Goal: Contribute content: Contribute content

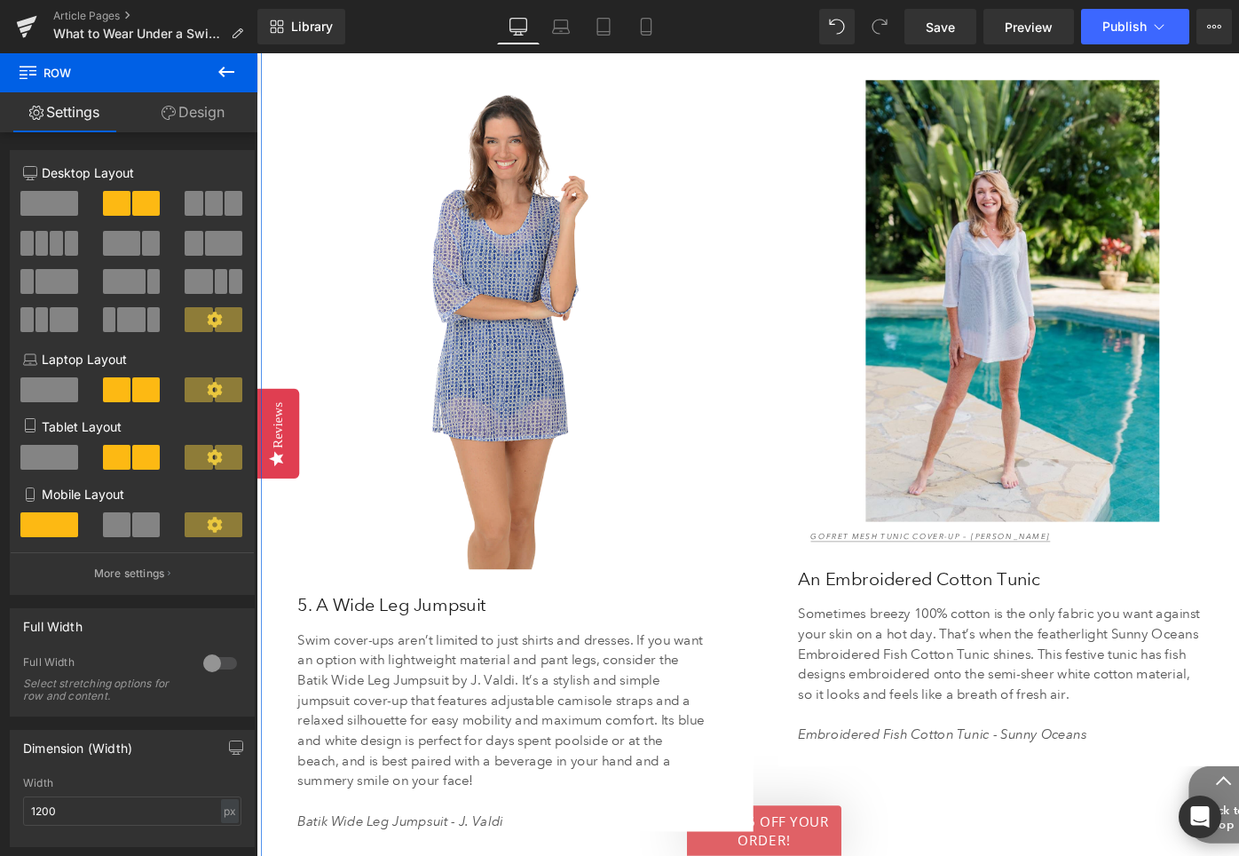
scroll to position [4574, 0]
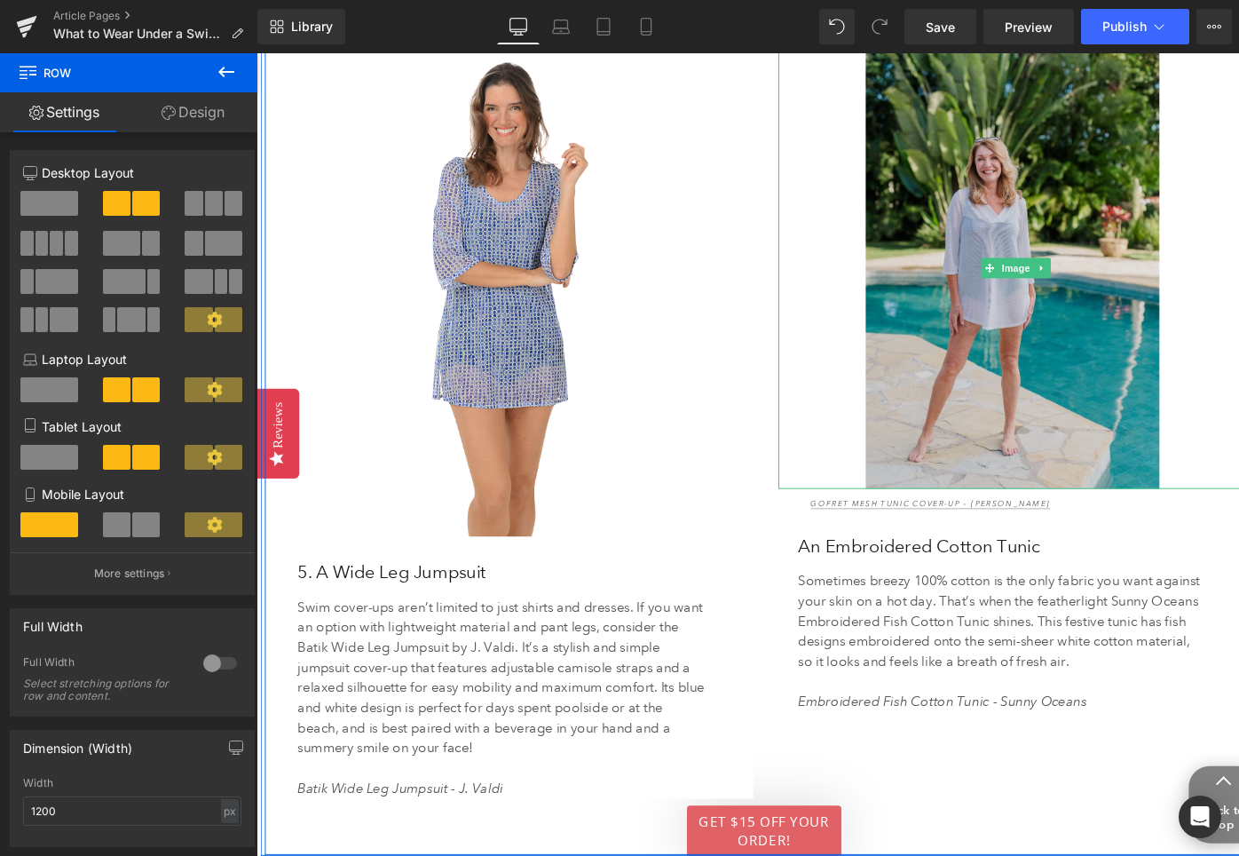
click at [978, 197] on img at bounding box center [1060, 280] width 503 height 467
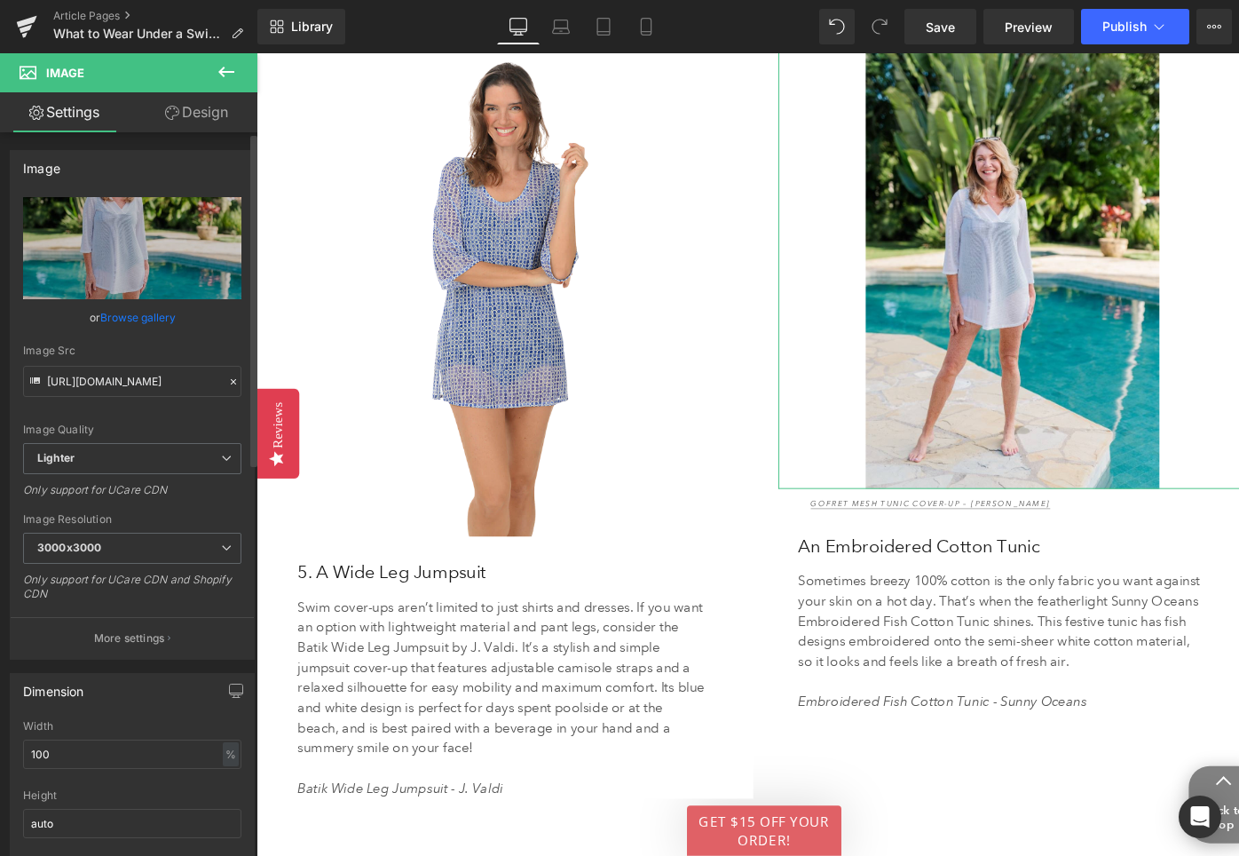
click at [122, 319] on link "Browse gallery" at bounding box center [137, 317] width 75 height 31
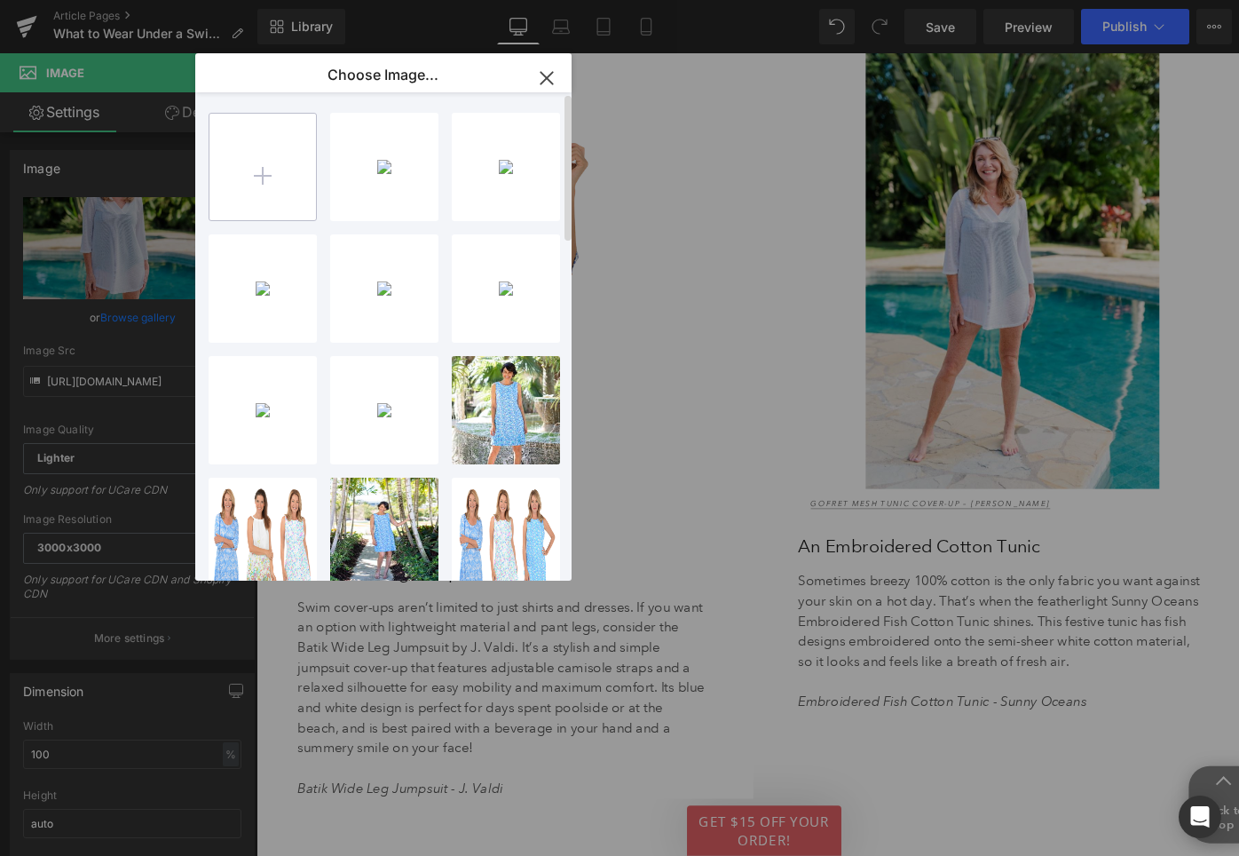
click at [0, 0] on input "file" at bounding box center [0, 0] width 0 height 0
type input "C:\fakepath\J.Valdi_J23595_White_Coverup_325734_DSC_2076 Large.jpeg"
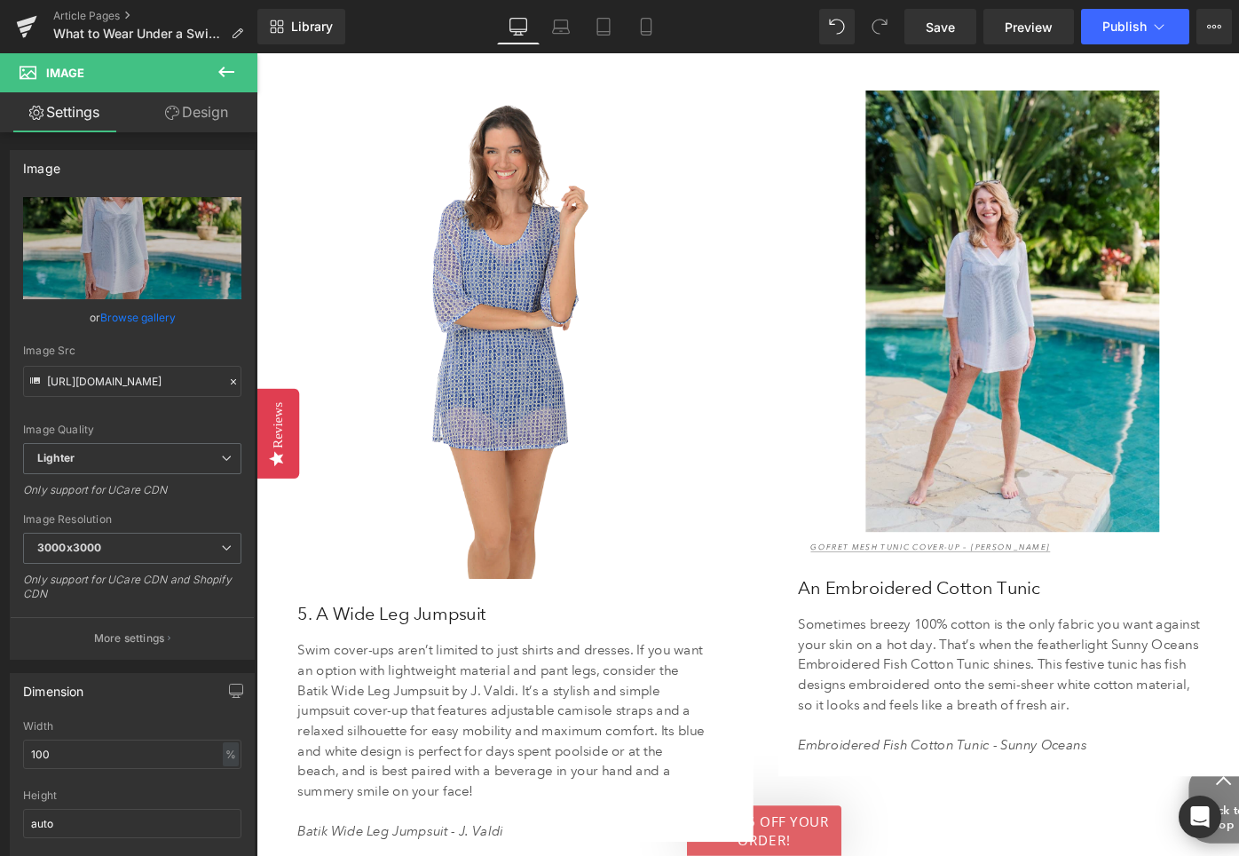
scroll to position [4575, 0]
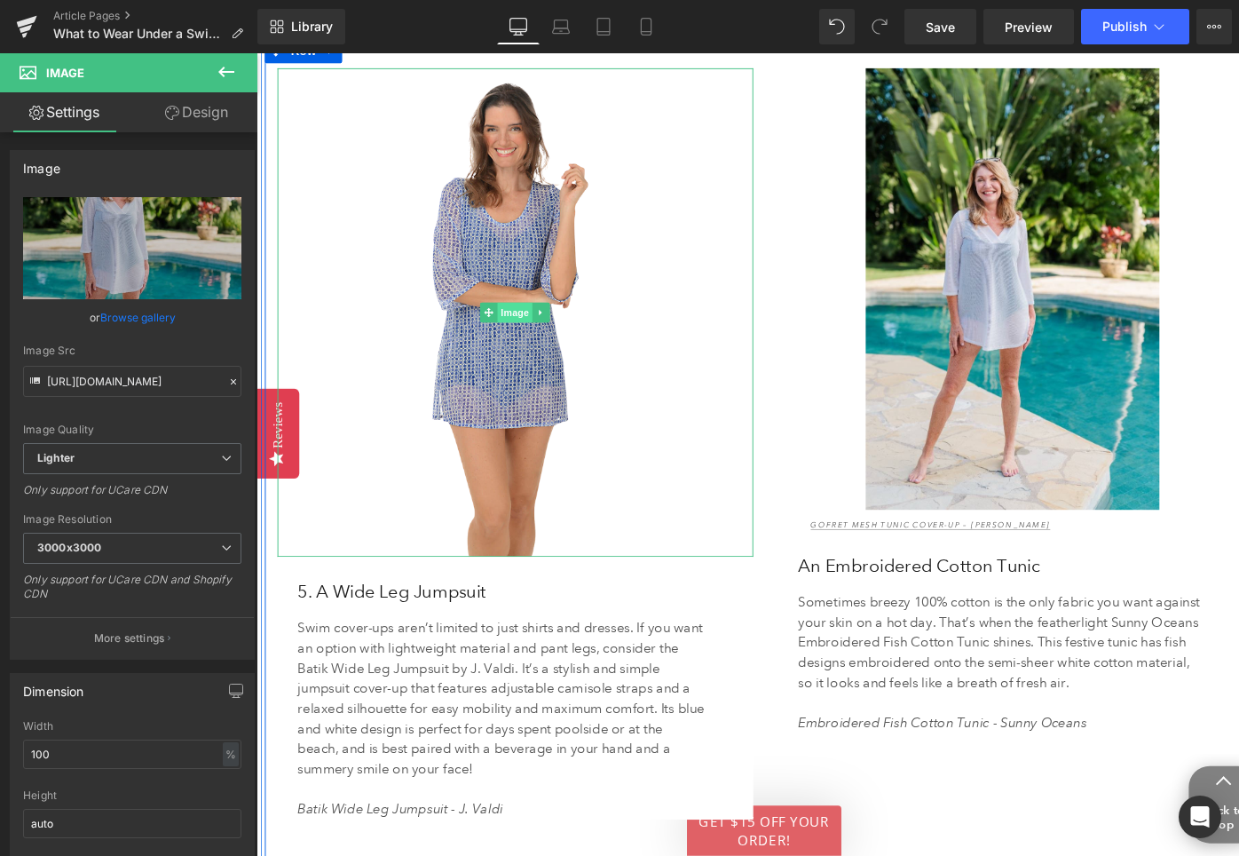
click at [534, 317] on span "Image" at bounding box center [529, 327] width 37 height 21
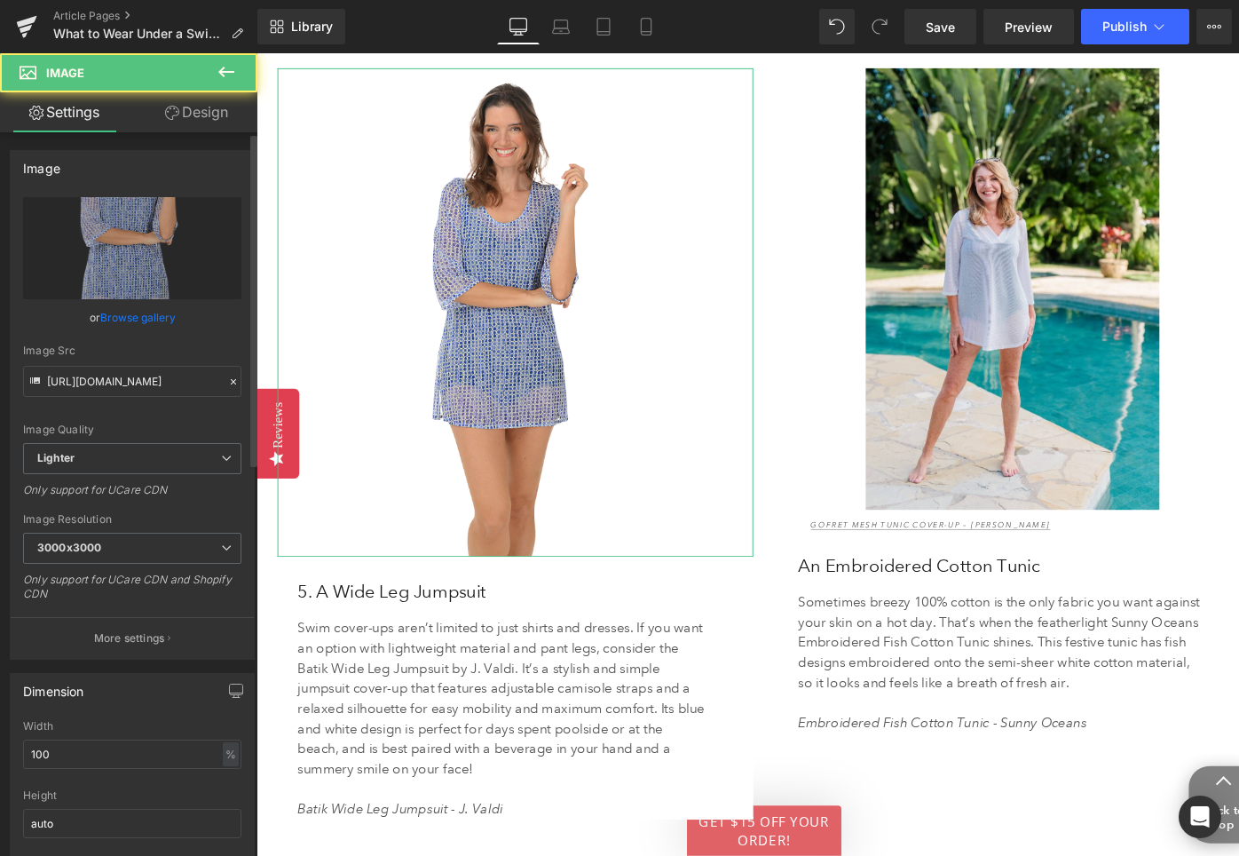
click at [144, 318] on link "Browse gallery" at bounding box center [137, 317] width 75 height 31
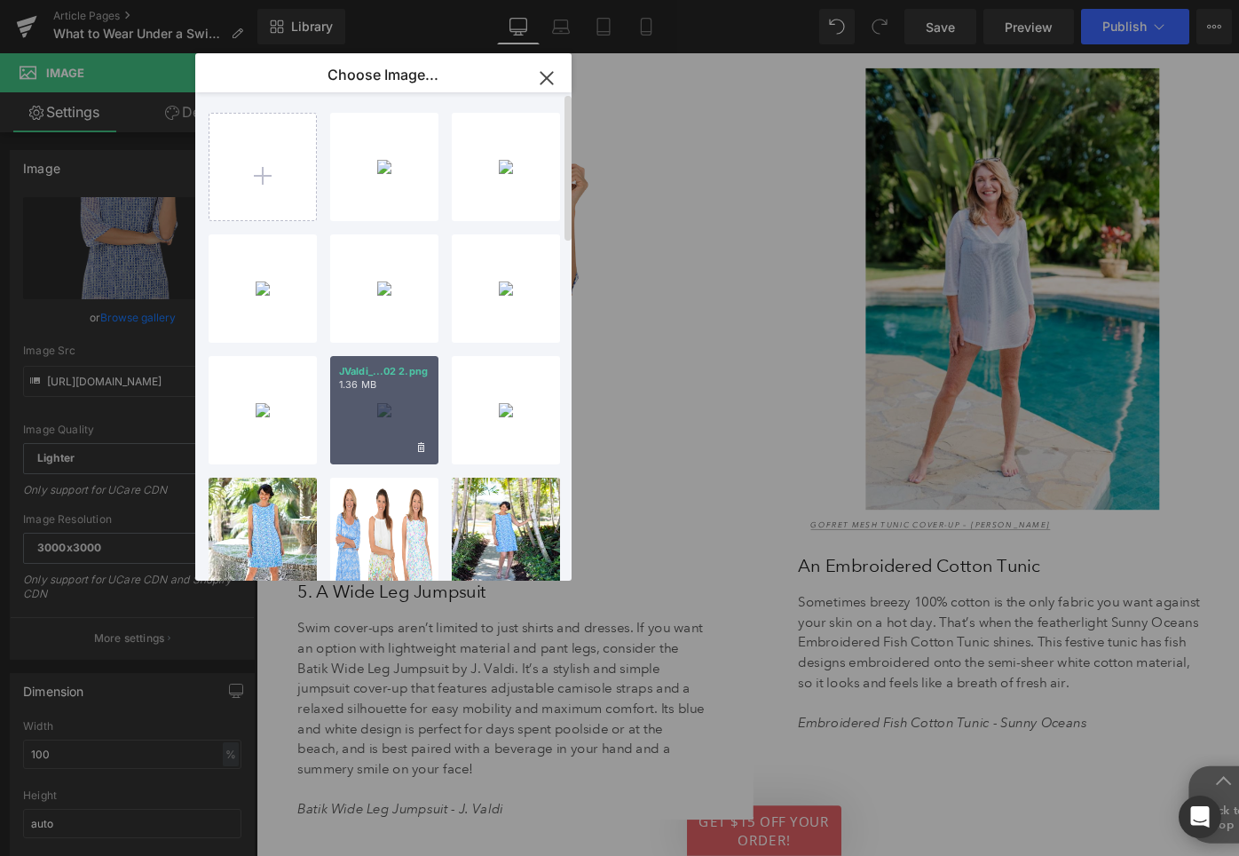
click at [0, 0] on div "JValdi_...02 2.png 1.36 MB" at bounding box center [0, 0] width 0 height 0
type input "[URL][DOMAIN_NAME]"
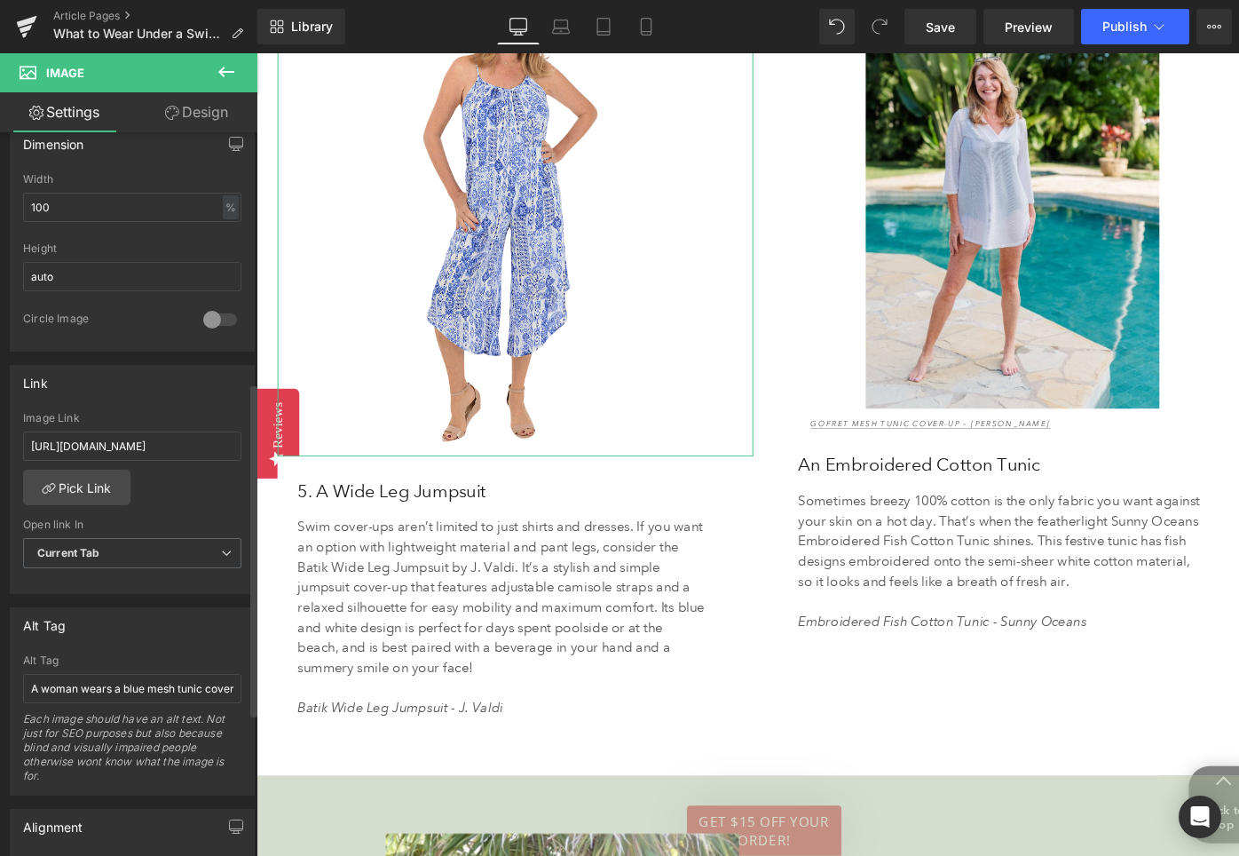
scroll to position [554, 0]
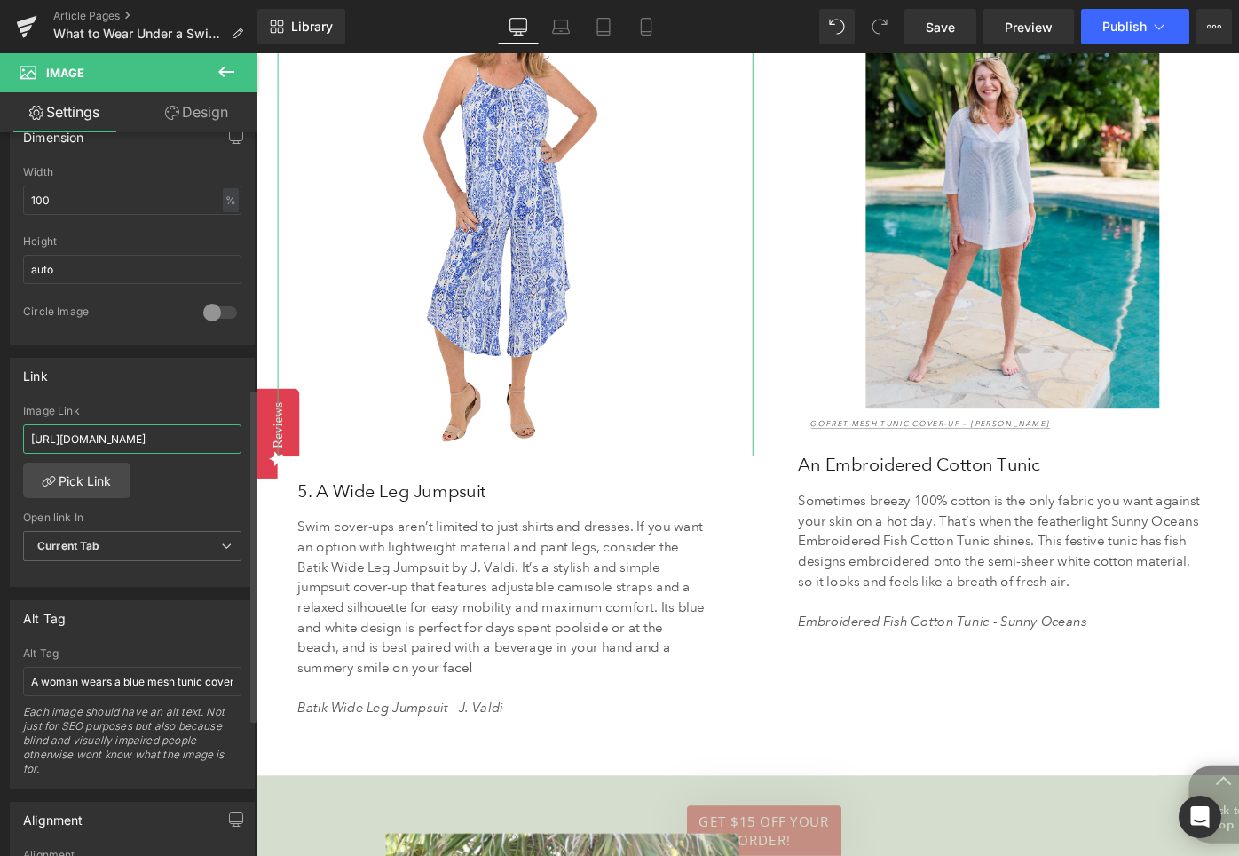
click at [95, 439] on input "[URL][DOMAIN_NAME]" at bounding box center [132, 438] width 218 height 29
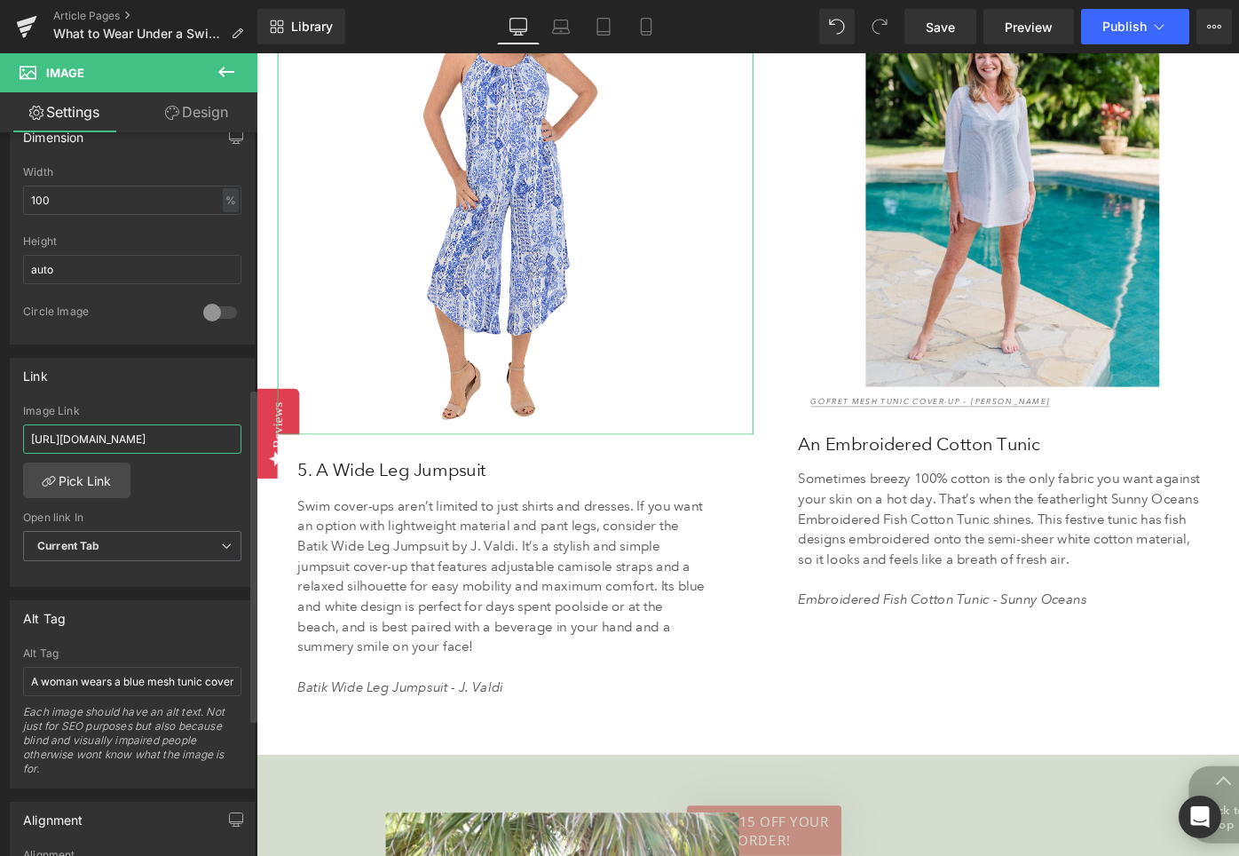
click at [95, 439] on input "[URL][DOMAIN_NAME]" at bounding box center [132, 438] width 218 height 29
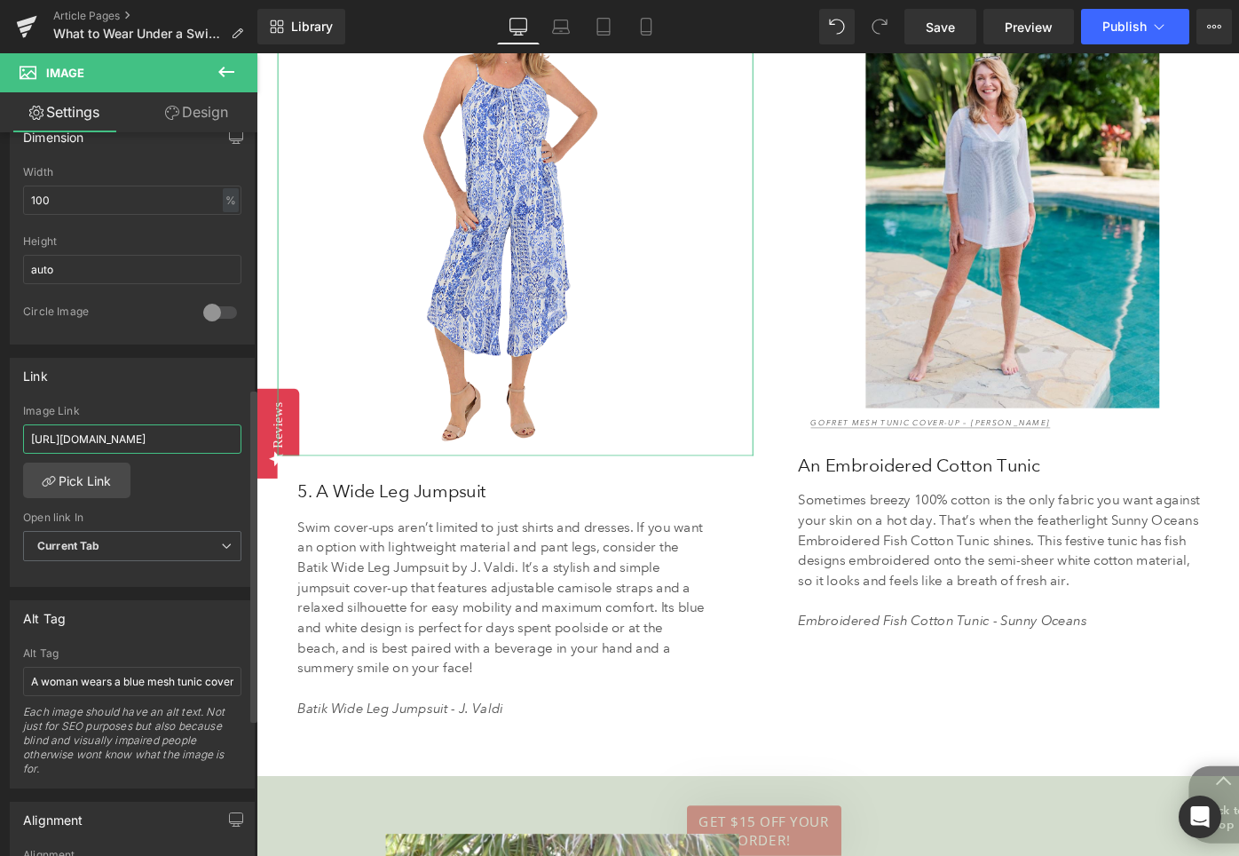
click at [95, 439] on input "[URL][DOMAIN_NAME]" at bounding box center [132, 438] width 218 height 29
paste input "18175?variant=51758023934324"
type input "[URL][DOMAIN_NAME]"
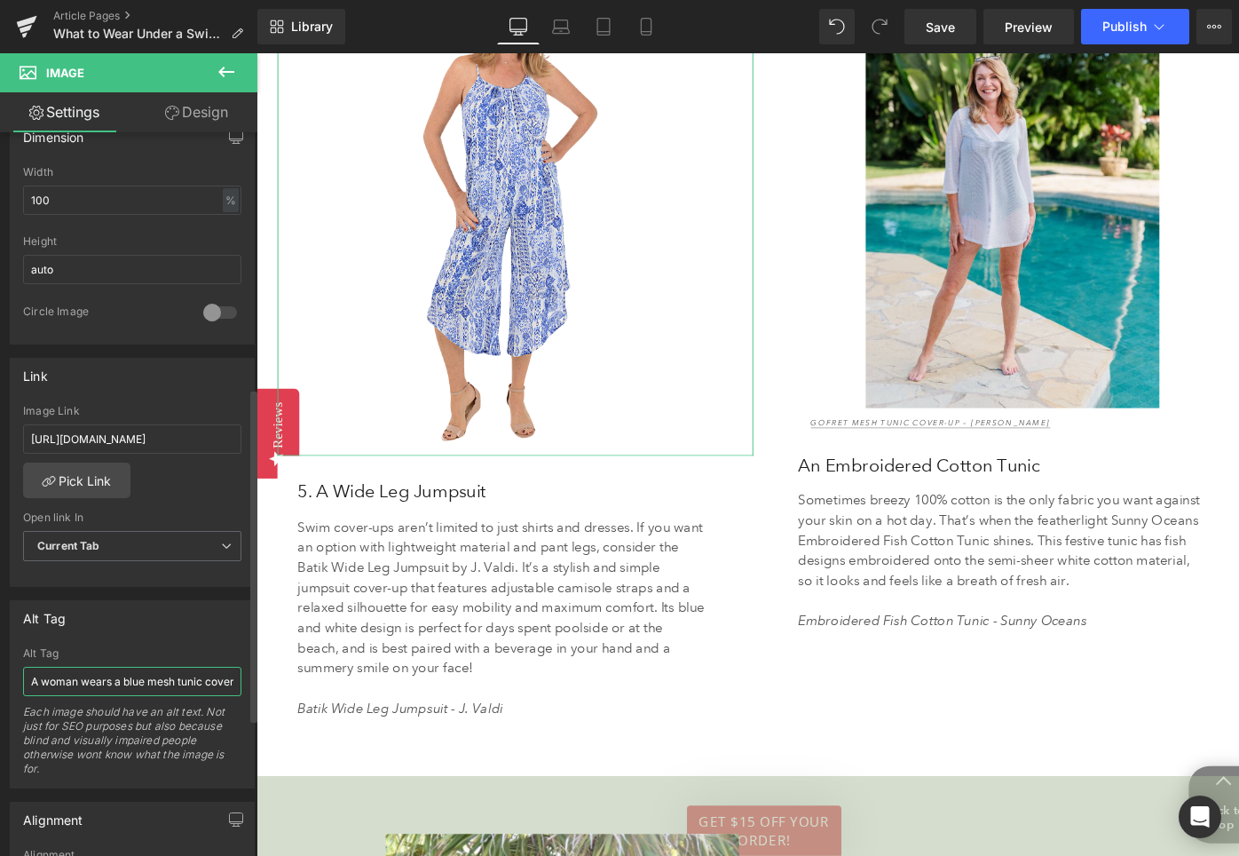
click at [116, 684] on input "A woman wears a blue mesh tunic cover-up." at bounding box center [132, 681] width 218 height 29
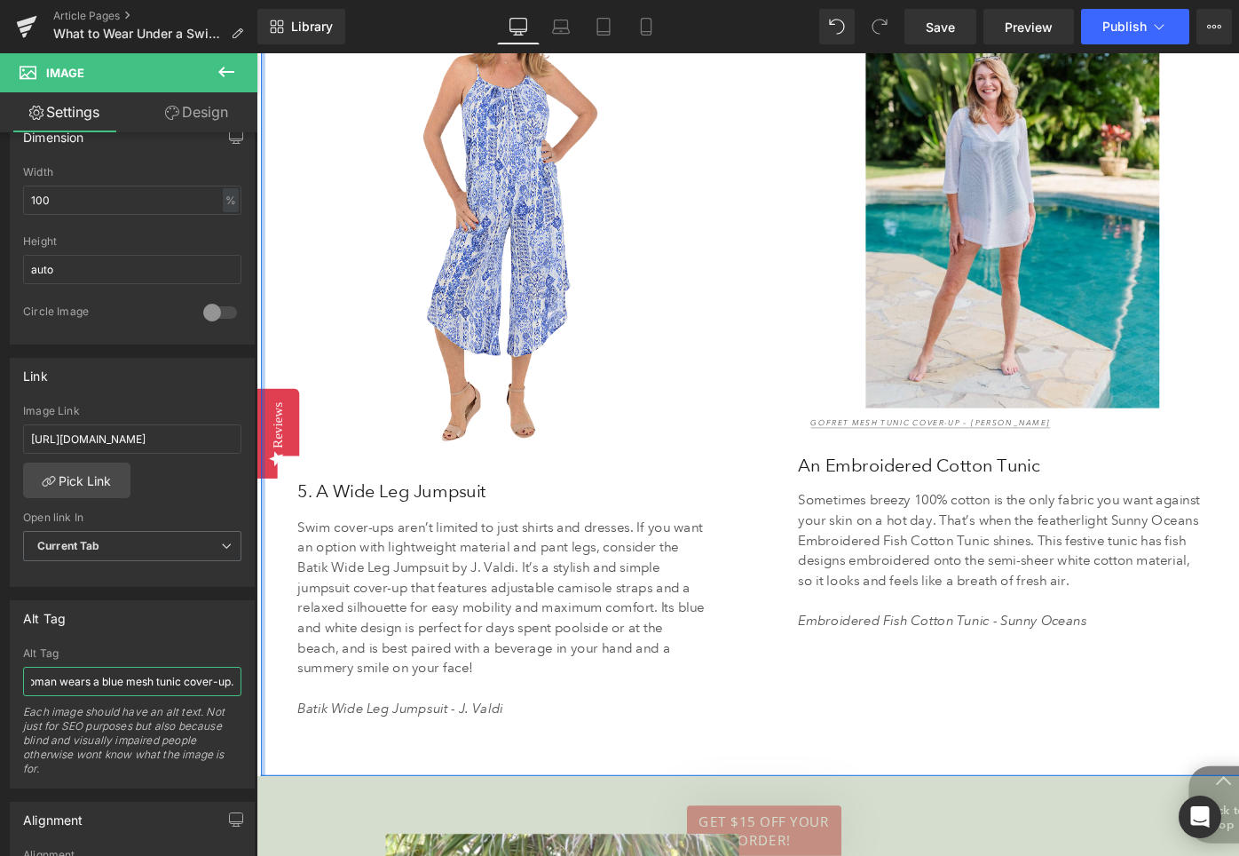
drag, startPoint x: 382, startPoint y: 731, endPoint x: 264, endPoint y: 713, distance: 119.5
type input "A woman wears a wide leg jumpsuit with a blue and white pattern."
click at [257, 53] on div "67px" at bounding box center [257, 53] width 0 height 0
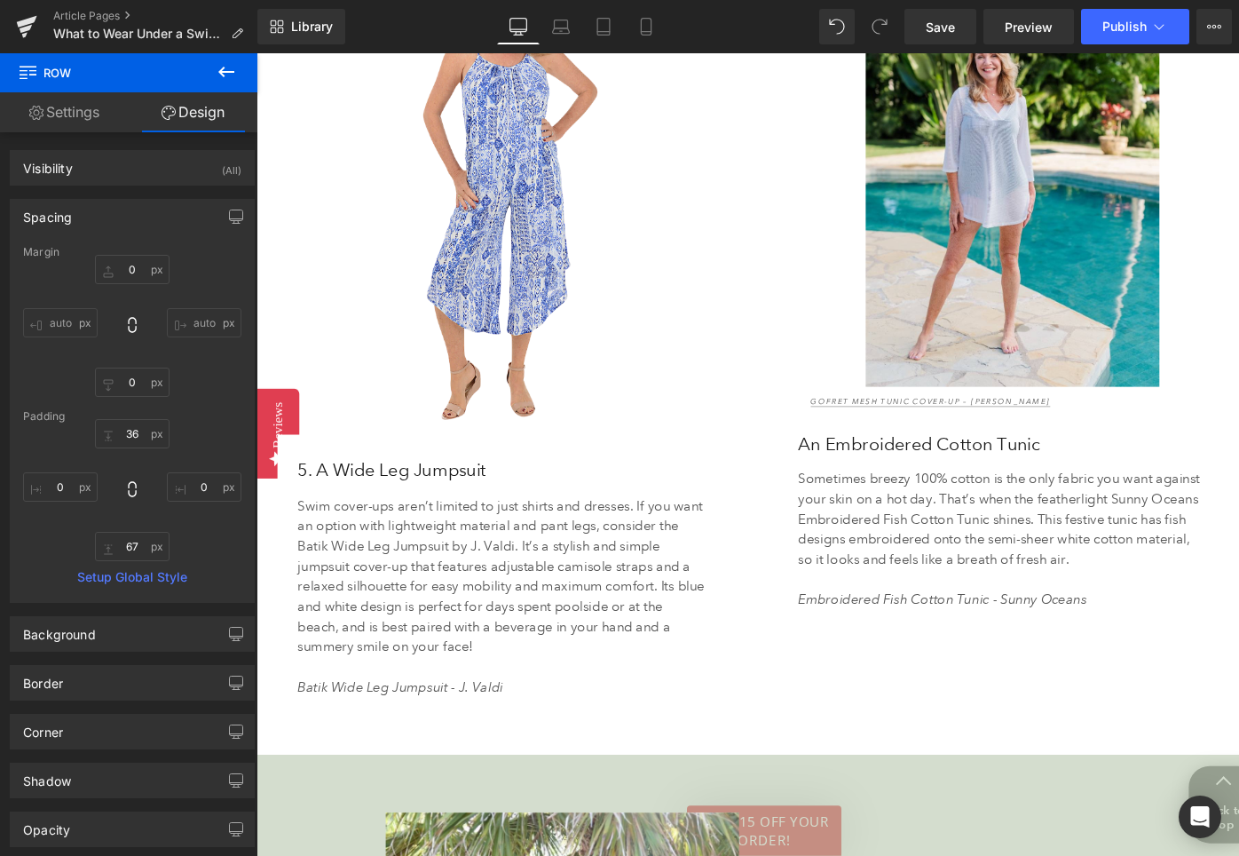
scroll to position [4660, 0]
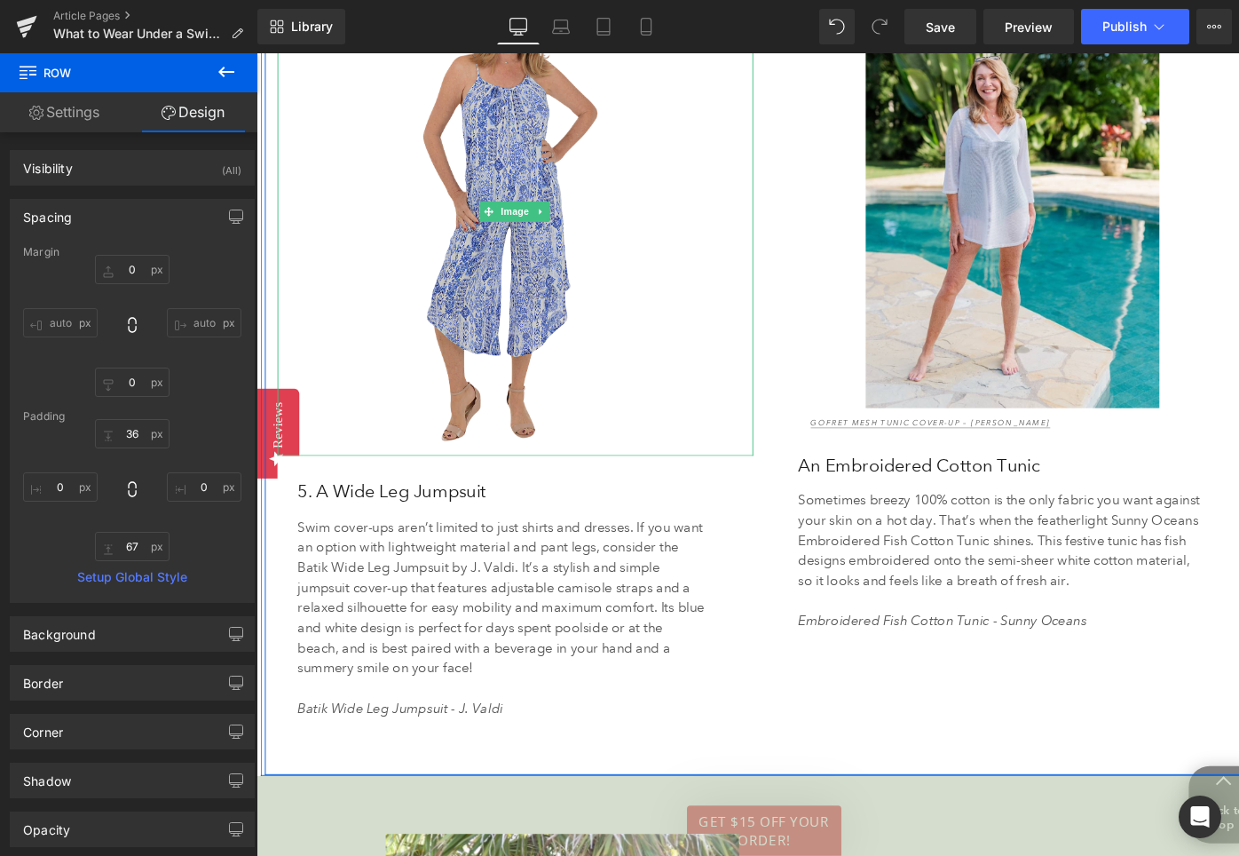
click at [490, 154] on img at bounding box center [530, 221] width 503 height 518
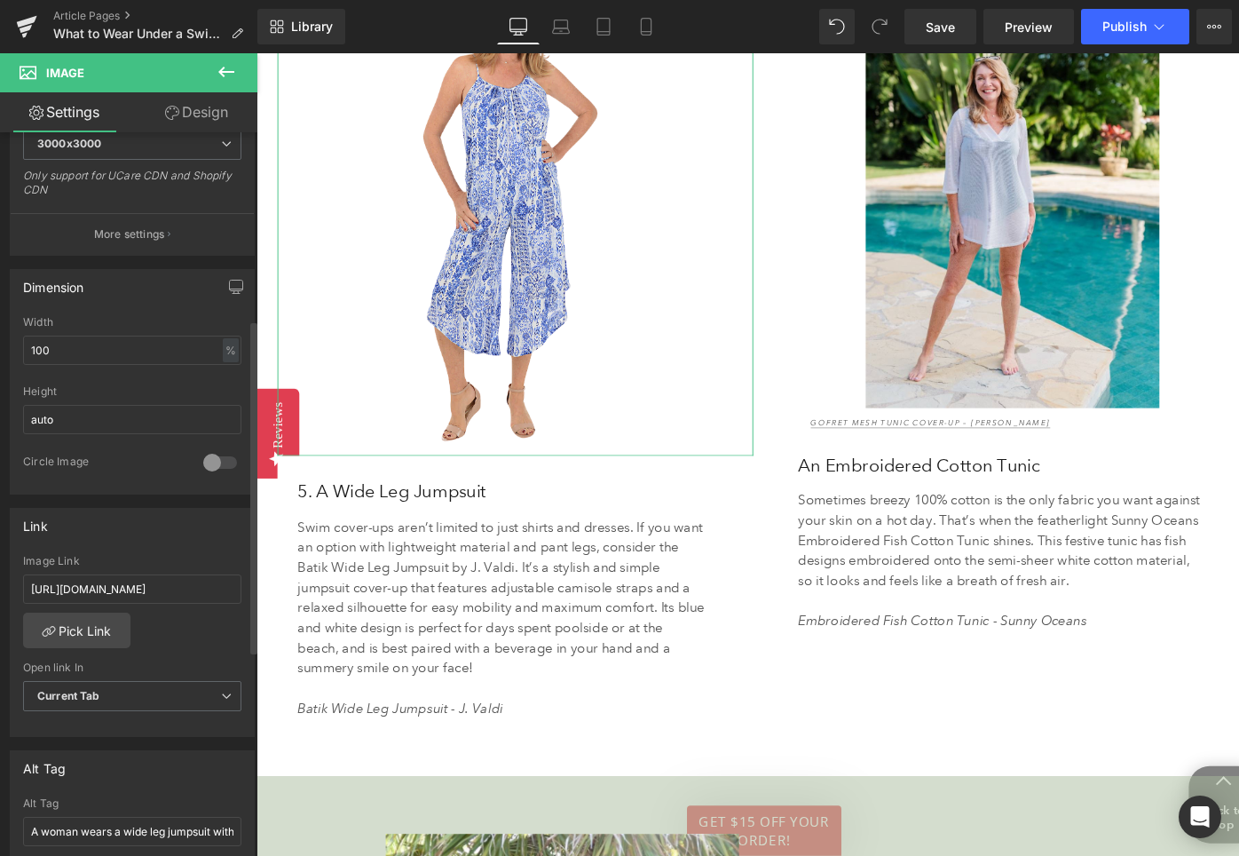
scroll to position [406, 0]
click at [84, 585] on input "[URL][DOMAIN_NAME]" at bounding box center [132, 587] width 218 height 29
click at [84, 586] on input "[URL][DOMAIN_NAME]" at bounding box center [132, 587] width 218 height 29
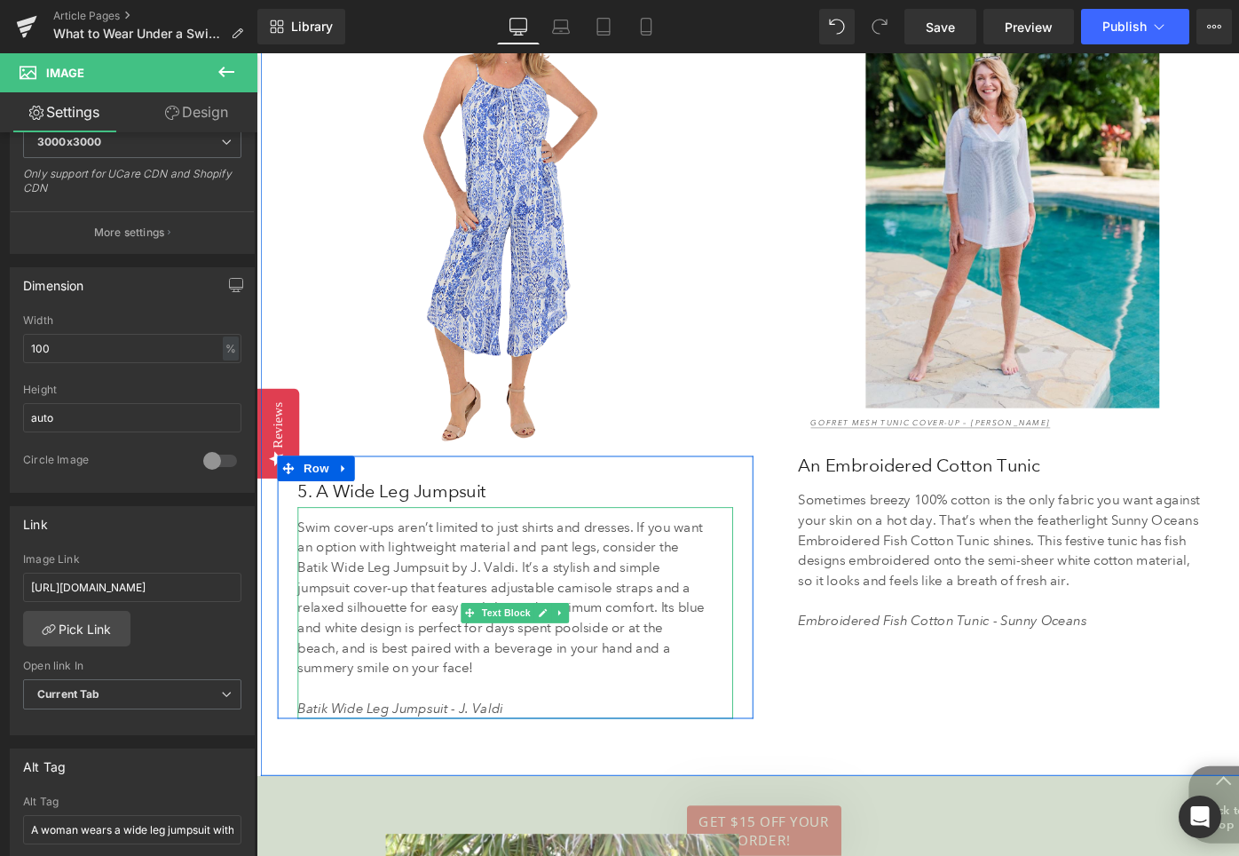
click at [401, 738] on icon "Batik Wide Leg Jumpsuit - J. Valdi" at bounding box center [408, 746] width 217 height 17
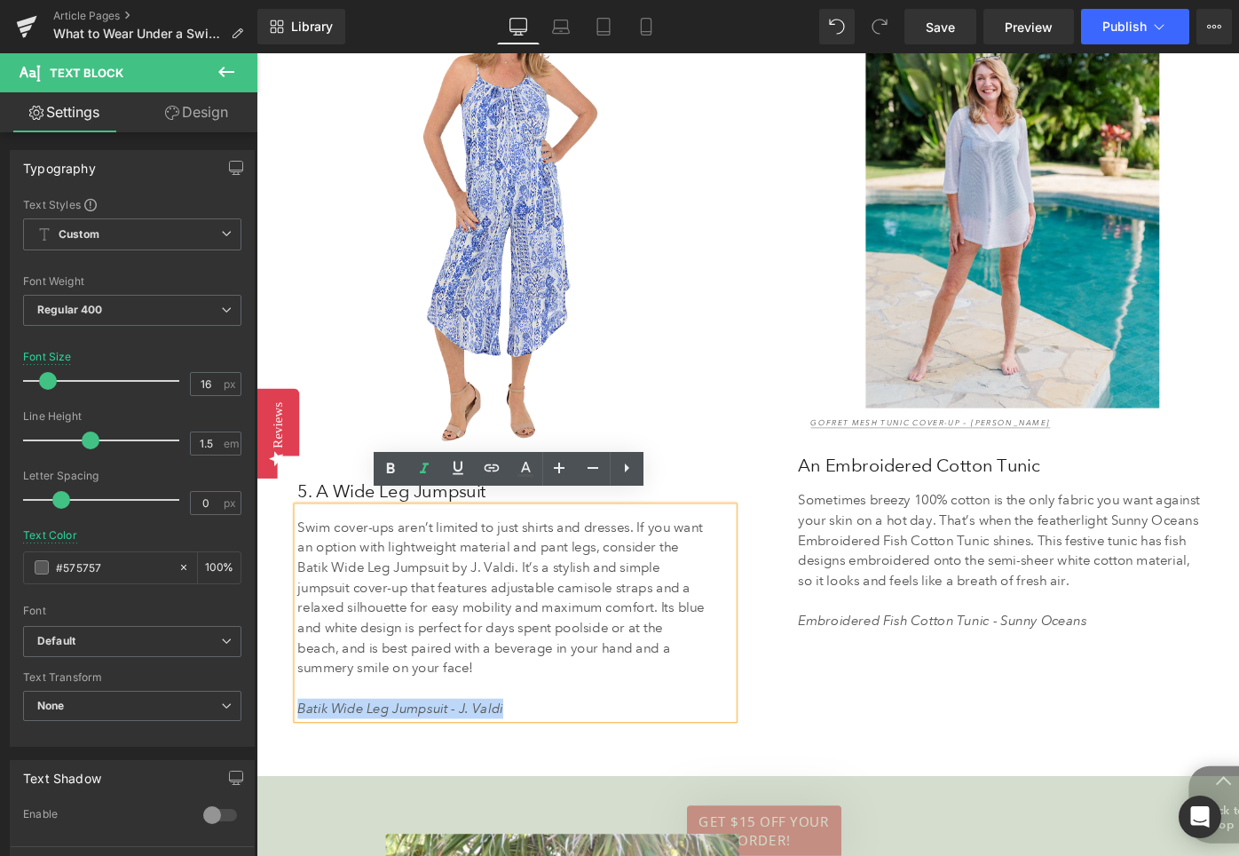
drag, startPoint x: 524, startPoint y: 730, endPoint x: 302, endPoint y: 732, distance: 221.9
click at [302, 736] on p "Batik Wide Leg Jumpsuit - J. Valdi" at bounding box center [516, 746] width 432 height 21
click at [0, 0] on icon at bounding box center [0, 0] width 0 height 0
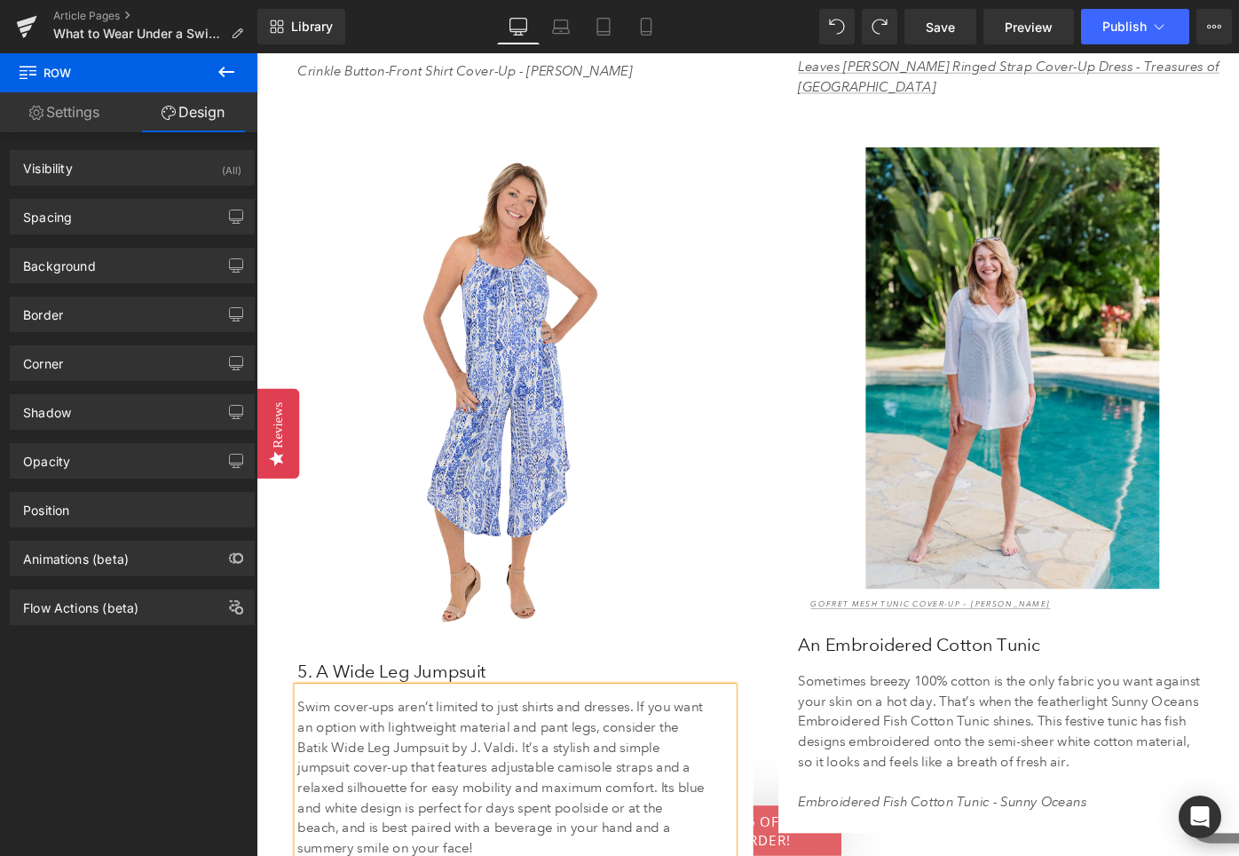
scroll to position [4578, 0]
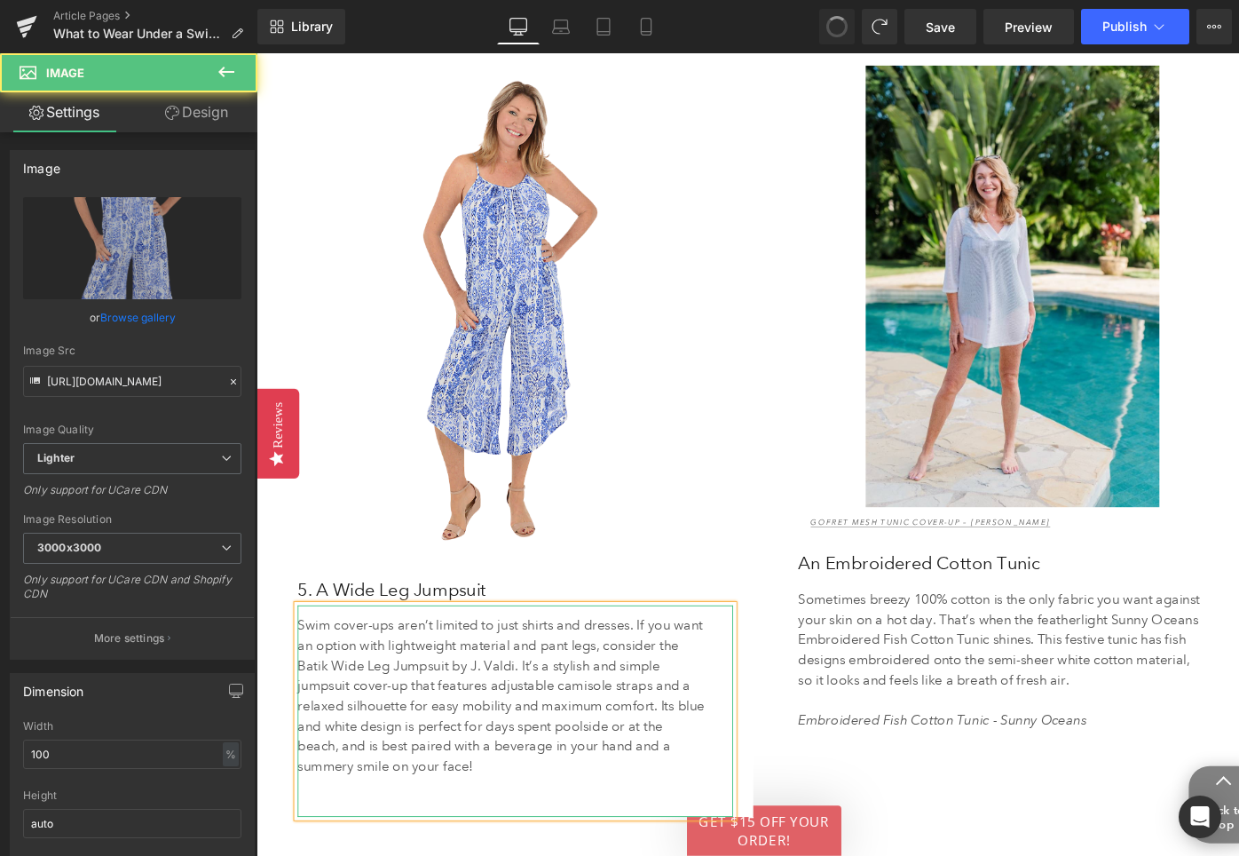
type input "[URL][DOMAIN_NAME]"
type input "A woman wears a blue mesh tunic cover-up."
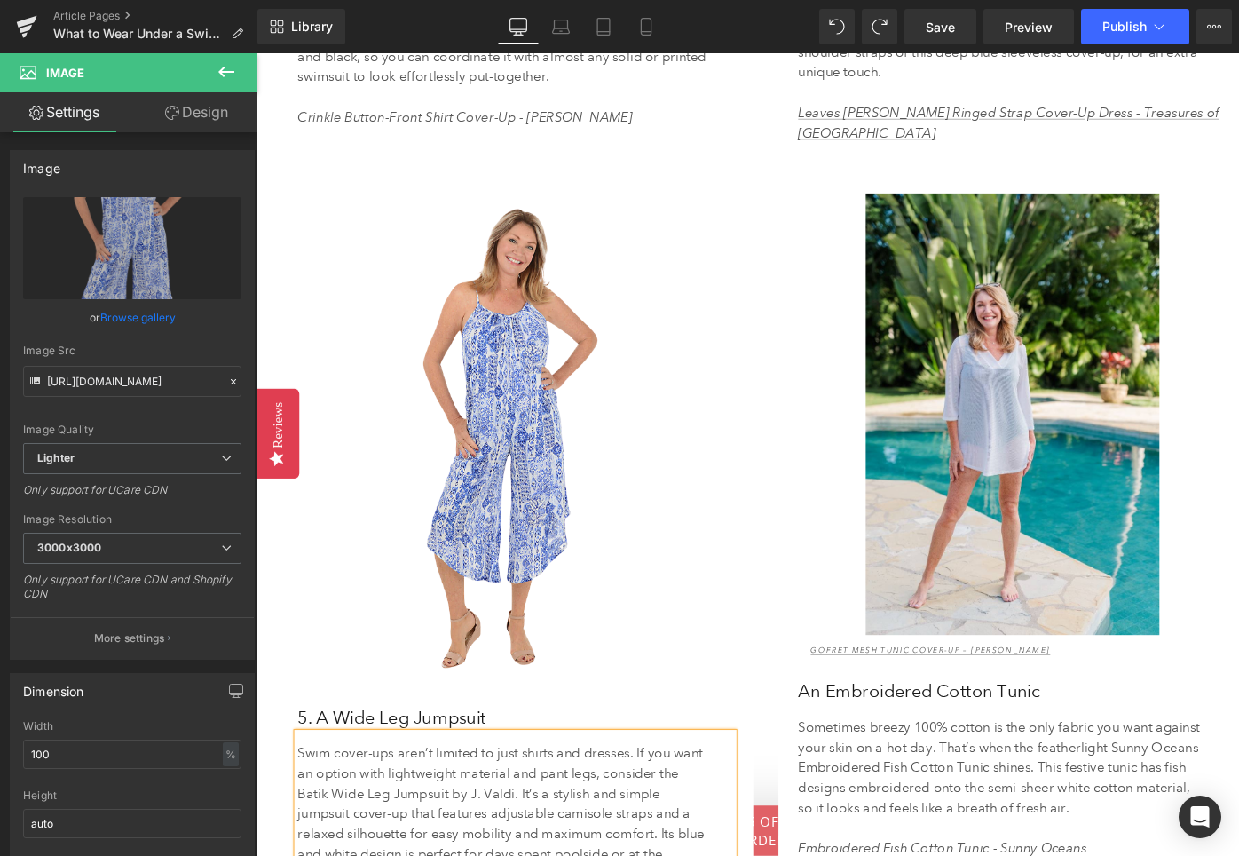
scroll to position [4589, 0]
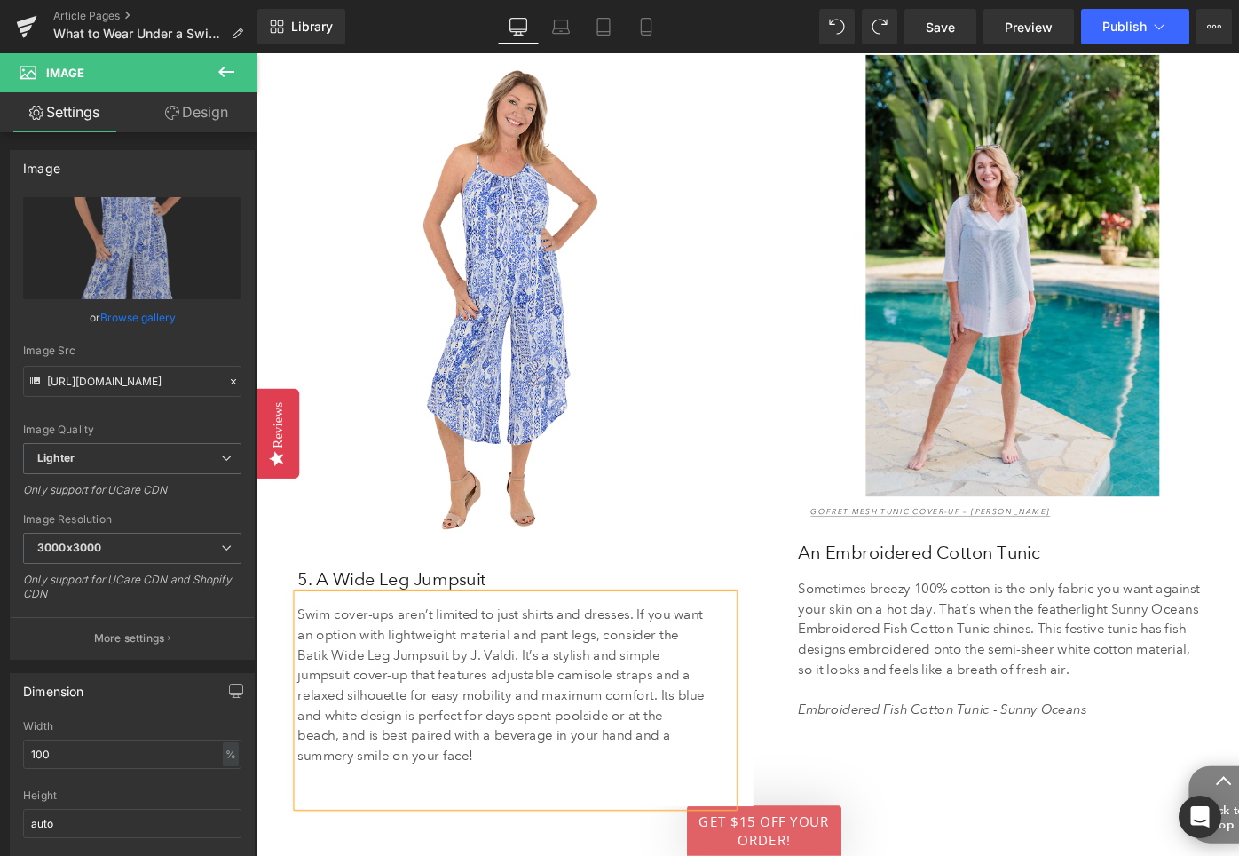
click at [438, 807] on p at bounding box center [516, 817] width 432 height 21
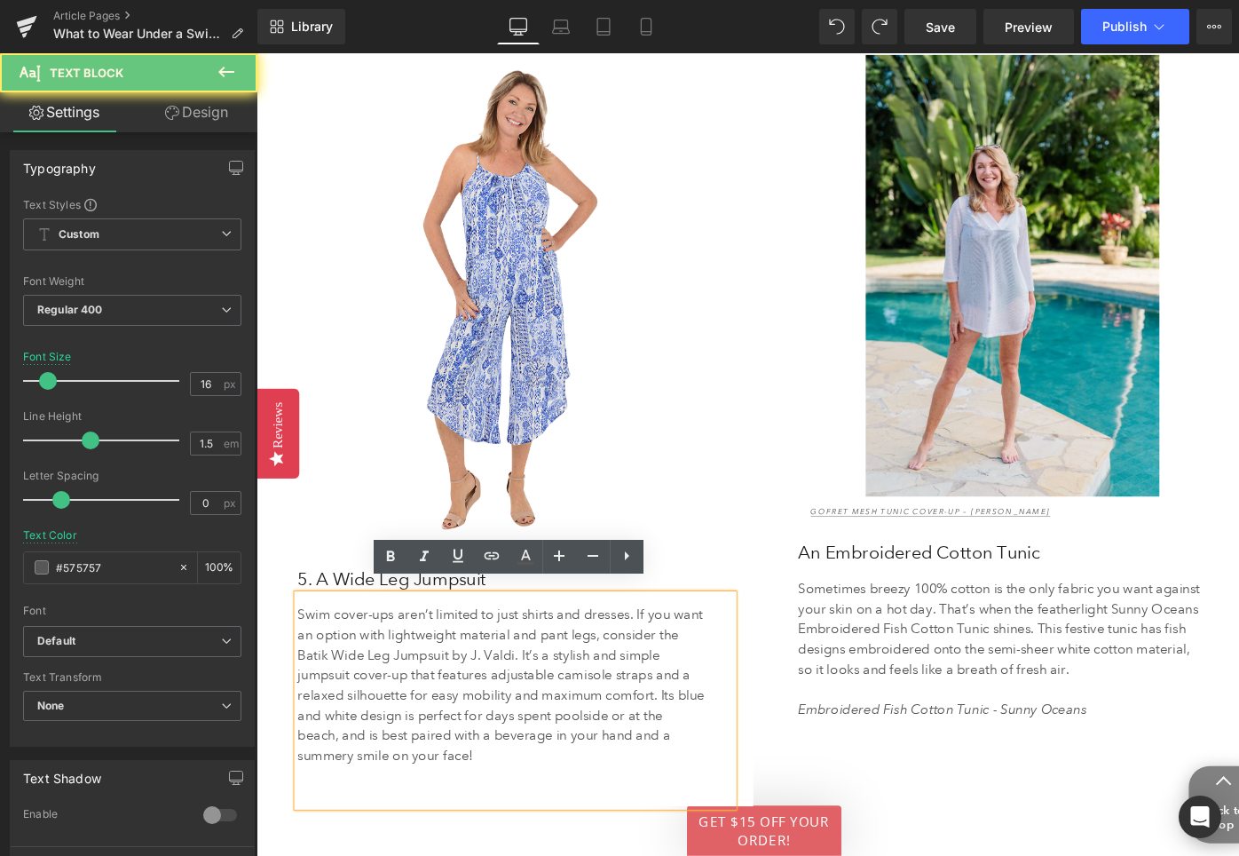
click at [383, 828] on p at bounding box center [516, 838] width 432 height 21
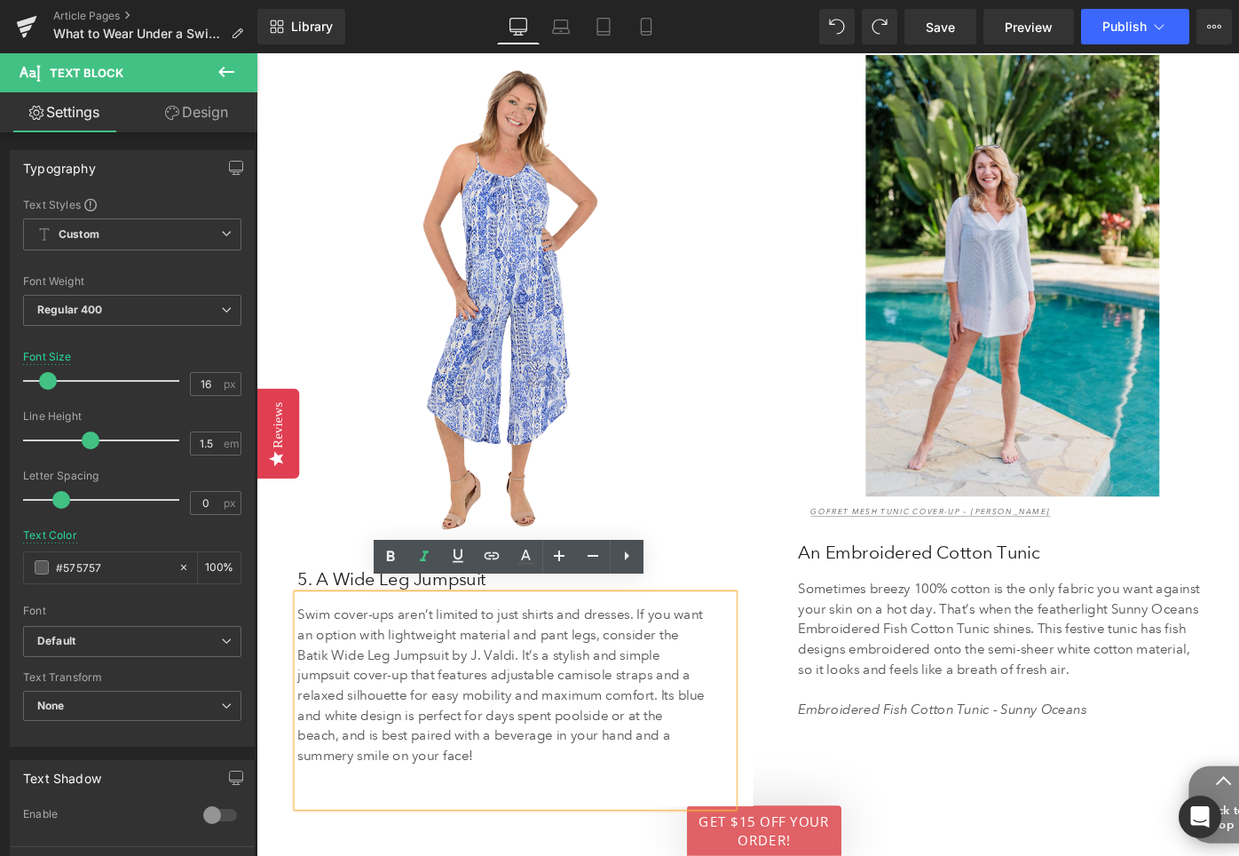
drag, startPoint x: 306, startPoint y: 822, endPoint x: 571, endPoint y: 826, distance: 264.6
click at [571, 828] on p at bounding box center [516, 838] width 432 height 21
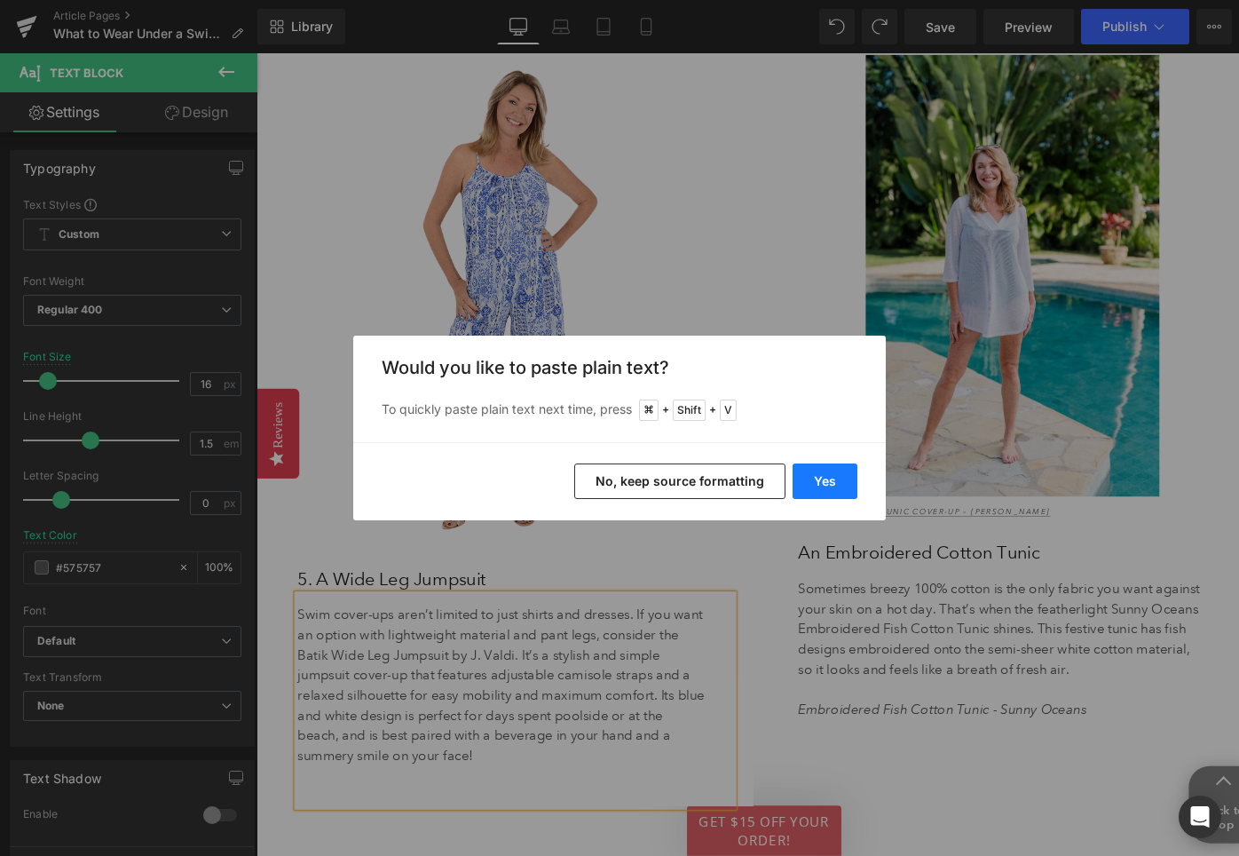
click at [822, 475] on button "Yes" at bounding box center [825, 481] width 65 height 36
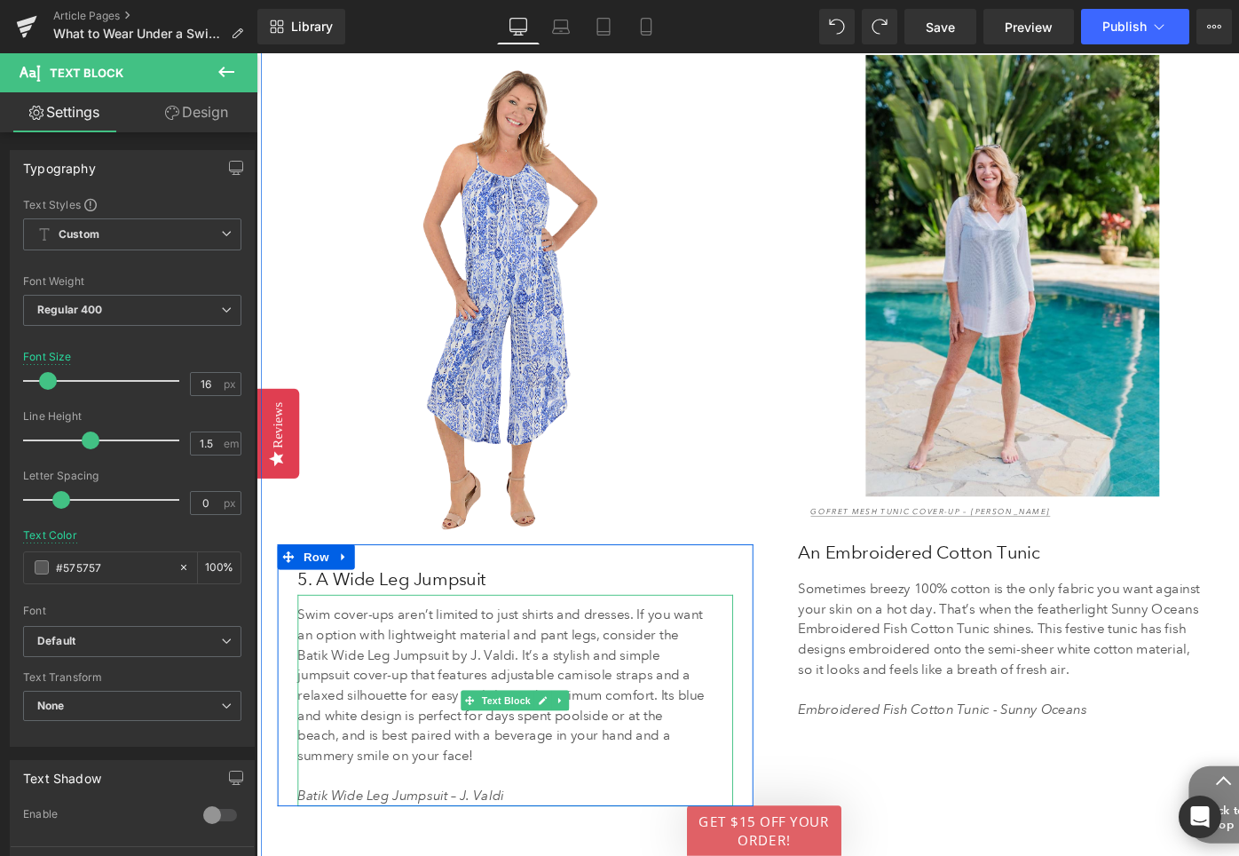
click at [469, 830] on icon "Batik Wide Leg Jumpsuit – J. Valdi" at bounding box center [409, 838] width 218 height 17
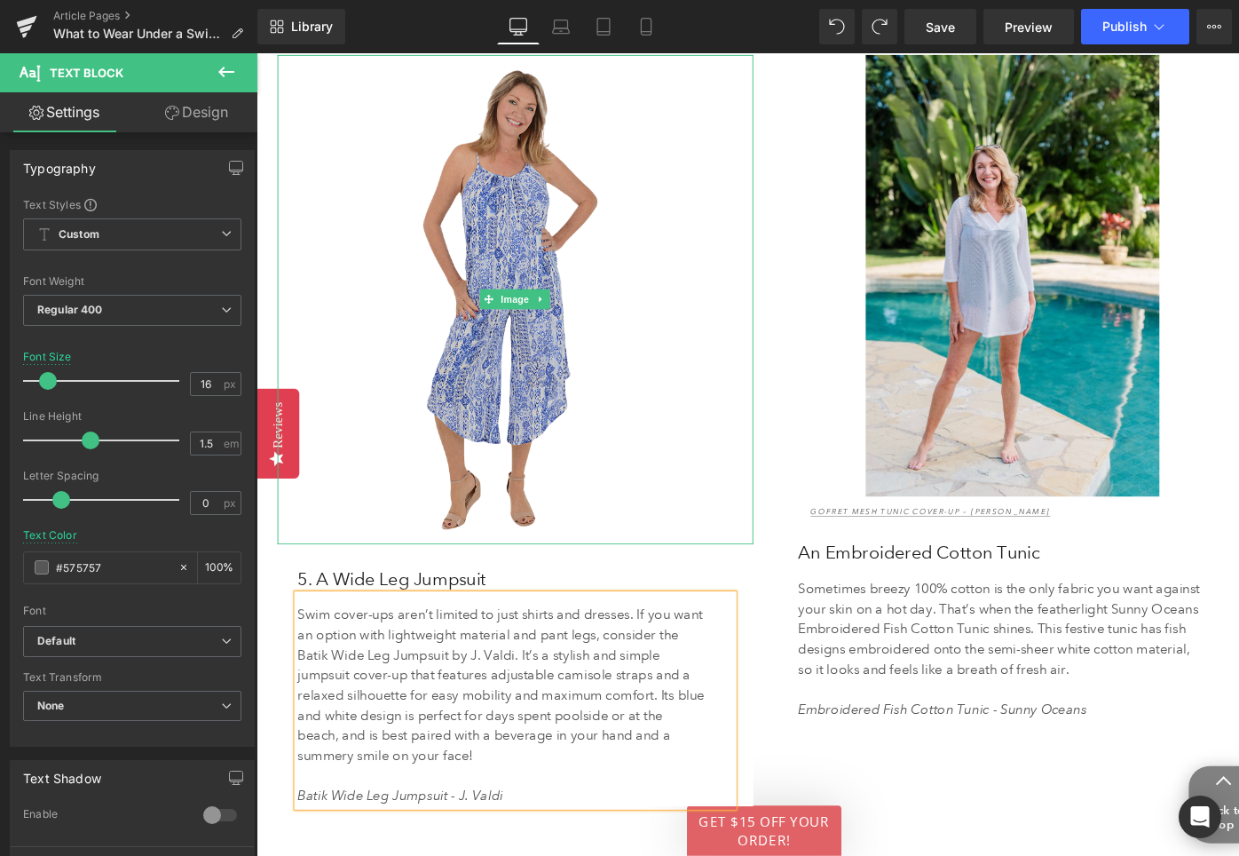
click at [472, 206] on img at bounding box center [530, 314] width 503 height 518
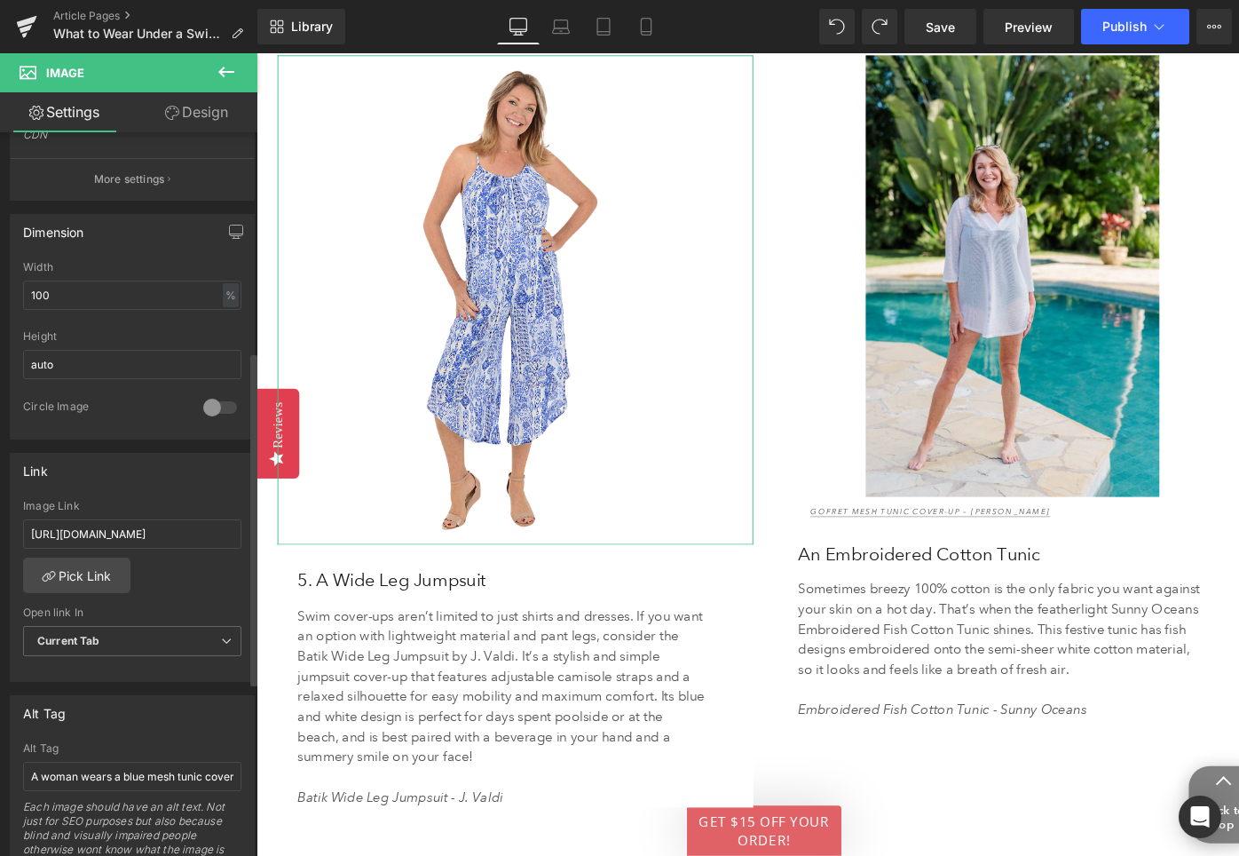
scroll to position [475, 0]
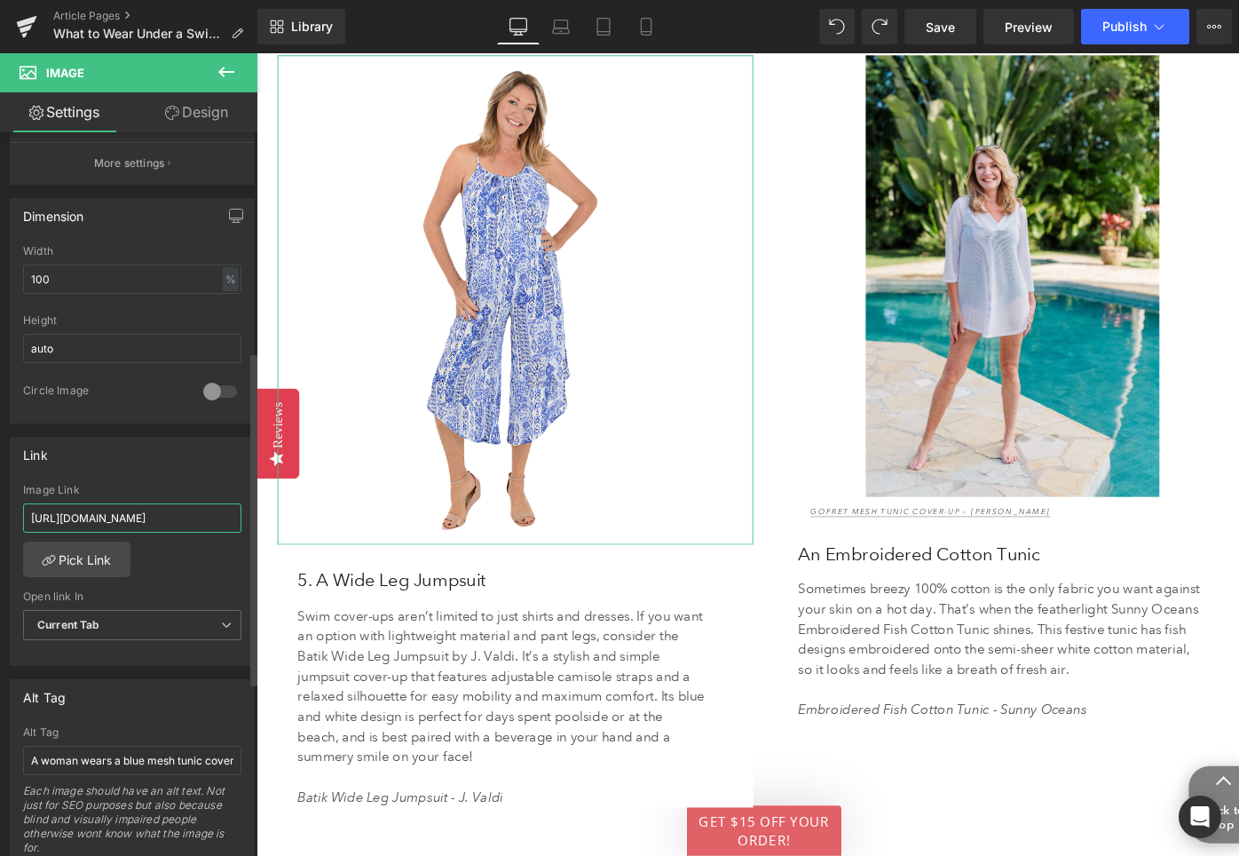
click at [109, 517] on input "[URL][DOMAIN_NAME]" at bounding box center [132, 517] width 218 height 29
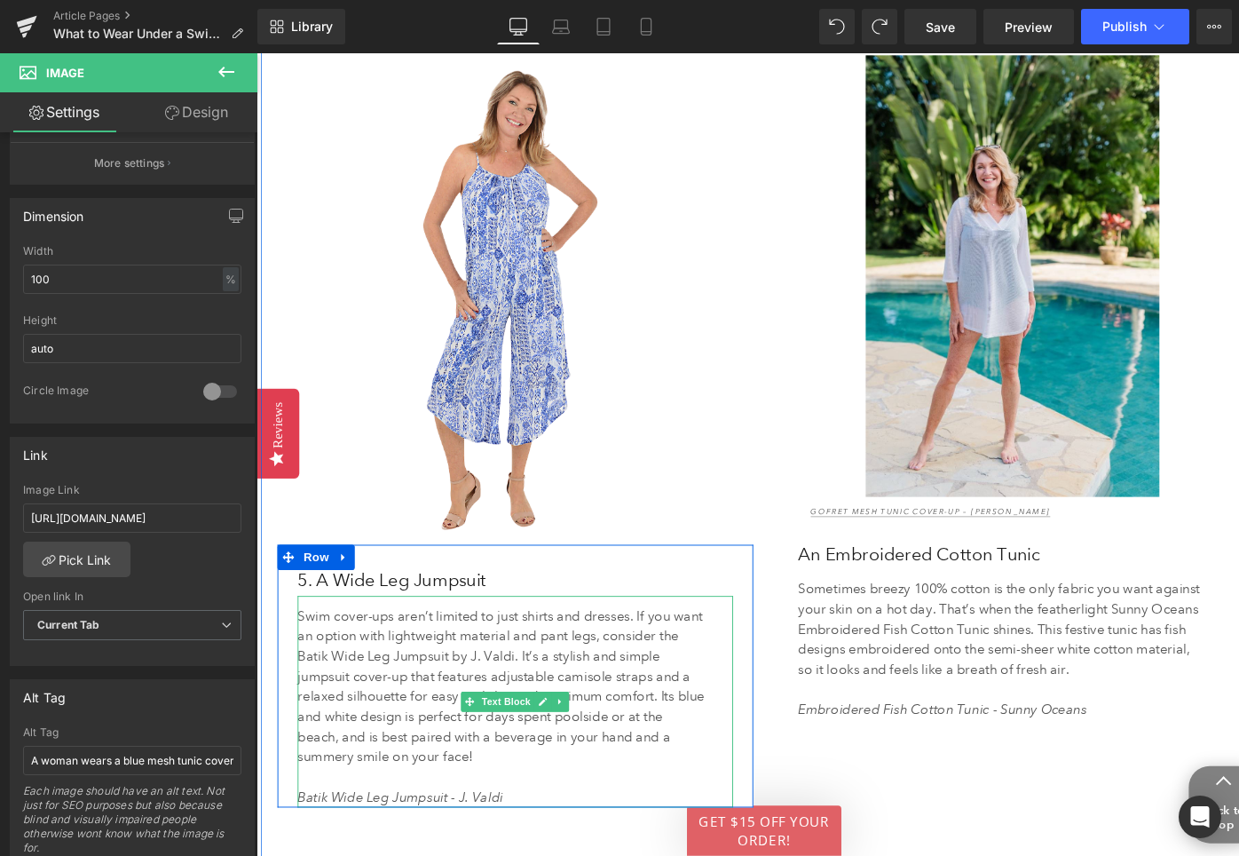
click at [400, 831] on icon "Batik Wide Leg Jumpsuit - J. Valdi" at bounding box center [408, 839] width 217 height 17
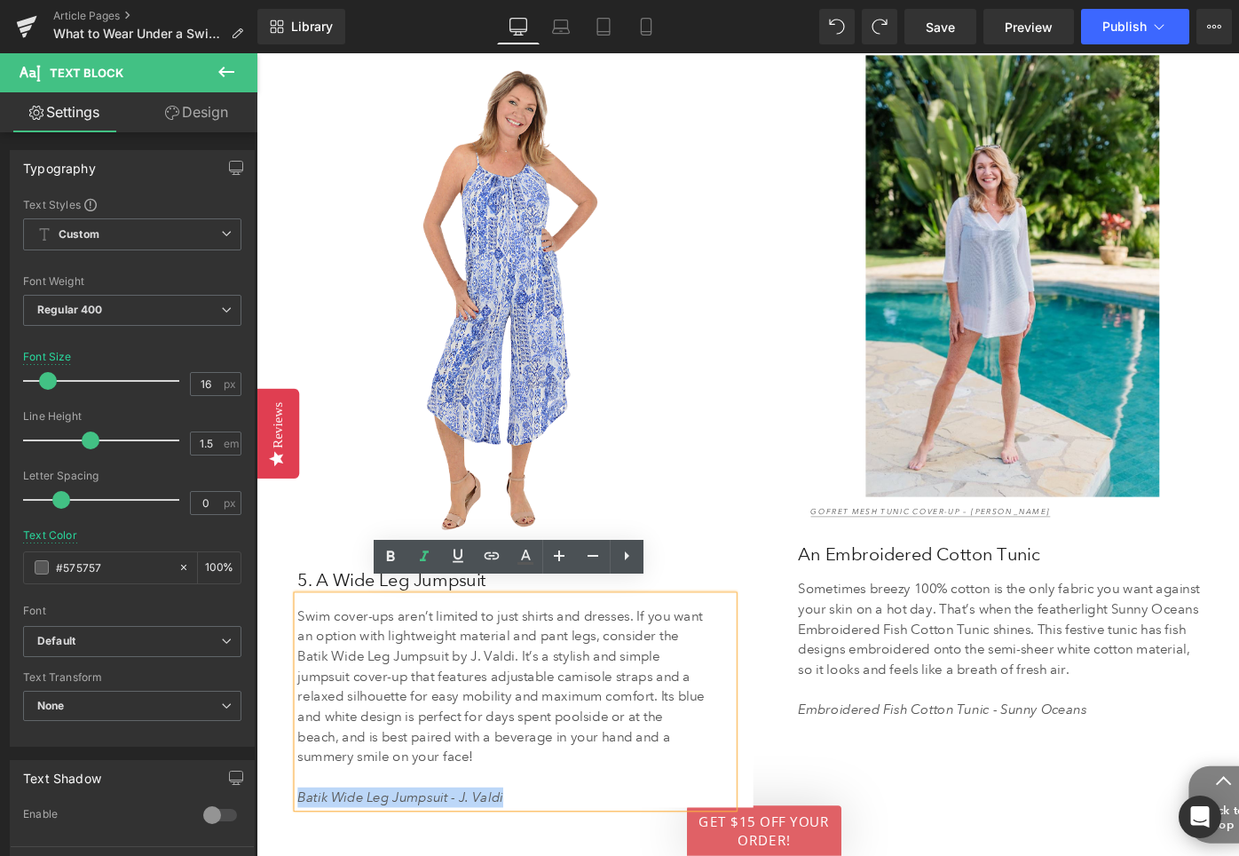
drag, startPoint x: 523, startPoint y: 822, endPoint x: 302, endPoint y: 822, distance: 221.0
click at [302, 829] on p "Batik Wide Leg Jumpsuit - J. Valdi" at bounding box center [516, 839] width 432 height 21
click at [0, 0] on icon at bounding box center [0, 0] width 0 height 0
click at [308, 690] on input "text" at bounding box center [303, 685] width 9 height 9
paste input "[URL][DOMAIN_NAME]"
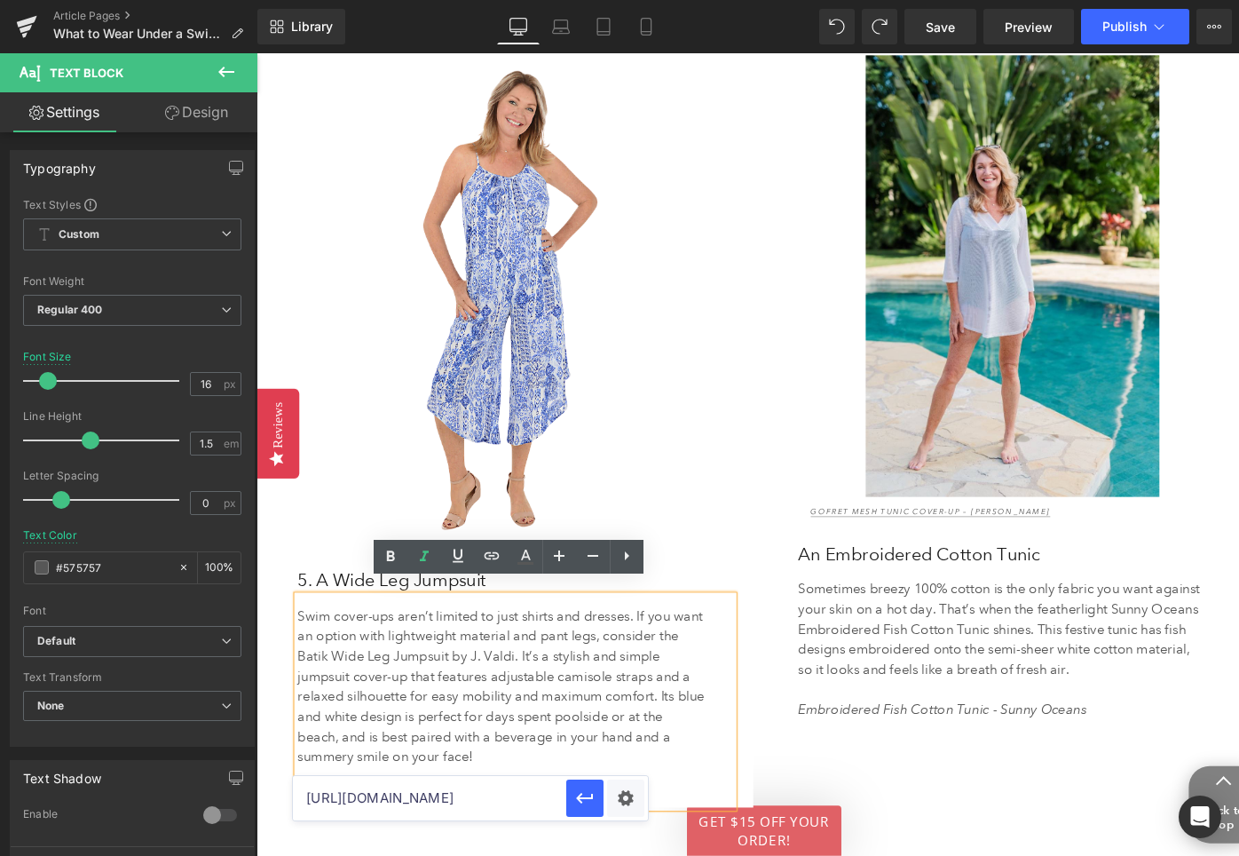
scroll to position [0, 235]
type input "[URL][DOMAIN_NAME]"
click at [0, 0] on icon "button" at bounding box center [0, 0] width 0 height 0
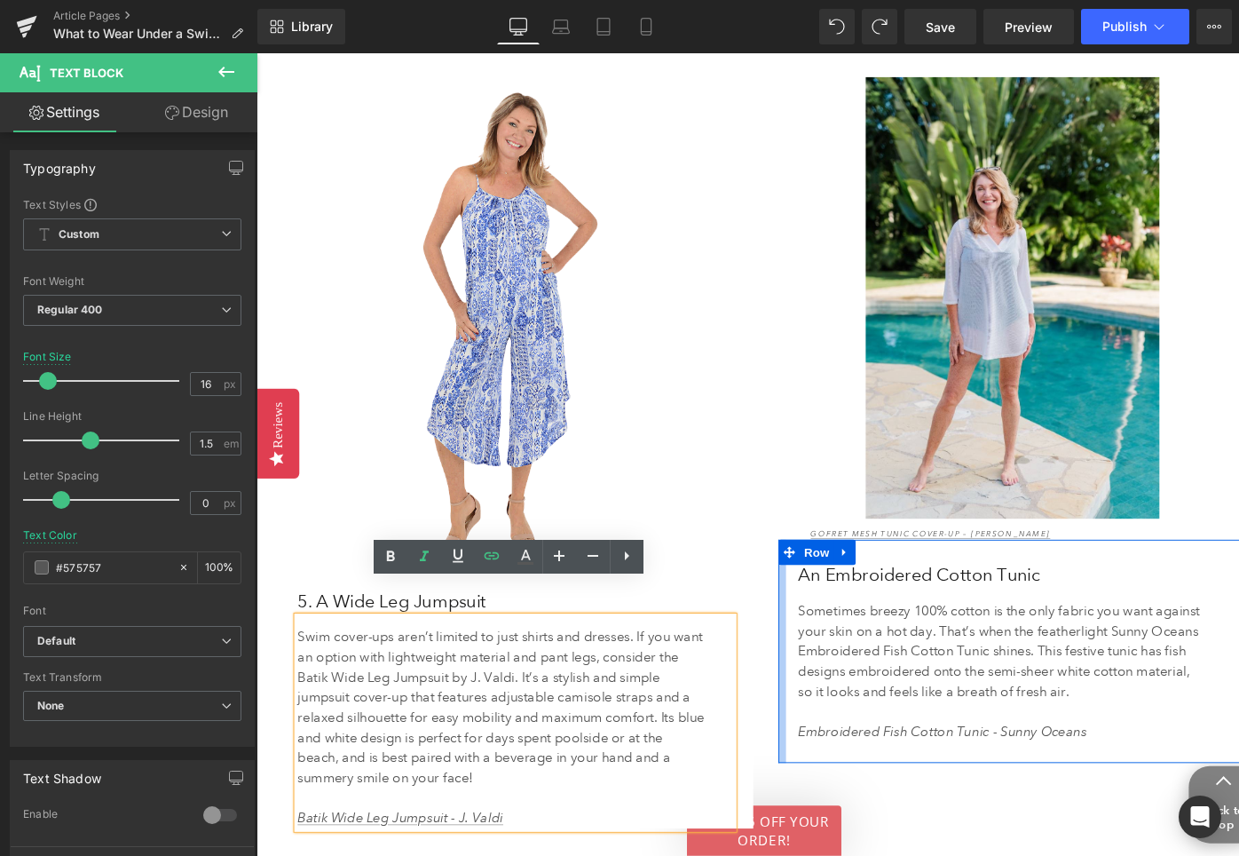
scroll to position [4589, 0]
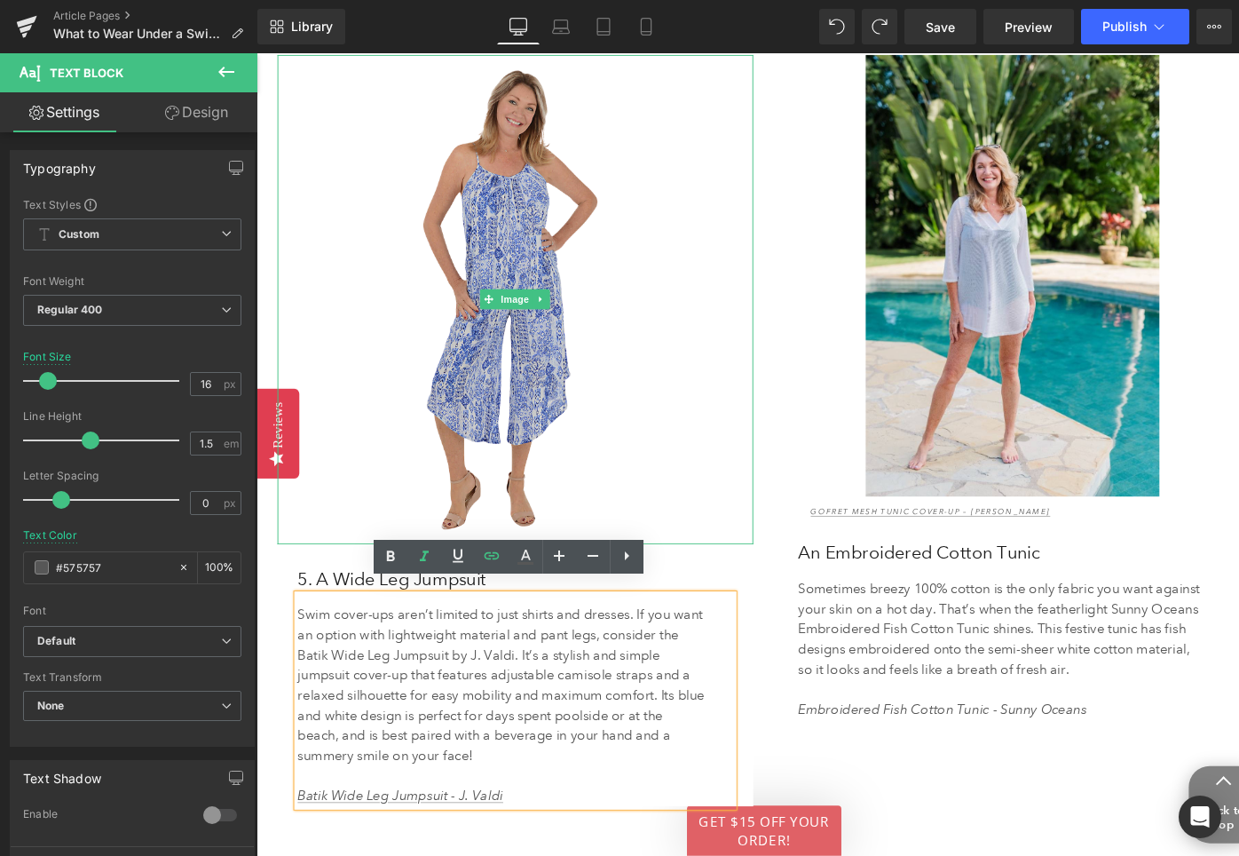
click at [491, 188] on img at bounding box center [530, 314] width 503 height 518
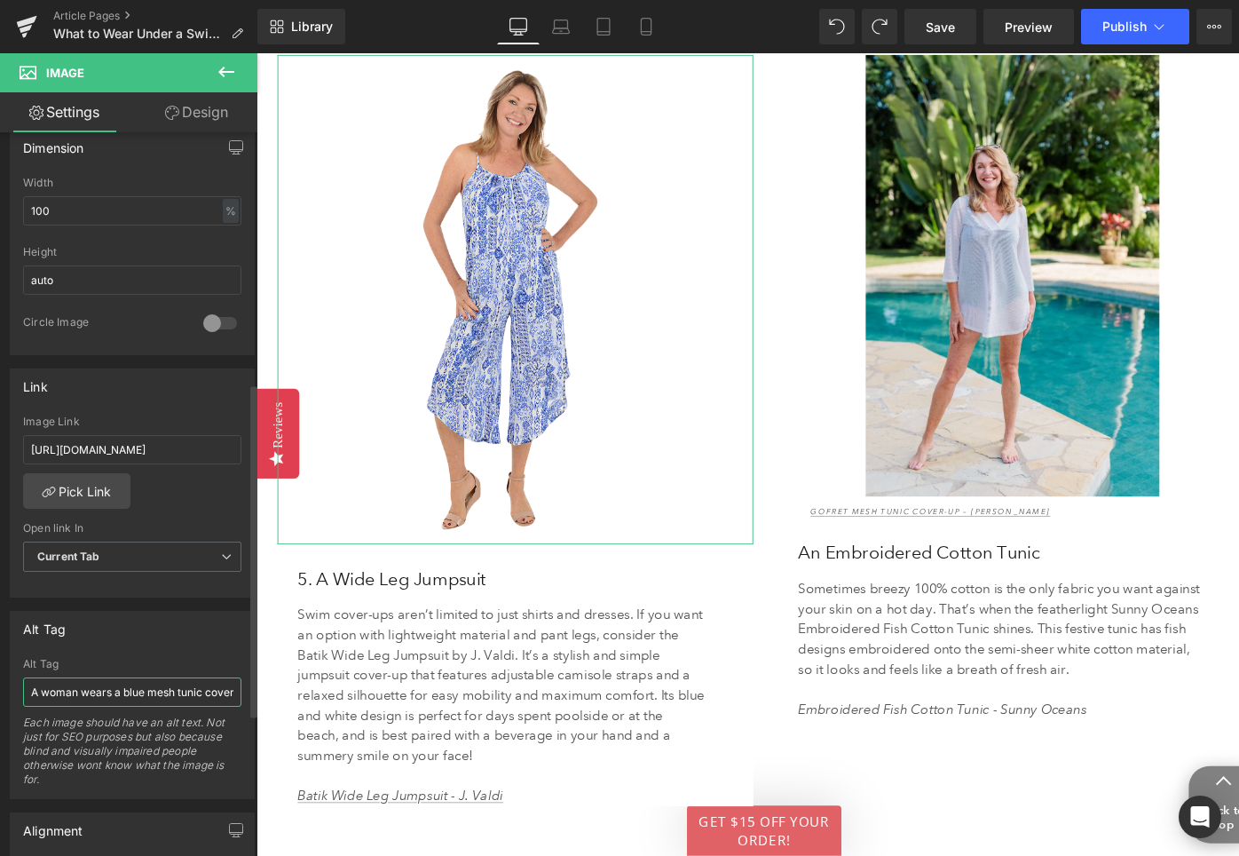
scroll to position [0, 28]
drag, startPoint x: 150, startPoint y: 691, endPoint x: 249, endPoint y: 689, distance: 99.4
click at [249, 689] on div "Alt Tag A woman wears a blue mesh tunic cover-up. Alt Tag A woman wears a blue …" at bounding box center [132, 698] width 265 height 202
click at [93, 692] on input "A woman wears a blue and white patterened wide leg jumpsuit." at bounding box center [132, 691] width 218 height 29
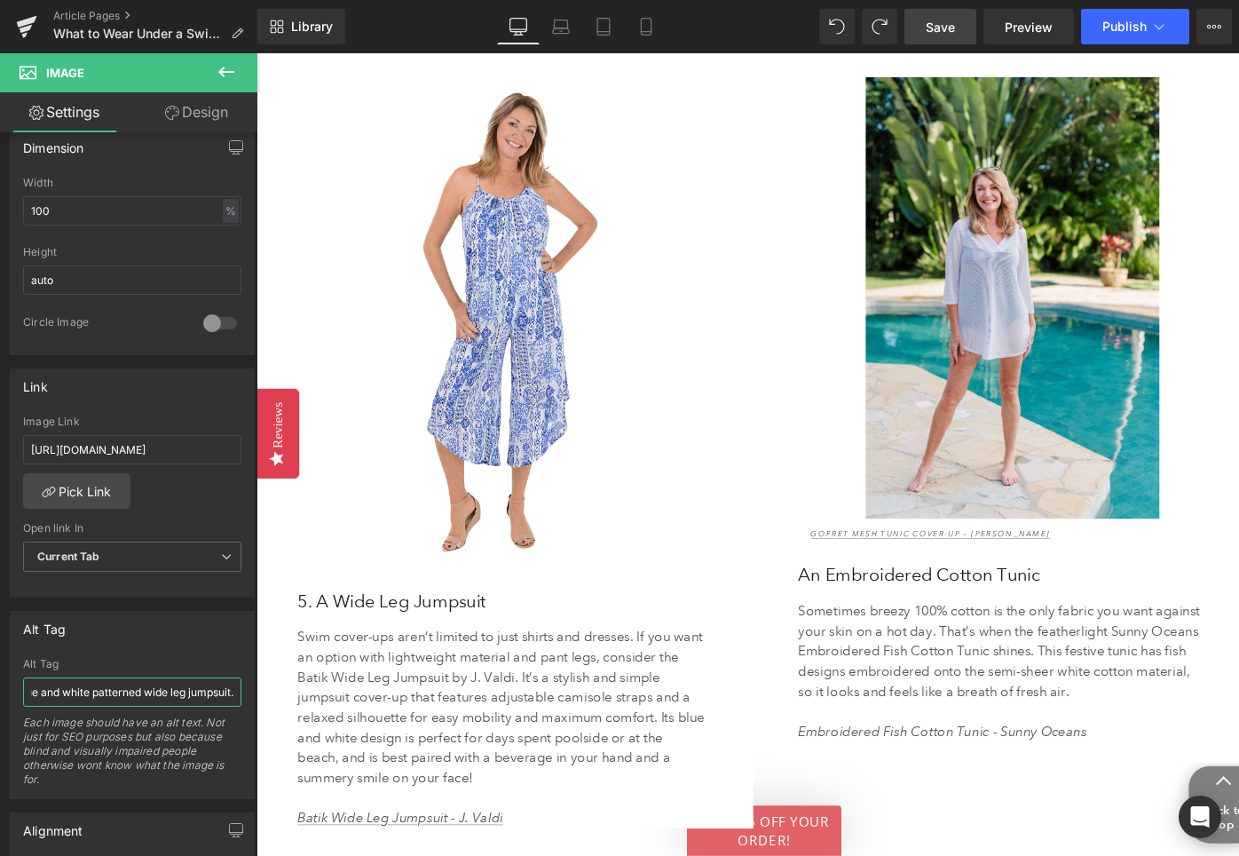
scroll to position [4589, 0]
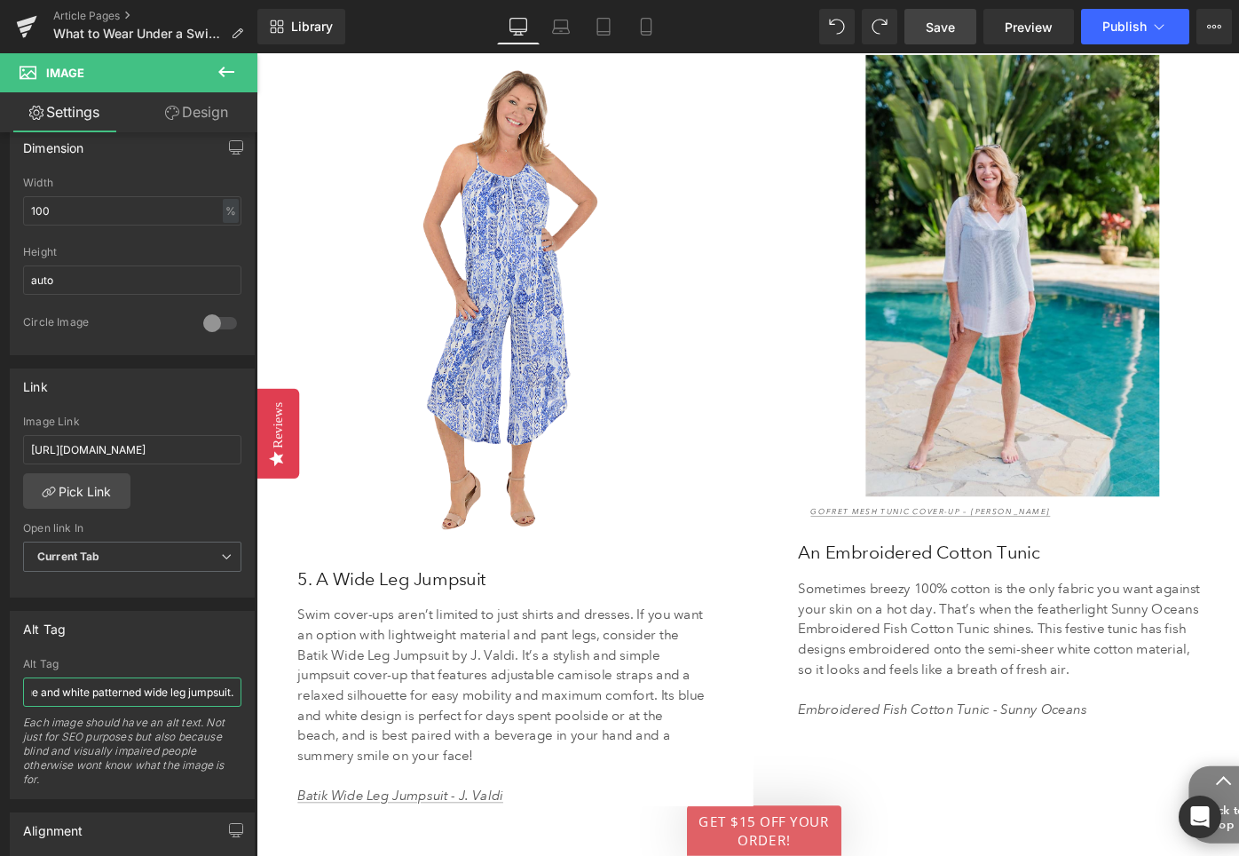
type input "A woman wears a blue and white patterned wide leg jumpsuit."
click at [945, 27] on span "Save" at bounding box center [940, 27] width 29 height 19
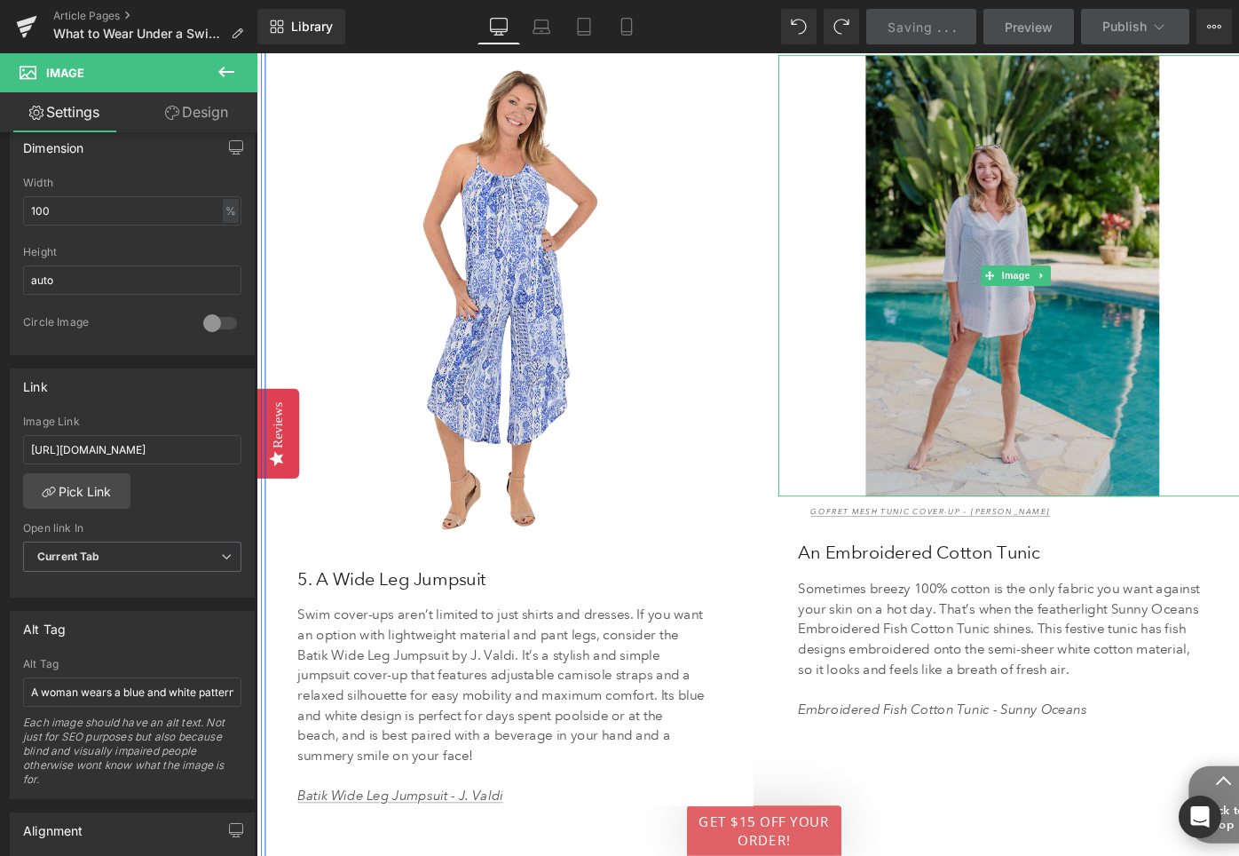
click at [993, 197] on img at bounding box center [1060, 288] width 503 height 467
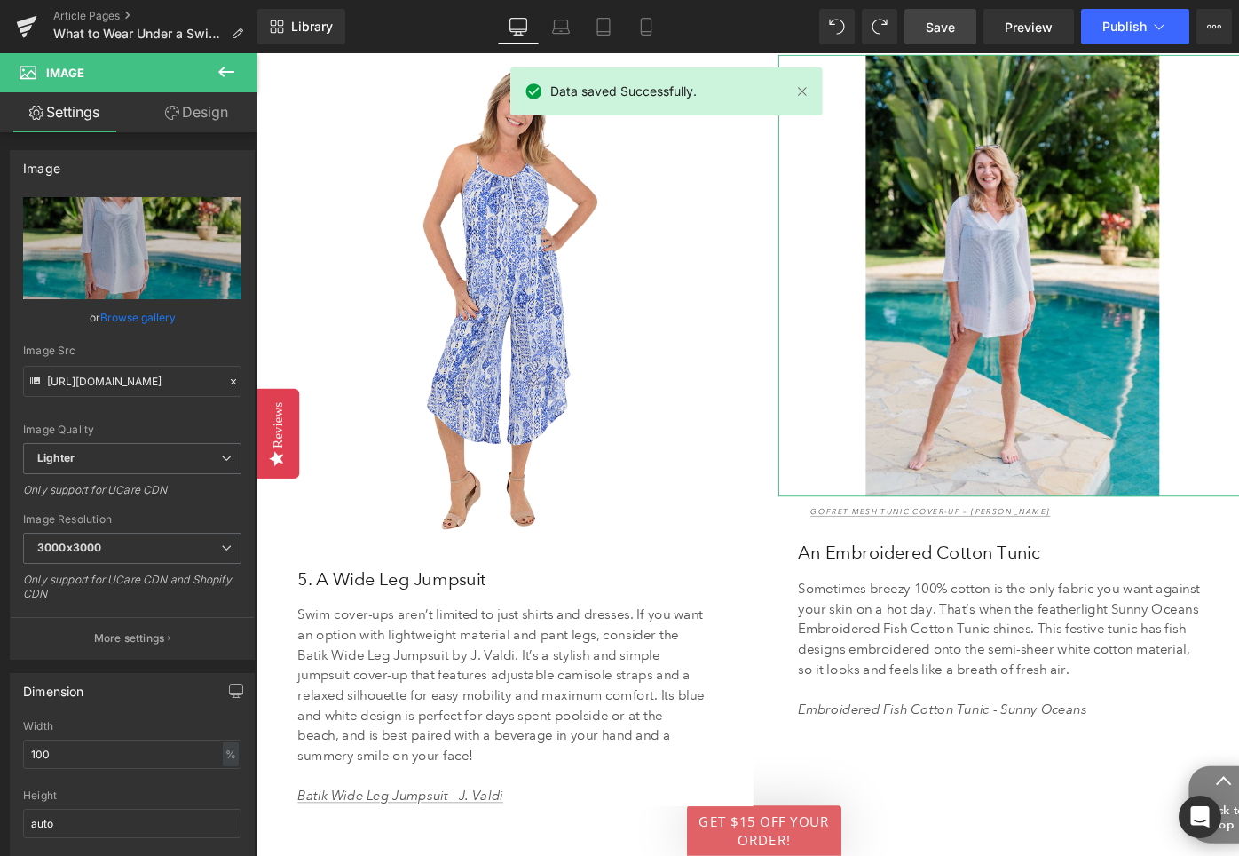
click at [161, 323] on link "Browse gallery" at bounding box center [137, 317] width 75 height 31
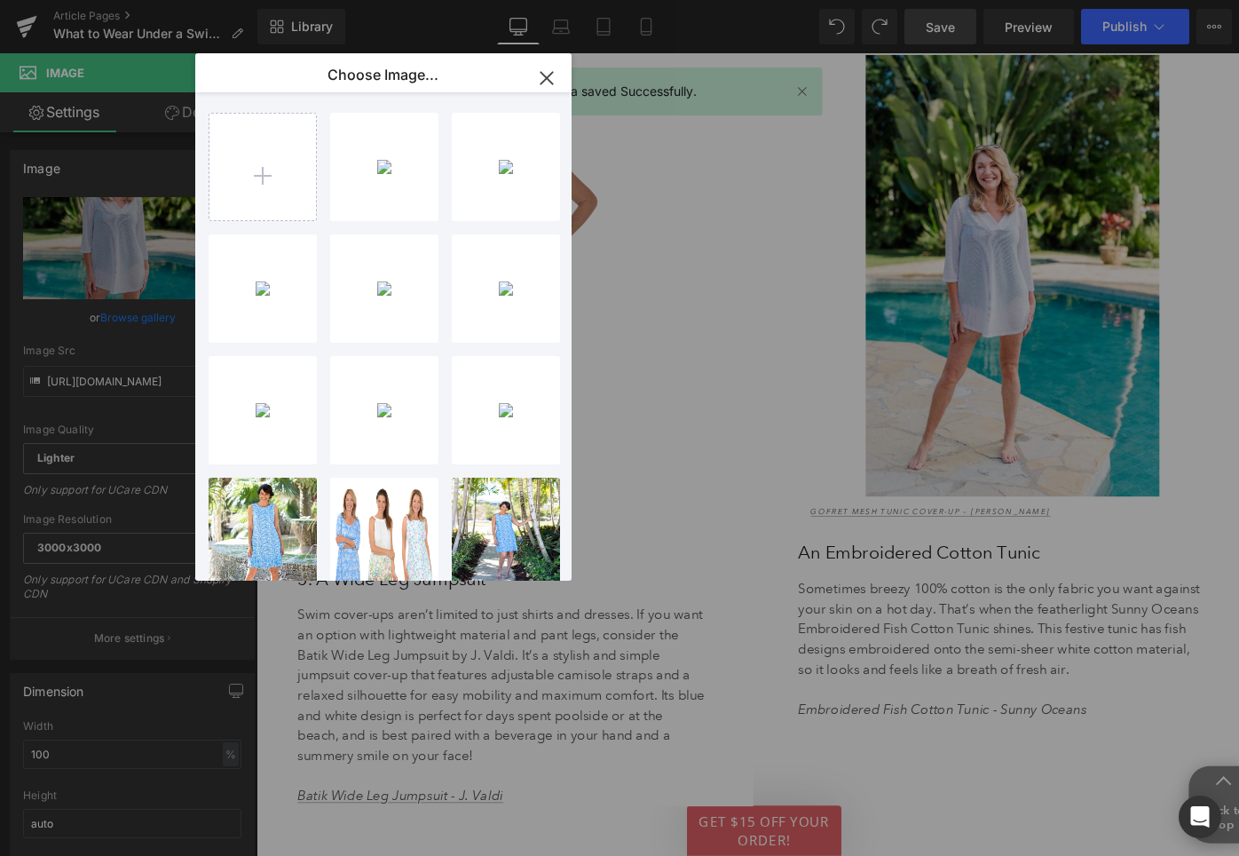
type input "[URL][DOMAIN_NAME]"
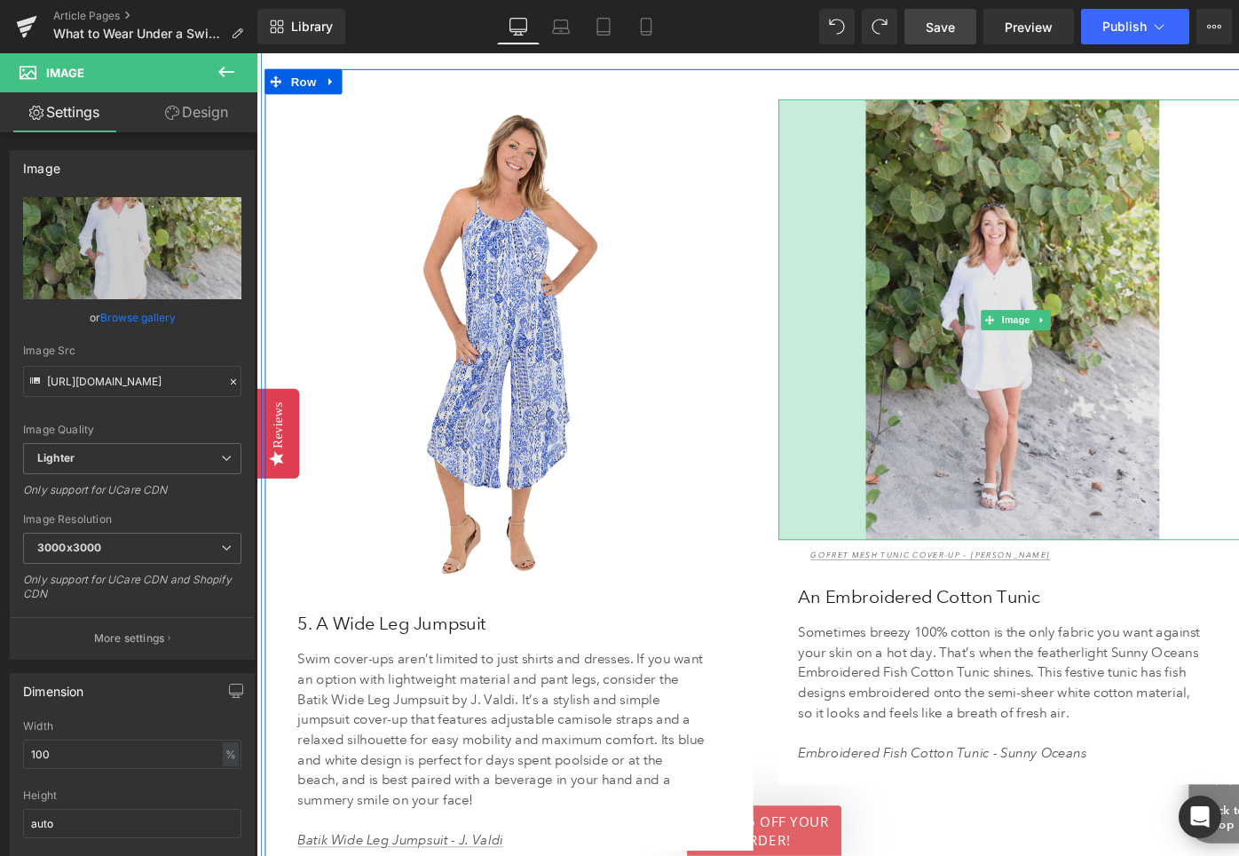
scroll to position [4533, 0]
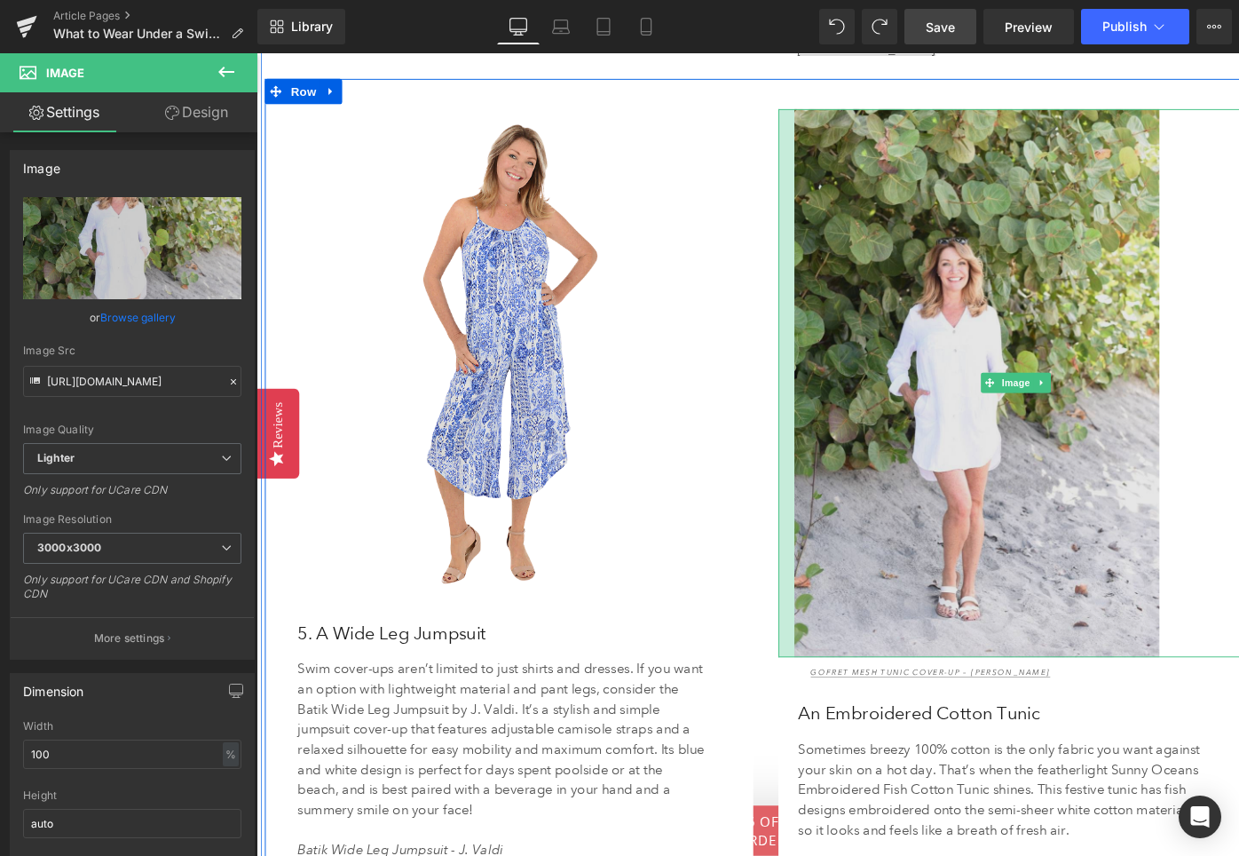
drag, startPoint x: 877, startPoint y: 332, endPoint x: 894, endPoint y: 330, distance: 17.0
click at [894, 331] on div "Image 112px" at bounding box center [1060, 402] width 503 height 580
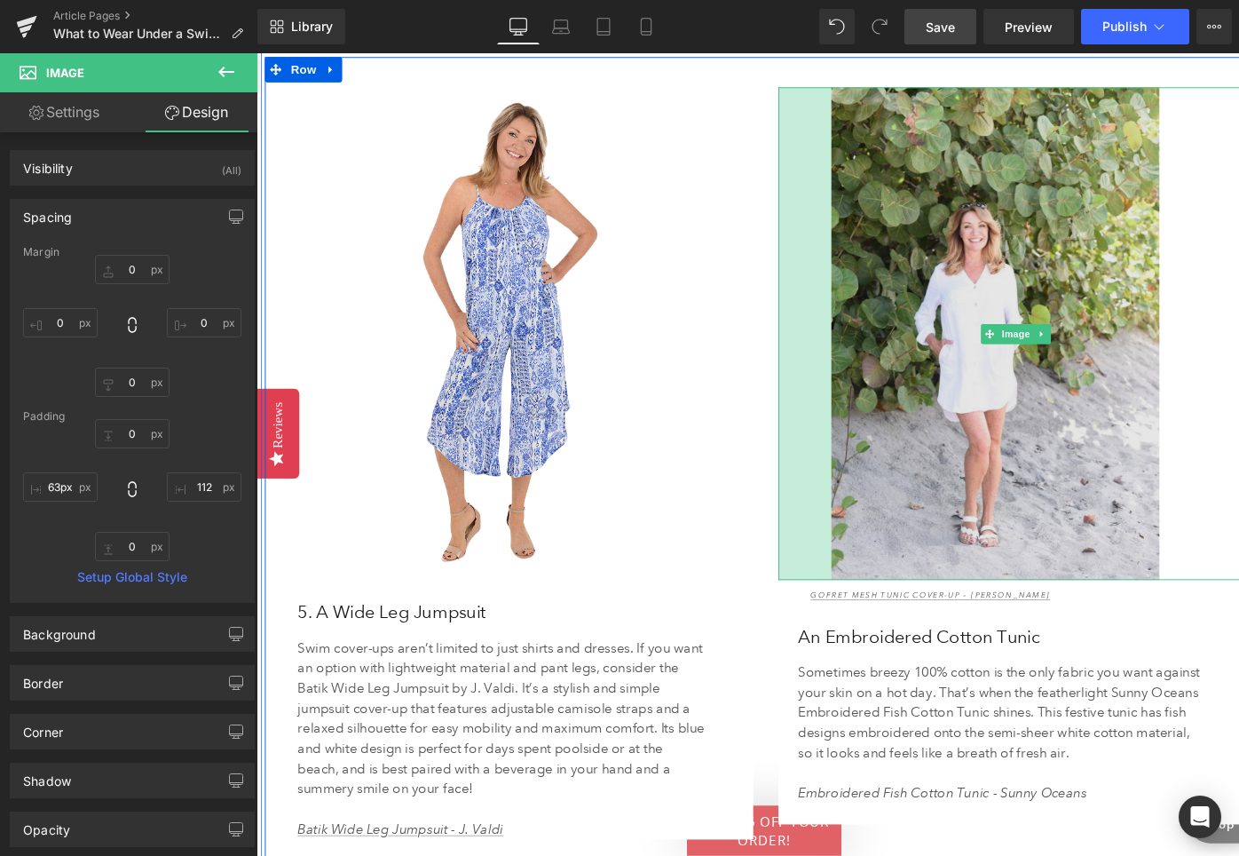
scroll to position [4509, 0]
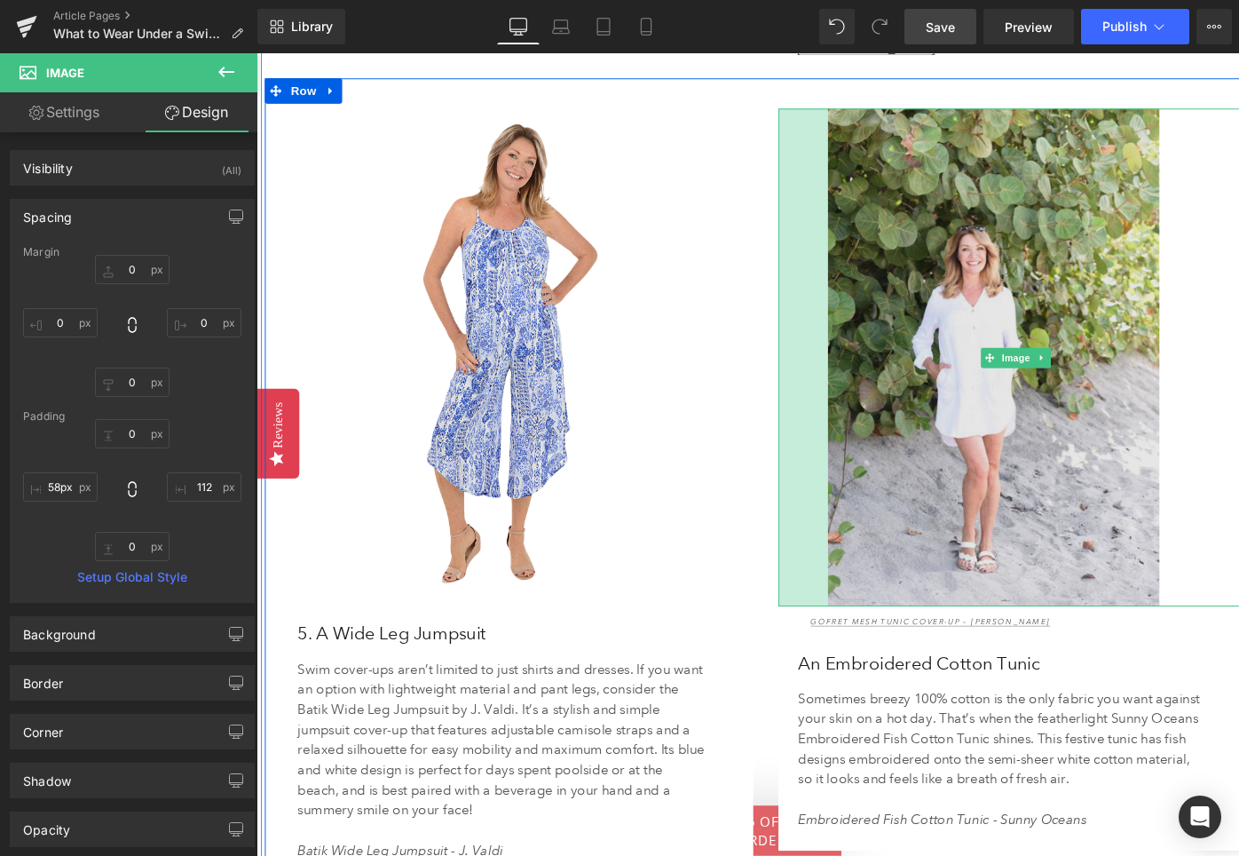
type input "57px"
drag, startPoint x: 814, startPoint y: 339, endPoint x: 865, endPoint y: 330, distance: 51.4
click at [865, 330] on div "Image 57px 112px" at bounding box center [1060, 376] width 503 height 529
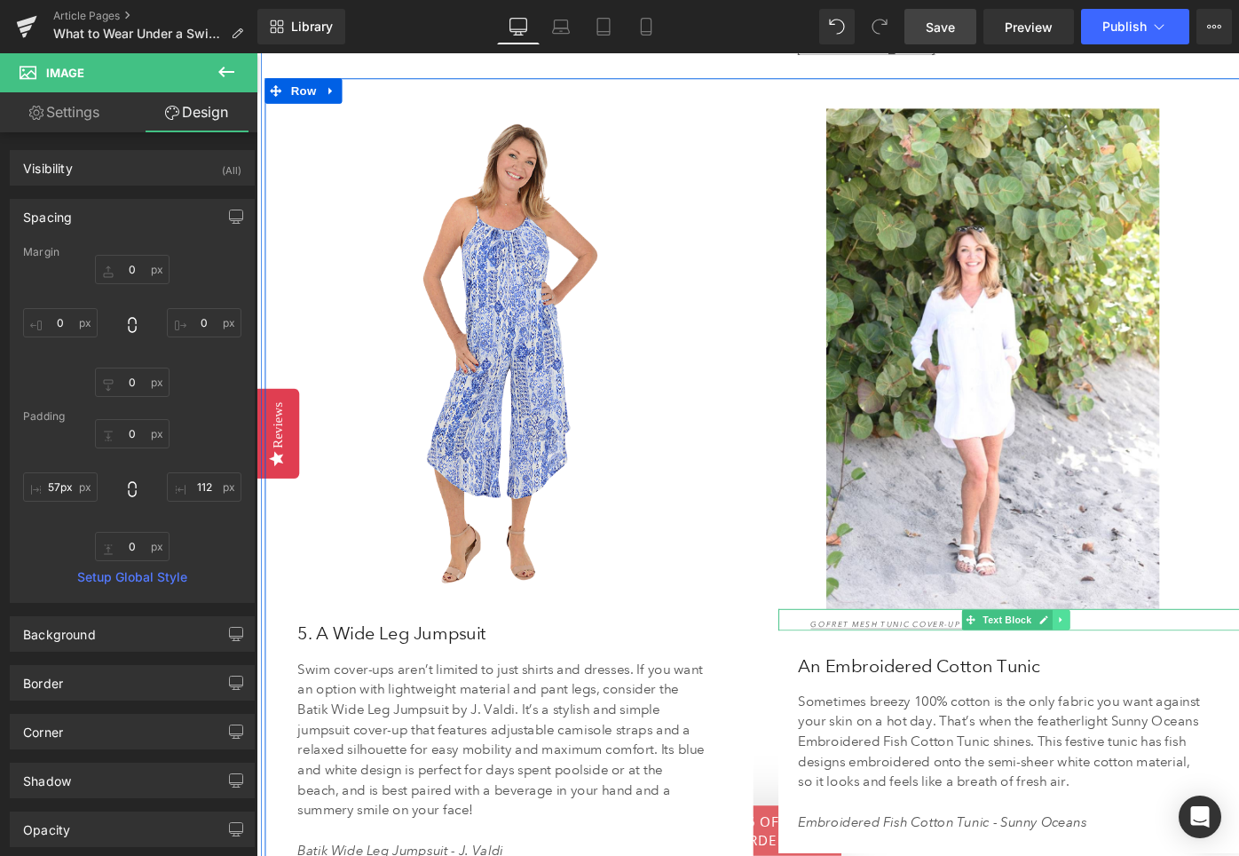
click at [1106, 649] on icon at bounding box center [1106, 652] width 3 height 6
click at [1118, 647] on icon at bounding box center [1116, 652] width 10 height 10
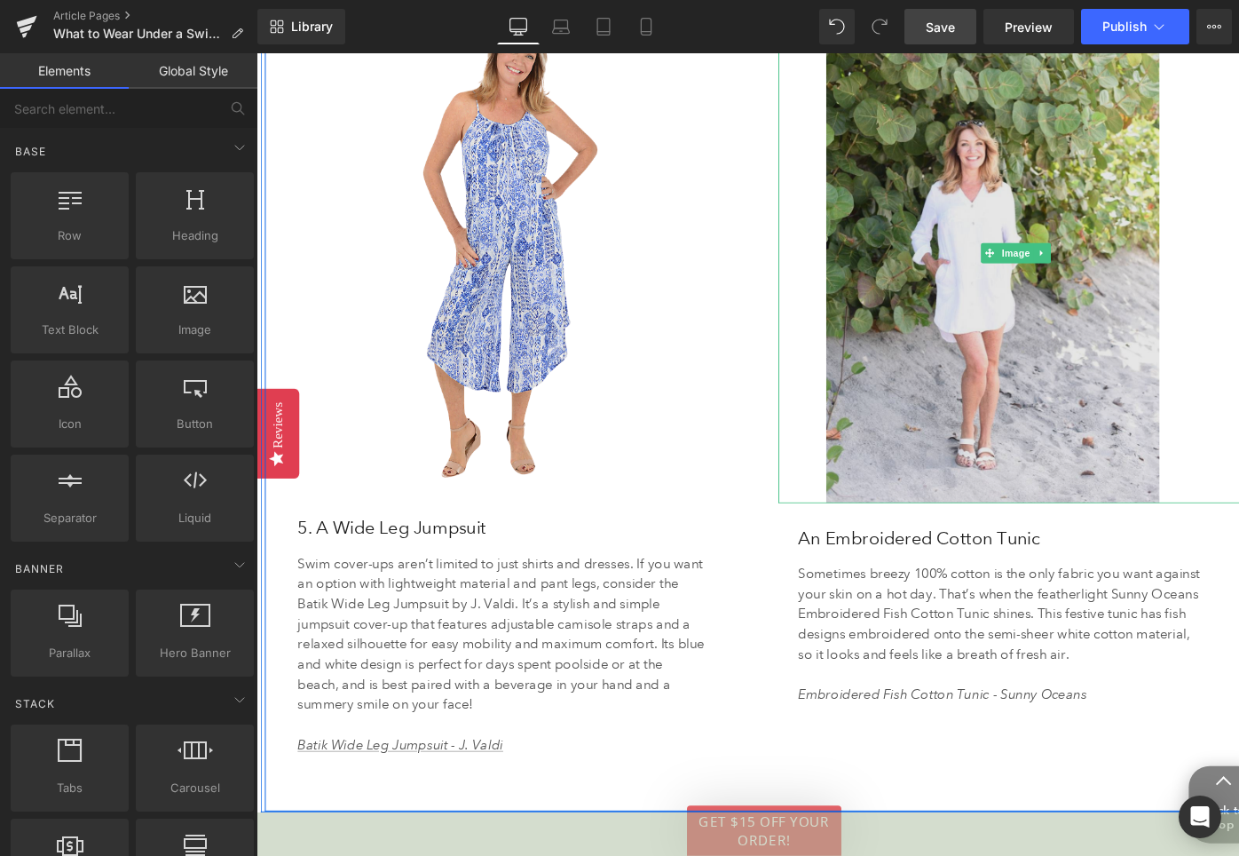
scroll to position [4577, 0]
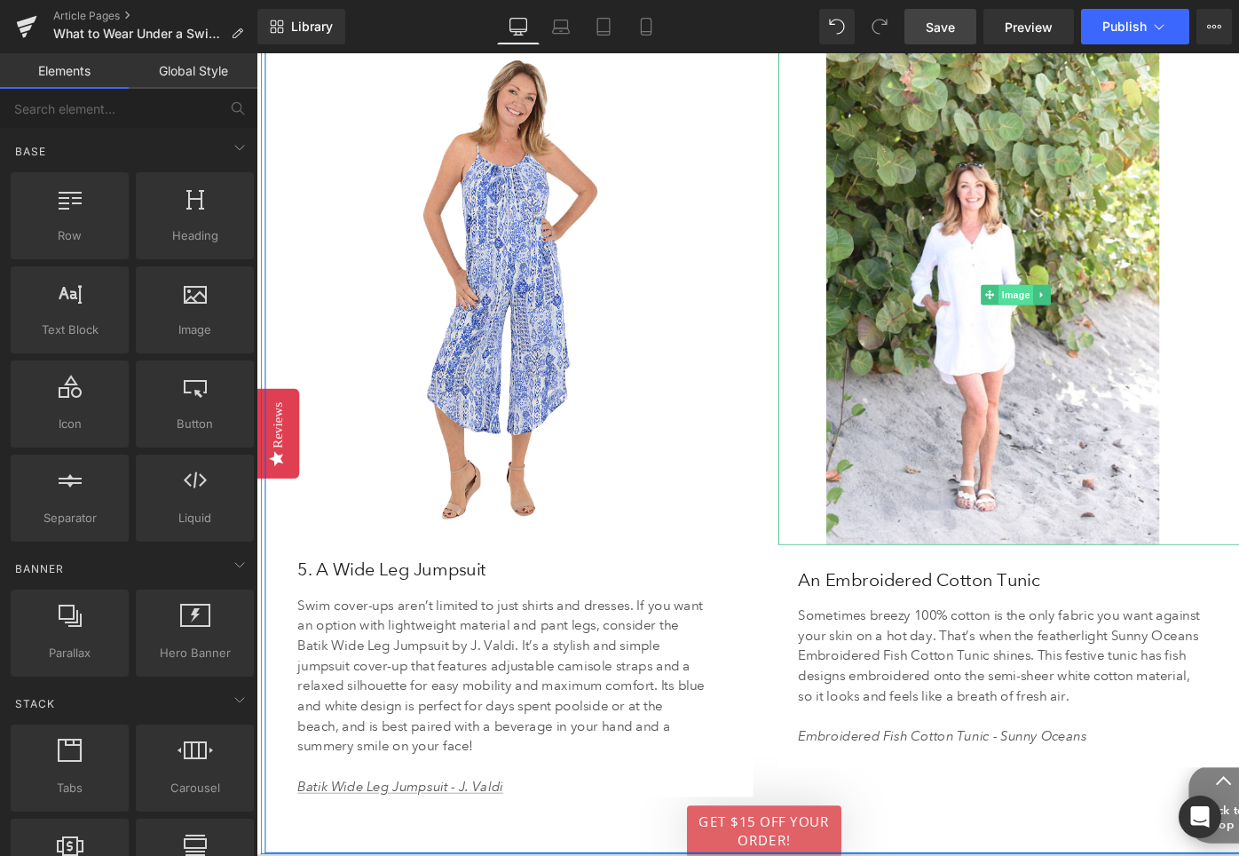
click at [1059, 298] on span "Image" at bounding box center [1059, 308] width 37 height 21
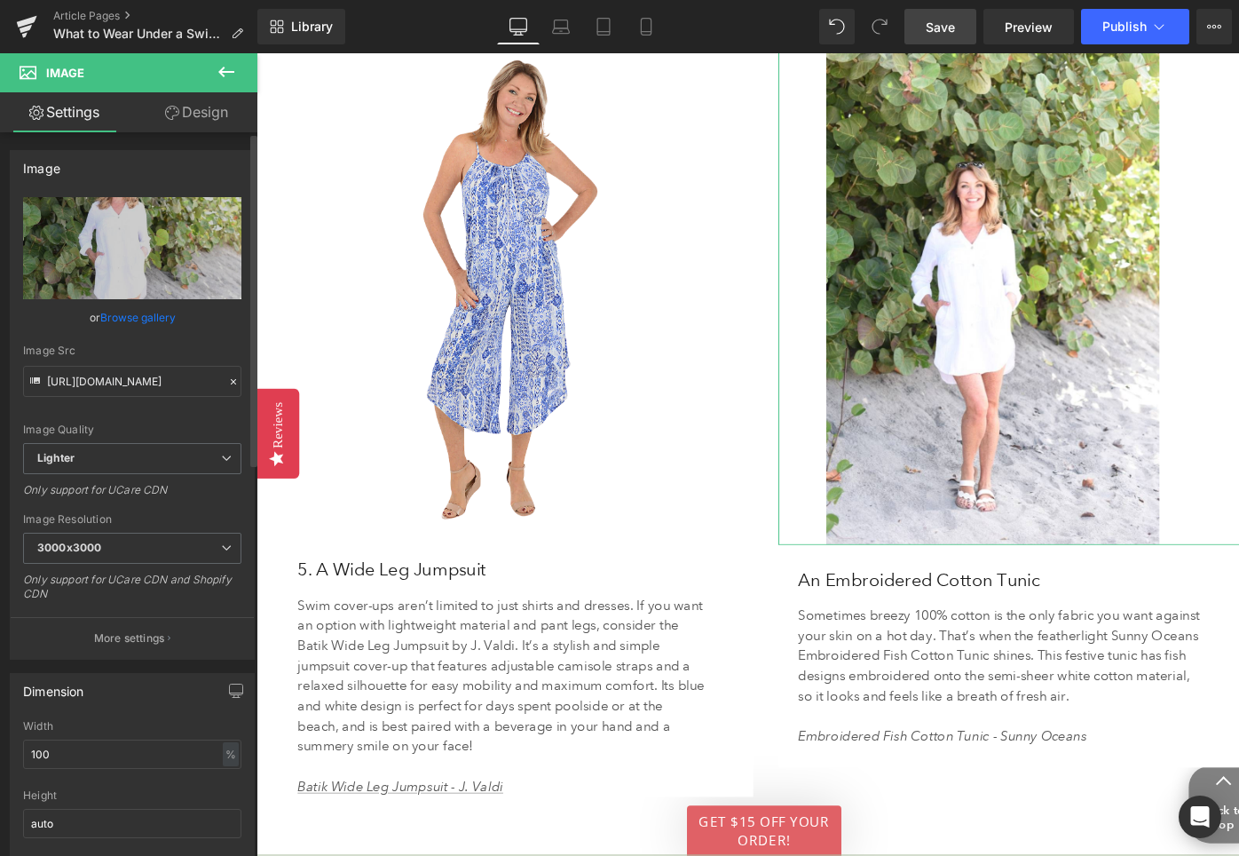
click at [145, 317] on link "Browse gallery" at bounding box center [137, 317] width 75 height 31
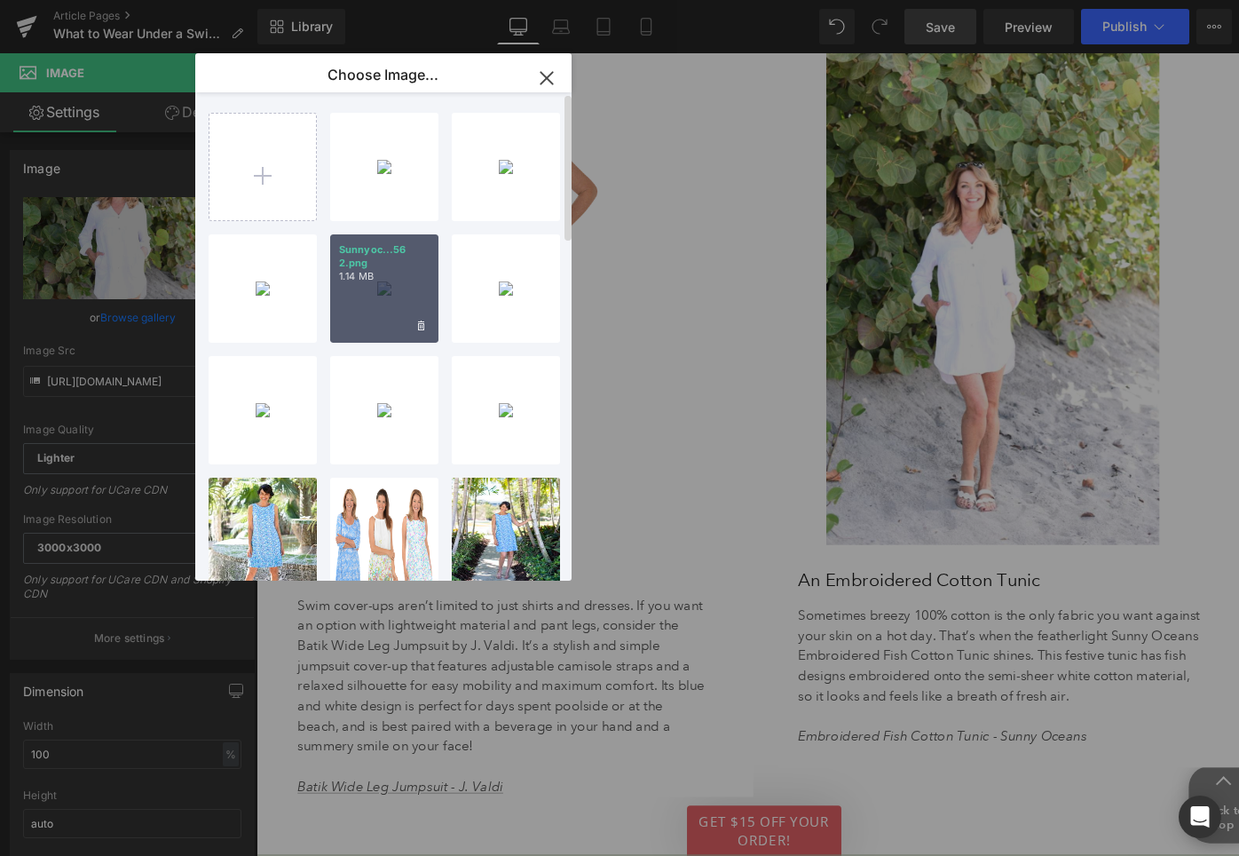
click at [0, 0] on div "Sunnyoc...56 2.png 1.14 MB" at bounding box center [0, 0] width 0 height 0
type input "[URL][DOMAIN_NAME]"
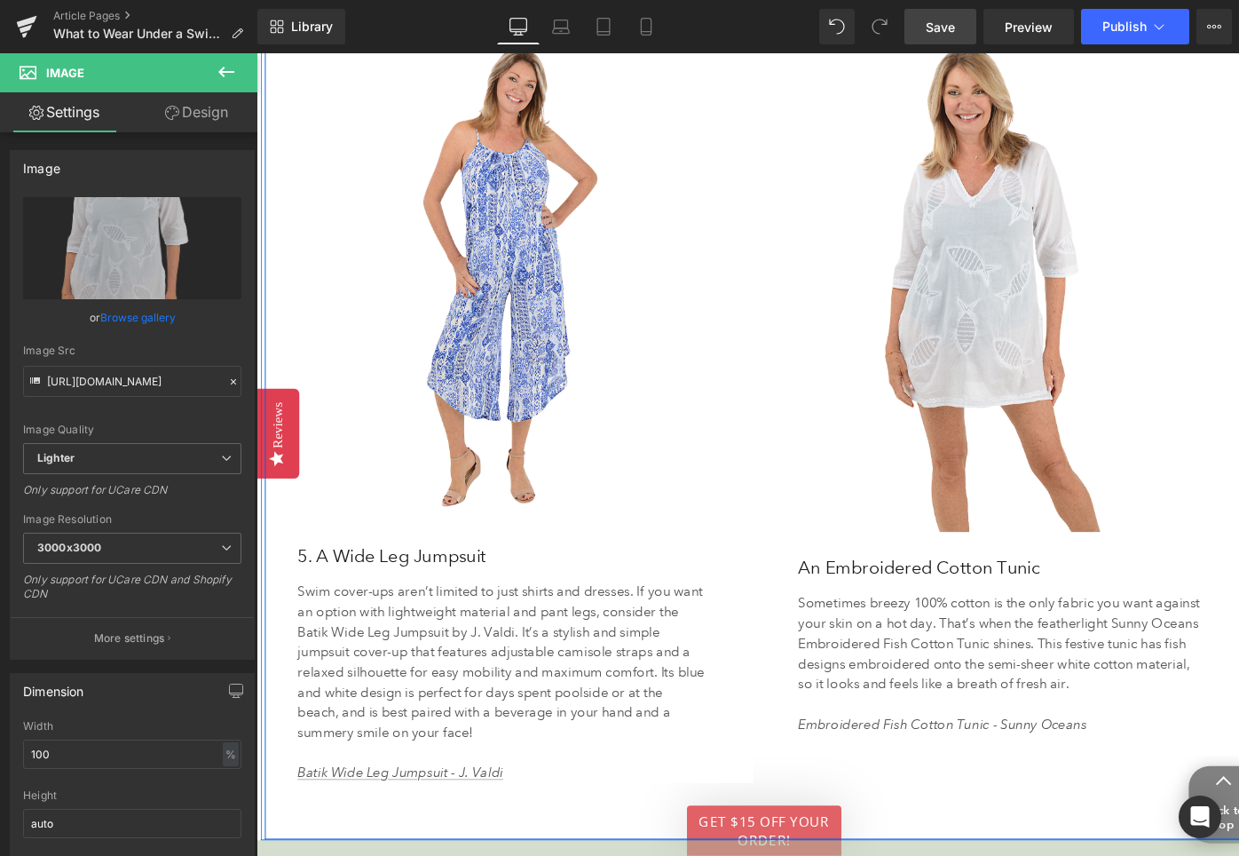
scroll to position [4636, 0]
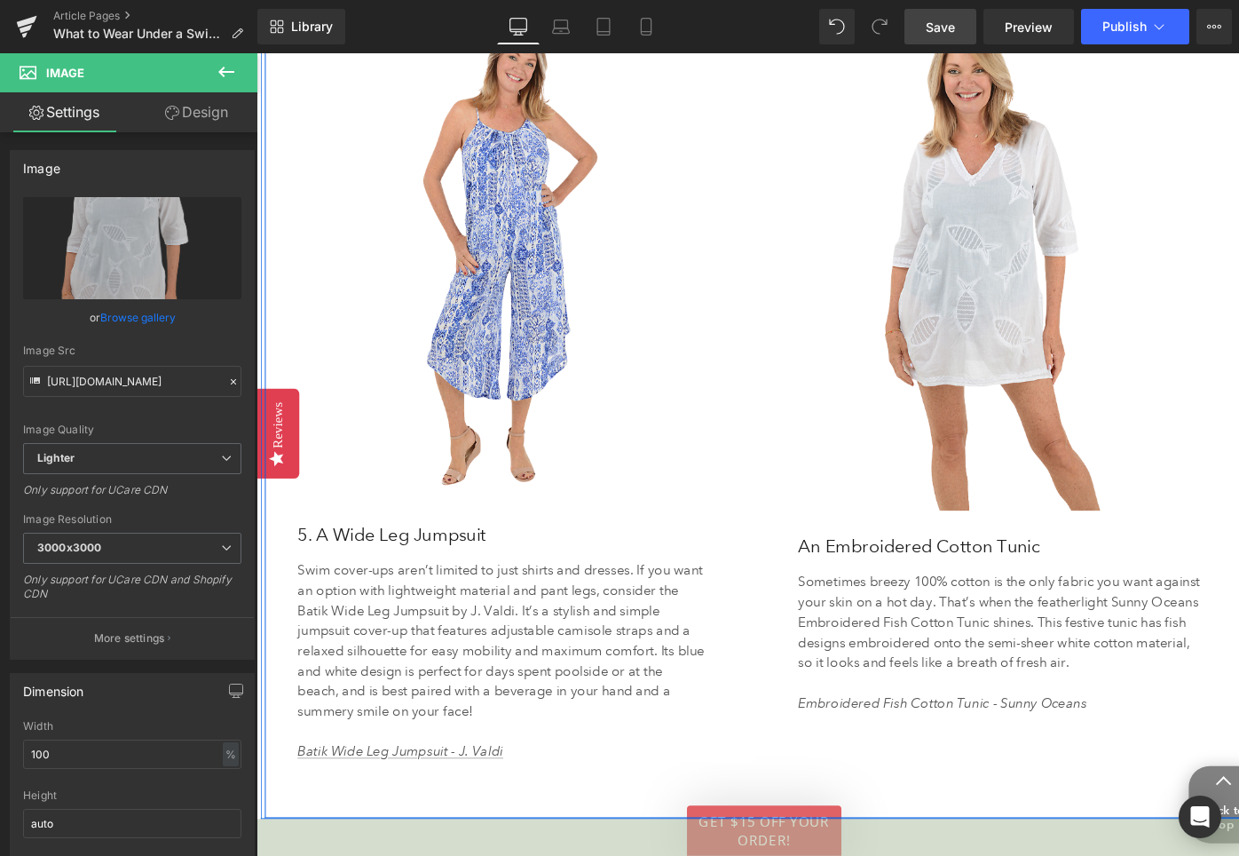
click at [836, 561] on h3 "An Embroidered Cotton Tunic" at bounding box center [1060, 574] width 461 height 32
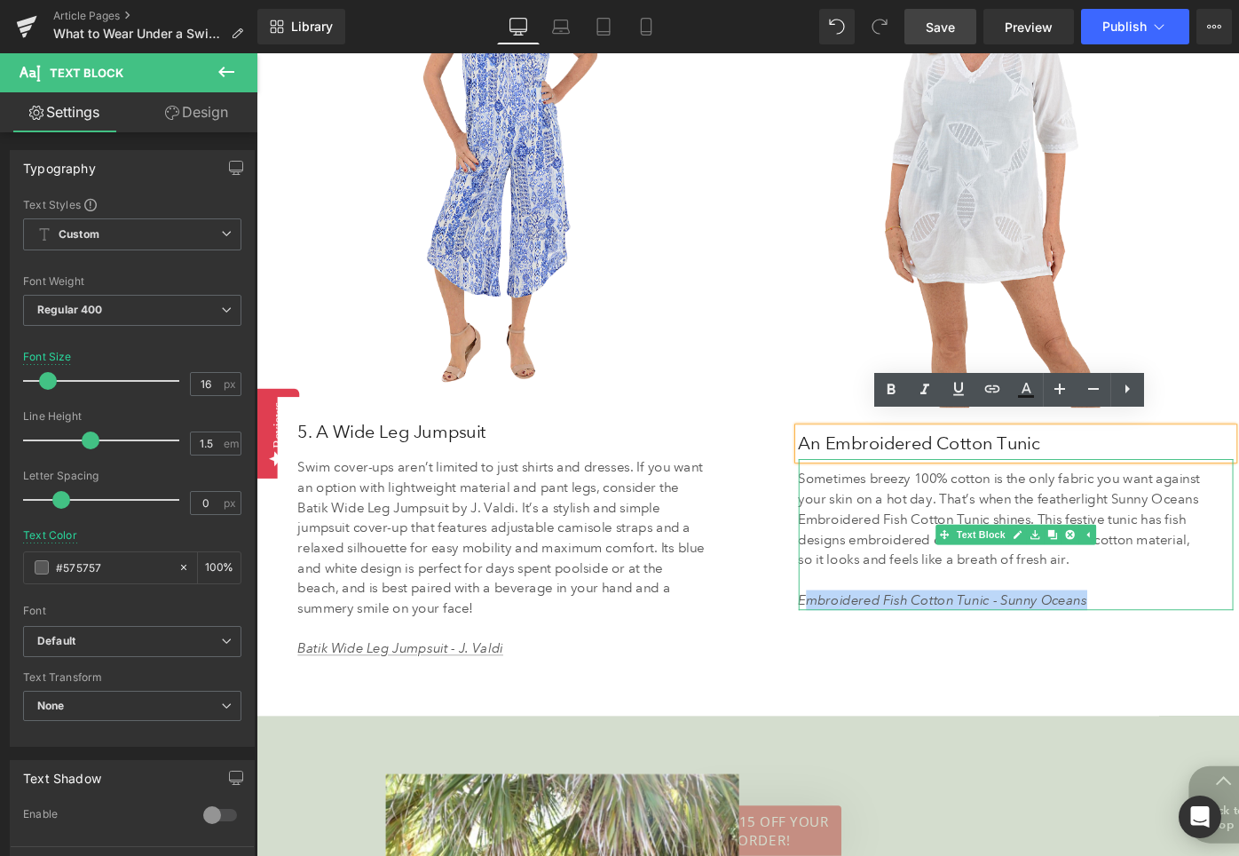
scroll to position [4723, 0]
drag, startPoint x: 1138, startPoint y: 617, endPoint x: 833, endPoint y: 617, distance: 305.4
click at [833, 617] on div "Sometimes breezy 100% cotton is the only fabric you want against your skin on a…" at bounding box center [1060, 562] width 461 height 160
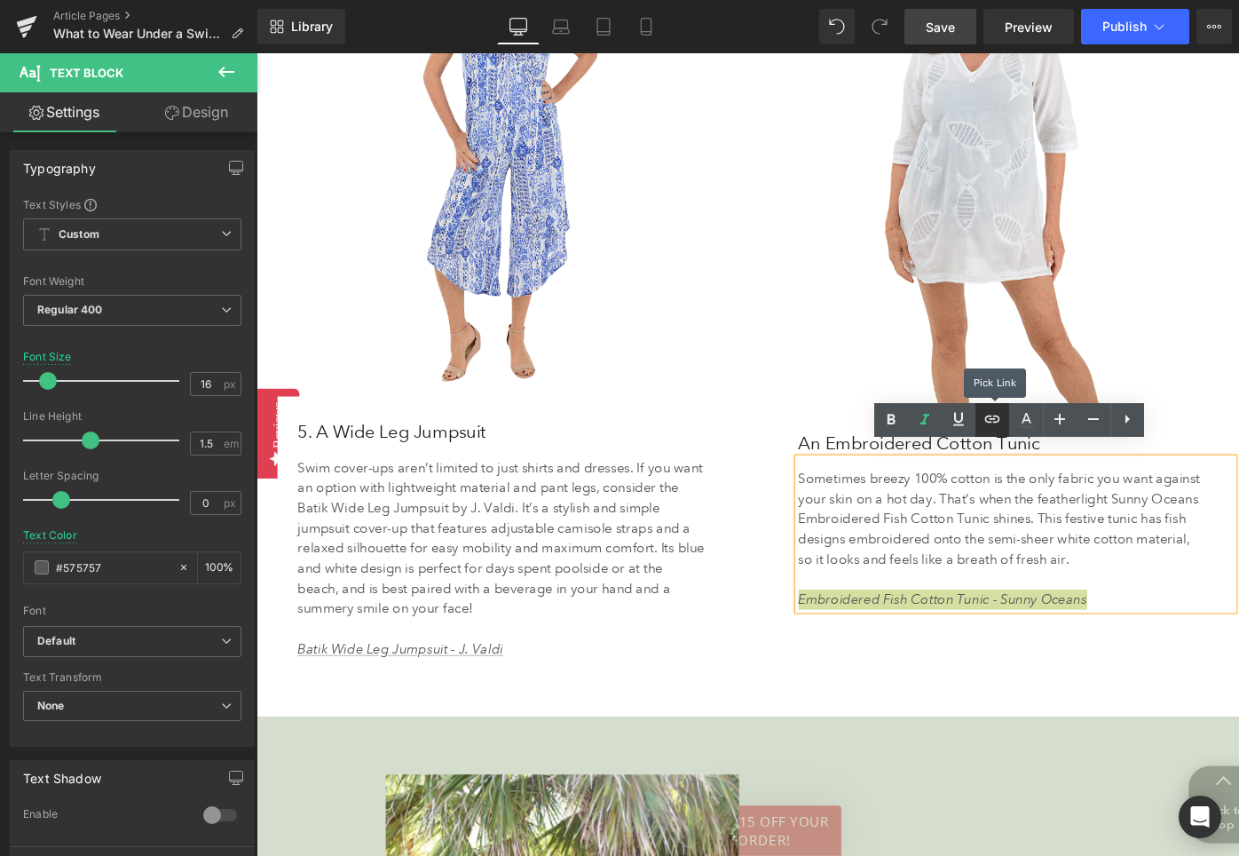
click at [0, 0] on icon at bounding box center [0, 0] width 0 height 0
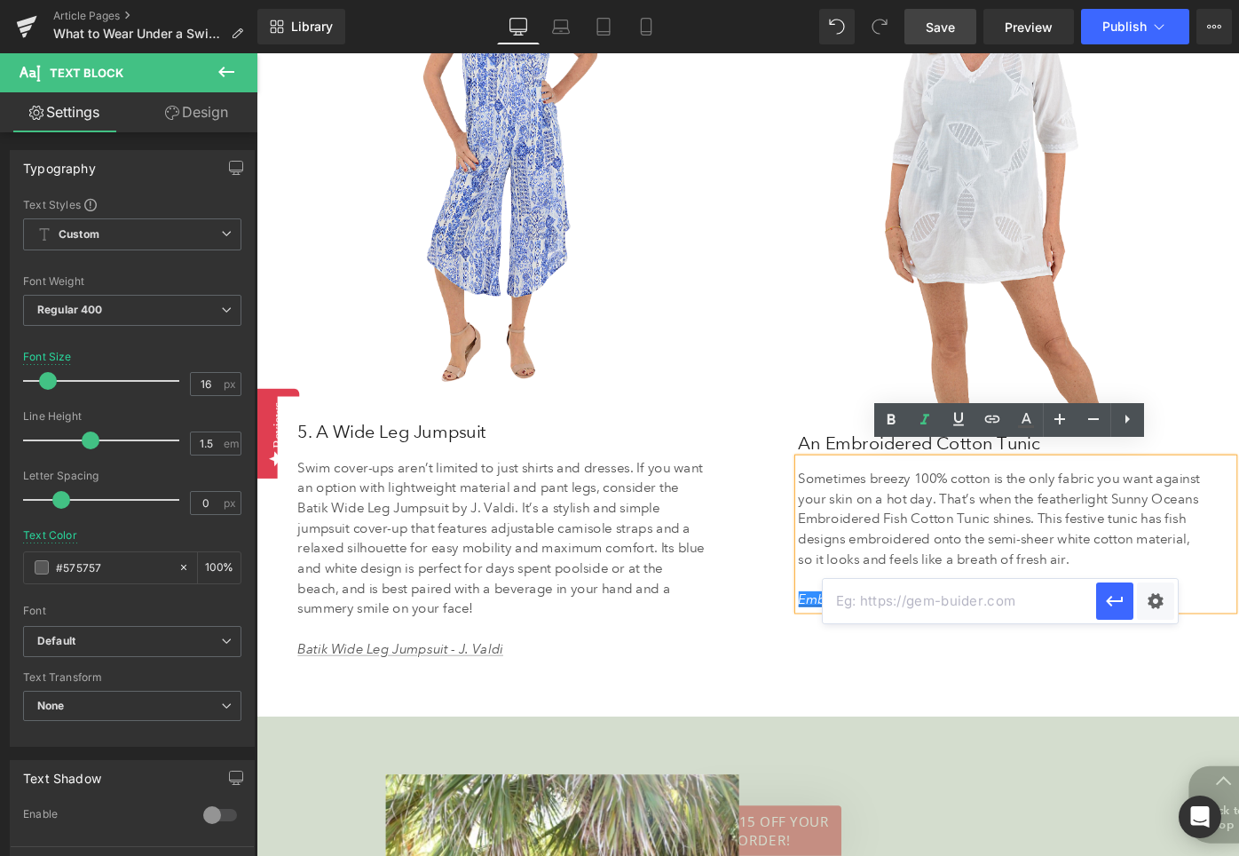
click at [308, 534] on input "text" at bounding box center [303, 529] width 9 height 9
paste input "[URL][DOMAIN_NAME]"
type input "[URL][DOMAIN_NAME]"
drag, startPoint x: 1118, startPoint y: 604, endPoint x: 911, endPoint y: 581, distance: 208.9
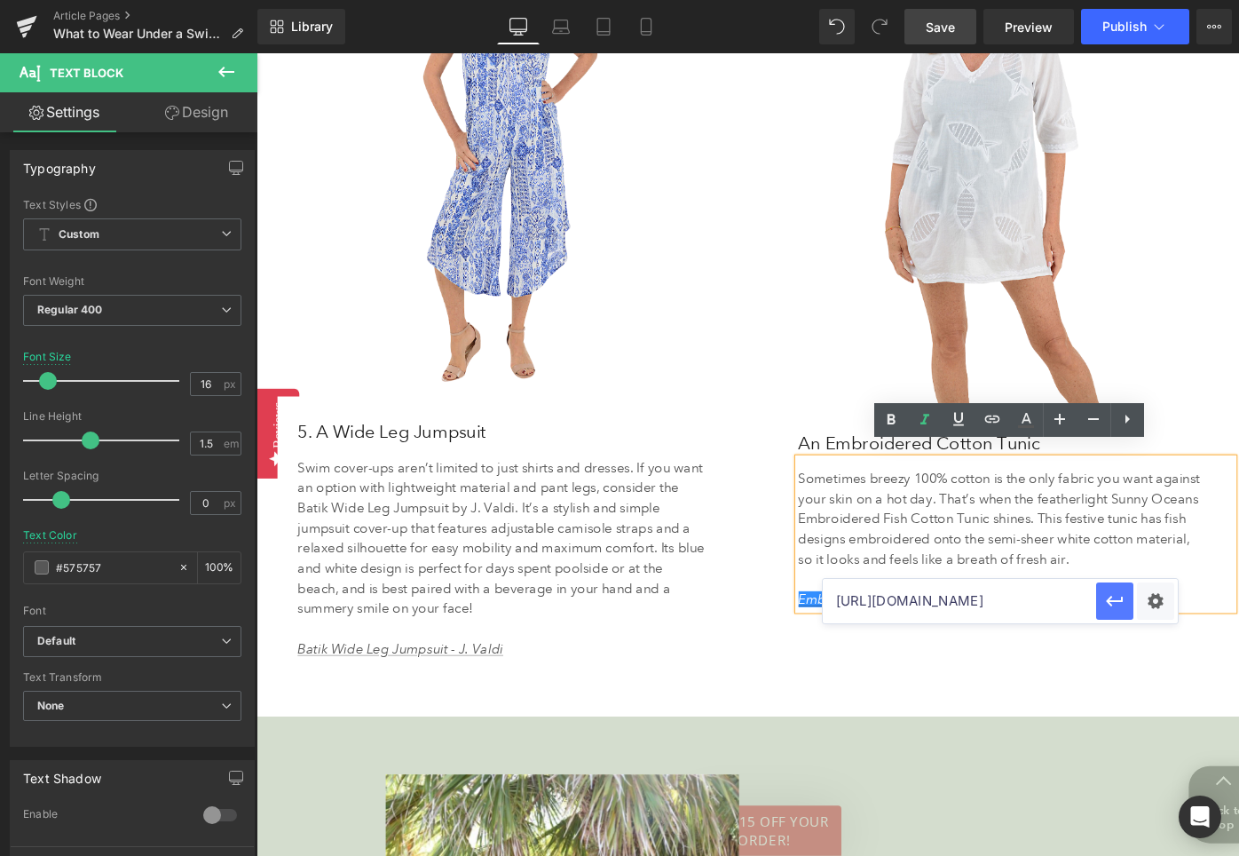
click at [0, 0] on icon "button" at bounding box center [0, 0] width 0 height 0
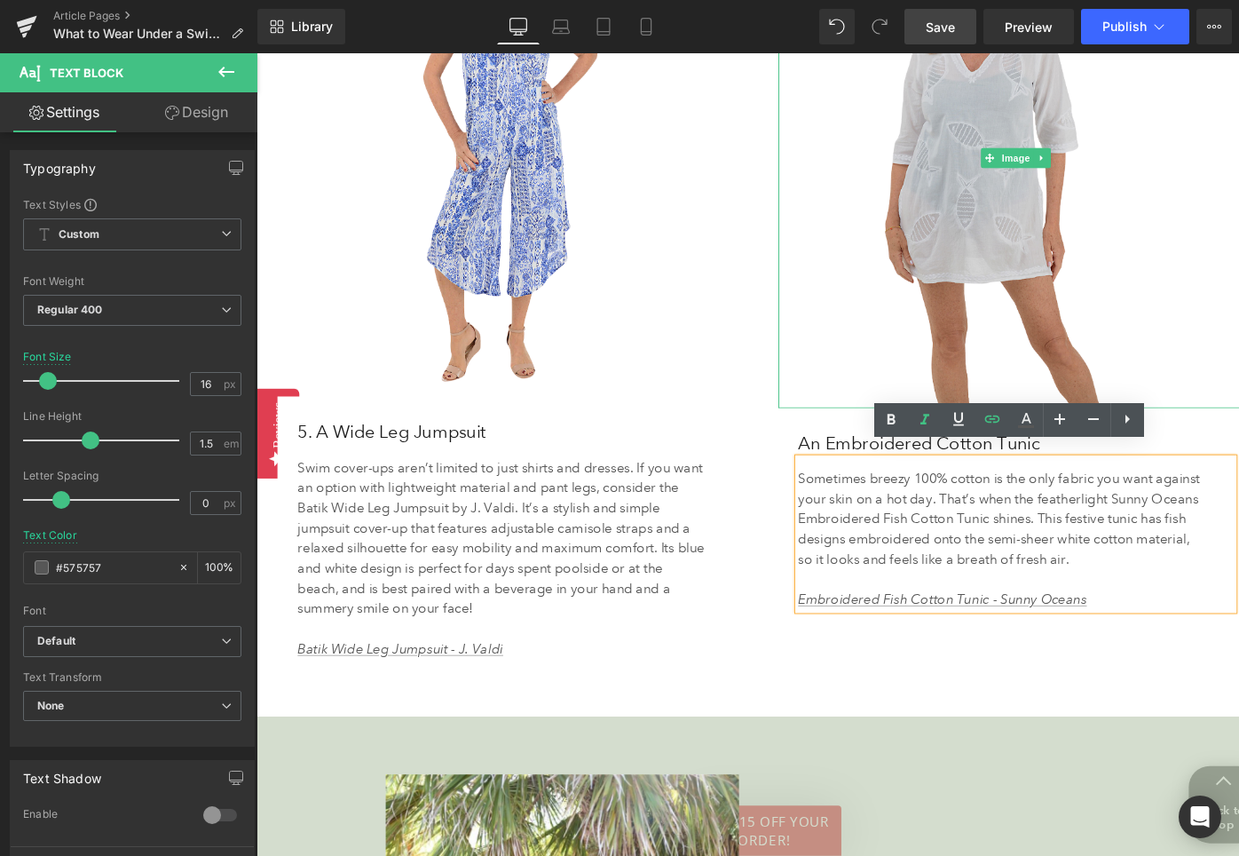
click at [984, 164] on img at bounding box center [1060, 163] width 503 height 529
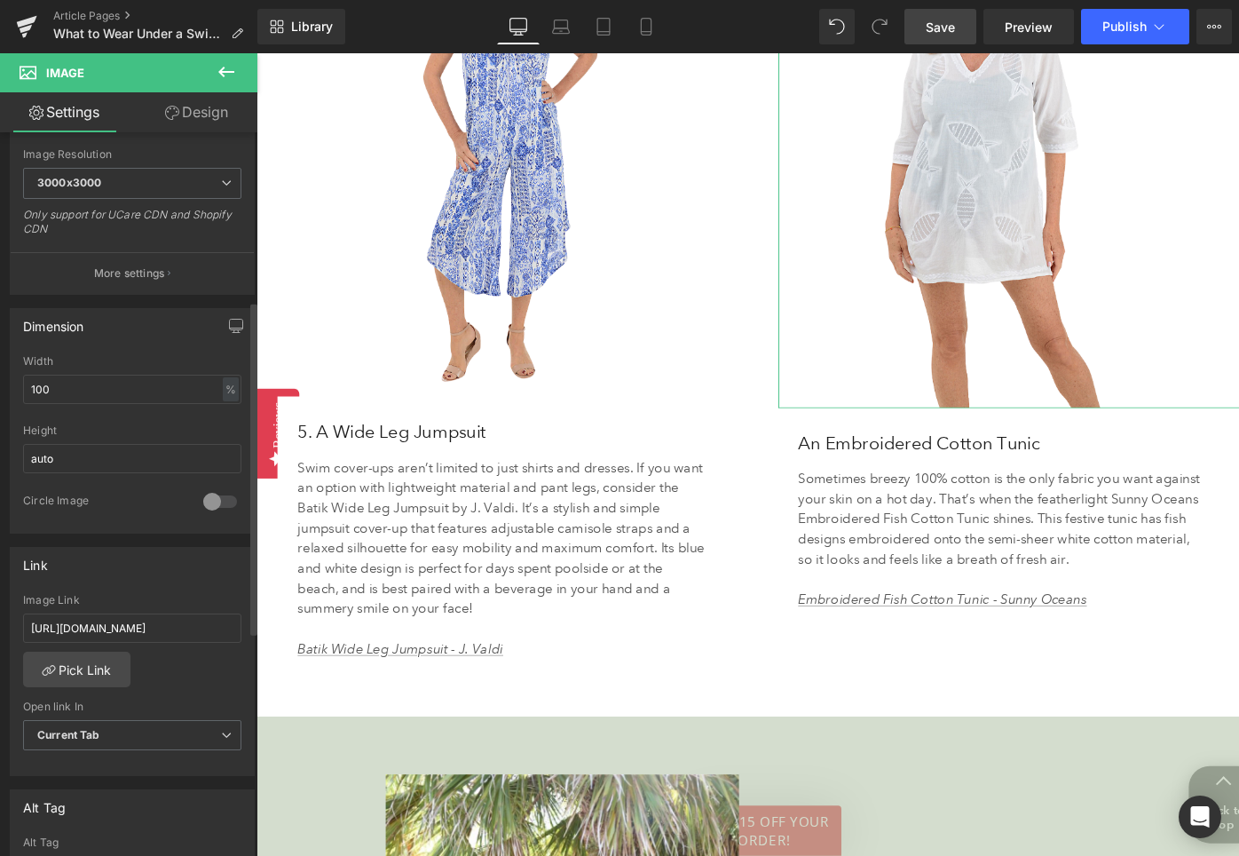
scroll to position [368, 0]
click at [89, 620] on input "[URL][DOMAIN_NAME]" at bounding box center [132, 624] width 218 height 29
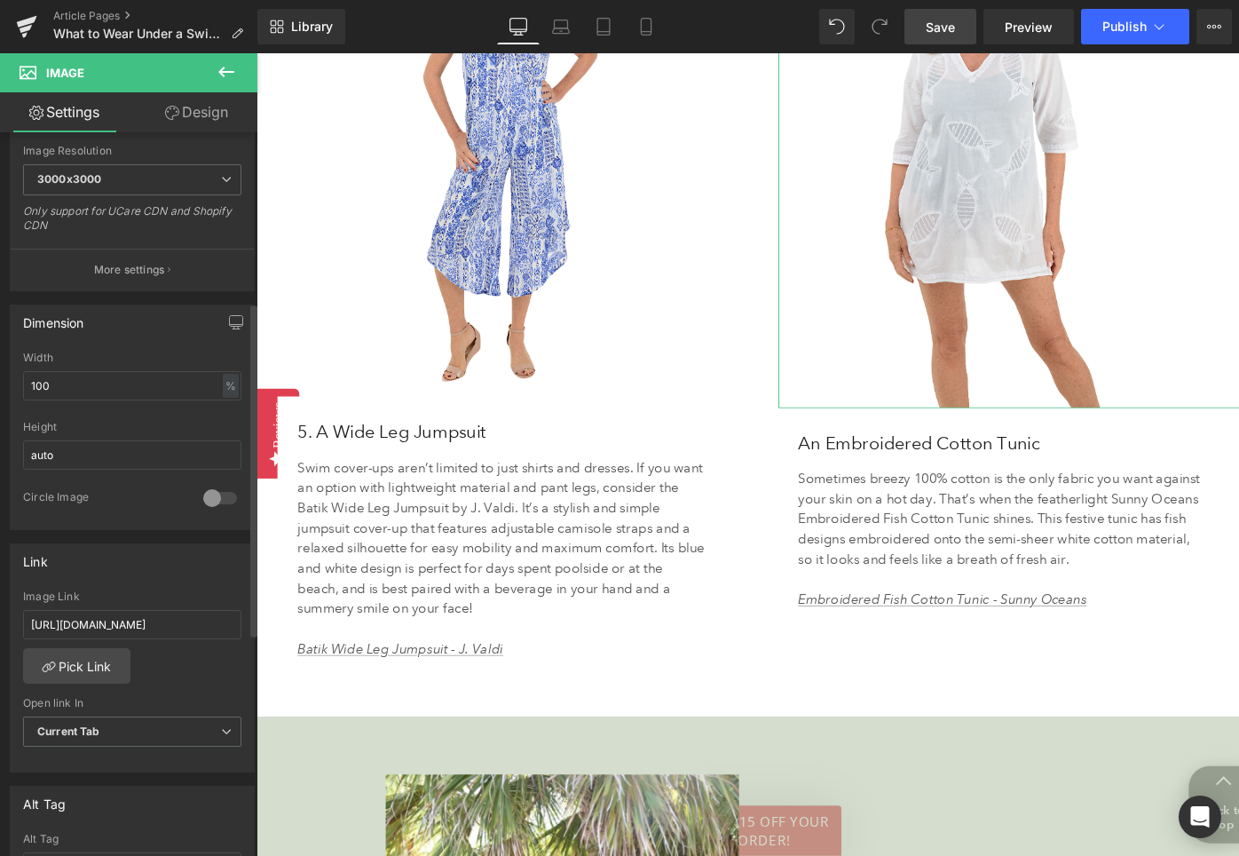
type input "[URL][DOMAIN_NAME]"
click at [170, 683] on div "[URL][DOMAIN_NAME] Image Link [URL][DOMAIN_NAME] Pick Link Current Tab New Tab …" at bounding box center [132, 681] width 243 height 182
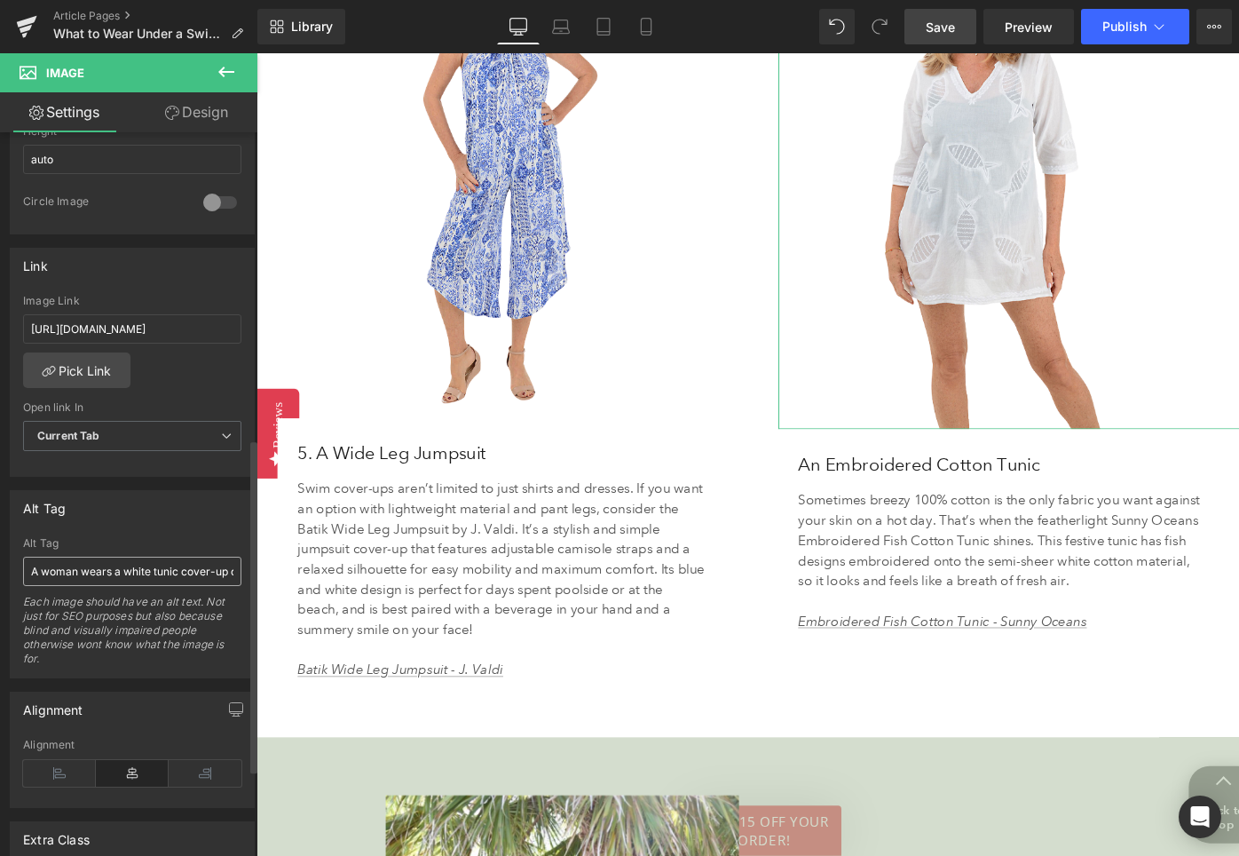
scroll to position [4746, 0]
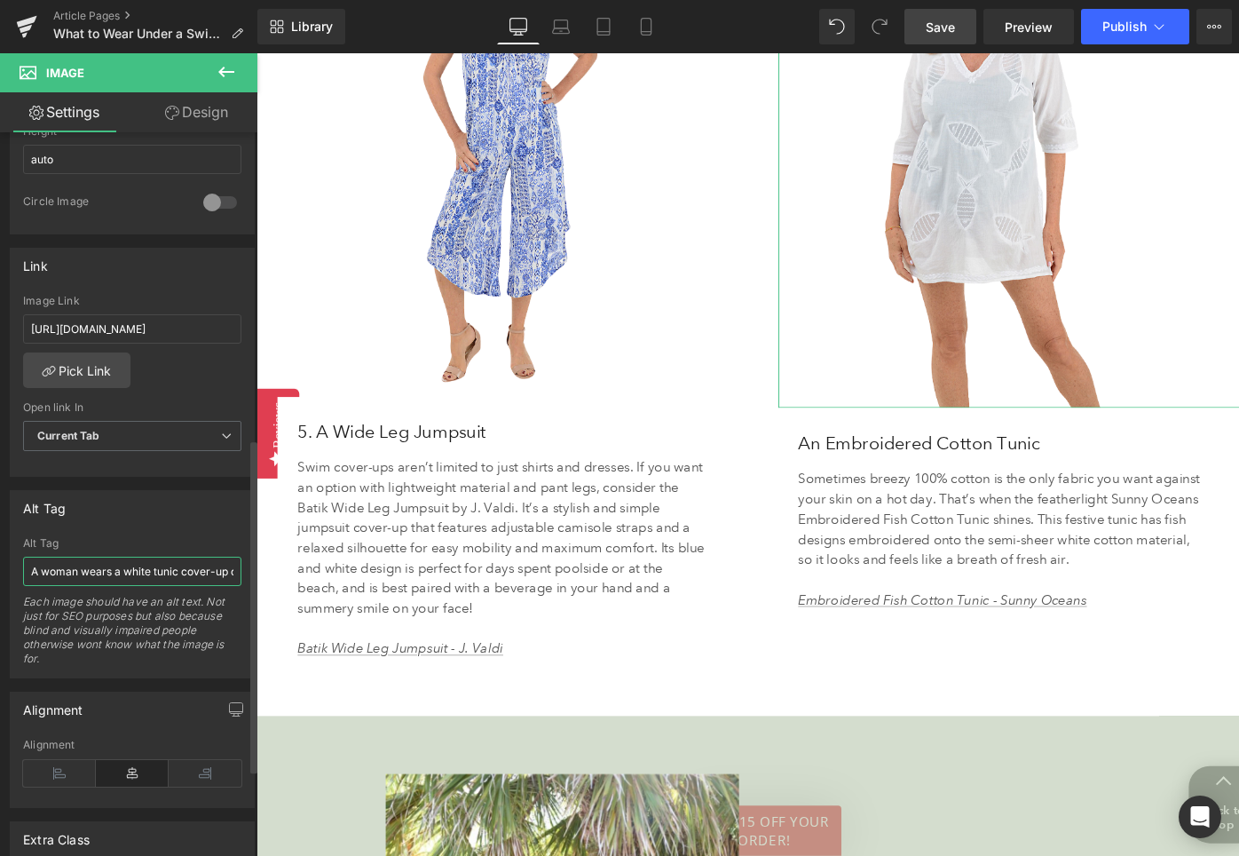
click at [220, 570] on input "A woman wears a white tunic cover-up on a pool day." at bounding box center [132, 571] width 218 height 29
type input "A woman wears a white tunic cover-up."
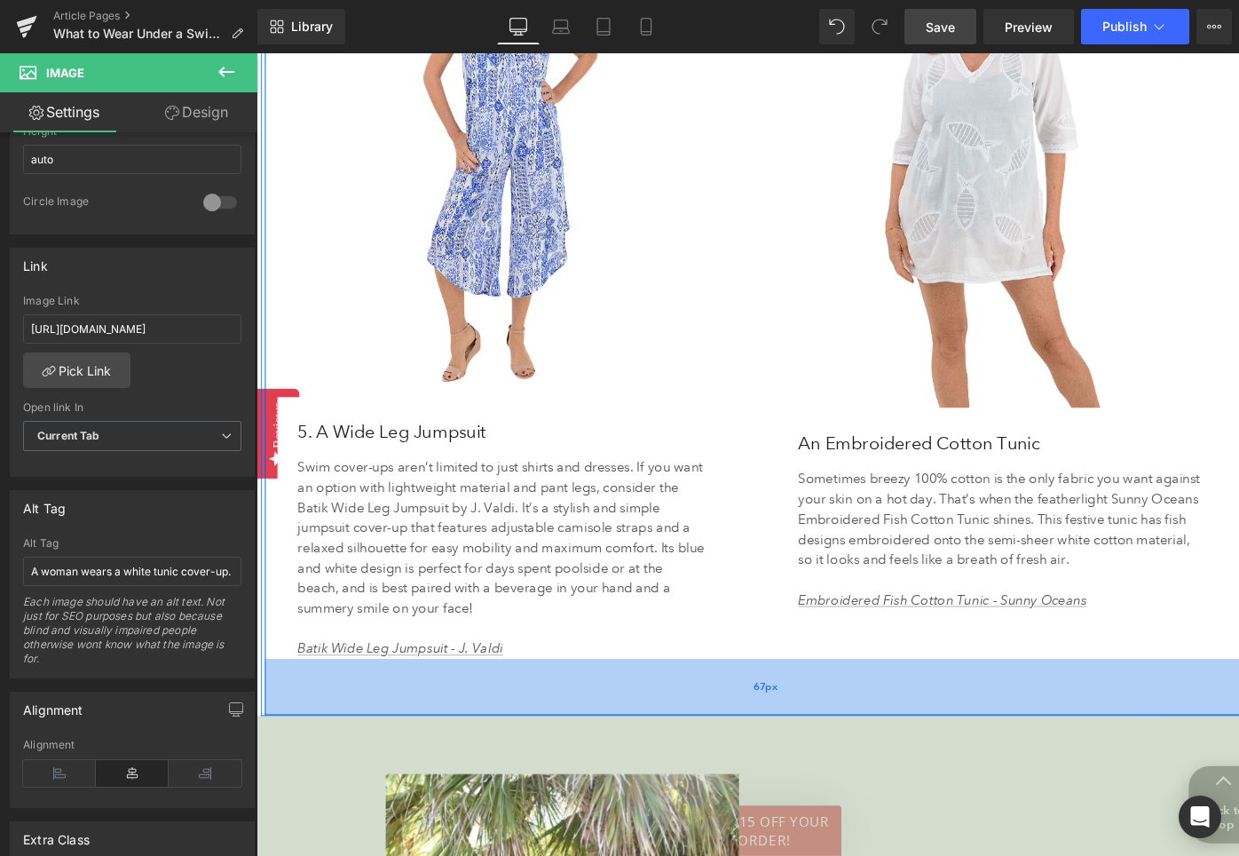
click at [757, 720] on div "67px" at bounding box center [794, 722] width 1059 height 59
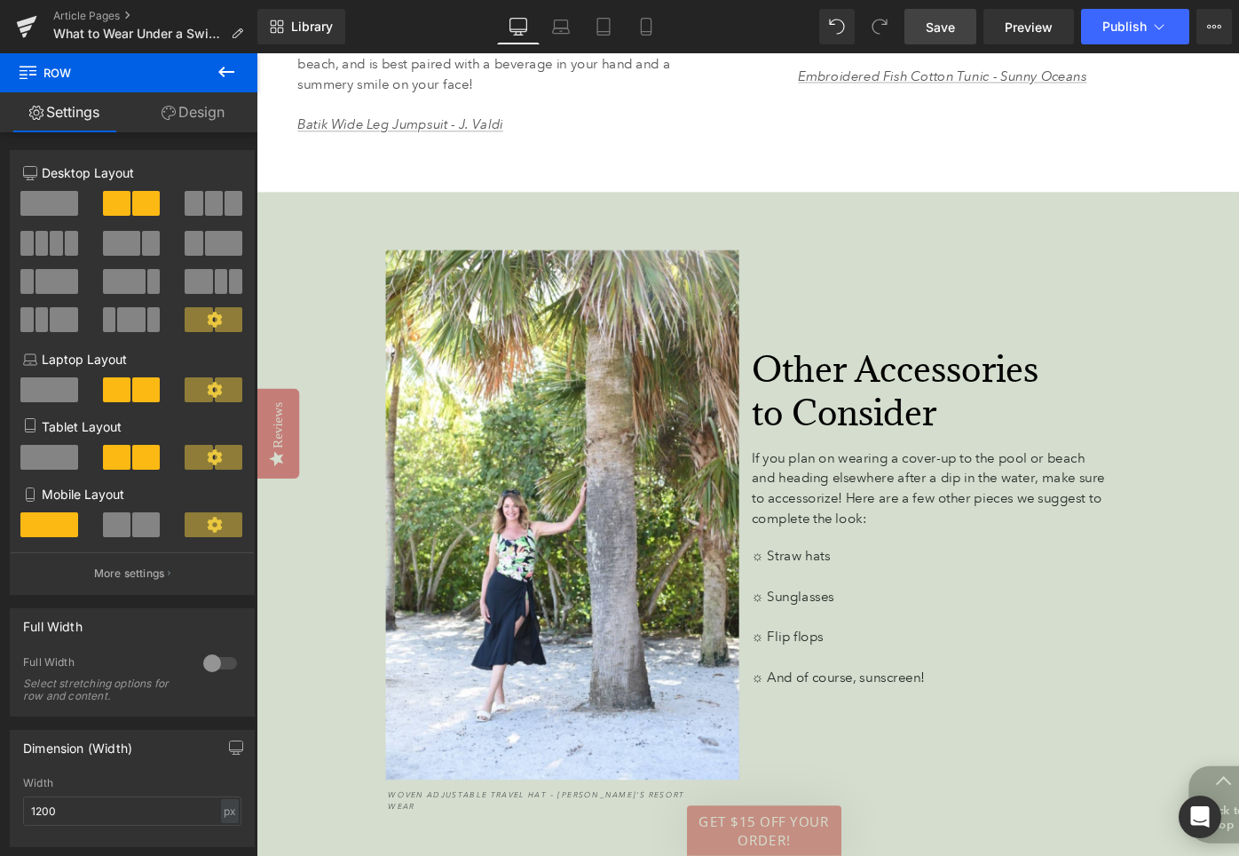
scroll to position [5301, 0]
click at [946, 25] on span "Save" at bounding box center [940, 27] width 29 height 19
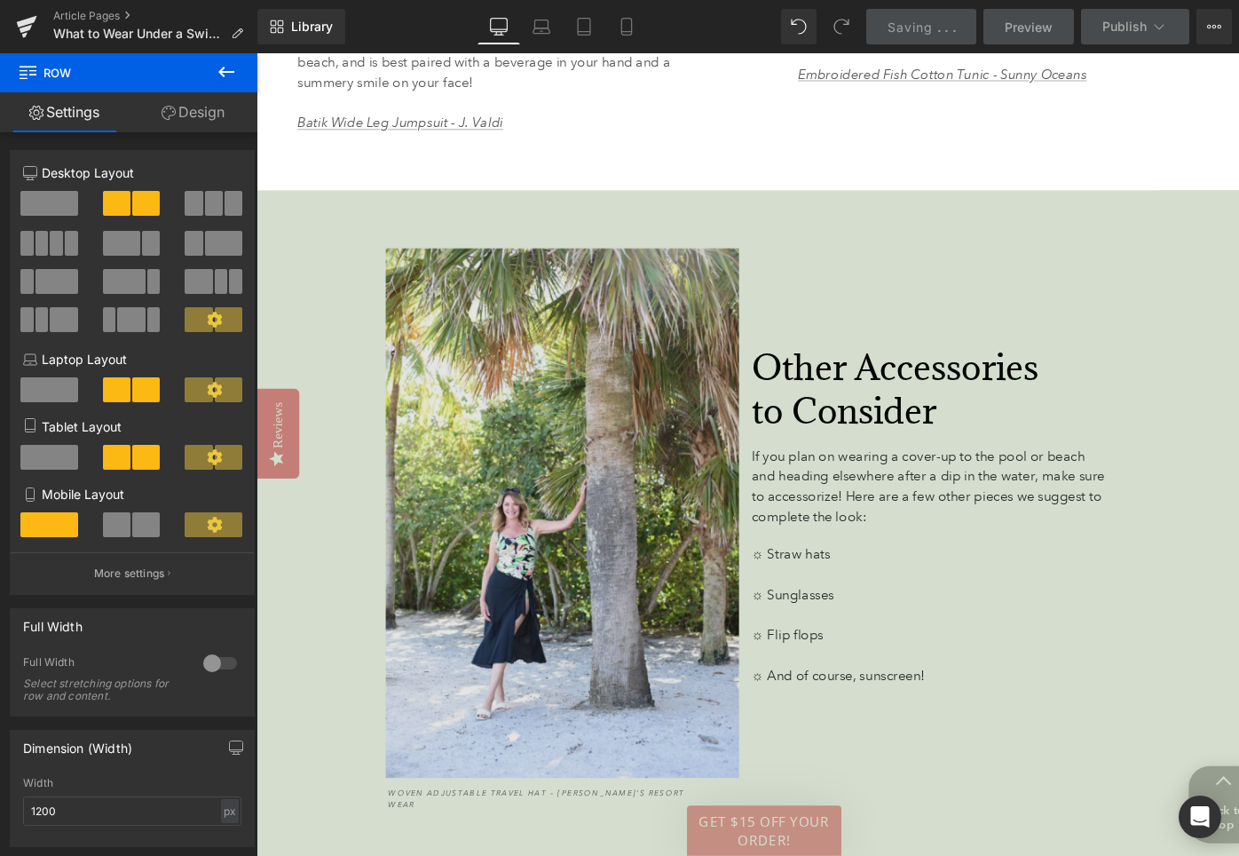
scroll to position [5278, 0]
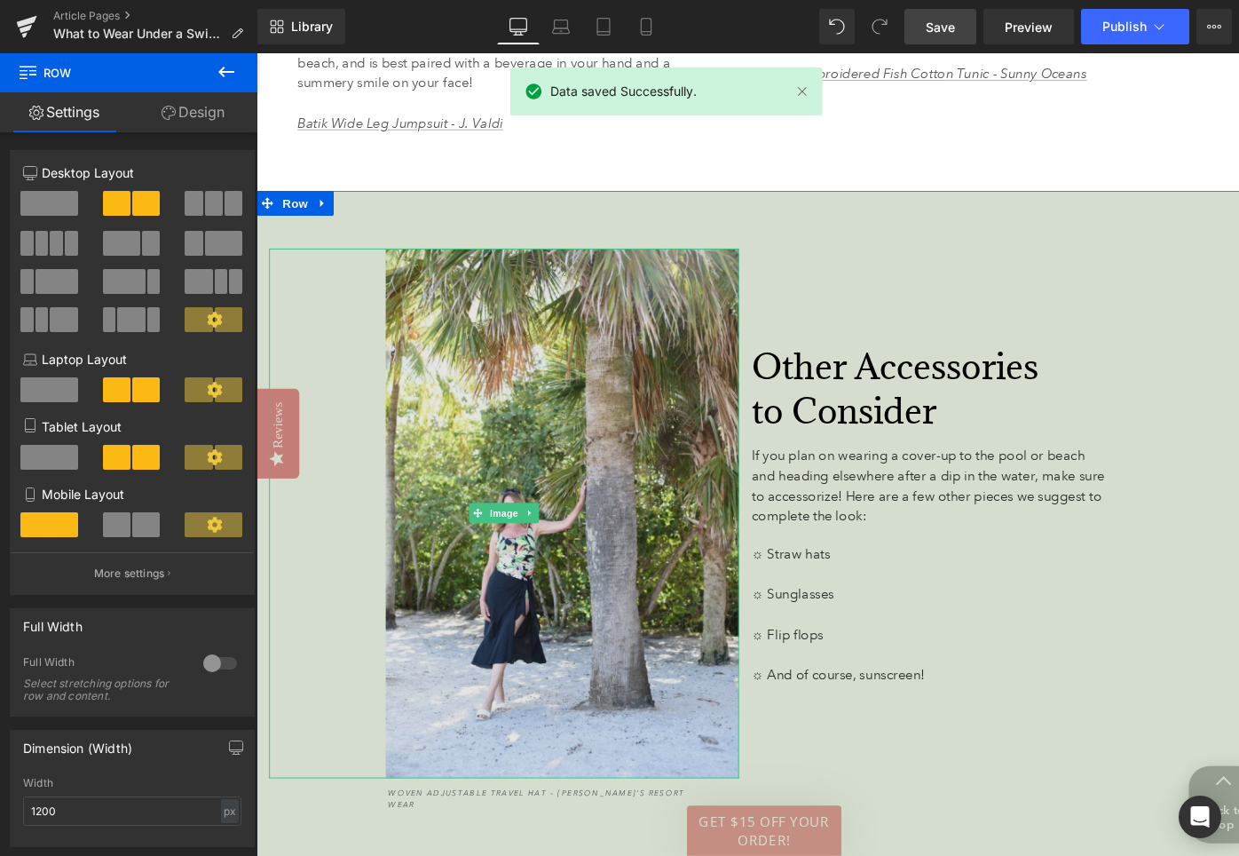
click at [590, 398] on img at bounding box center [518, 540] width 497 height 560
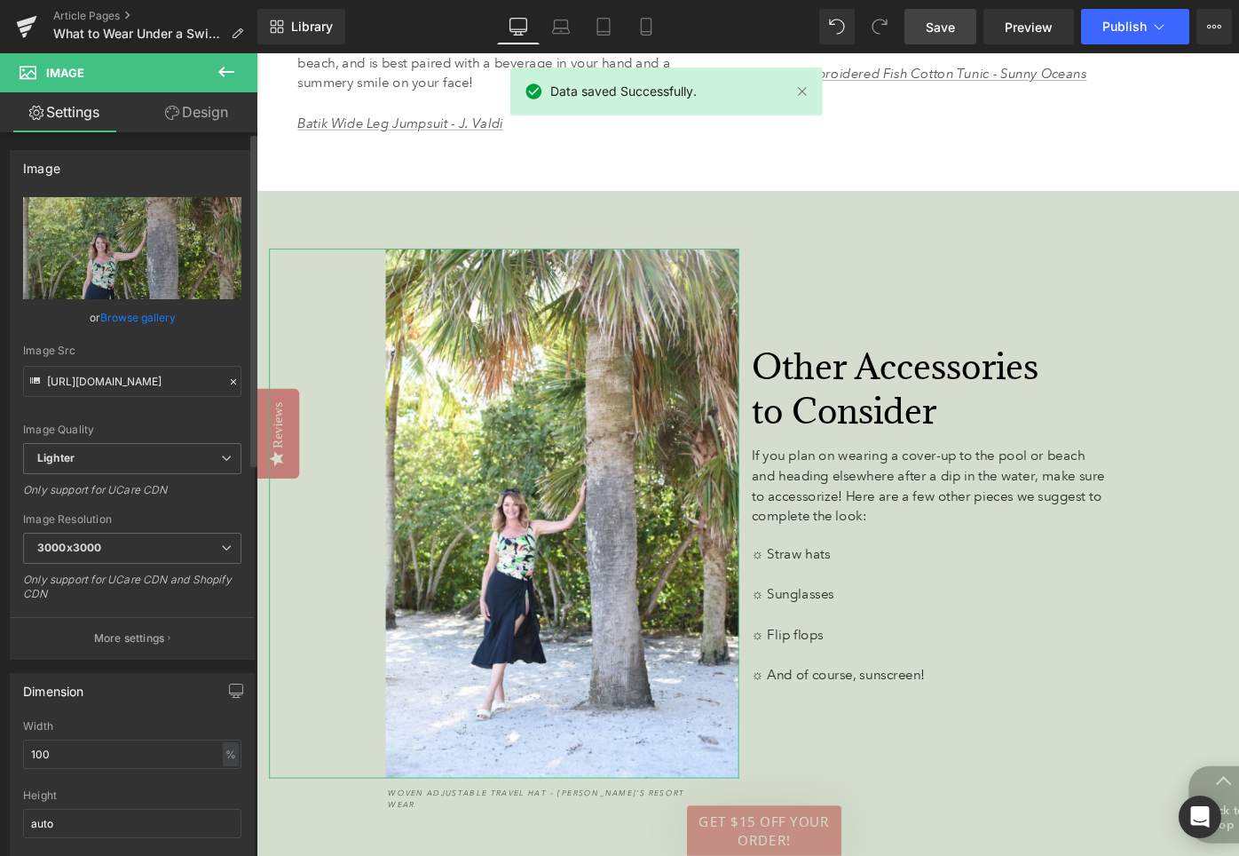
click at [162, 320] on link "Browse gallery" at bounding box center [137, 317] width 75 height 31
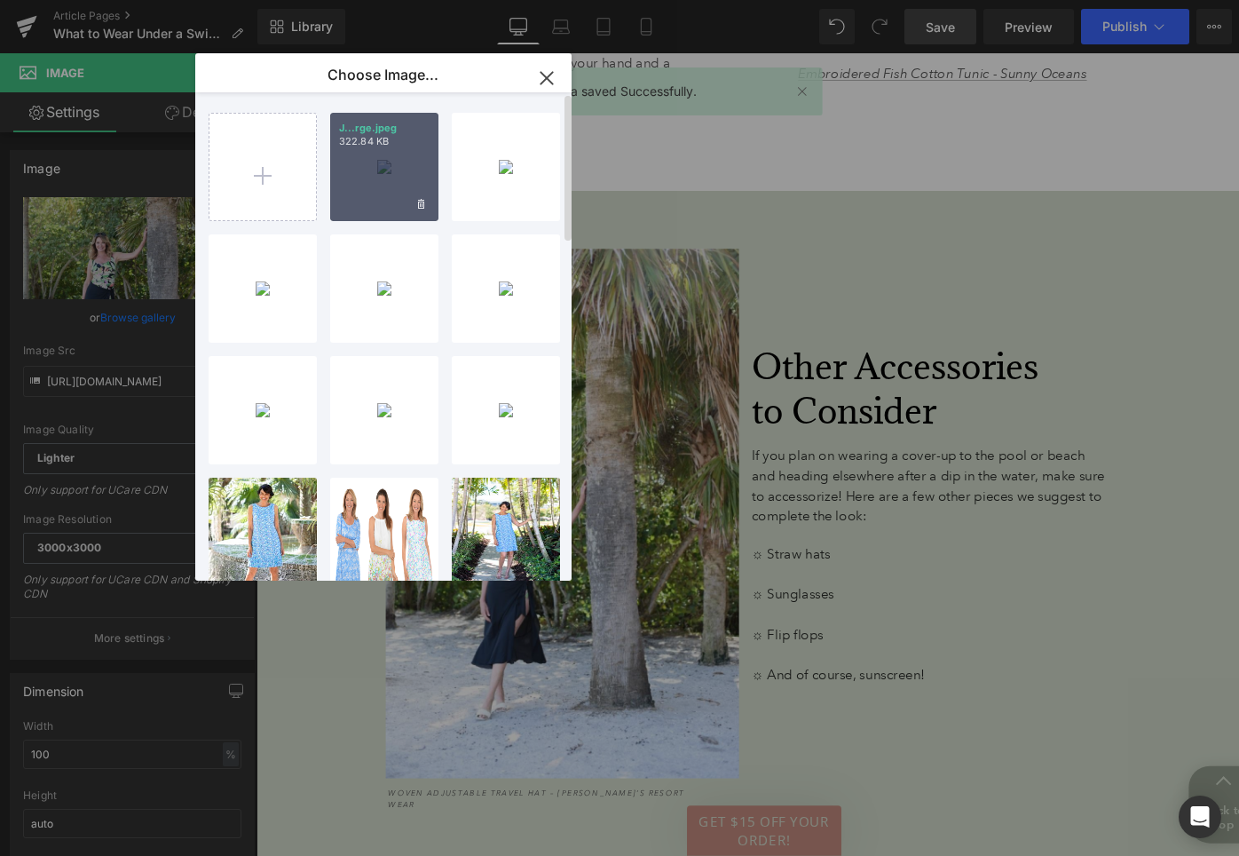
type input "[URL][DOMAIN_NAME]"
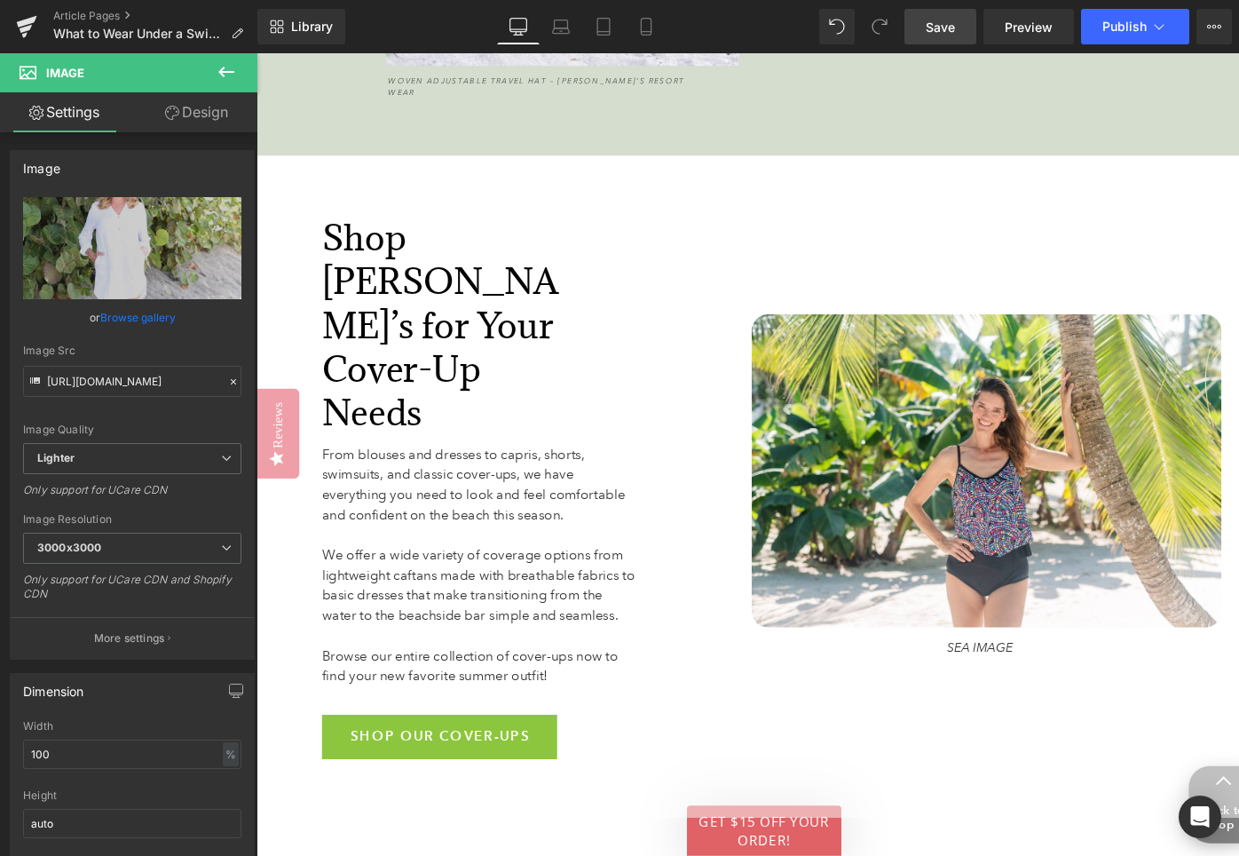
scroll to position [6077, 0]
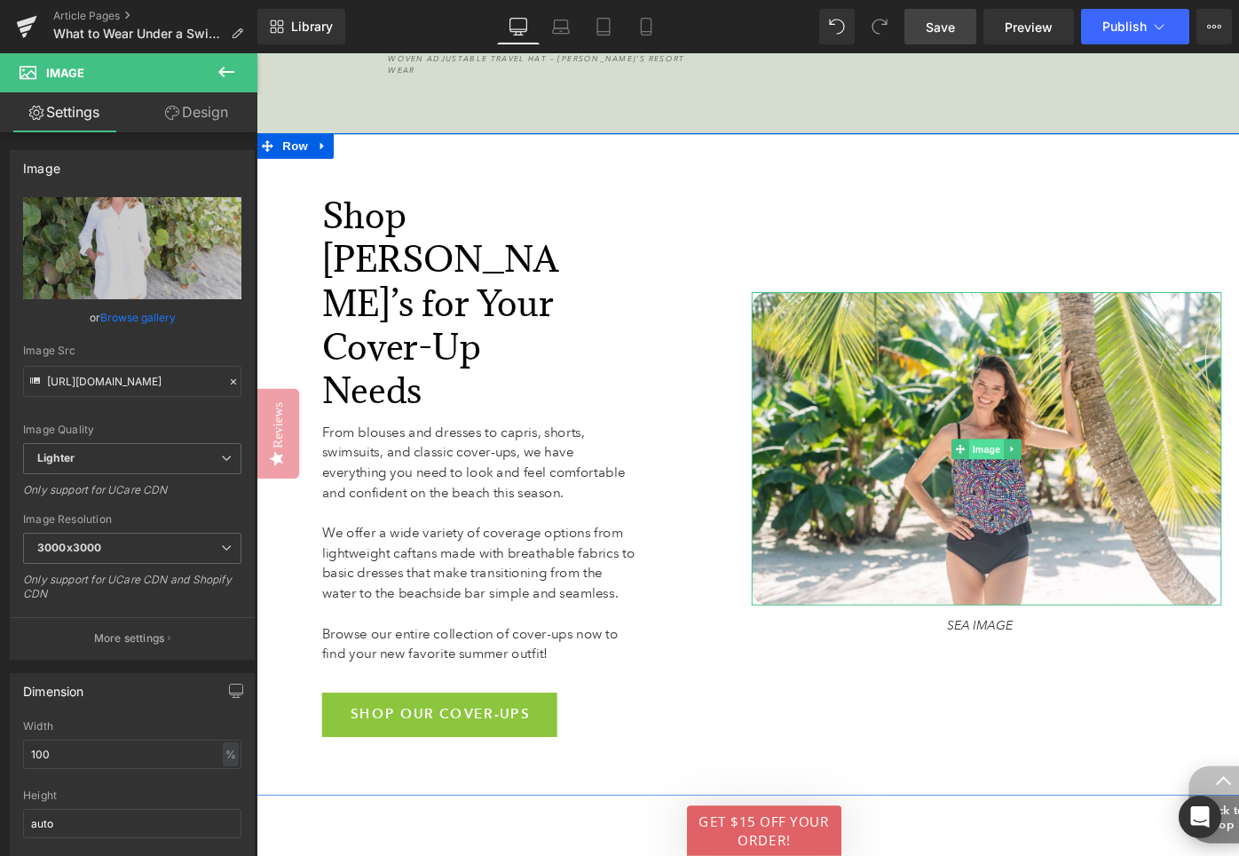
click at [1022, 462] on span "Image" at bounding box center [1028, 472] width 37 height 21
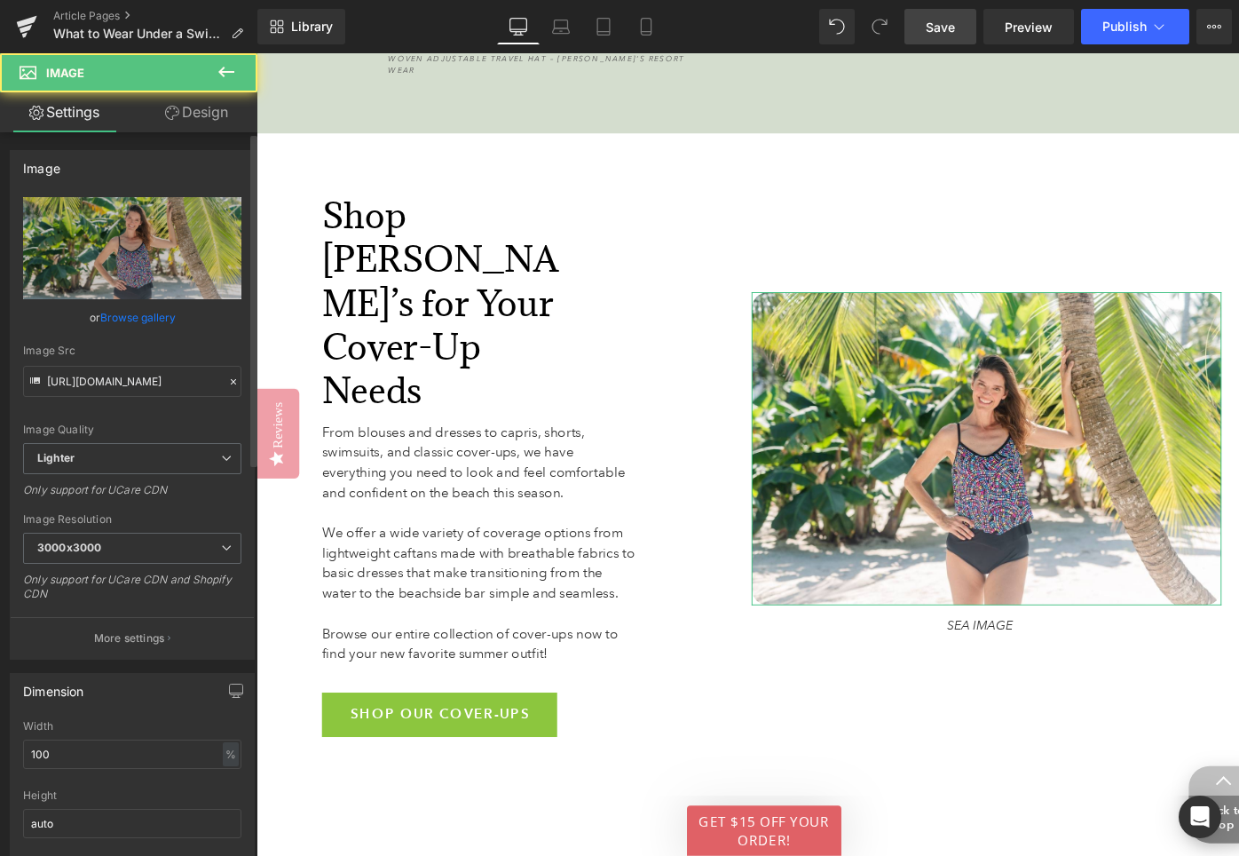
click at [135, 318] on link "Browse gallery" at bounding box center [137, 317] width 75 height 31
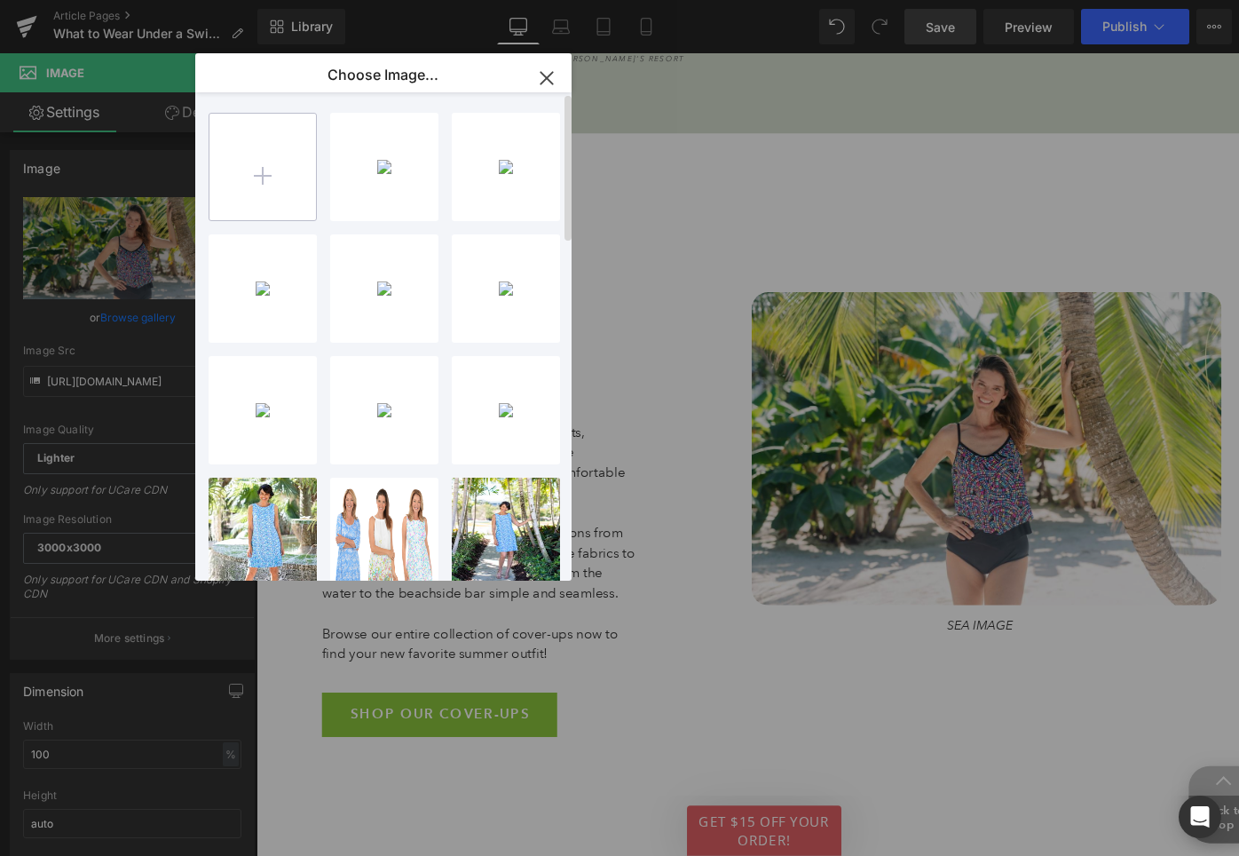
click at [0, 0] on input "file" at bounding box center [0, 0] width 0 height 0
type input "C:\fakepath\[PERSON_NAME]-YXXqJ26UZ2g-unsplash.jpg"
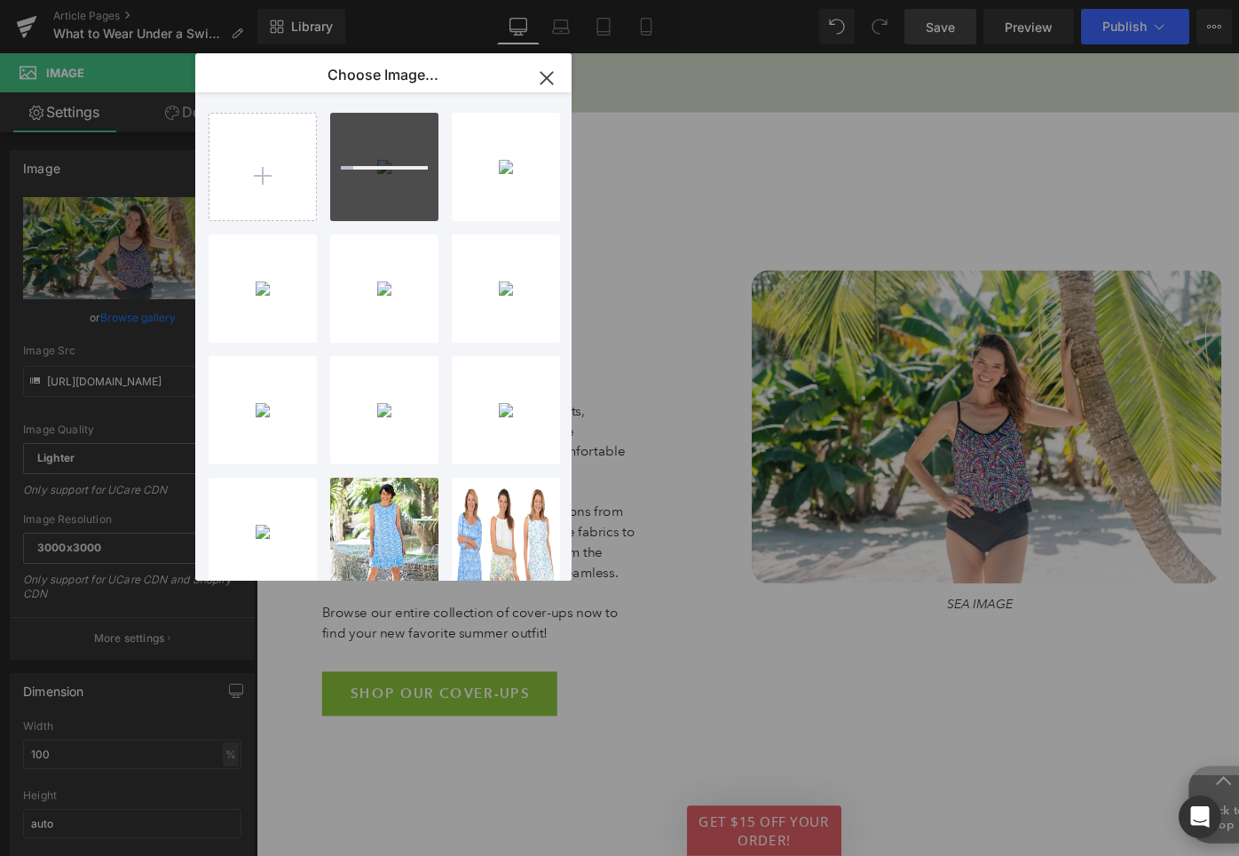
scroll to position [6054, 0]
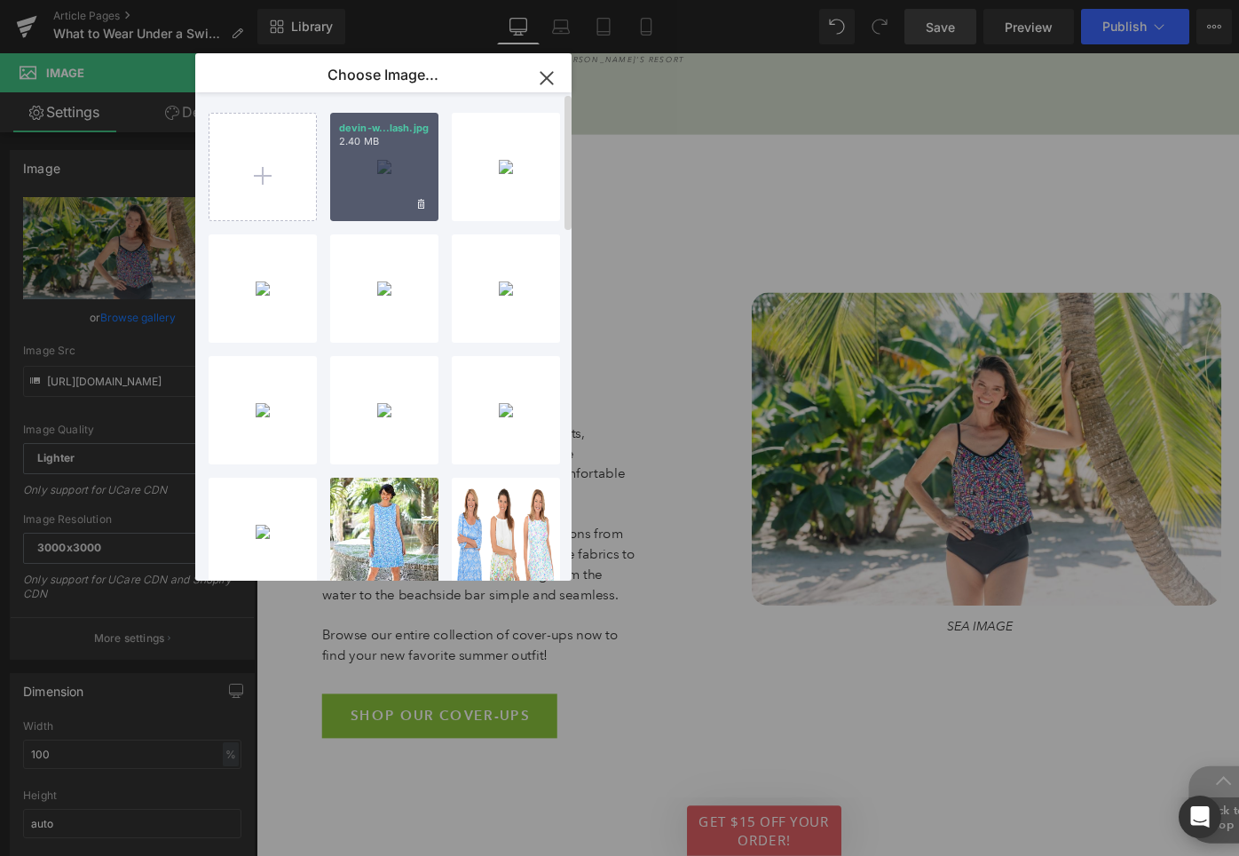
click at [389, 155] on div "devin-w...lash.jpg 2.40 MB" at bounding box center [384, 167] width 108 height 108
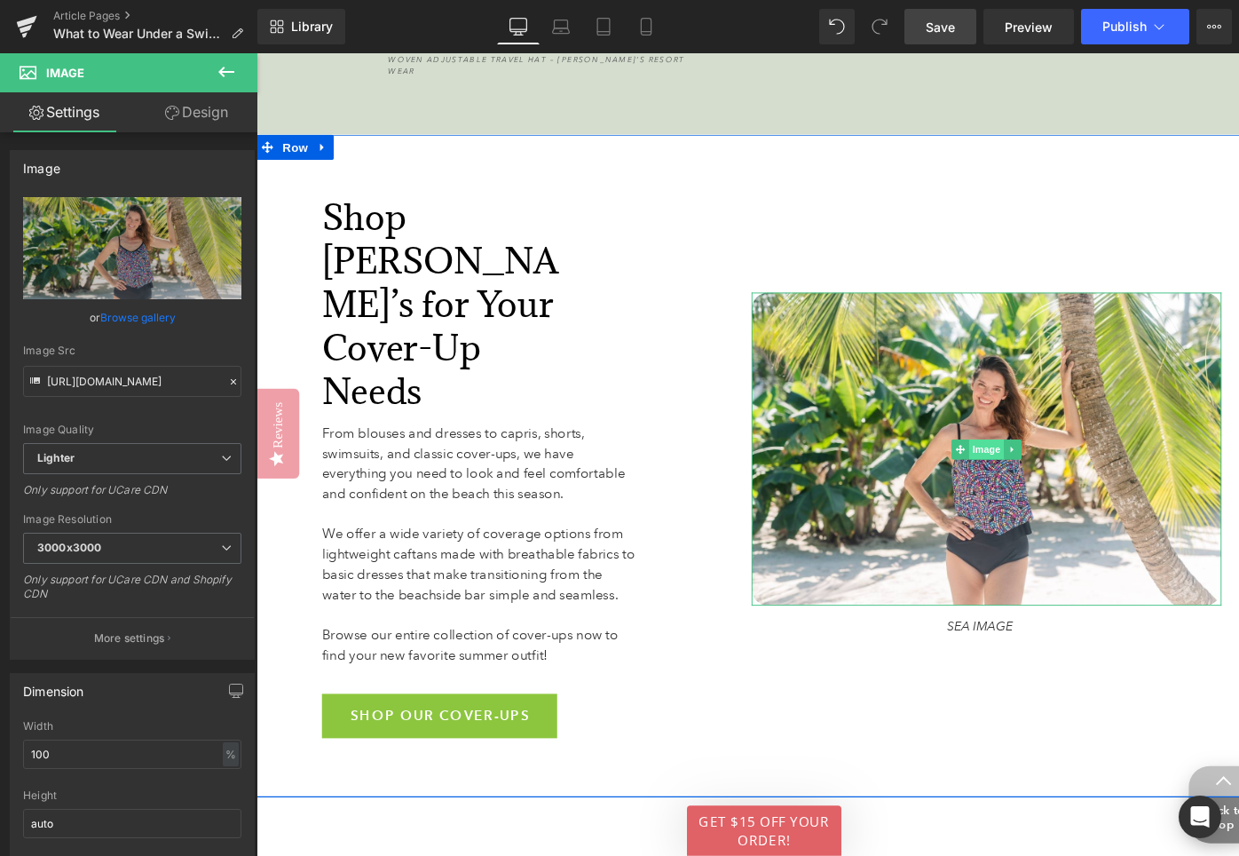
click at [1030, 462] on span "Image" at bounding box center [1028, 472] width 37 height 21
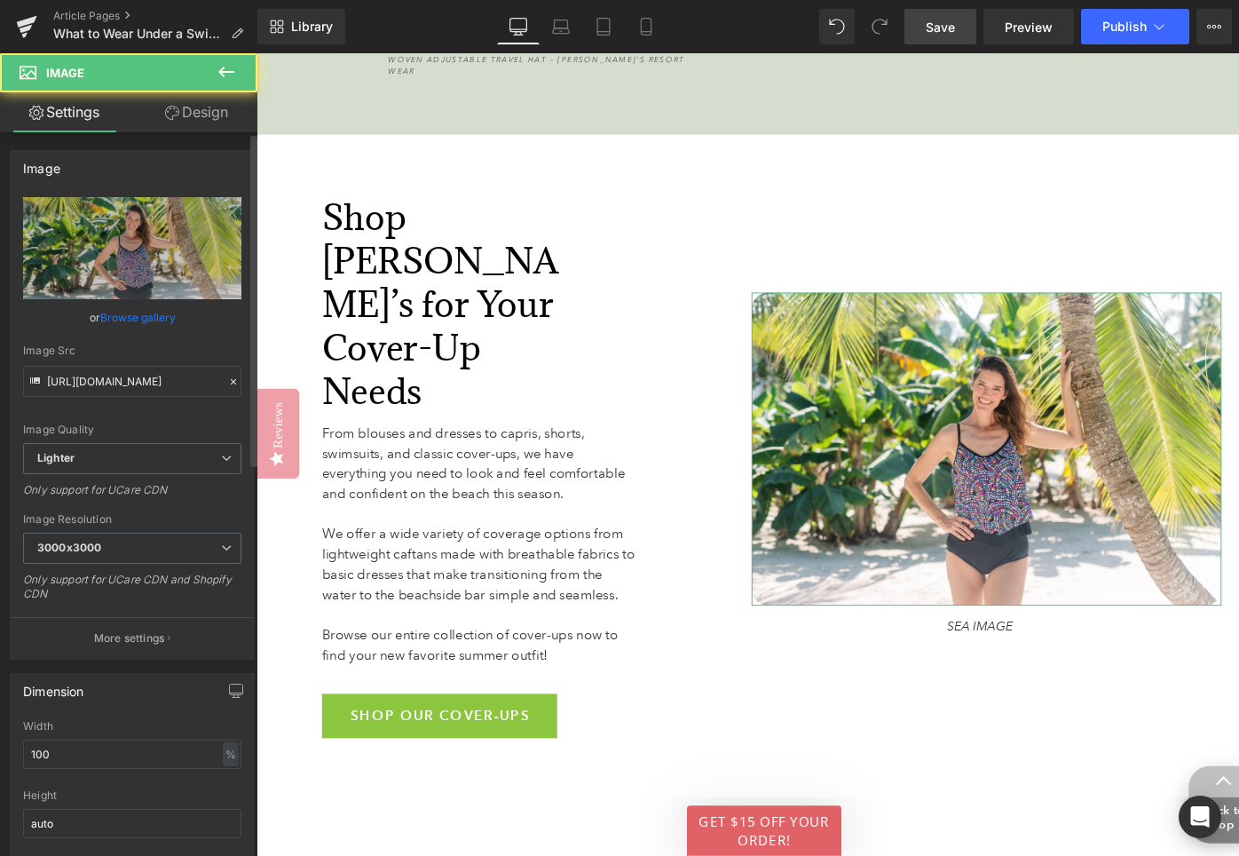
click at [161, 323] on link "Browse gallery" at bounding box center [137, 317] width 75 height 31
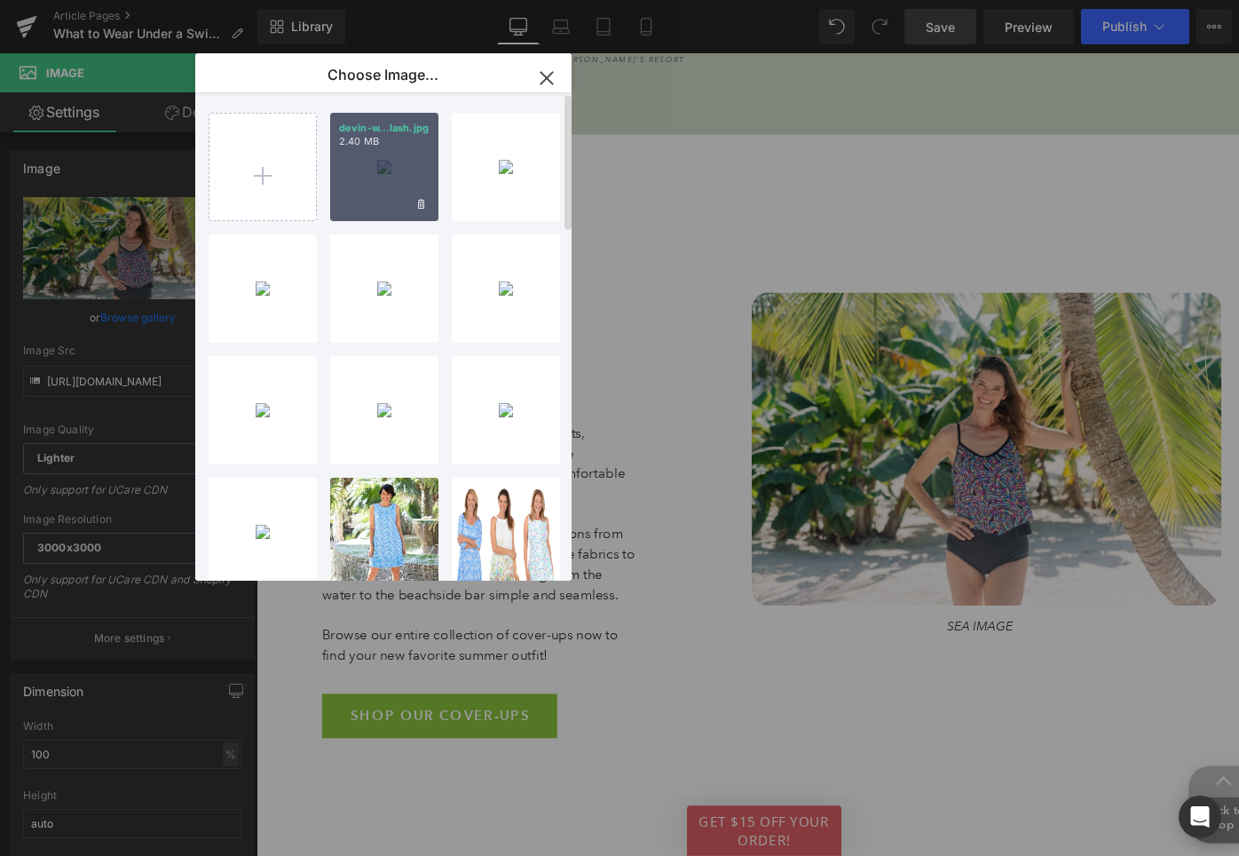
click at [395, 164] on div "devin-w...lash.jpg 2.40 MB" at bounding box center [384, 167] width 108 height 108
type input "[URL][DOMAIN_NAME][PERSON_NAME]"
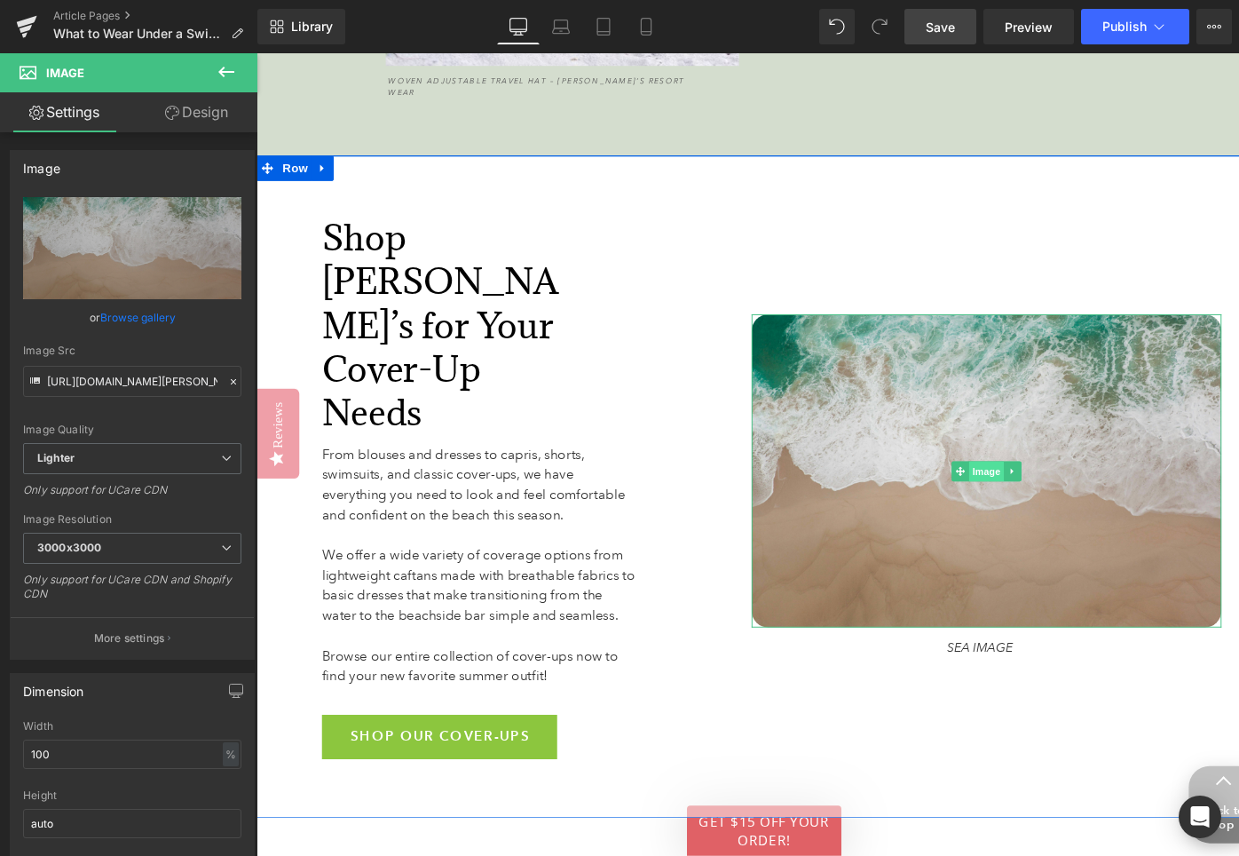
scroll to position [6077, 0]
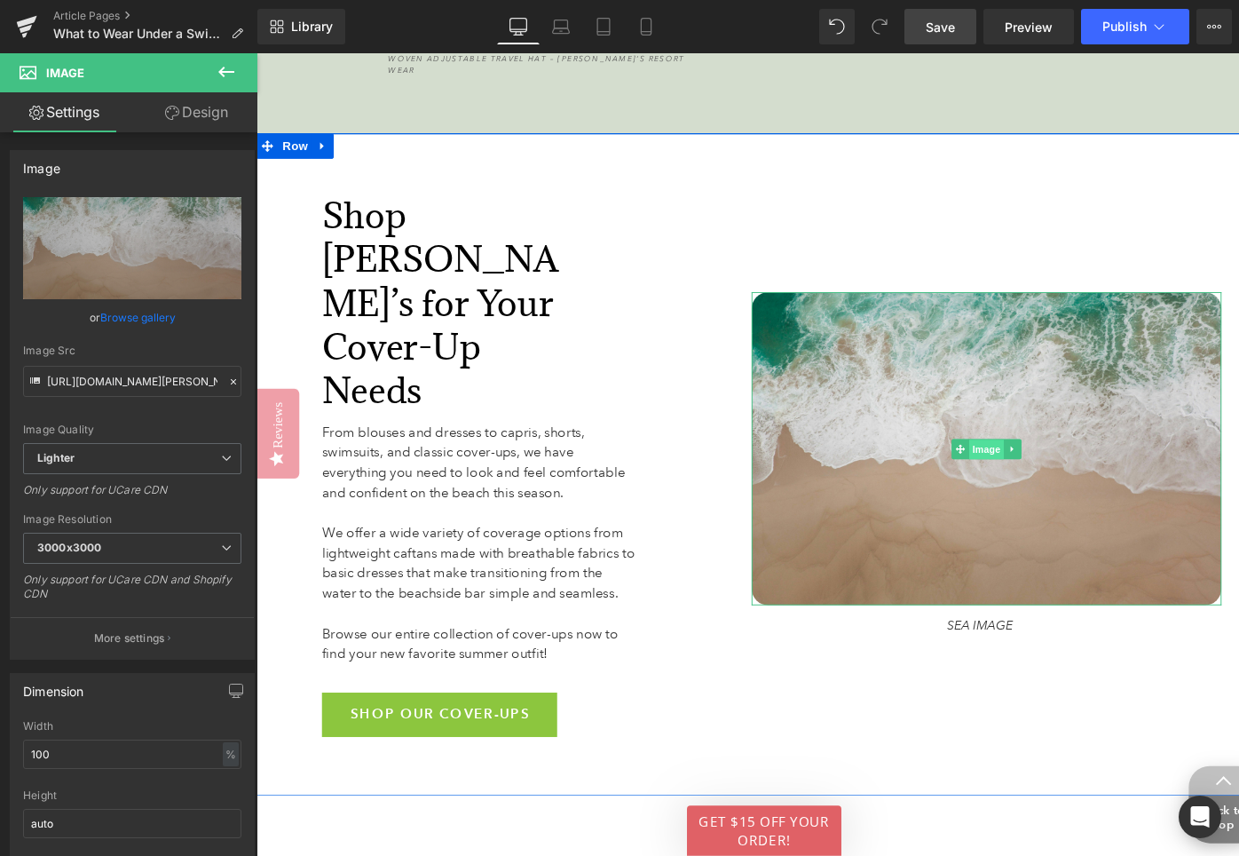
click at [1035, 462] on span "Image" at bounding box center [1028, 472] width 37 height 21
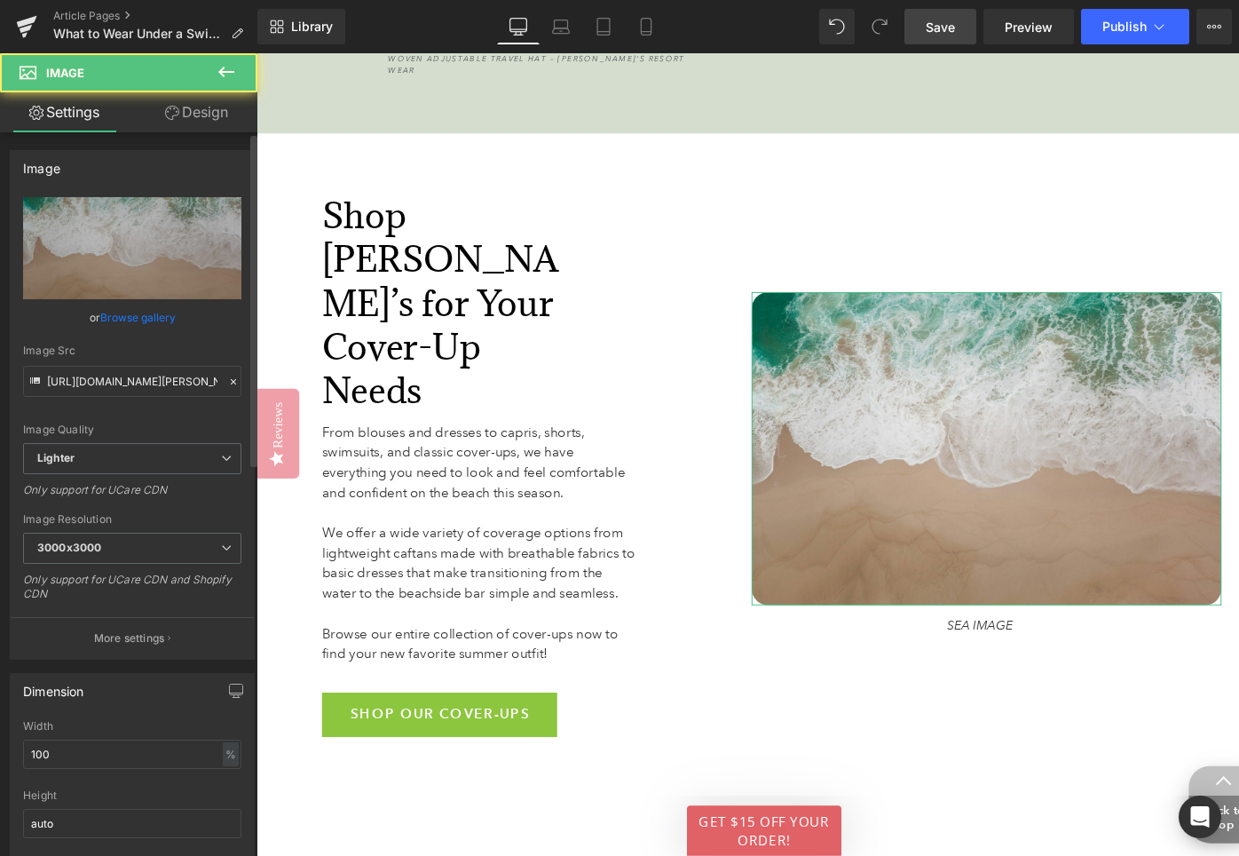
click at [146, 320] on link "Browse gallery" at bounding box center [137, 317] width 75 height 31
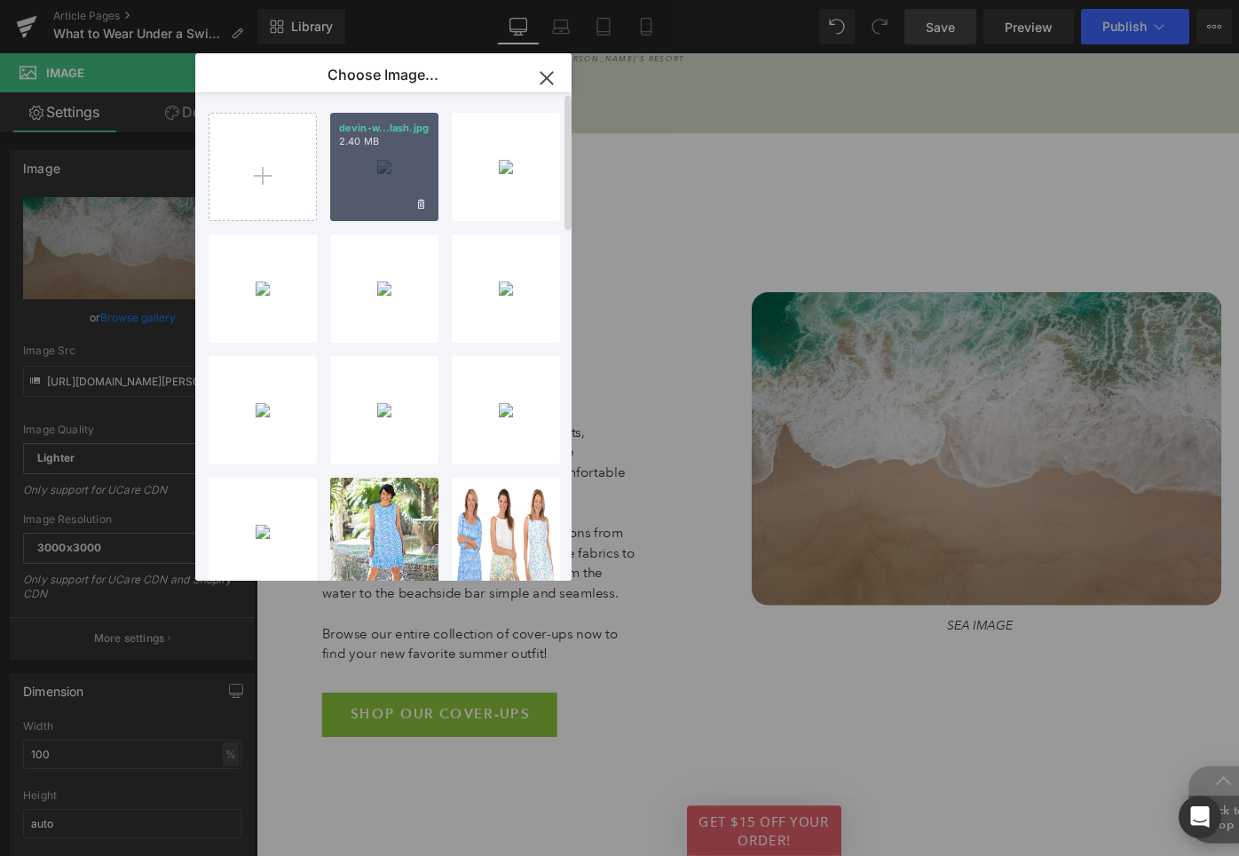
click at [386, 170] on div "devin-w...lash.jpg 2.40 MB" at bounding box center [384, 167] width 108 height 108
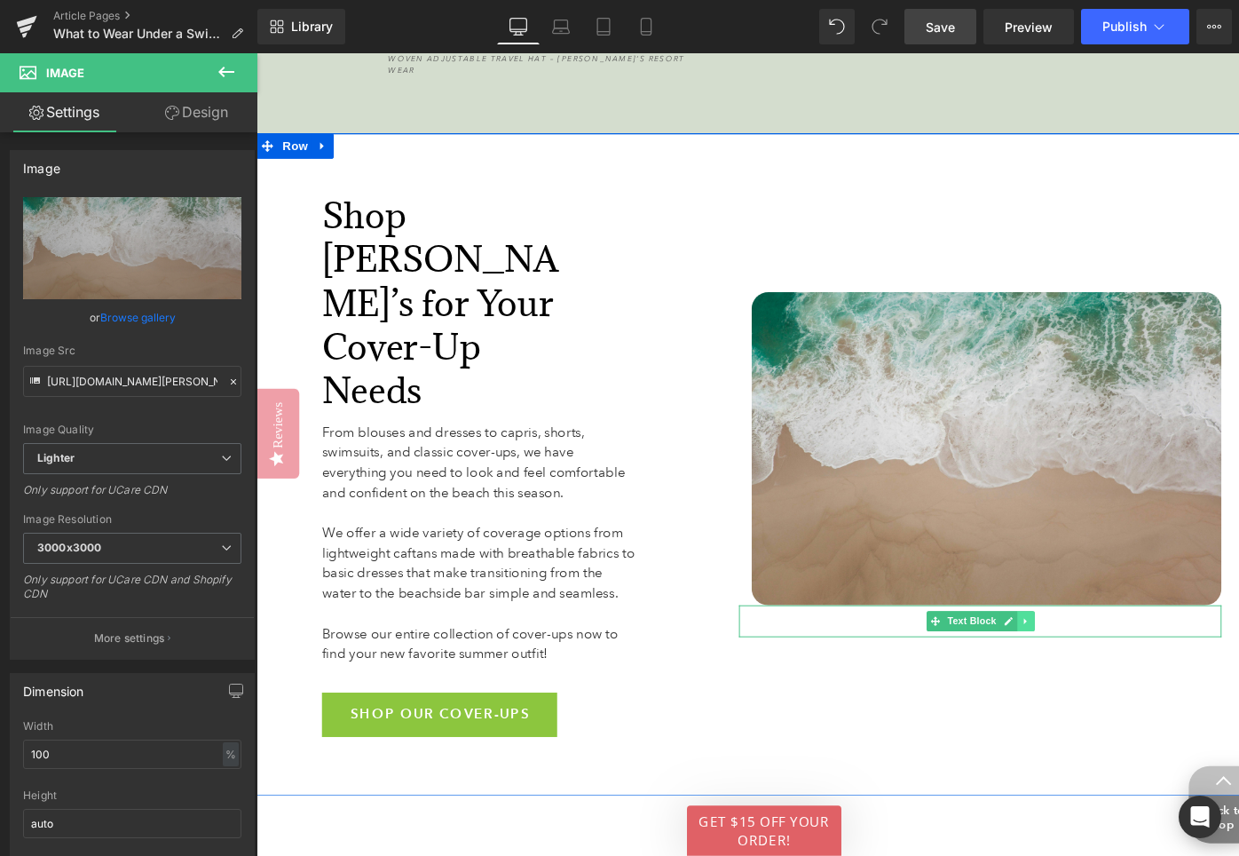
click at [1068, 651] on icon at bounding box center [1069, 654] width 3 height 6
click at [1081, 649] on icon at bounding box center [1079, 654] width 10 height 10
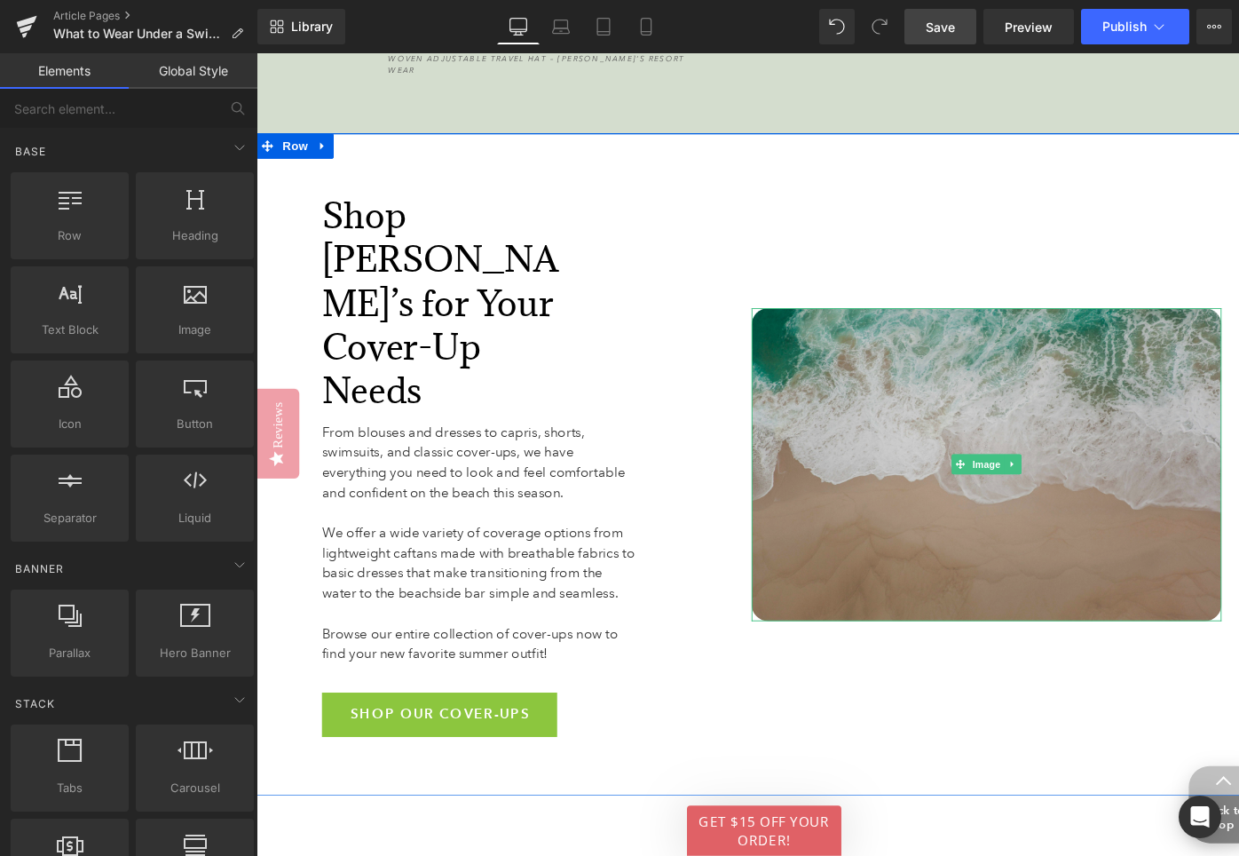
click at [966, 429] on img at bounding box center [1028, 488] width 497 height 331
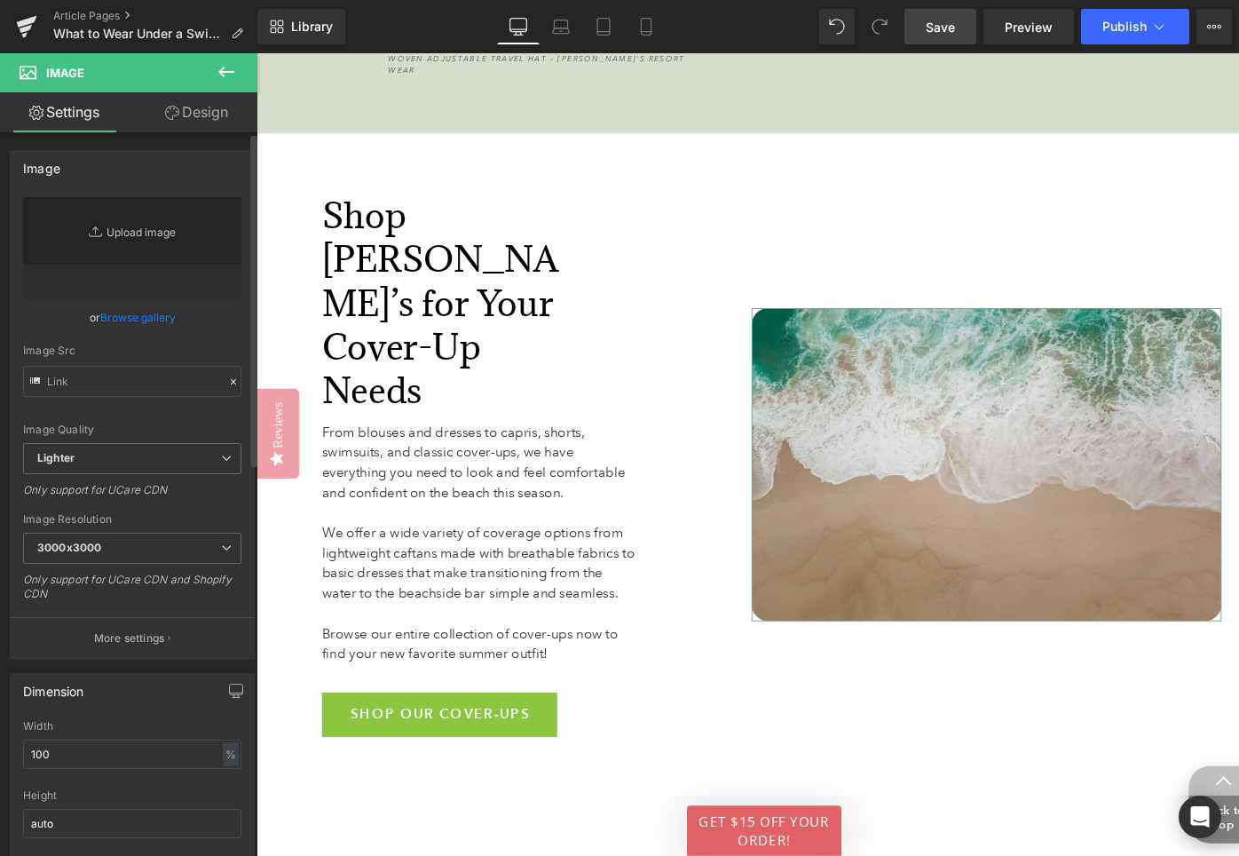
click at [130, 240] on link "Replace Image" at bounding box center [132, 248] width 218 height 102
click at [130, 314] on link "Browse gallery" at bounding box center [137, 317] width 75 height 31
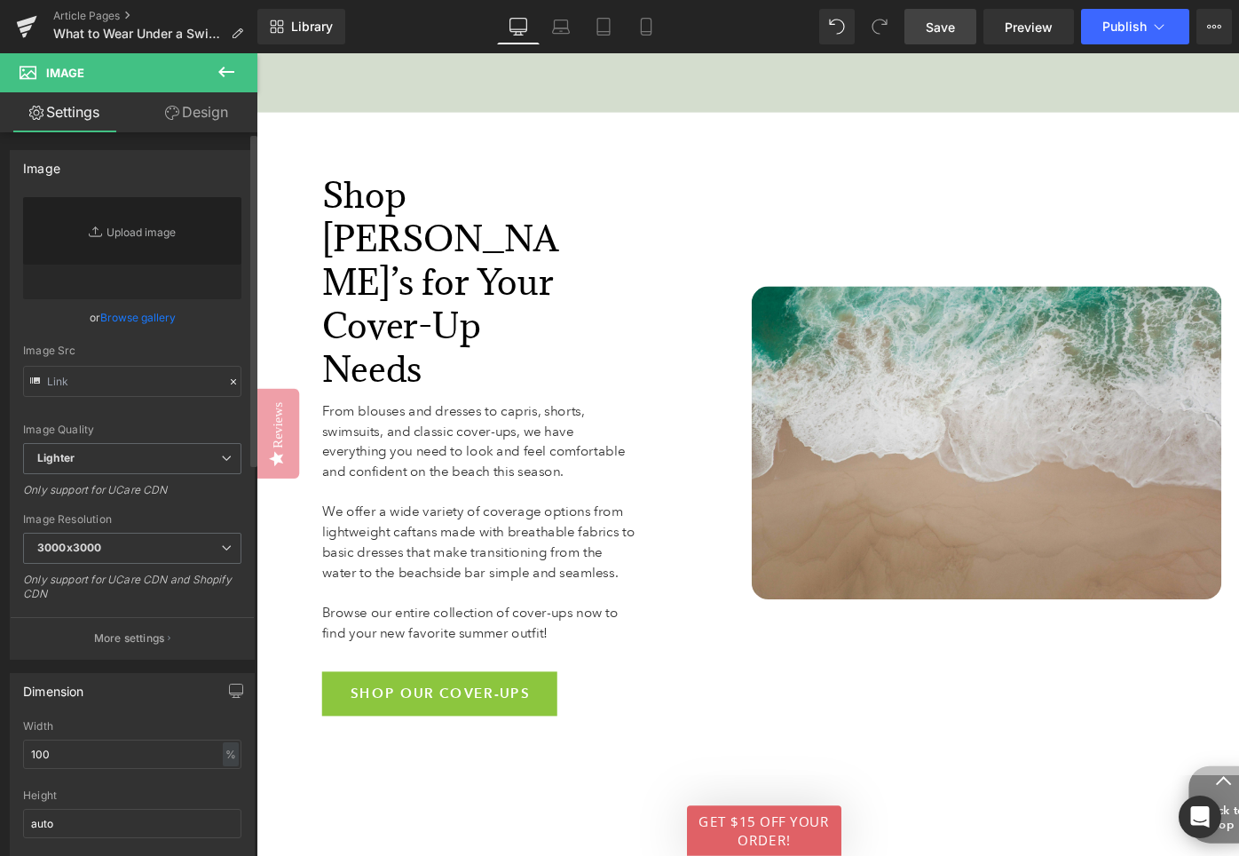
scroll to position [6054, 0]
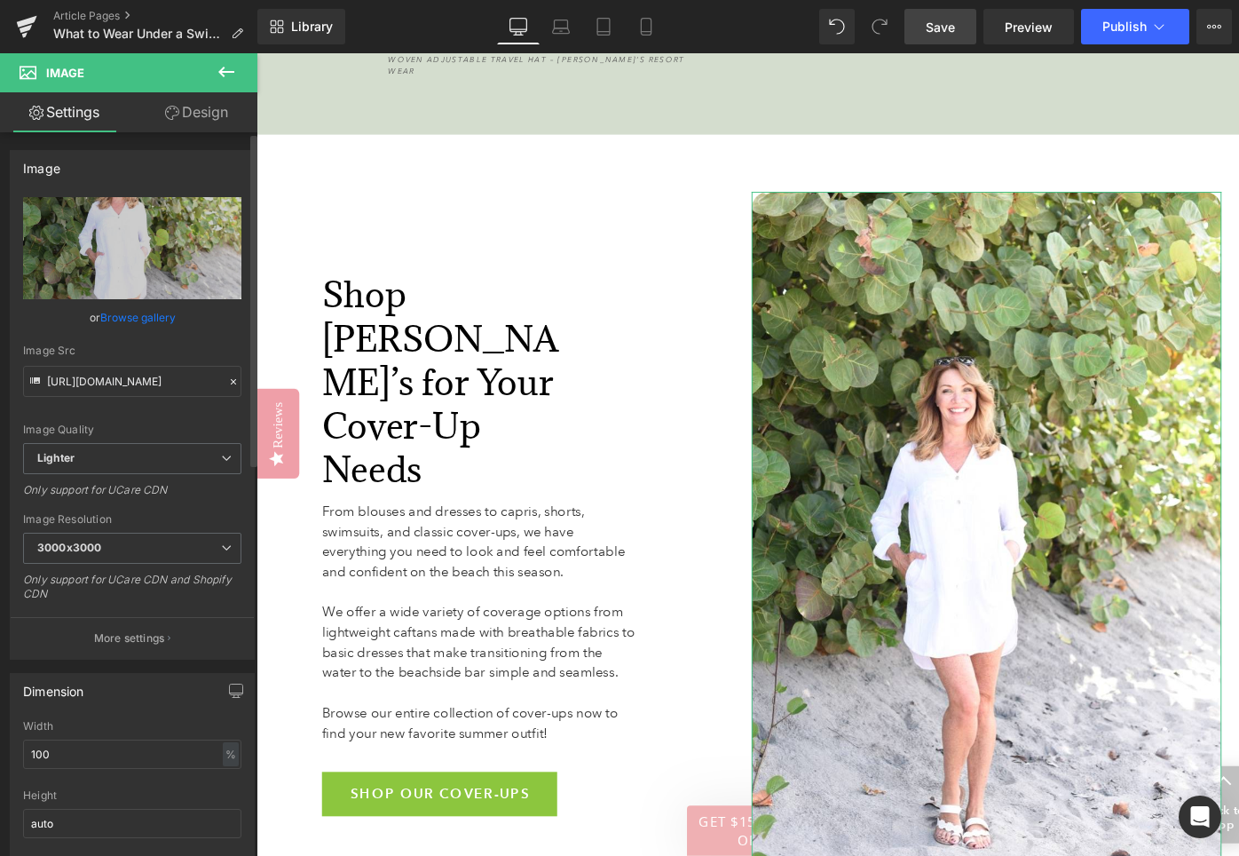
click at [125, 321] on link "Browse gallery" at bounding box center [137, 317] width 75 height 31
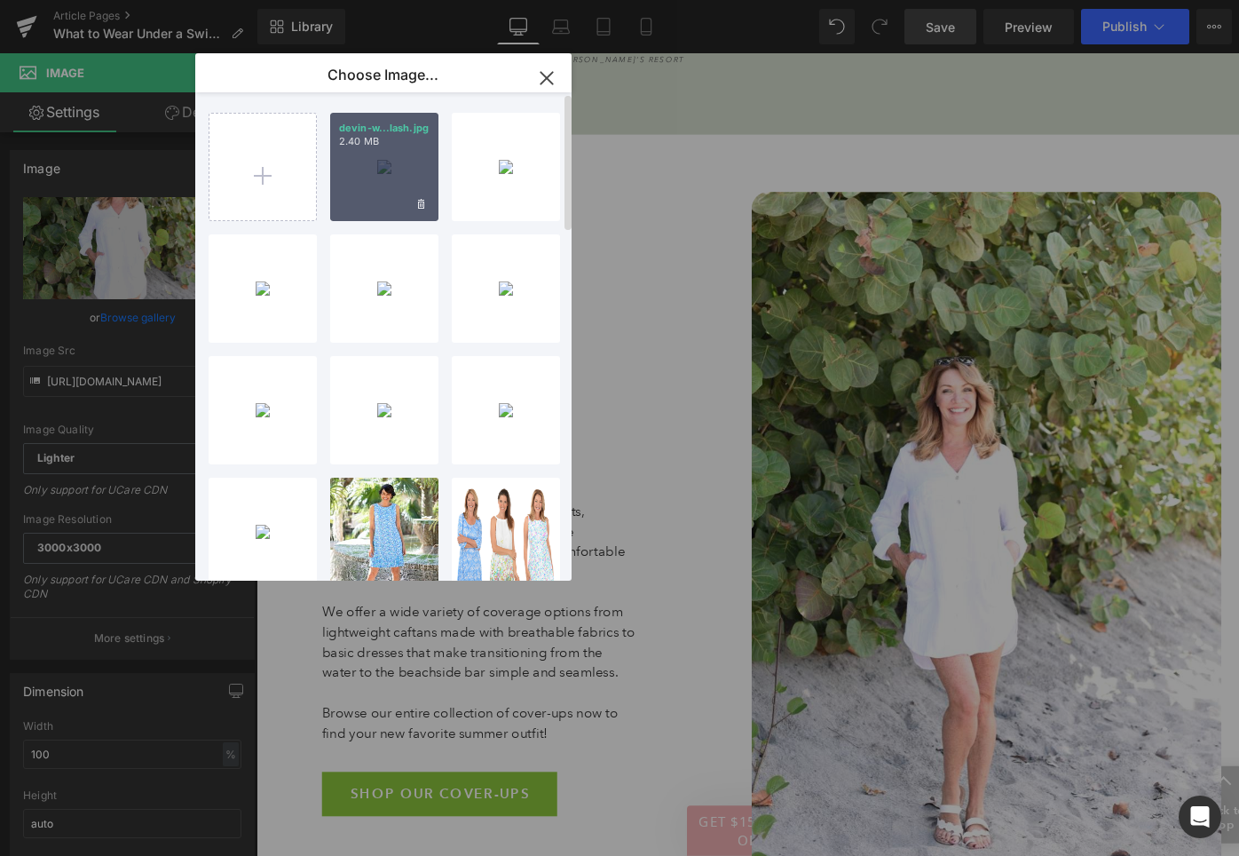
drag, startPoint x: 371, startPoint y: 178, endPoint x: 122, endPoint y: 131, distance: 253.7
click at [371, 178] on div "devin-w...lash.jpg 2.40 MB" at bounding box center [384, 167] width 108 height 108
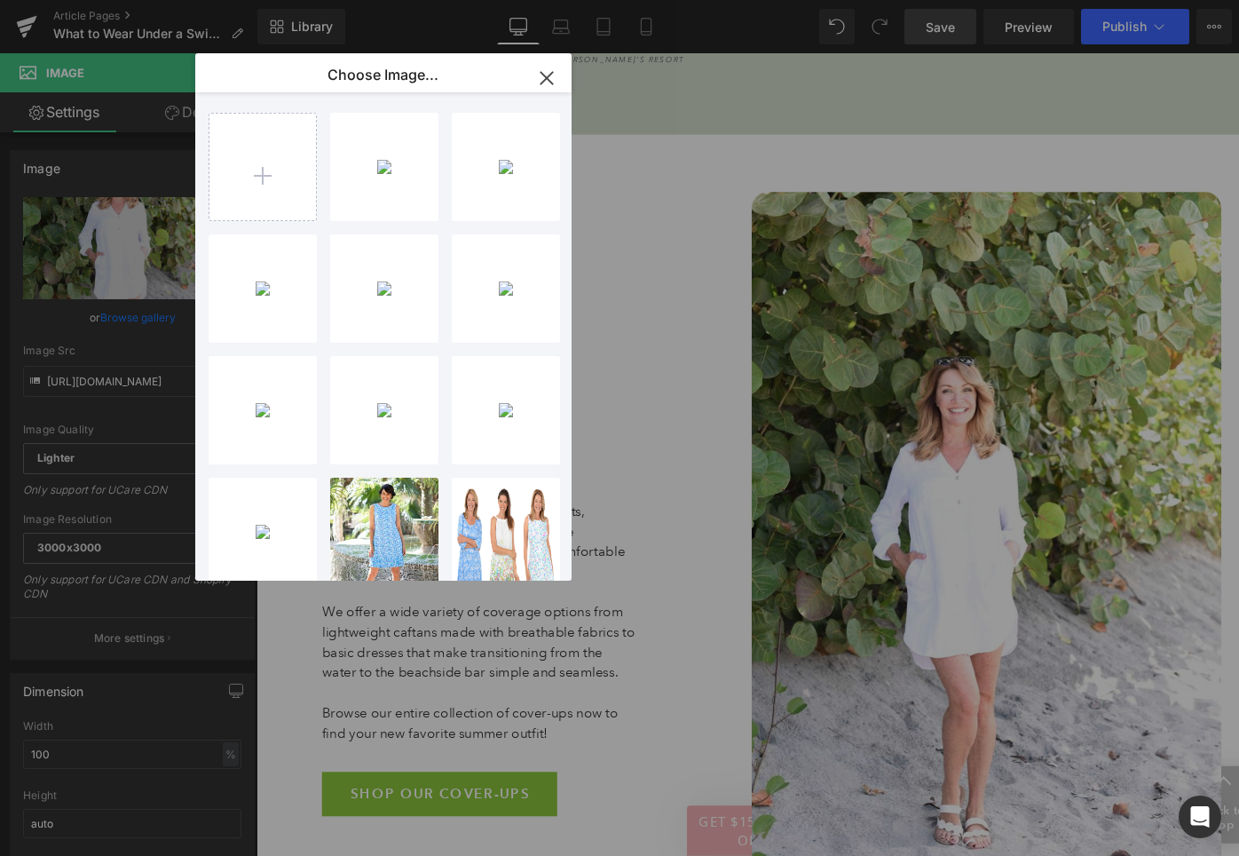
type input "[URL][DOMAIN_NAME][PERSON_NAME]"
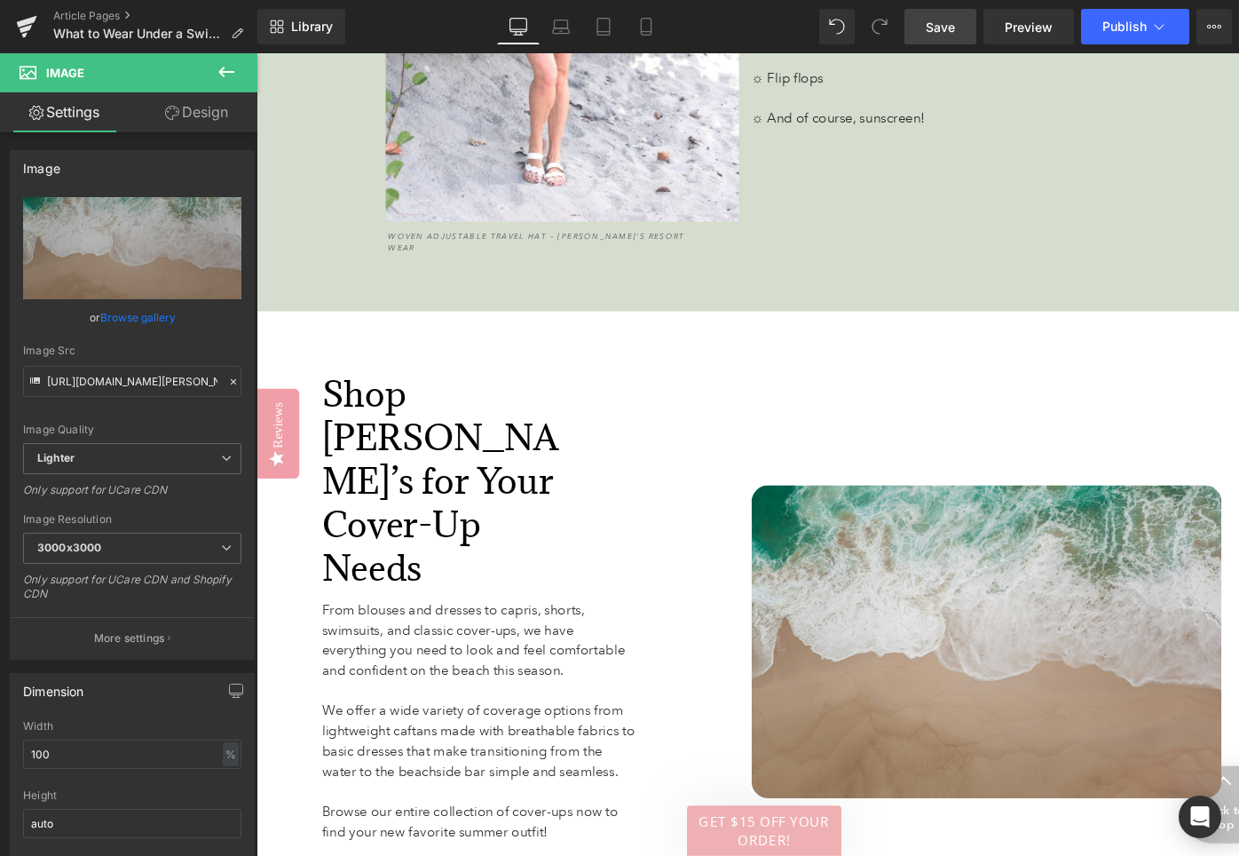
scroll to position [5918, 0]
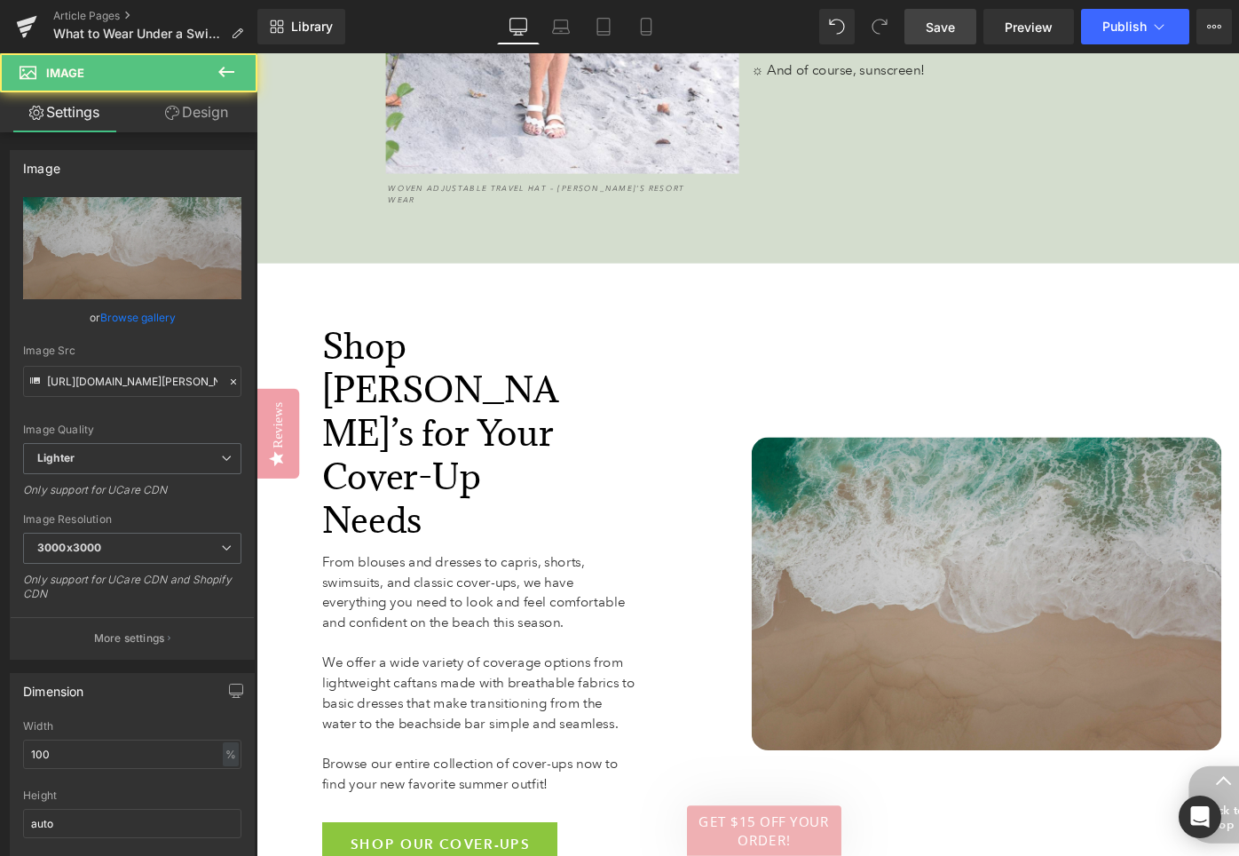
click at [849, 486] on img at bounding box center [1028, 624] width 497 height 331
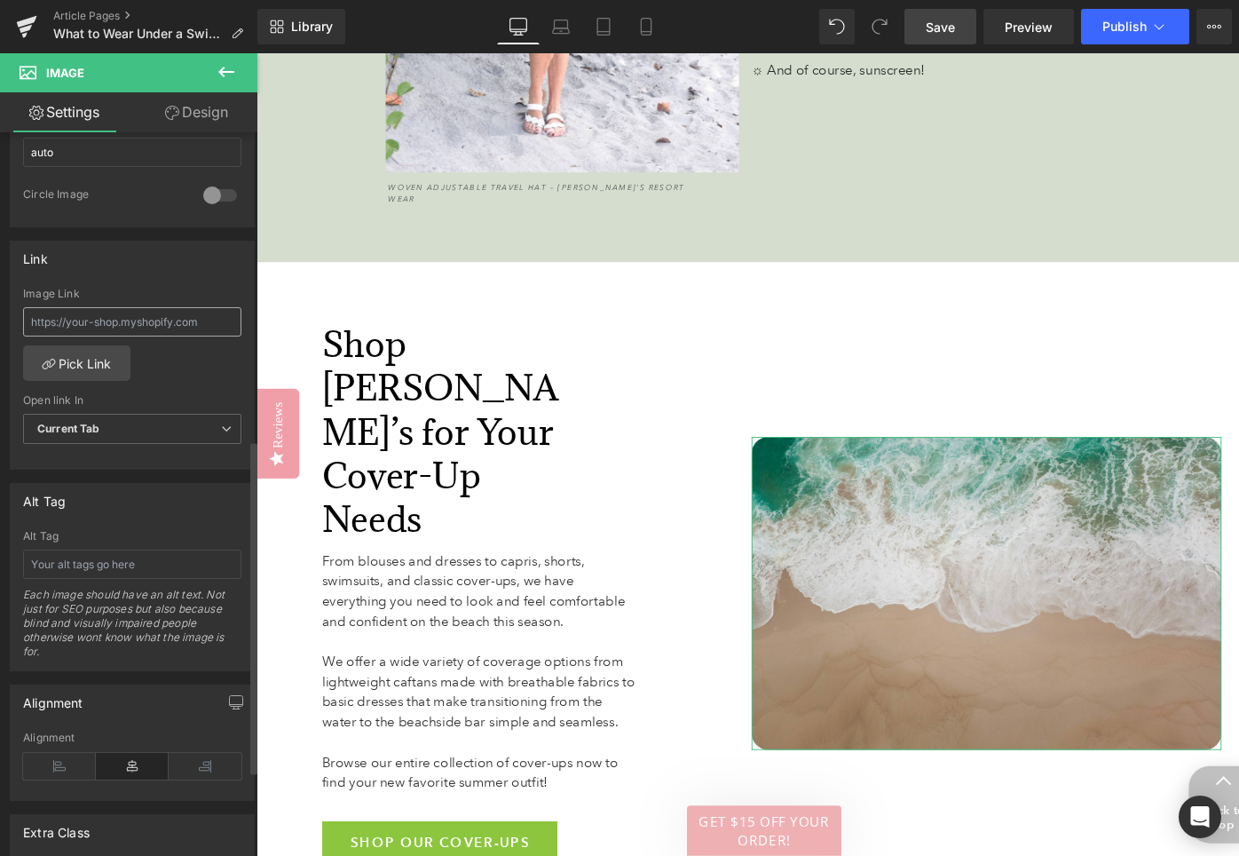
scroll to position [672, 0]
click at [115, 572] on input "text" at bounding box center [132, 563] width 218 height 29
type input "A"
click at [90, 564] on input "Blue water on a [PERSON_NAME] beach." at bounding box center [132, 563] width 218 height 29
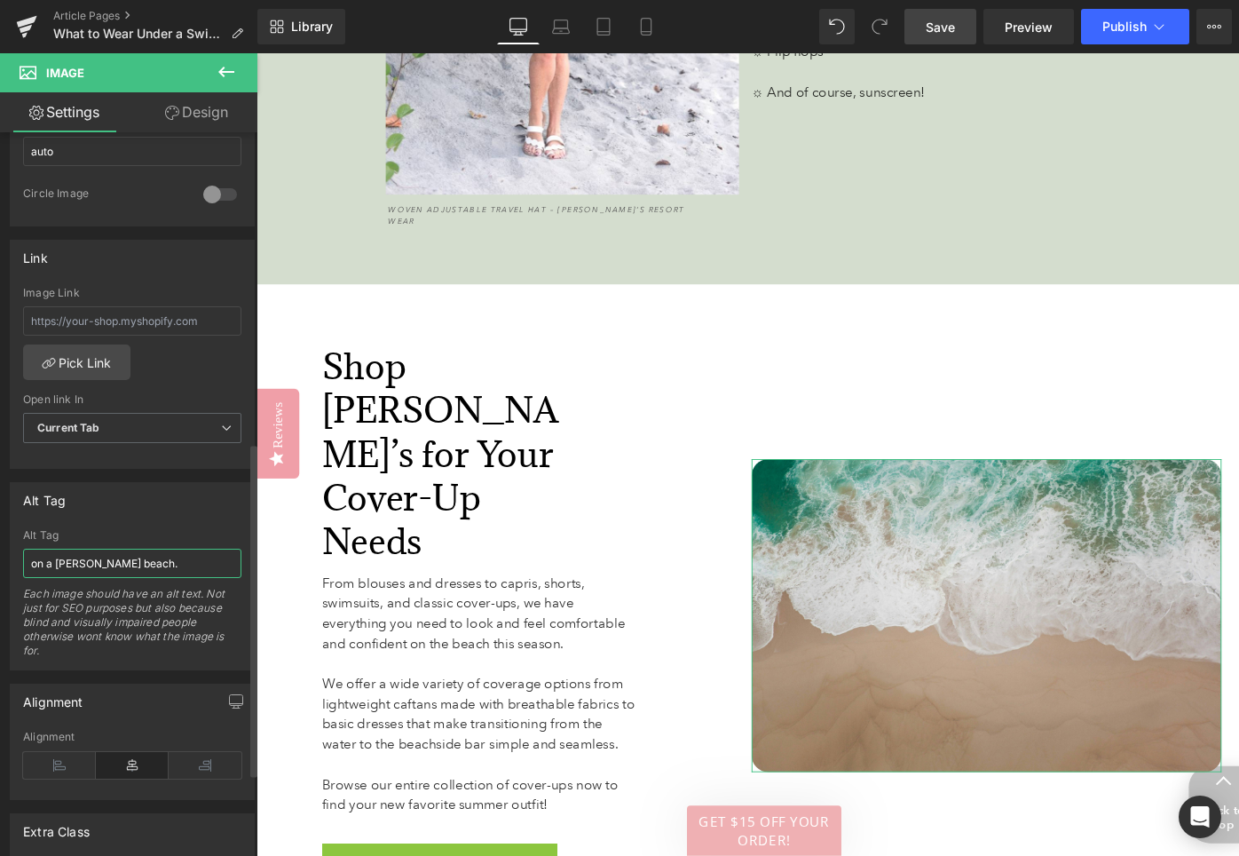
scroll to position [5941, 0]
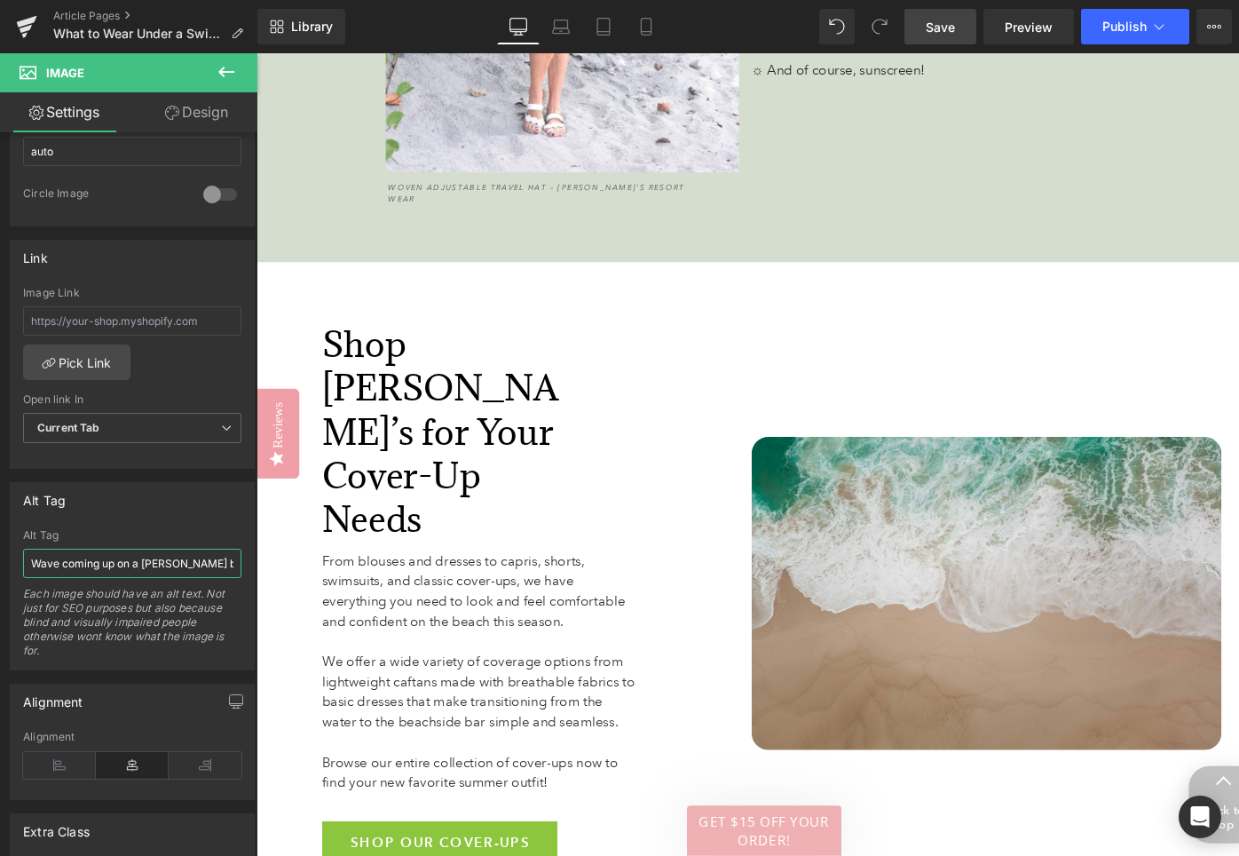
type input "Wave coming up on a [PERSON_NAME] beach."
click at [948, 27] on span "Save" at bounding box center [940, 27] width 29 height 19
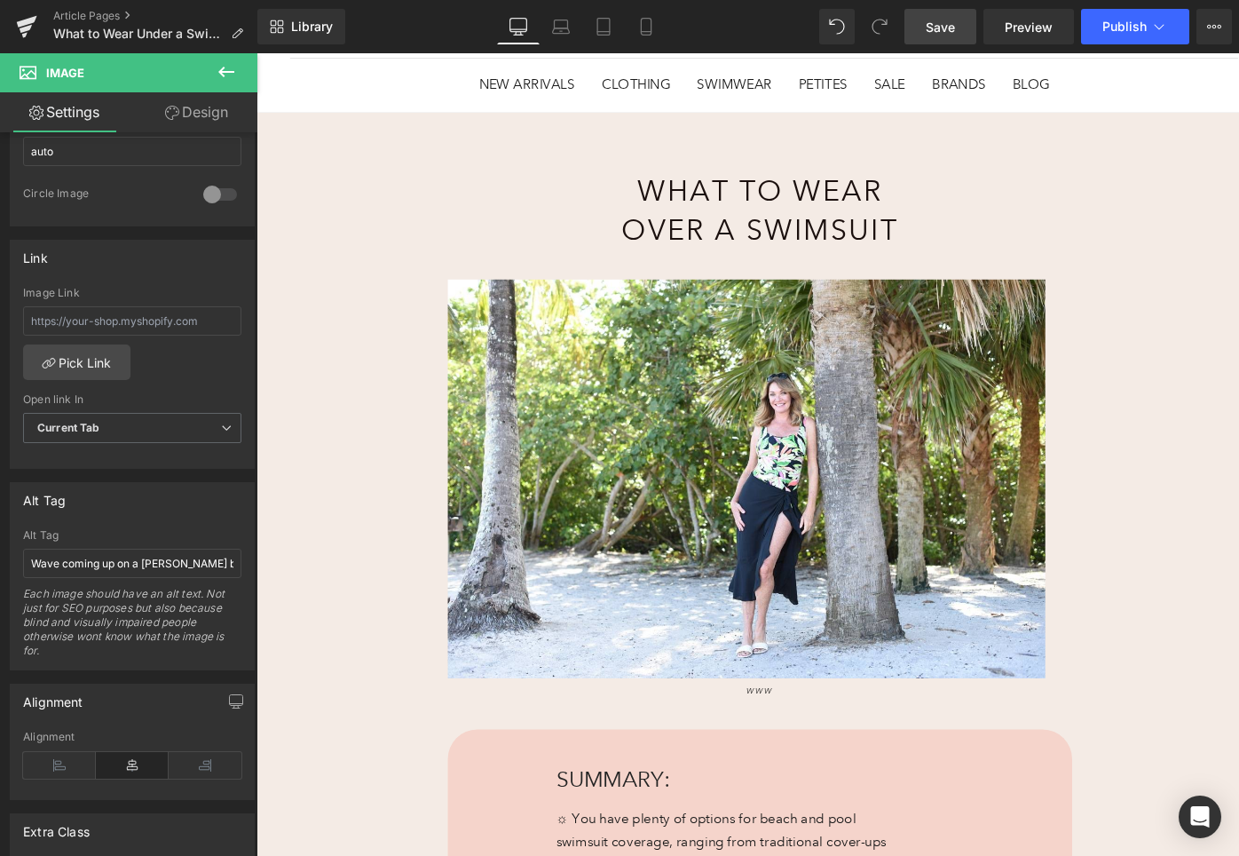
scroll to position [178, 0]
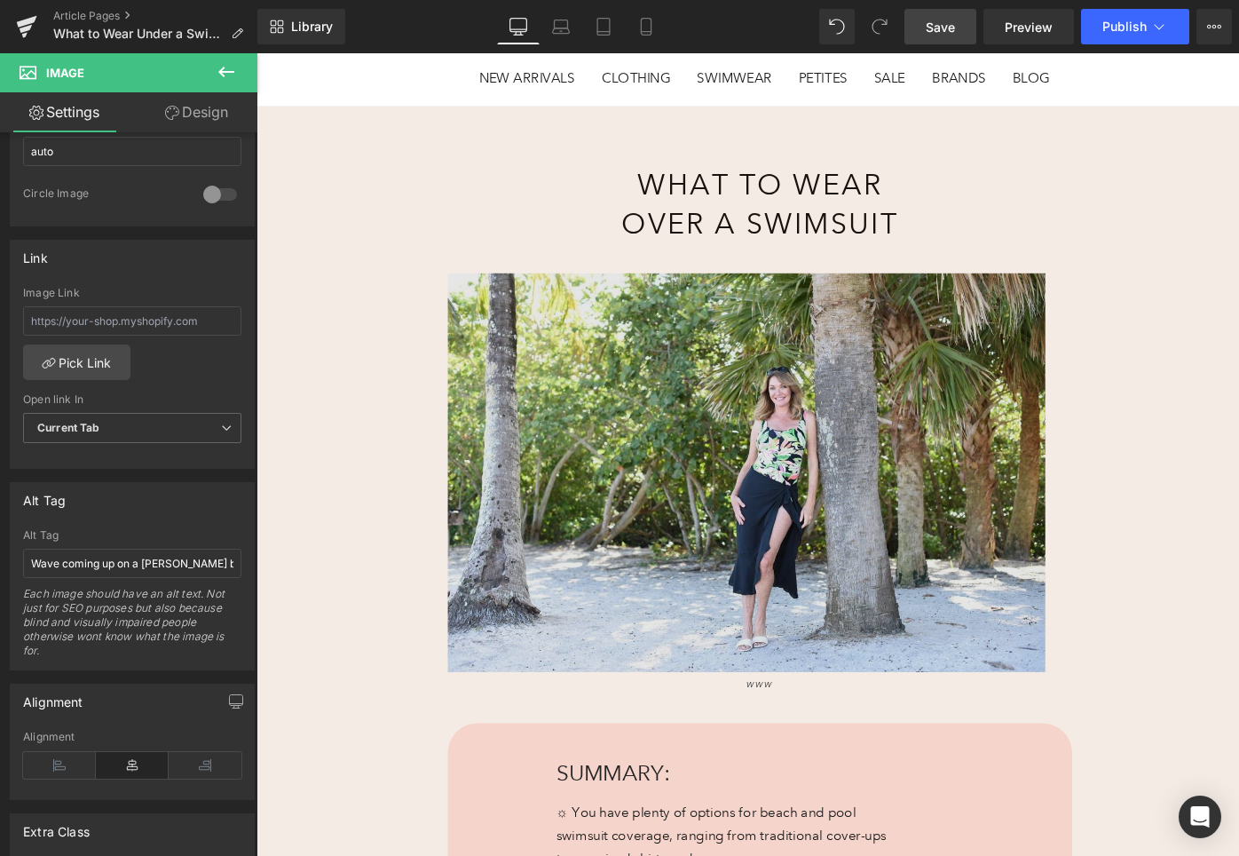
click at [697, 431] on img at bounding box center [775, 500] width 632 height 429
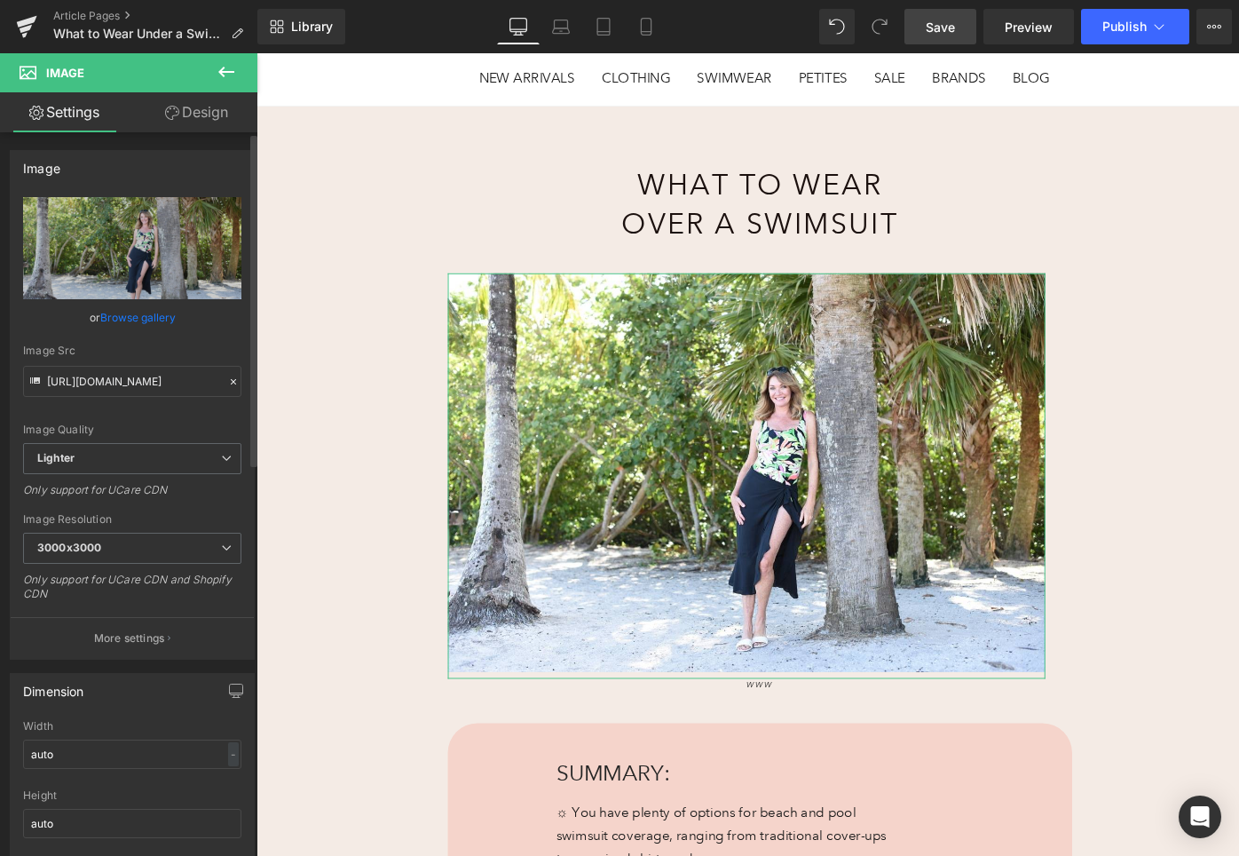
click at [148, 314] on link "Browse gallery" at bounding box center [137, 317] width 75 height 31
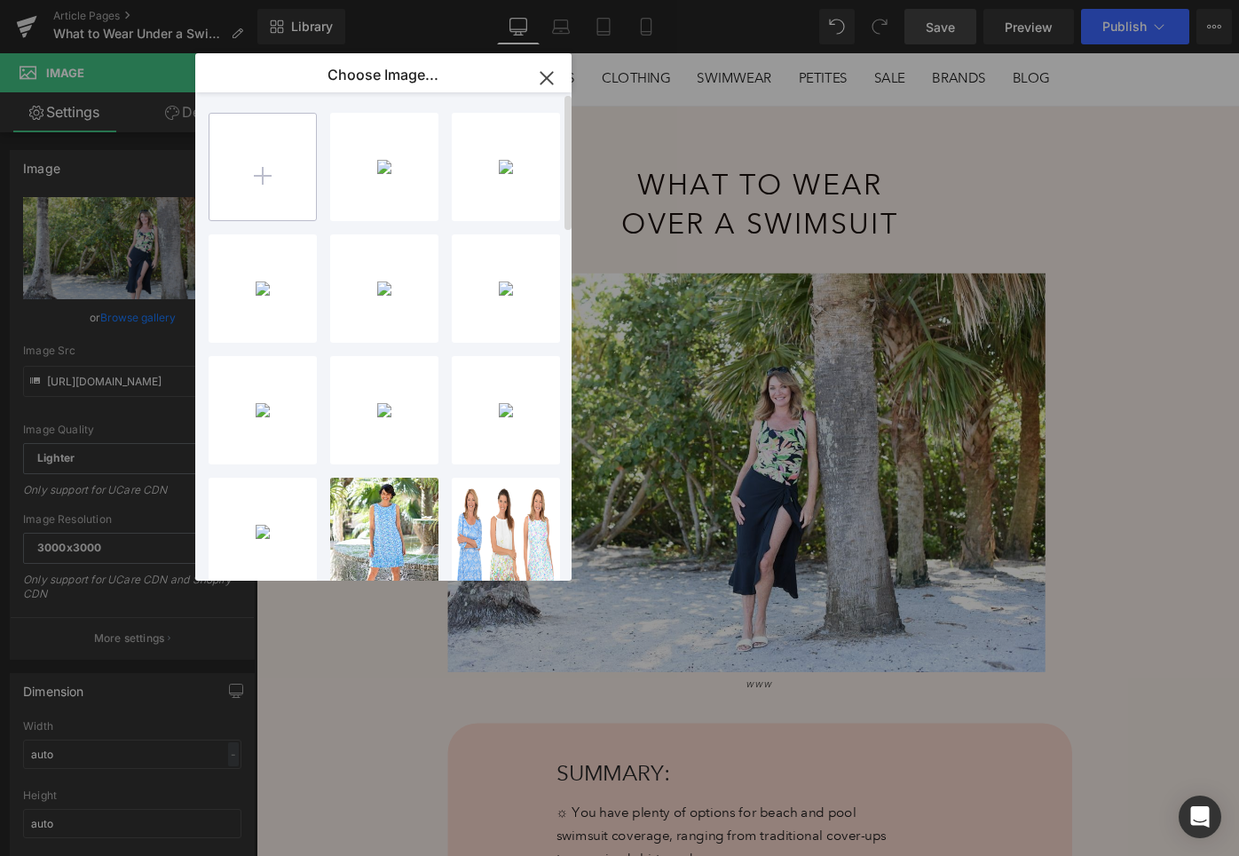
click at [0, 0] on input "file" at bounding box center [0, 0] width 0 height 0
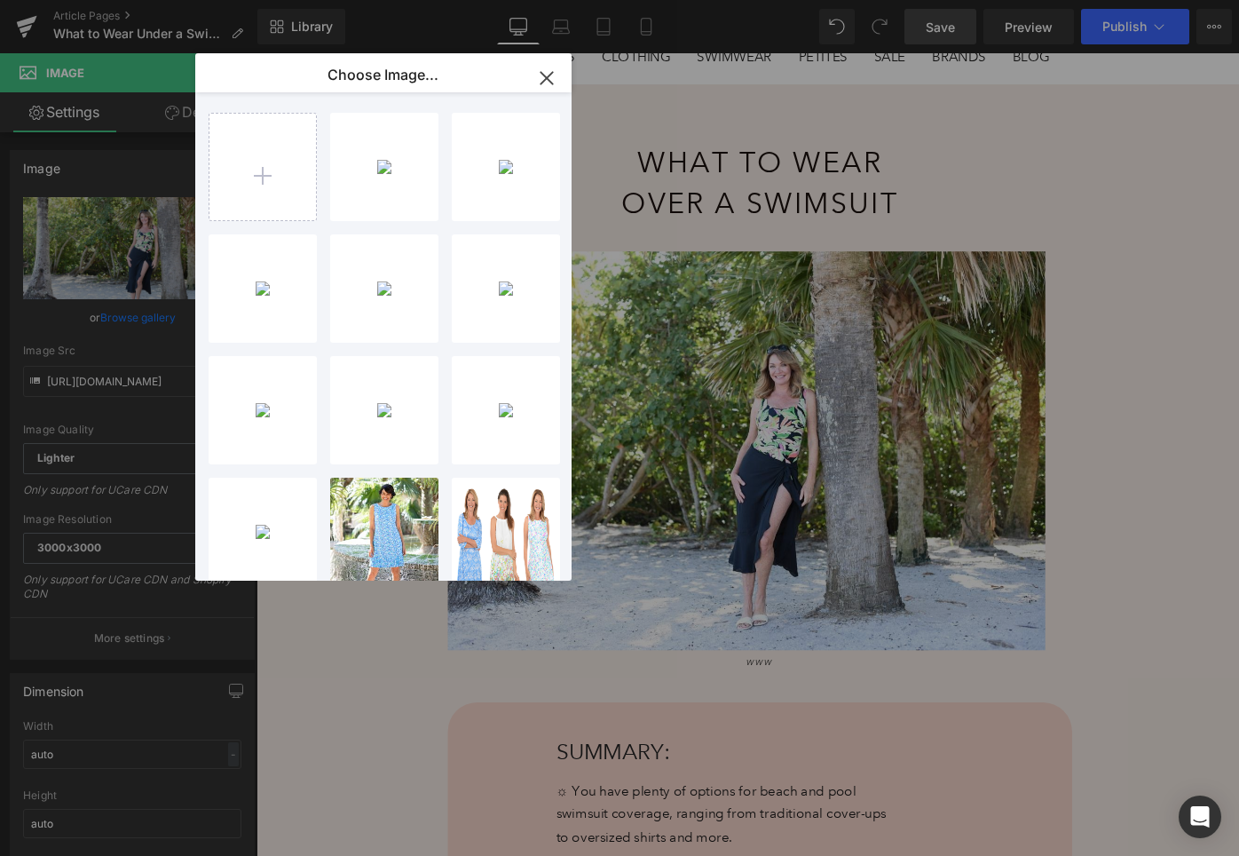
type input "C:\fakepath\J.Valdi_J23595_White_Coverup_325734_DSC_2080 Large.jpeg"
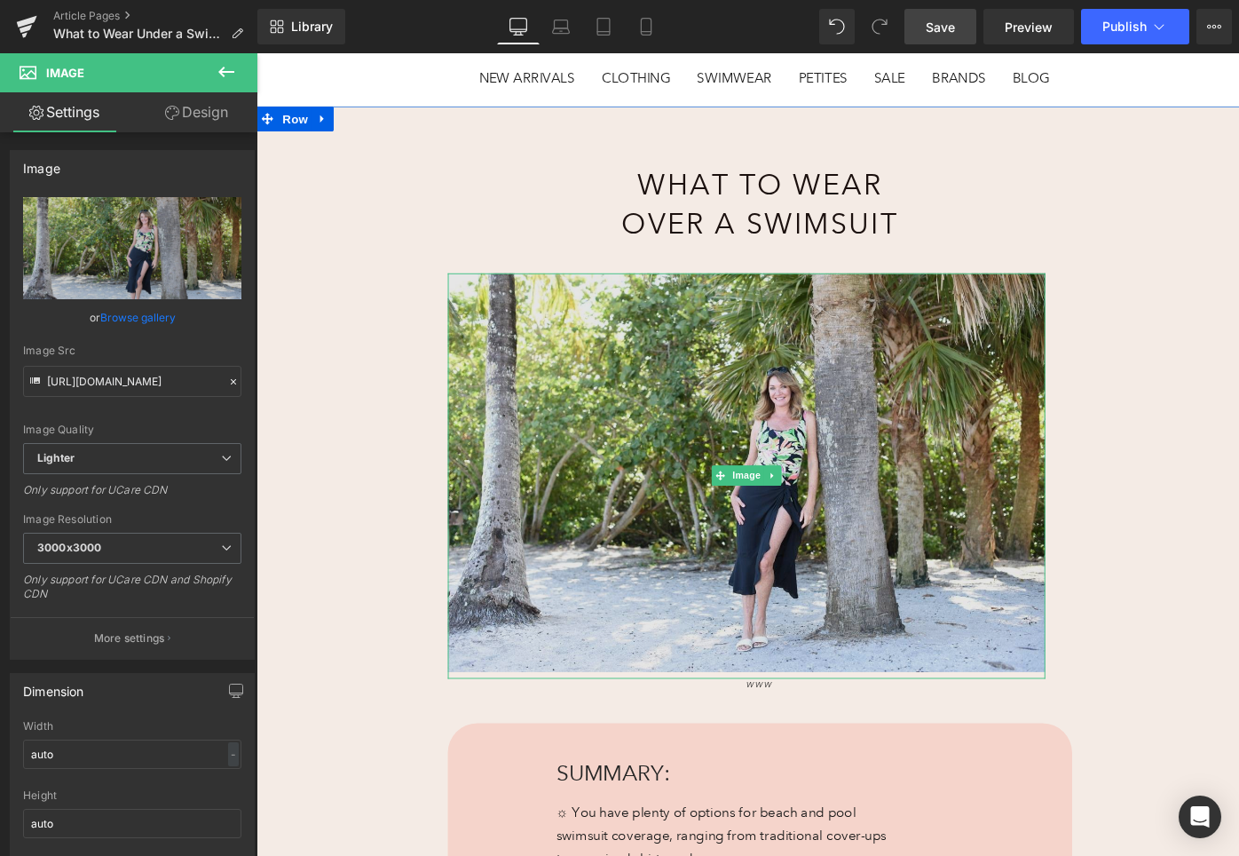
click at [724, 441] on img at bounding box center [775, 500] width 632 height 429
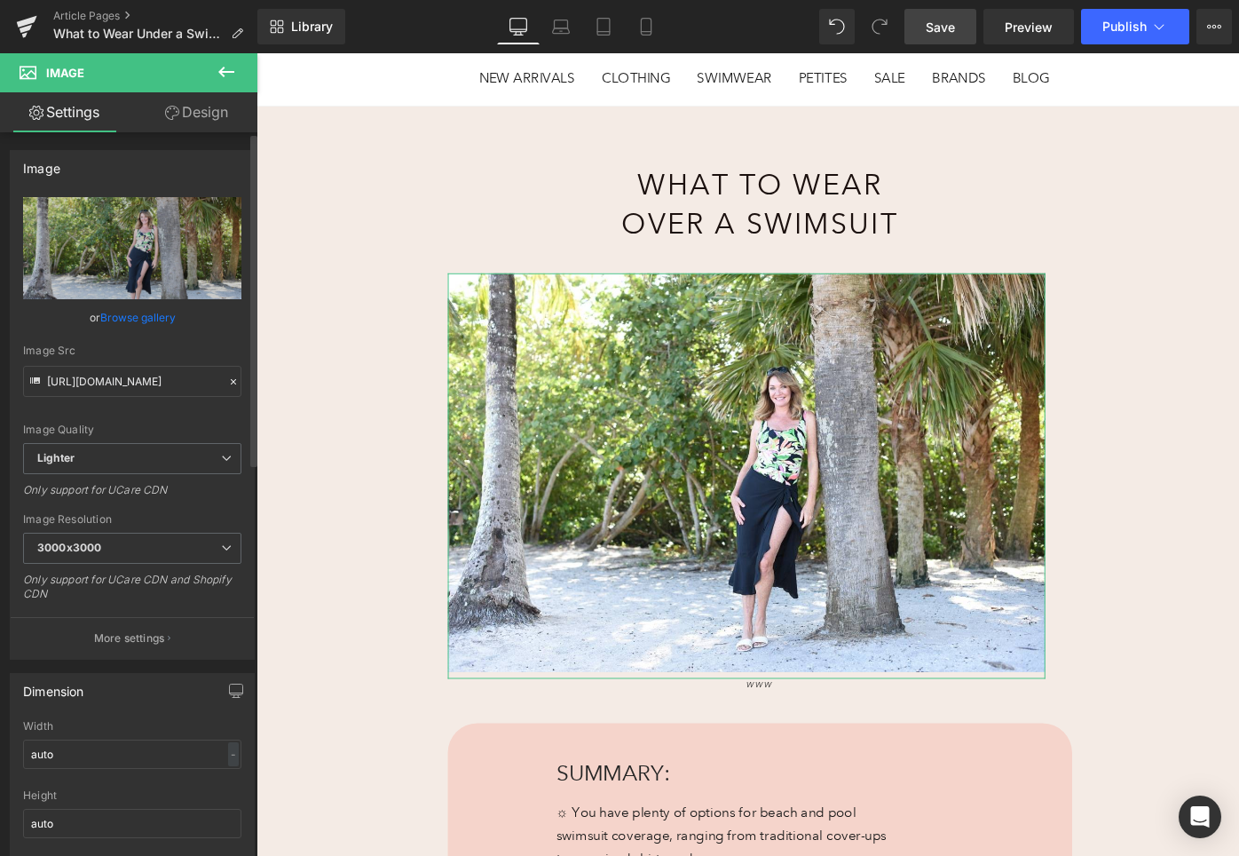
click at [165, 318] on link "Browse gallery" at bounding box center [137, 317] width 75 height 31
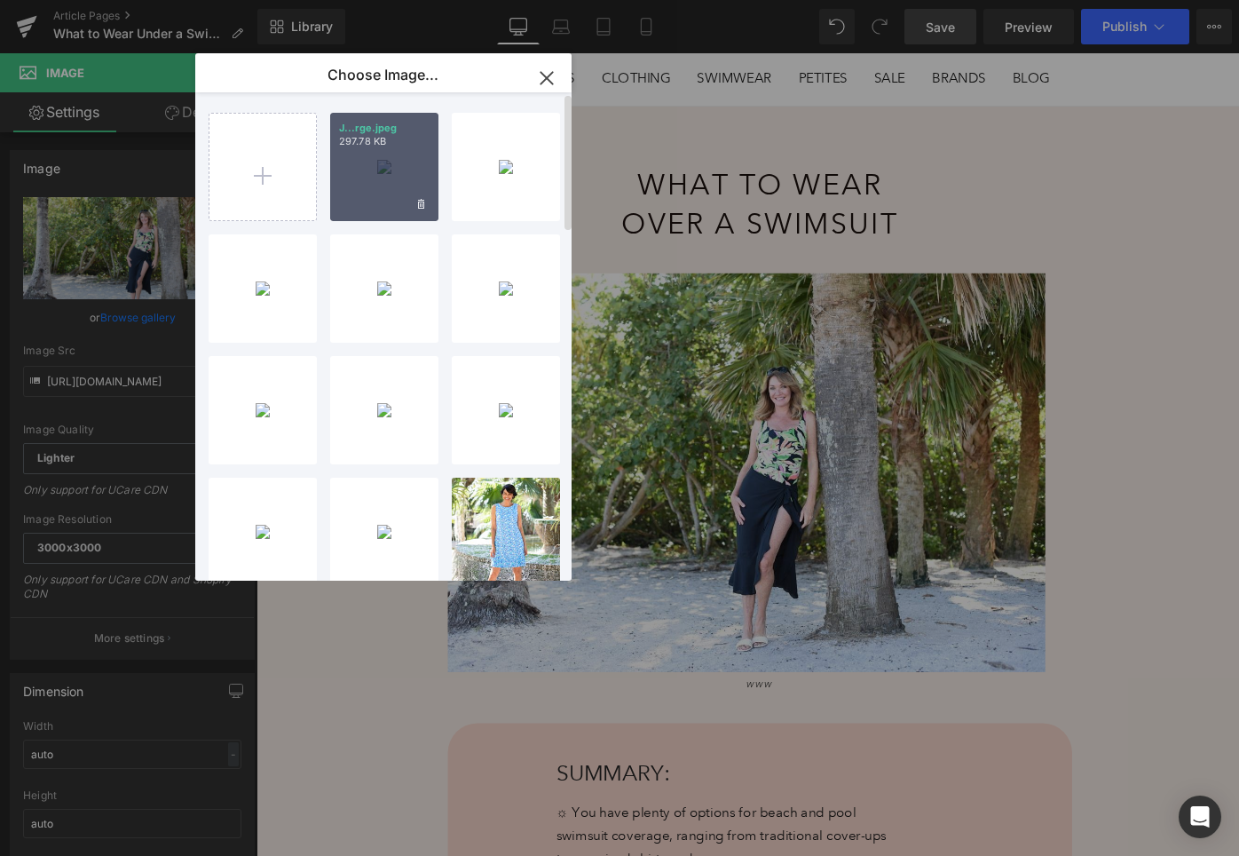
click at [375, 166] on div "J...rge.jpeg 297.78 KB" at bounding box center [384, 167] width 108 height 108
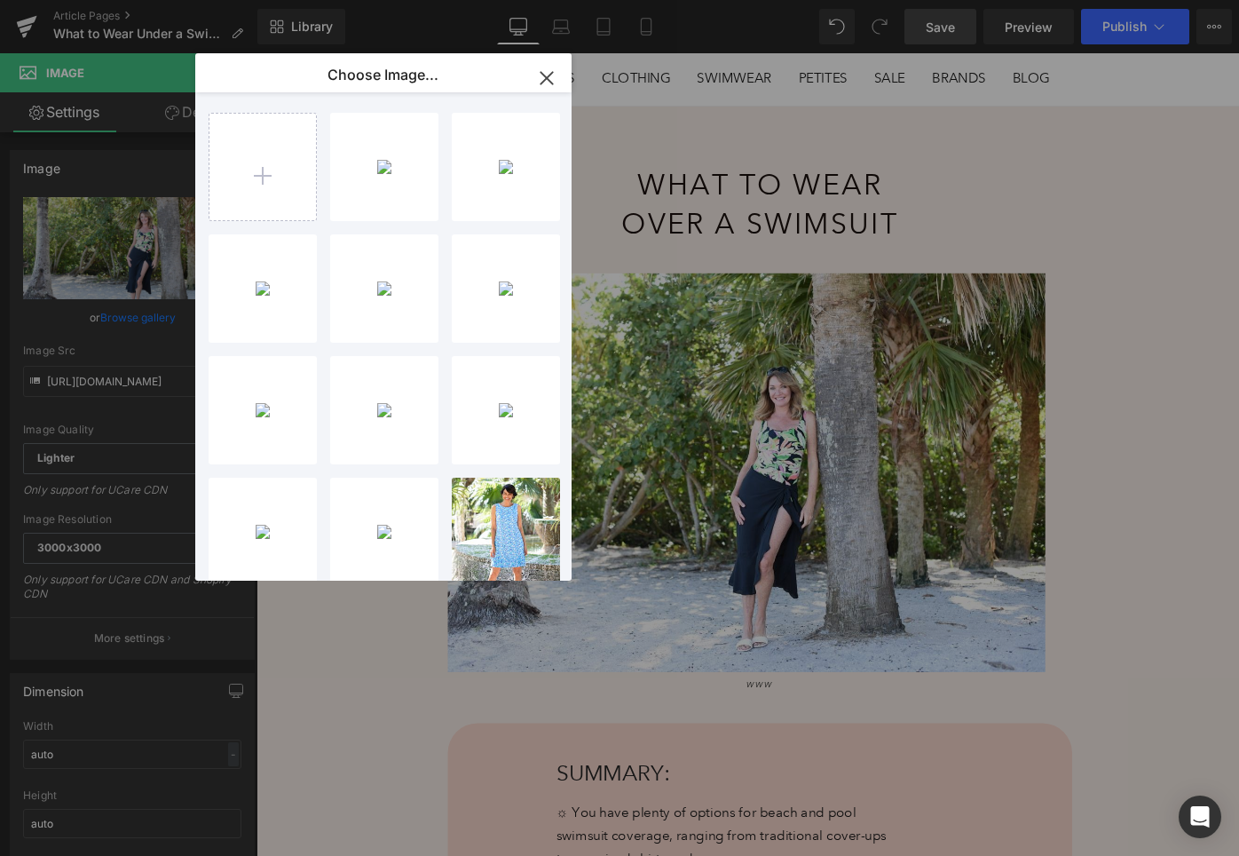
type input "[URL][DOMAIN_NAME]"
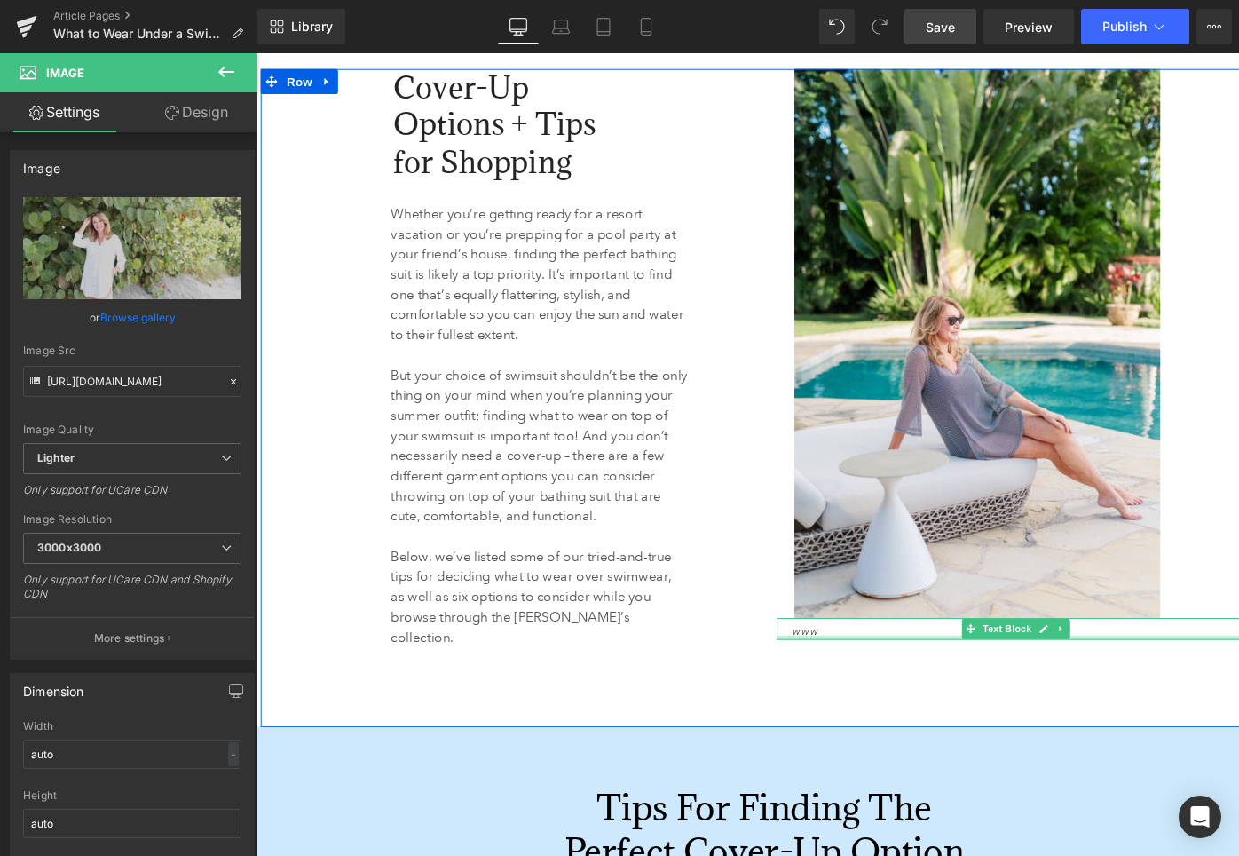
scroll to position [1413, 0]
click at [841, 663] on icon "www" at bounding box center [838, 665] width 28 height 11
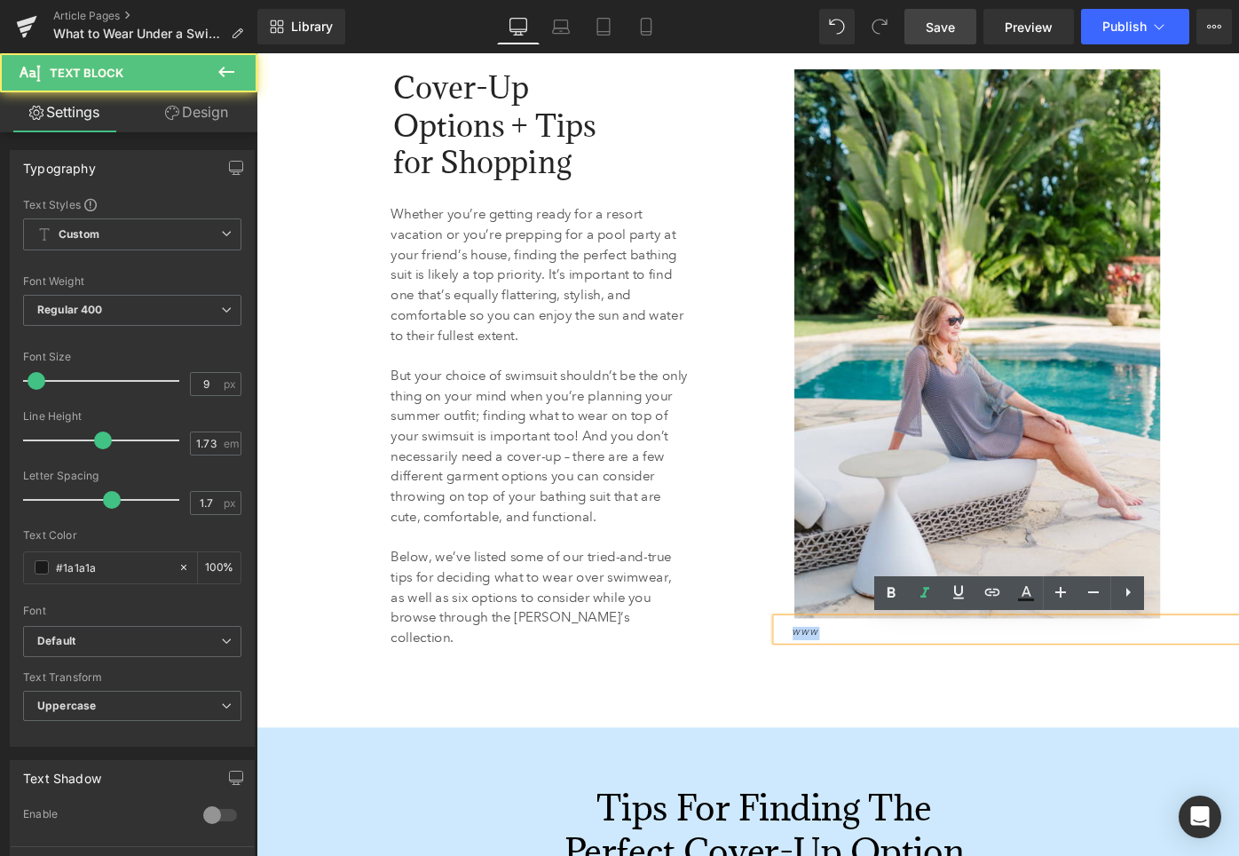
click at [841, 663] on icon "www" at bounding box center [838, 665] width 28 height 11
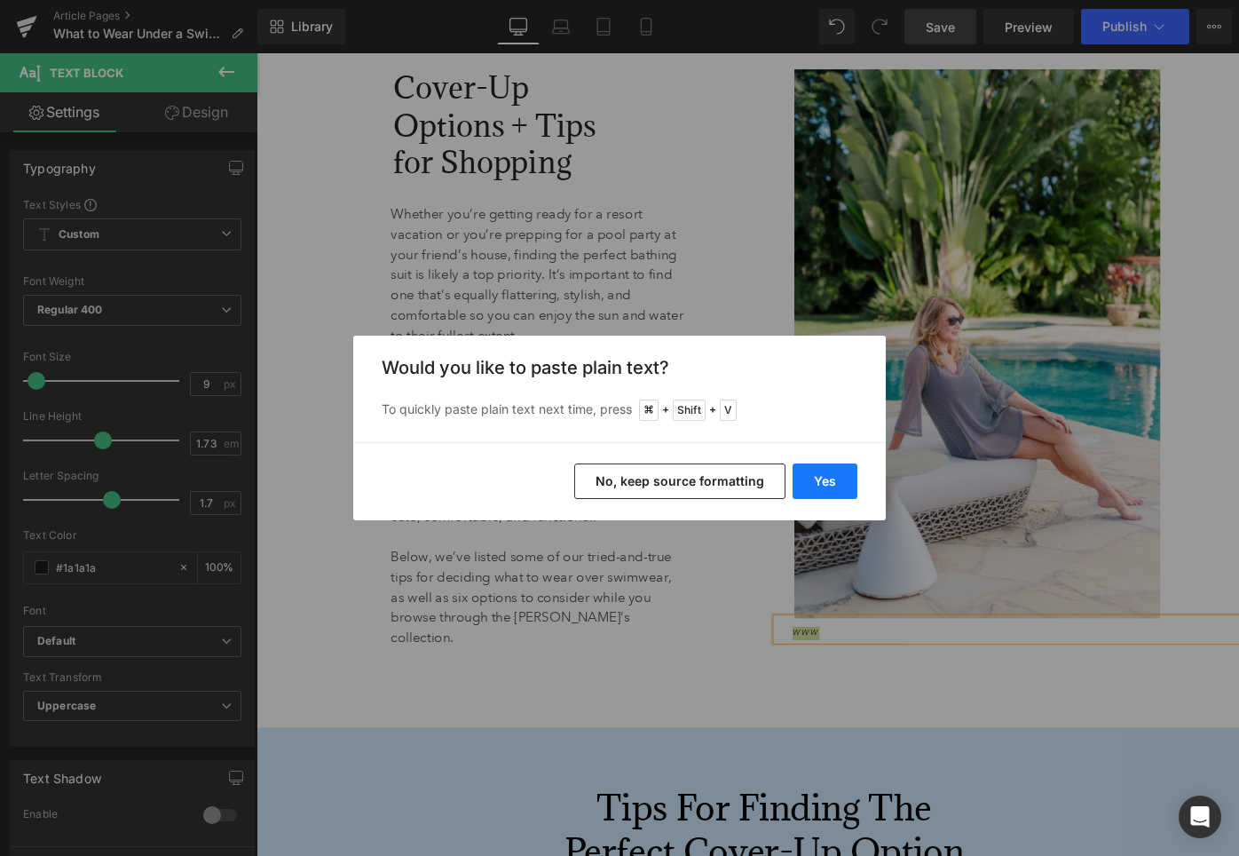
click at [833, 483] on button "Yes" at bounding box center [825, 481] width 65 height 36
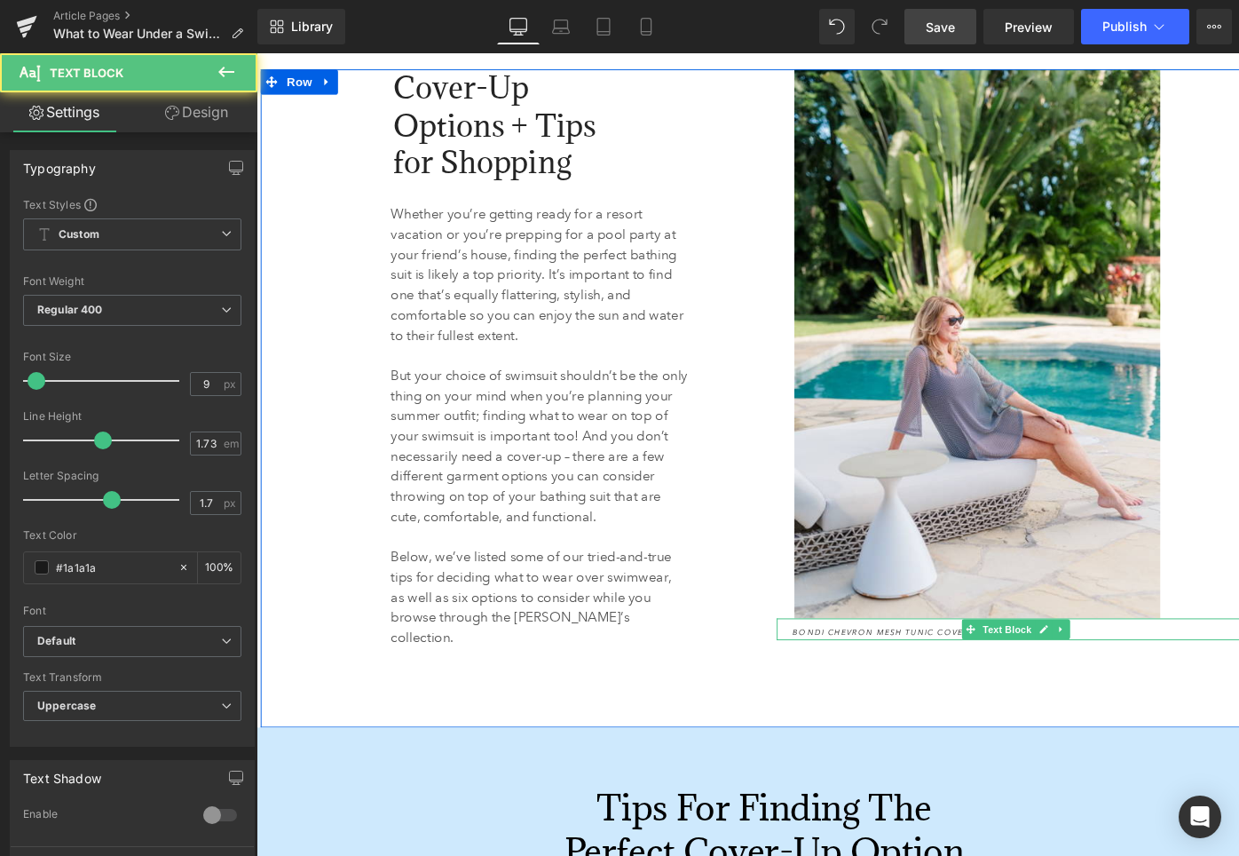
click at [993, 668] on span "Bondi Chevron Mesh Tunic Cover-Up" at bounding box center [925, 665] width 203 height 11
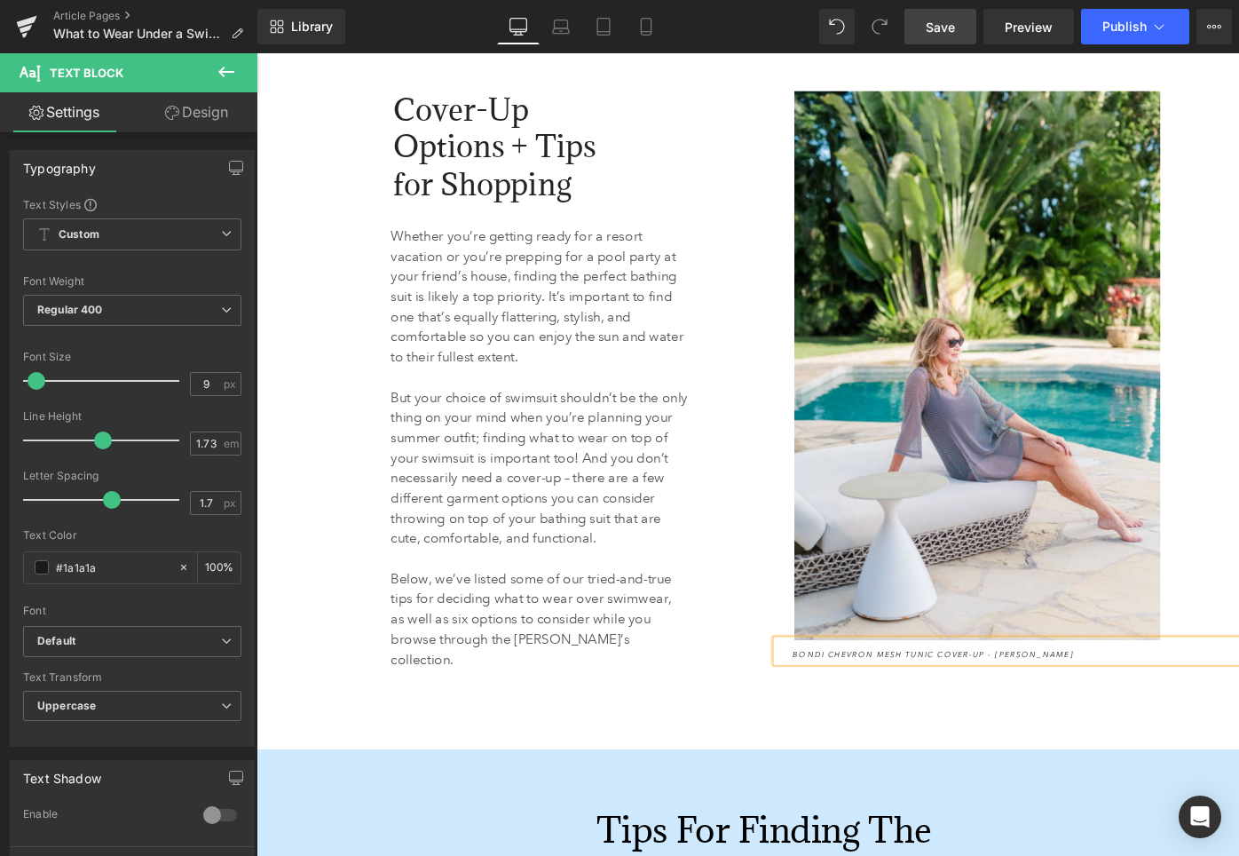
scroll to position [1436, 0]
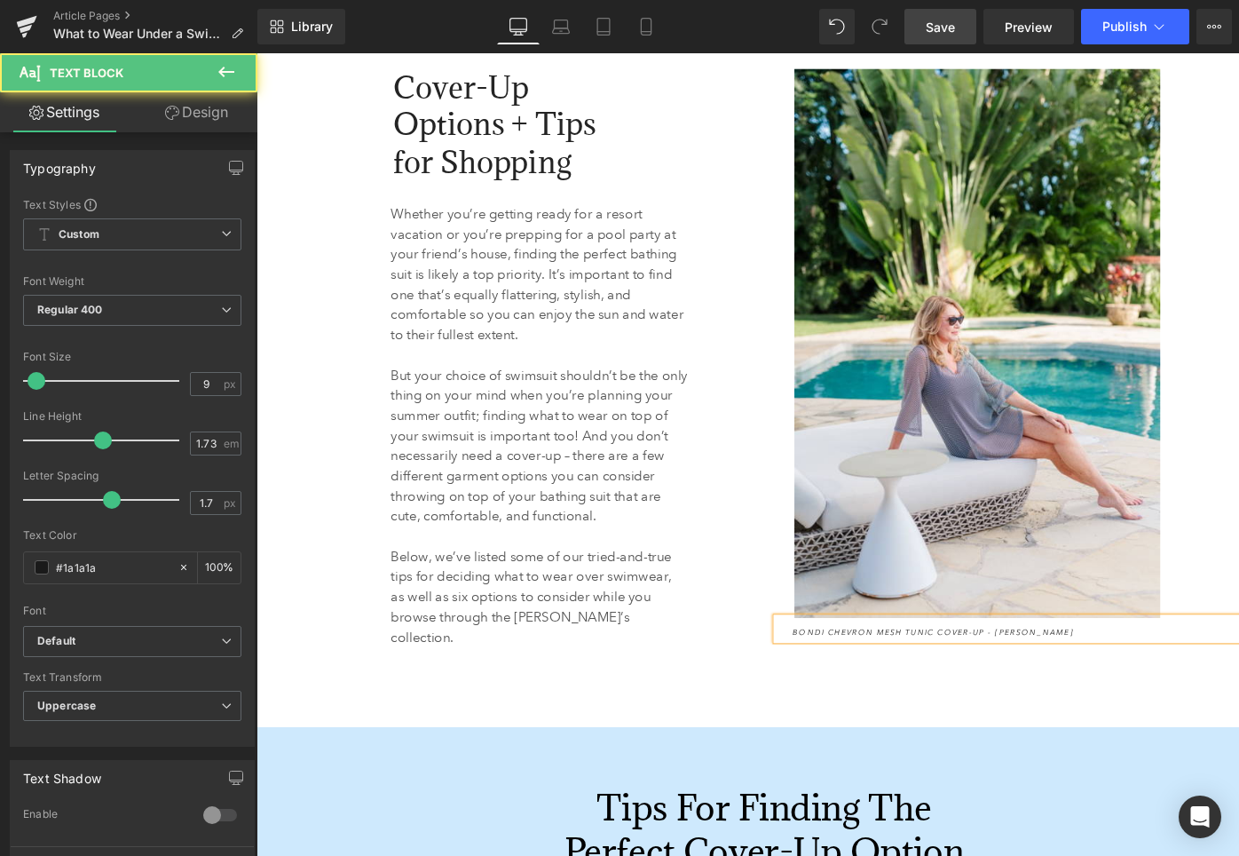
click at [873, 666] on span "Bondi Chevron Mesh Tunic Cover-Up - [PERSON_NAME]" at bounding box center [972, 665] width 297 height 11
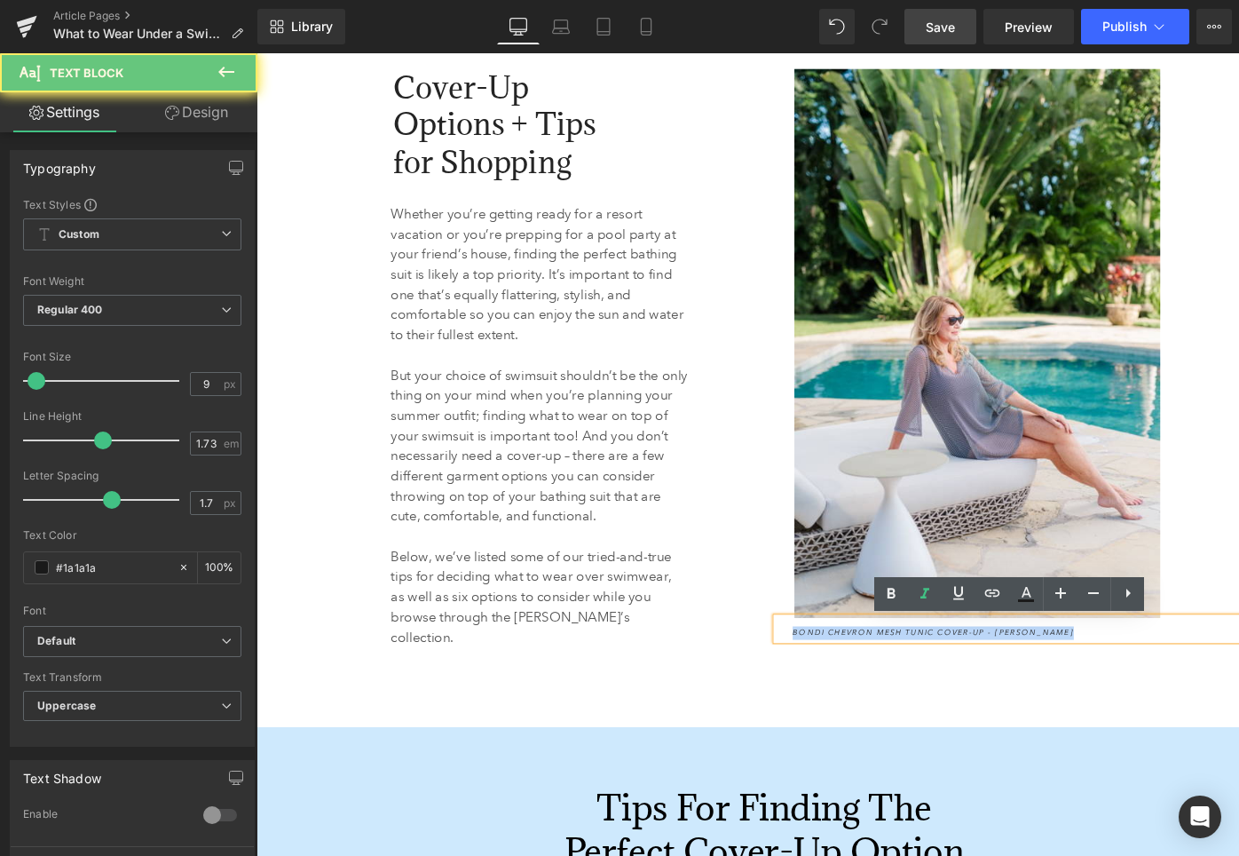
click at [873, 666] on span "Bondi Chevron Mesh Tunic Cover-Up - [PERSON_NAME]" at bounding box center [972, 665] width 297 height 11
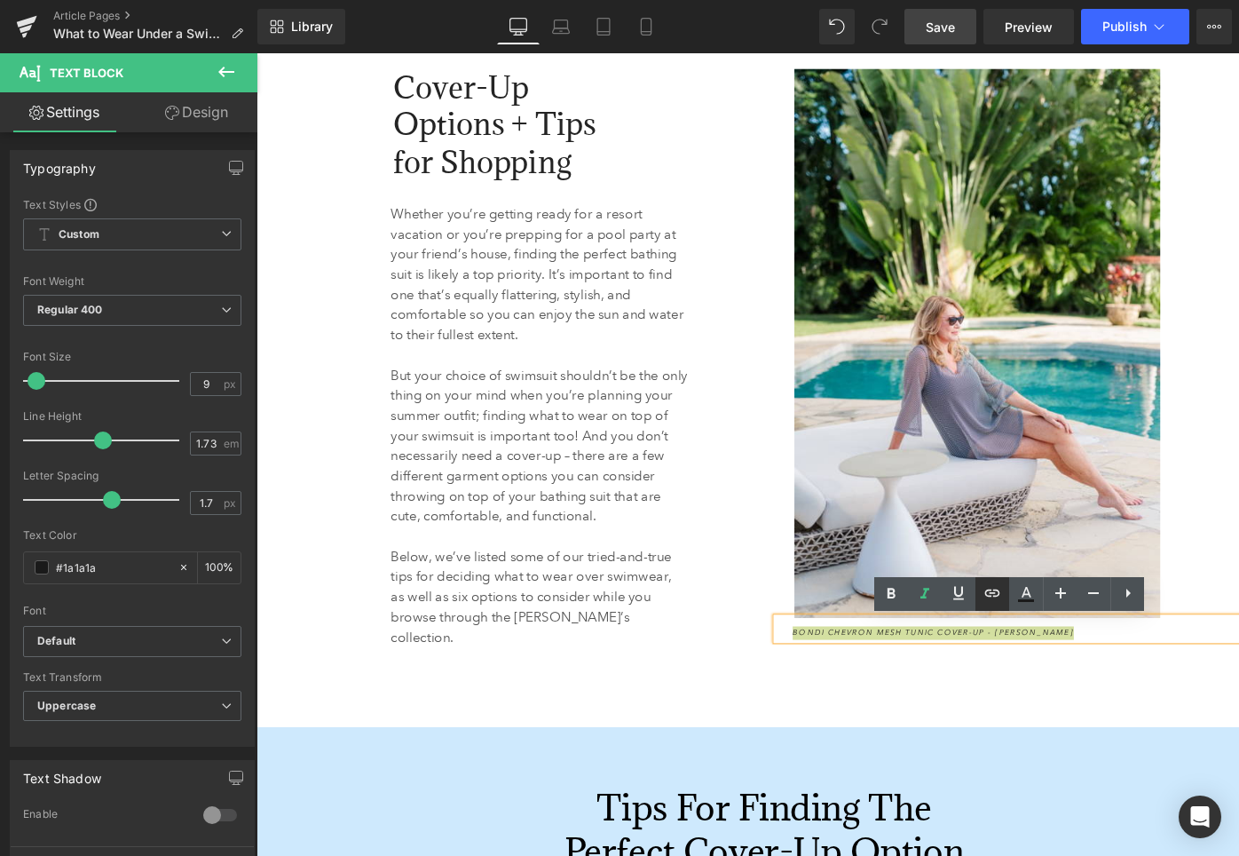
click at [0, 0] on icon at bounding box center [0, 0] width 0 height 0
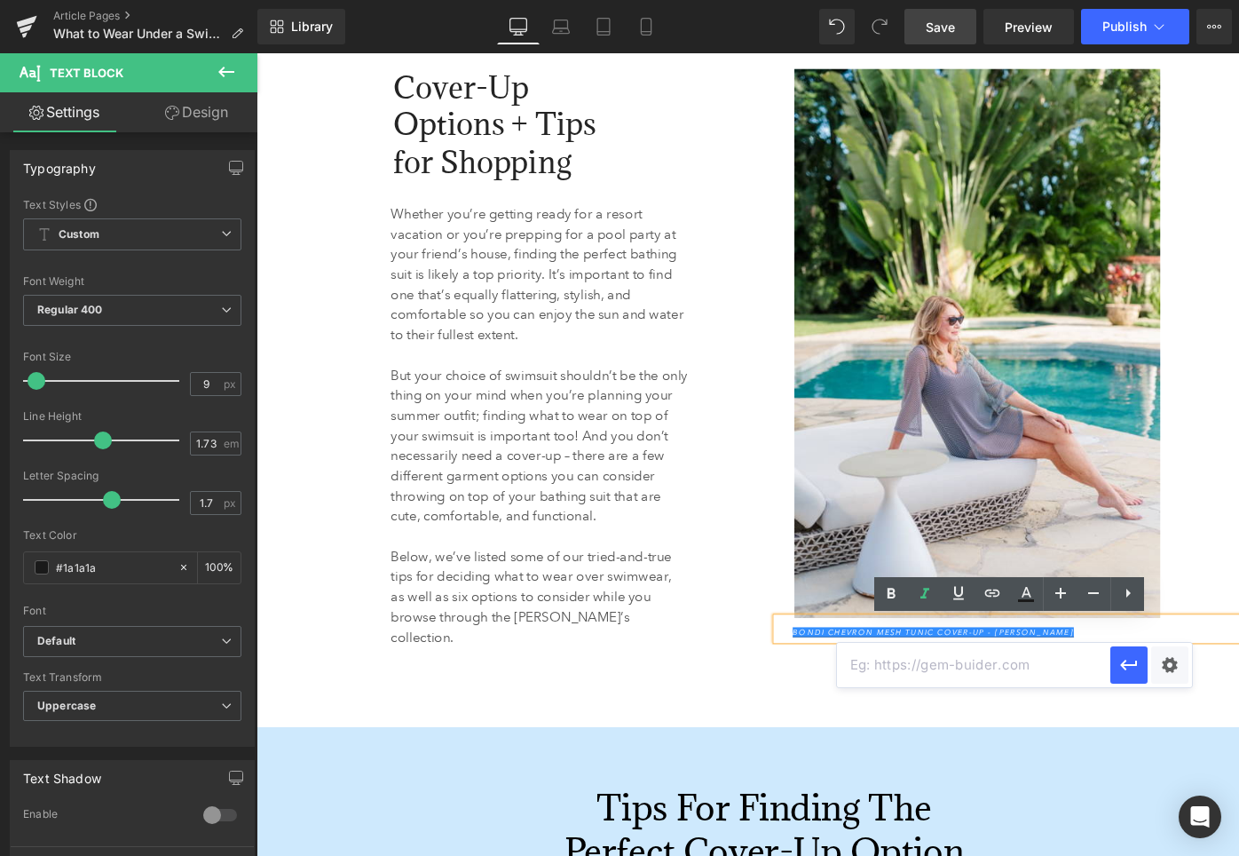
paste input "[URL][DOMAIN_NAME]"
type input "[URL][DOMAIN_NAME]"
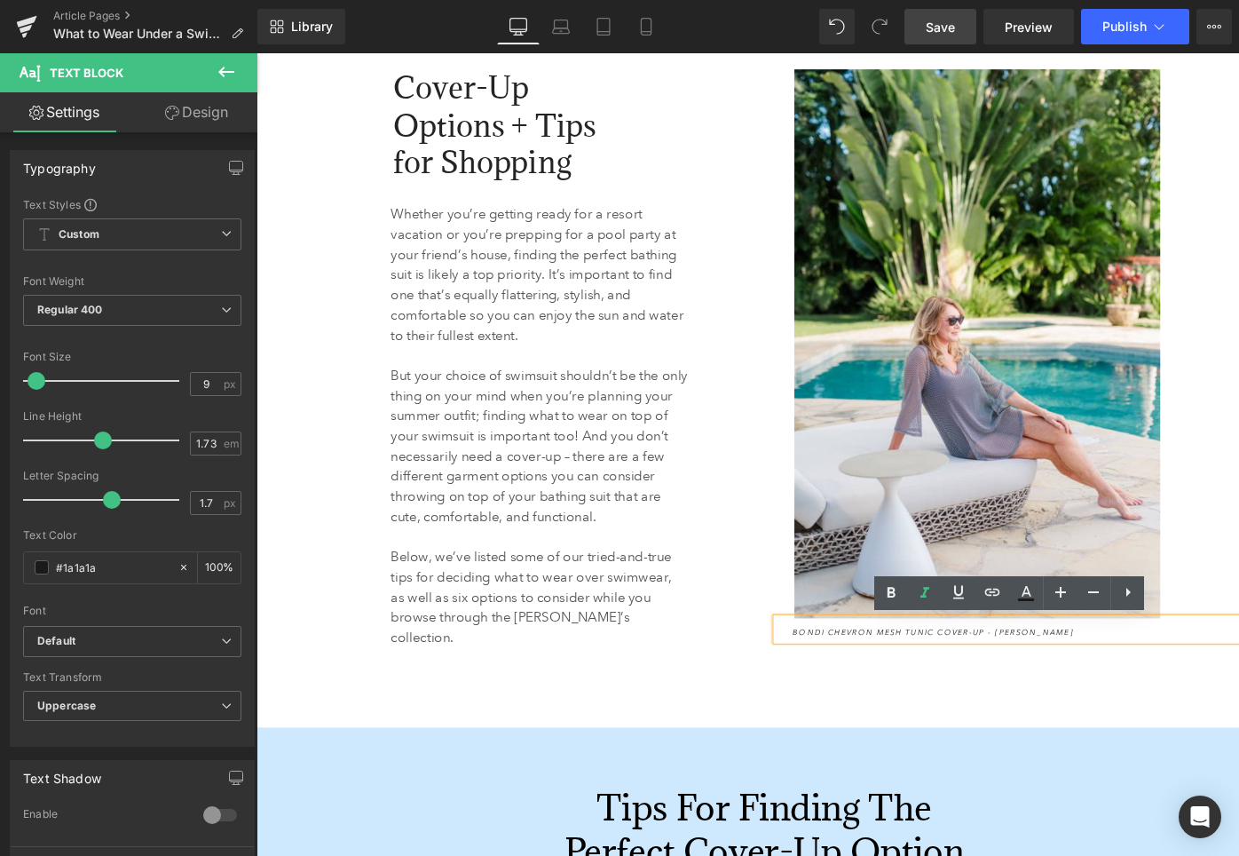
click at [1175, 703] on div "Cover-Up Options + Tips for Shopping Heading 143px 133px Whether you’re getting…" at bounding box center [793, 418] width 1065 height 696
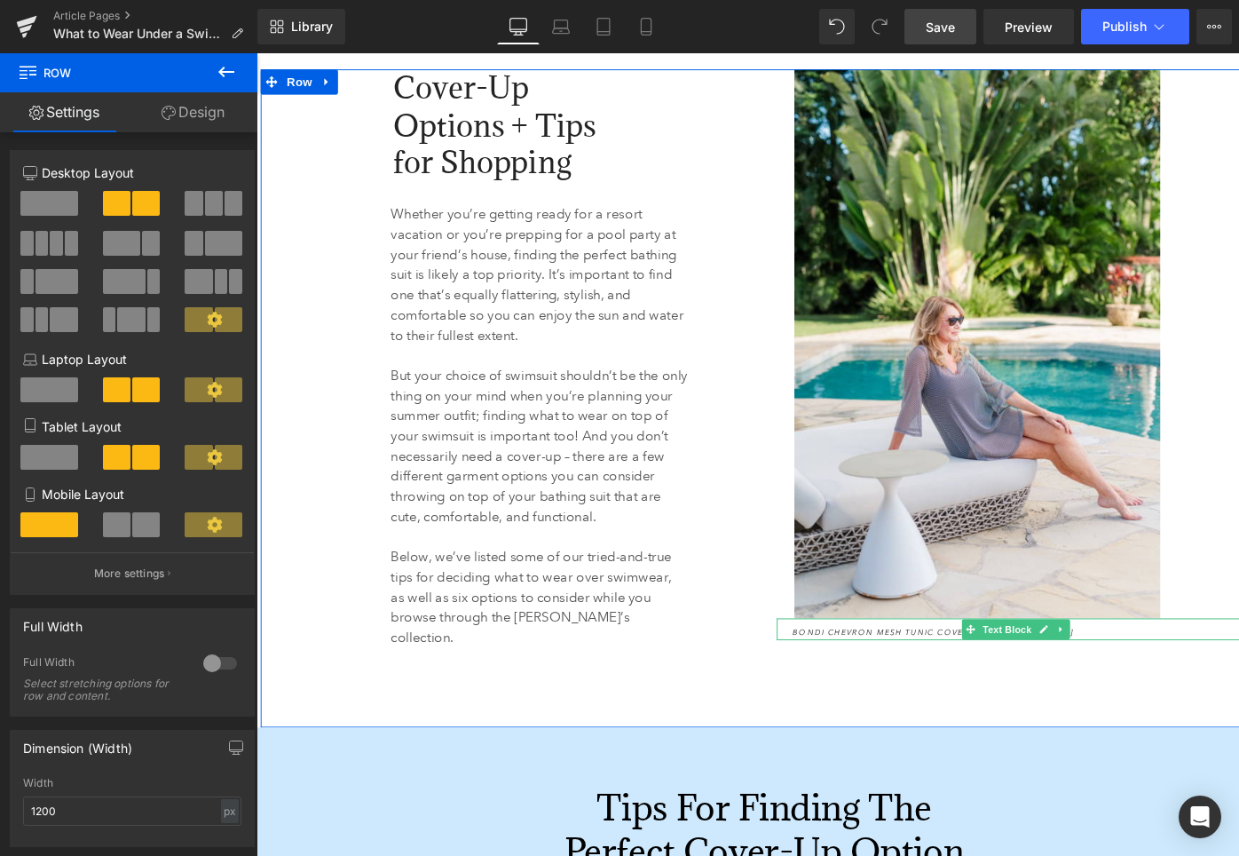
click at [939, 668] on span "Bondi Chevron Mesh Tunic Cover-Up - [PERSON_NAME]" at bounding box center [972, 665] width 297 height 11
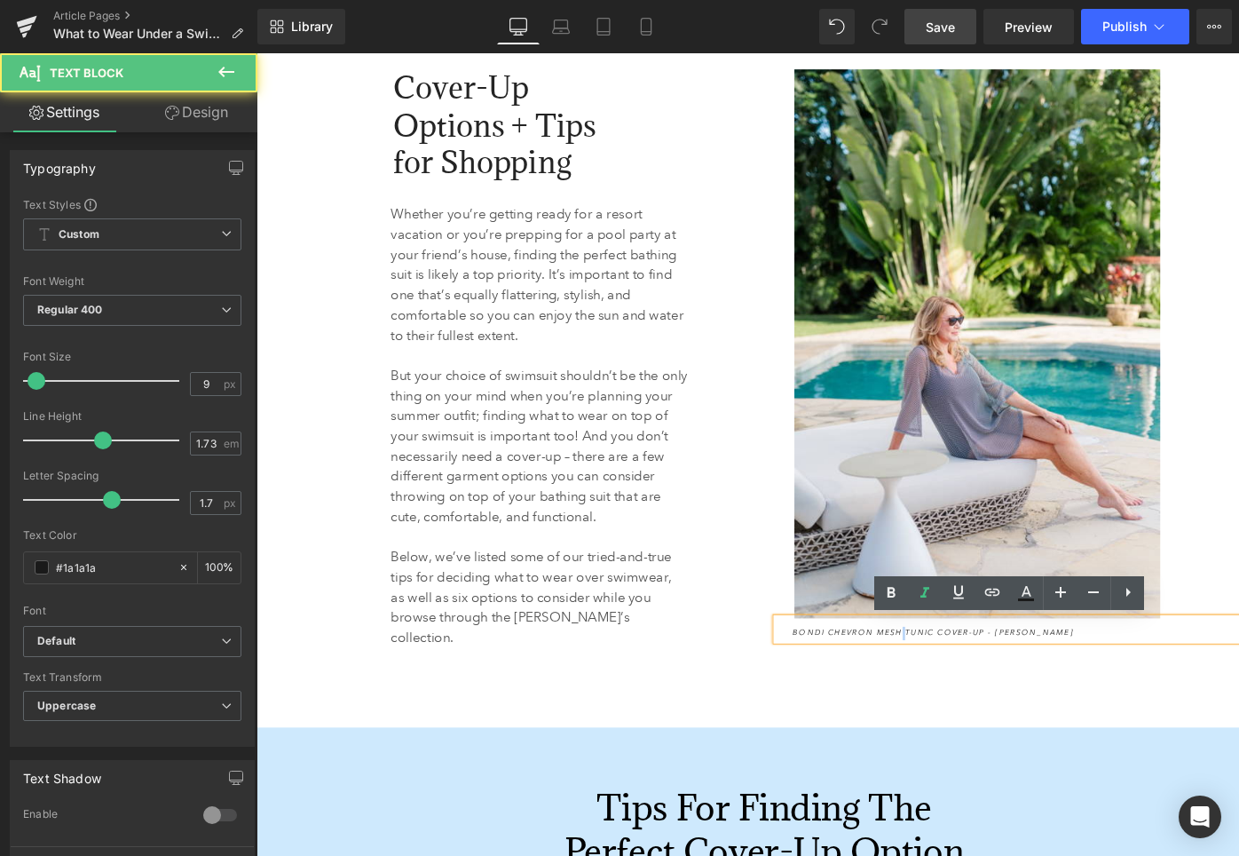
click at [939, 668] on span "Bondi Chevron Mesh Tunic Cover-Up - [PERSON_NAME]" at bounding box center [972, 665] width 297 height 11
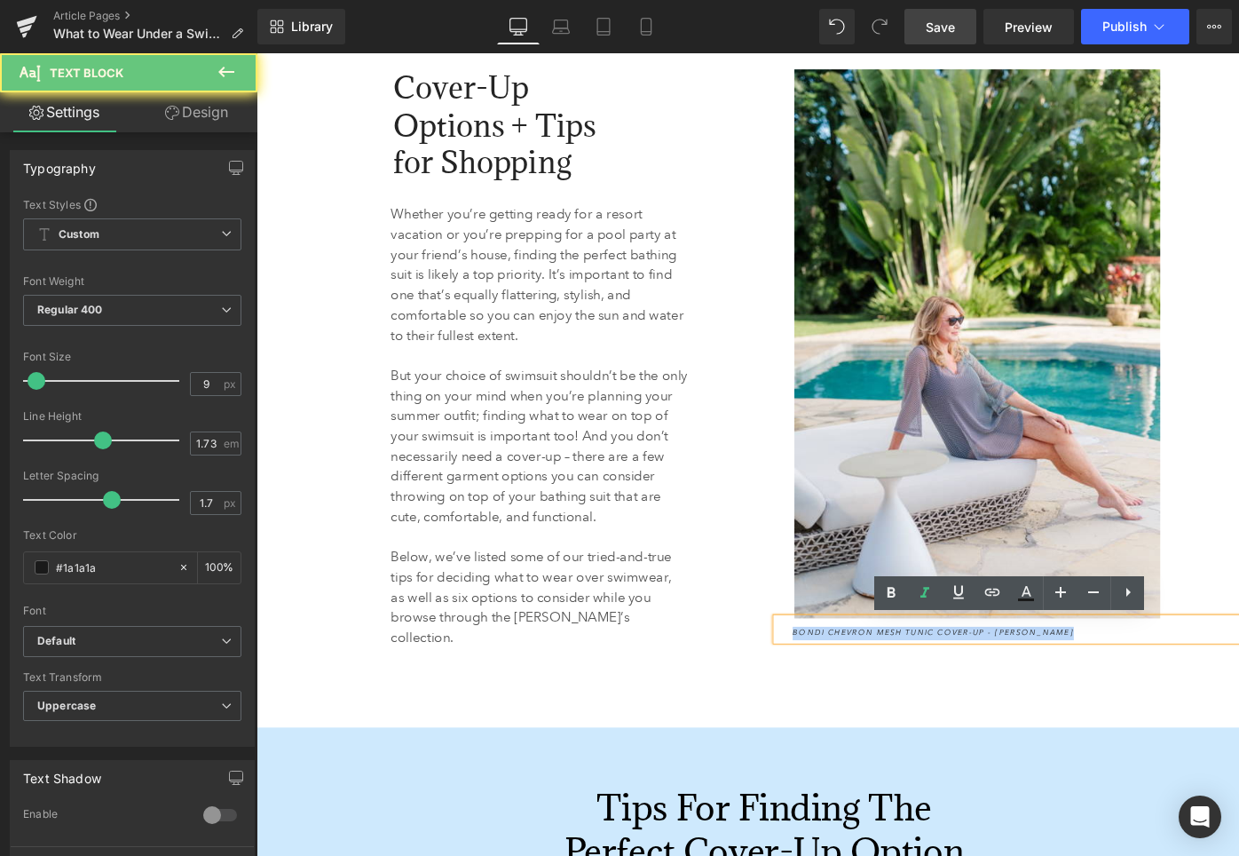
click at [939, 668] on span "Bondi Chevron Mesh Tunic Cover-Up - [PERSON_NAME]" at bounding box center [972, 665] width 297 height 11
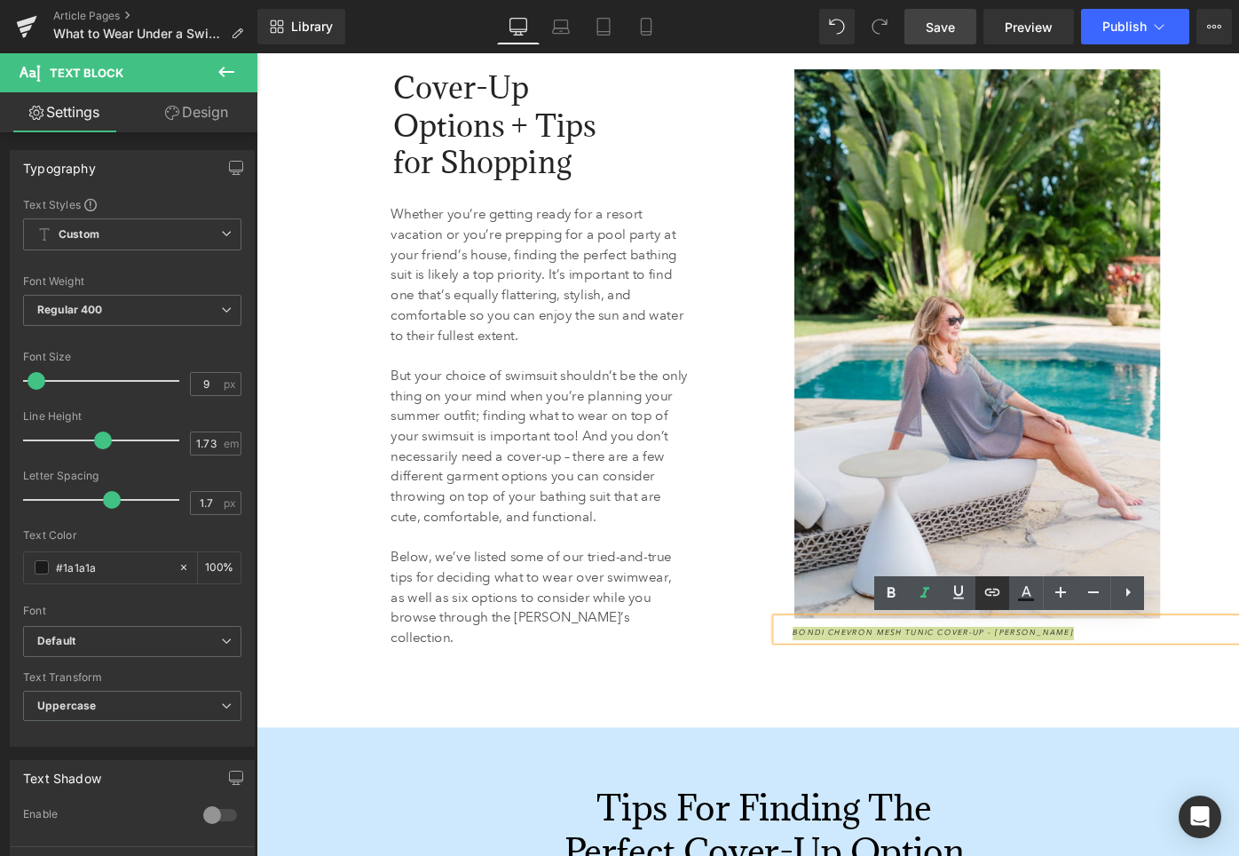
click at [0, 0] on icon at bounding box center [0, 0] width 0 height 0
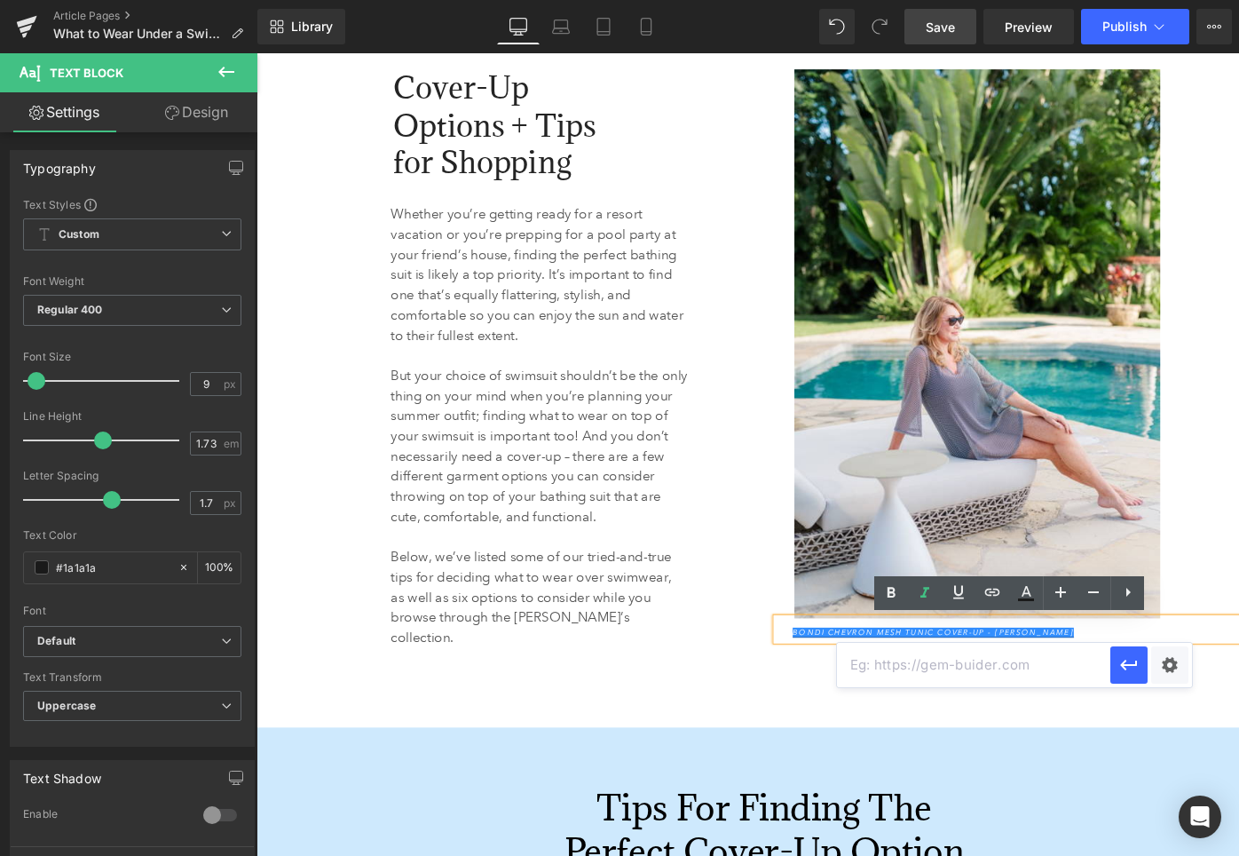
paste input "[URL][DOMAIN_NAME]"
type input "[URL][DOMAIN_NAME]"
click at [0, 0] on icon "button" at bounding box center [0, 0] width 0 height 0
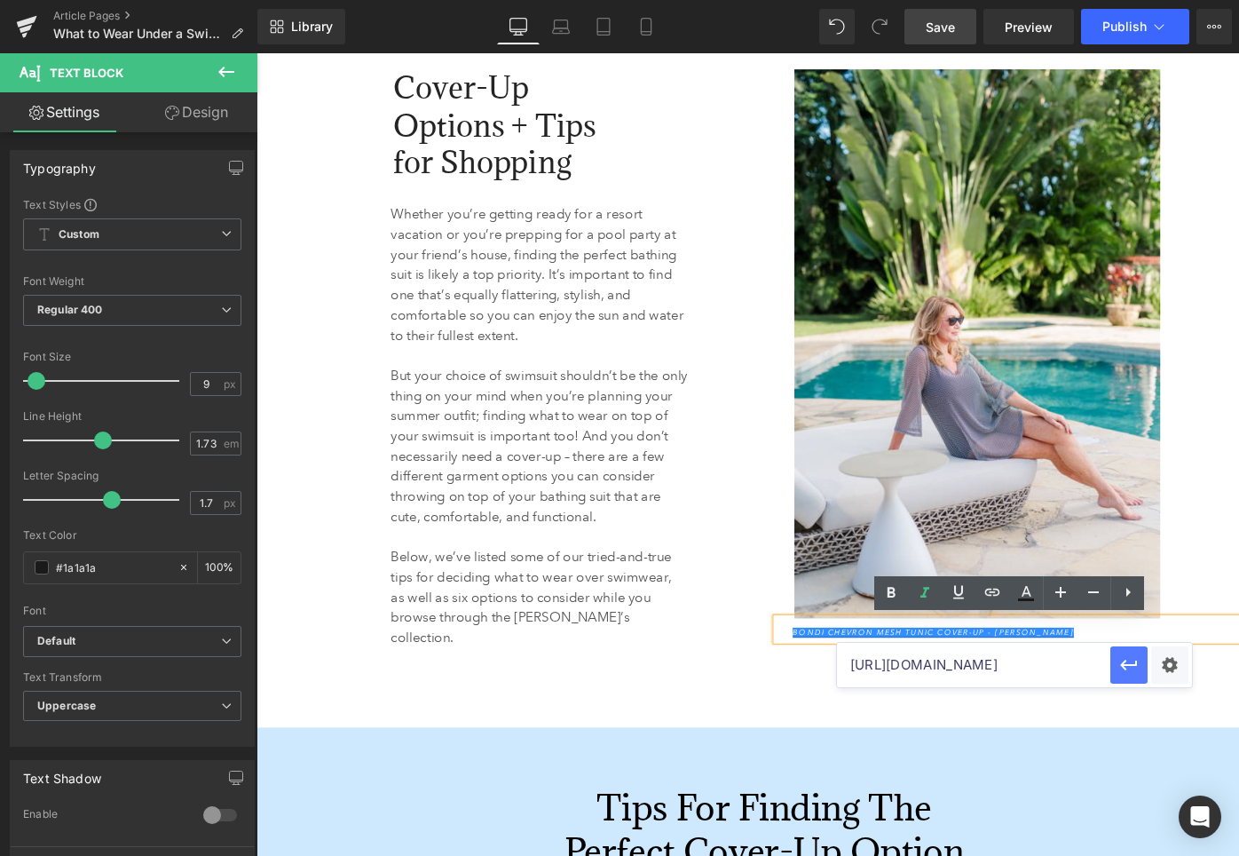
scroll to position [0, 0]
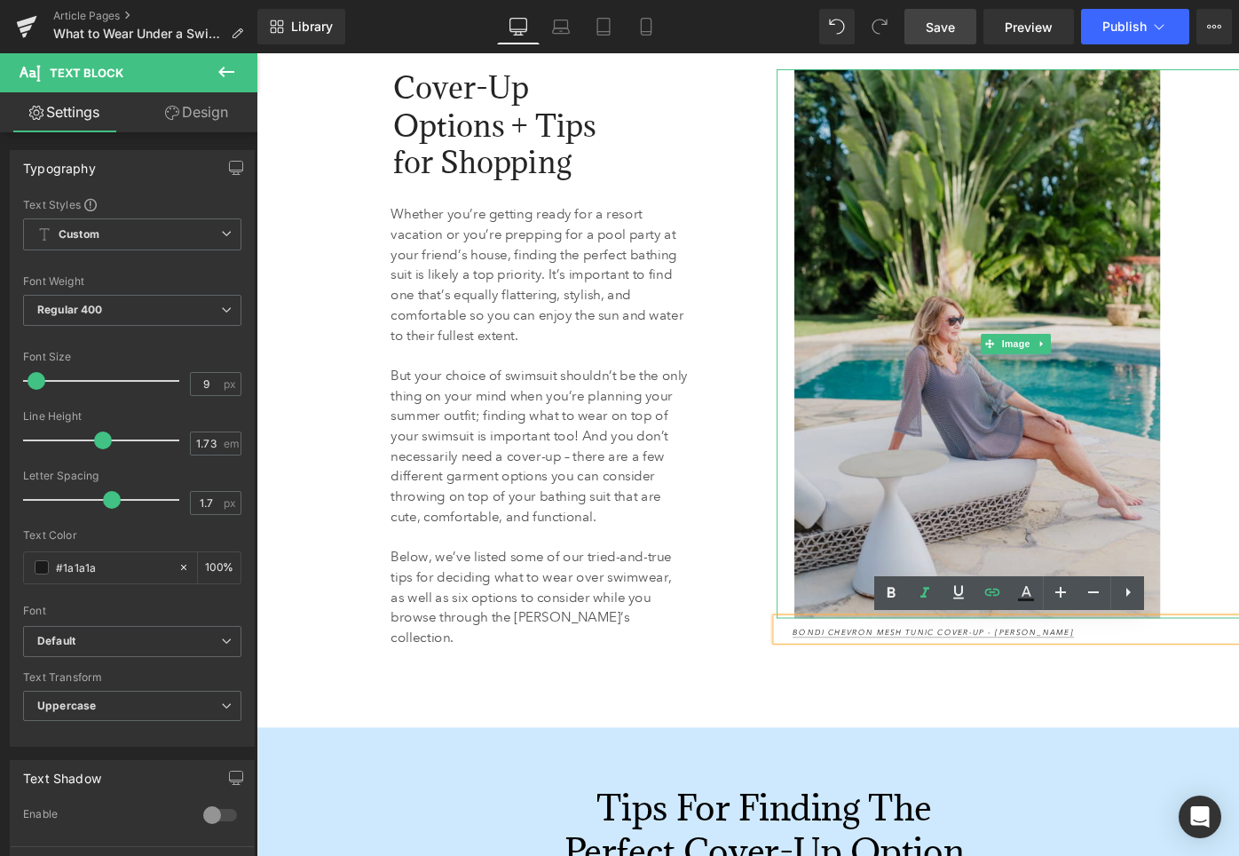
click at [1004, 319] on img at bounding box center [1061, 360] width 470 height 581
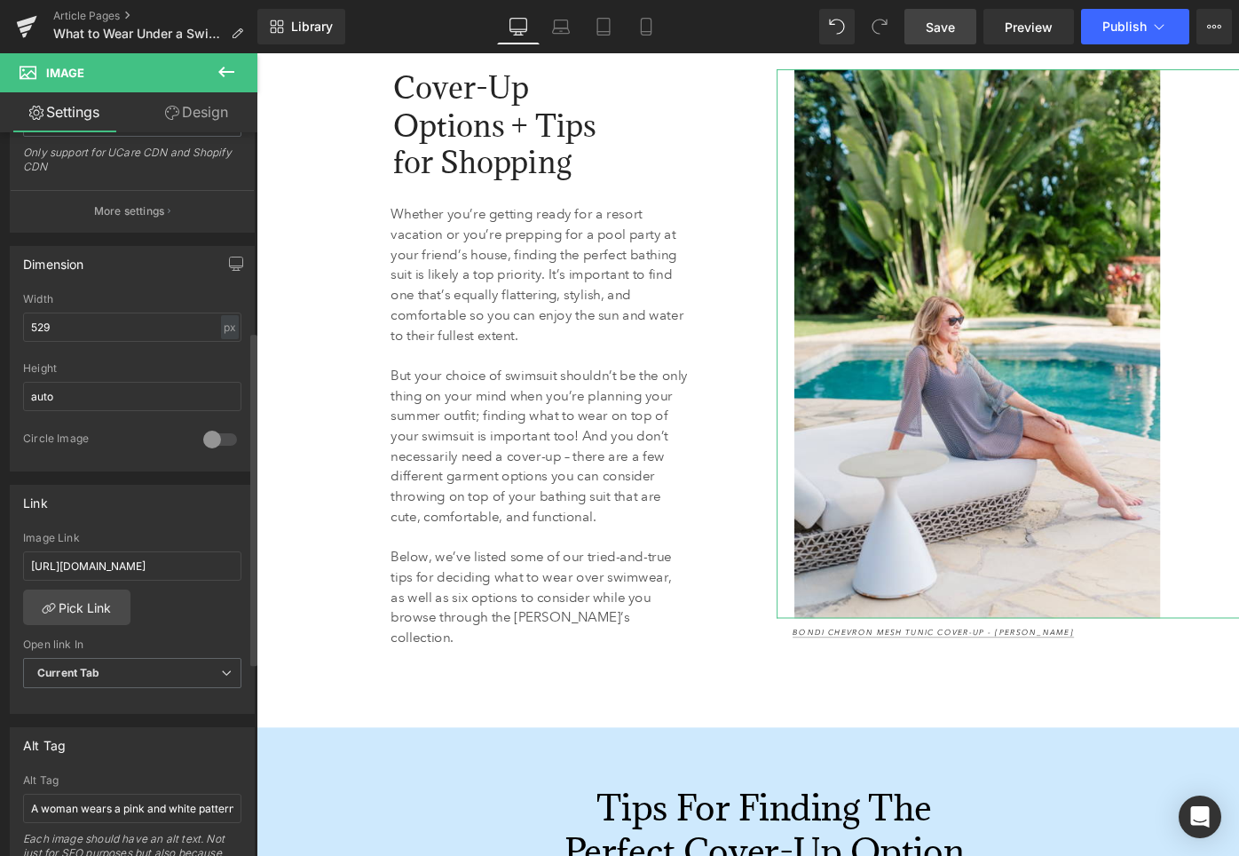
scroll to position [435, 0]
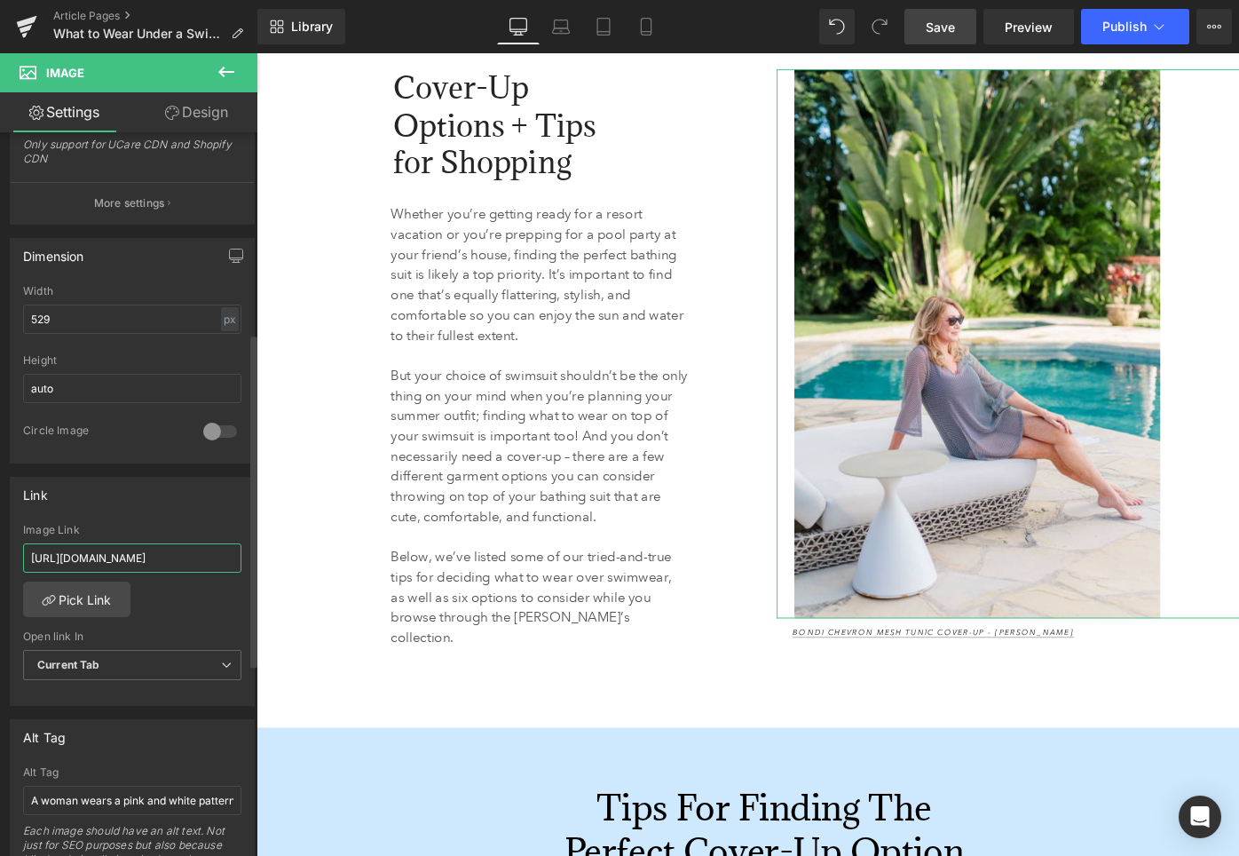
click at [117, 561] on input "[URL][DOMAIN_NAME]" at bounding box center [132, 557] width 218 height 29
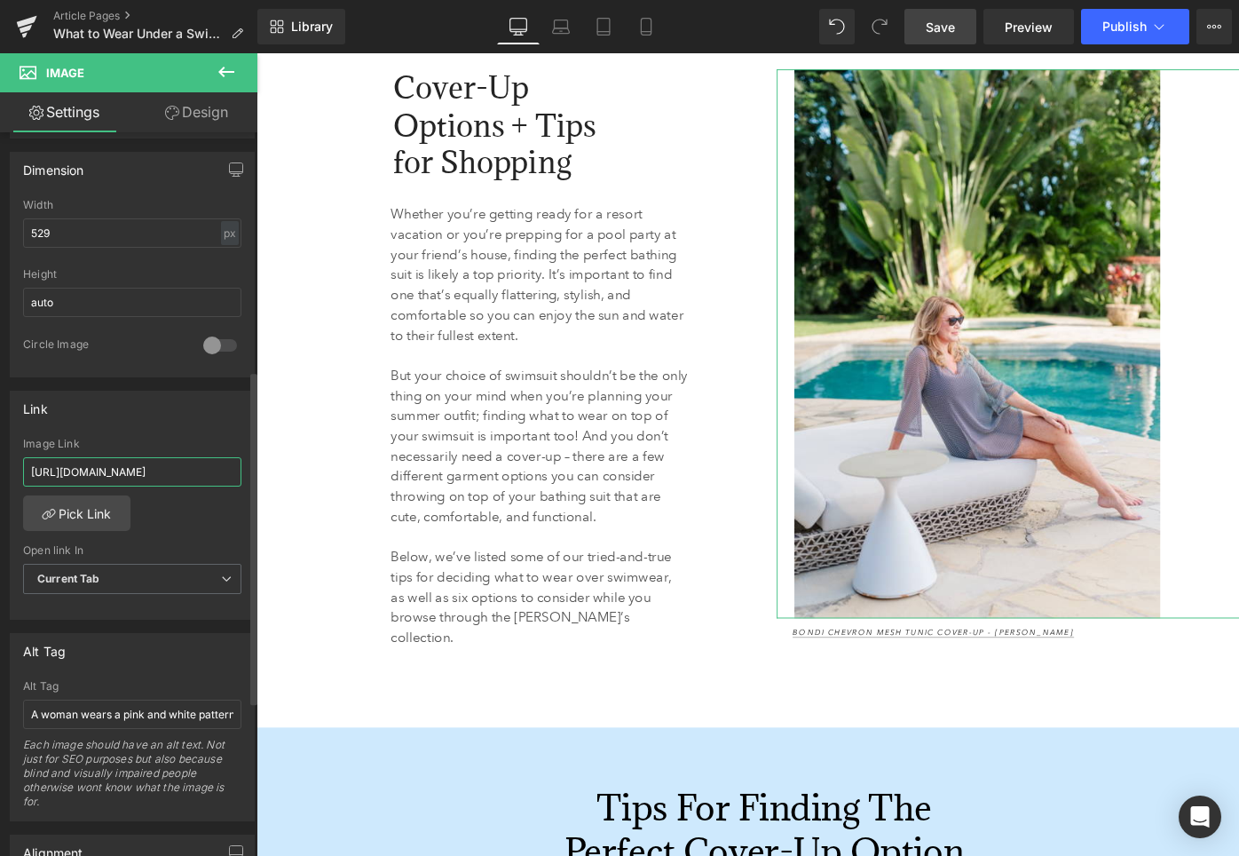
scroll to position [537, 0]
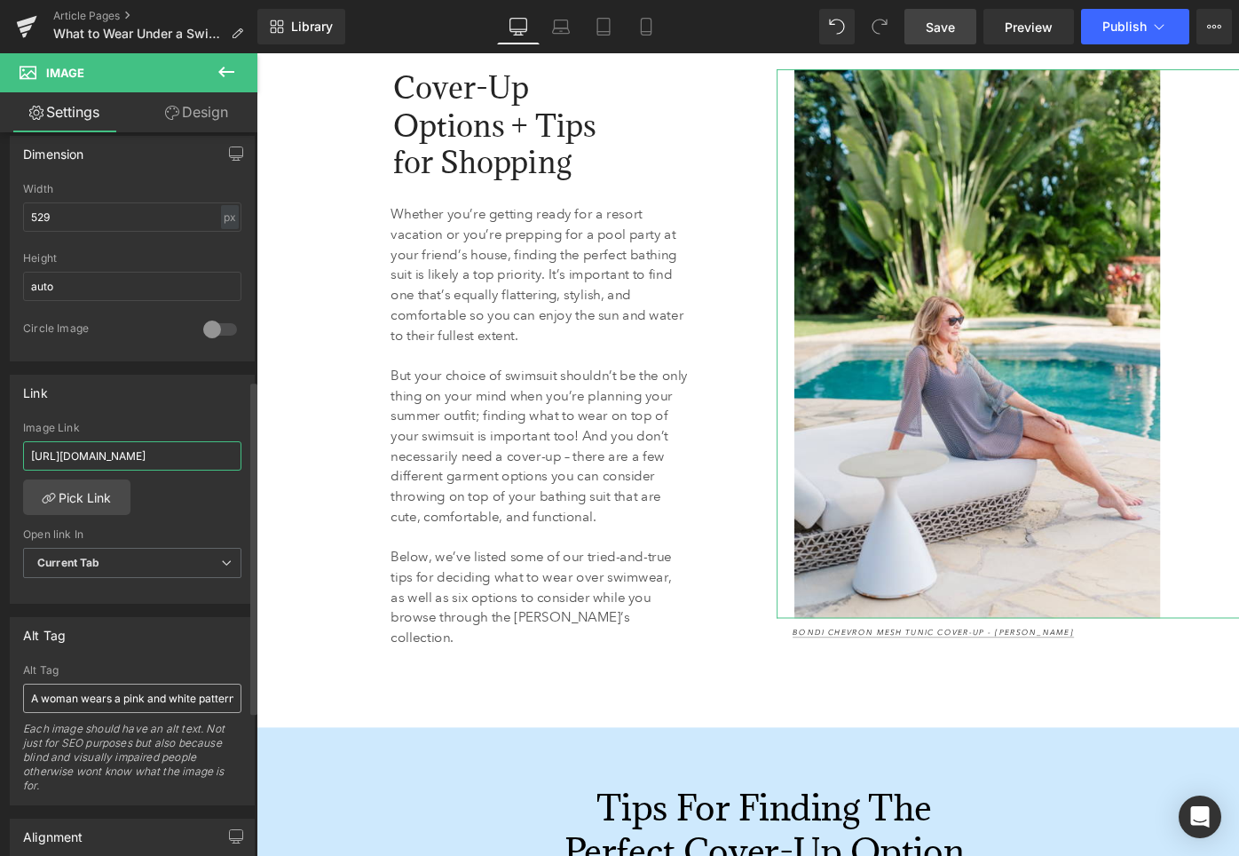
type input "[URL][DOMAIN_NAME]"
click at [145, 700] on input "A woman wears a pink and white patterned sleeveless dress and a white sun hat w…" at bounding box center [132, 698] width 218 height 29
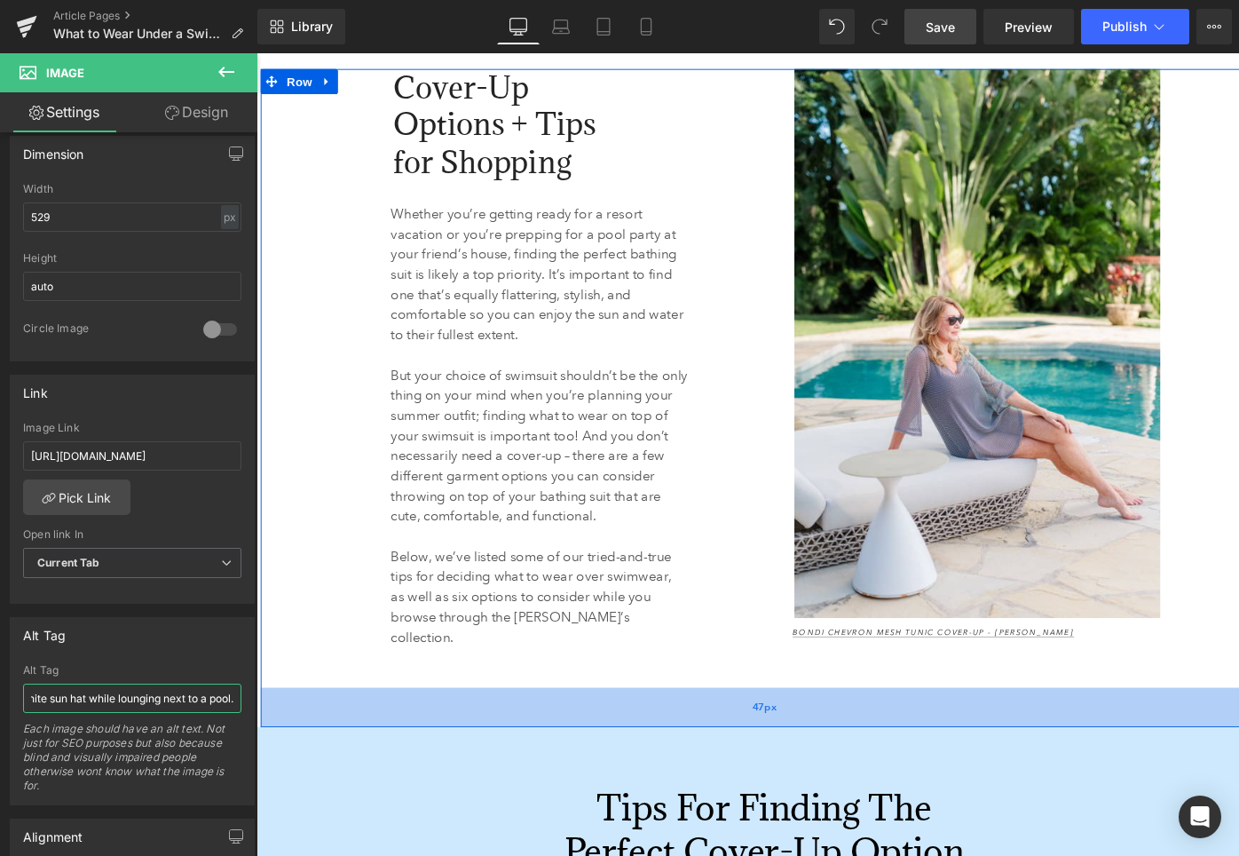
drag, startPoint x: 380, startPoint y: 750, endPoint x: 267, endPoint y: 737, distance: 113.5
type input "A woman wears a blue mesh tunic while relaxing by the pool."
click at [312, 725] on div "47px" at bounding box center [793, 745] width 1065 height 42
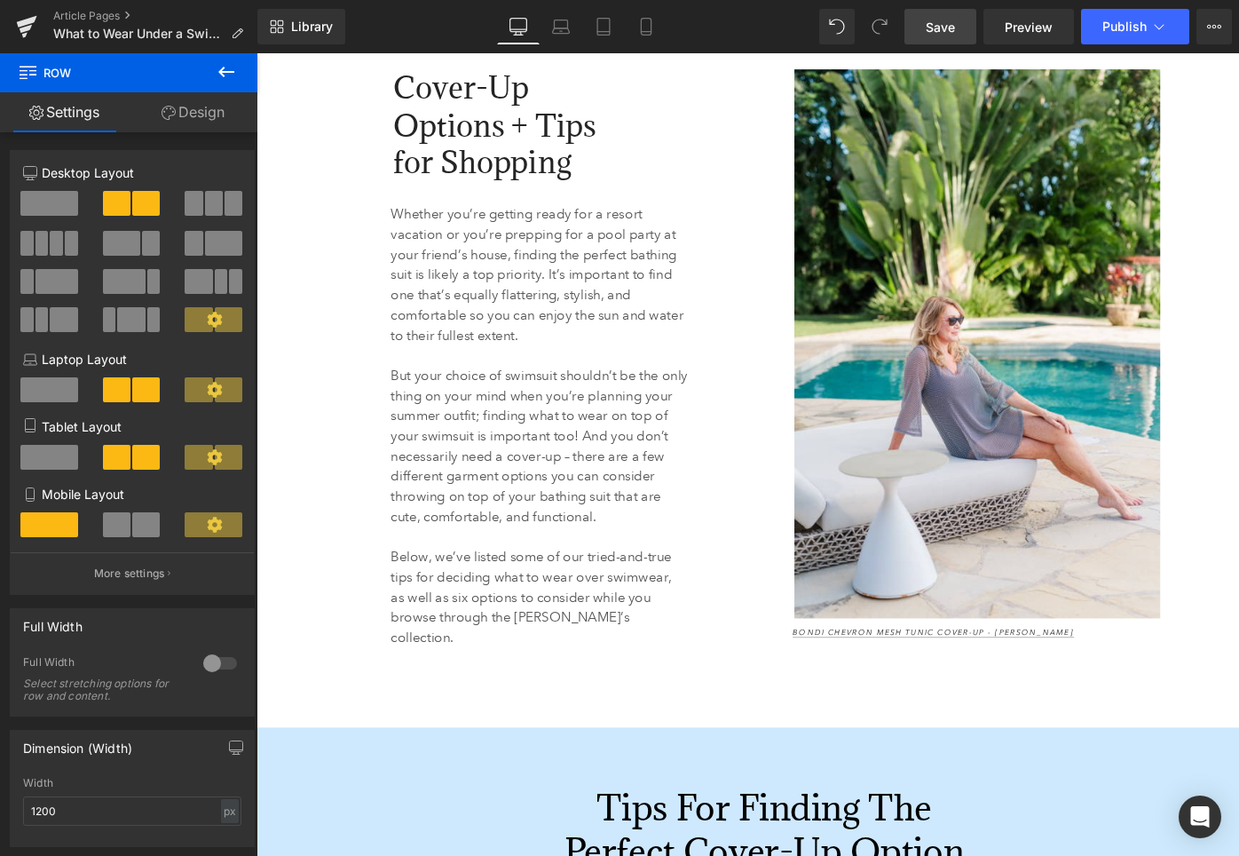
click at [941, 34] on span "Save" at bounding box center [940, 27] width 29 height 19
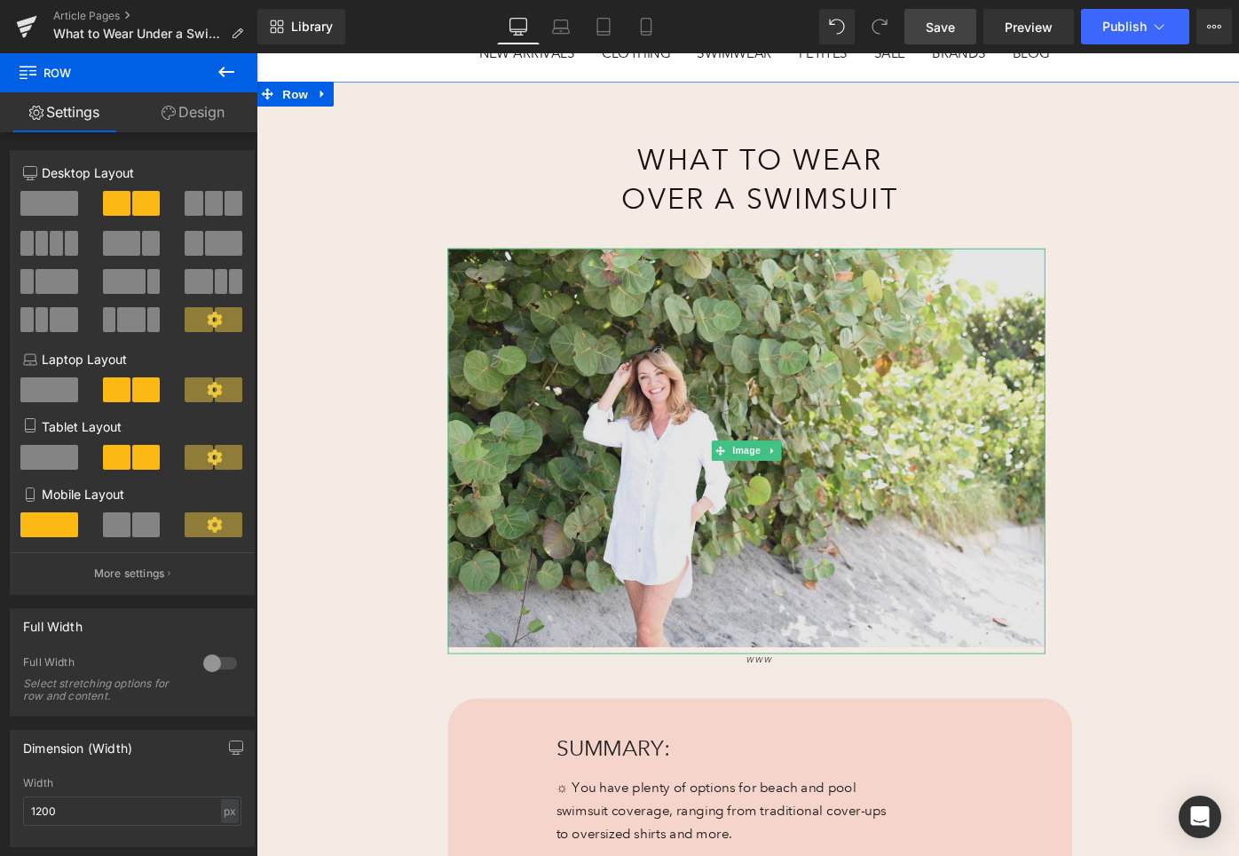
scroll to position [254, 0]
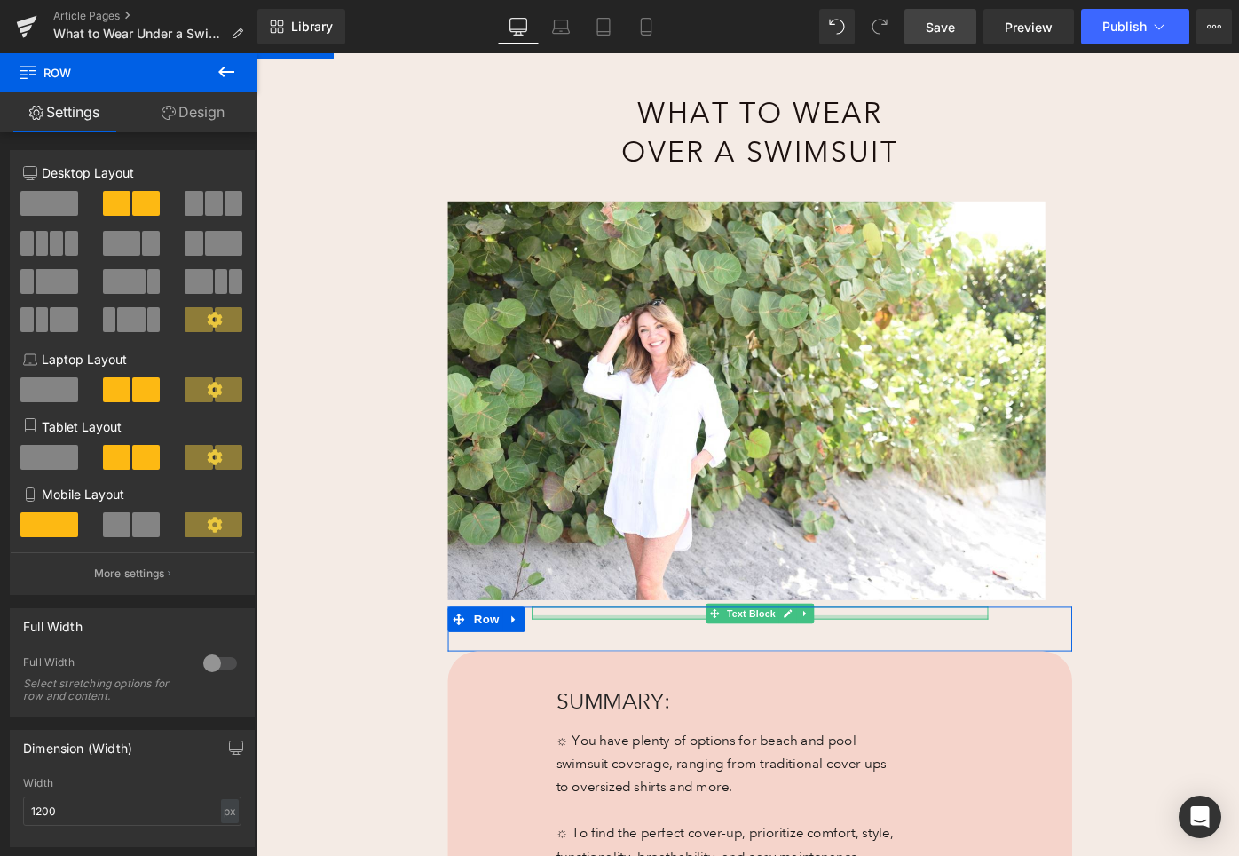
click at [724, 648] on div at bounding box center [789, 649] width 483 height 4
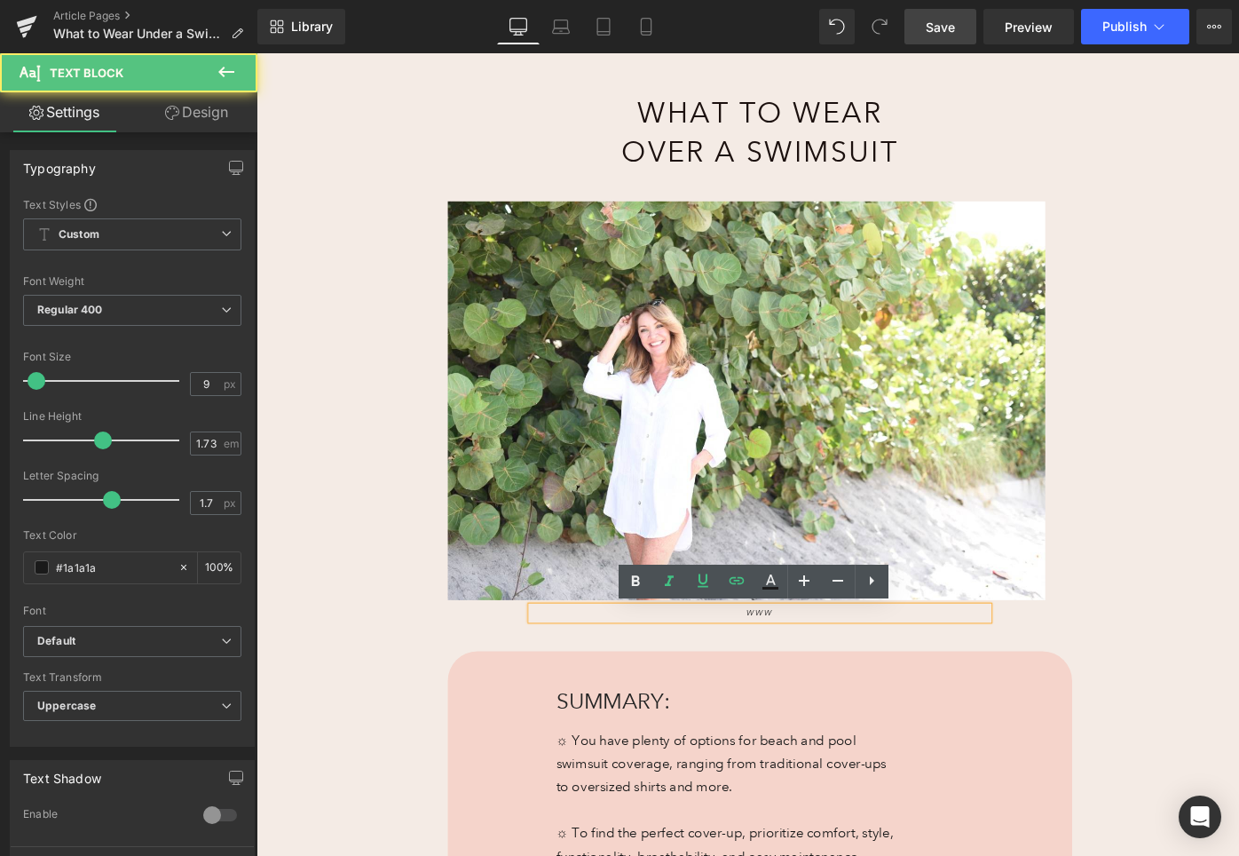
click at [724, 648] on p "www" at bounding box center [789, 645] width 483 height 14
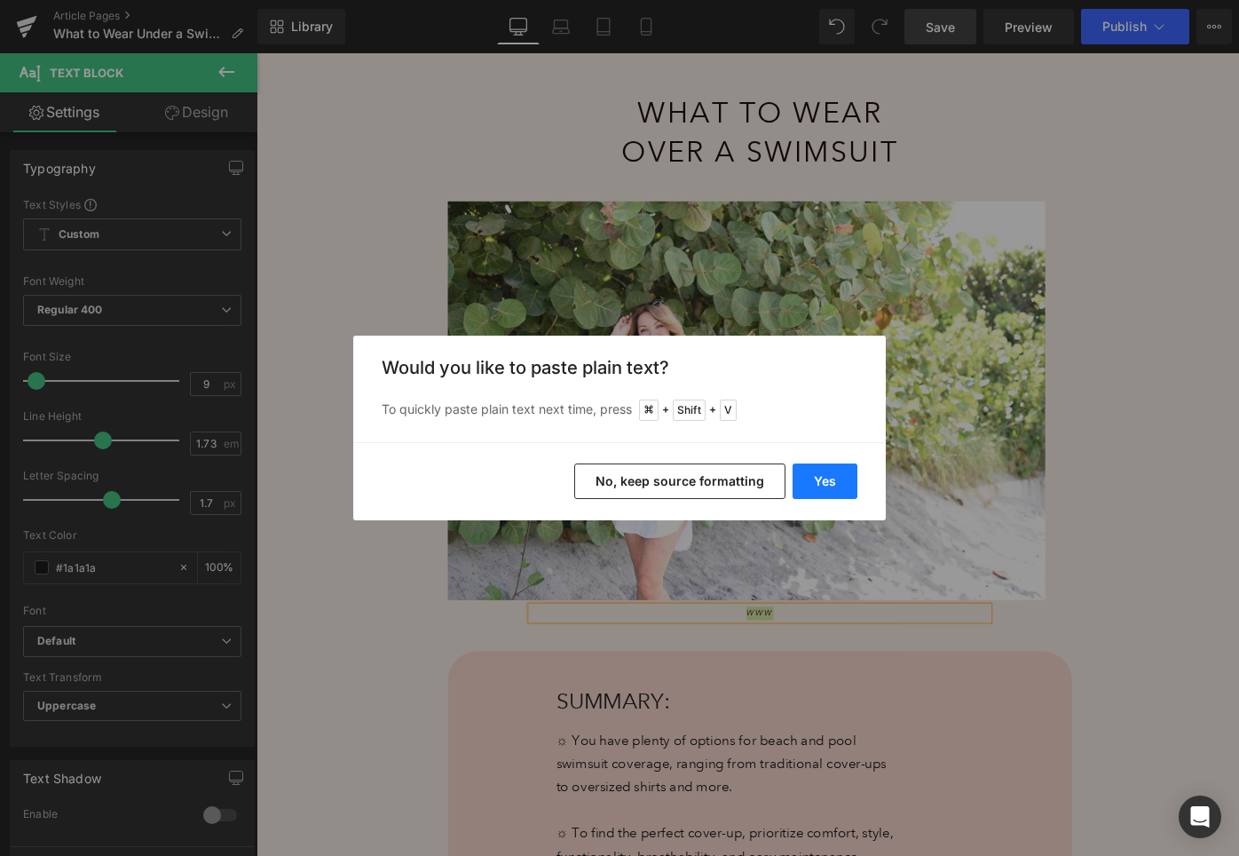
click at [828, 490] on button "Yes" at bounding box center [825, 481] width 65 height 36
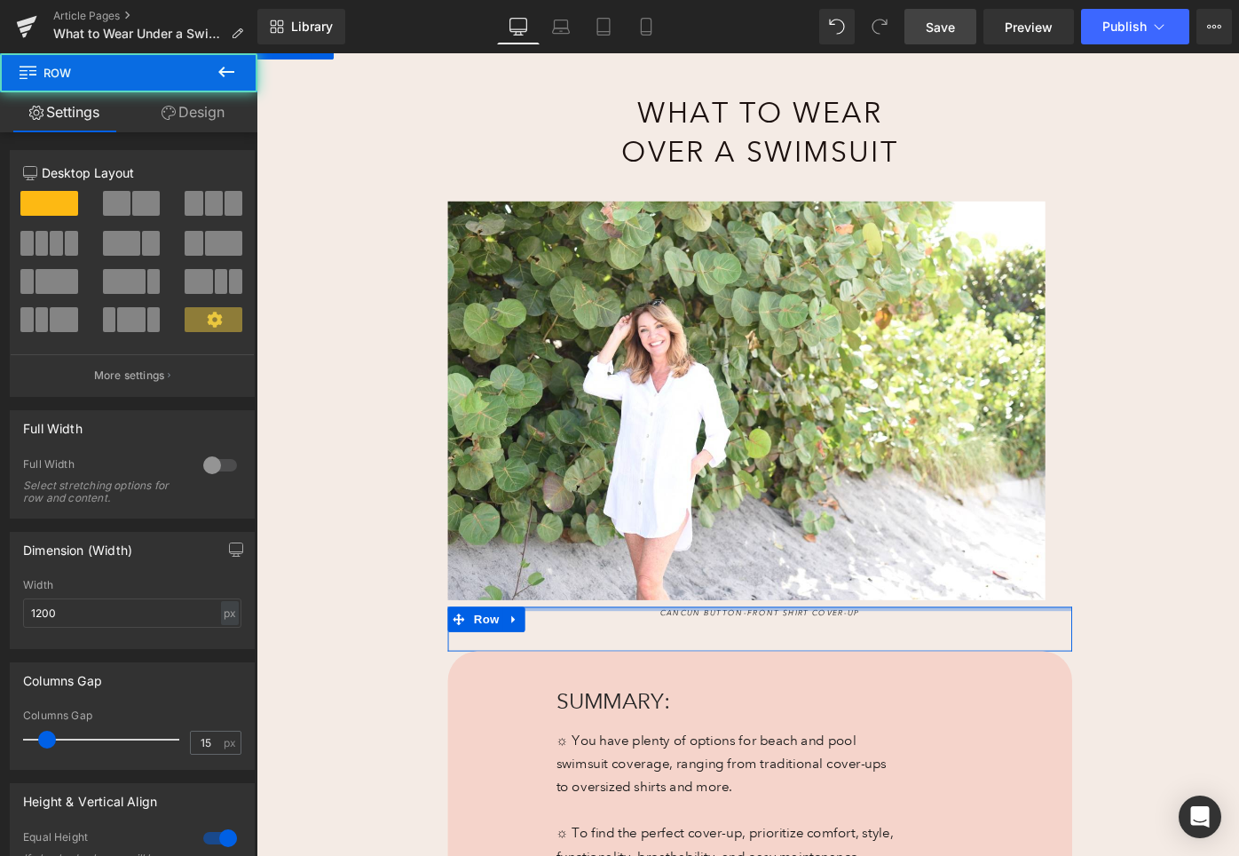
click at [882, 642] on div "Cancun Button-Front Shirt Cover-Up Text Block Row 38px" at bounding box center [789, 662] width 660 height 48
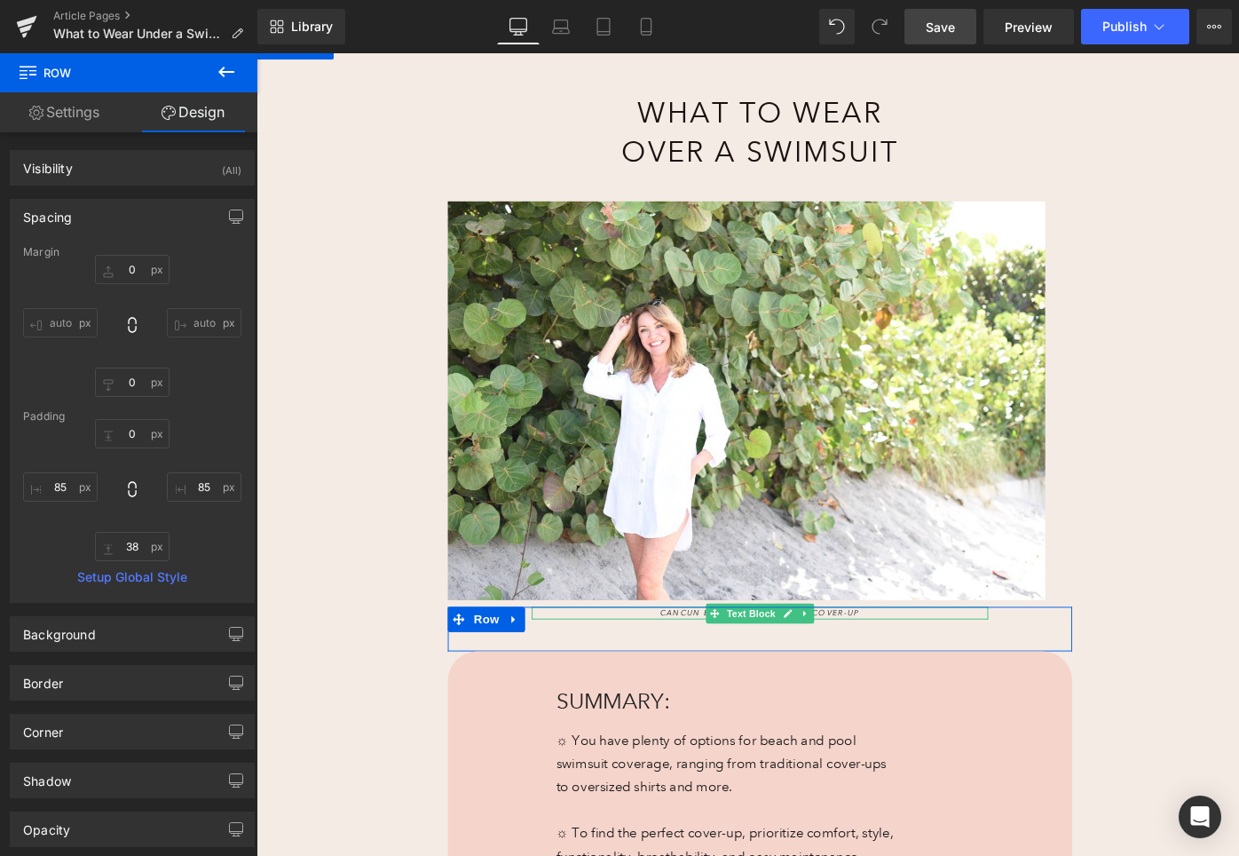
click at [903, 646] on p "Cancun Button-Front Shirt Cover-Up" at bounding box center [789, 645] width 483 height 14
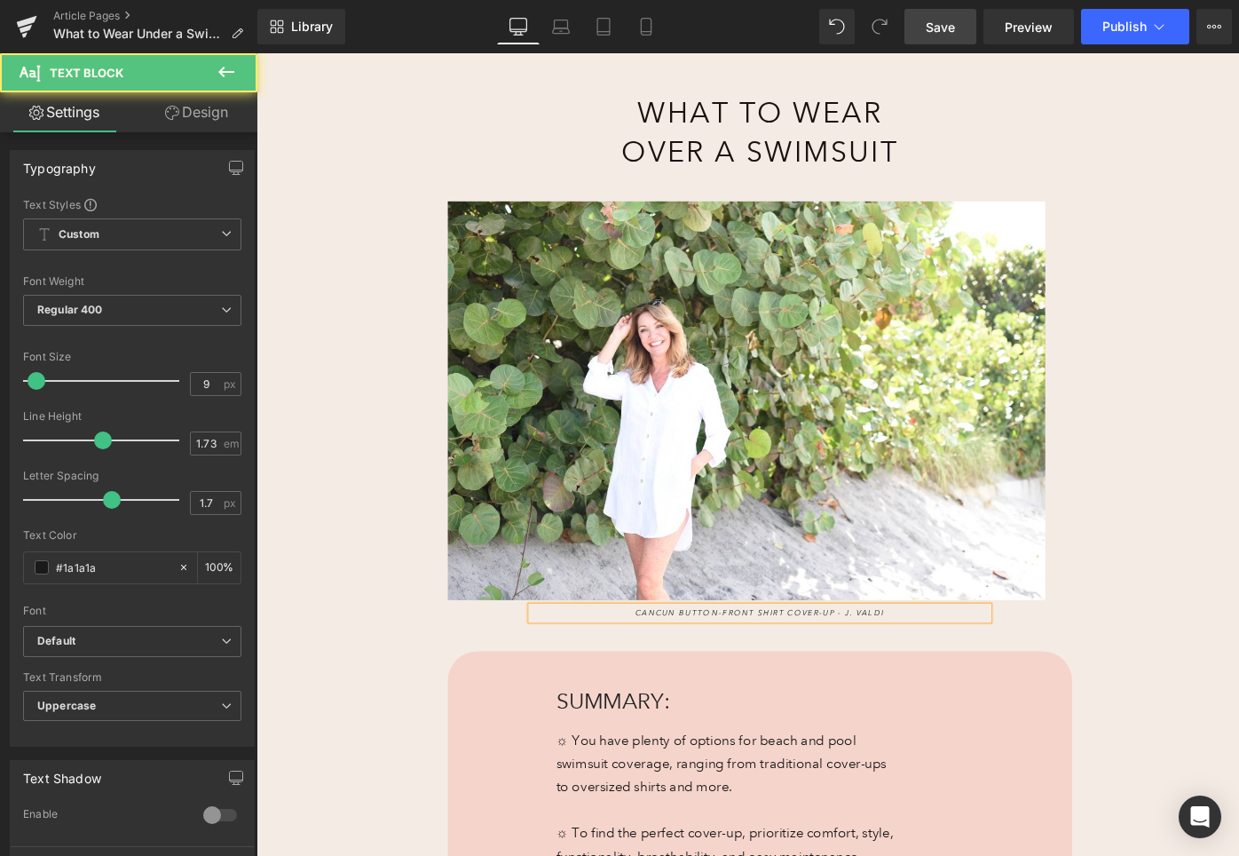
click at [718, 646] on span "Cancun Button-Front Shirt Cover-Up - J. Valdi" at bounding box center [790, 644] width 264 height 11
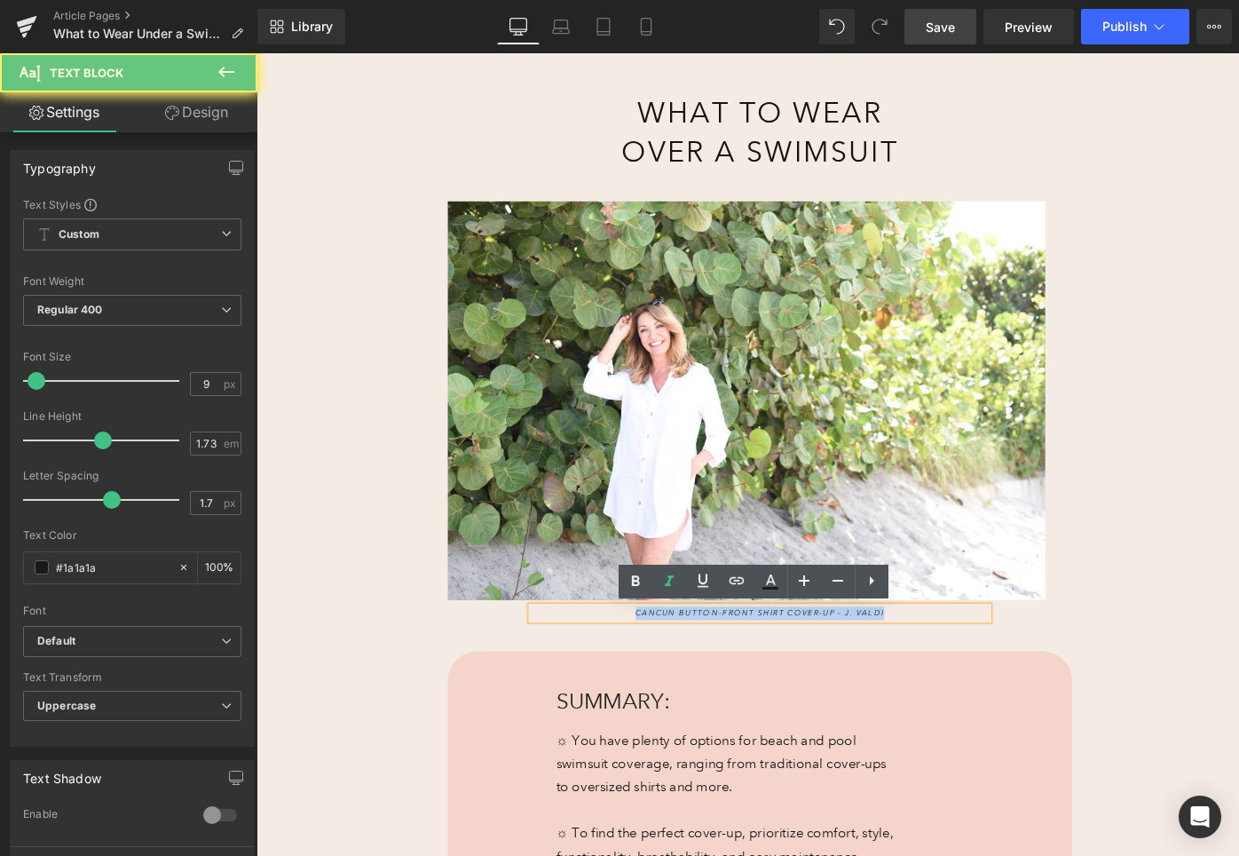
click at [718, 646] on span "Cancun Button-Front Shirt Cover-Up - J. Valdi" at bounding box center [790, 644] width 264 height 11
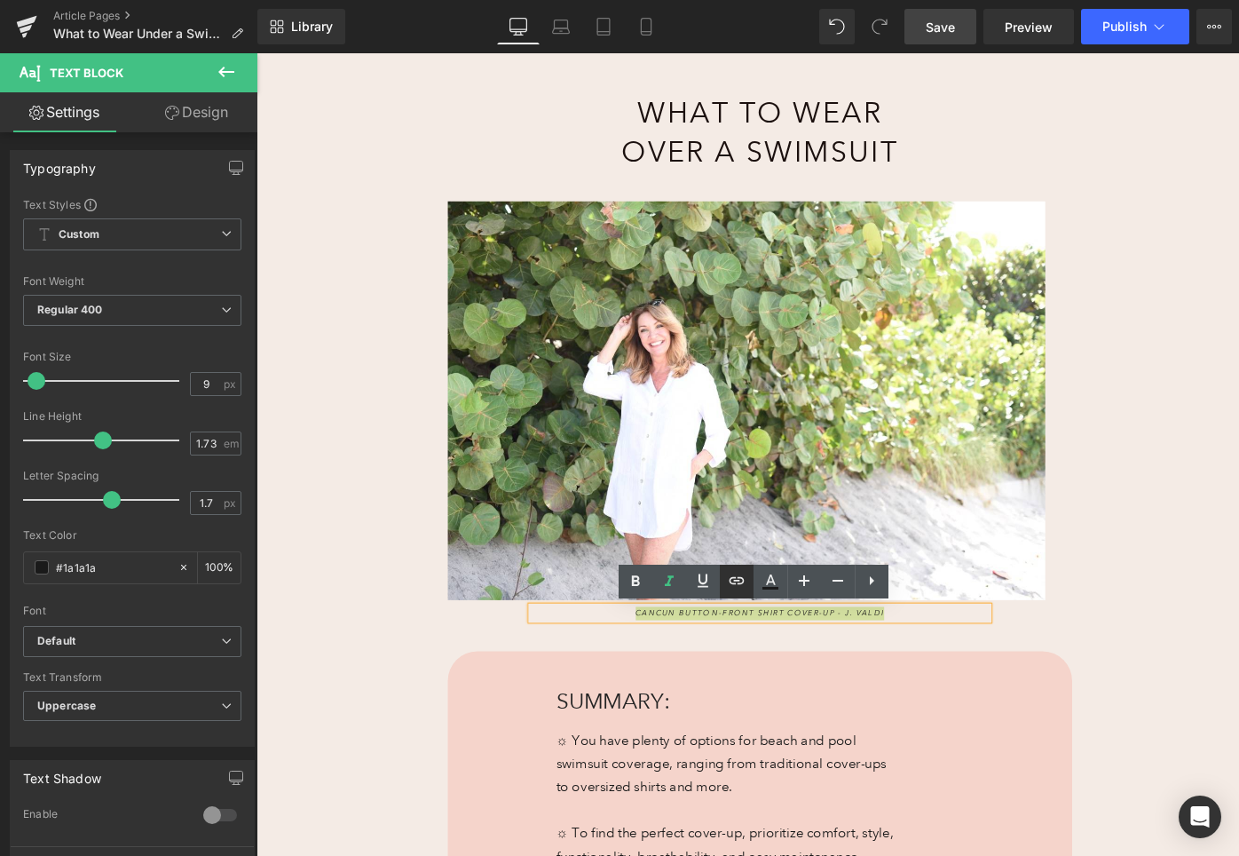
click at [0, 0] on icon at bounding box center [0, 0] width 0 height 0
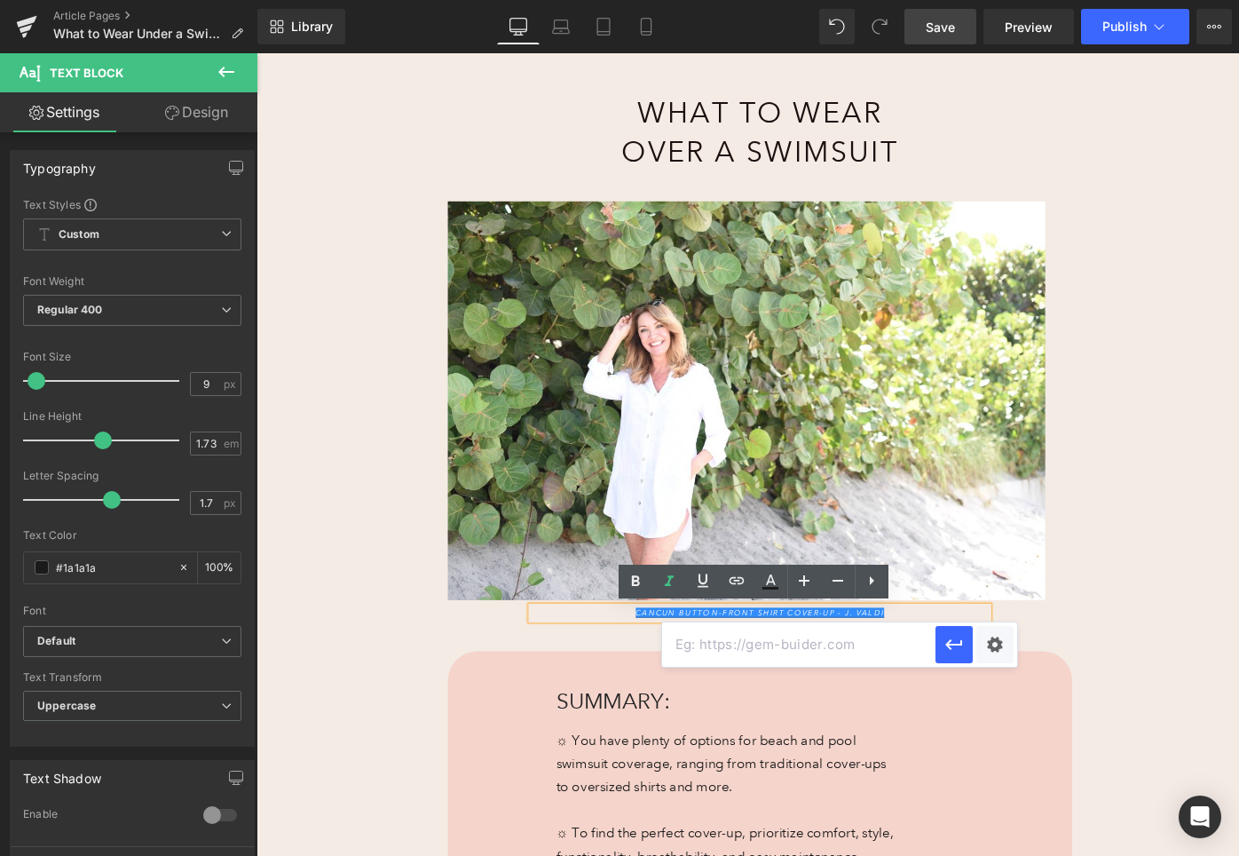
paste input "[URL][DOMAIN_NAME]"
type input "[URL][DOMAIN_NAME]"
click at [0, 0] on icon "button" at bounding box center [0, 0] width 0 height 0
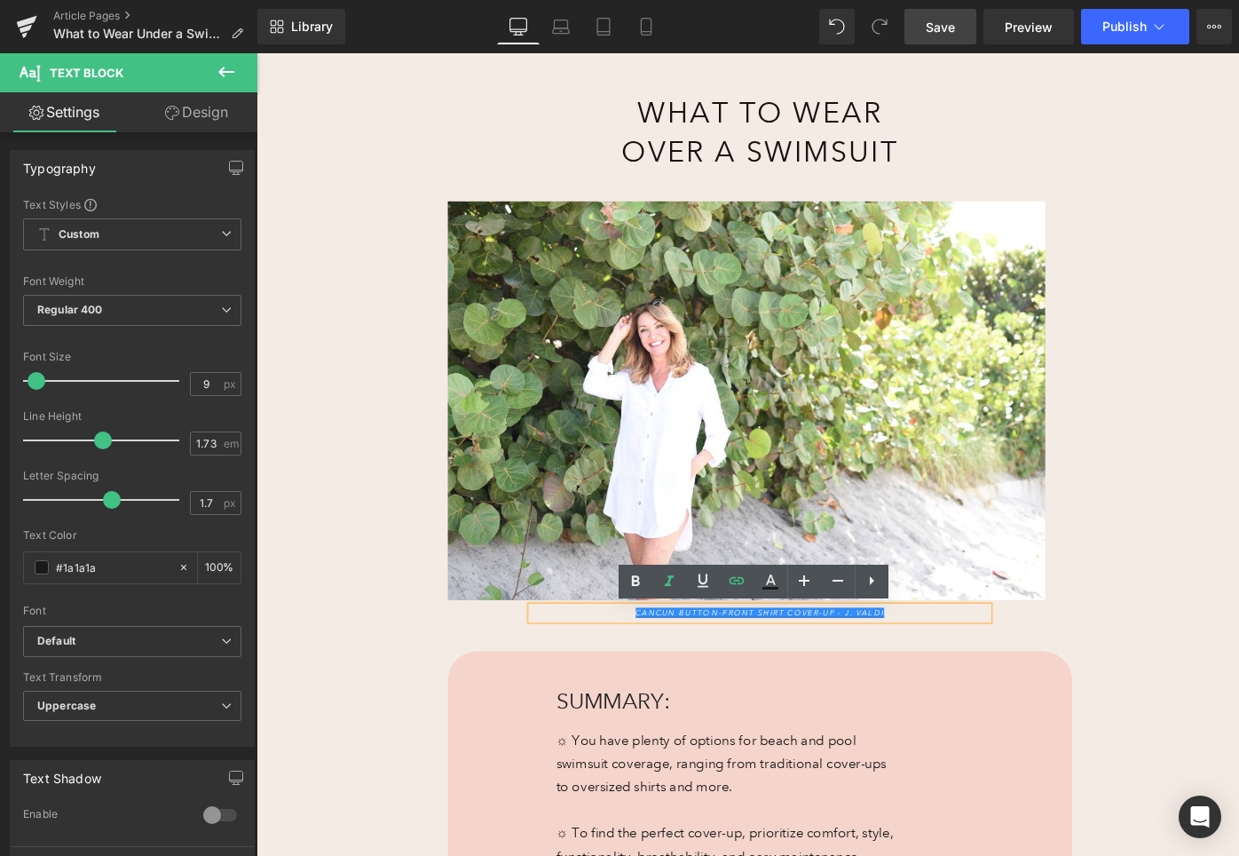
scroll to position [0, 0]
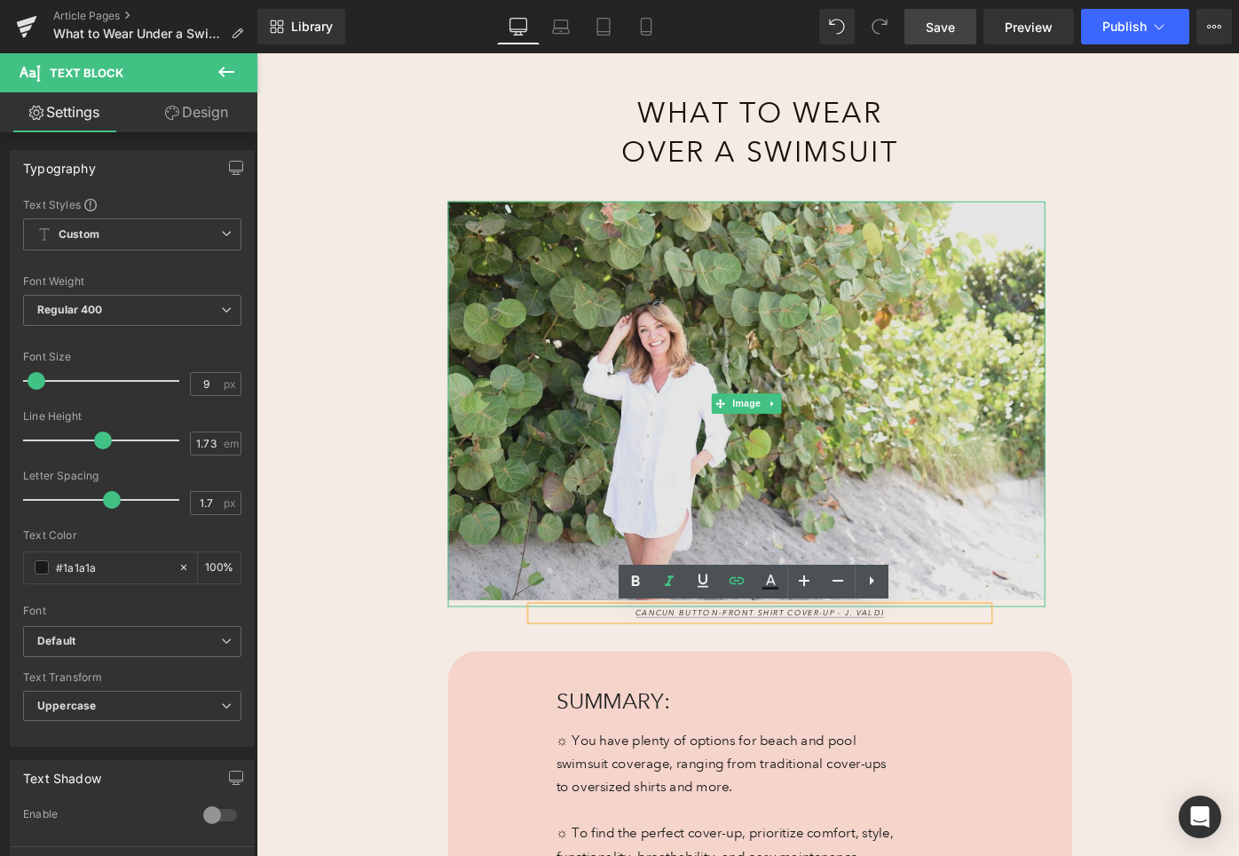
click at [623, 327] on img at bounding box center [775, 423] width 632 height 429
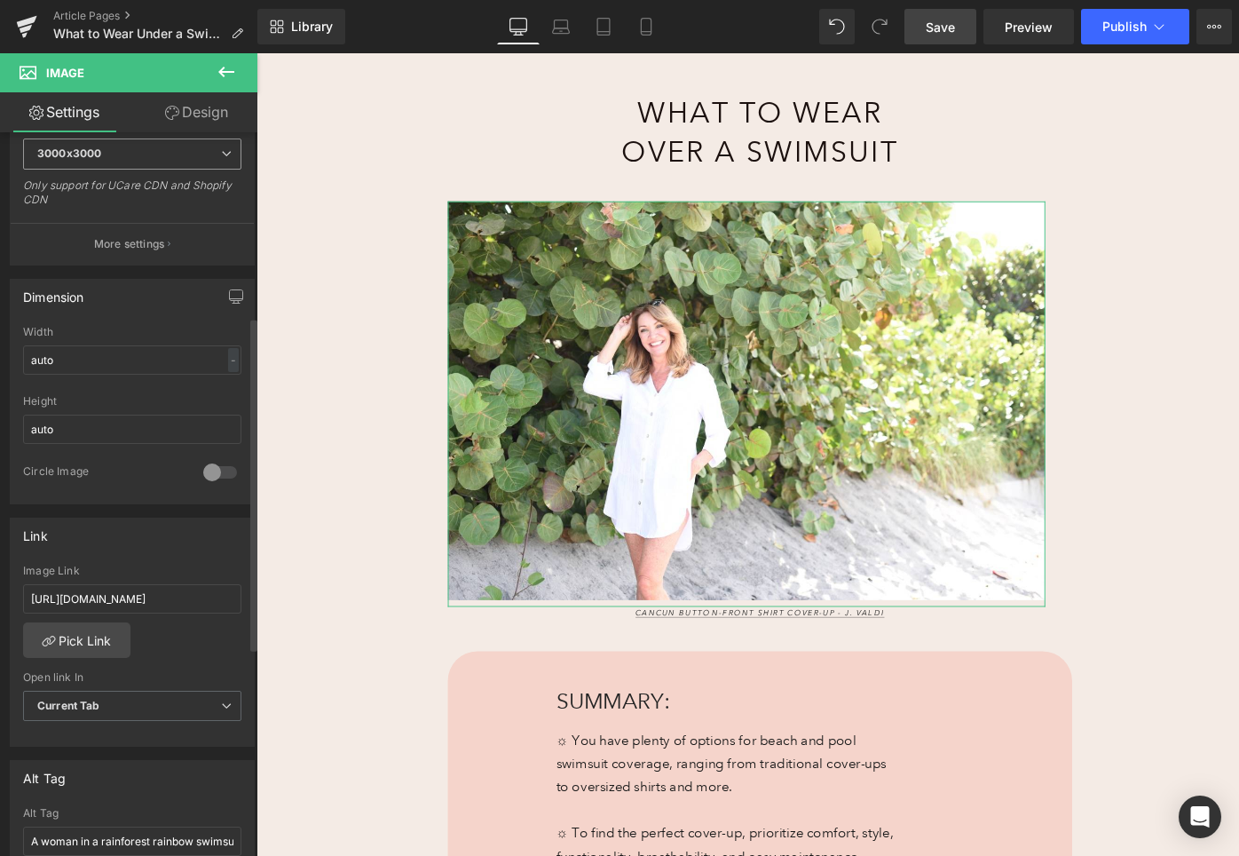
scroll to position [399, 0]
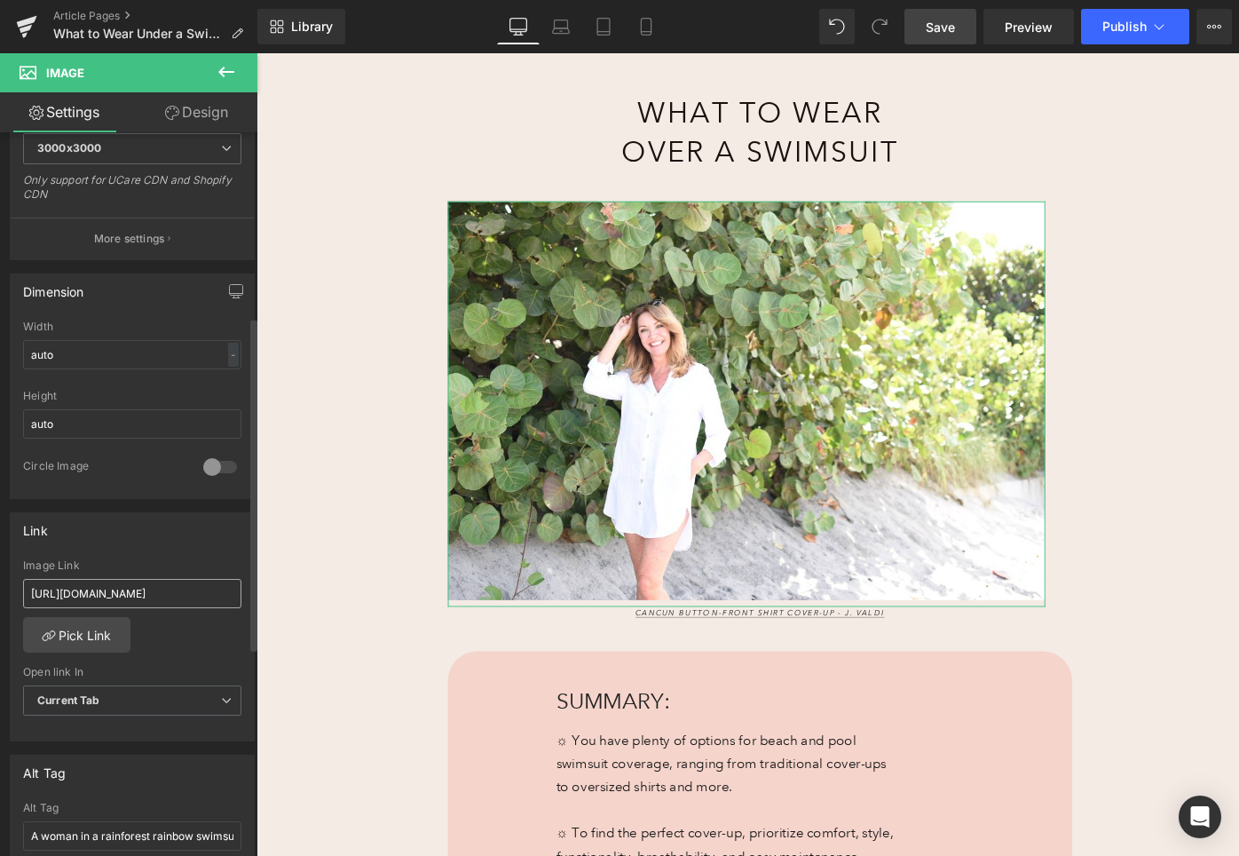
click at [126, 590] on input "[URL][DOMAIN_NAME]" at bounding box center [132, 593] width 218 height 29
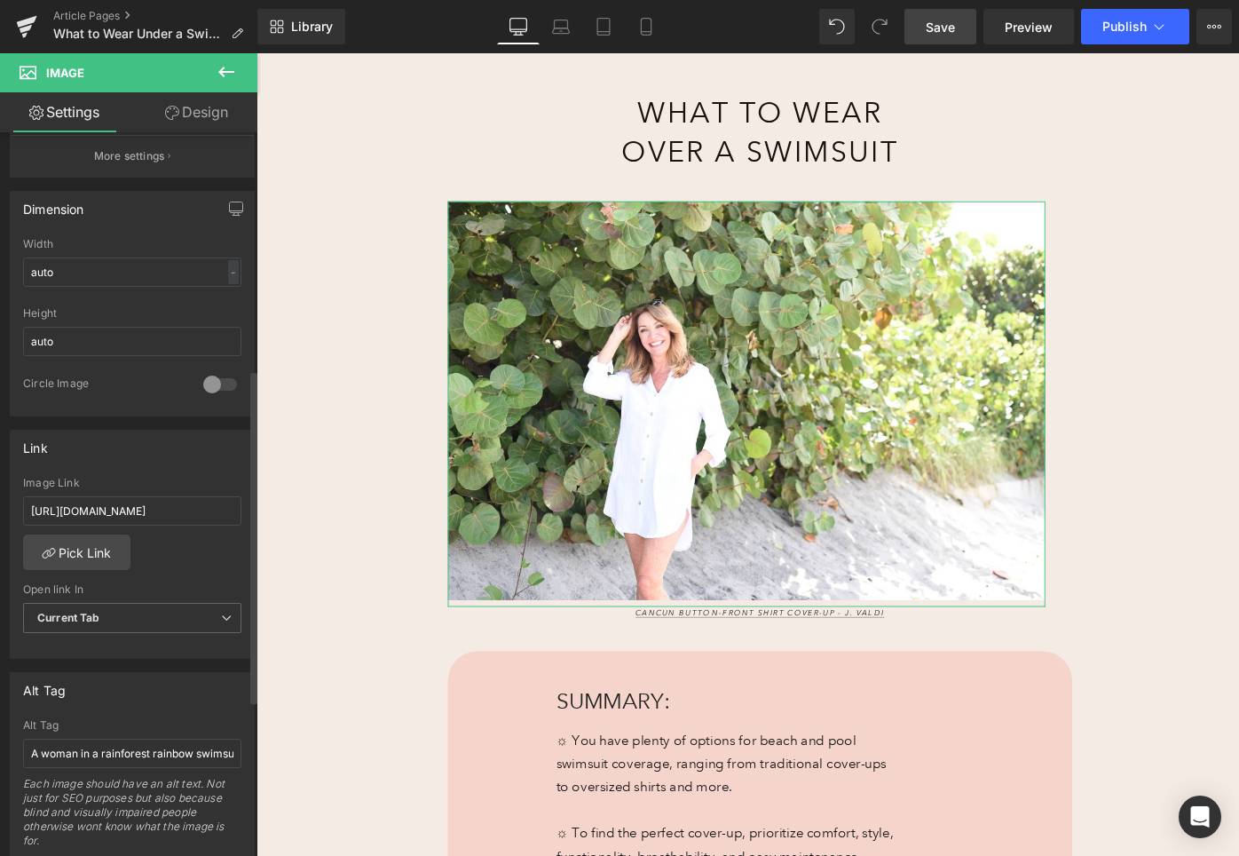
scroll to position [514, 0]
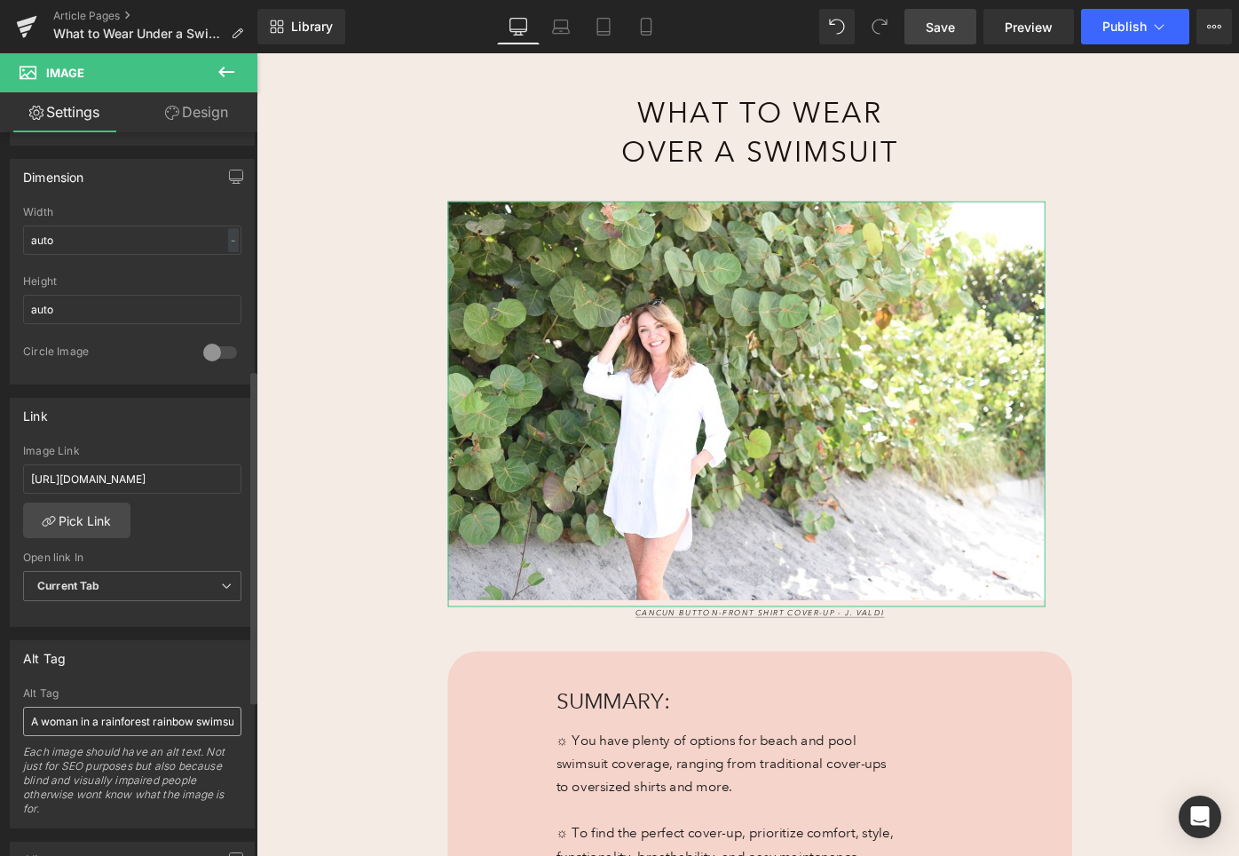
type input "[URL][DOMAIN_NAME]"
click at [132, 721] on input "A woman in a rainforest rainbow swimsuit with a black sarong lounges next to a …" at bounding box center [132, 721] width 218 height 29
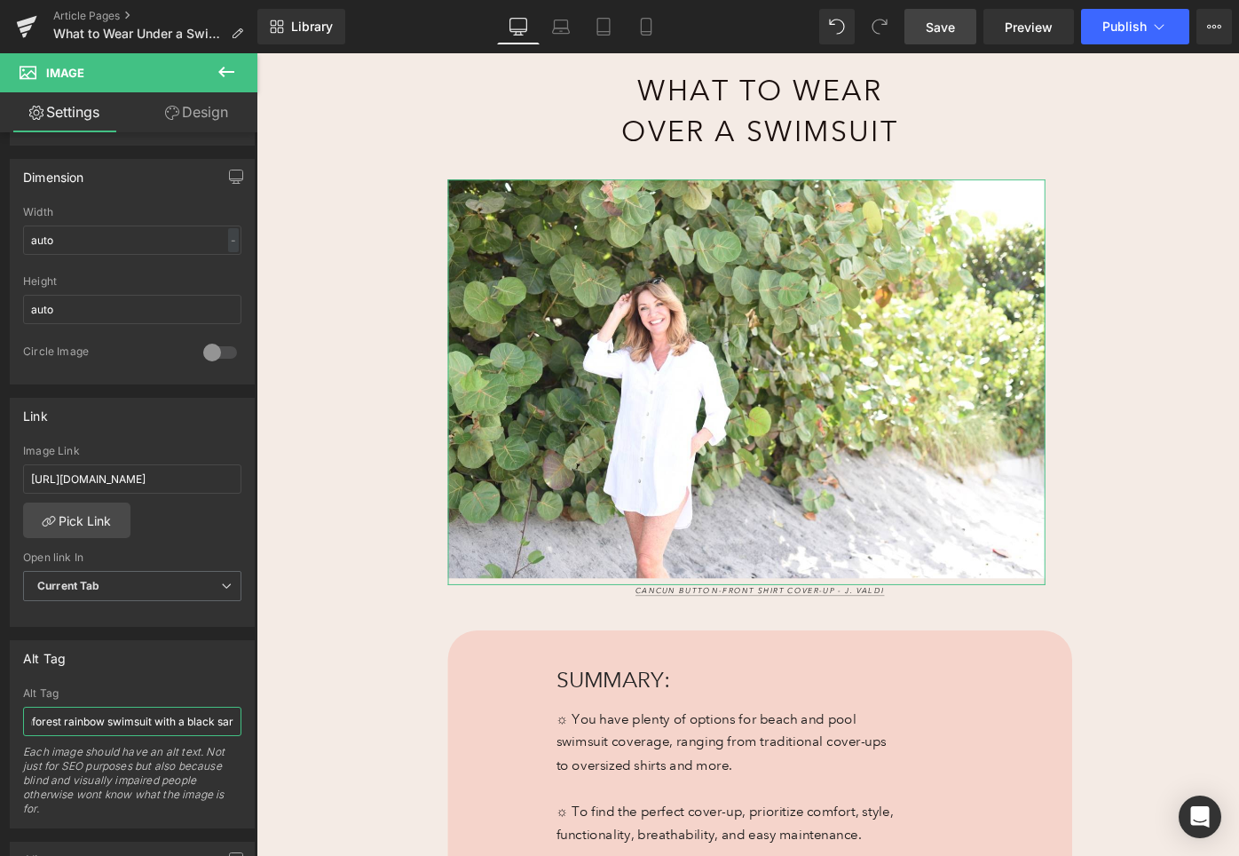
scroll to position [0, 304]
drag, startPoint x: 337, startPoint y: 773, endPoint x: 269, endPoint y: 759, distance: 69.8
type input "A woman wears a white button-front shirt cover-up standing in a green and [PERS…"
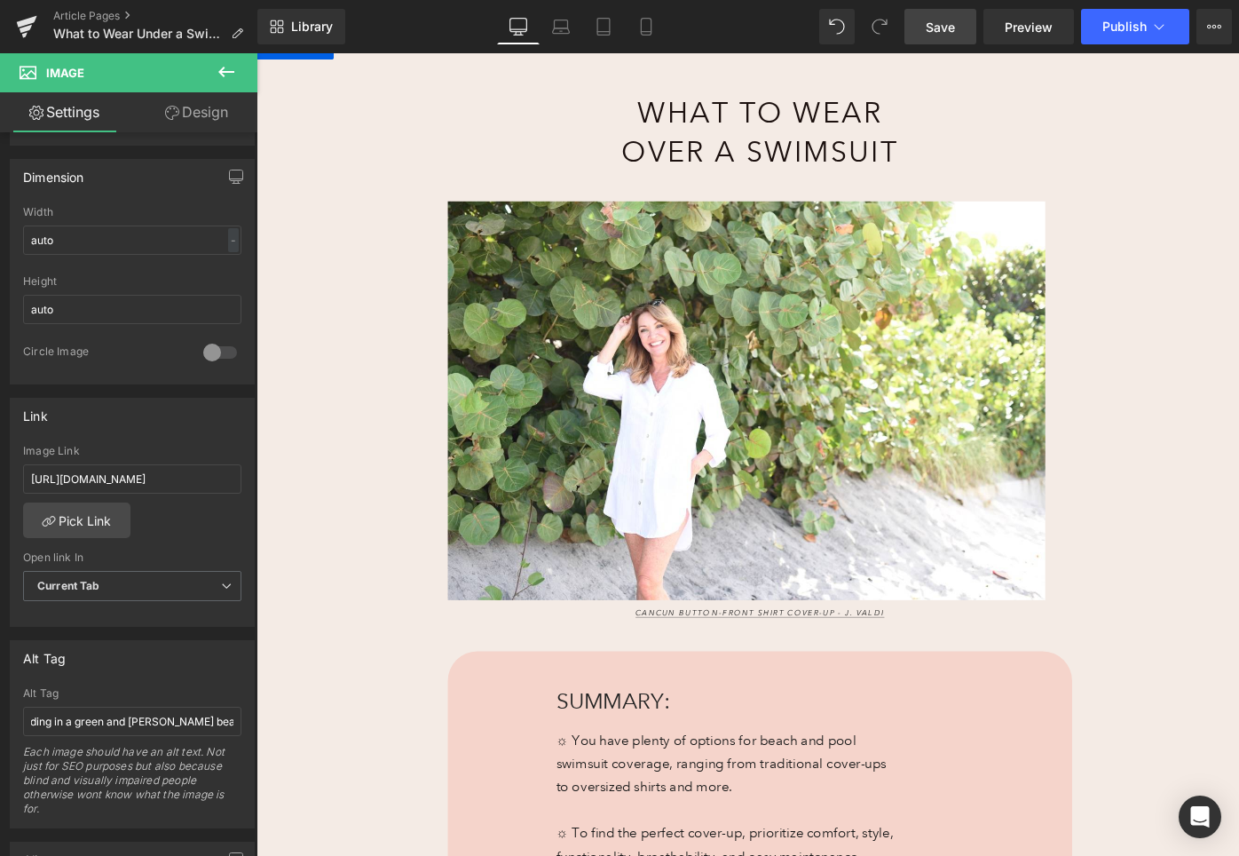
click at [375, 686] on div "What to Wear Over a Swimsuit Heading 171px 171px Image Cancun Button-Front Shir…" at bounding box center [794, 612] width 1074 height 1159
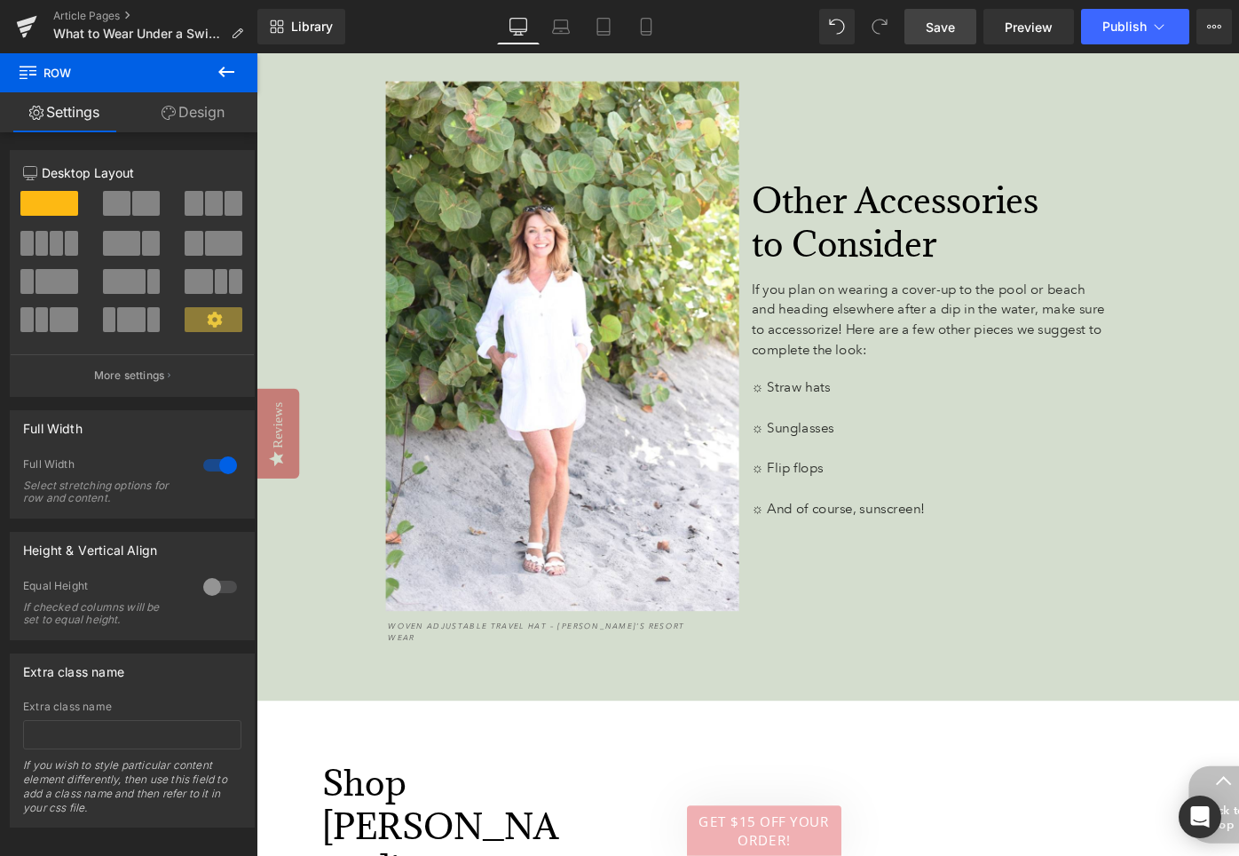
scroll to position [5481, 0]
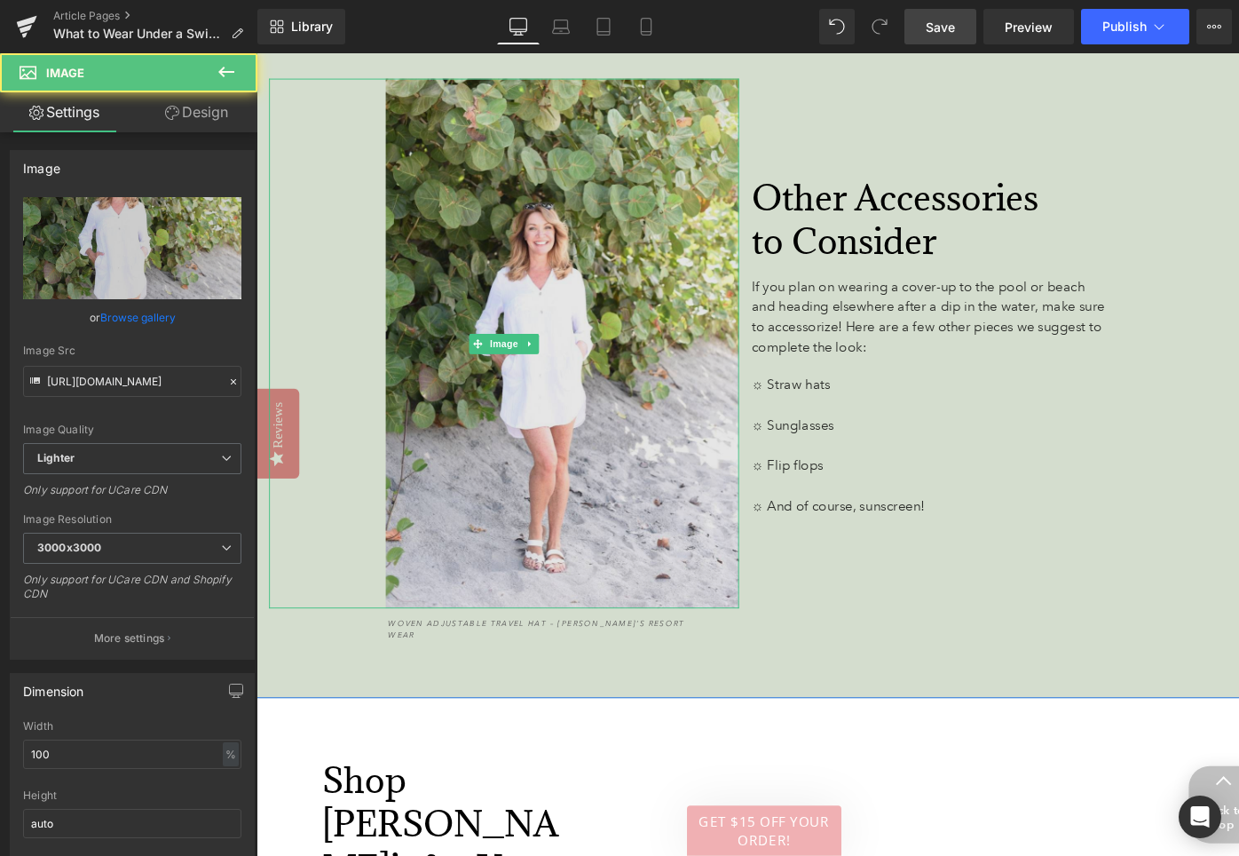
click at [490, 422] on img at bounding box center [518, 360] width 497 height 560
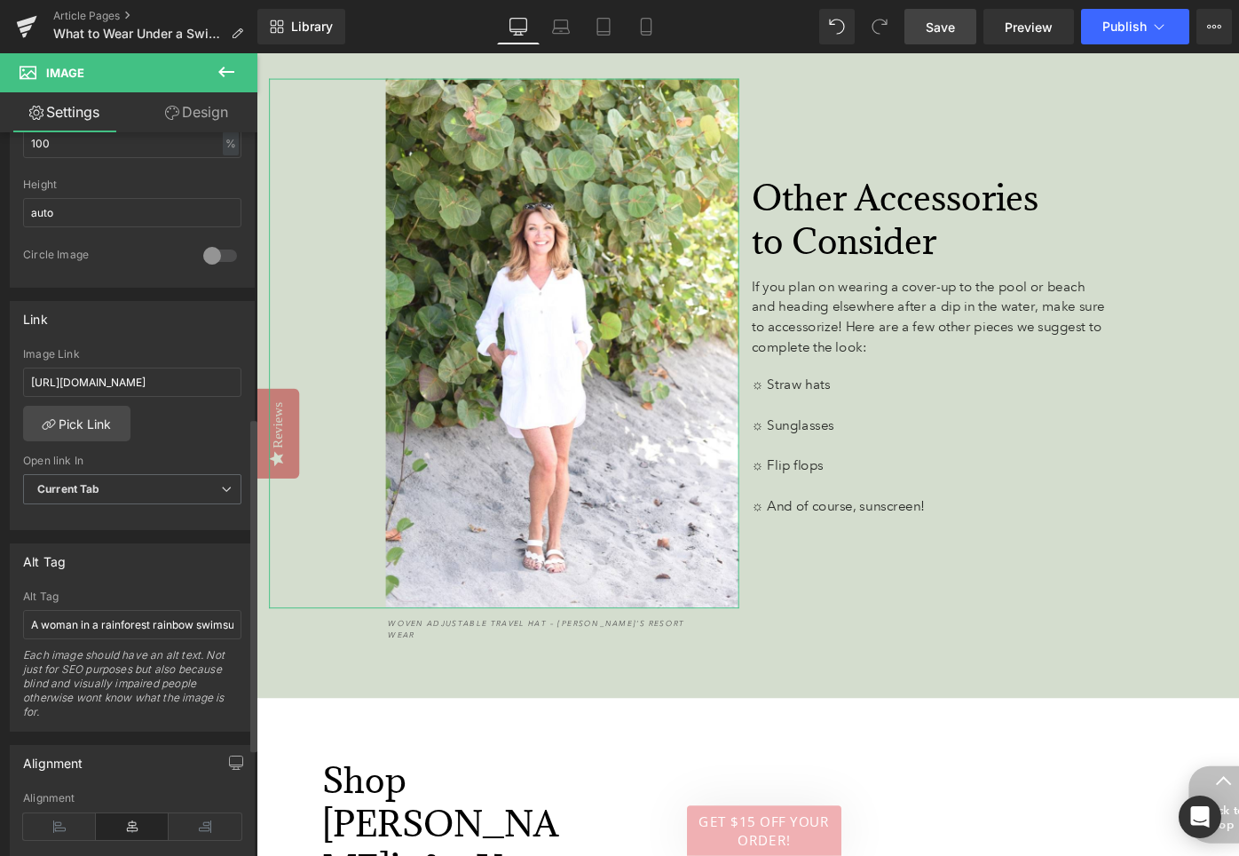
scroll to position [631, 0]
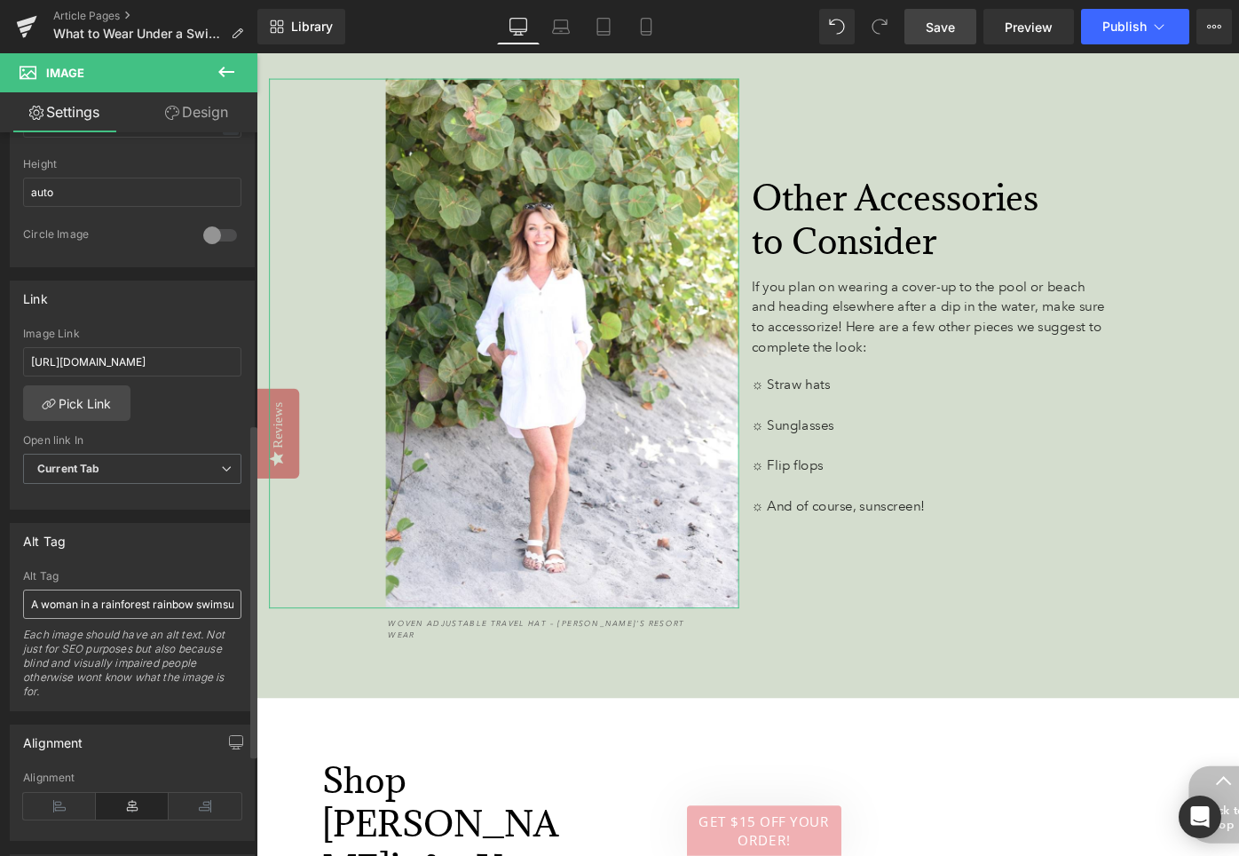
click at [137, 603] on input "A woman in a rainforest rainbow swimsuit with a black sarong lounges next to a …" at bounding box center [132, 603] width 218 height 29
type input "A woman wears a white button-front shirt cover-up standing in a green and [PERS…"
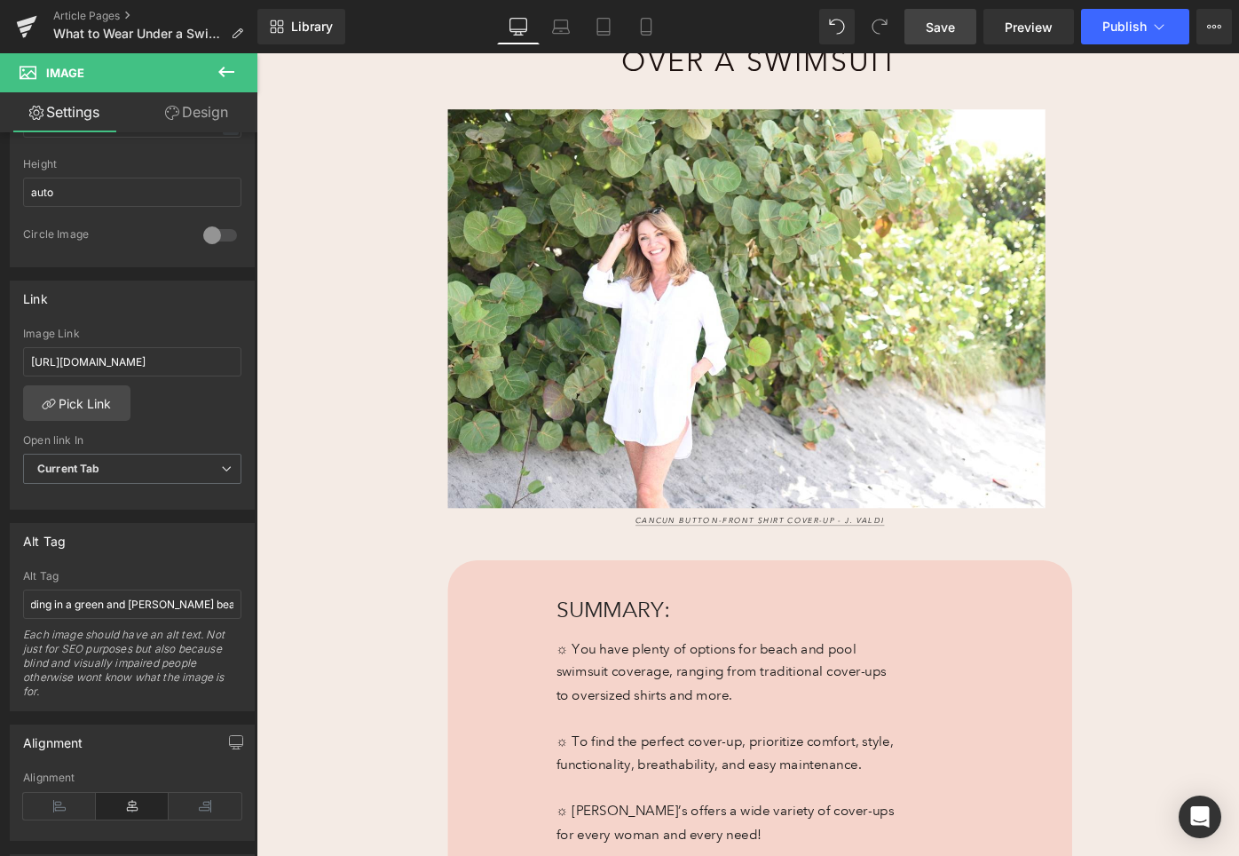
scroll to position [317, 0]
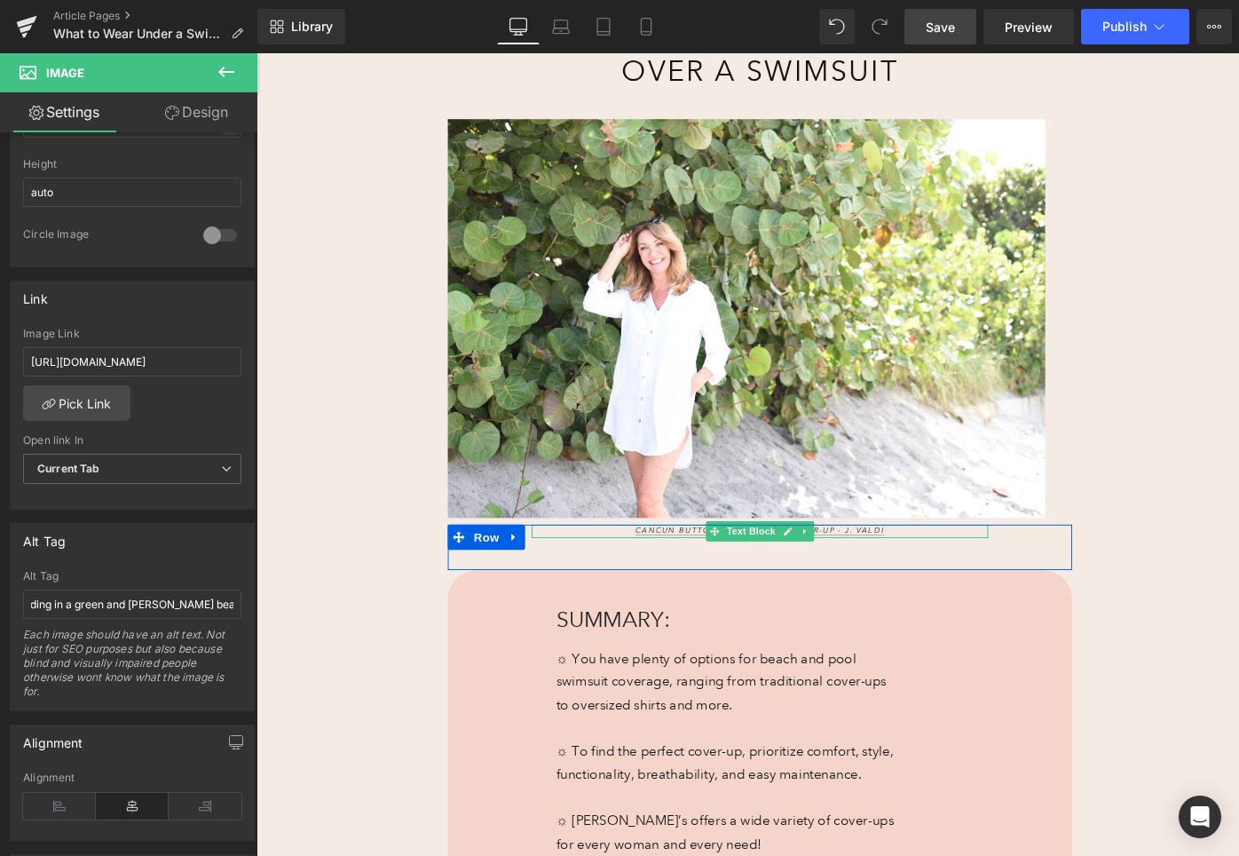
click at [645, 559] on p "Cancun Button-Front Shirt Cover-Up - J. Valdi" at bounding box center [789, 559] width 483 height 14
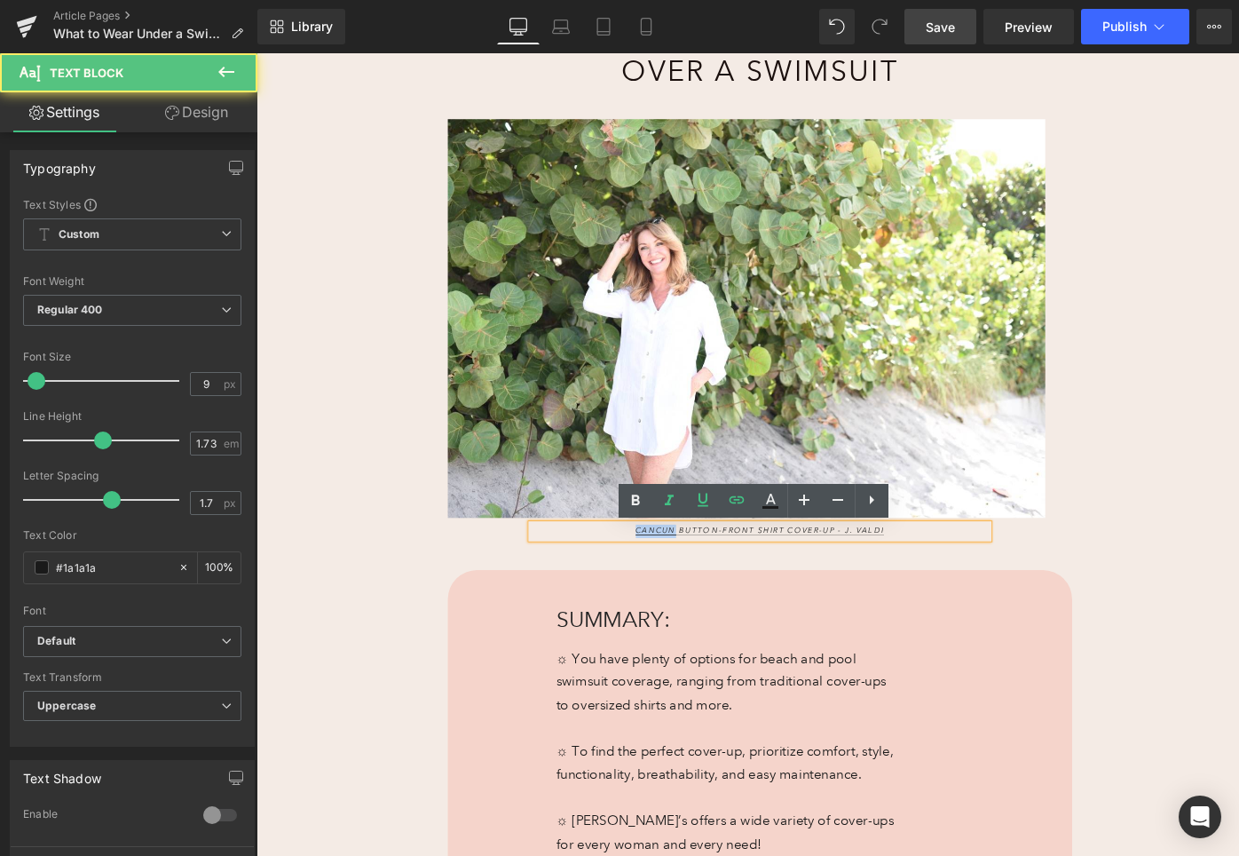
click at [645, 559] on p "Cancun Button-Front Shirt Cover-Up - J. Valdi" at bounding box center [789, 559] width 483 height 14
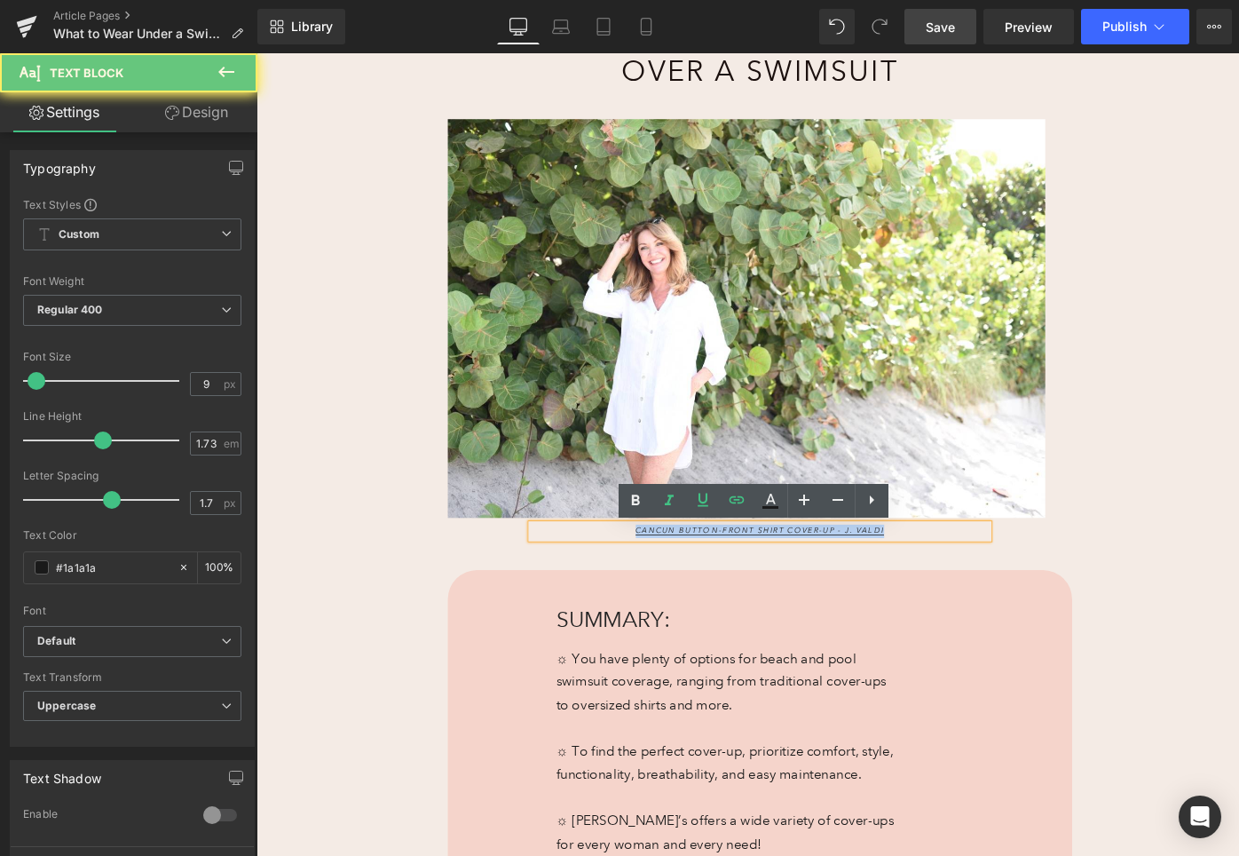
click at [645, 559] on p "Cancun Button-Front Shirt Cover-Up - J. Valdi" at bounding box center [789, 559] width 483 height 14
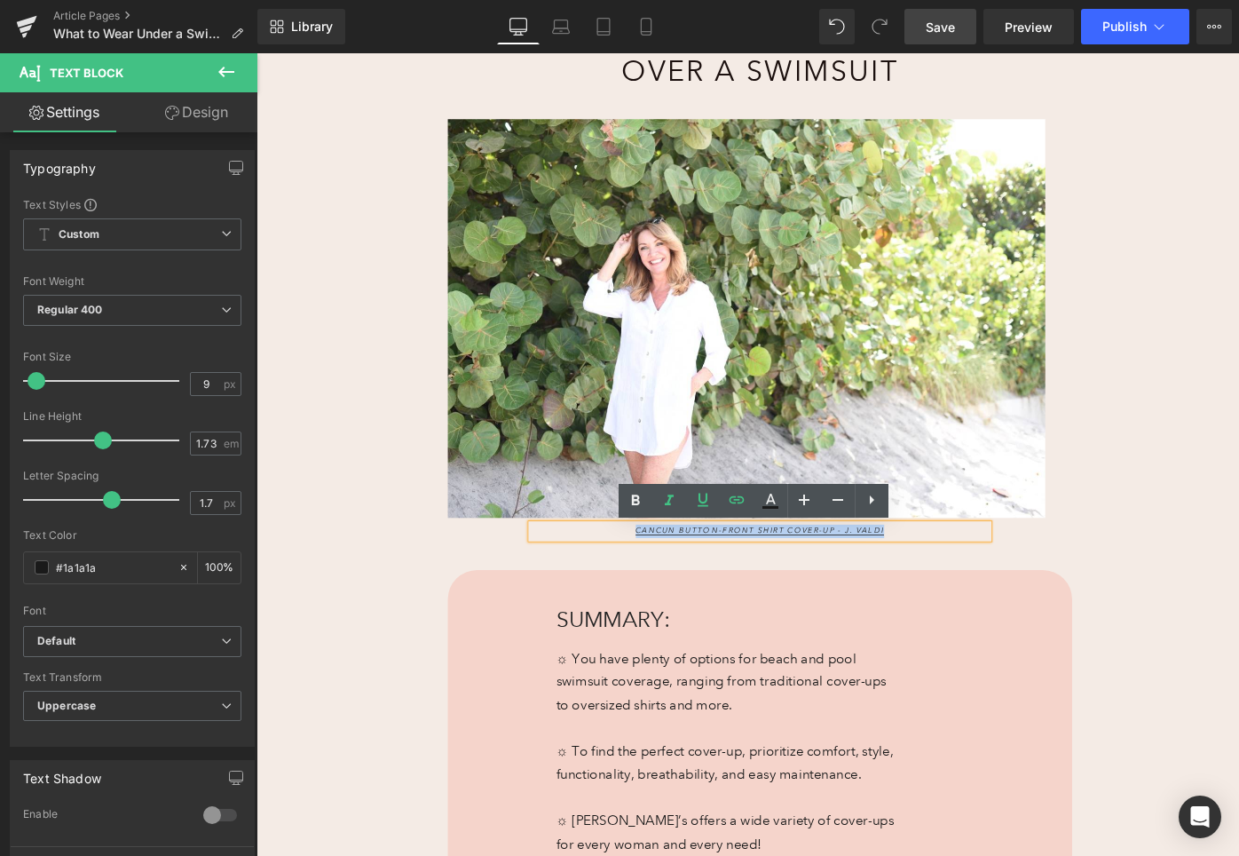
copy link "Cancun Button-Front Shirt Cover-Up - J. Valdi"
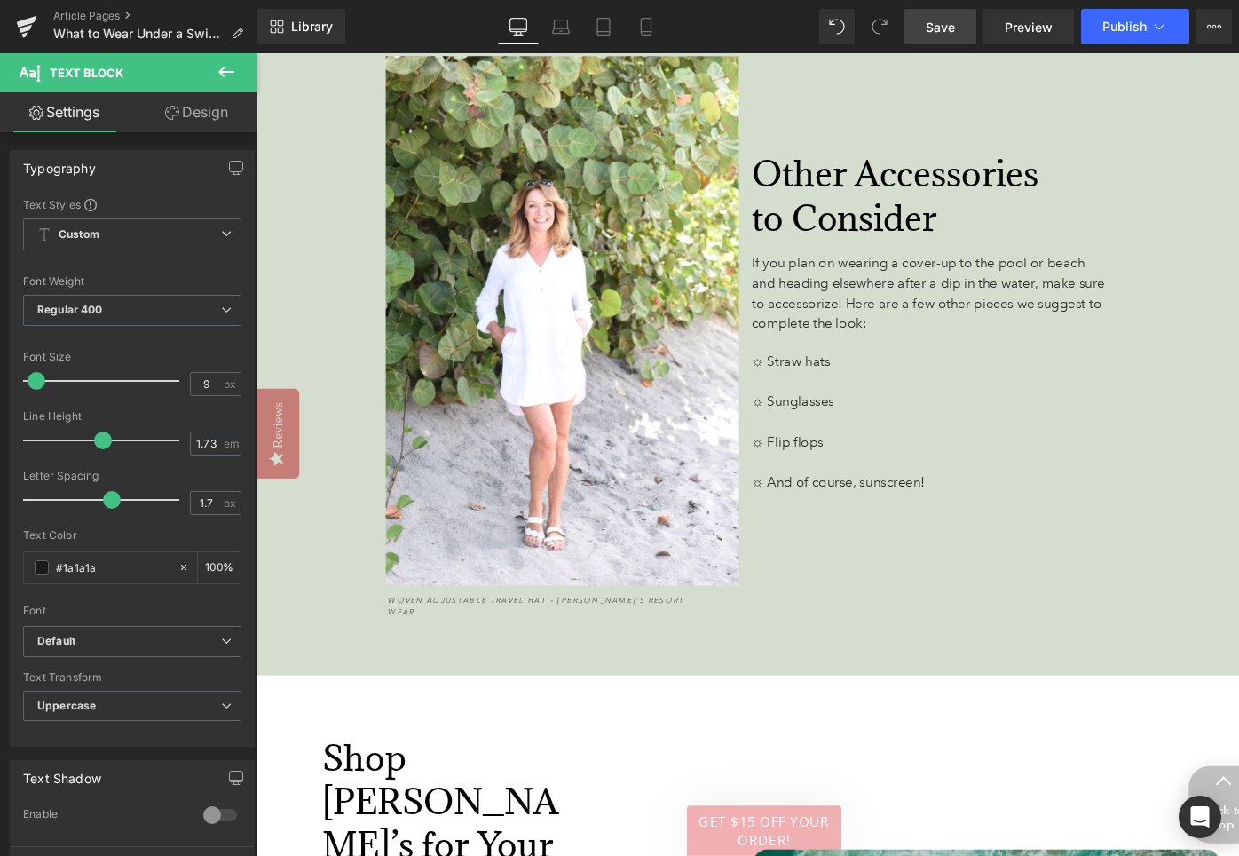
scroll to position [5489, 0]
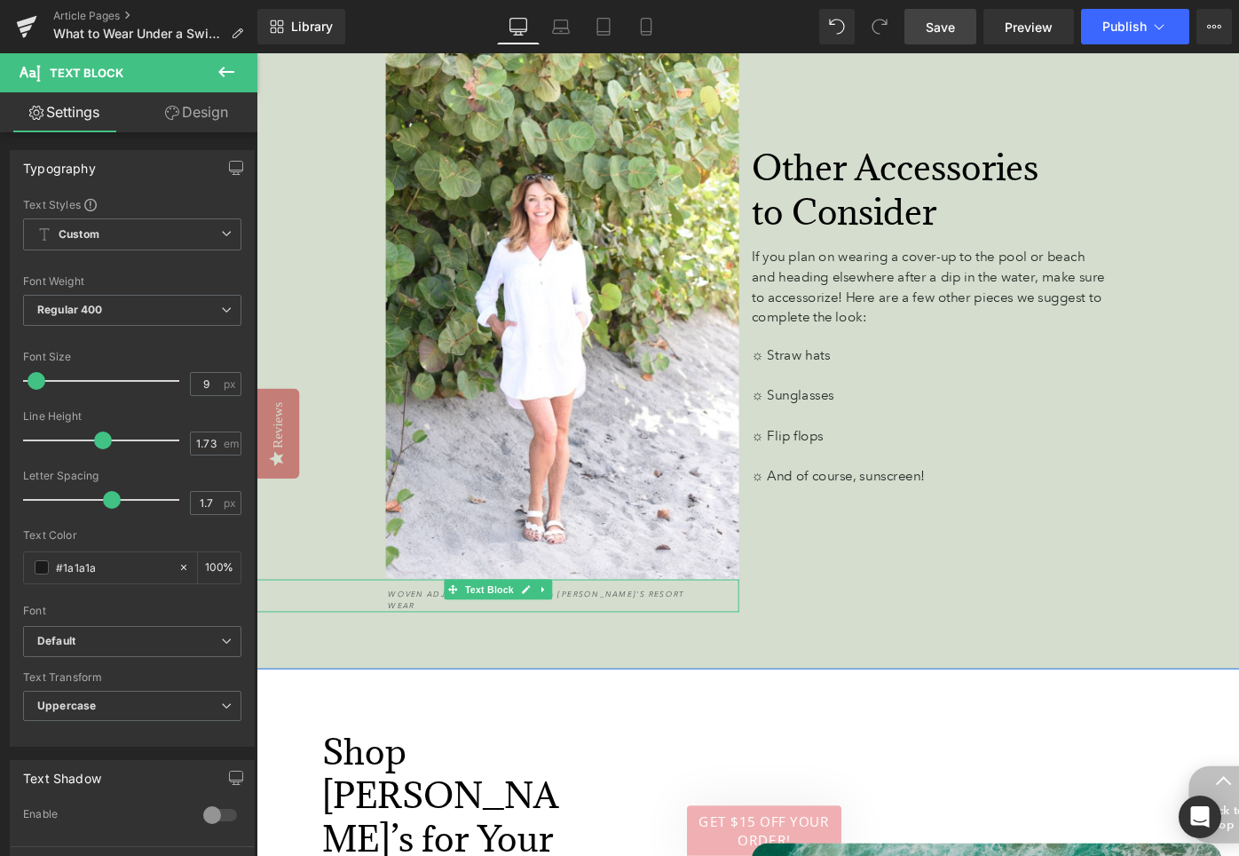
click at [586, 620] on span "Woven Adjustable Travel Hat – [PERSON_NAME]’s Resort Wear" at bounding box center [552, 631] width 313 height 23
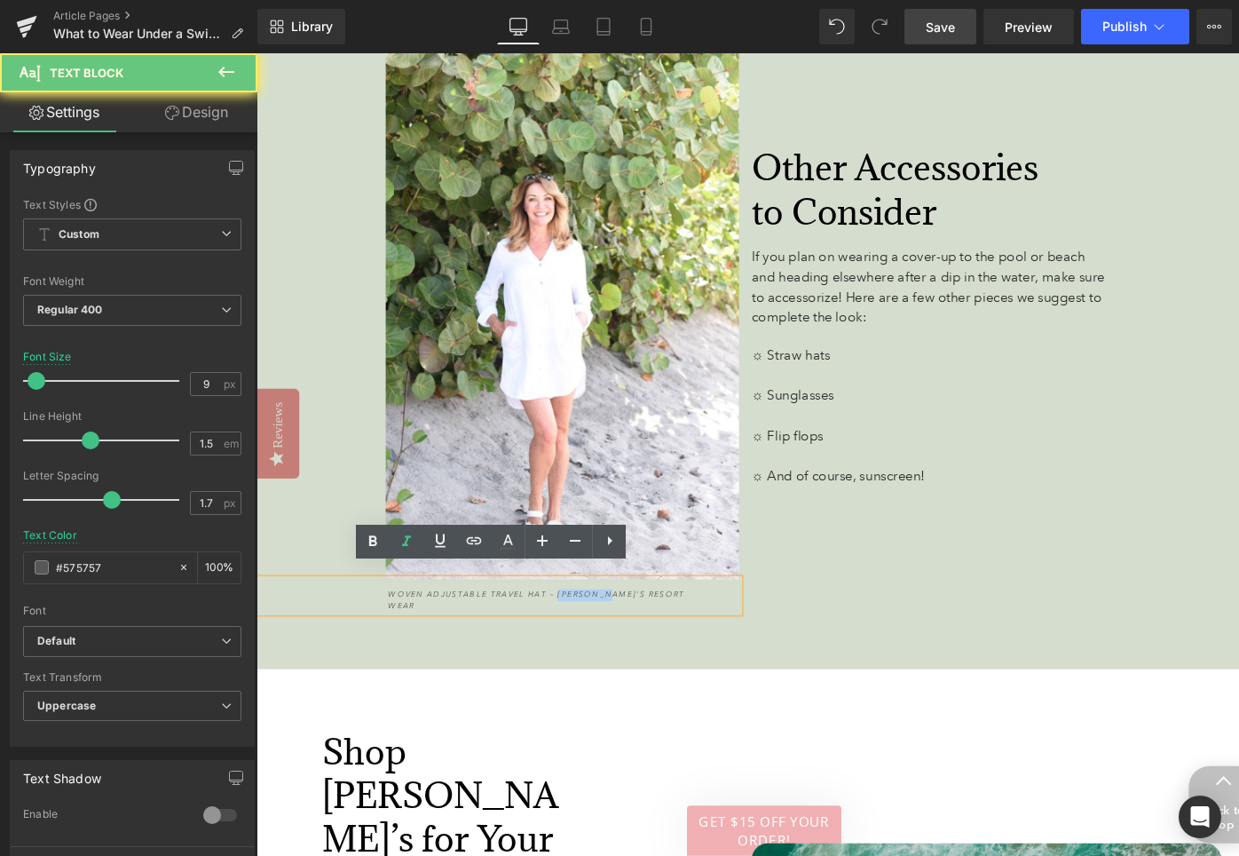
click at [586, 620] on span "Woven Adjustable Travel Hat – [PERSON_NAME]’s Resort Wear" at bounding box center [552, 631] width 313 height 23
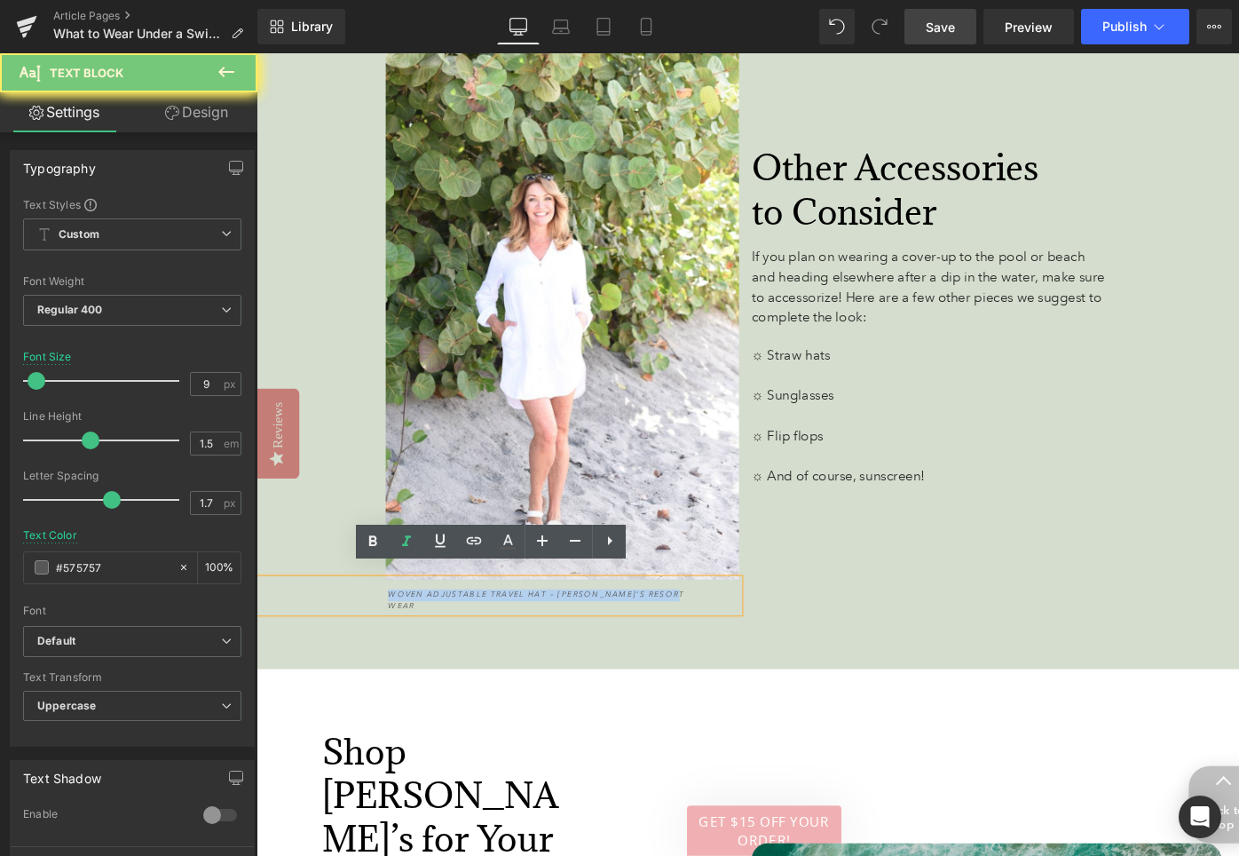
click at [586, 620] on span "Woven Adjustable Travel Hat – [PERSON_NAME]’s Resort Wear" at bounding box center [552, 631] width 313 height 23
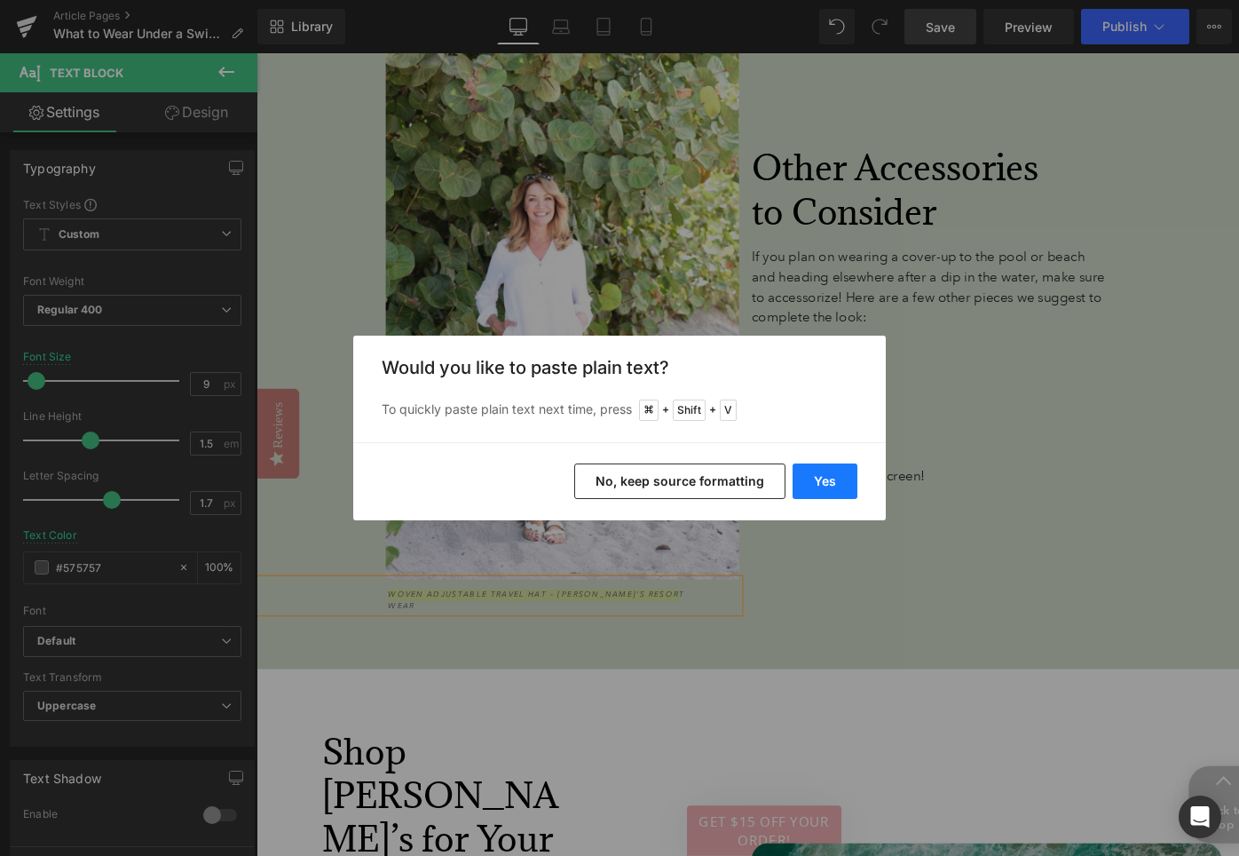
click at [817, 479] on button "Yes" at bounding box center [825, 481] width 65 height 36
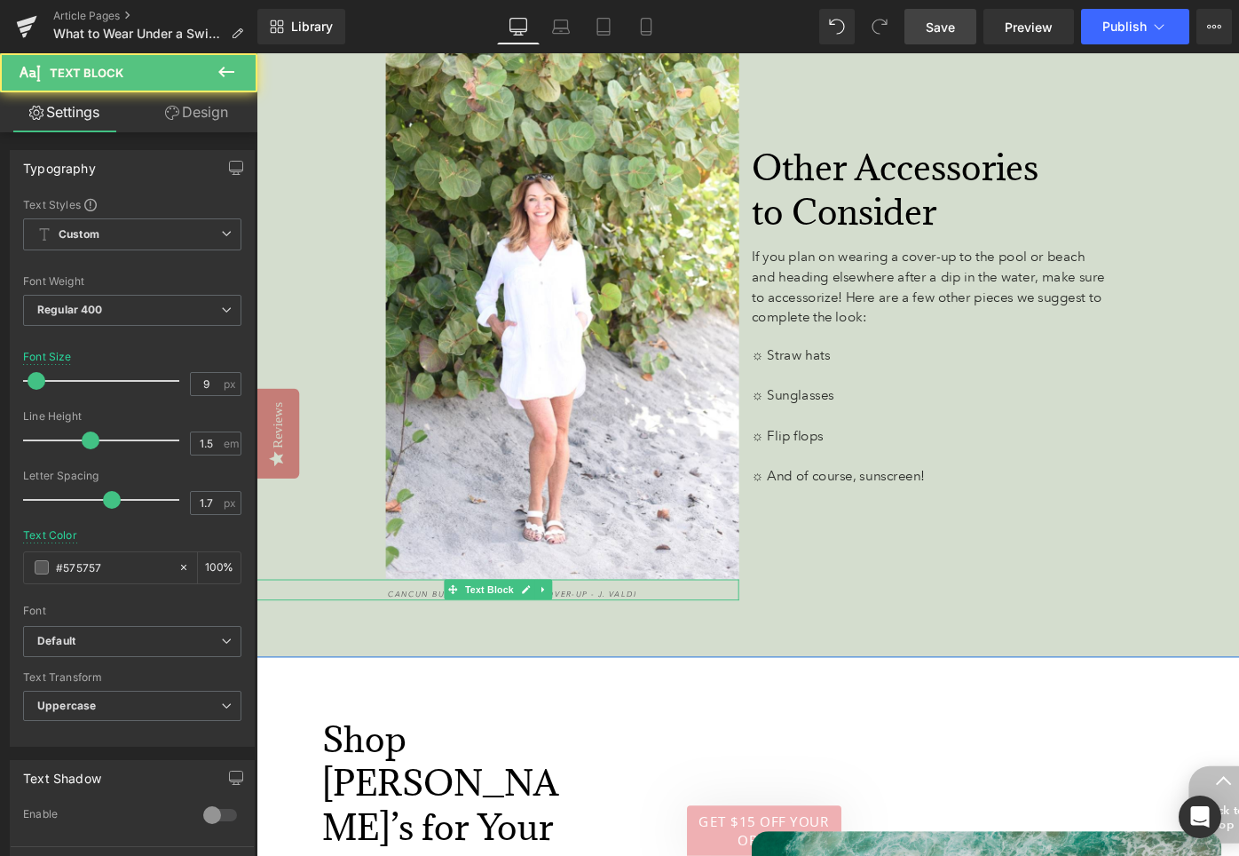
click at [441, 620] on span "Cancun Button-Front Shirt Cover-Up - J. Valdi" at bounding box center [528, 625] width 264 height 11
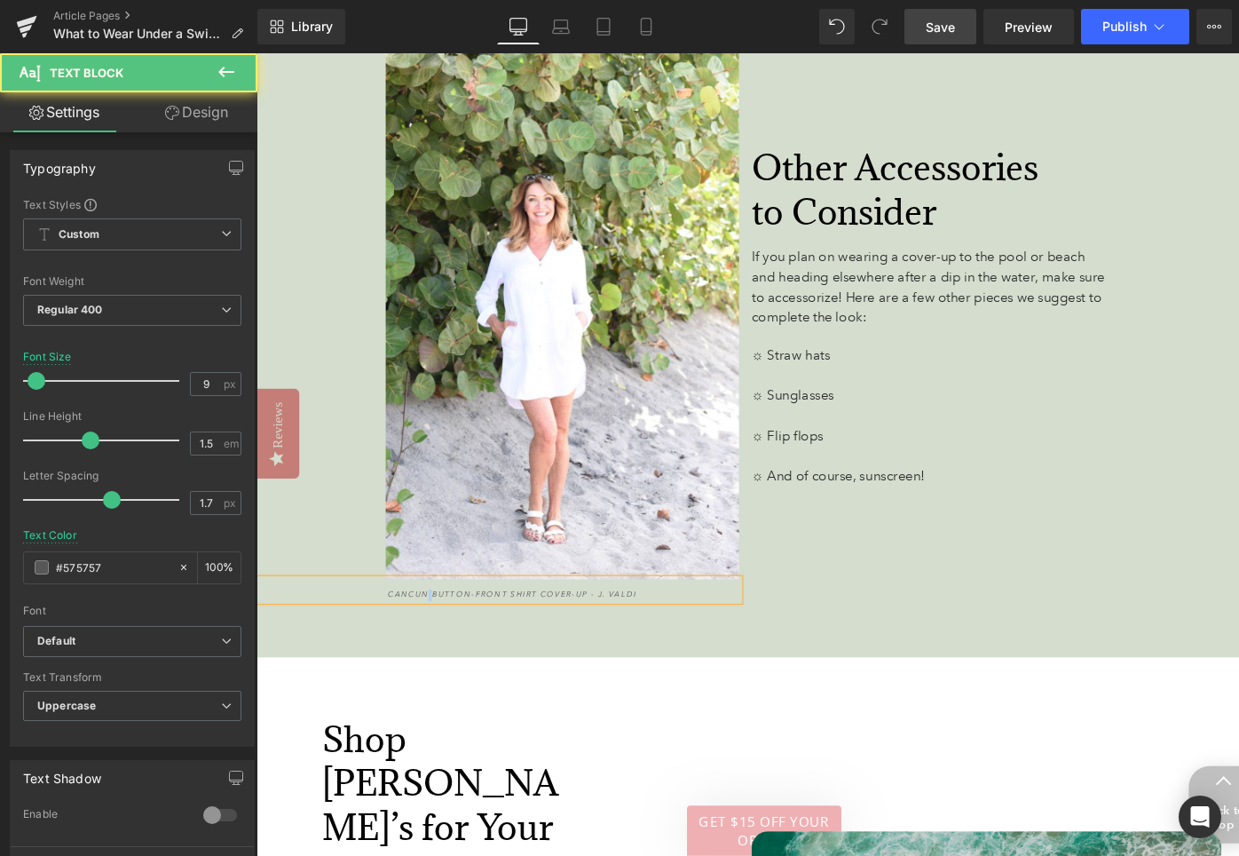
click at [441, 620] on span "Cancun Button-Front Shirt Cover-Up - J. Valdi" at bounding box center [528, 625] width 264 height 11
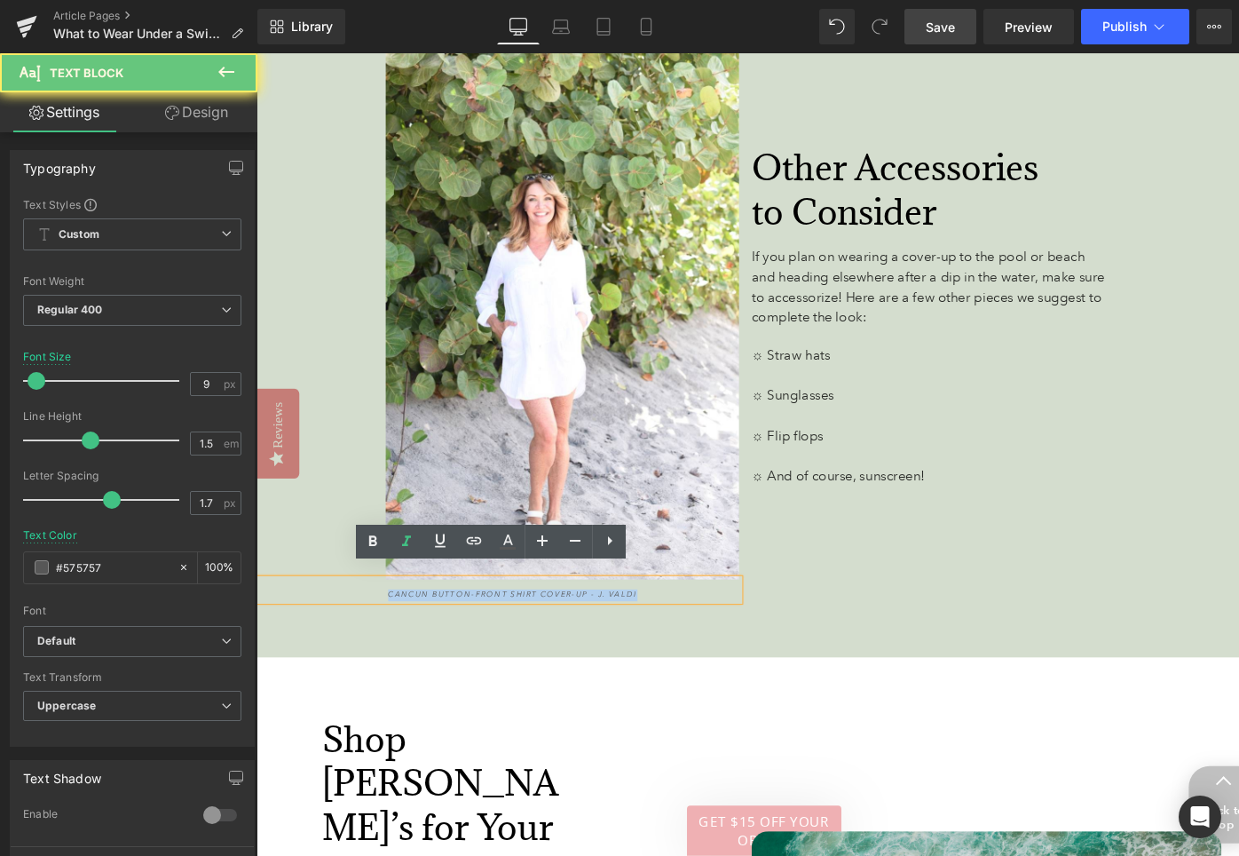
click at [441, 620] on span "Cancun Button-Front Shirt Cover-Up - J. Valdi" at bounding box center [528, 625] width 264 height 11
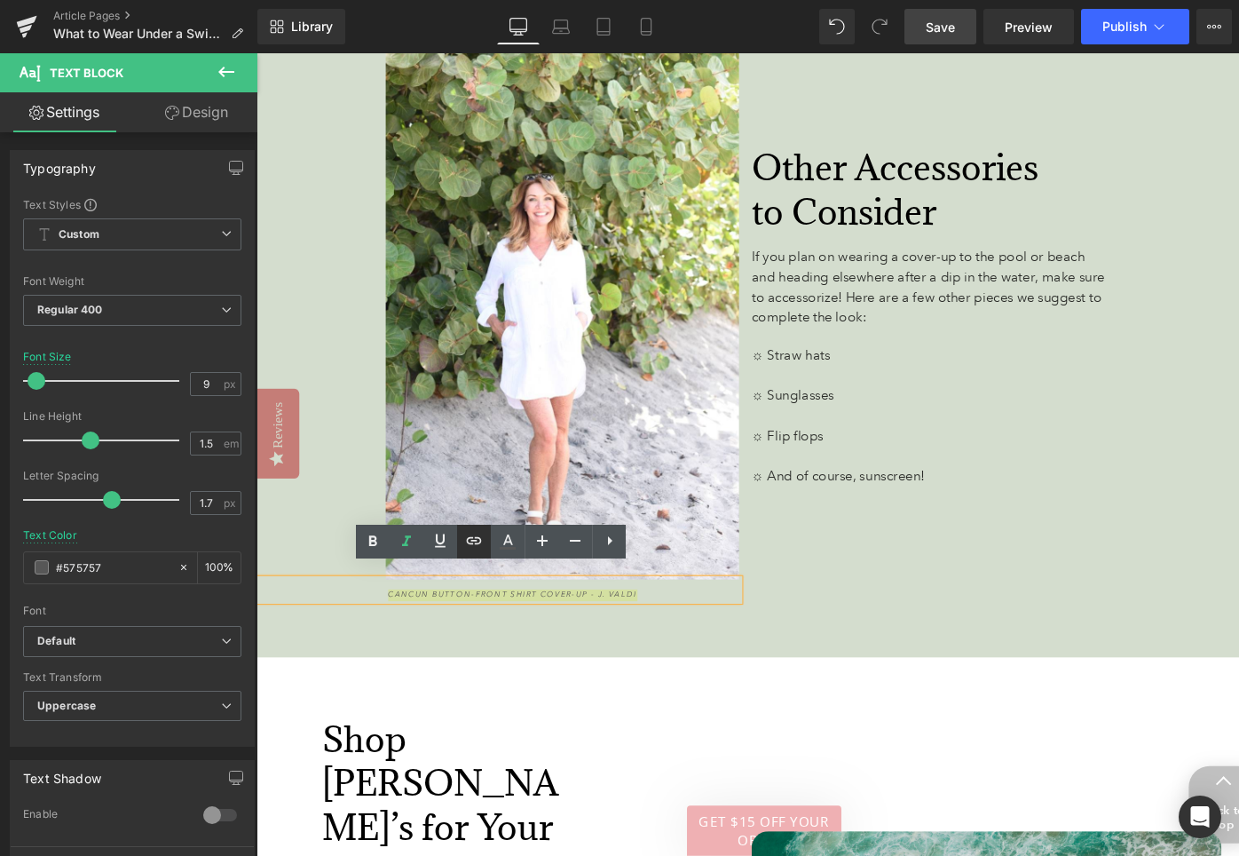
click at [0, 0] on icon at bounding box center [0, 0] width 0 height 0
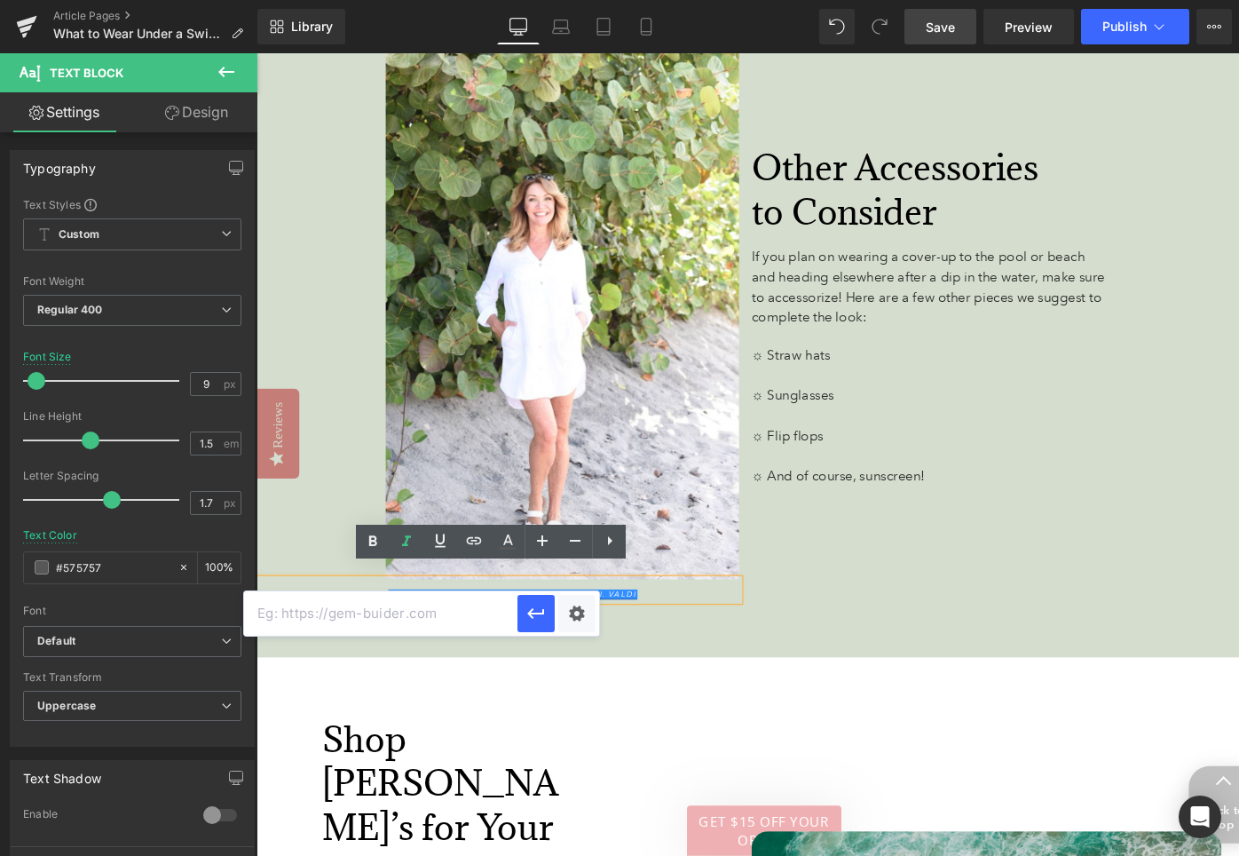
paste input "[URL][DOMAIN_NAME]"
type input "[URL][DOMAIN_NAME]"
click at [0, 0] on icon "button" at bounding box center [0, 0] width 0 height 0
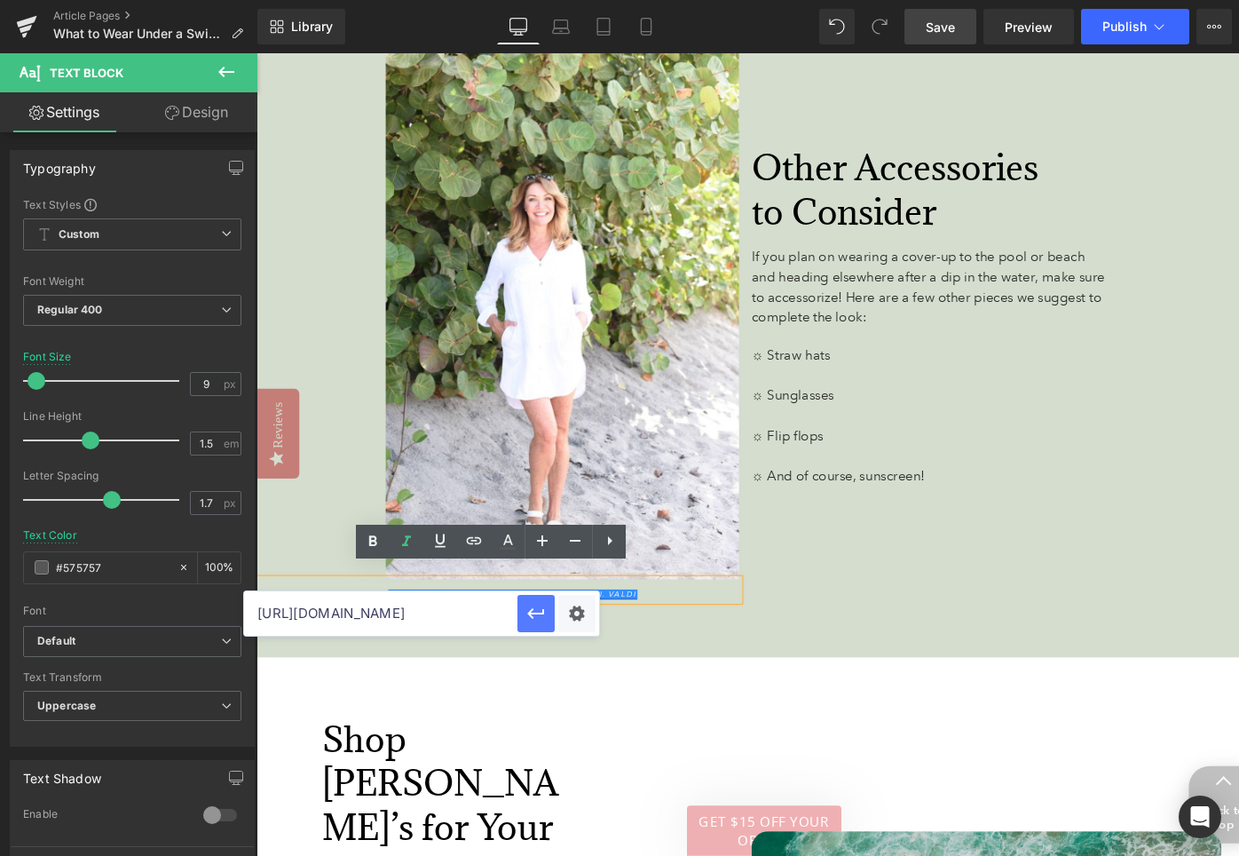
scroll to position [0, 0]
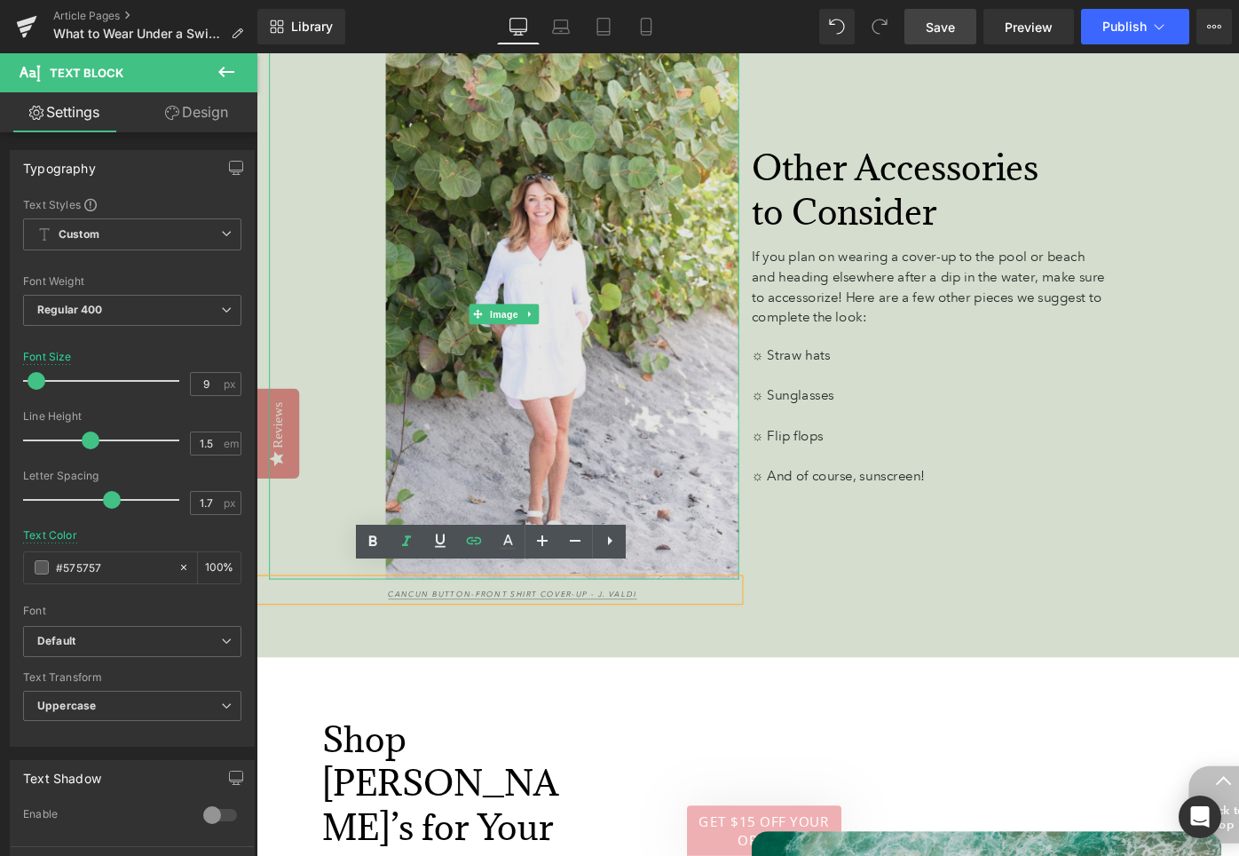
click at [535, 220] on img at bounding box center [518, 330] width 497 height 560
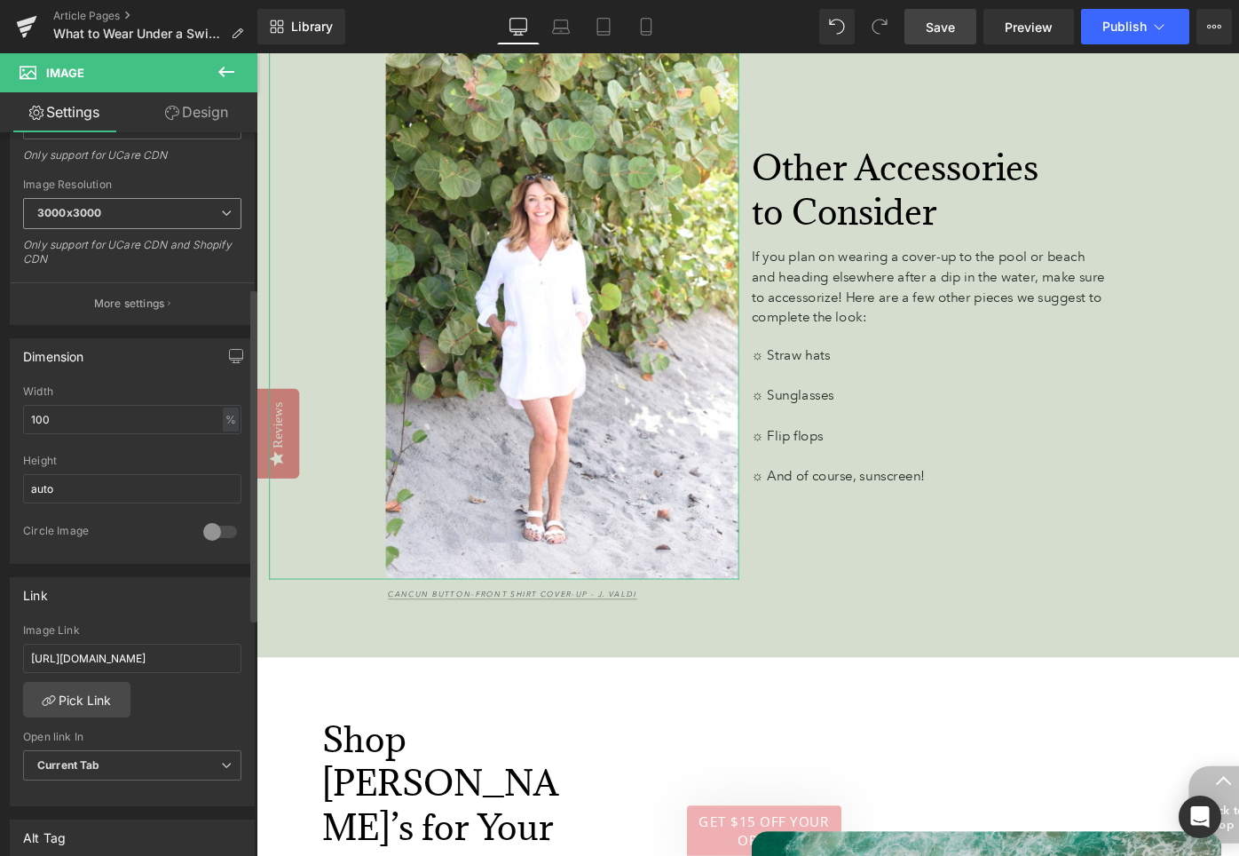
scroll to position [336, 0]
click at [75, 656] on input "[URL][DOMAIN_NAME]" at bounding box center [132, 656] width 218 height 29
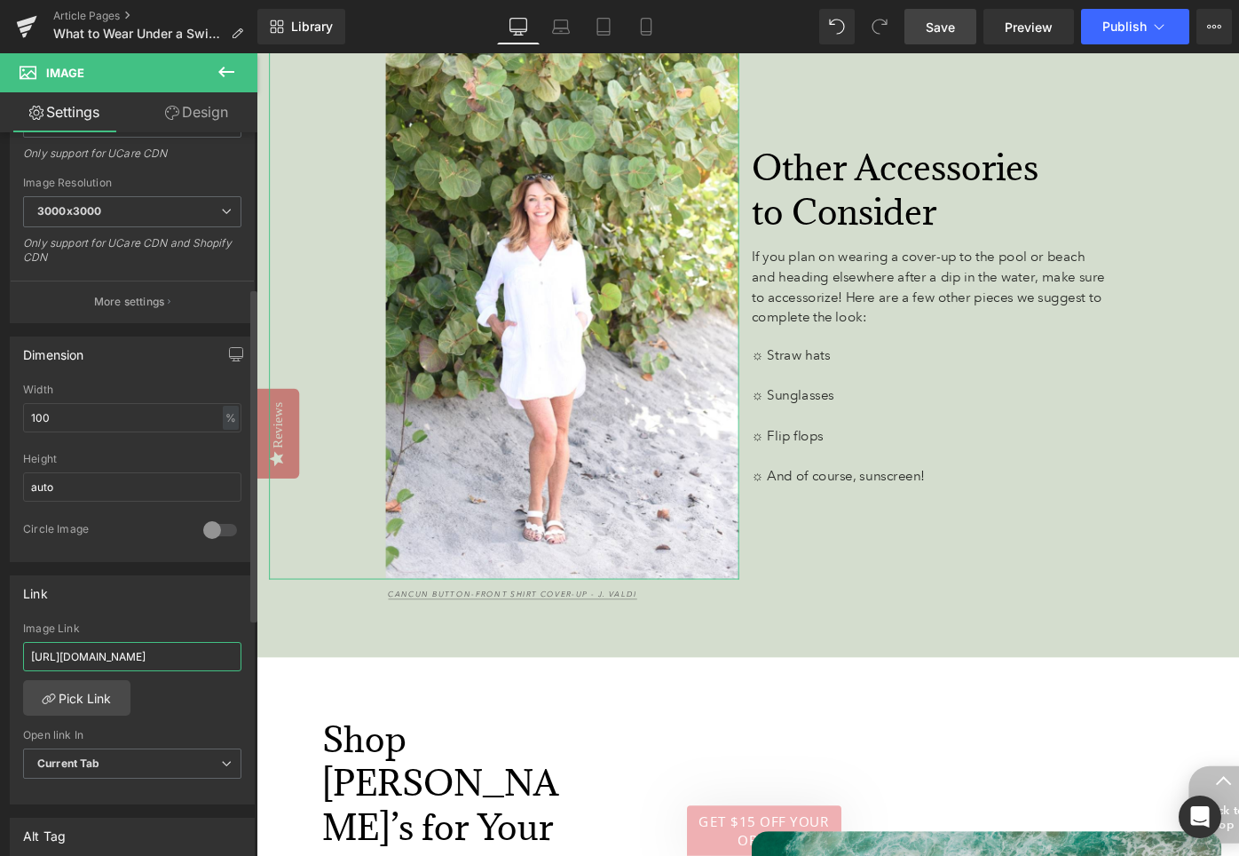
scroll to position [0, 177]
type input "[URL][DOMAIN_NAME]"
click at [948, 38] on link "Save" at bounding box center [941, 27] width 72 height 36
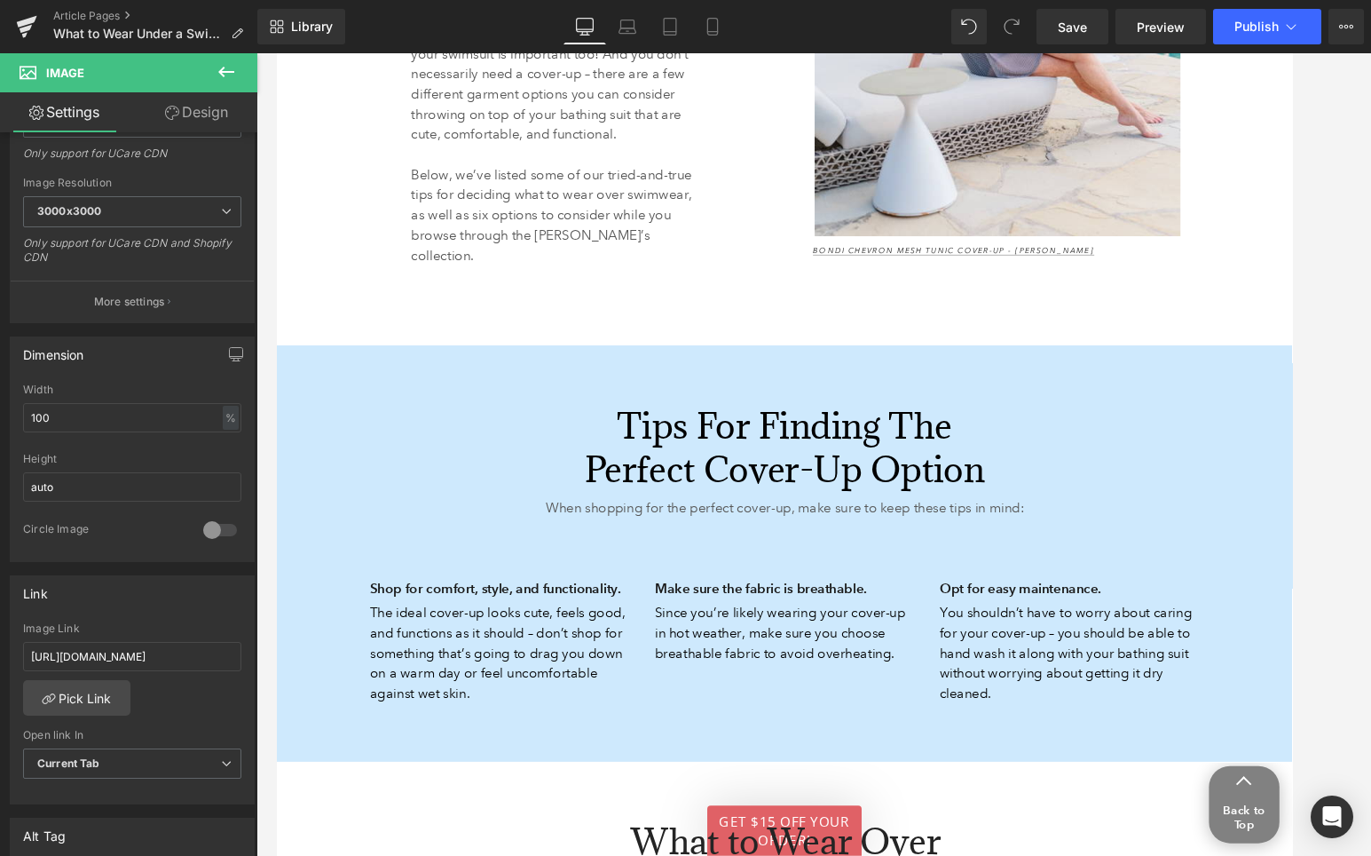
scroll to position [1850, 0]
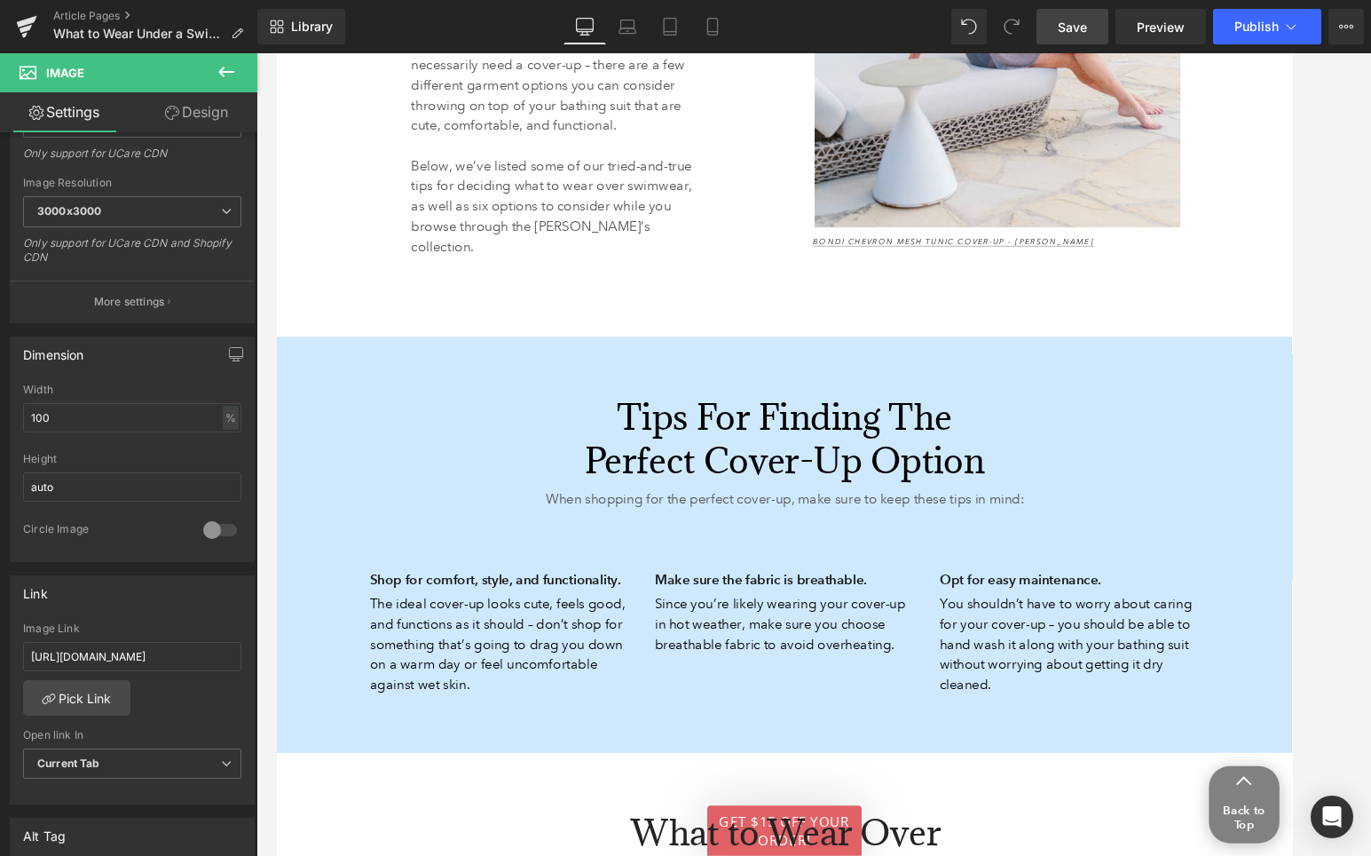
click at [1074, 24] on span "Save" at bounding box center [1072, 27] width 29 height 19
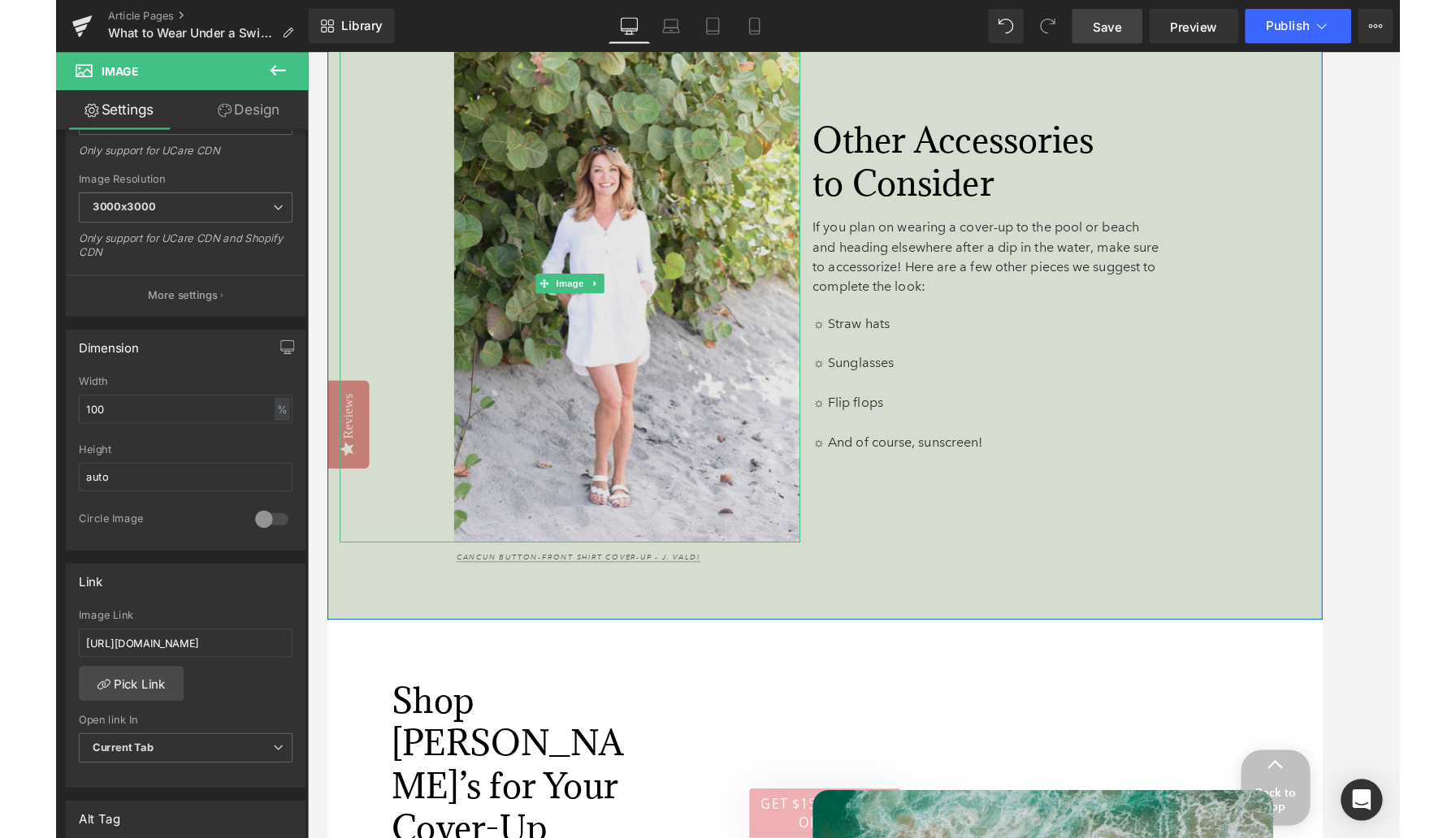
scroll to position [5070, 0]
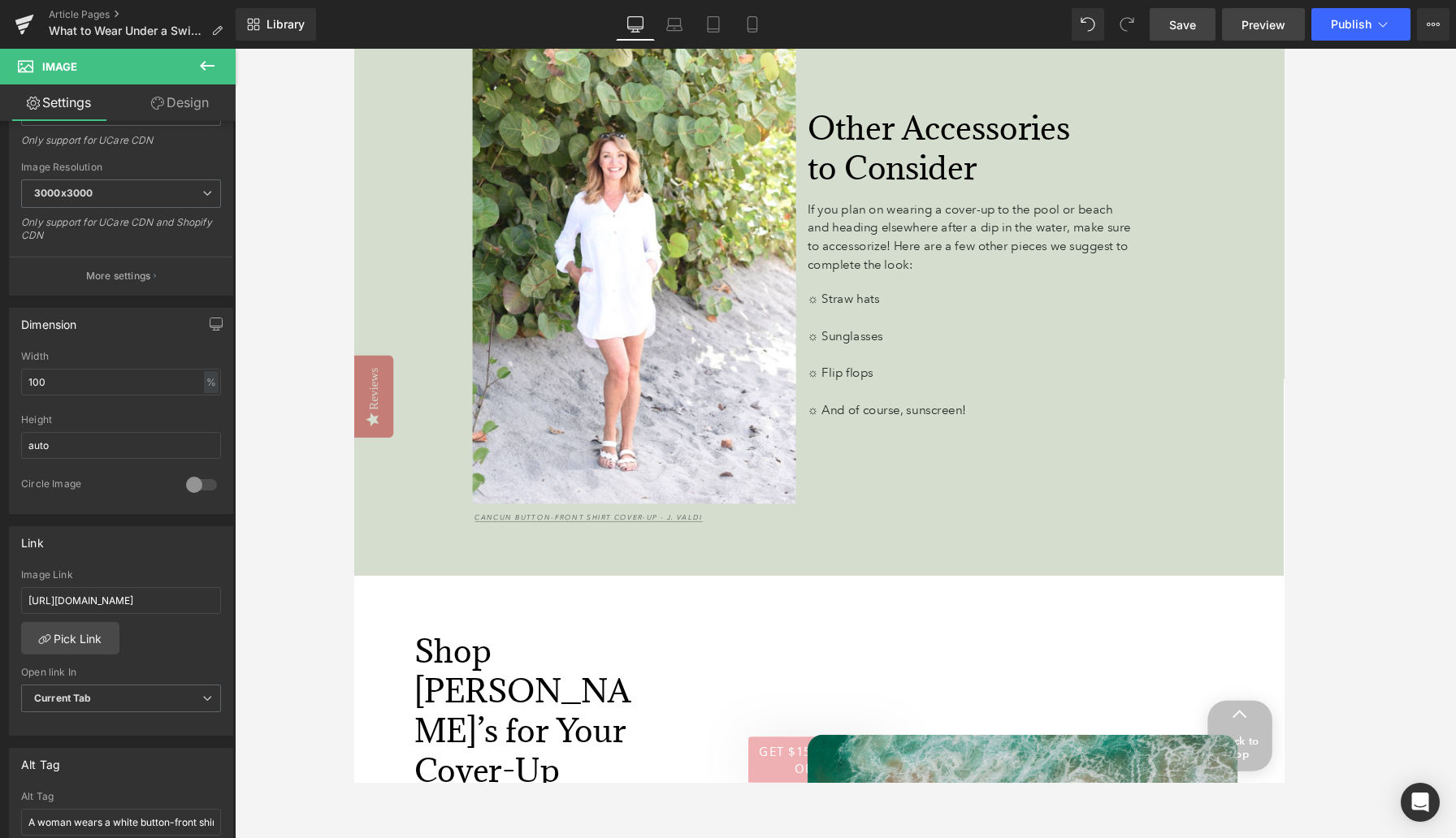
click at [1133, 26] on span "Preview" at bounding box center [1263, 25] width 44 height 17
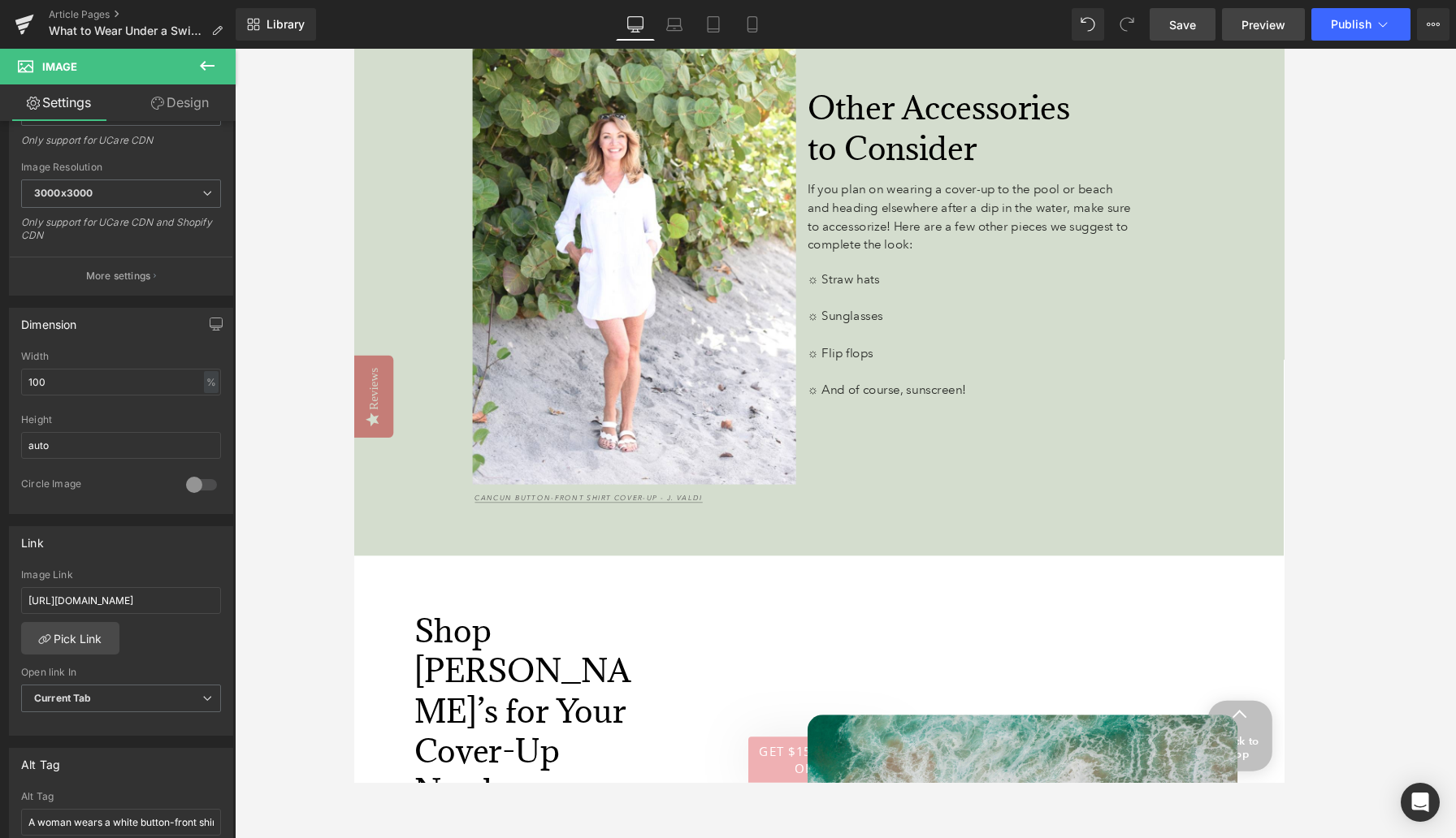
scroll to position [5049, 0]
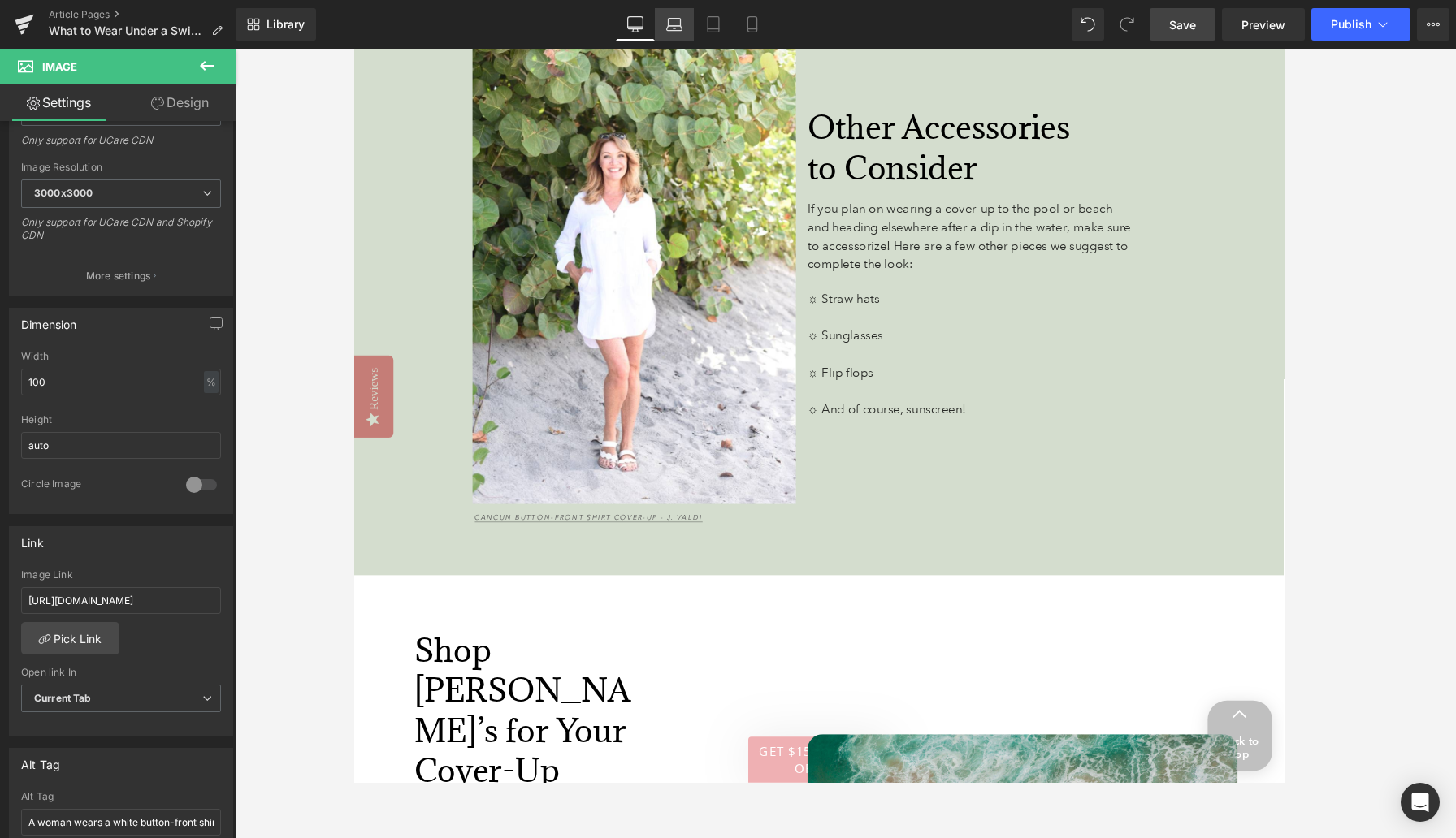
click at [682, 23] on icon at bounding box center [674, 25] width 16 height 16
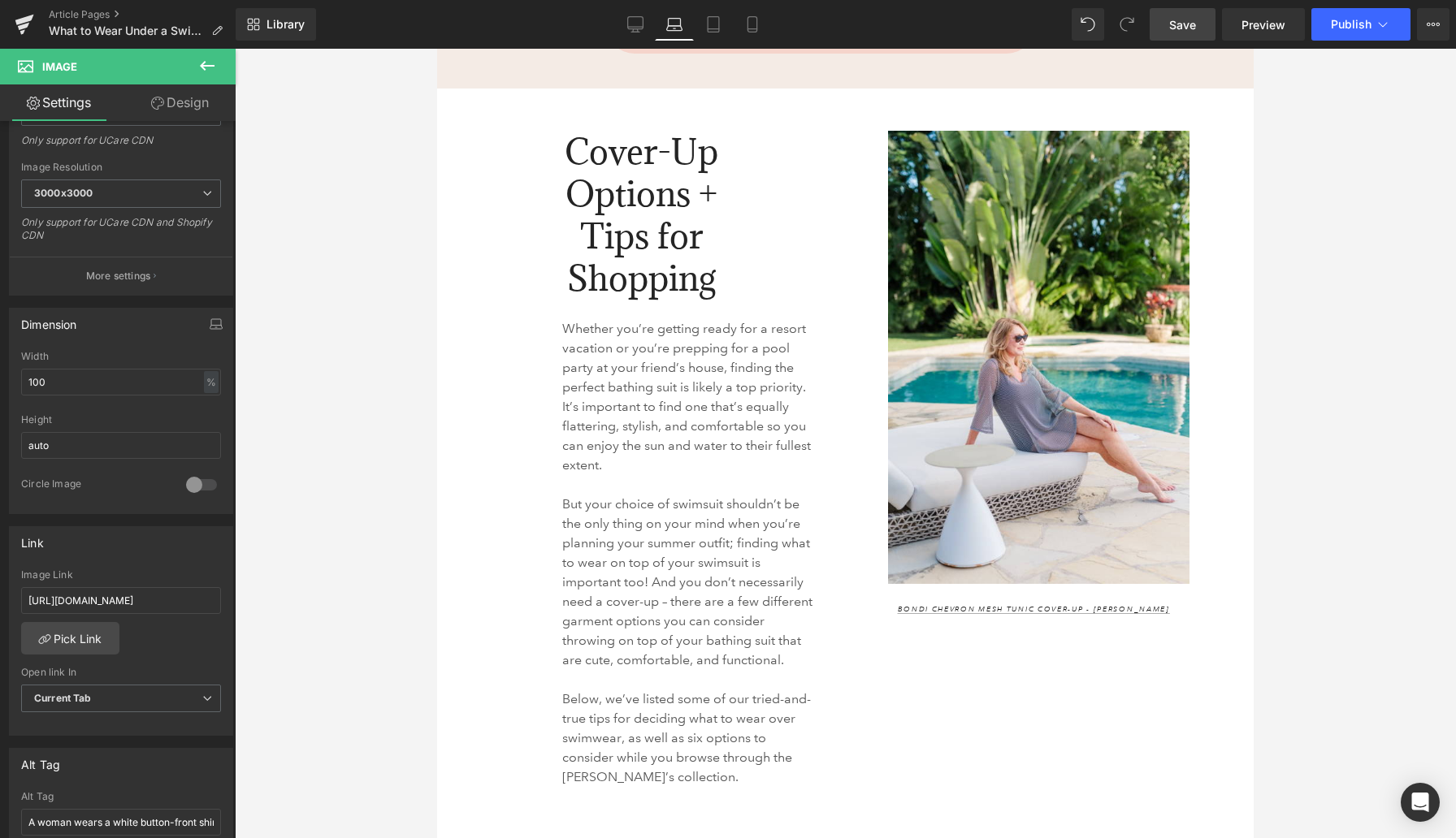
scroll to position [1098, 0]
click at [613, 209] on div "Cover-Up Options + Tips for Shopping Heading 143px 133px" at bounding box center [642, 219] width 384 height 176
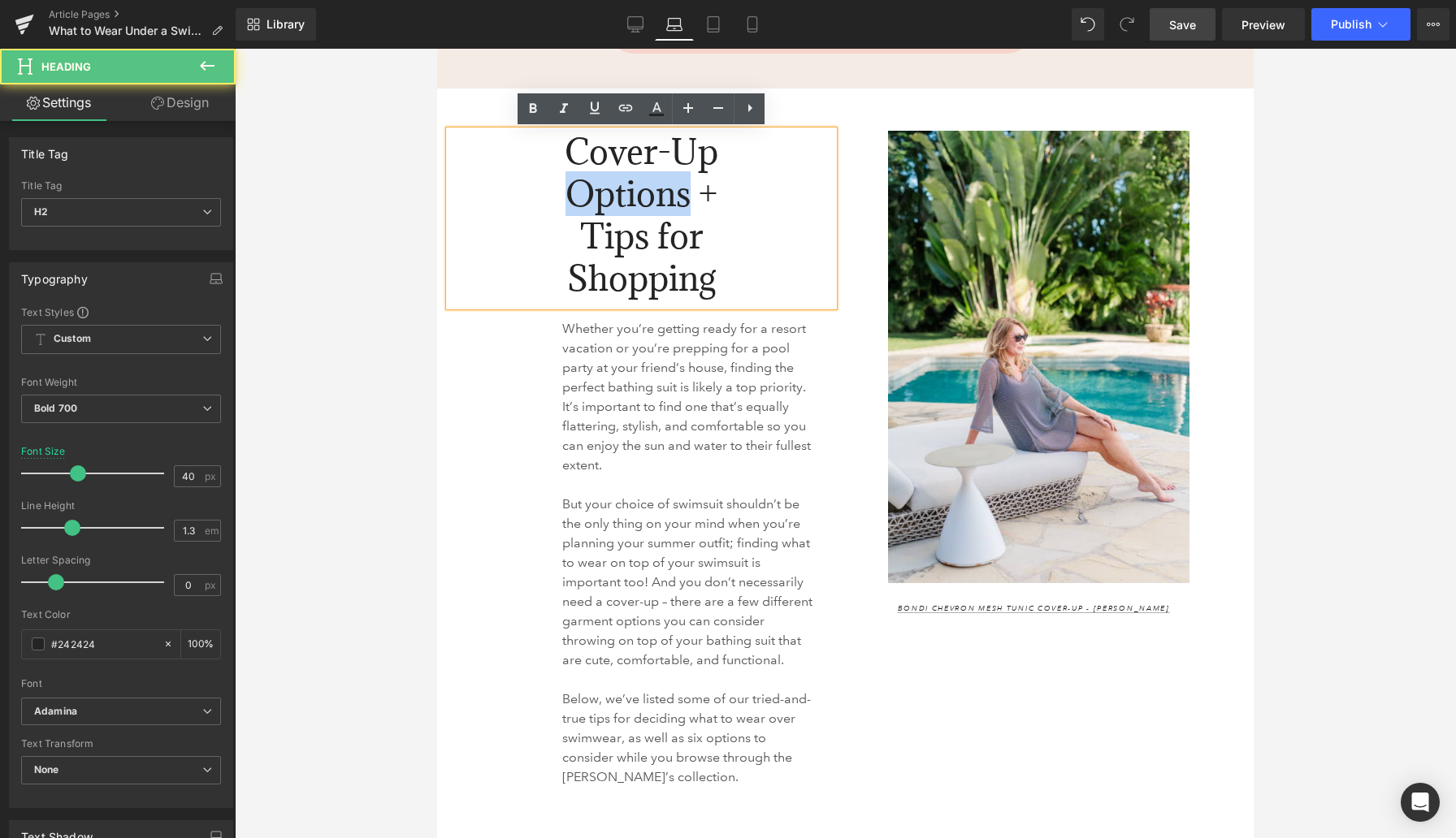
click at [613, 209] on span "Cover-Up Options + Tips for Shopping" at bounding box center [642, 214] width 154 height 171
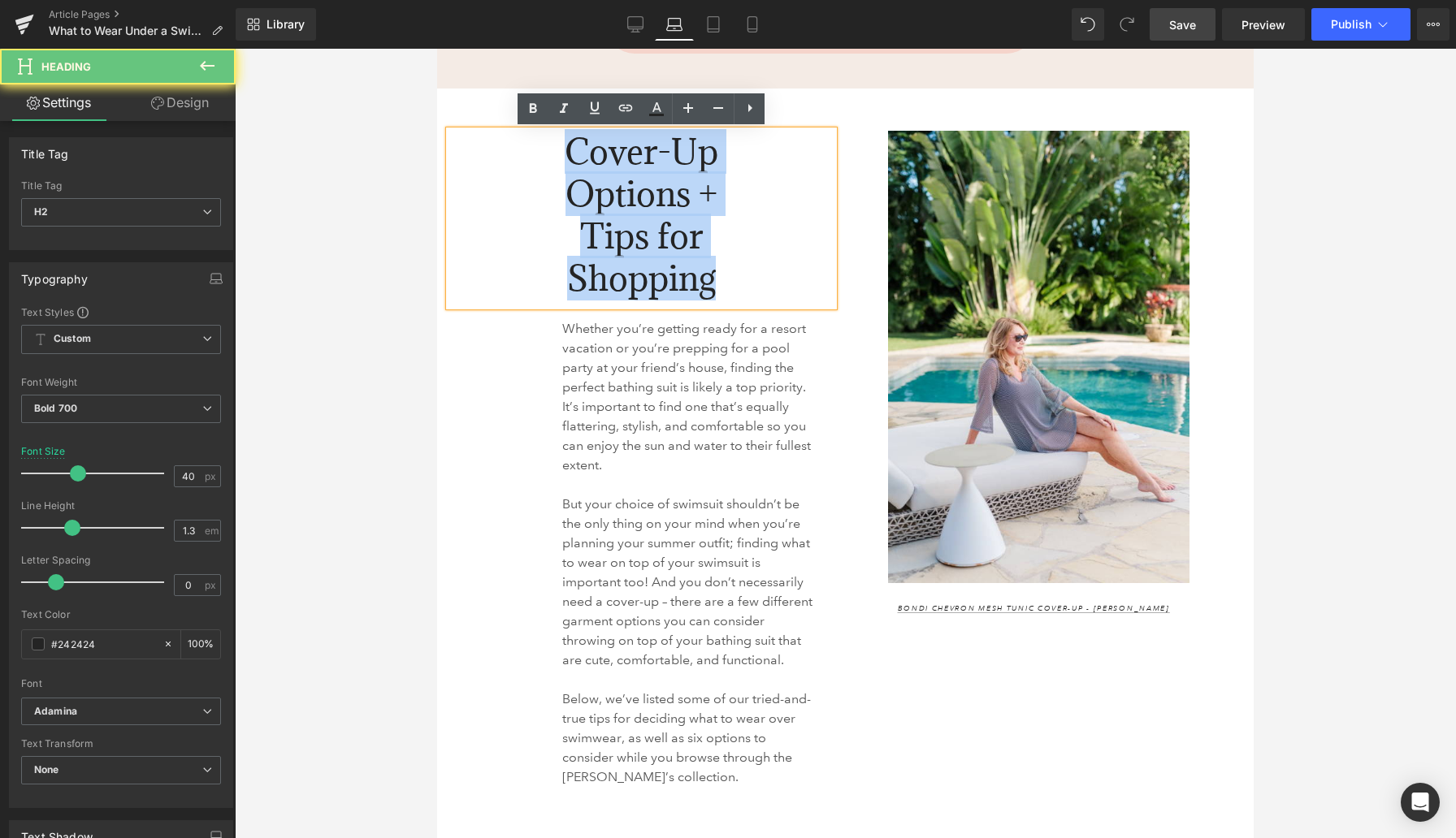
click at [613, 209] on span "Cover-Up Options + Tips for Shopping" at bounding box center [642, 214] width 154 height 171
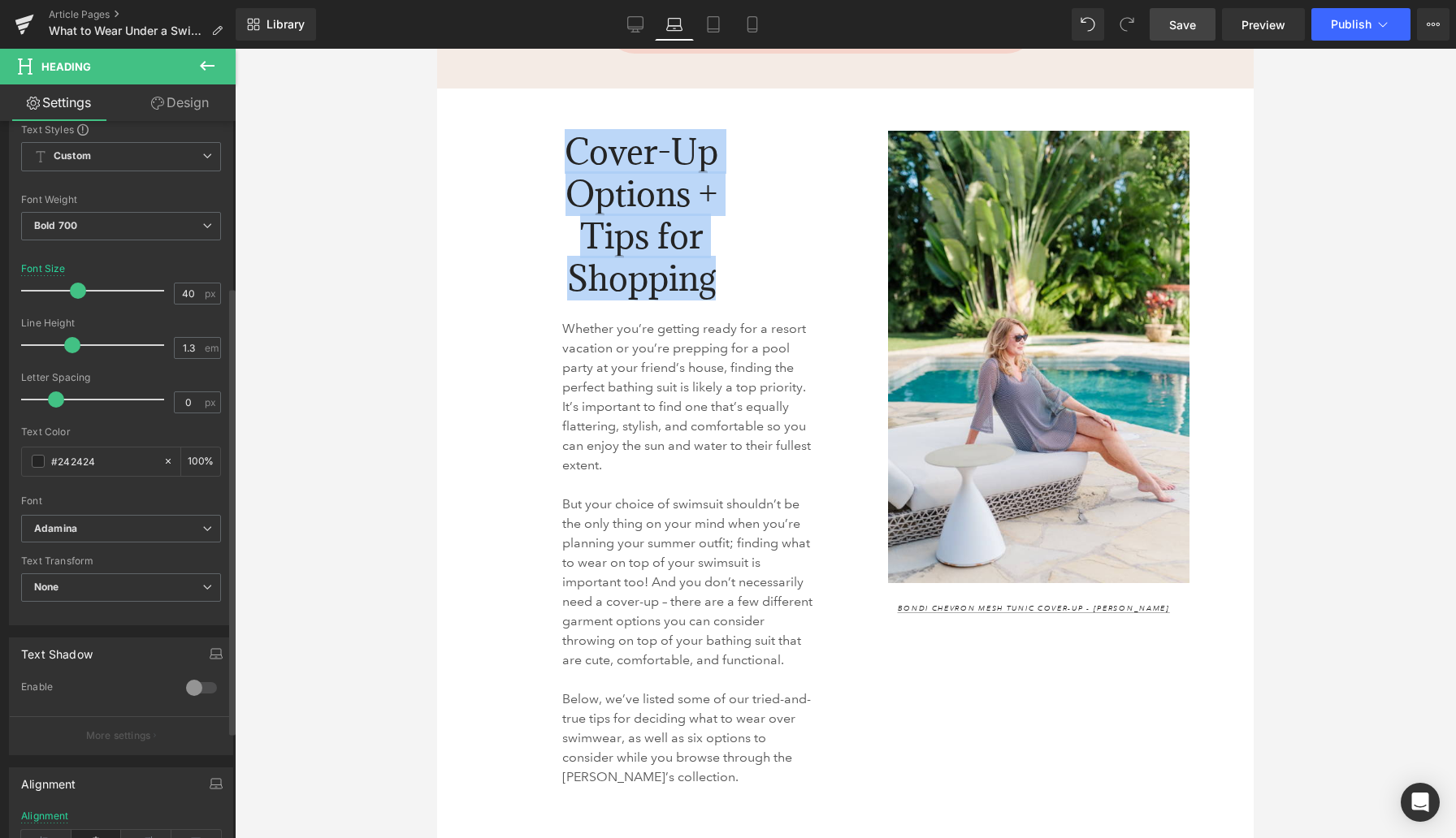
scroll to position [325, 0]
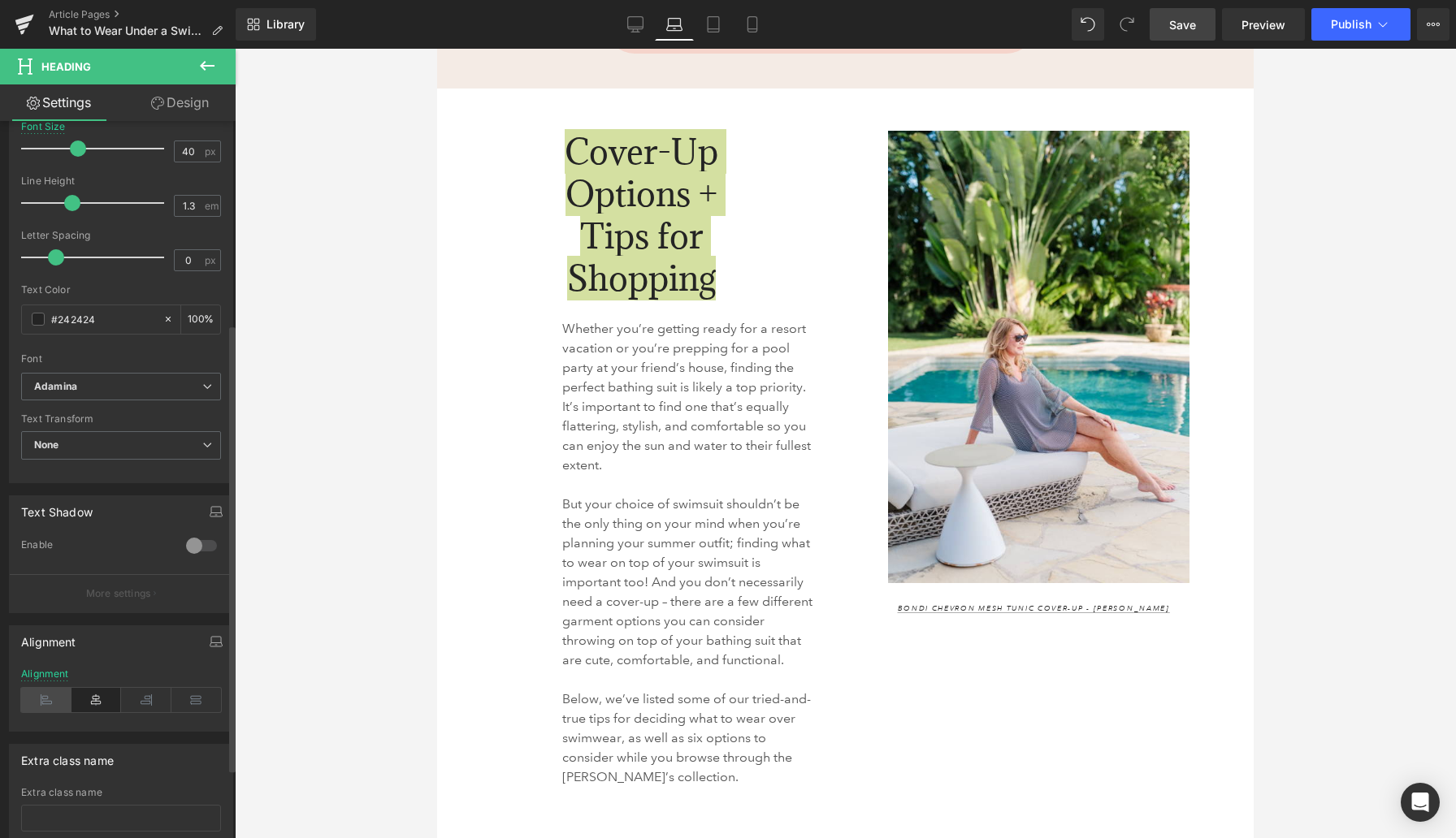
click at [58, 698] on icon at bounding box center [46, 700] width 50 height 25
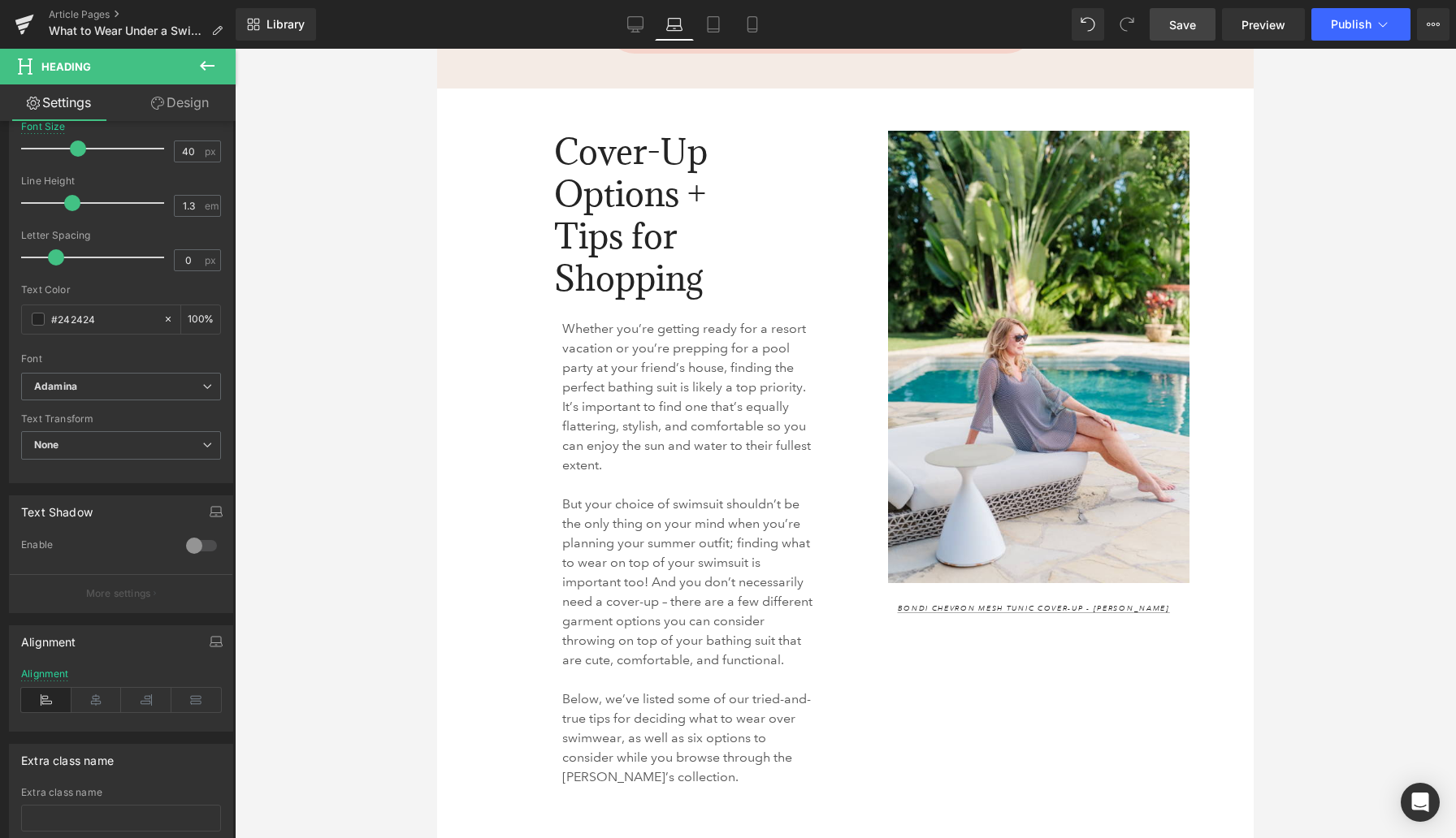
click at [450, 408] on div "Whether you’re getting ready for a resort vacation or you’re prepping for a poo…" at bounding box center [642, 566] width 384 height 520
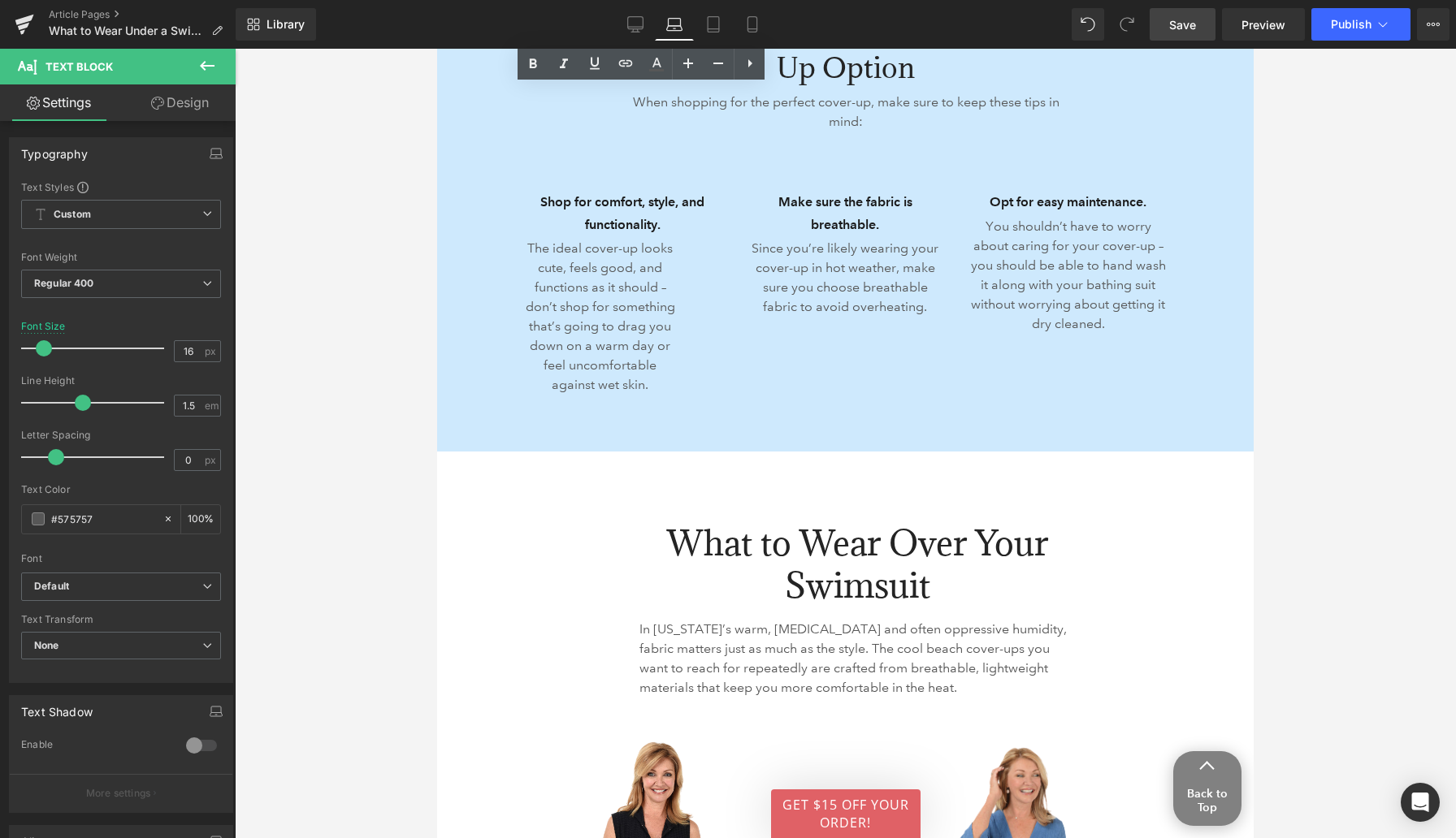
scroll to position [1873, 0]
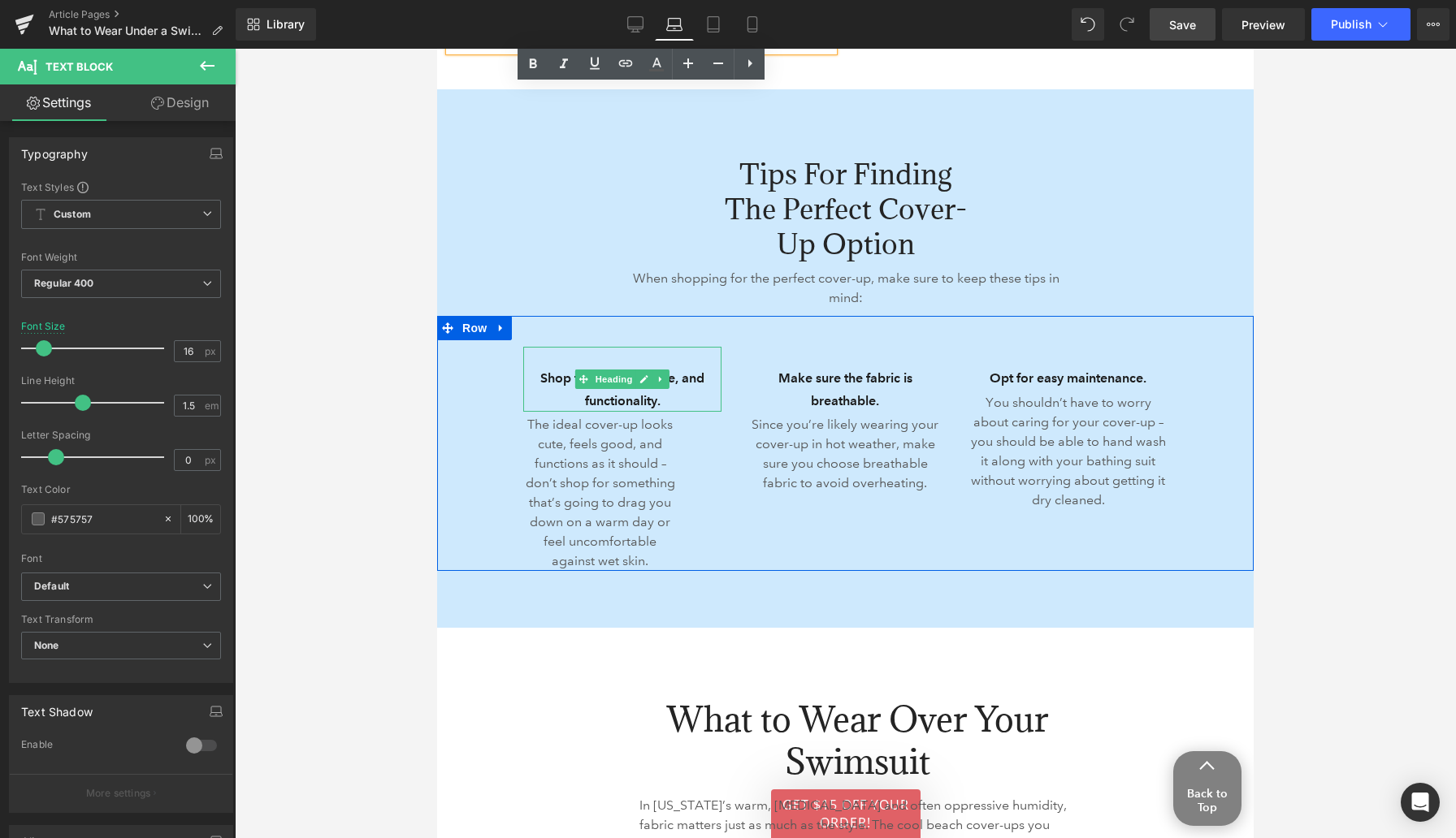
click at [554, 378] on h3 "Shop for comfort, style, and functionality." at bounding box center [622, 389] width 199 height 45
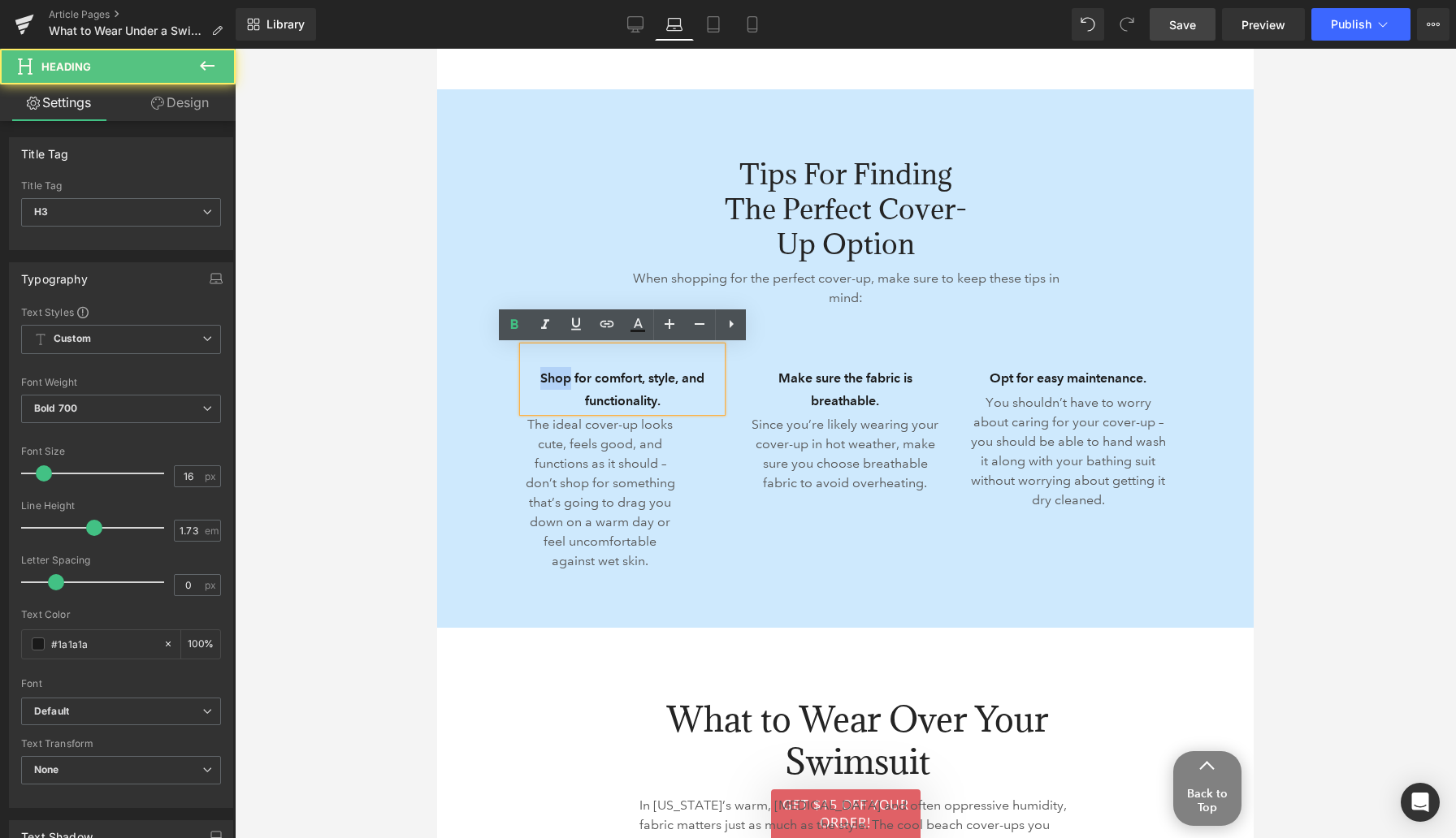
click at [554, 378] on h3 "Shop for comfort, style, and functionality." at bounding box center [622, 389] width 199 height 45
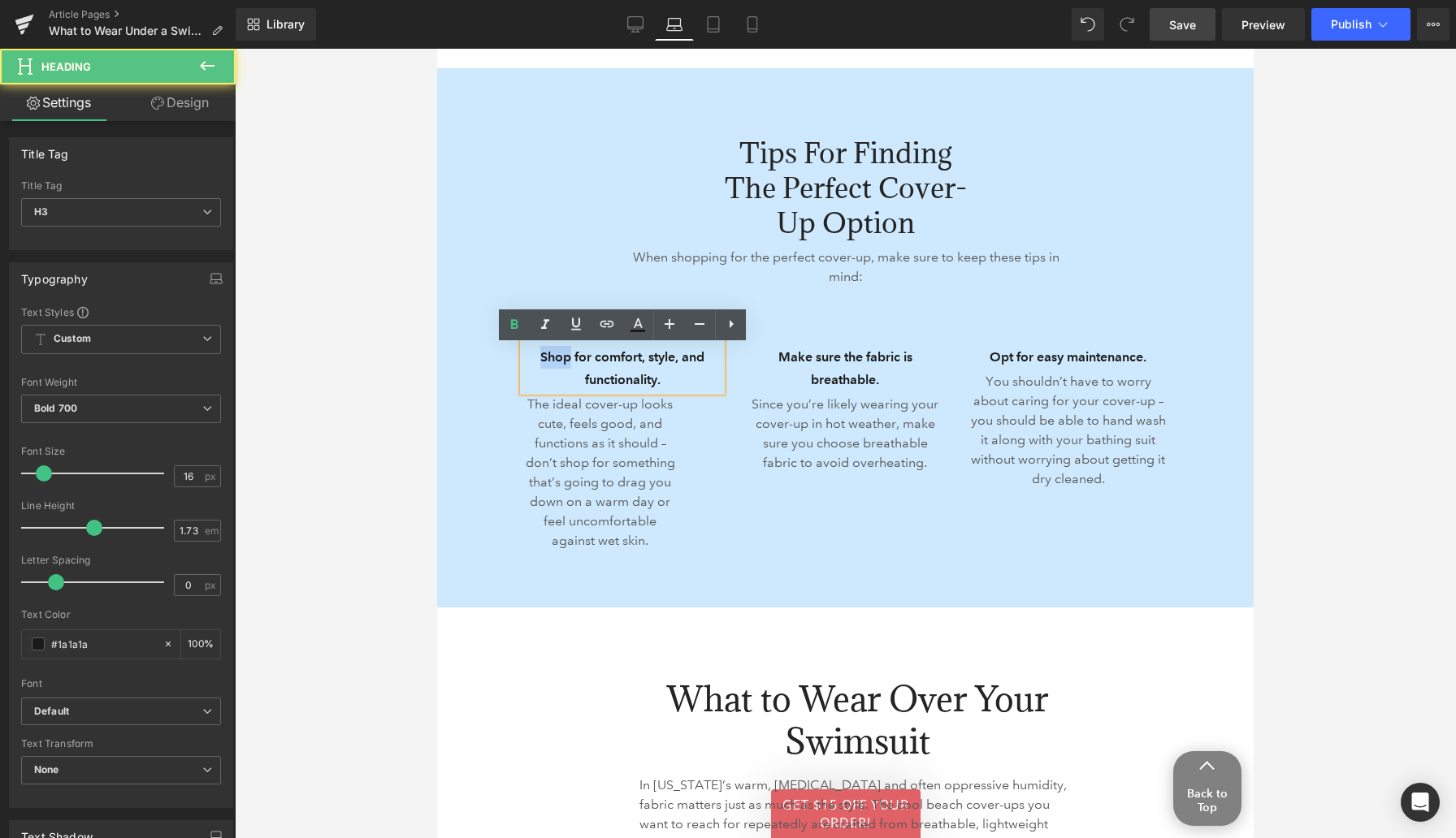
click at [554, 378] on h3 "Shop for comfort, style, and functionality." at bounding box center [622, 368] width 199 height 45
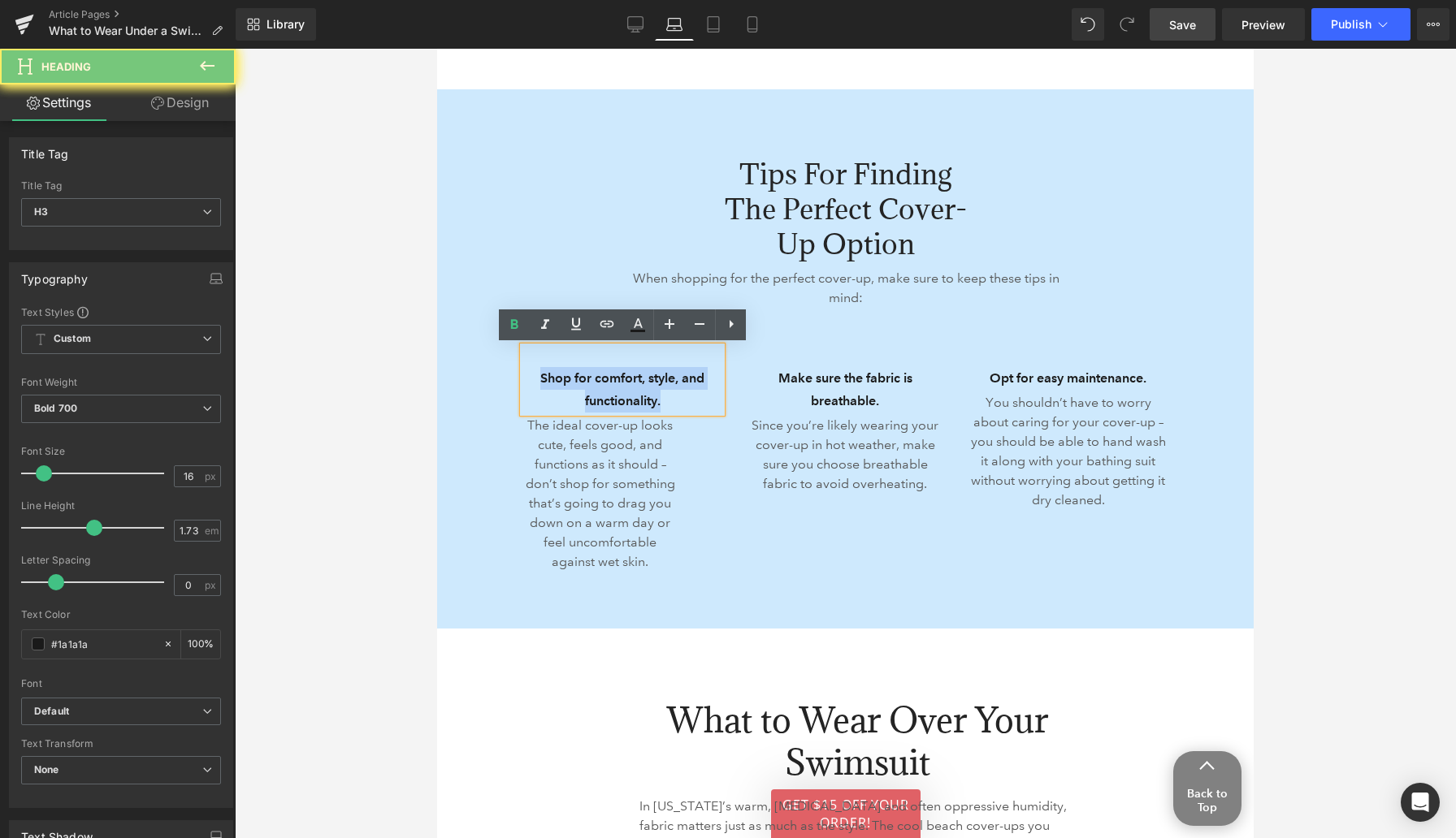
click at [554, 378] on h3 "Shop for comfort, style, and functionality." at bounding box center [622, 389] width 199 height 45
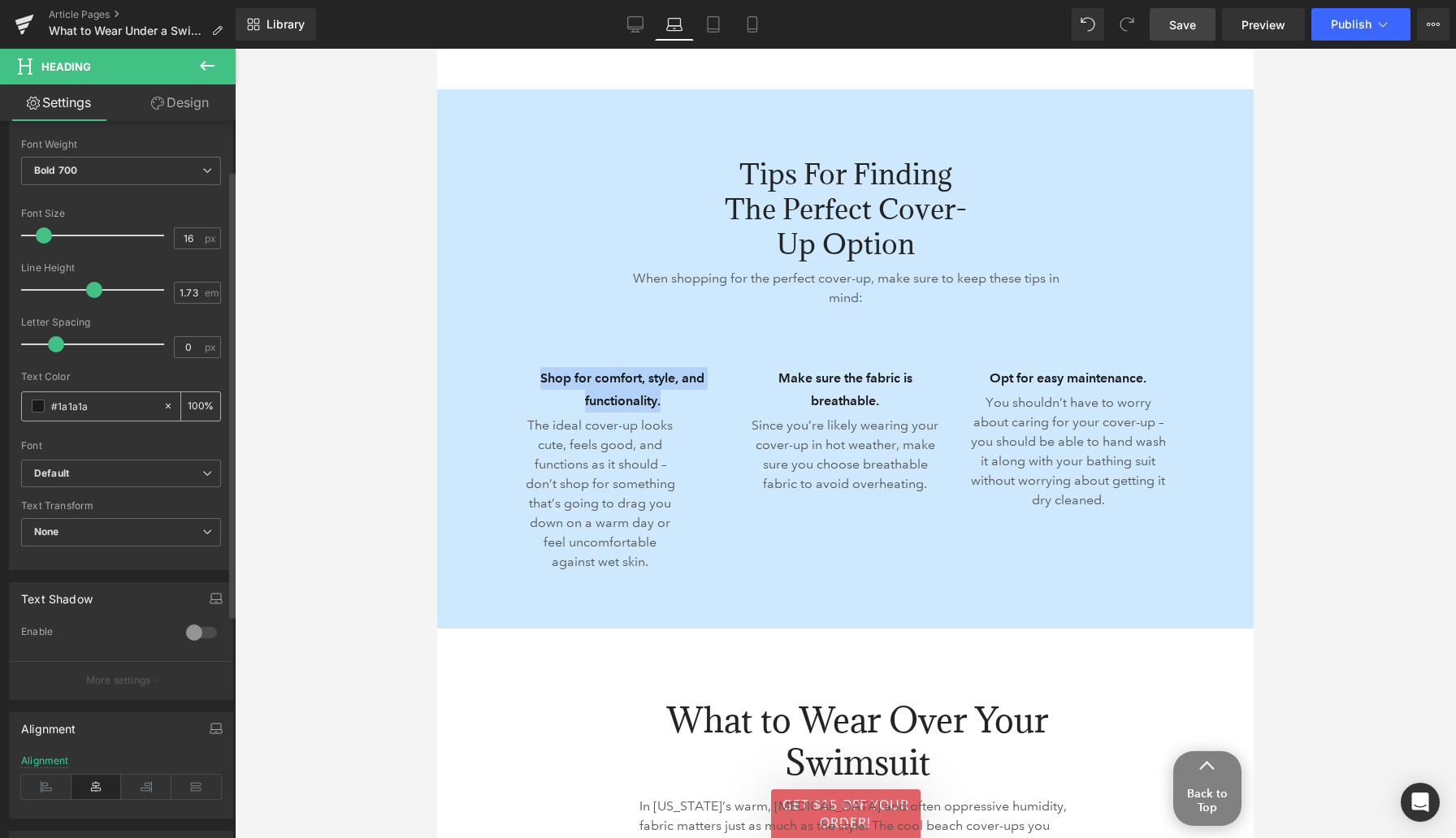
scroll to position [304, 0]
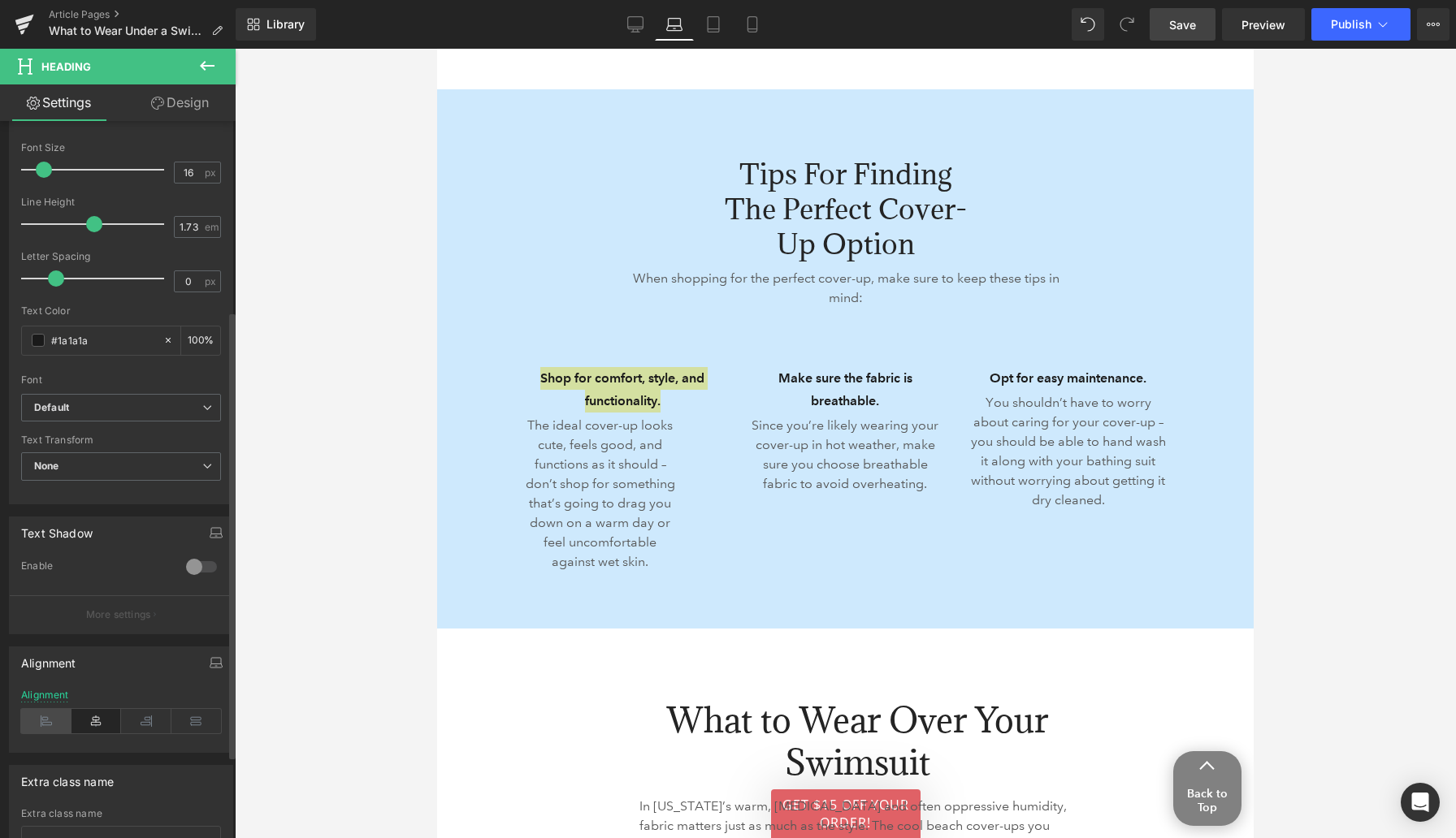
click at [55, 718] on icon at bounding box center [46, 721] width 50 height 25
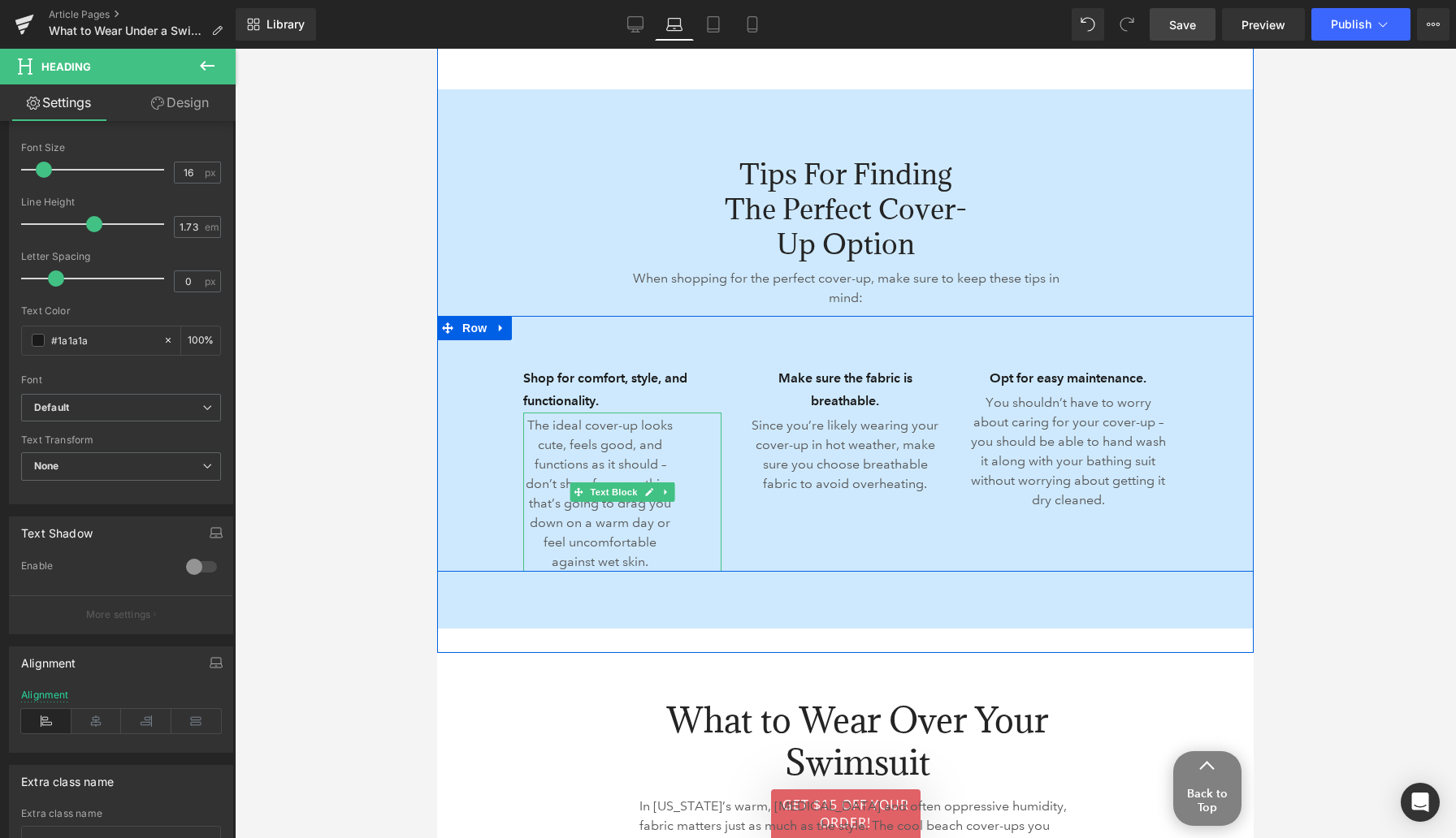
click at [565, 485] on p "The ideal cover-up looks cute, feels good, and functions as it should – don’t s…" at bounding box center [600, 493] width 154 height 156
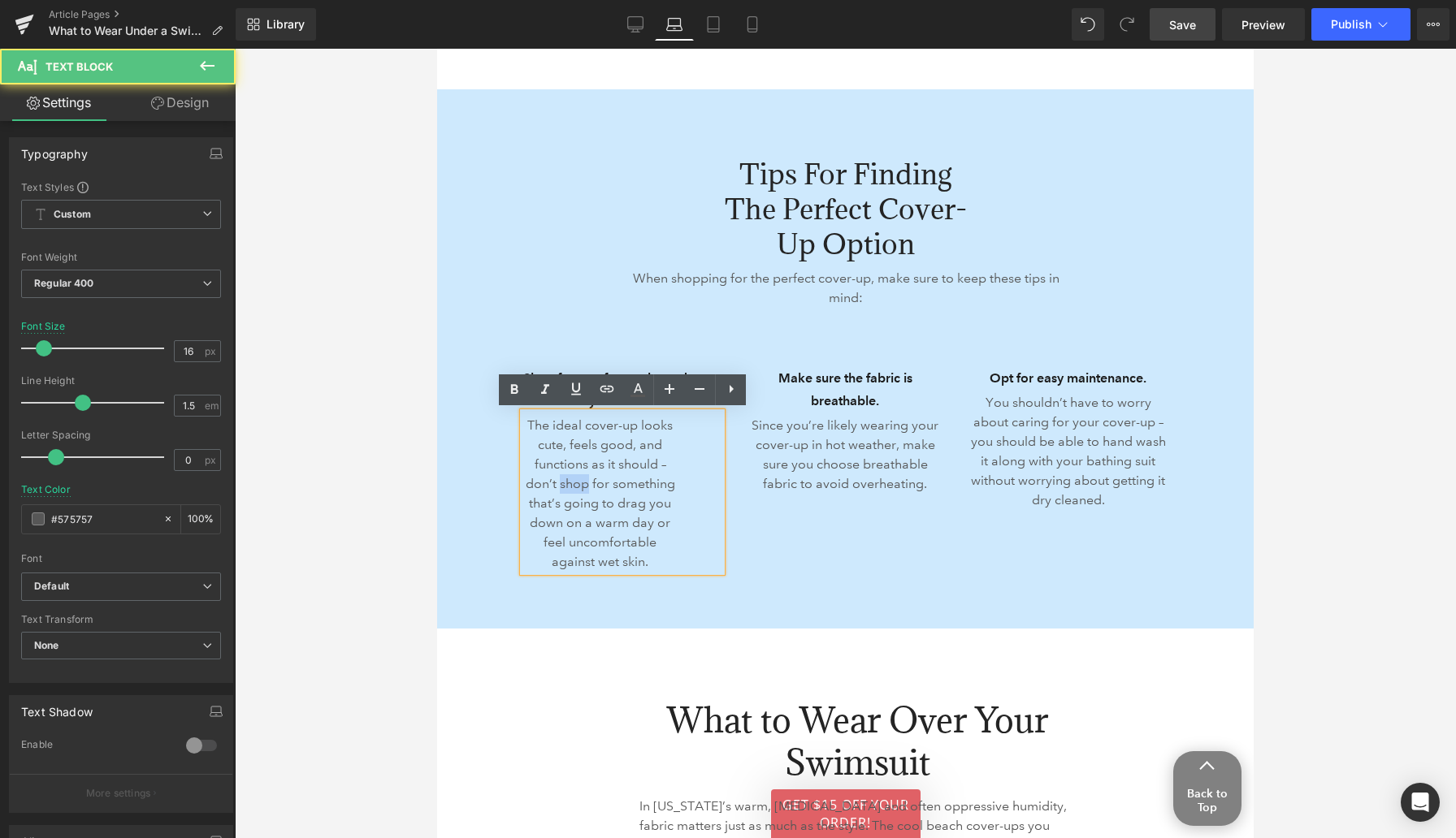
click at [565, 485] on p "The ideal cover-up looks cute, feels good, and functions as it should – don’t s…" at bounding box center [600, 493] width 154 height 156
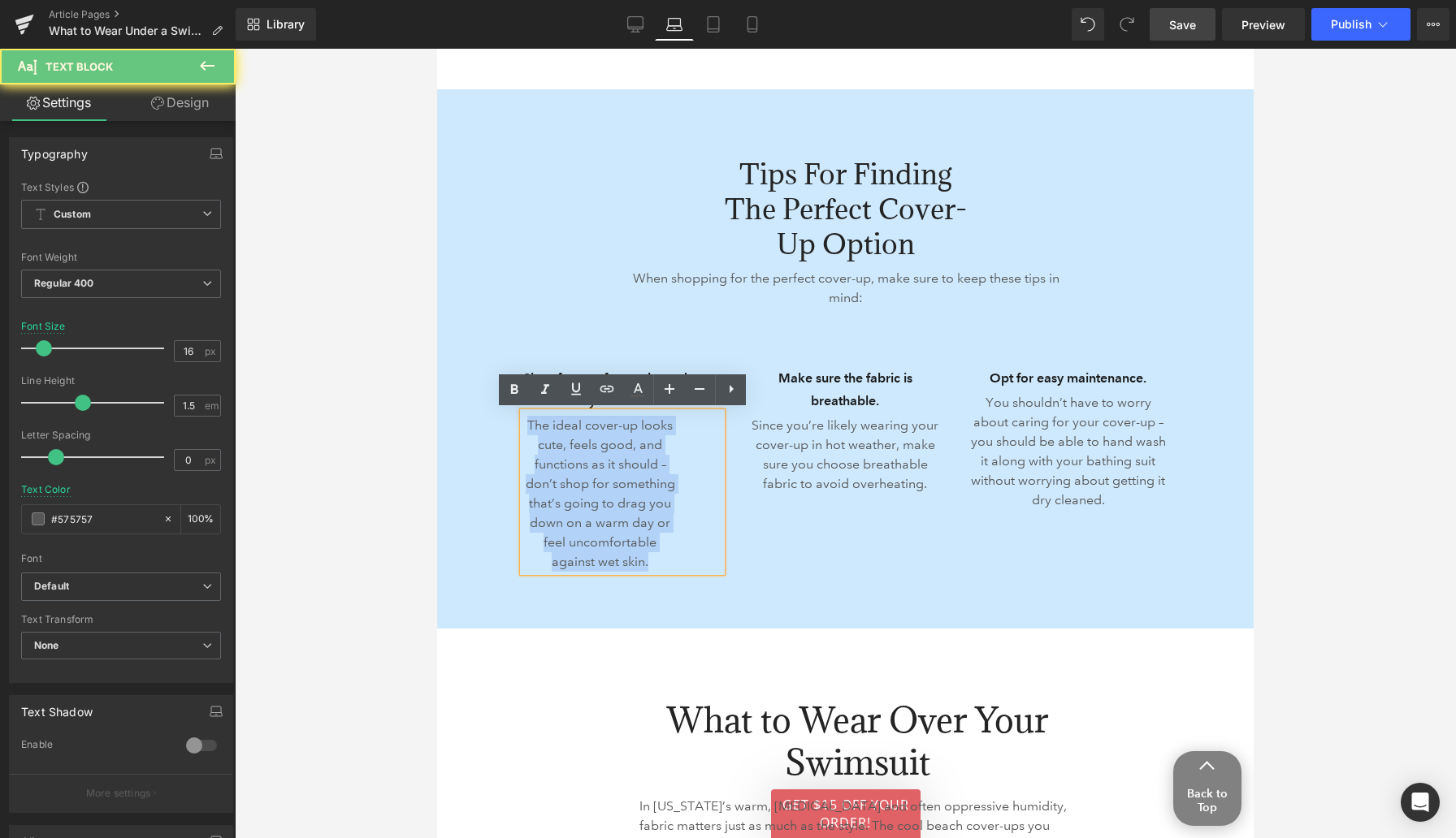
click at [565, 485] on p "The ideal cover-up looks cute, feels good, and functions as it should – don’t s…" at bounding box center [600, 493] width 154 height 156
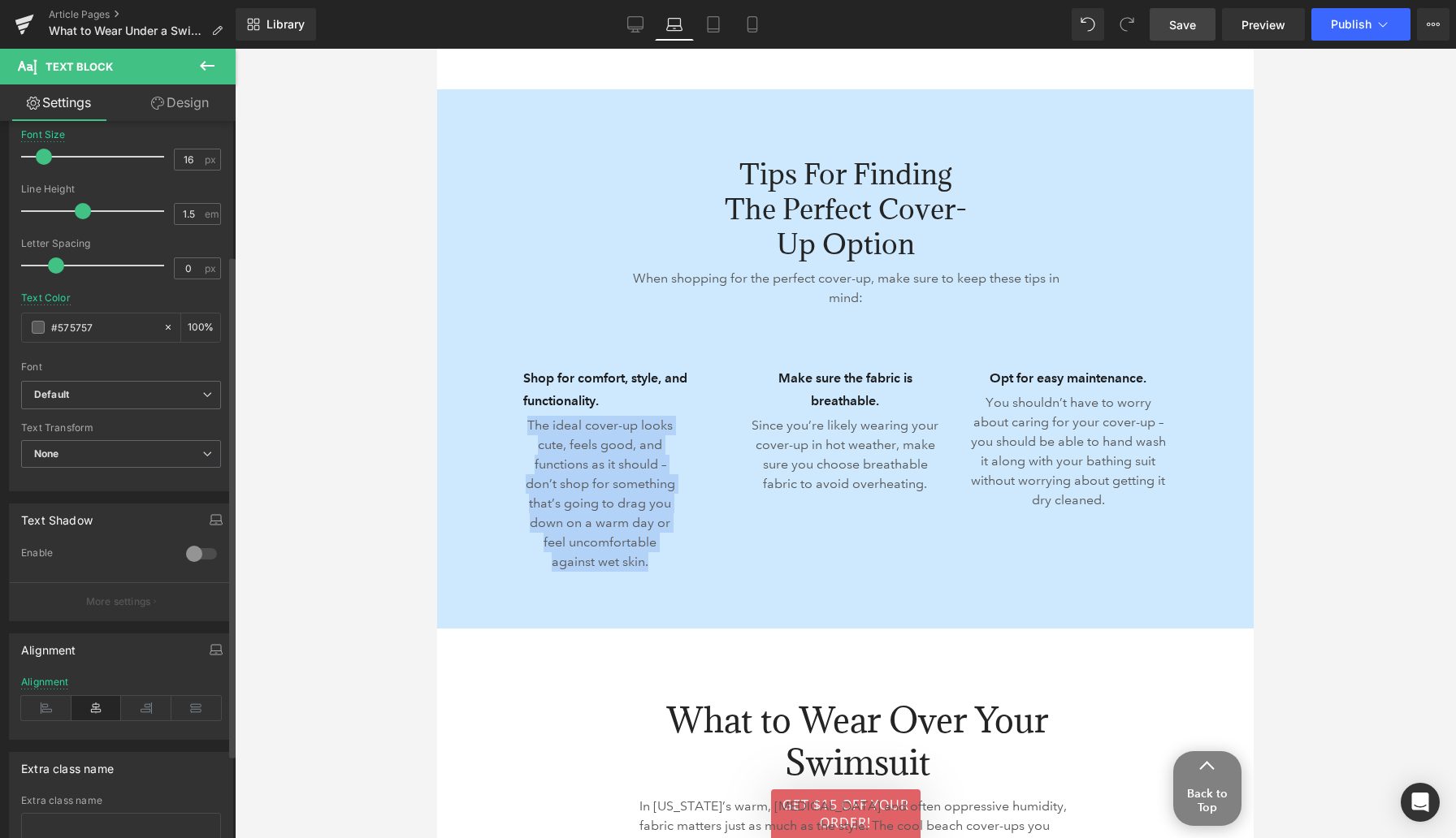
scroll to position [261, 0]
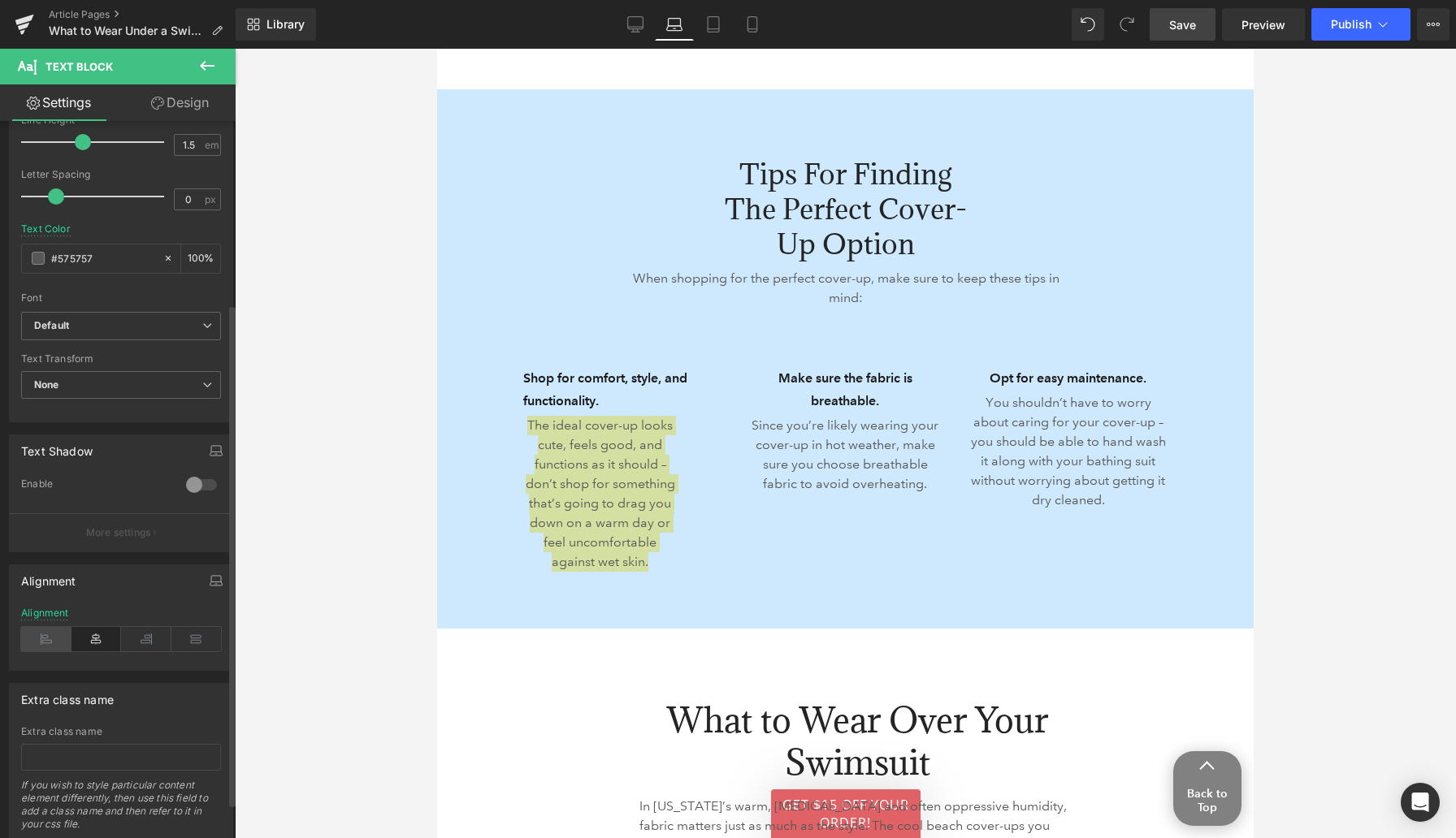
click at [45, 640] on icon at bounding box center [46, 639] width 50 height 25
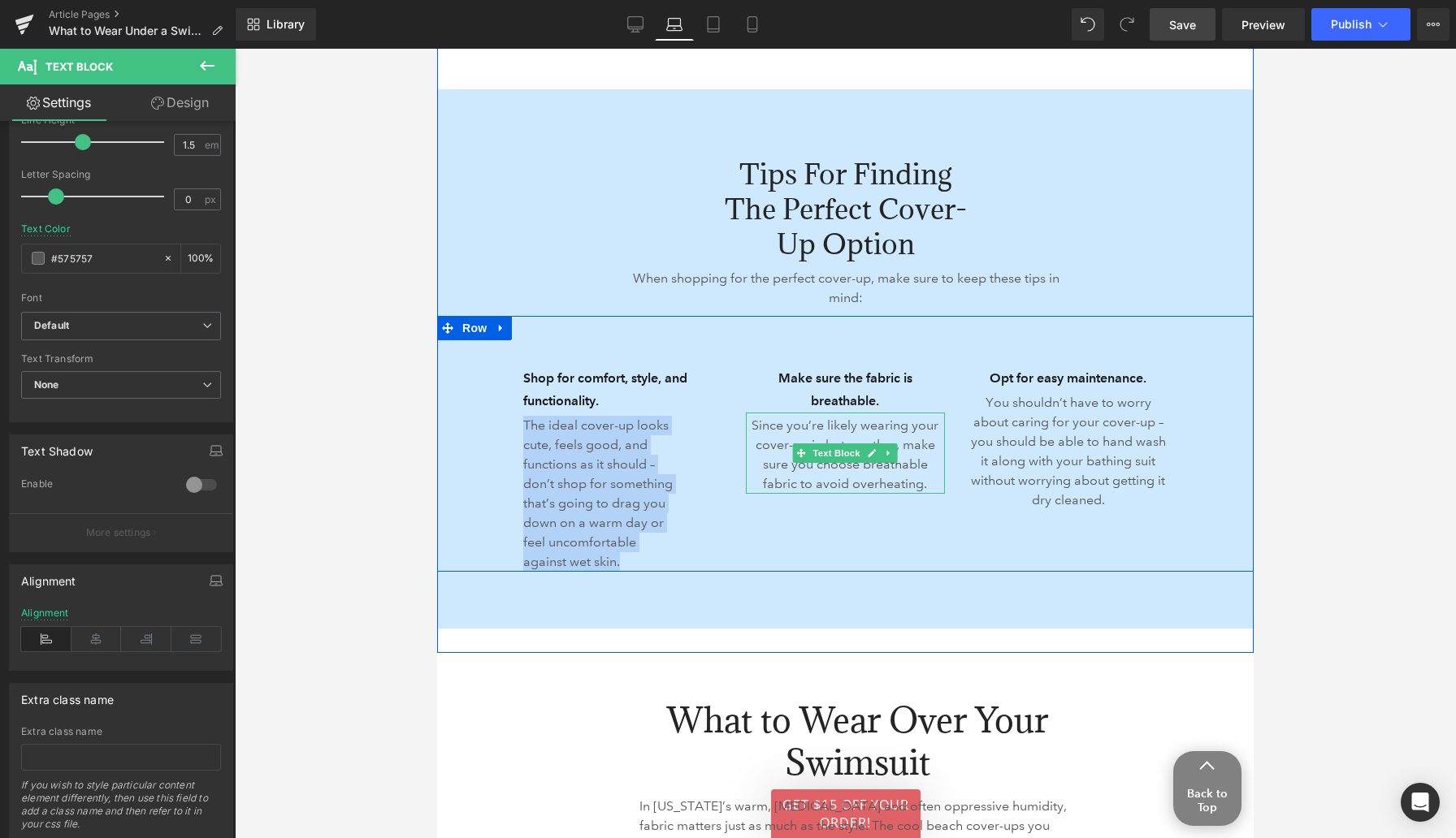
click at [819, 475] on p "Since you’re likely wearing your cover-up in hot weather, make sure you choose …" at bounding box center [845, 454] width 199 height 78
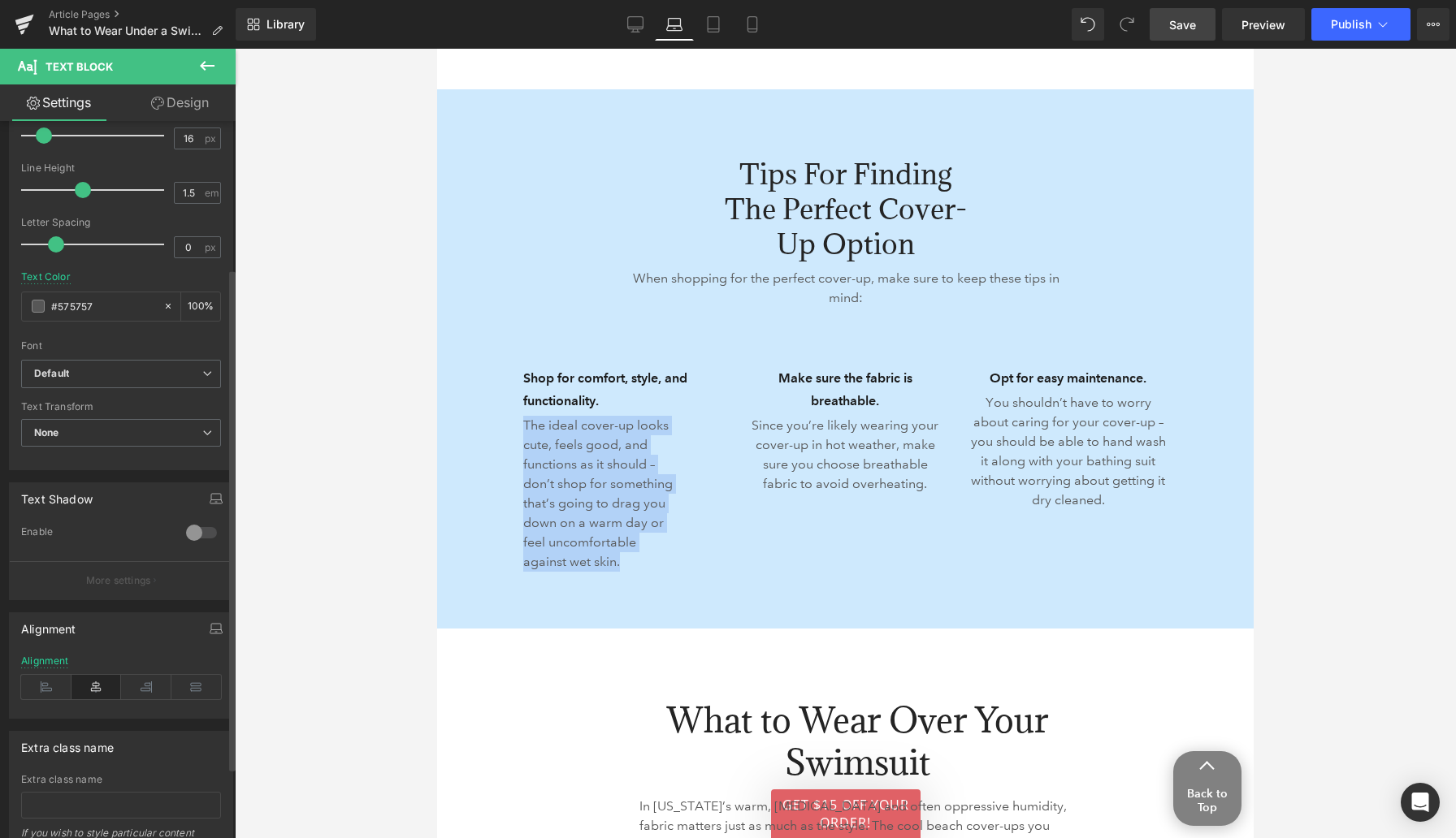
scroll to position [213, 0]
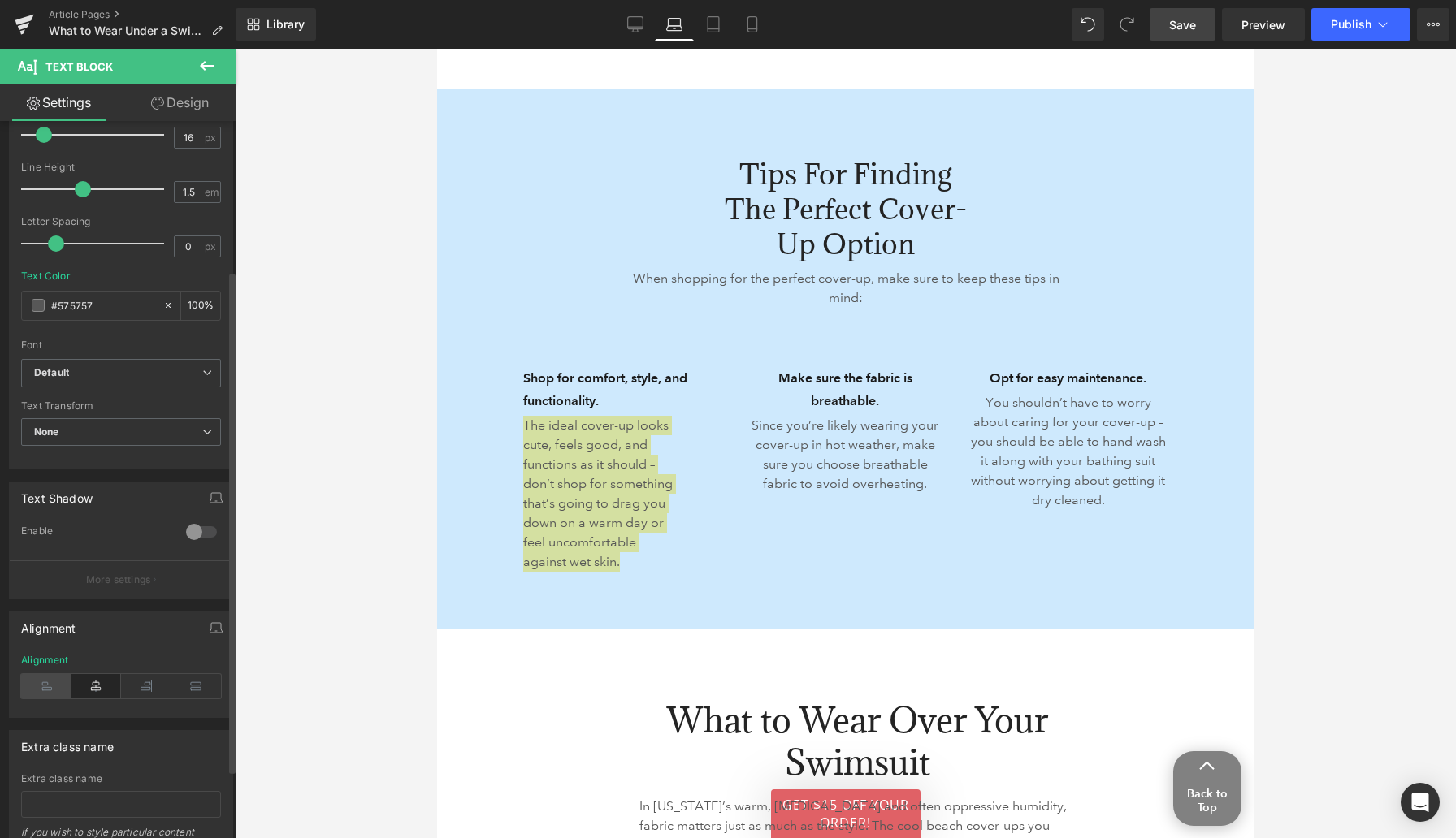
click at [50, 691] on icon at bounding box center [46, 686] width 50 height 25
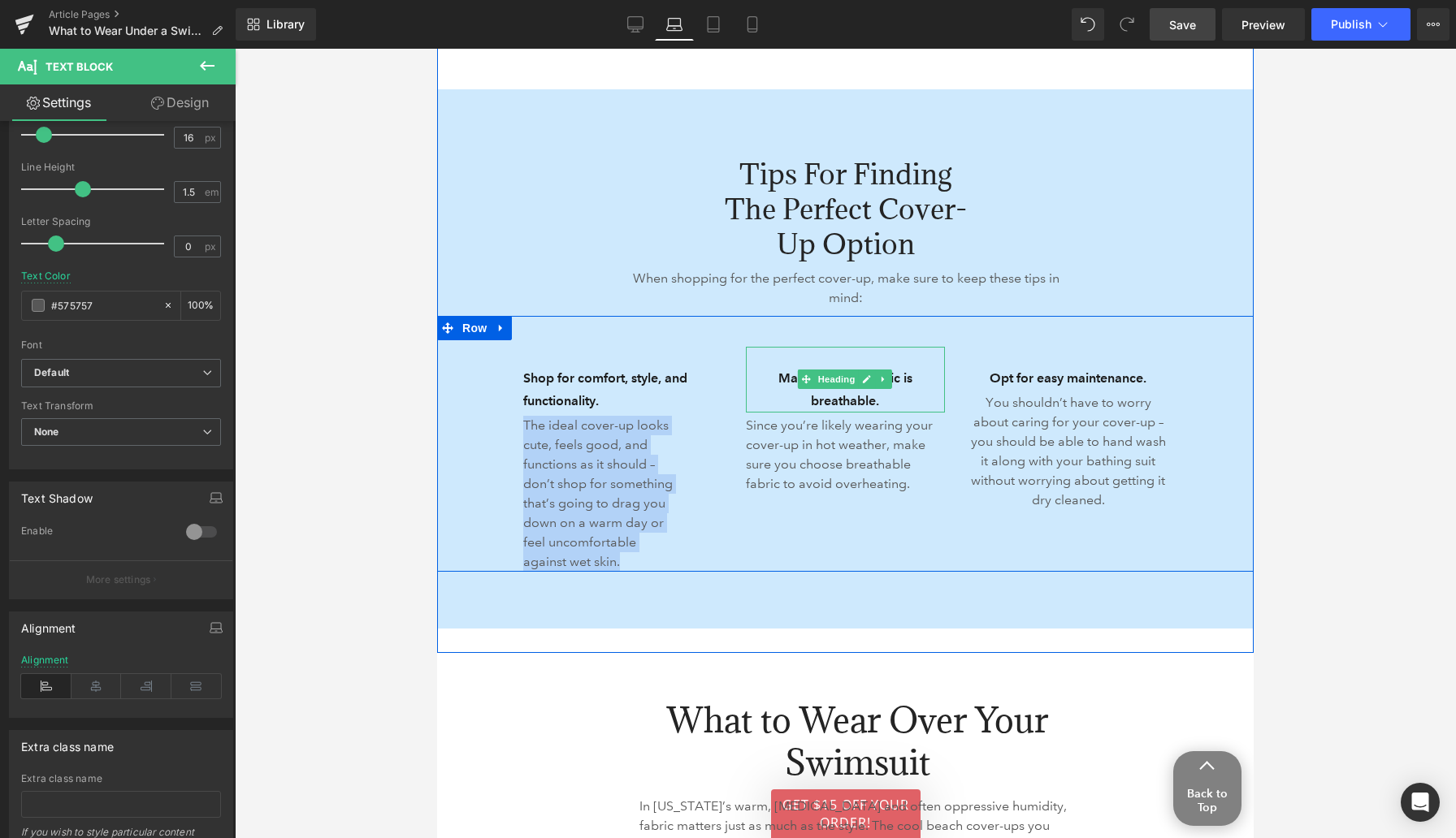
click at [784, 379] on h3 "Make sure the fabric is breathable." at bounding box center [845, 389] width 199 height 45
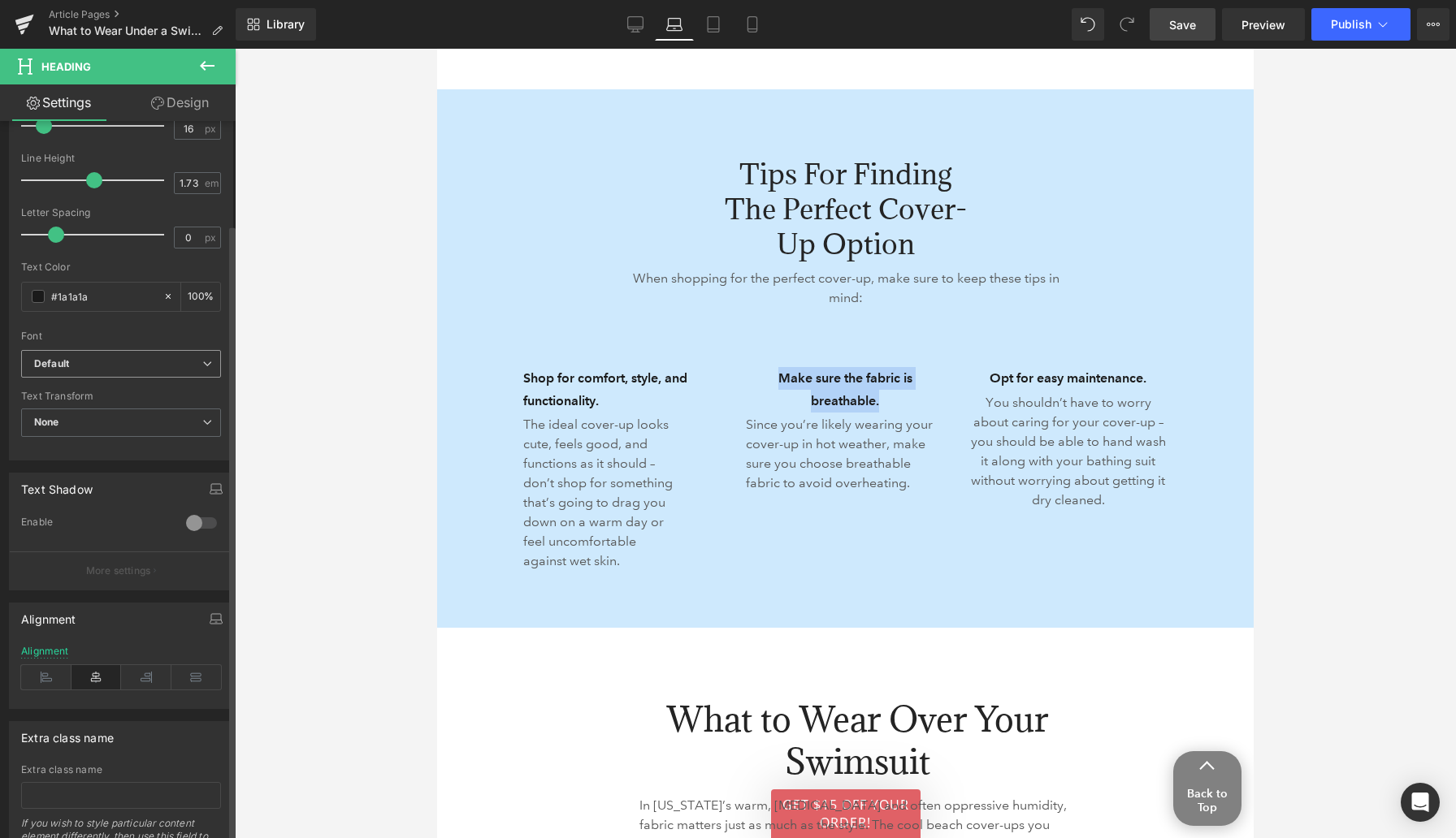
scroll to position [364, 0]
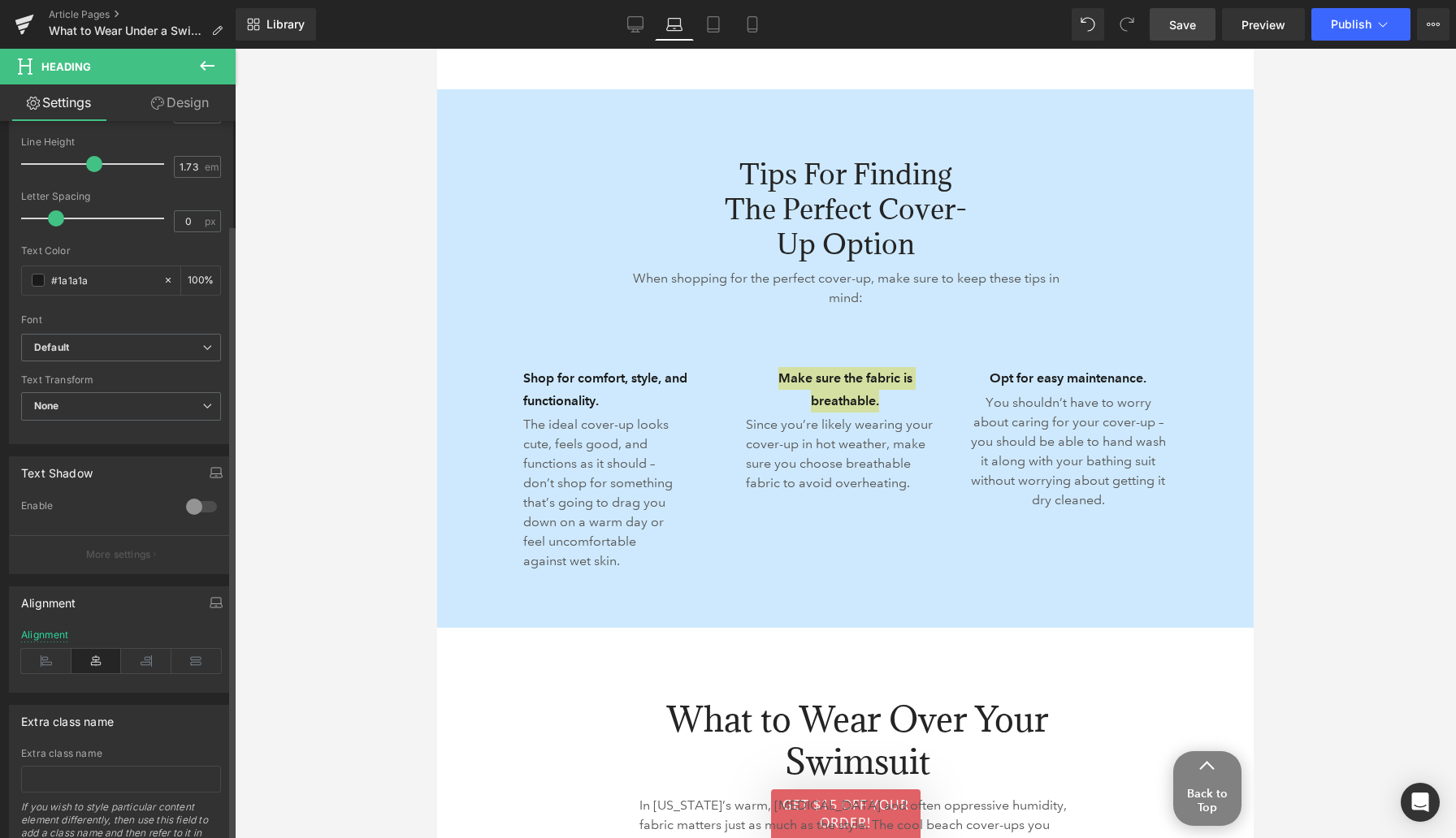
click at [45, 675] on div "Alignment" at bounding box center [121, 661] width 200 height 62
click at [43, 661] on icon at bounding box center [46, 661] width 50 height 25
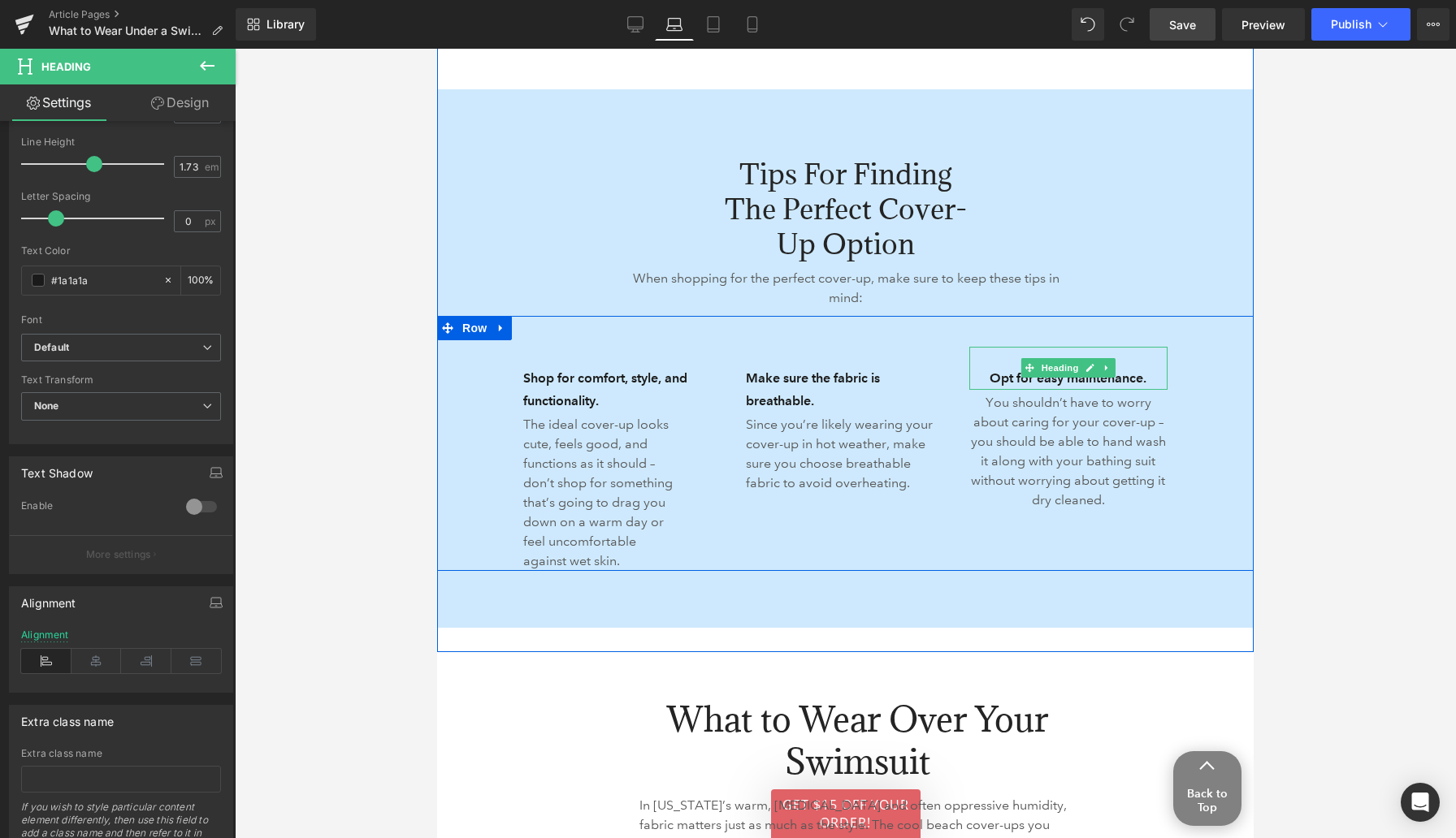
click at [1012, 378] on h3 "Opt for easy maintenance." at bounding box center [1068, 378] width 199 height 23
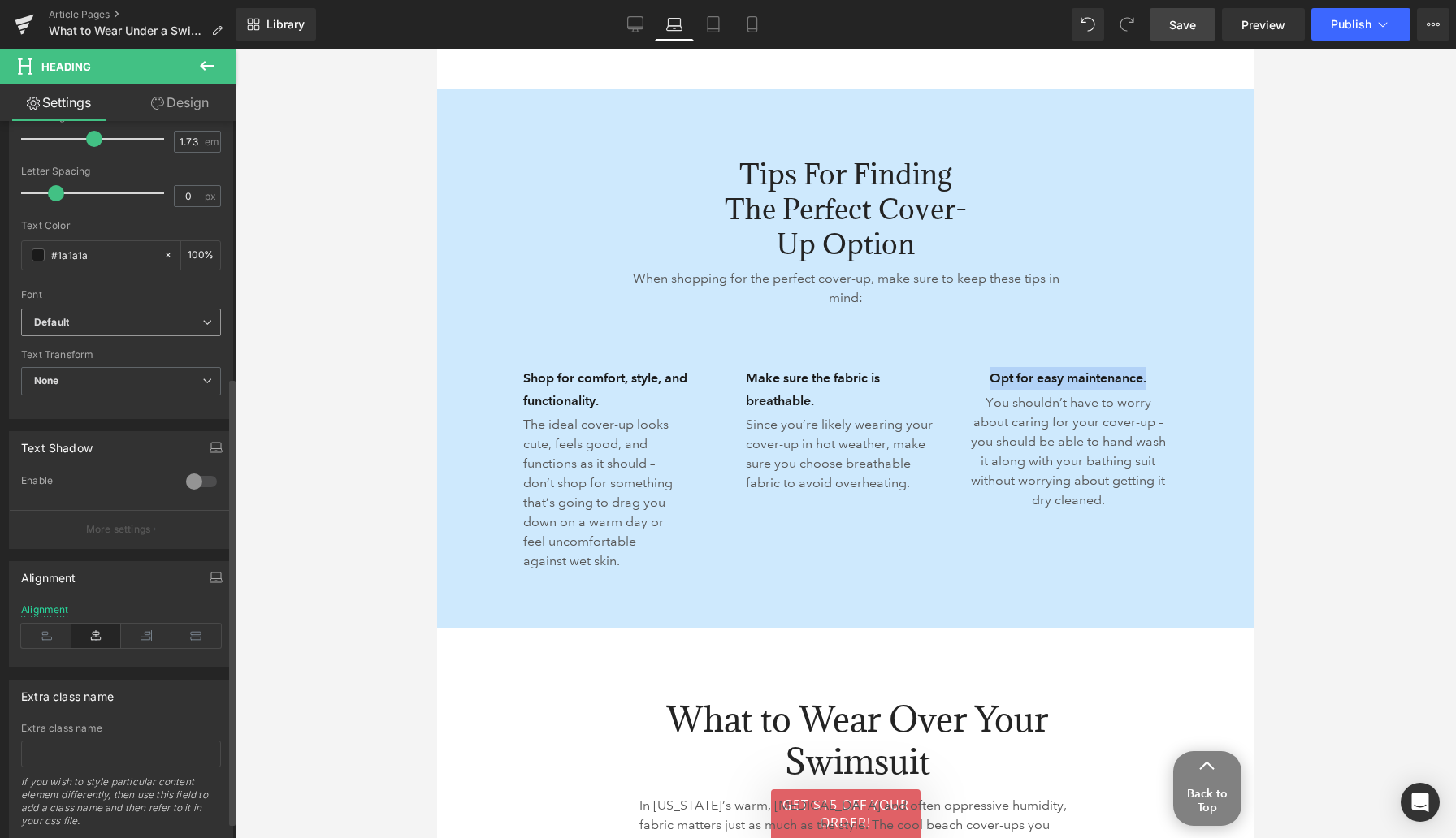
scroll to position [410, 0]
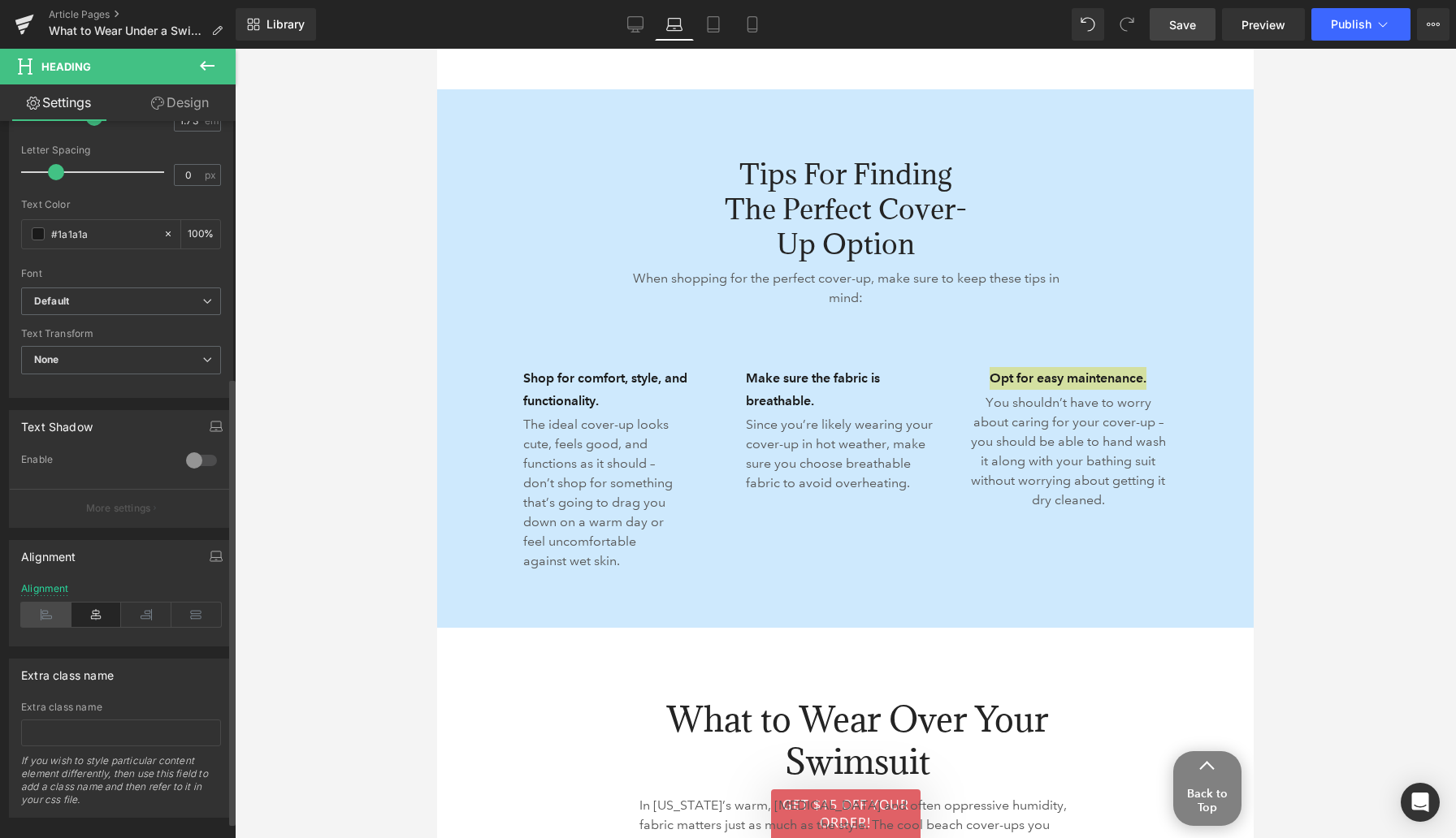
click at [47, 618] on icon at bounding box center [46, 615] width 50 height 25
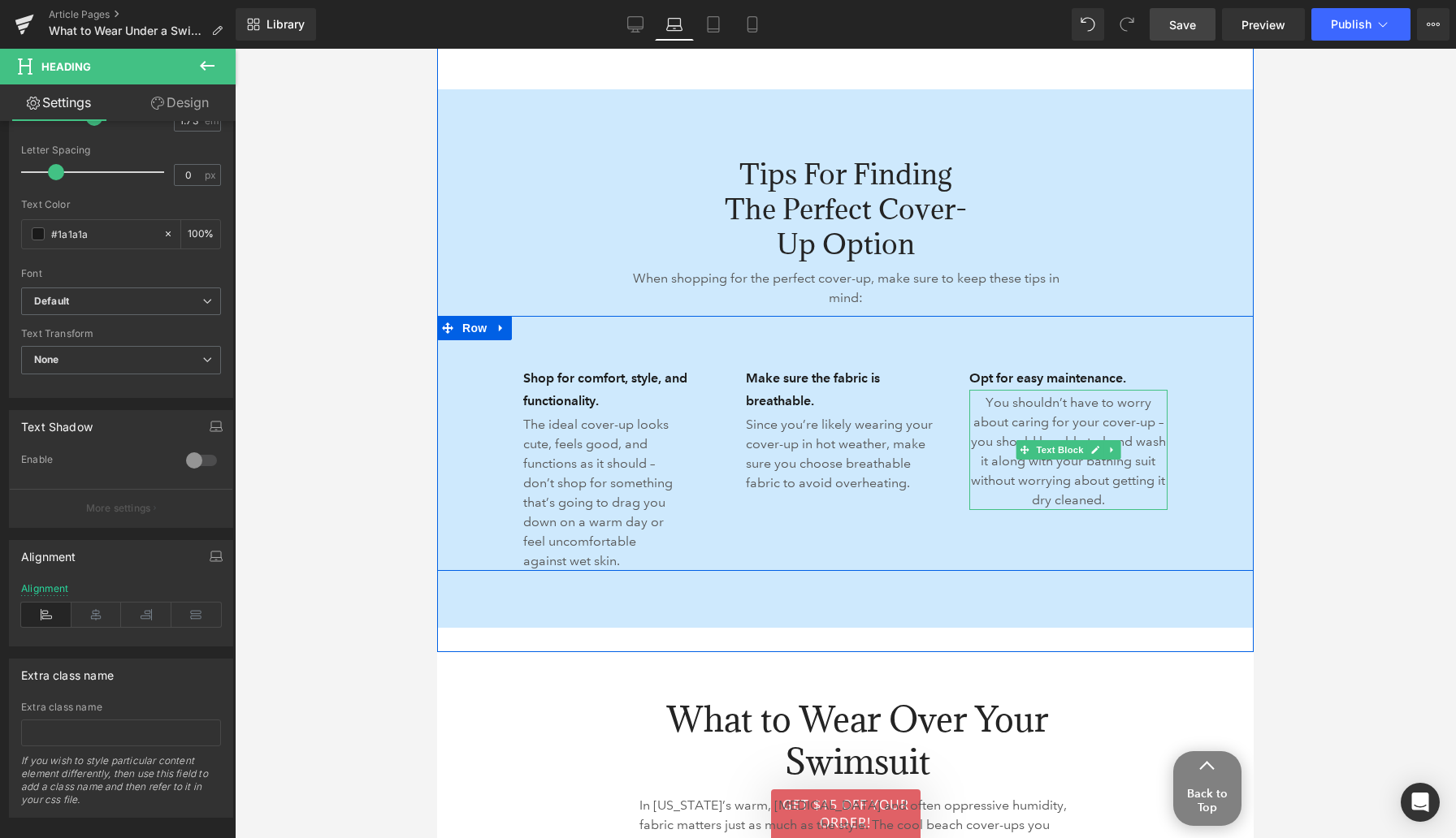
click at [1000, 463] on p "You shouldn’t have to worry about caring for your cover-up – you should be able…" at bounding box center [1068, 452] width 199 height 117
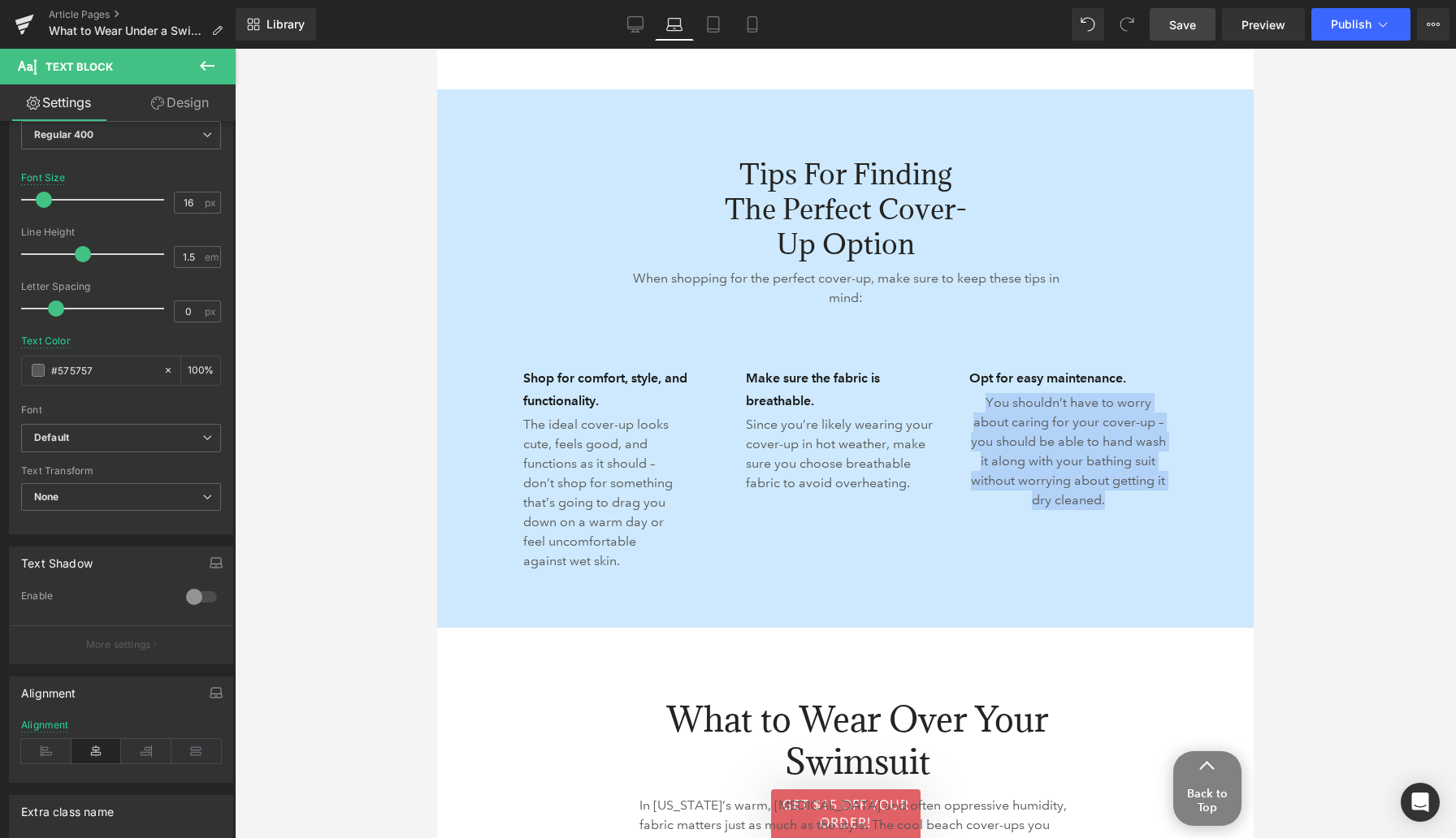
scroll to position [286, 0]
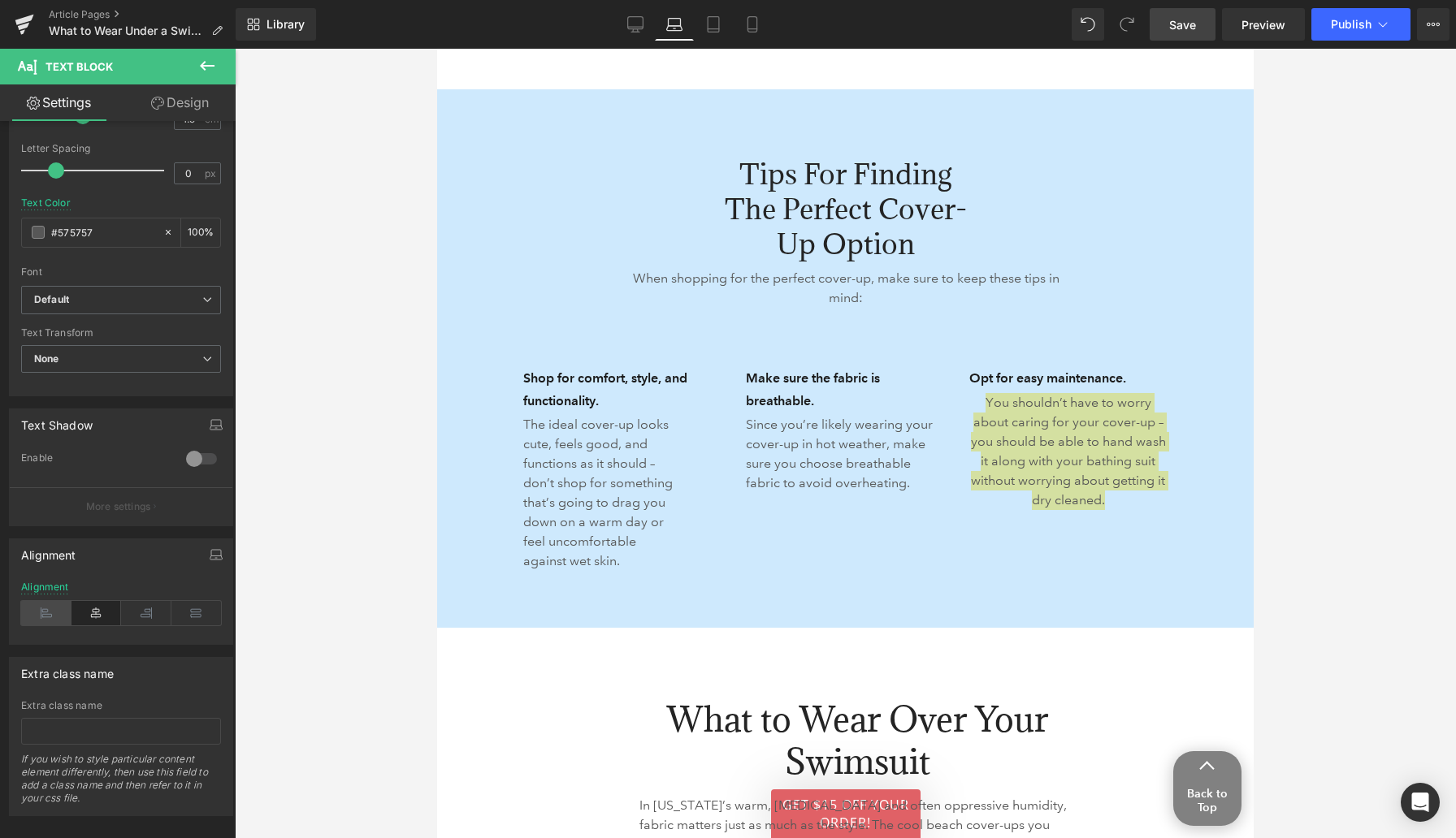
click at [48, 618] on icon at bounding box center [46, 613] width 50 height 25
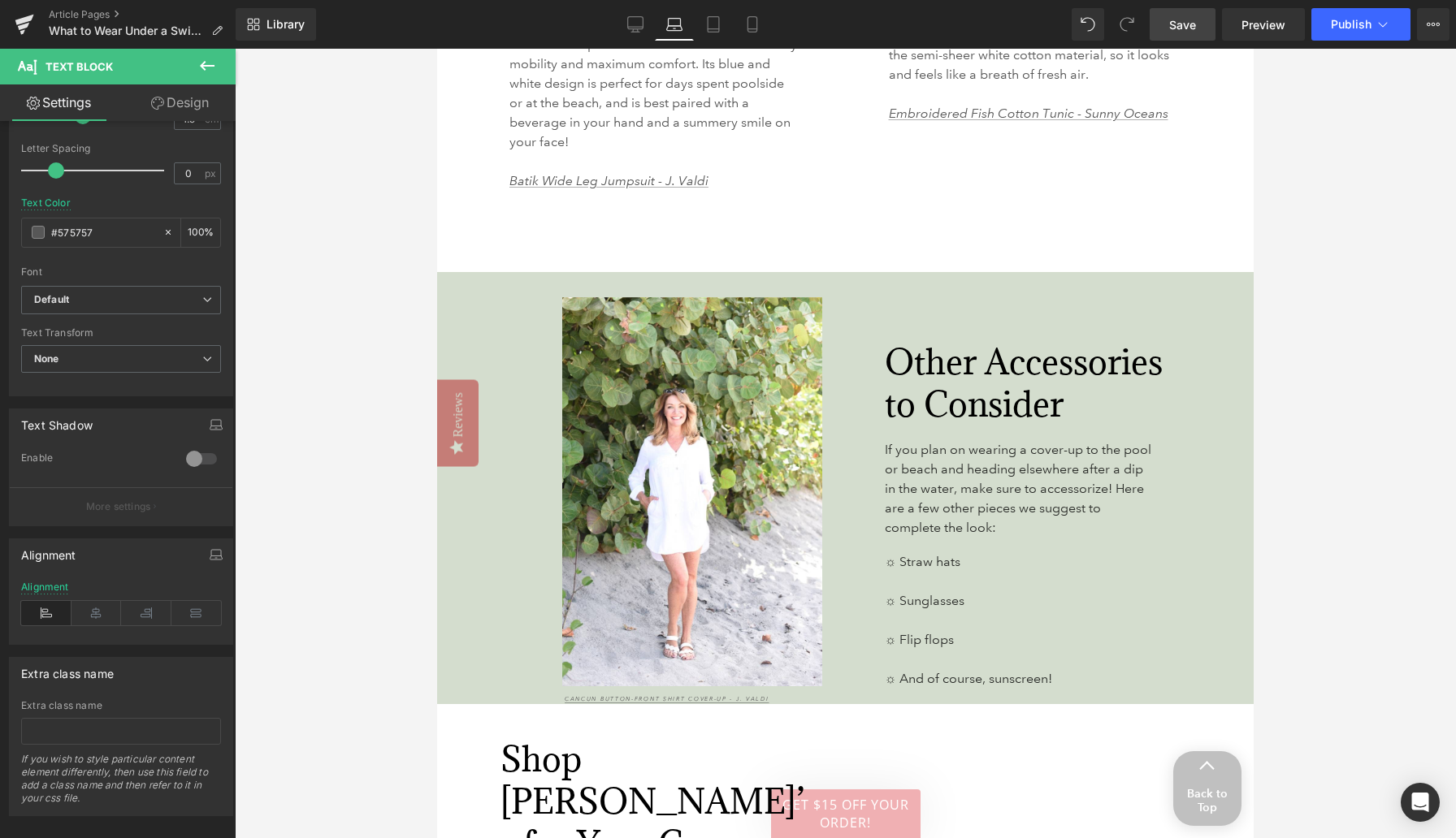
scroll to position [4552, 0]
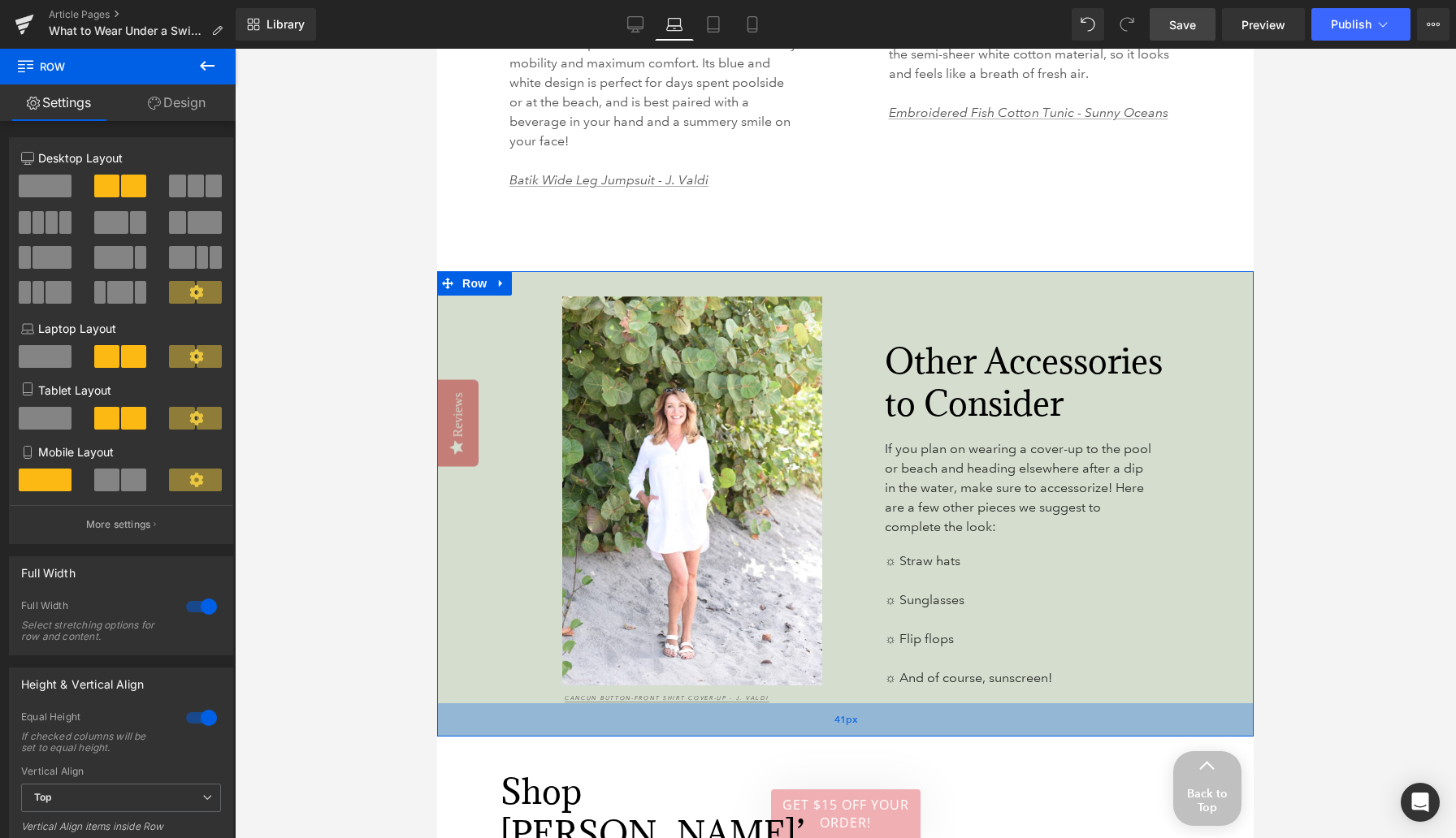
drag, startPoint x: 830, startPoint y: 640, endPoint x: 830, endPoint y: 673, distance: 33.0
click at [830, 704] on div "41px" at bounding box center [846, 720] width 816 height 33
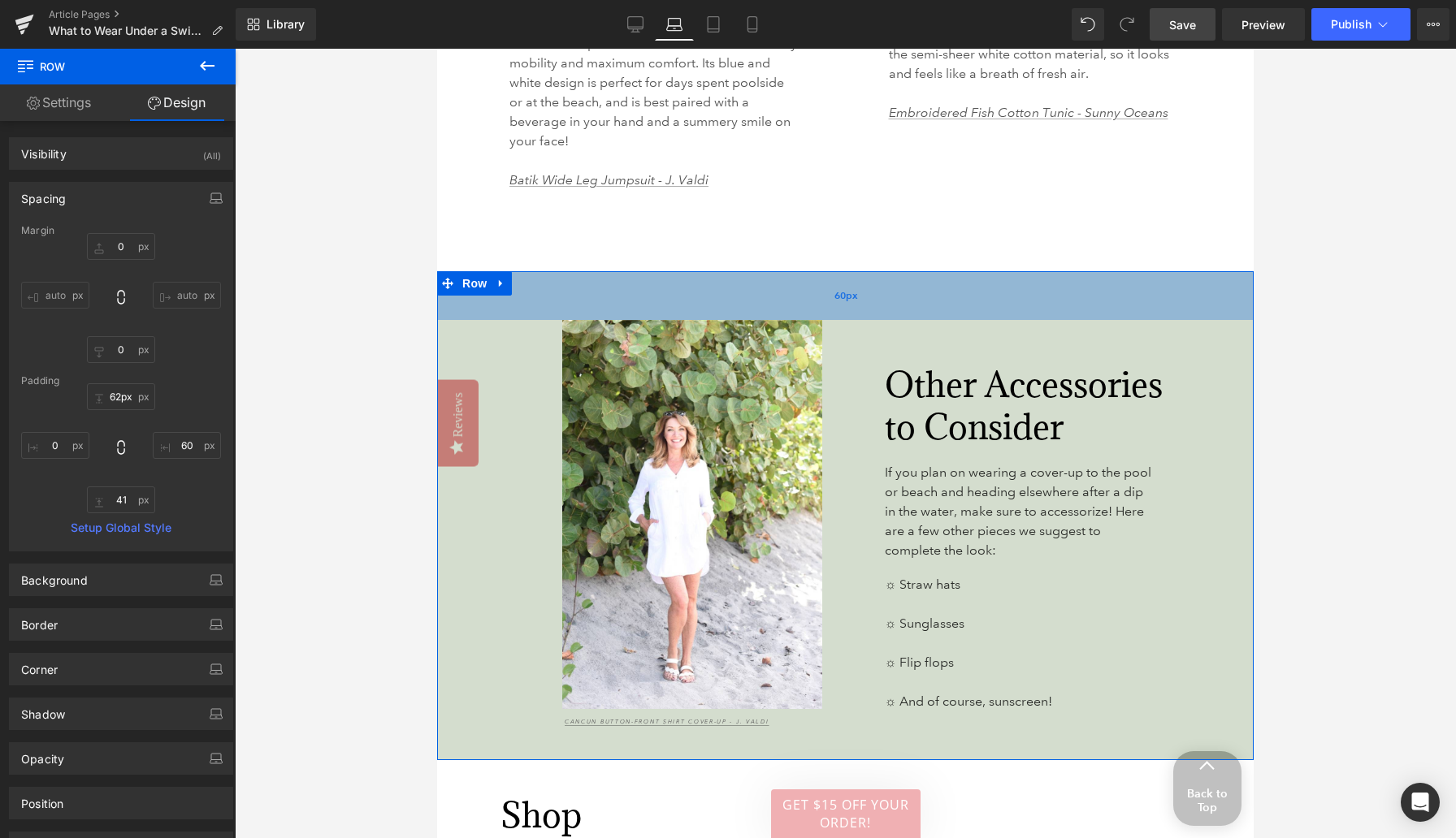
type input "64px"
drag, startPoint x: 831, startPoint y: 220, endPoint x: 832, endPoint y: 248, distance: 28.0
click at [832, 271] on div "60px" at bounding box center [846, 295] width 816 height 48
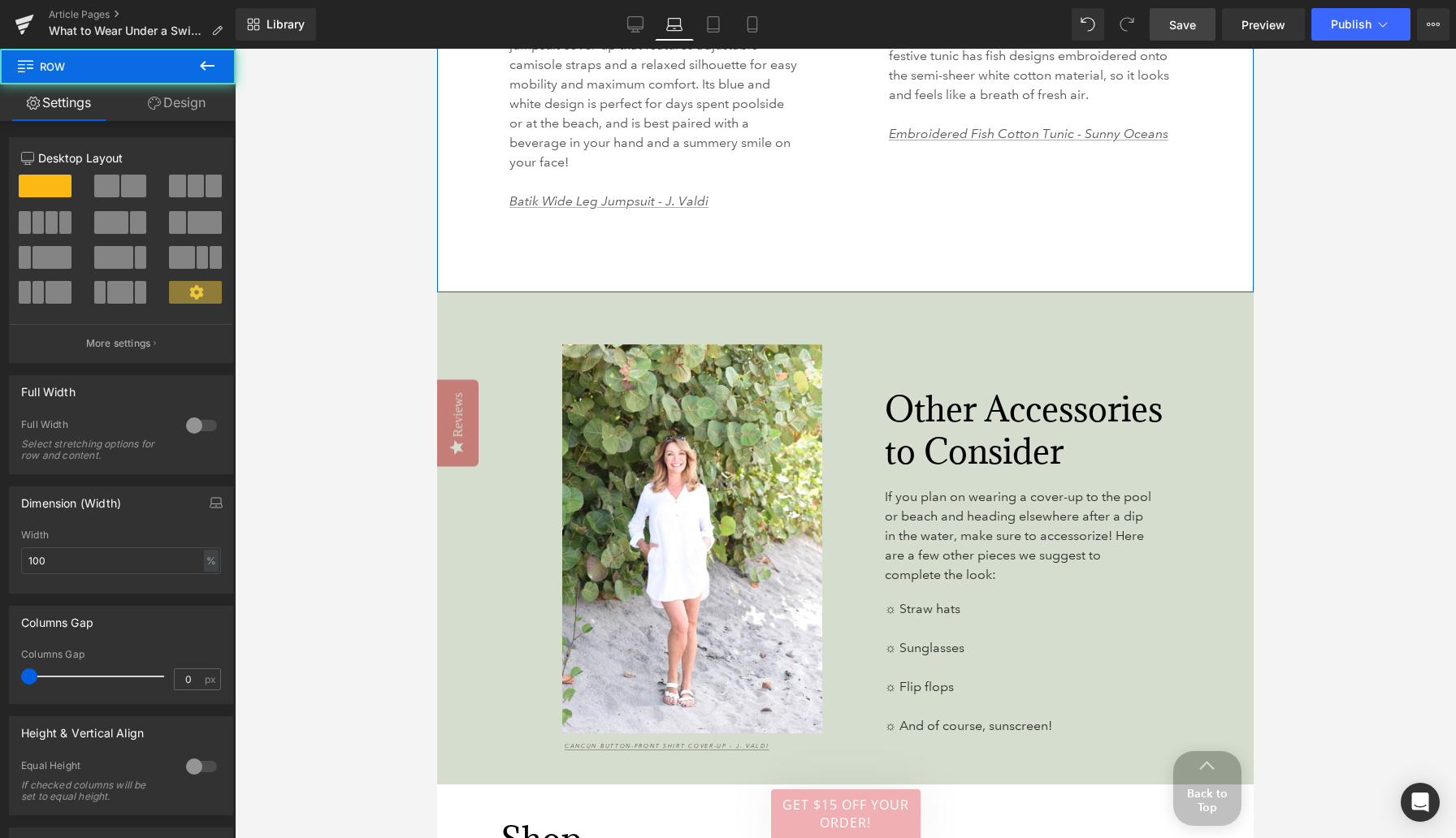
scroll to position [4572, 0]
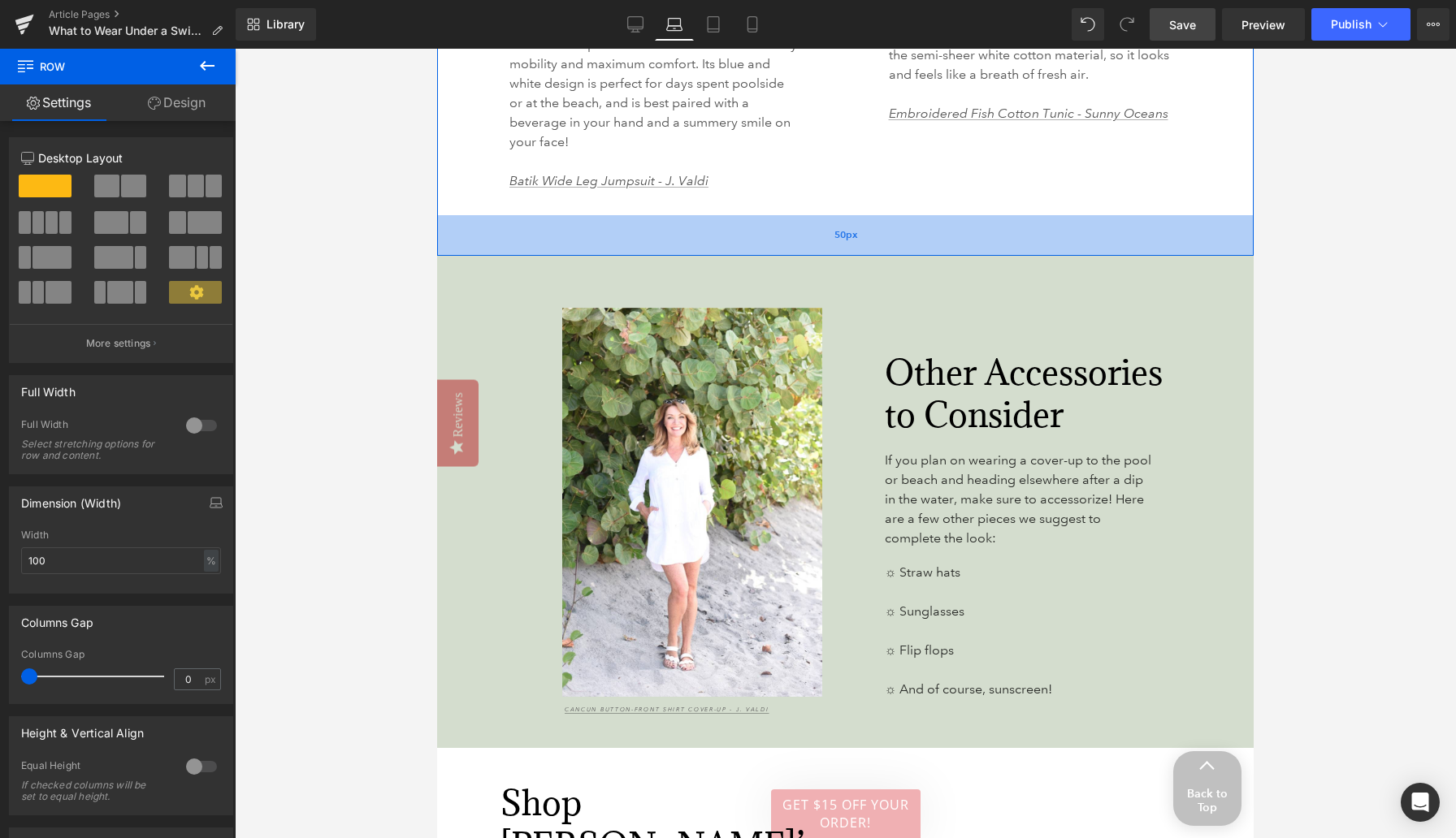
drag, startPoint x: 822, startPoint y: 212, endPoint x: 820, endPoint y: 195, distance: 17.1
click at [821, 215] on div "50px" at bounding box center [846, 235] width 816 height 40
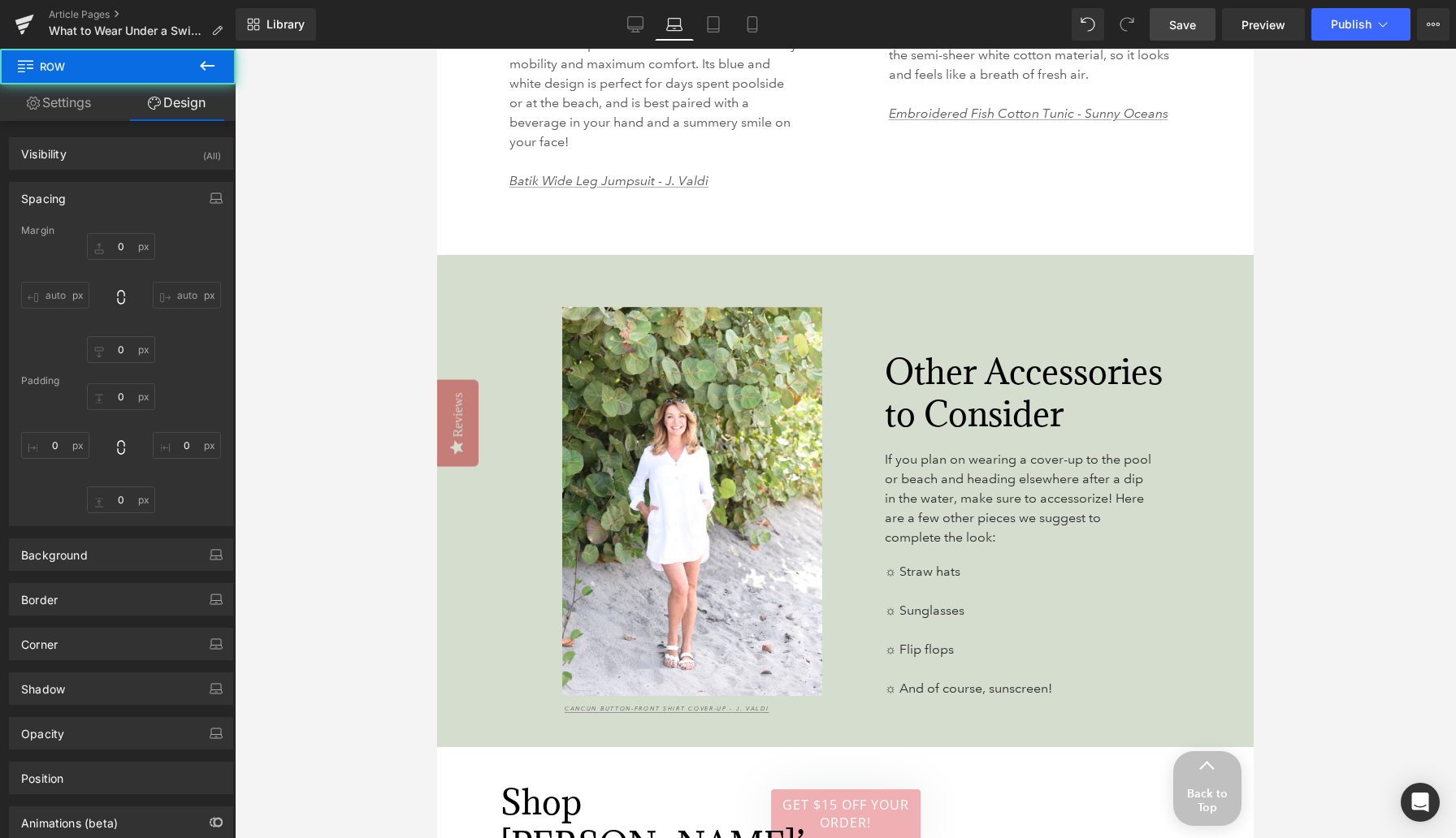
type input "0"
type input "57"
type input "22"
type input "49"
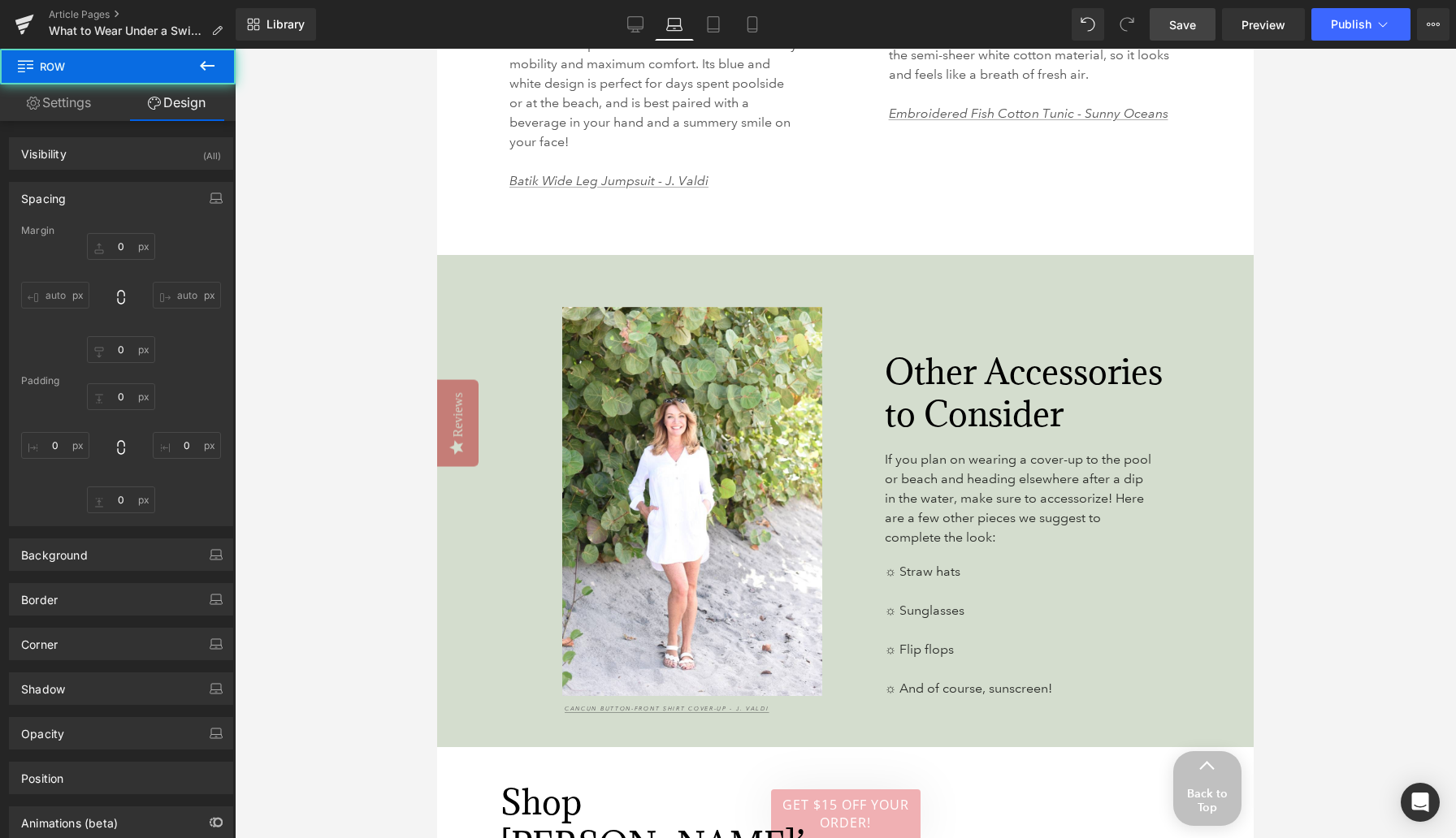
type input "50"
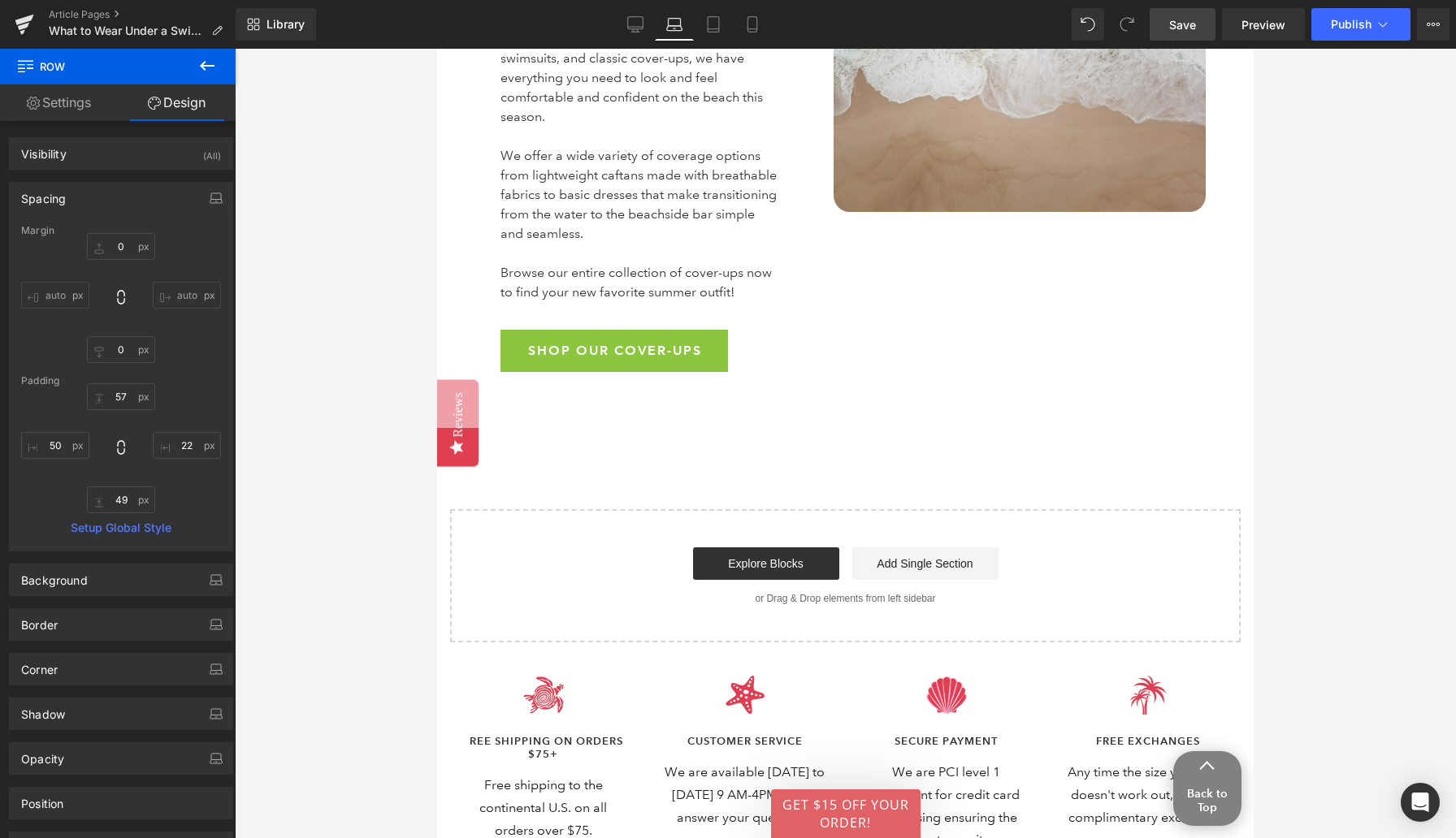
scroll to position [5524, 0]
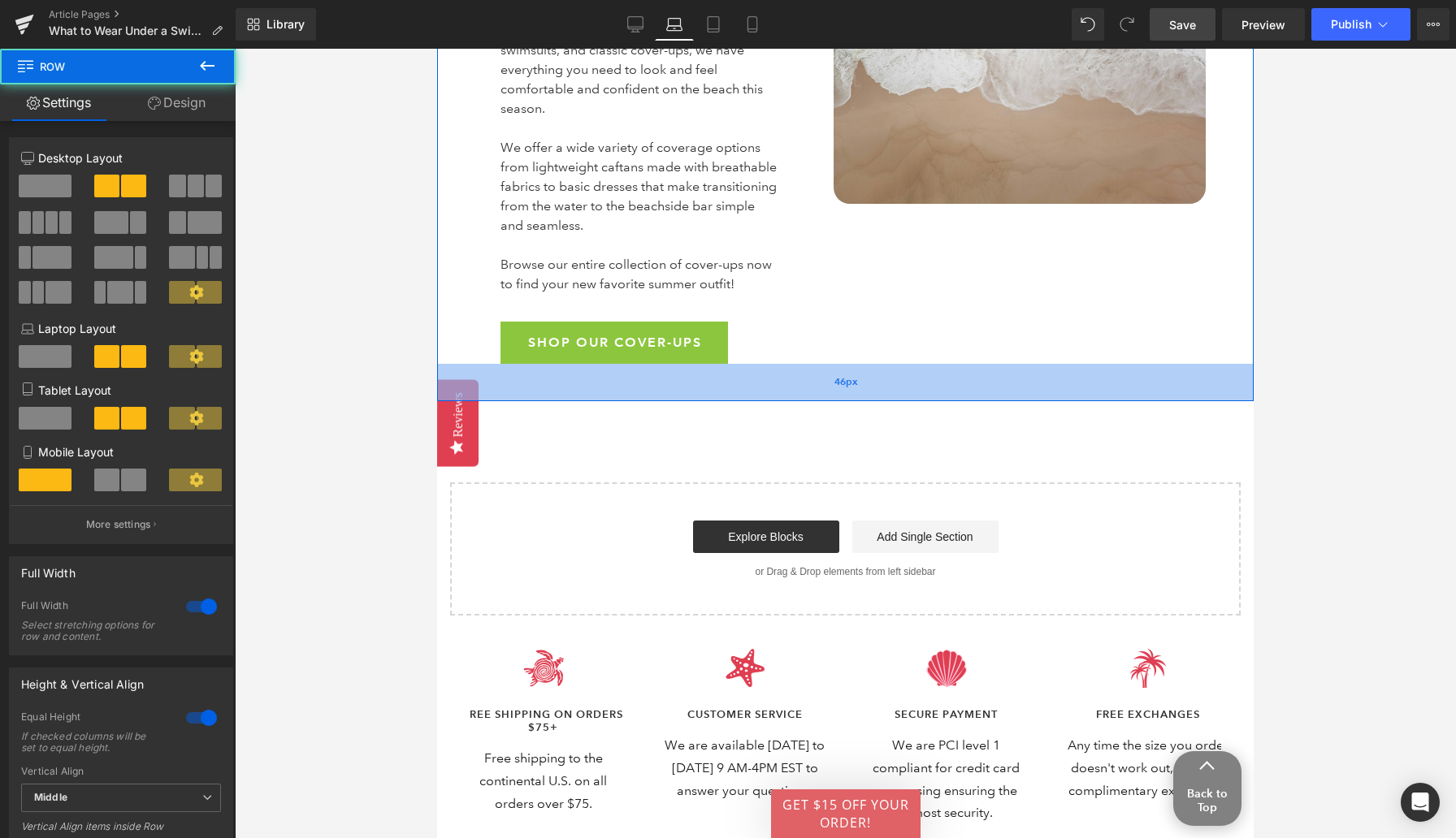
drag, startPoint x: 592, startPoint y: 313, endPoint x: 591, endPoint y: 293, distance: 20.0
click at [591, 364] on div "46px" at bounding box center [846, 382] width 816 height 38
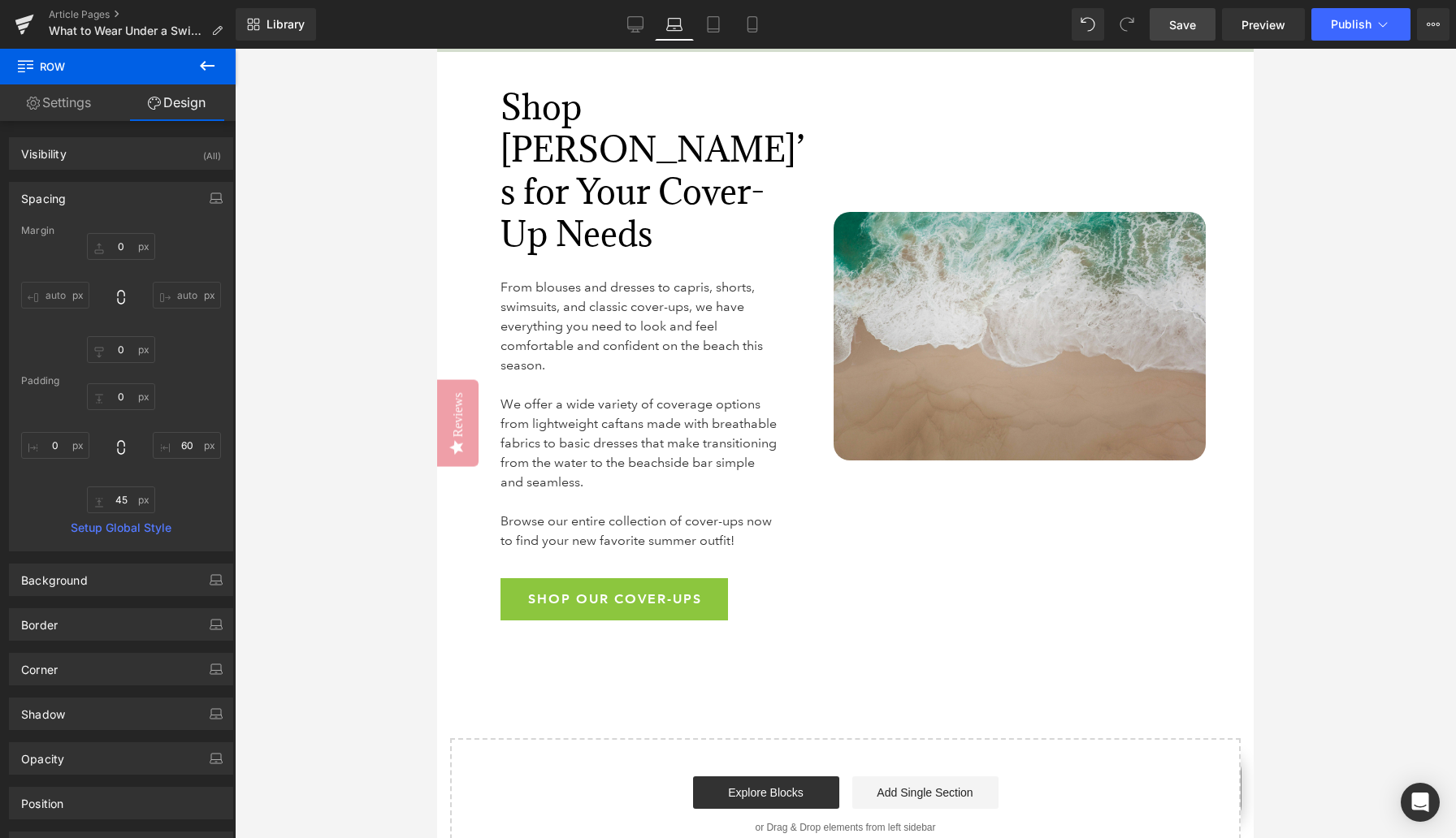
scroll to position [5247, 0]
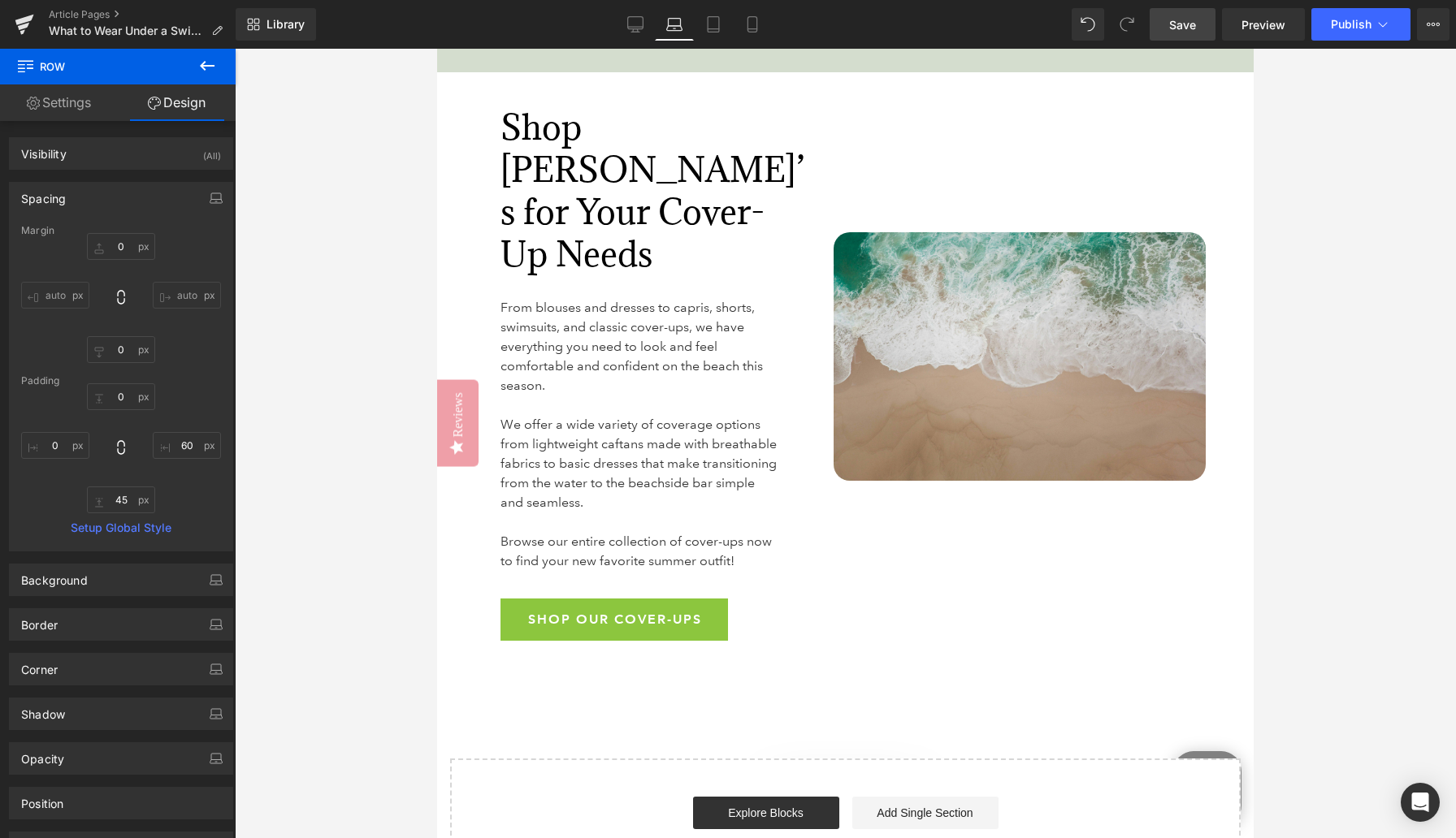
click at [1133, 24] on span "Save" at bounding box center [1181, 25] width 27 height 17
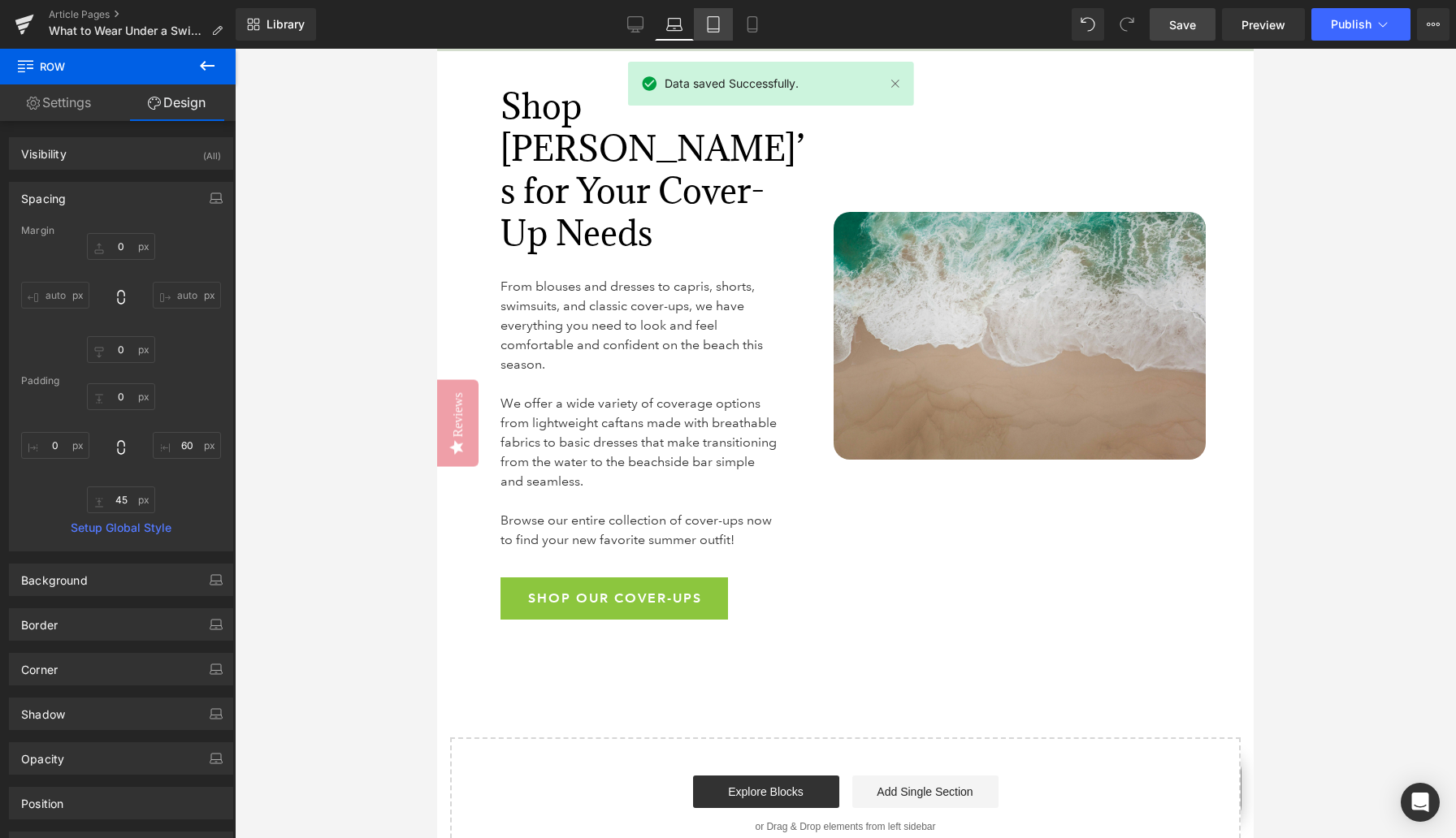
click at [717, 27] on icon at bounding box center [714, 25] width 16 height 16
type input "0"
type input "60"
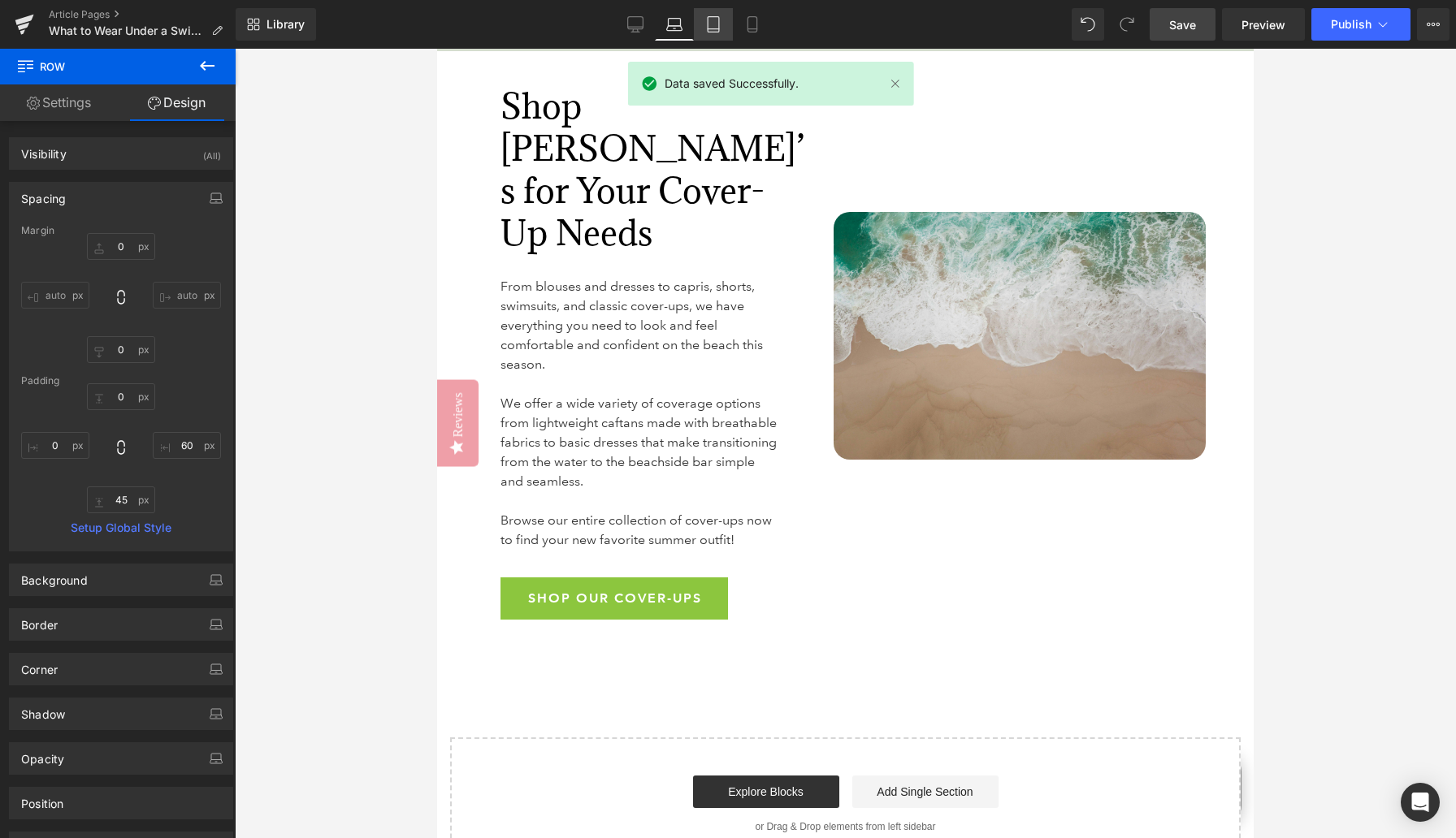
type input "69"
type input "0"
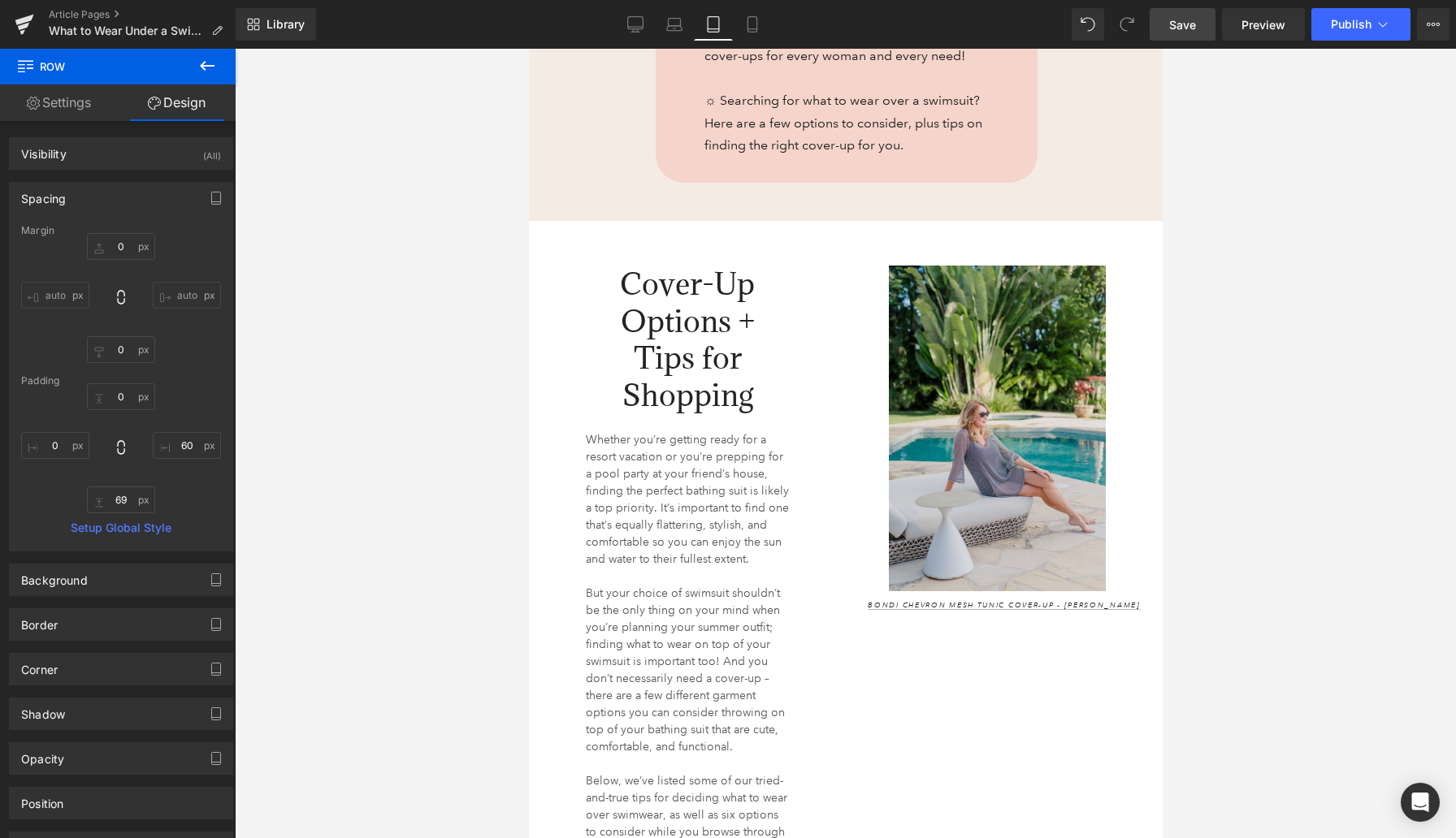
scroll to position [953, 0]
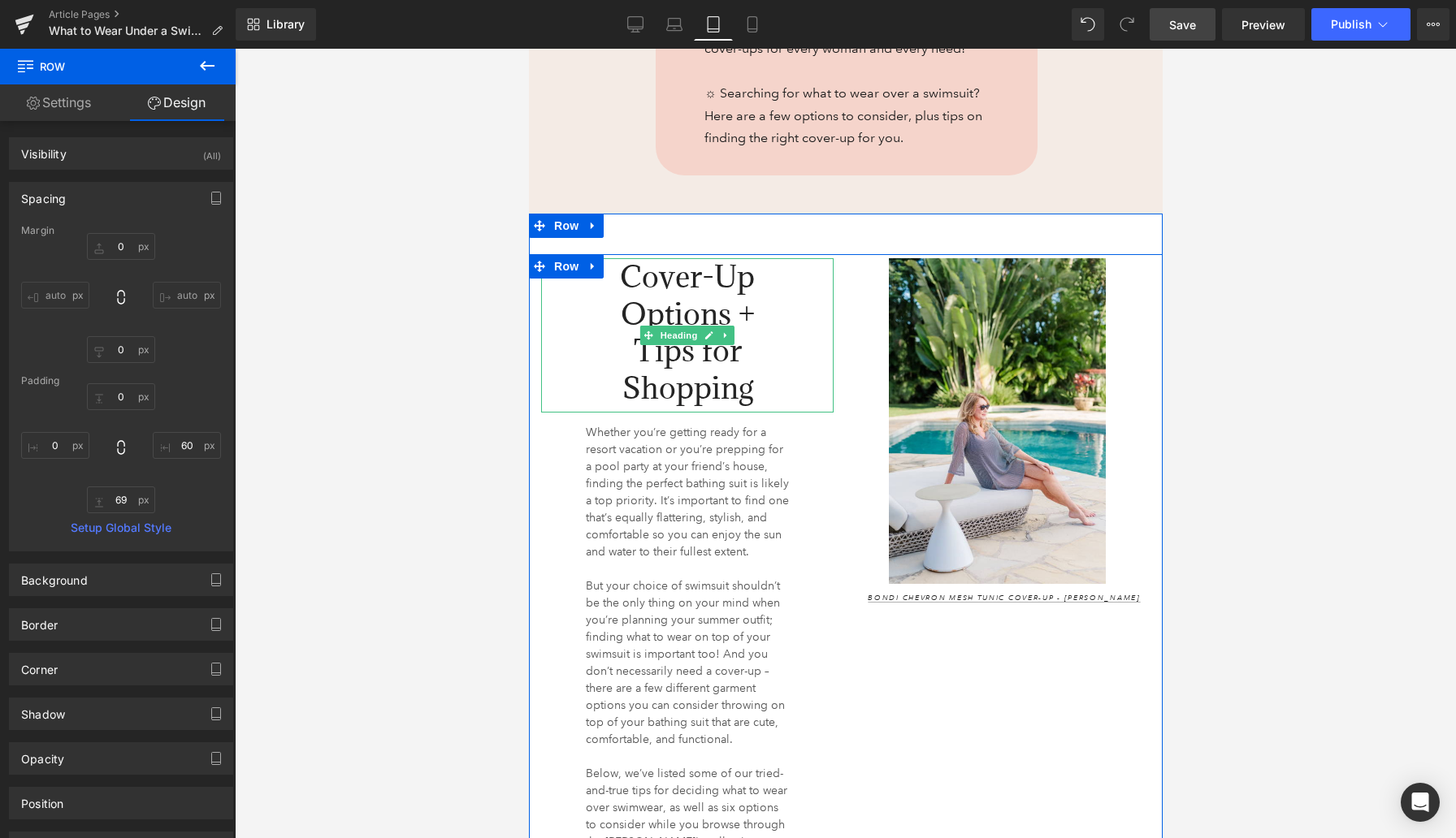
click at [651, 300] on span "Cover-Up Options + Tips for Shopping" at bounding box center [685, 332] width 135 height 150
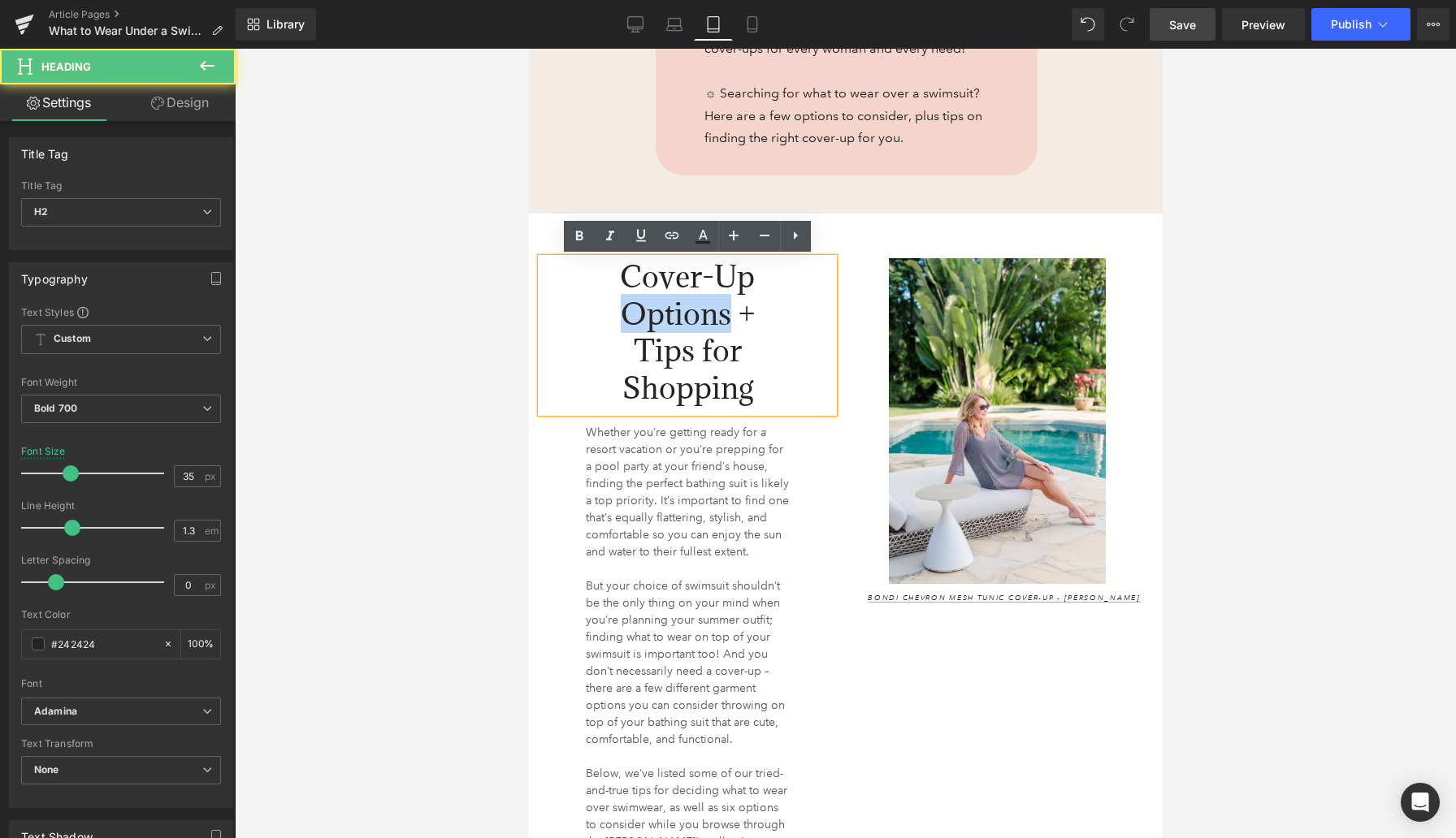
click at [651, 299] on span "Cover-Up Options + Tips for Shopping" at bounding box center [685, 332] width 135 height 150
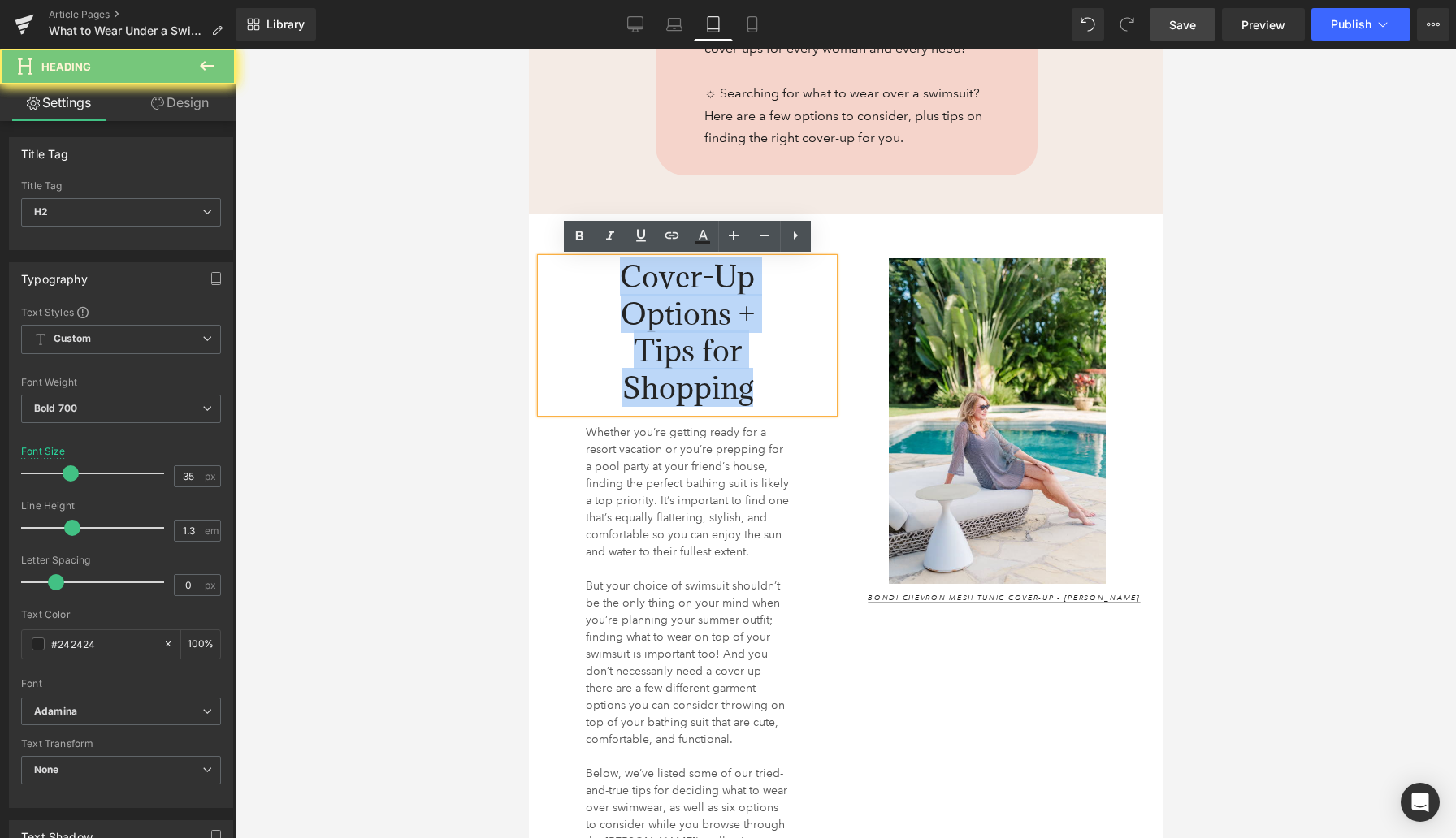
click at [651, 299] on span "Cover-Up Options + Tips for Shopping" at bounding box center [685, 332] width 135 height 150
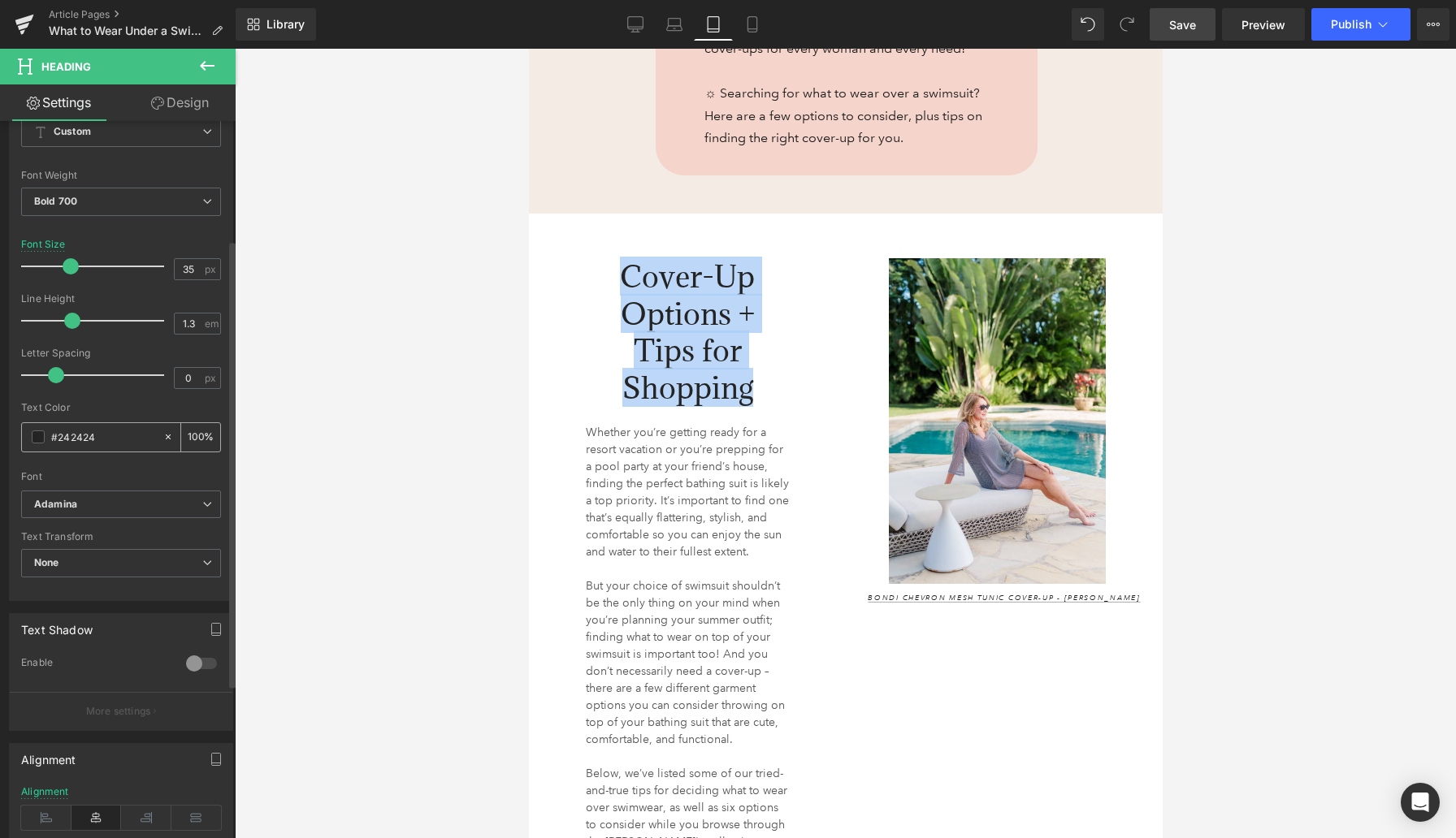
scroll to position [343, 0]
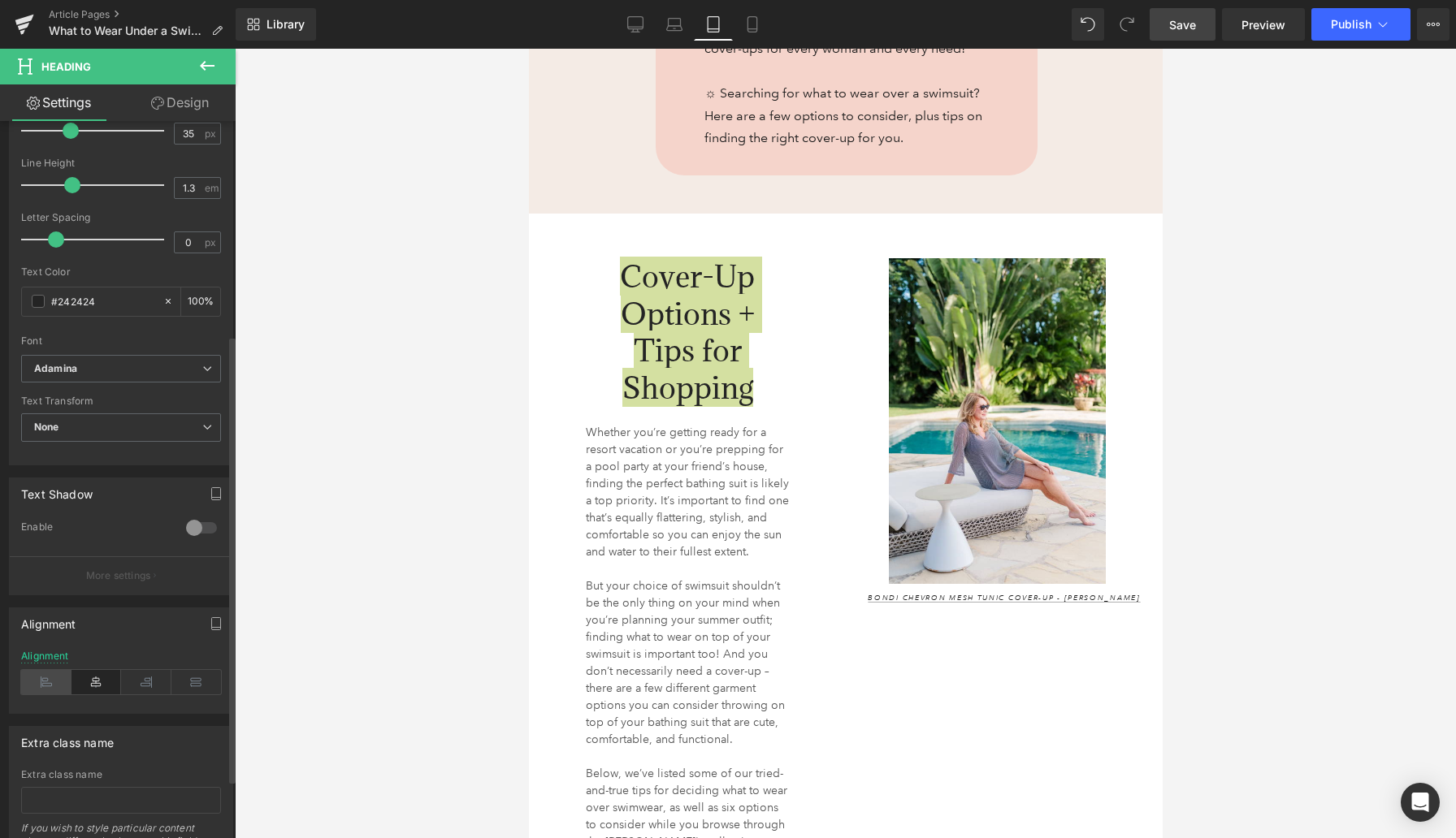
click at [54, 688] on icon at bounding box center [46, 682] width 50 height 25
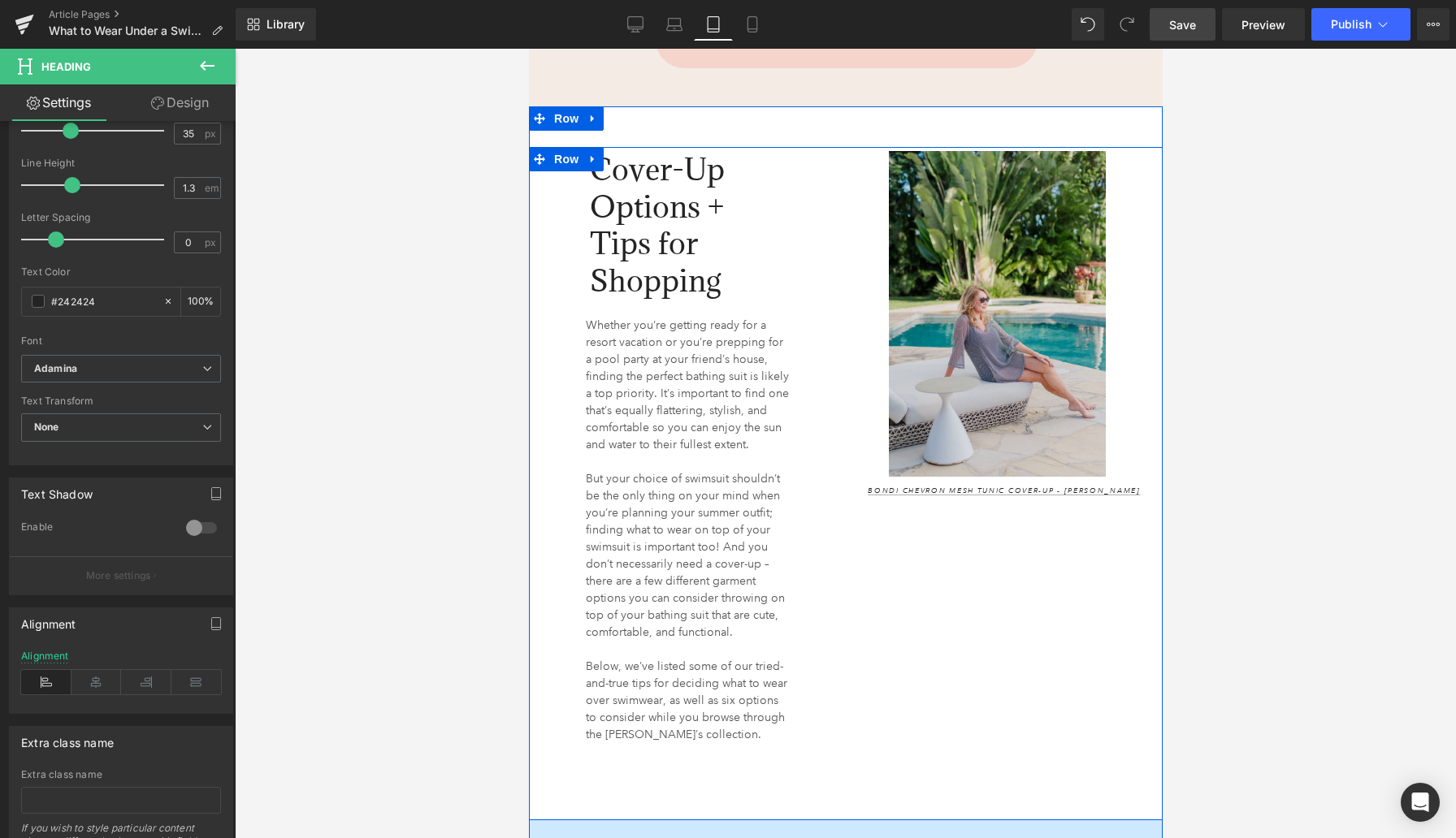
scroll to position [1090, 0]
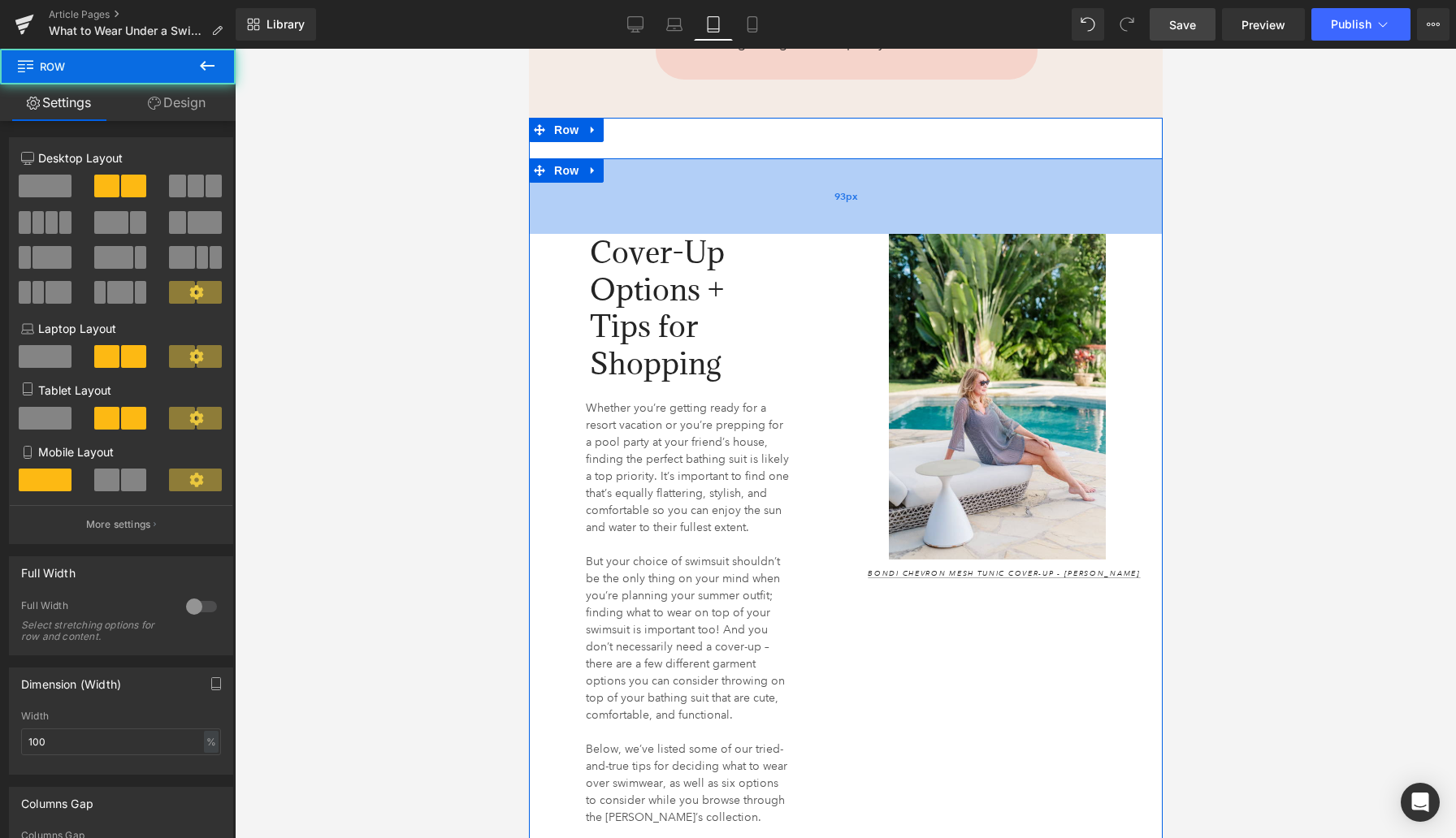
drag, startPoint x: 965, startPoint y: 159, endPoint x: 965, endPoint y: 228, distance: 69.0
click at [965, 230] on div "93px" at bounding box center [845, 196] width 633 height 76
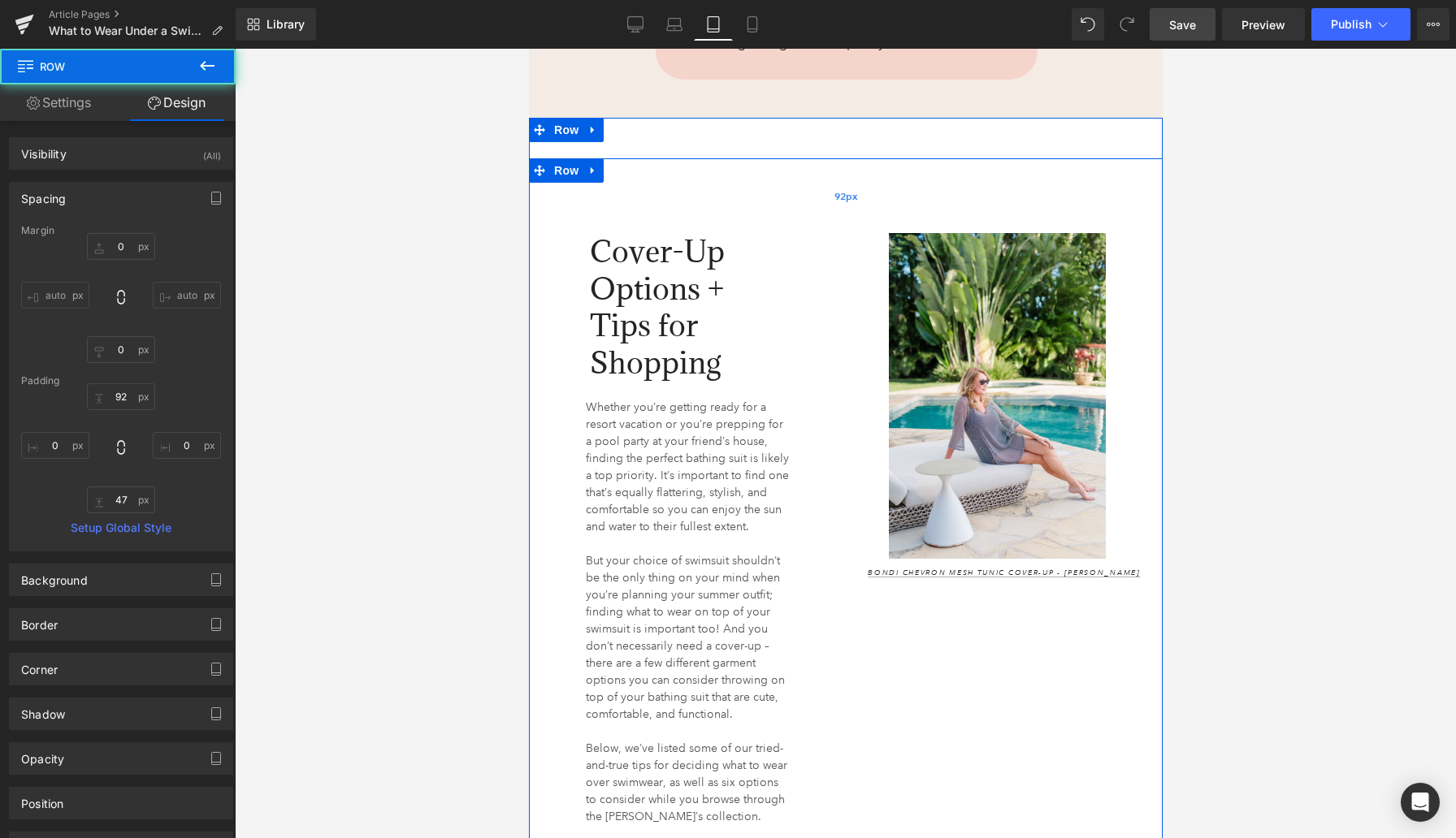
type input "0"
type input "5"
type input "0"
type input "47"
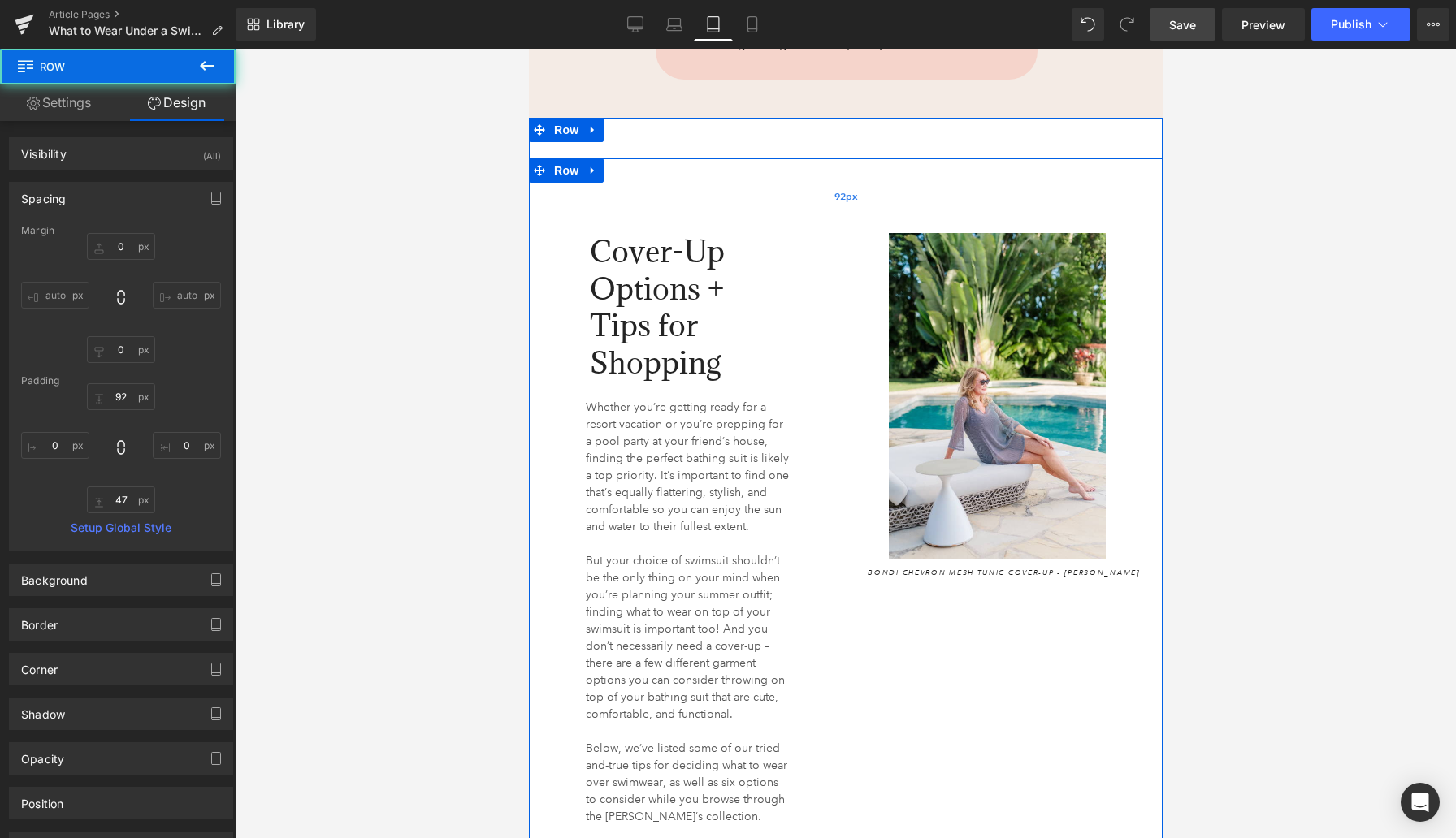
type input "0"
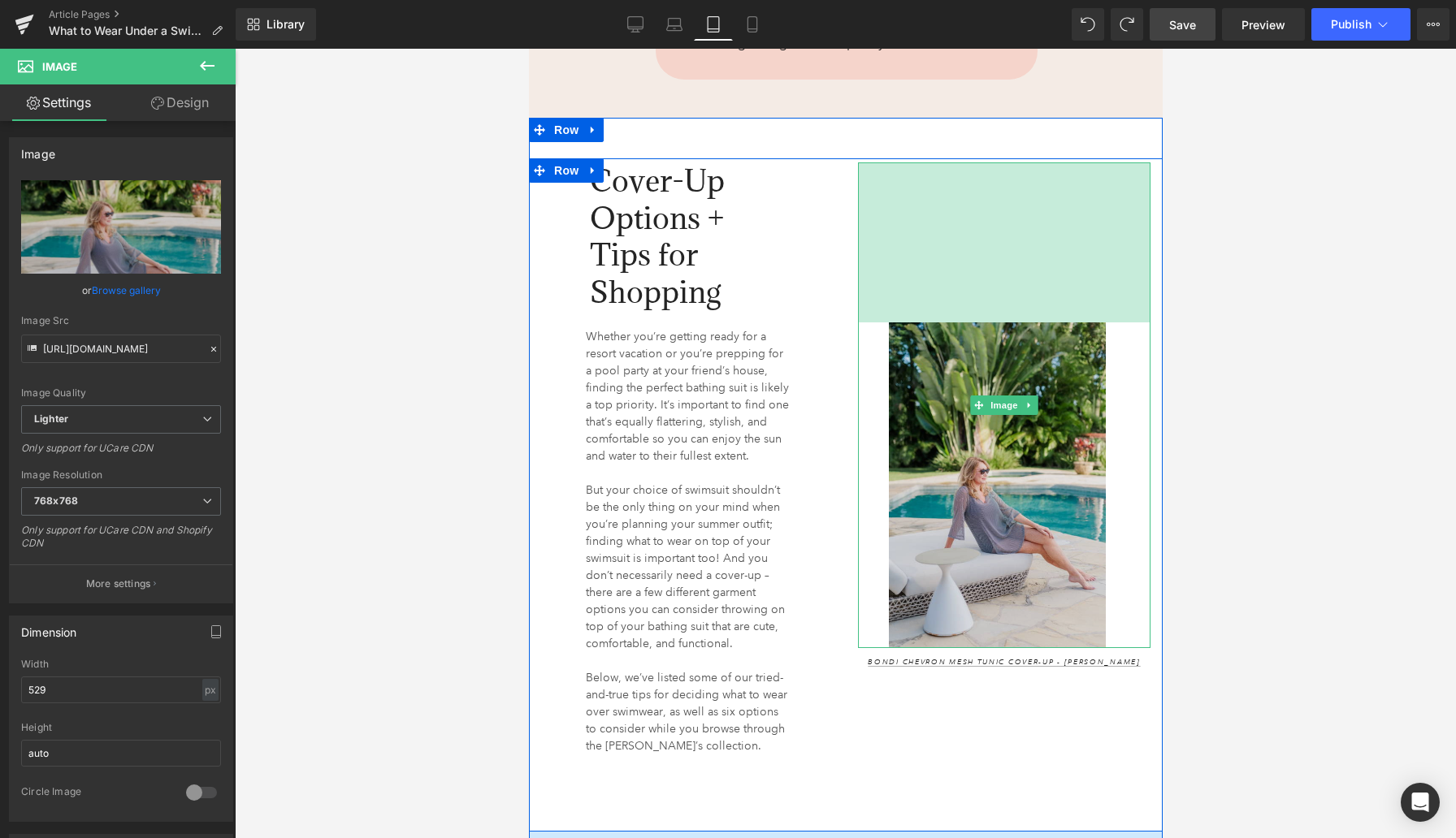
drag, startPoint x: 941, startPoint y: 163, endPoint x: 951, endPoint y: 322, distance: 159.3
click at [951, 322] on div "Image 197px" at bounding box center [1004, 405] width 293 height 486
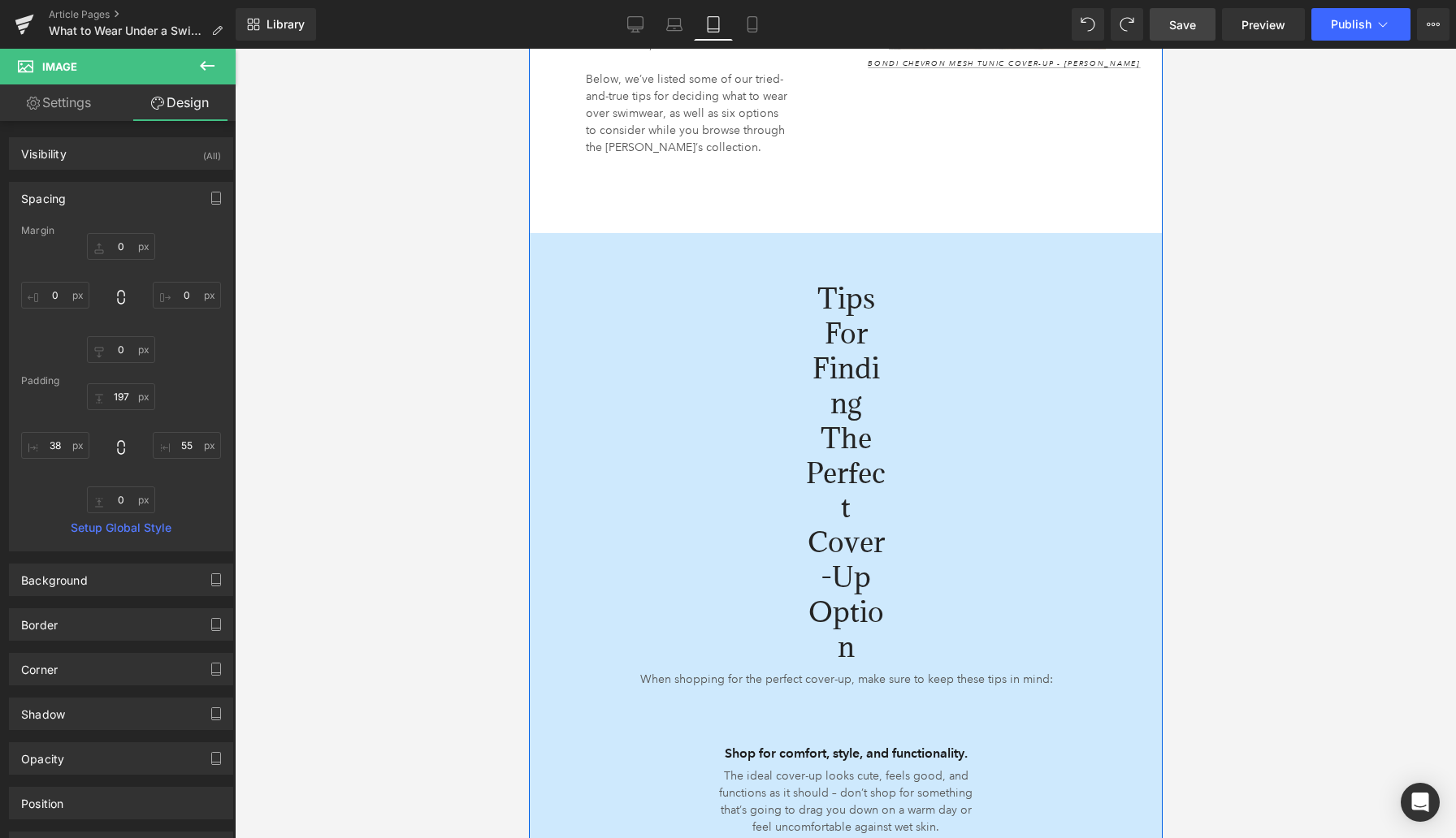
scroll to position [1658, 0]
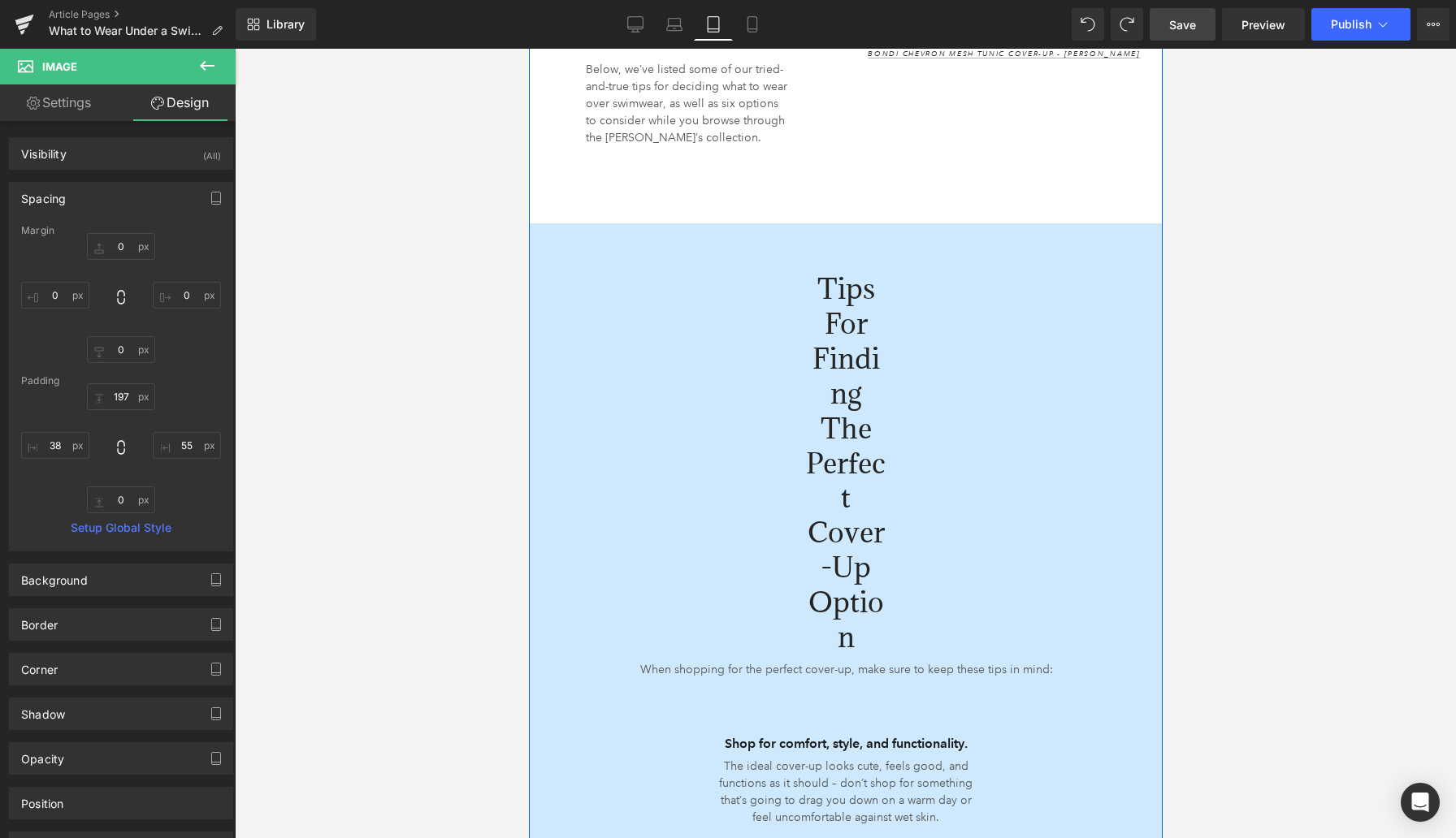
click at [832, 344] on h2 "Tips for Finding the Perfect Cover-Up Option" at bounding box center [845, 463] width 80 height 383
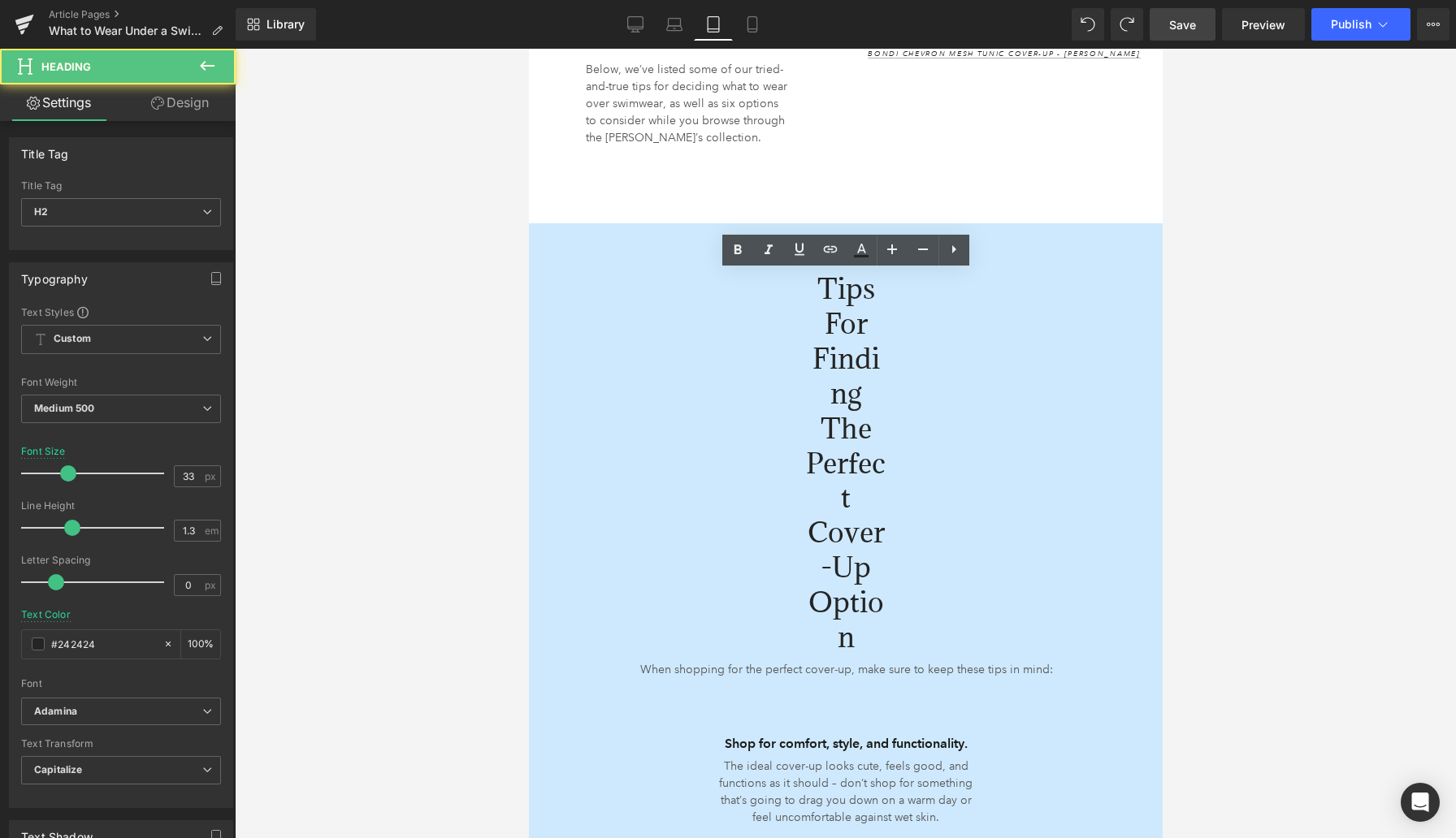
click at [437, 360] on div at bounding box center [846, 443] width 1221 height 790
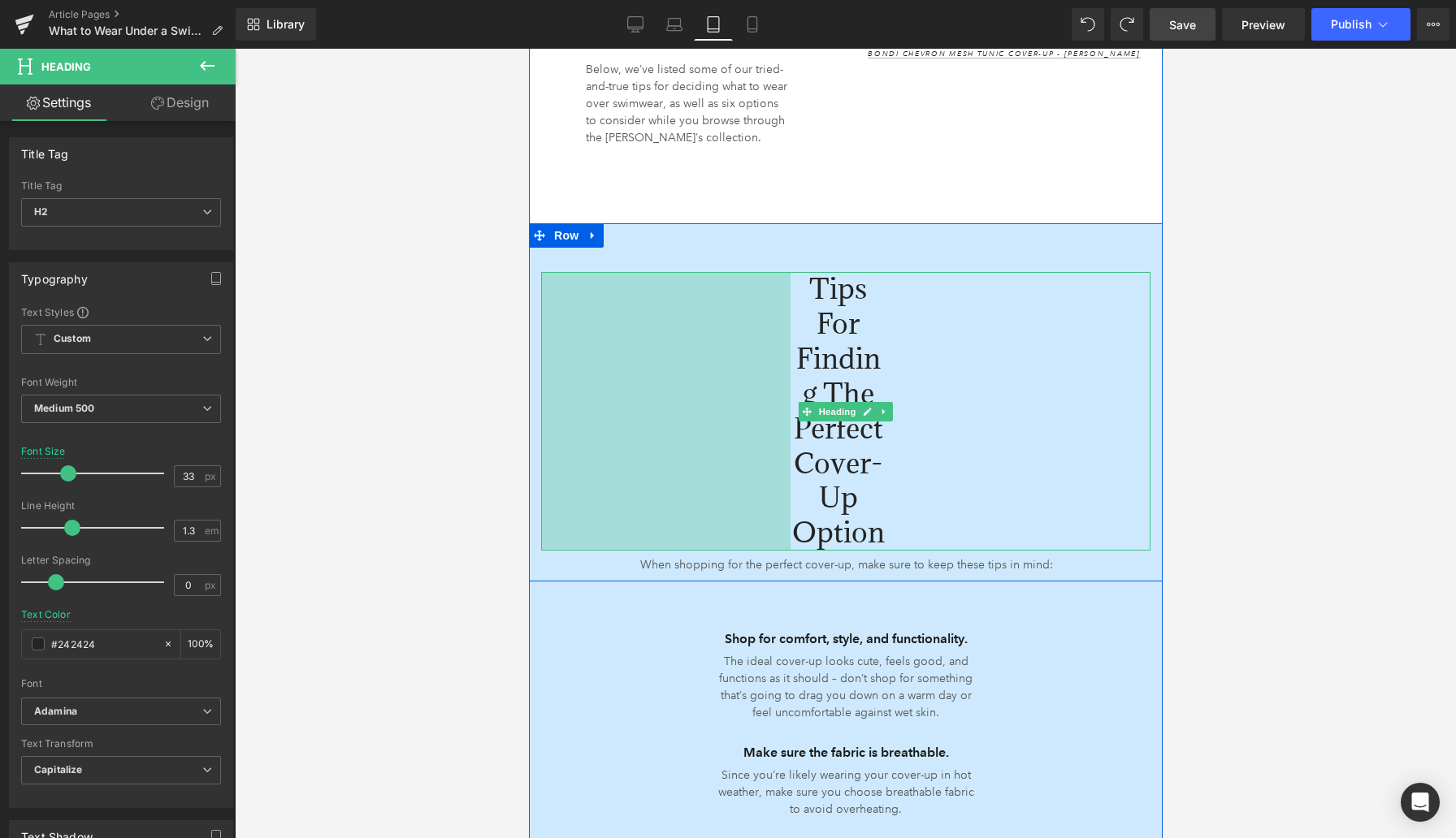
drag, startPoint x: 543, startPoint y: 389, endPoint x: 512, endPoint y: 381, distance: 32.0
click at [531, 391] on div "Cover-Up Options + Tips for Shopping Heading 133px Whether you’re getting ready…" at bounding box center [845, 258] width 633 height 1498
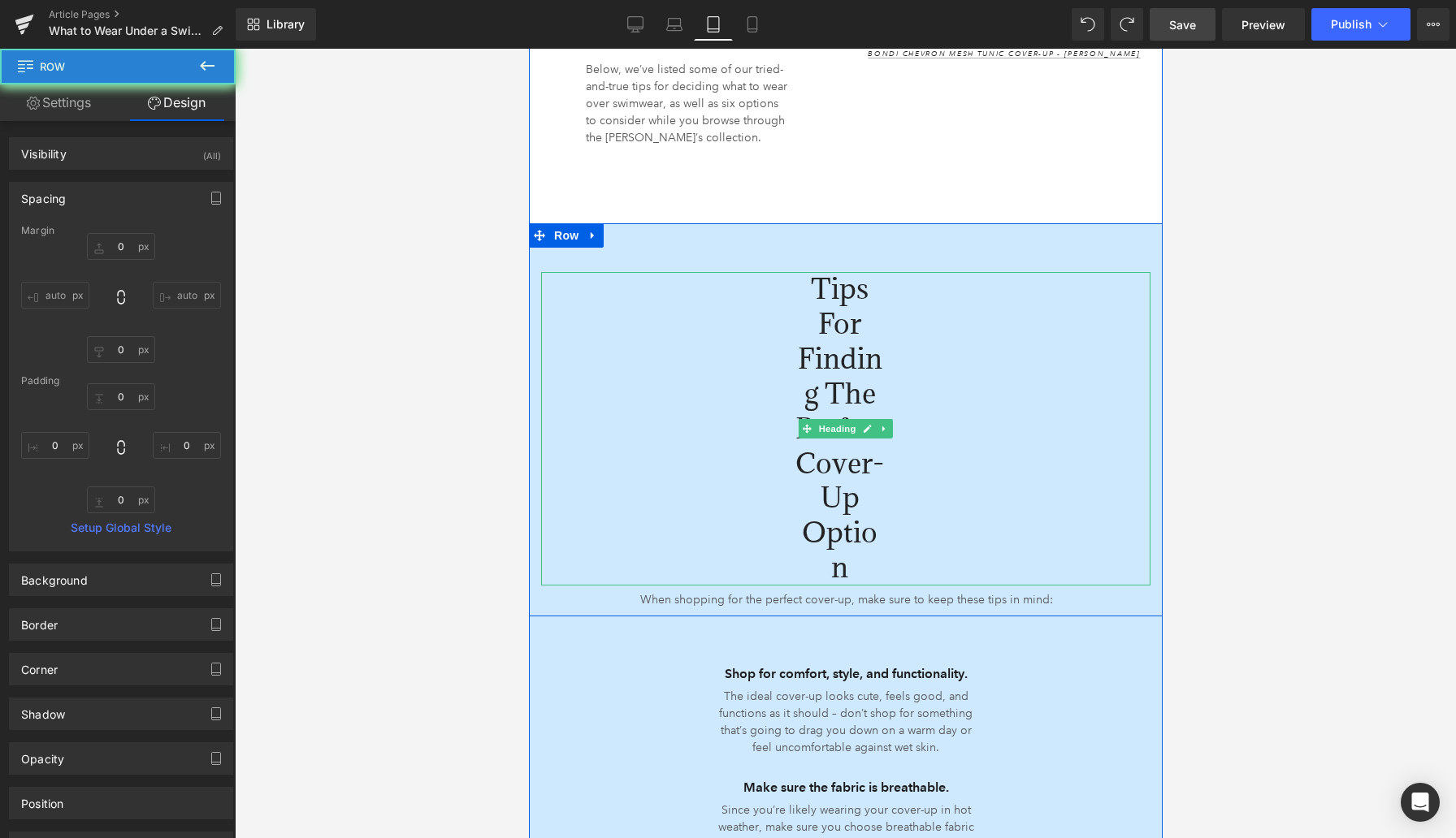
type input "0"
type input "50"
type input "0"
type input "24"
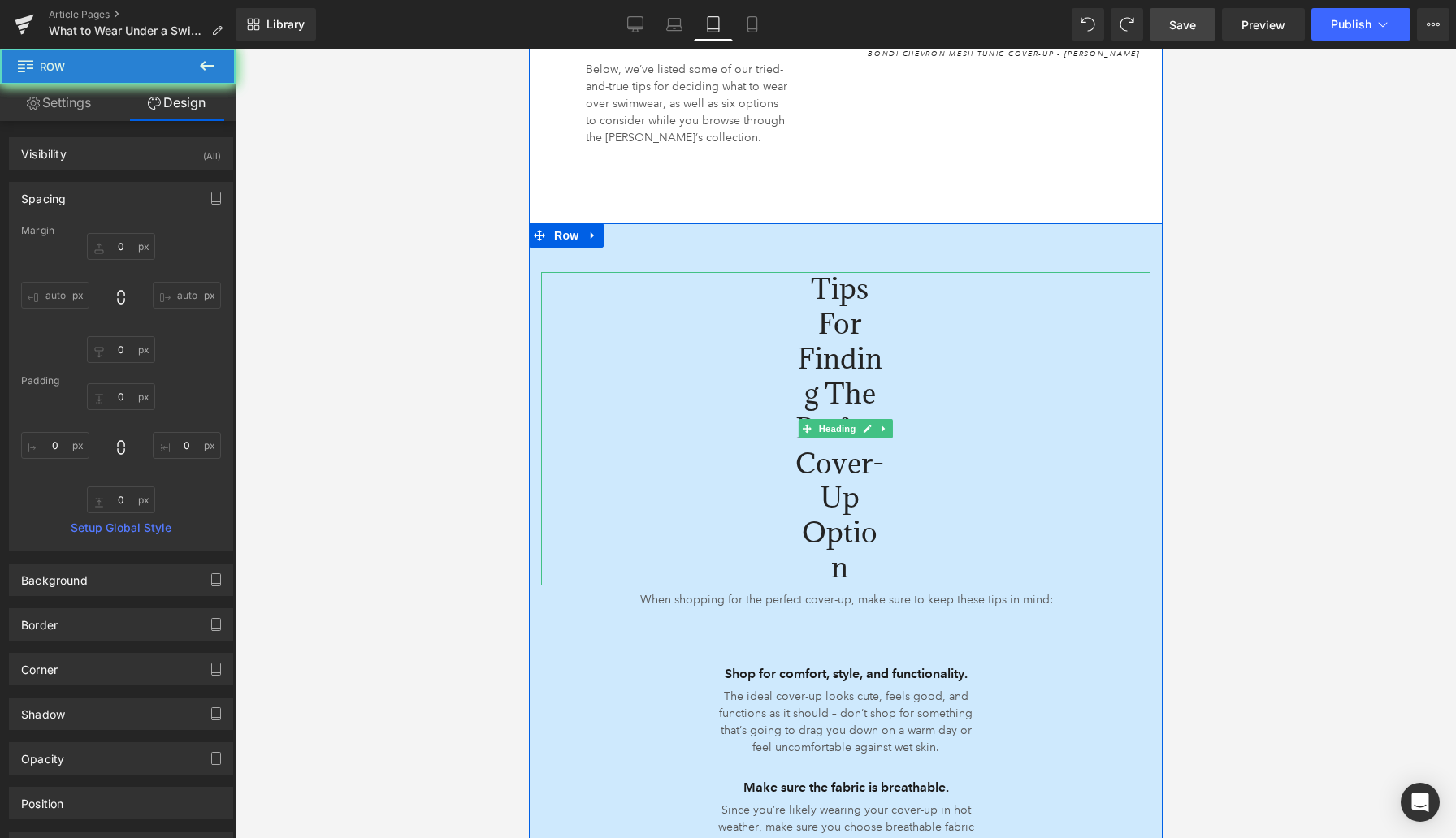
type input "0"
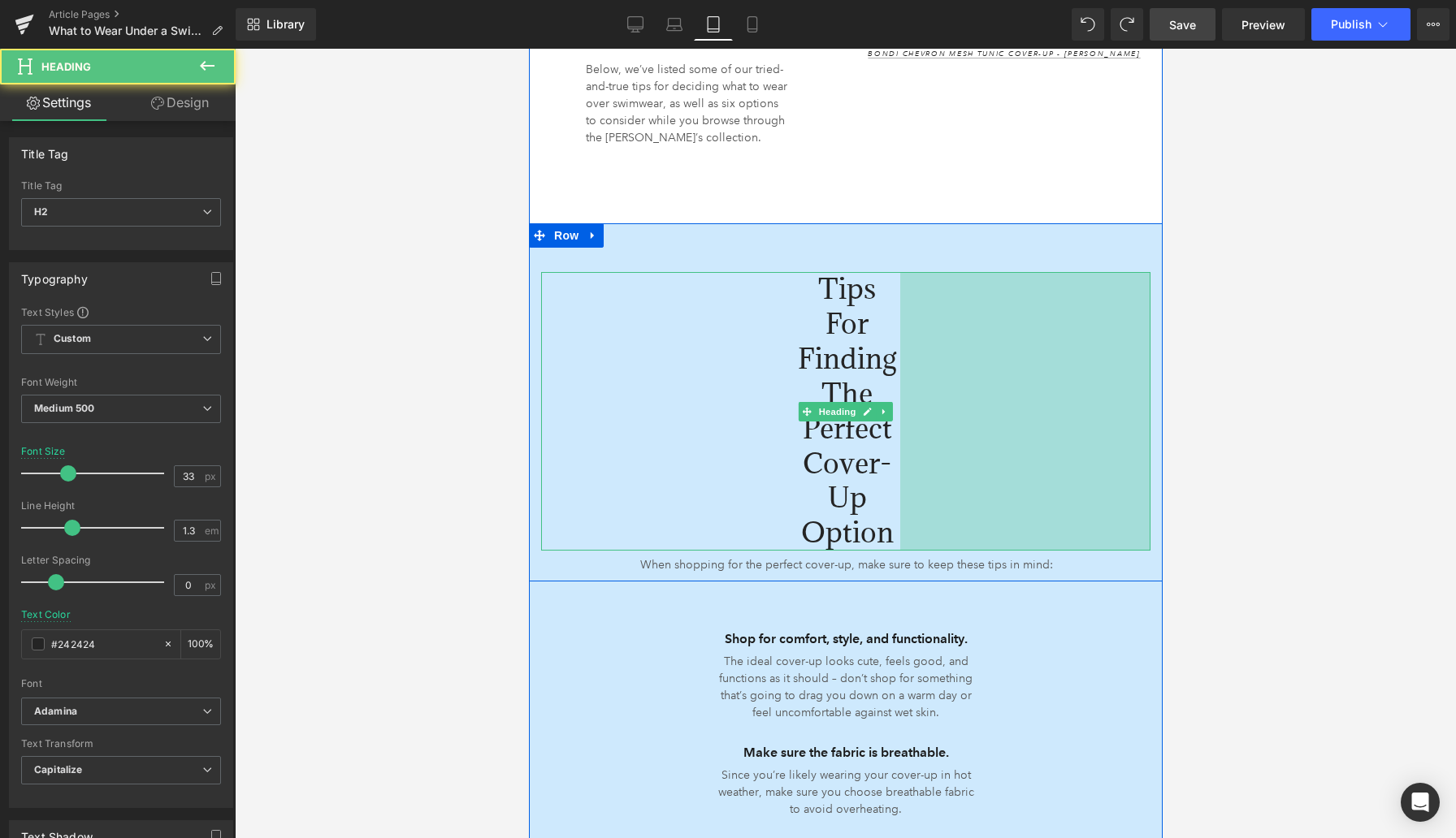
drag, startPoint x: 1146, startPoint y: 387, endPoint x: 1192, endPoint y: 372, distance: 48.4
click at [1133, 433] on div at bounding box center [846, 443] width 1221 height 790
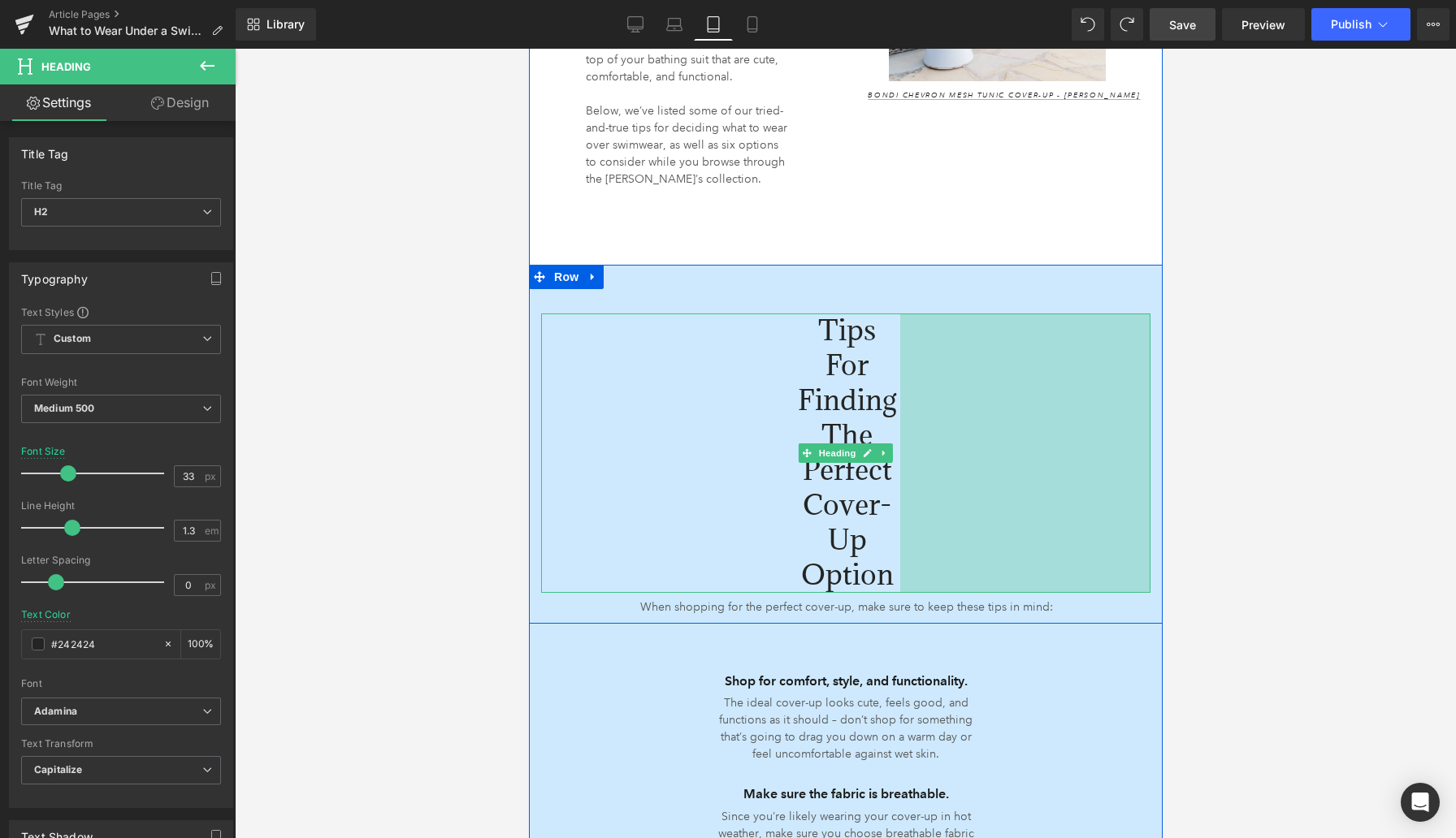
scroll to position [1699, 0]
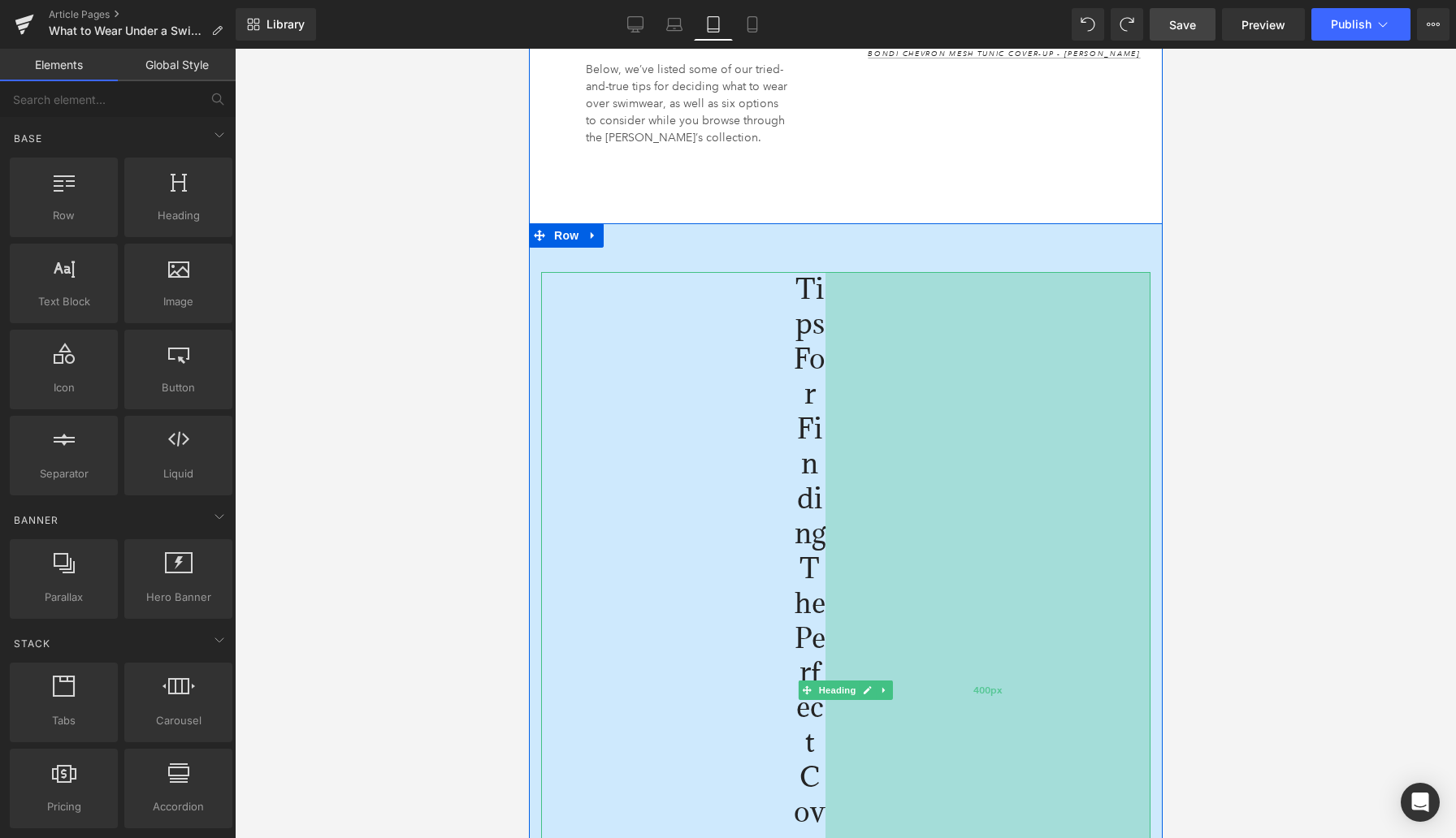
click at [1085, 404] on div "400px" at bounding box center [987, 690] width 325 height 836
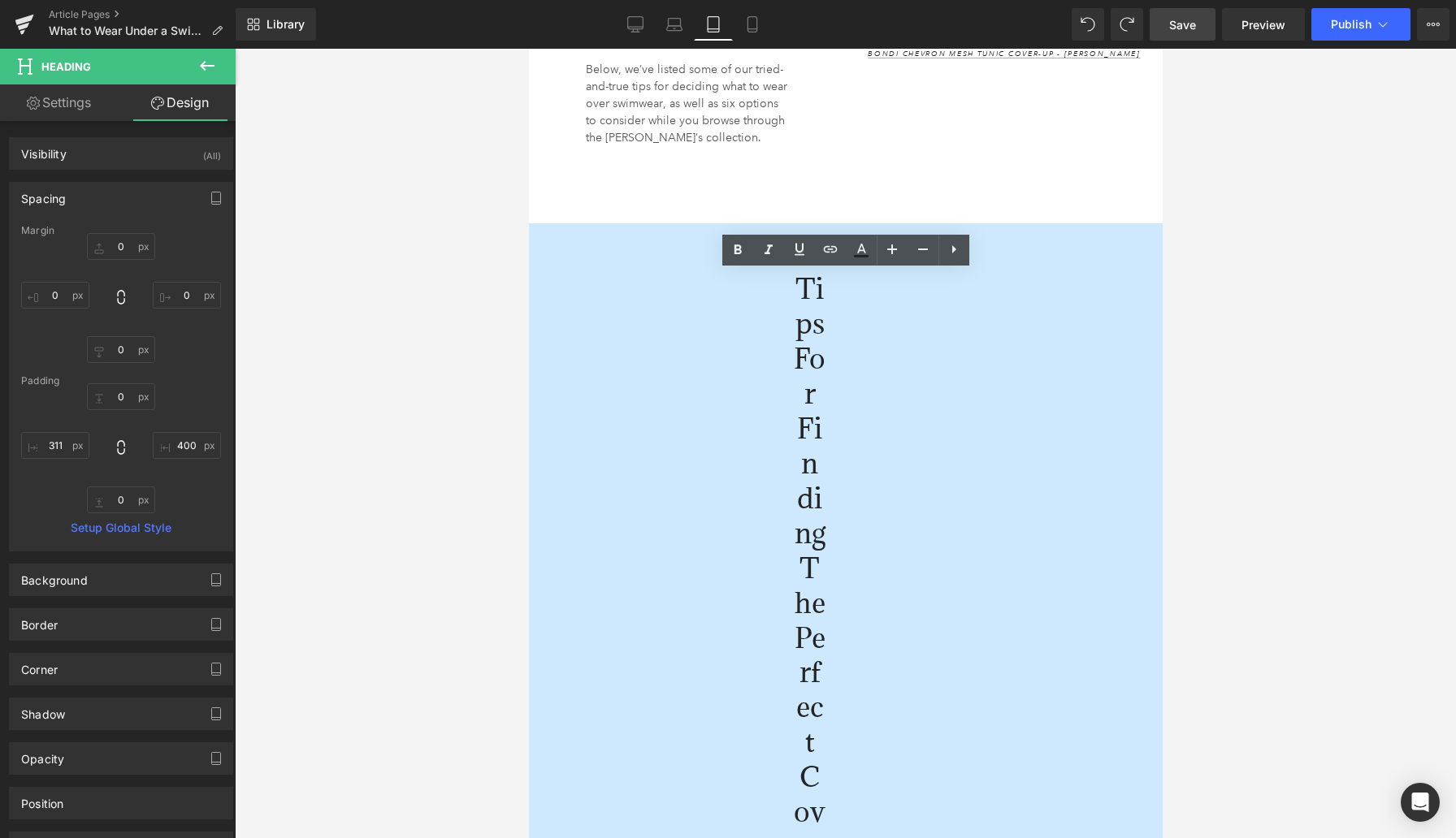
click at [1133, 363] on div at bounding box center [846, 443] width 1221 height 790
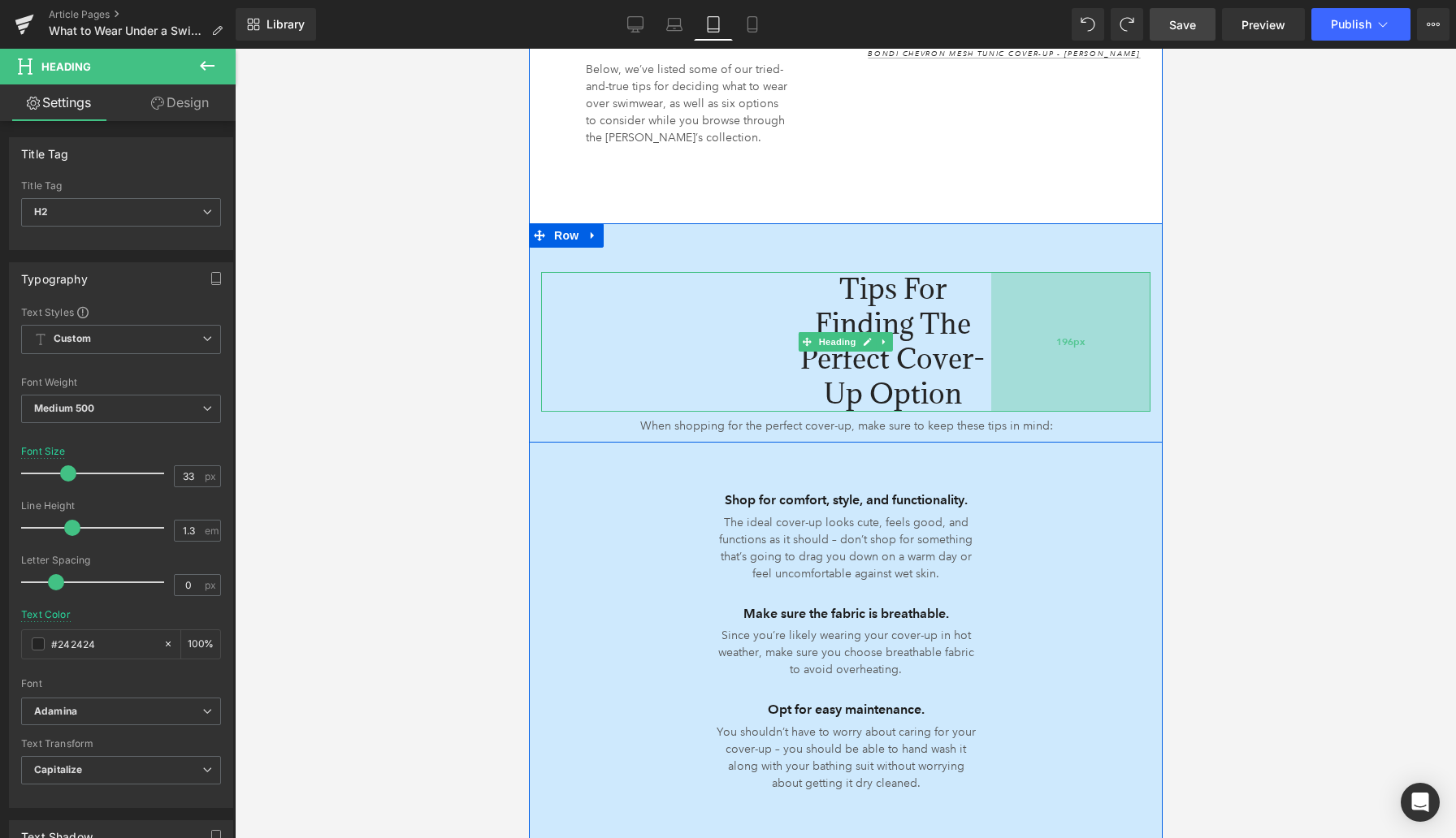
drag, startPoint x: 845, startPoint y: 401, endPoint x: 1010, endPoint y: 372, distance: 167.5
click at [1010, 372] on div "196px" at bounding box center [1070, 341] width 159 height 140
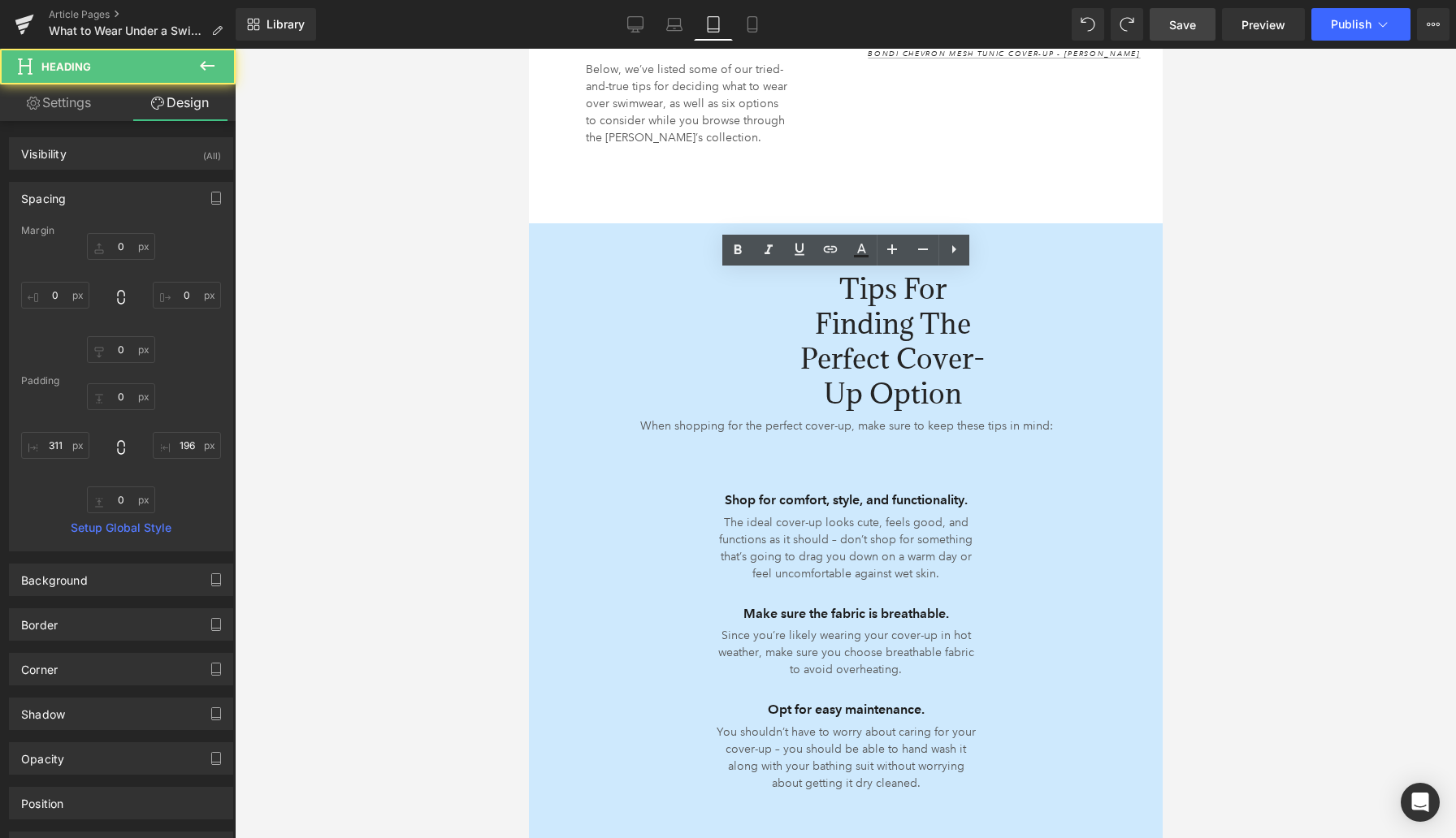
click at [459, 371] on div at bounding box center [846, 443] width 1221 height 790
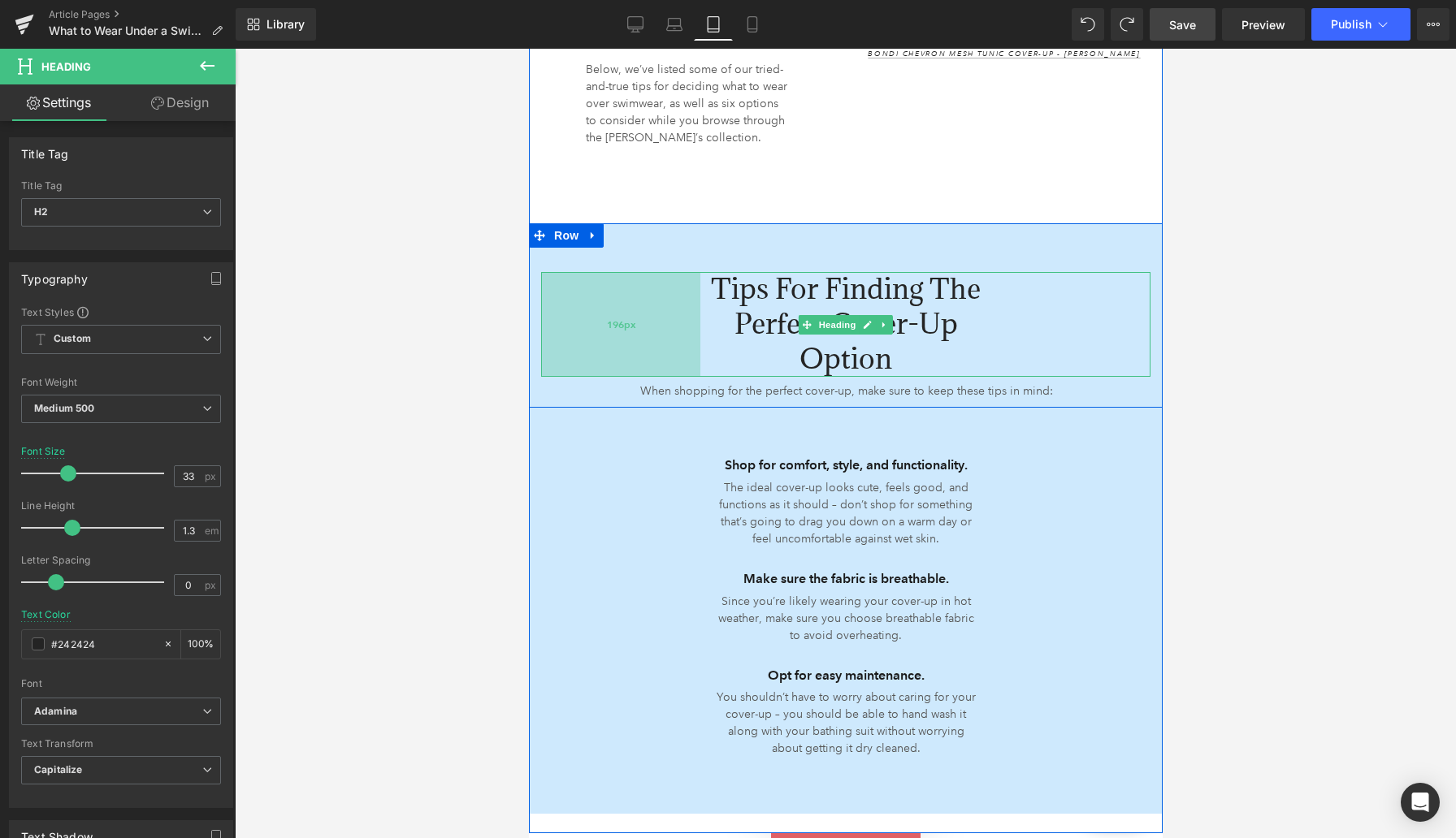
drag, startPoint x: 771, startPoint y: 336, endPoint x: 678, endPoint y: 348, distance: 93.8
click at [678, 348] on div "196px" at bounding box center [620, 324] width 159 height 105
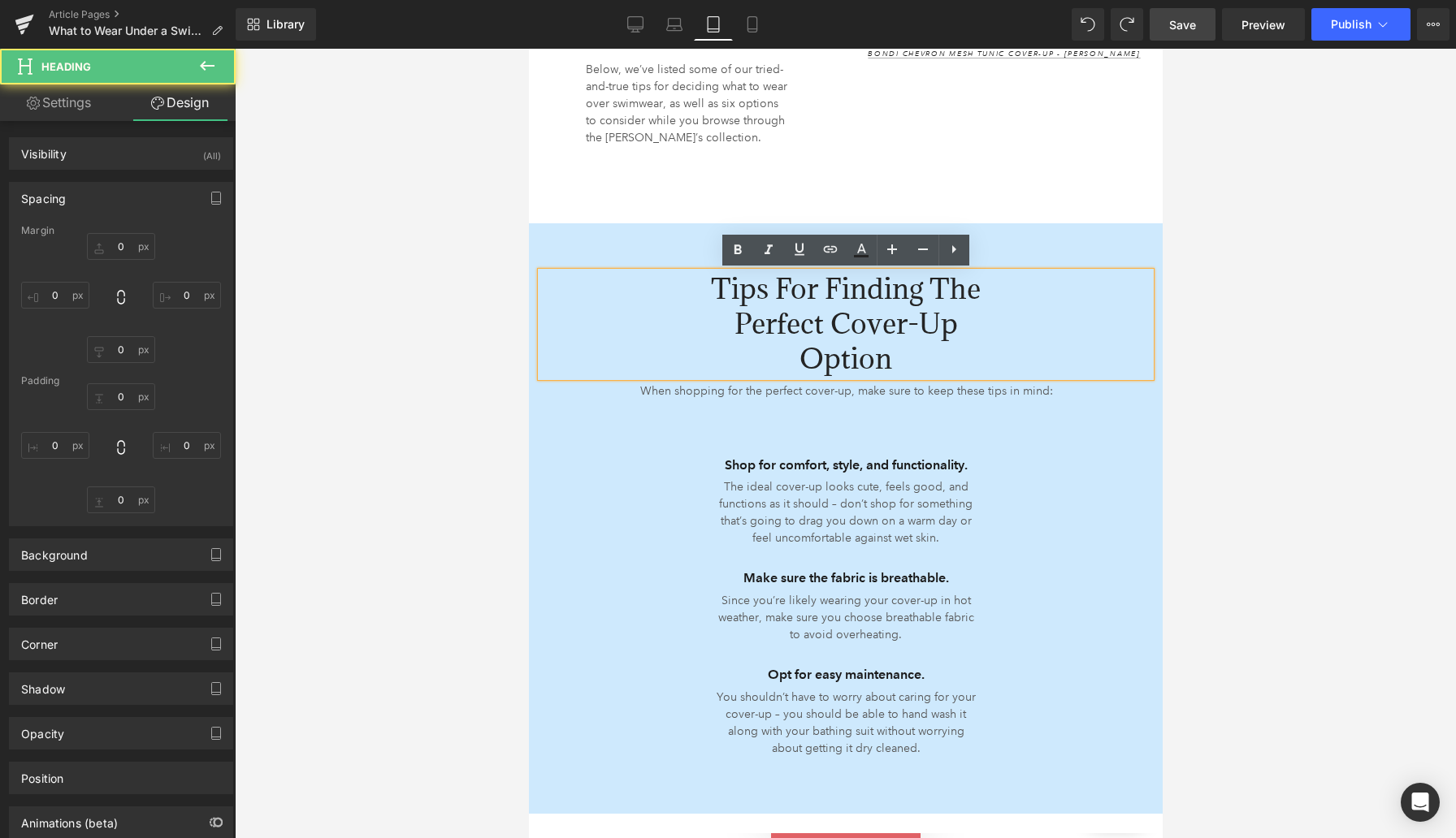
type input "0"
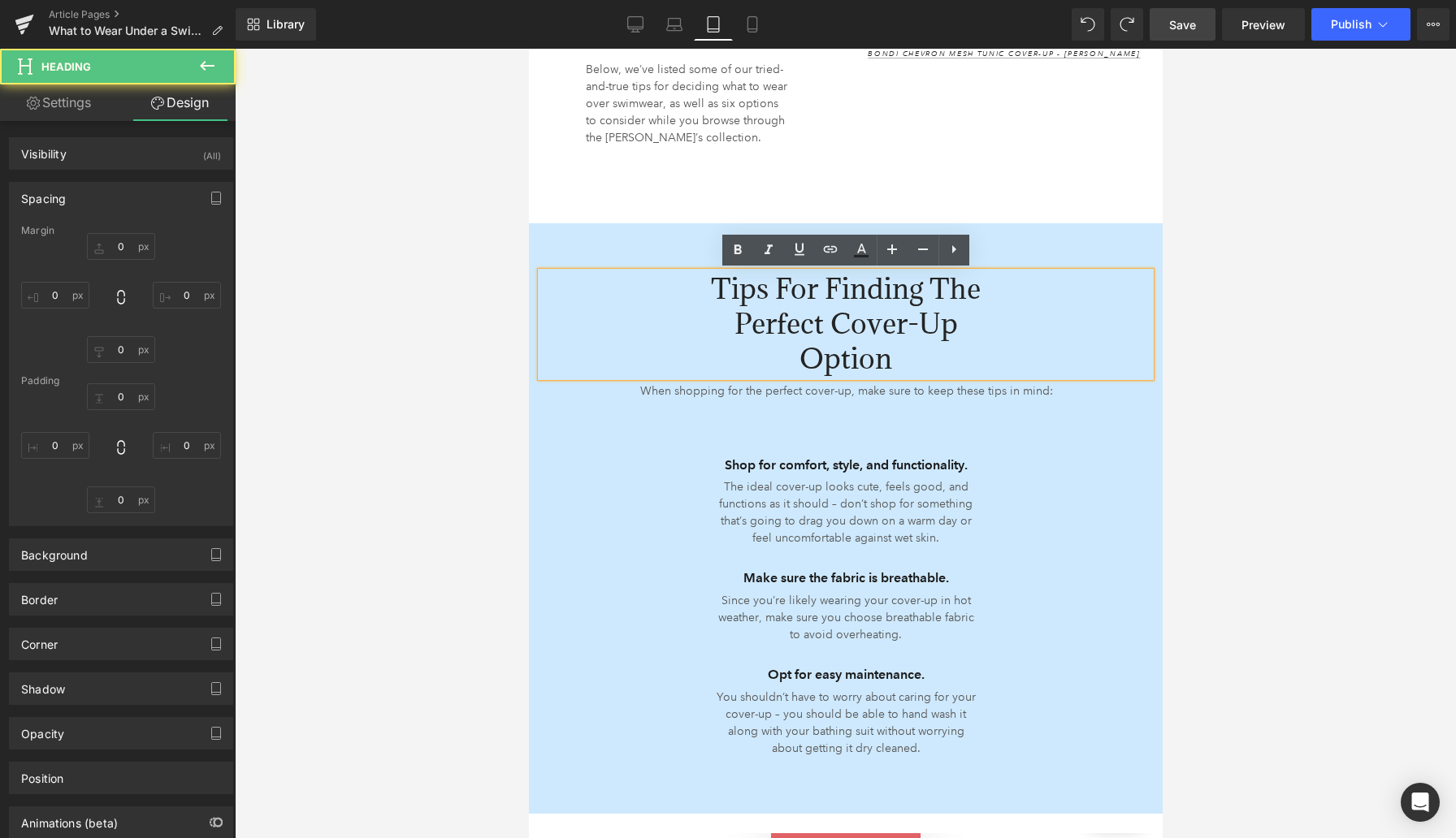
type input "196"
type input "0"
type input "196"
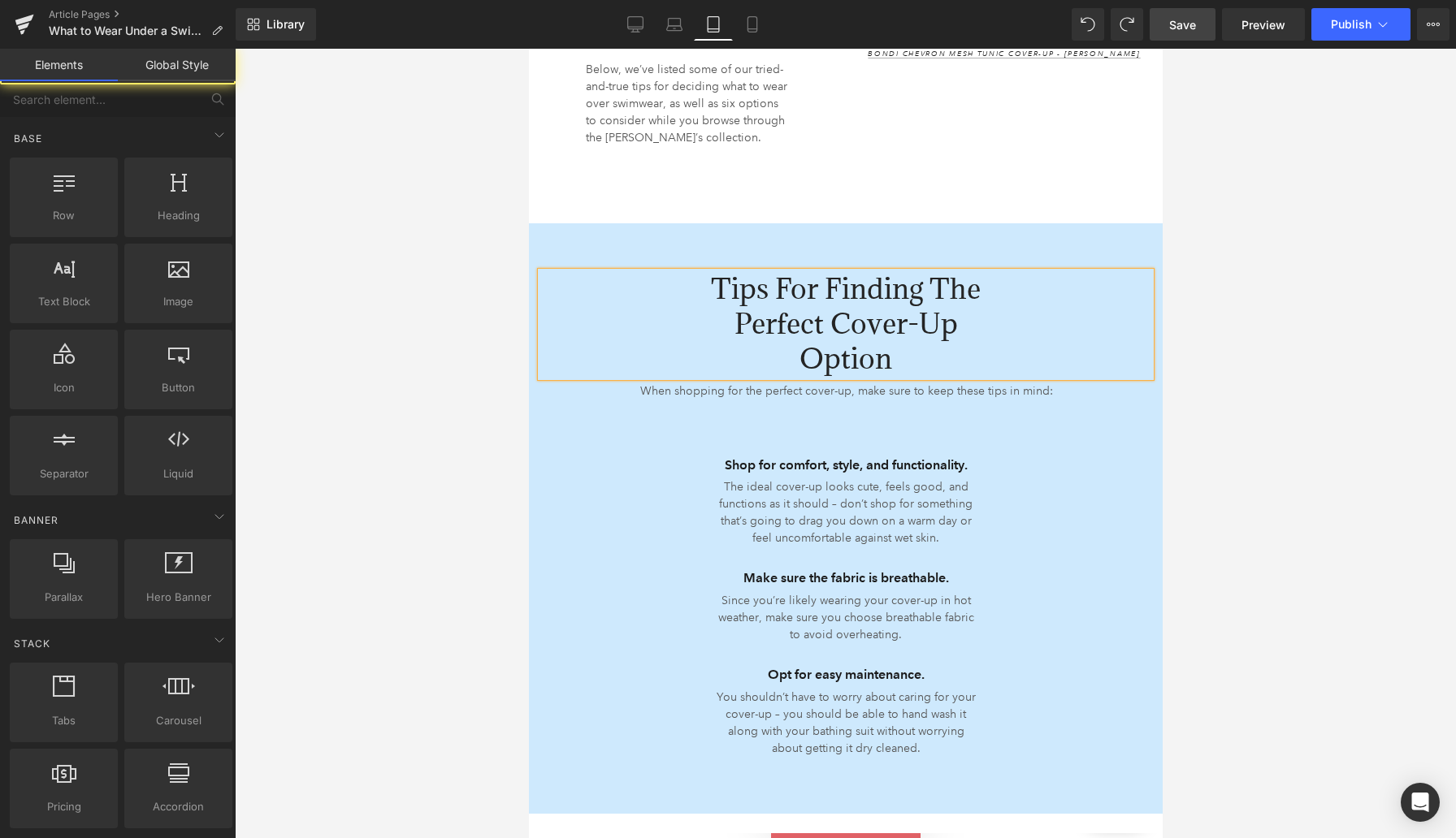
click at [416, 416] on div at bounding box center [846, 443] width 1221 height 790
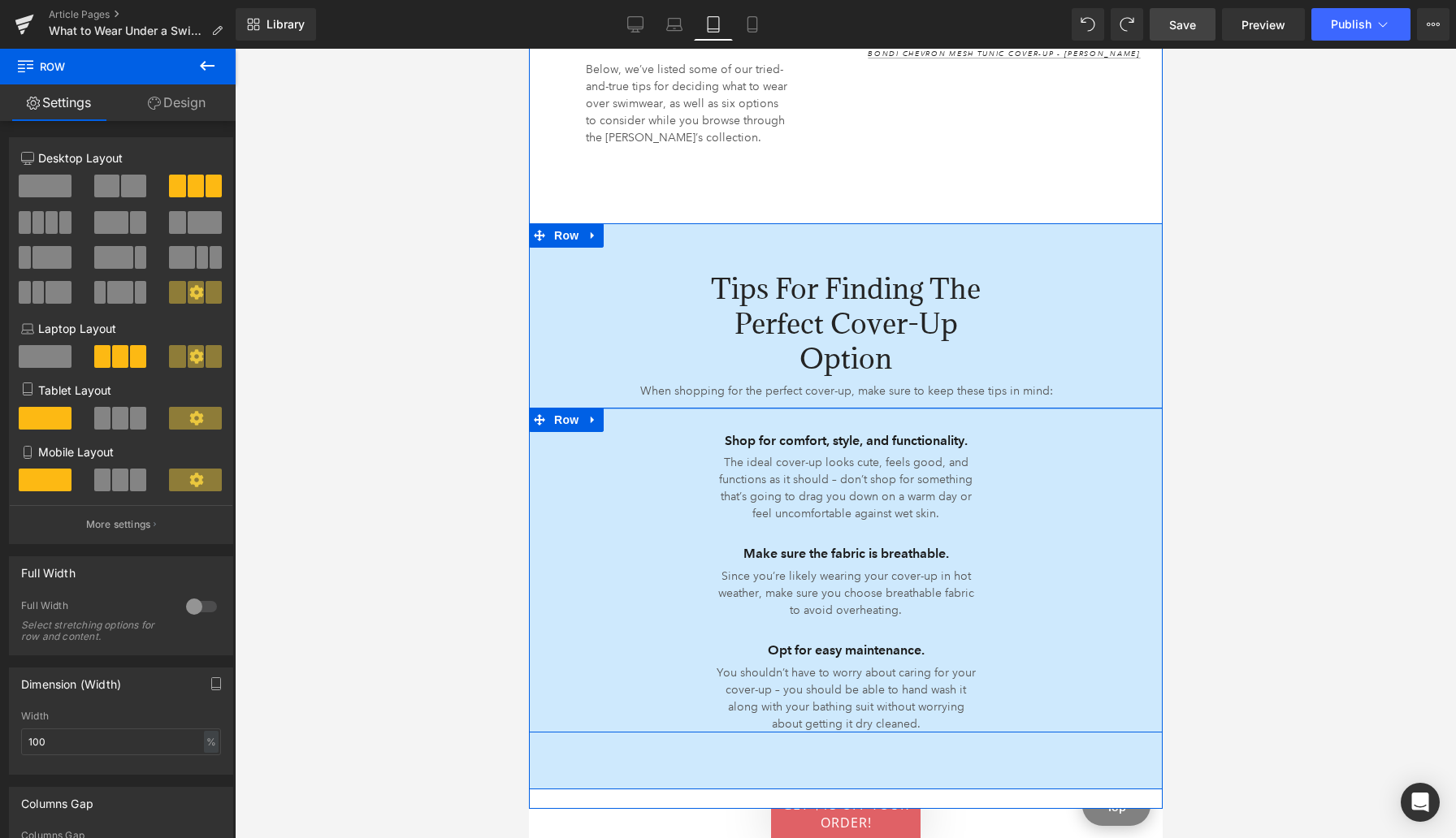
drag, startPoint x: 825, startPoint y: 430, endPoint x: 825, endPoint y: 405, distance: 25.0
click at [825, 405] on div "Tips for Finding the Perfect Cover-Up Option Heading 196px 196px When shopping …" at bounding box center [845, 478] width 633 height 510
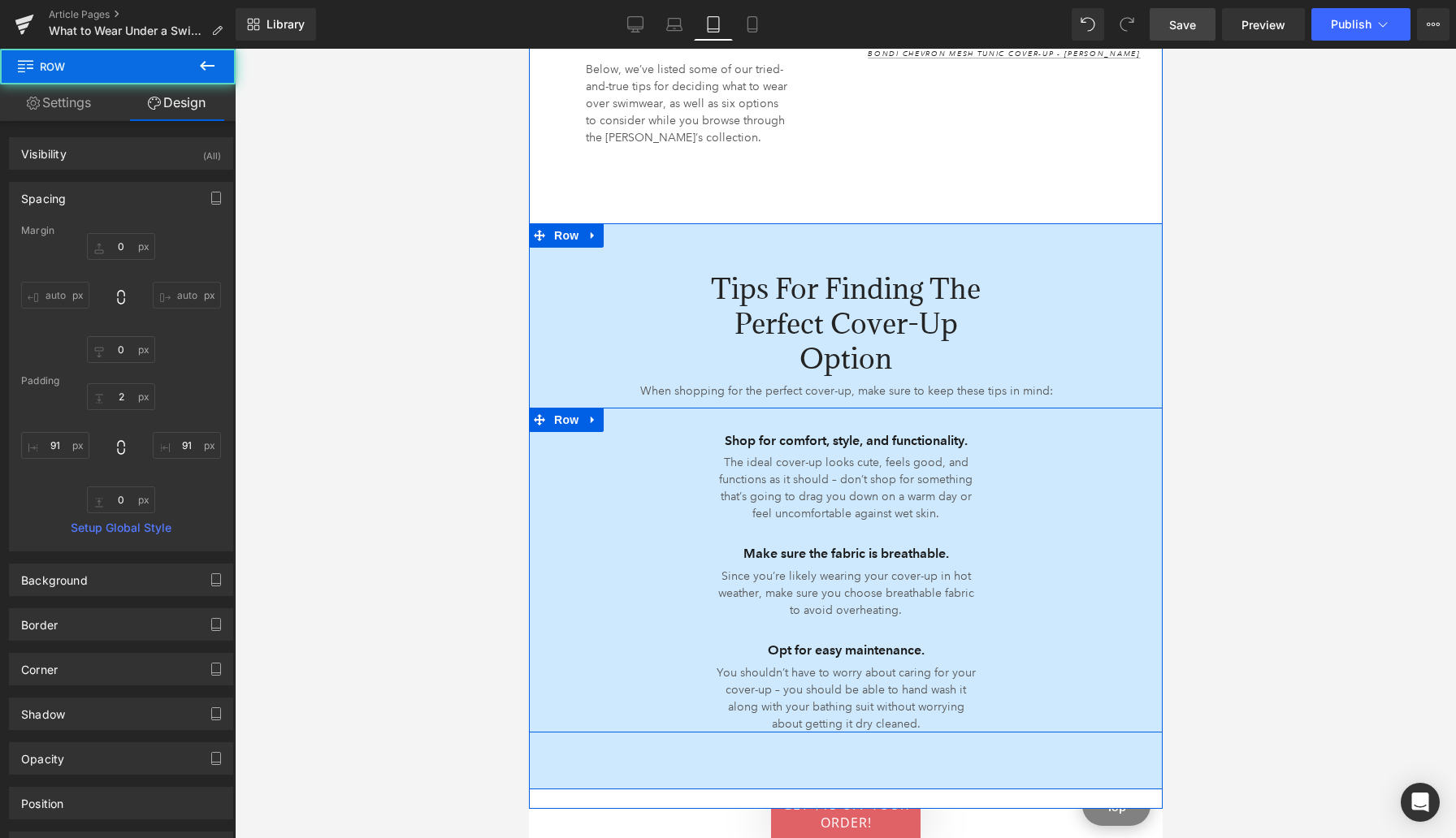
click at [825, 404] on div "Tips for Finding the Perfect Cover-Up Option Heading 196px 196px When shopping …" at bounding box center [845, 316] width 633 height 185
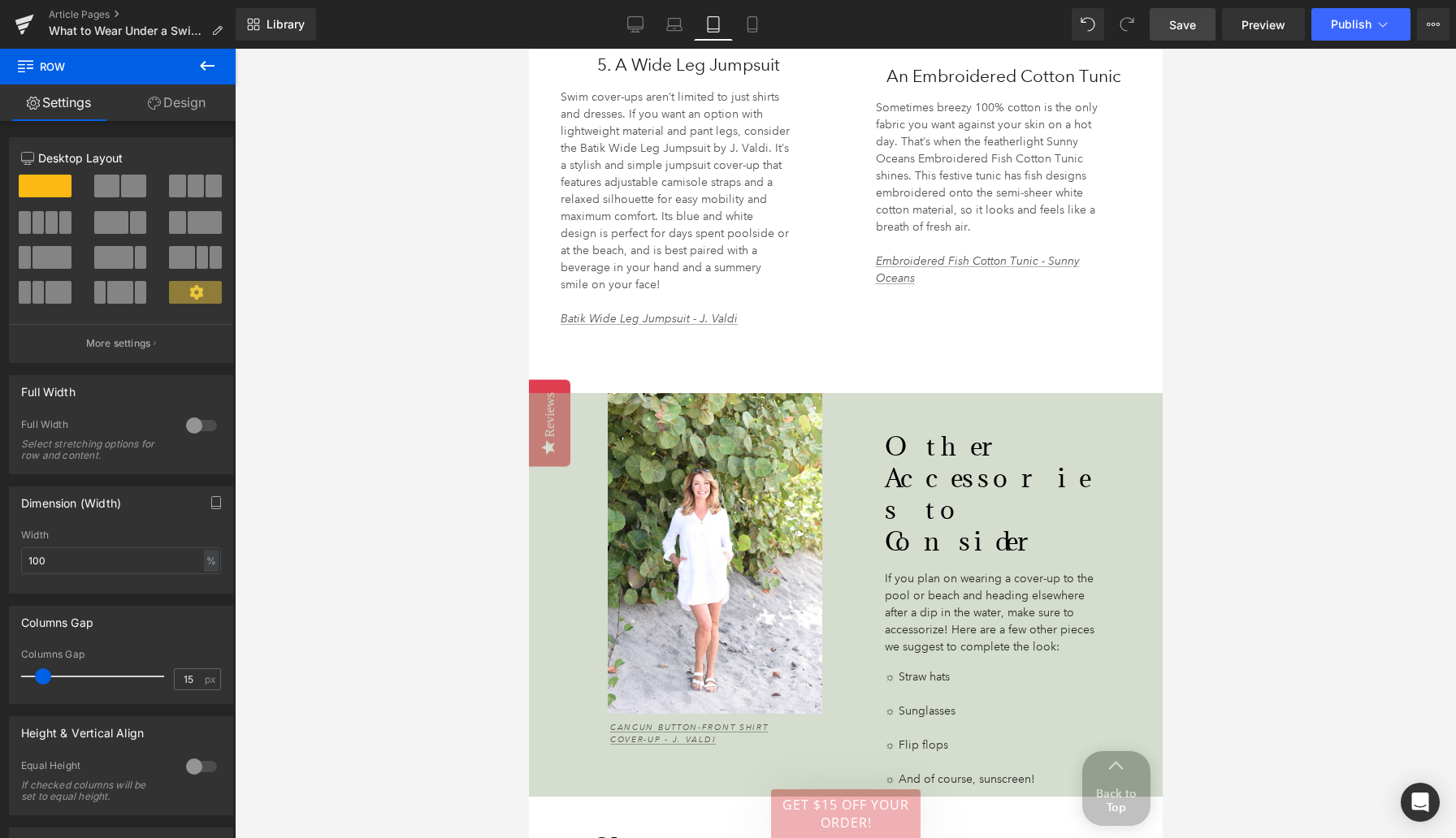
scroll to position [4013, 0]
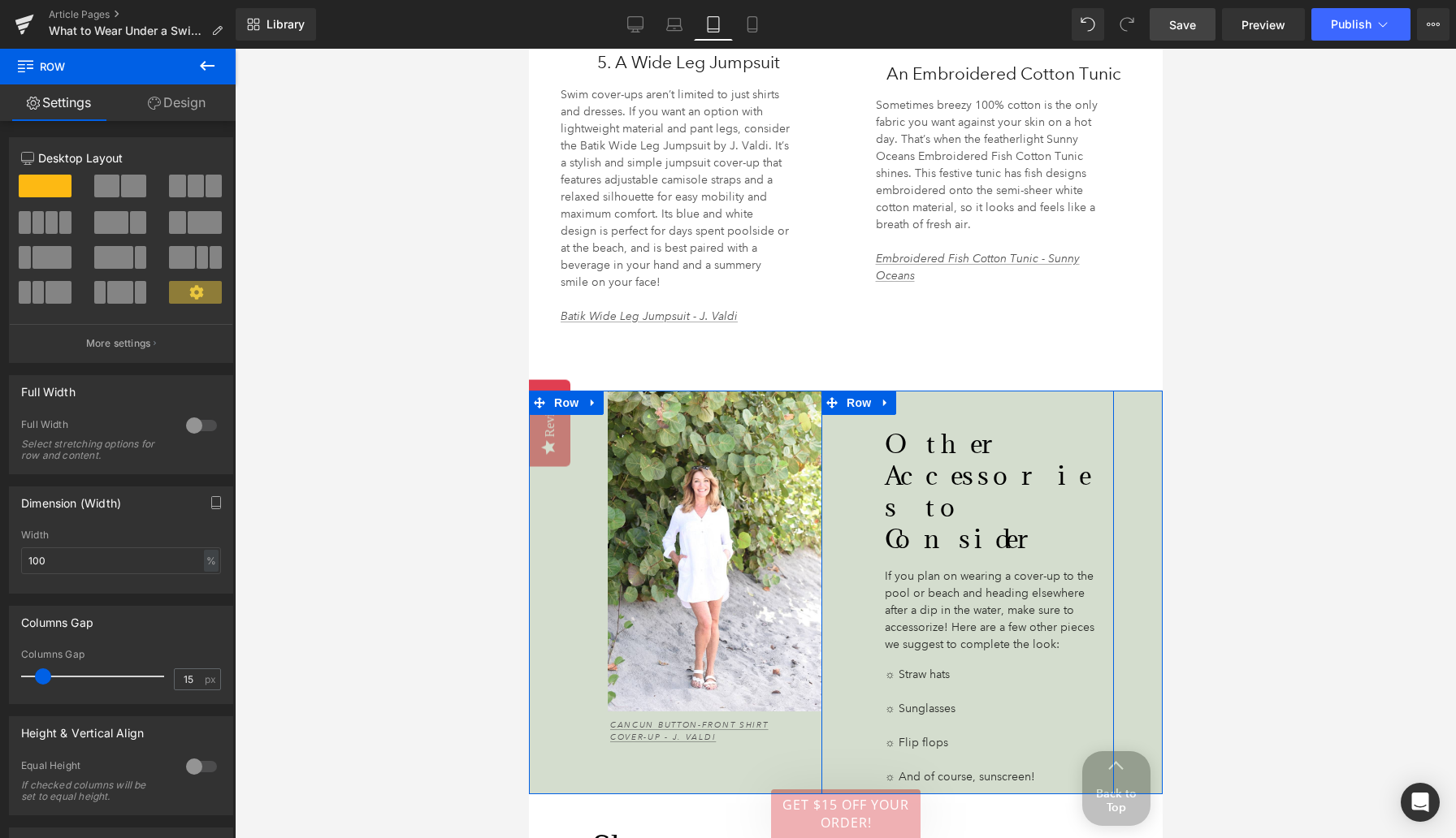
click at [898, 391] on div "Other Accessories to Consider Heading 92px If you plan on wearing a cover-up to…" at bounding box center [967, 592] width 293 height 403
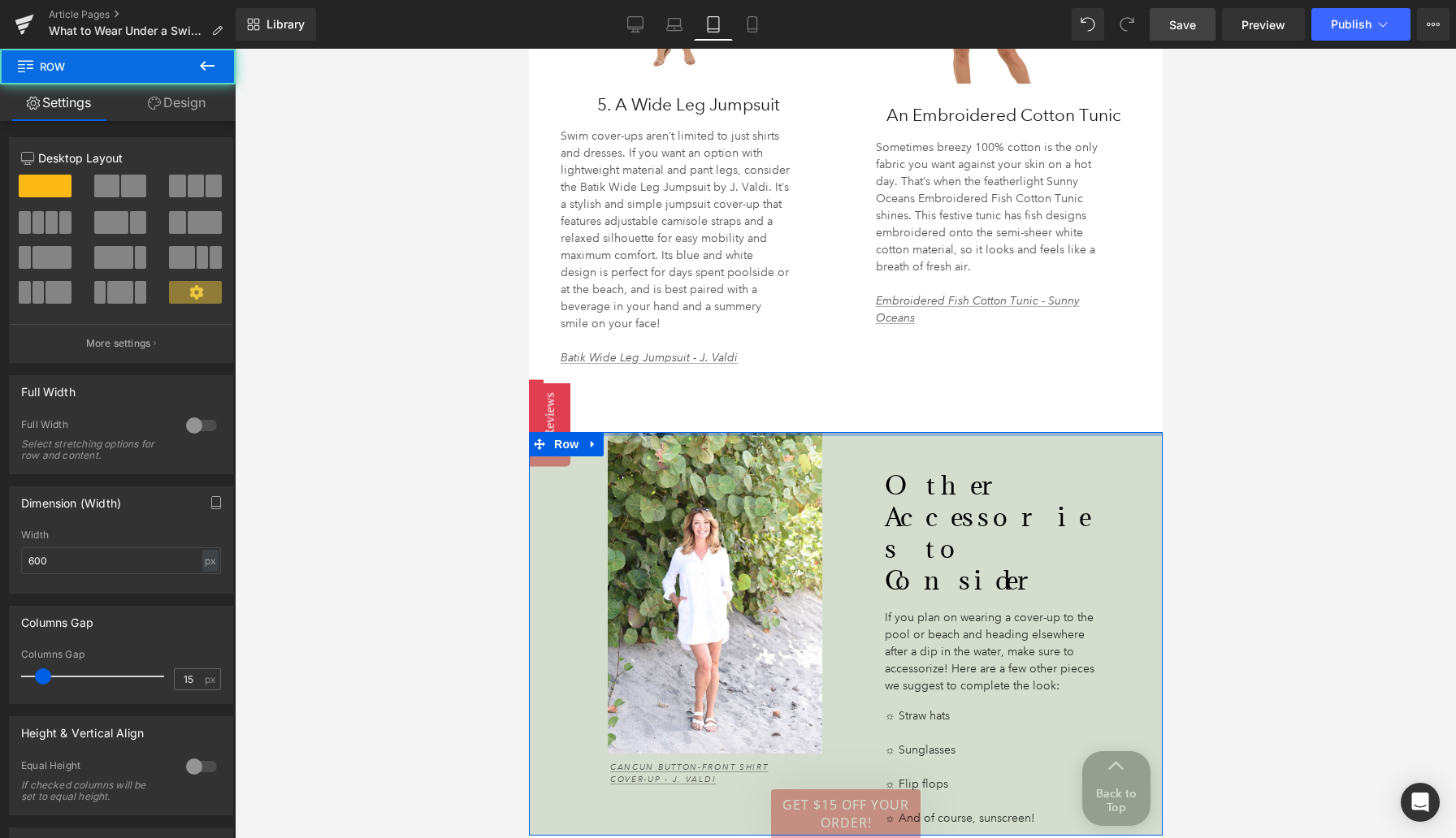
scroll to position [4054, 0]
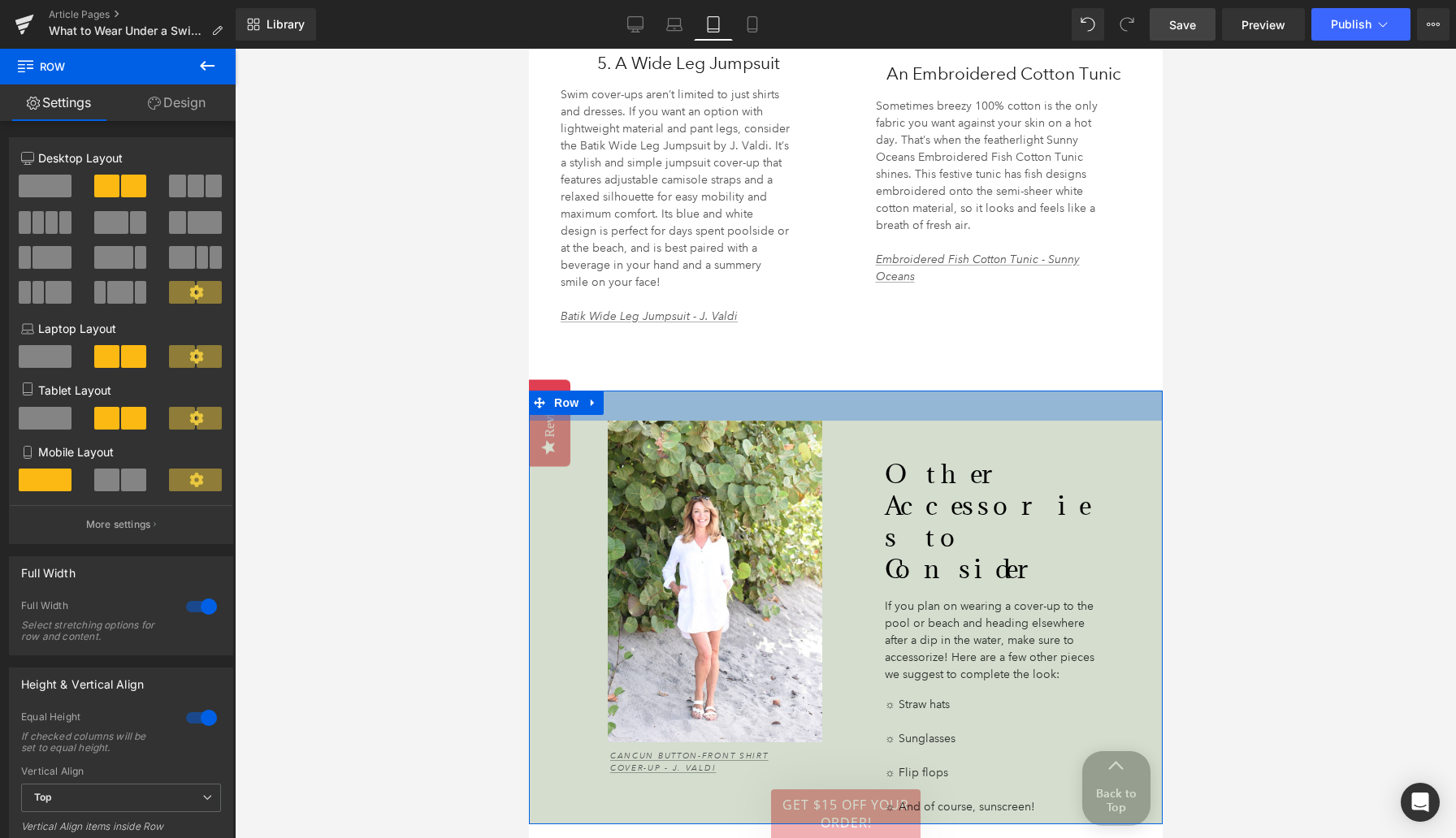
drag, startPoint x: 893, startPoint y: 374, endPoint x: 893, endPoint y: 404, distance: 30.0
click at [893, 404] on div "Image Cancun Button-Front Shirt Cover-Up - J. Valdi Text Block Other Accessorie…" at bounding box center [845, 607] width 633 height 434
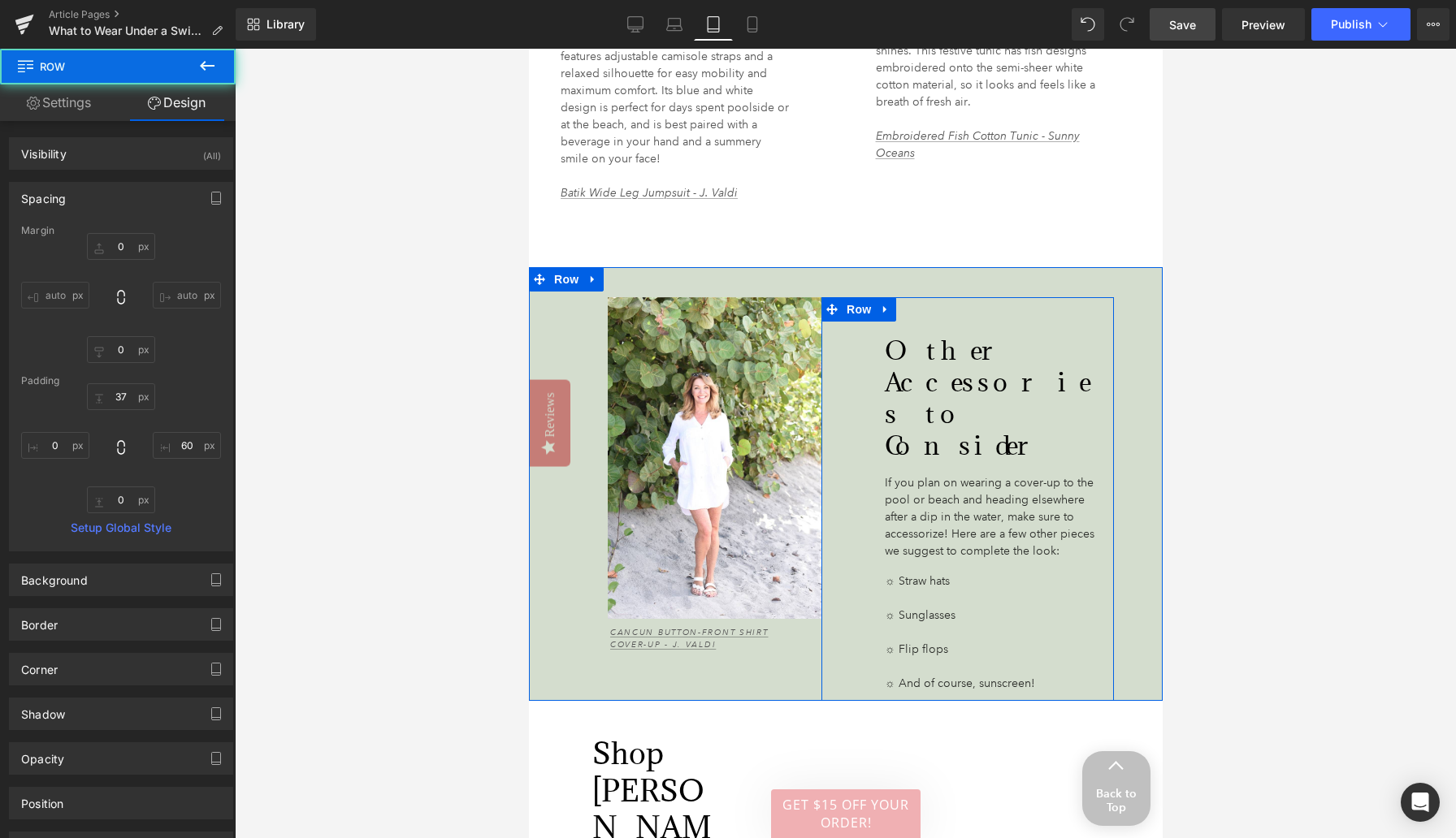
scroll to position [4178, 0]
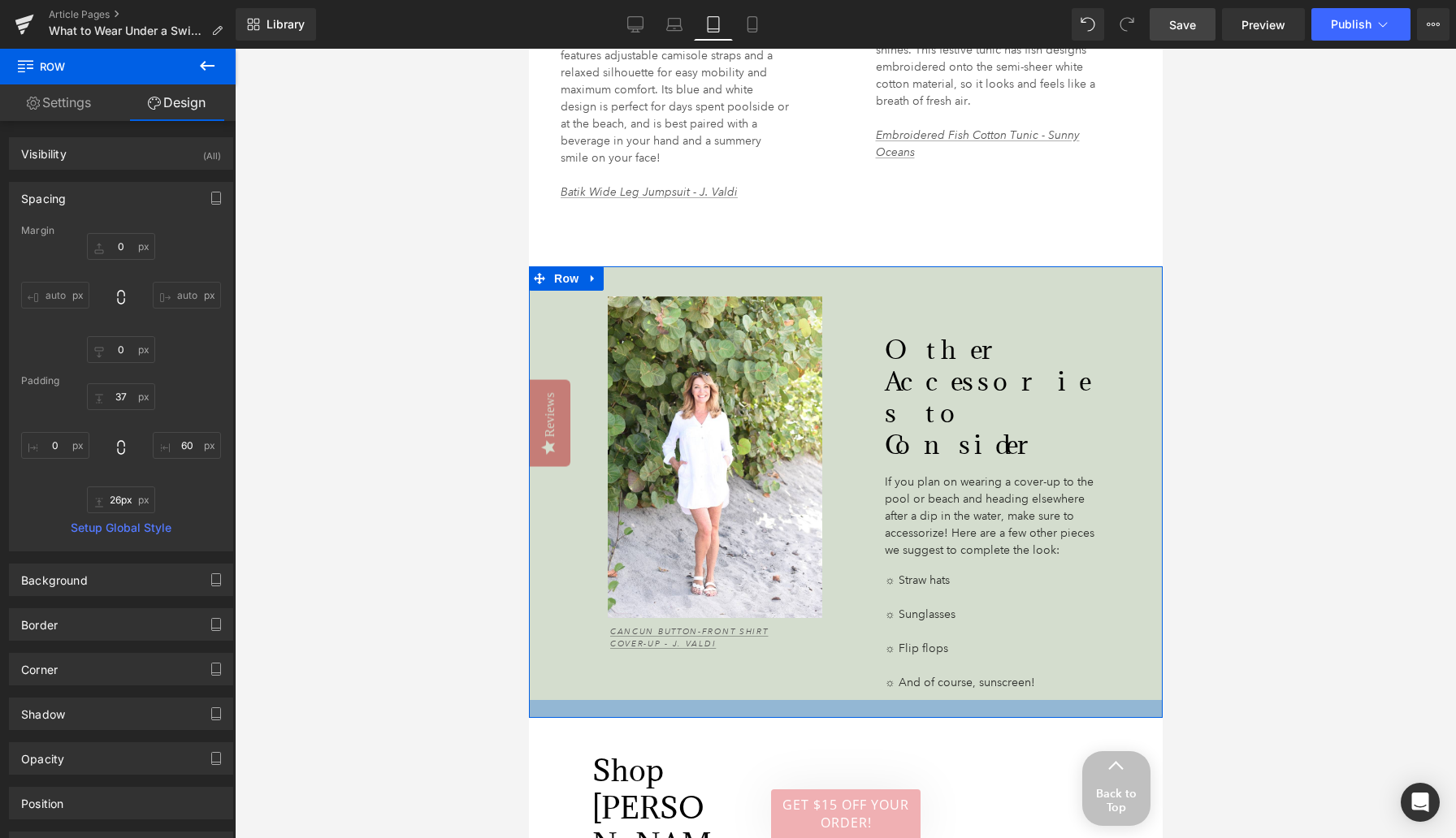
type input "27px"
drag, startPoint x: 814, startPoint y: 631, endPoint x: 814, endPoint y: 653, distance: 22.0
click at [814, 700] on div at bounding box center [845, 711] width 633 height 22
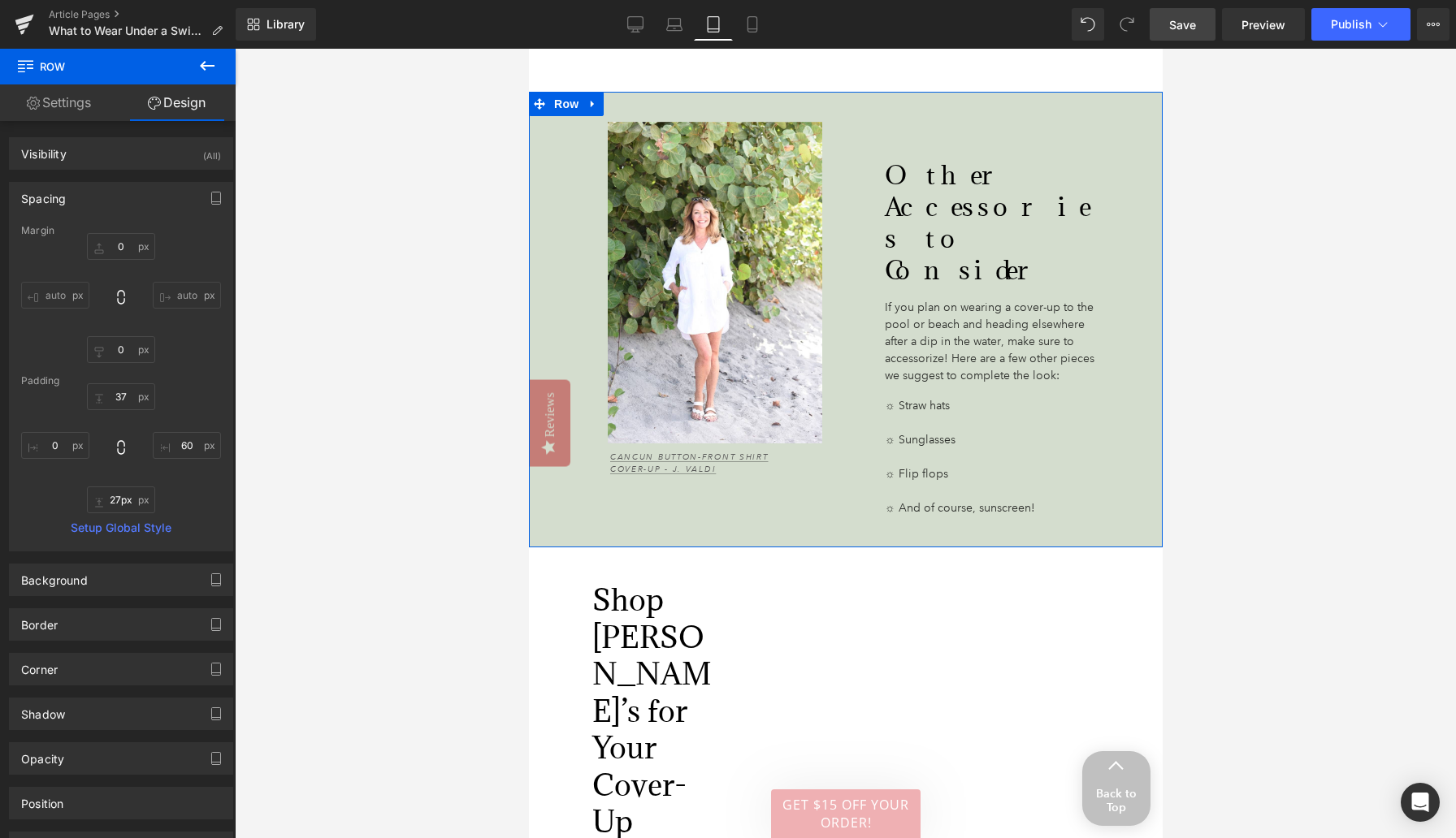
scroll to position [4521, 0]
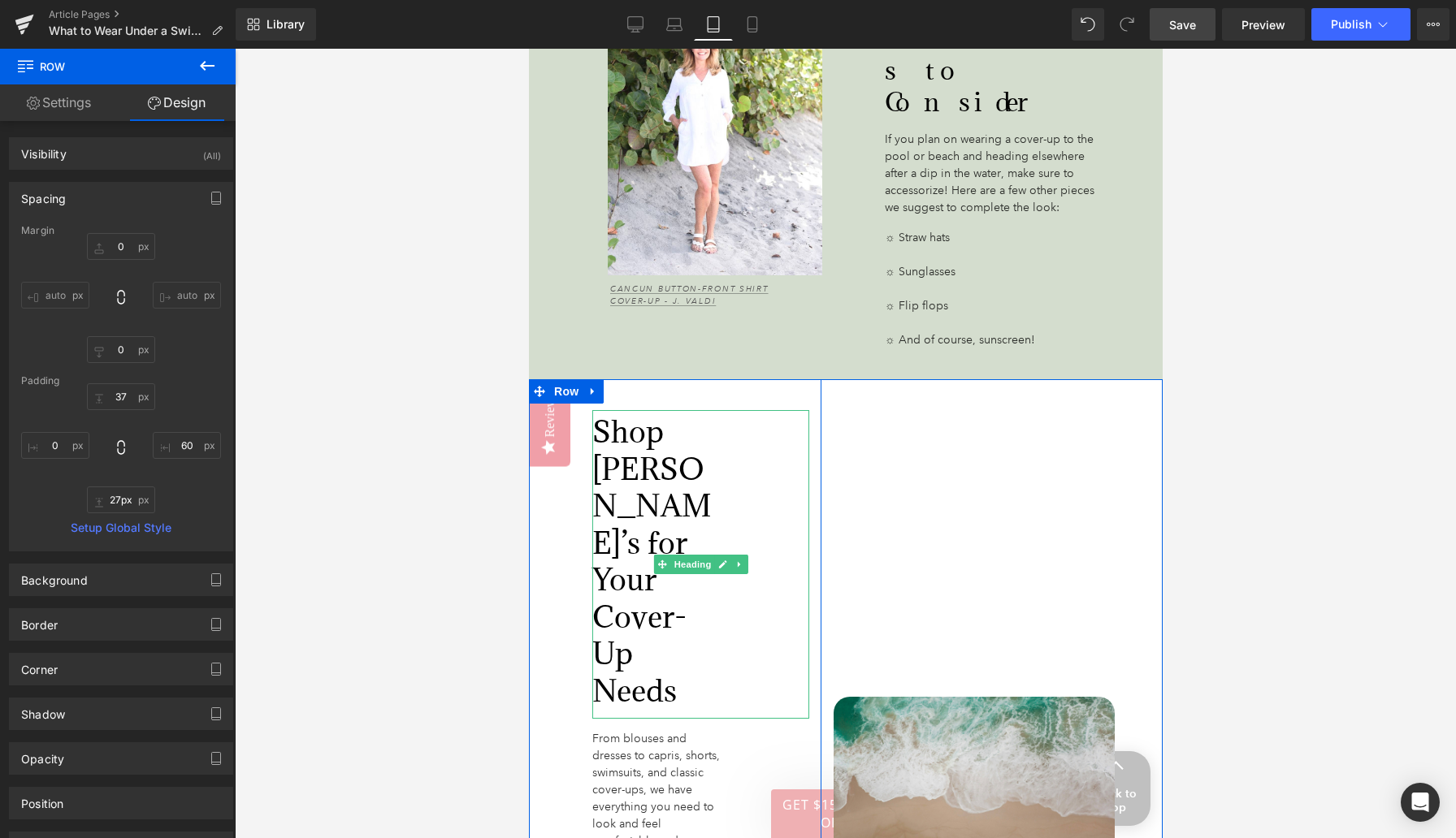
click at [663, 412] on span "Shop [PERSON_NAME]’s for Your Cover-Up Needs" at bounding box center [651, 561] width 119 height 298
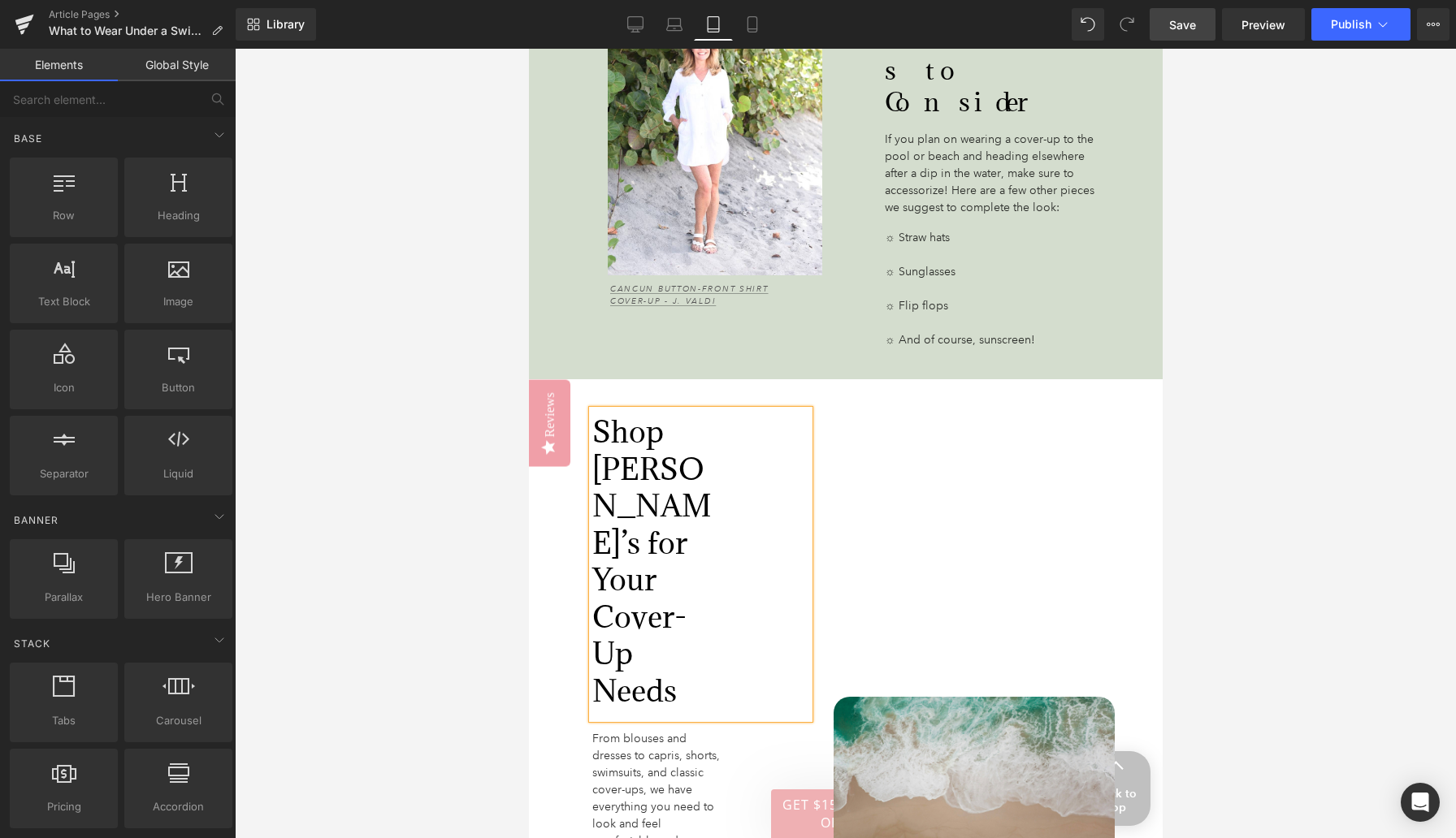
click at [480, 423] on div at bounding box center [846, 443] width 1221 height 790
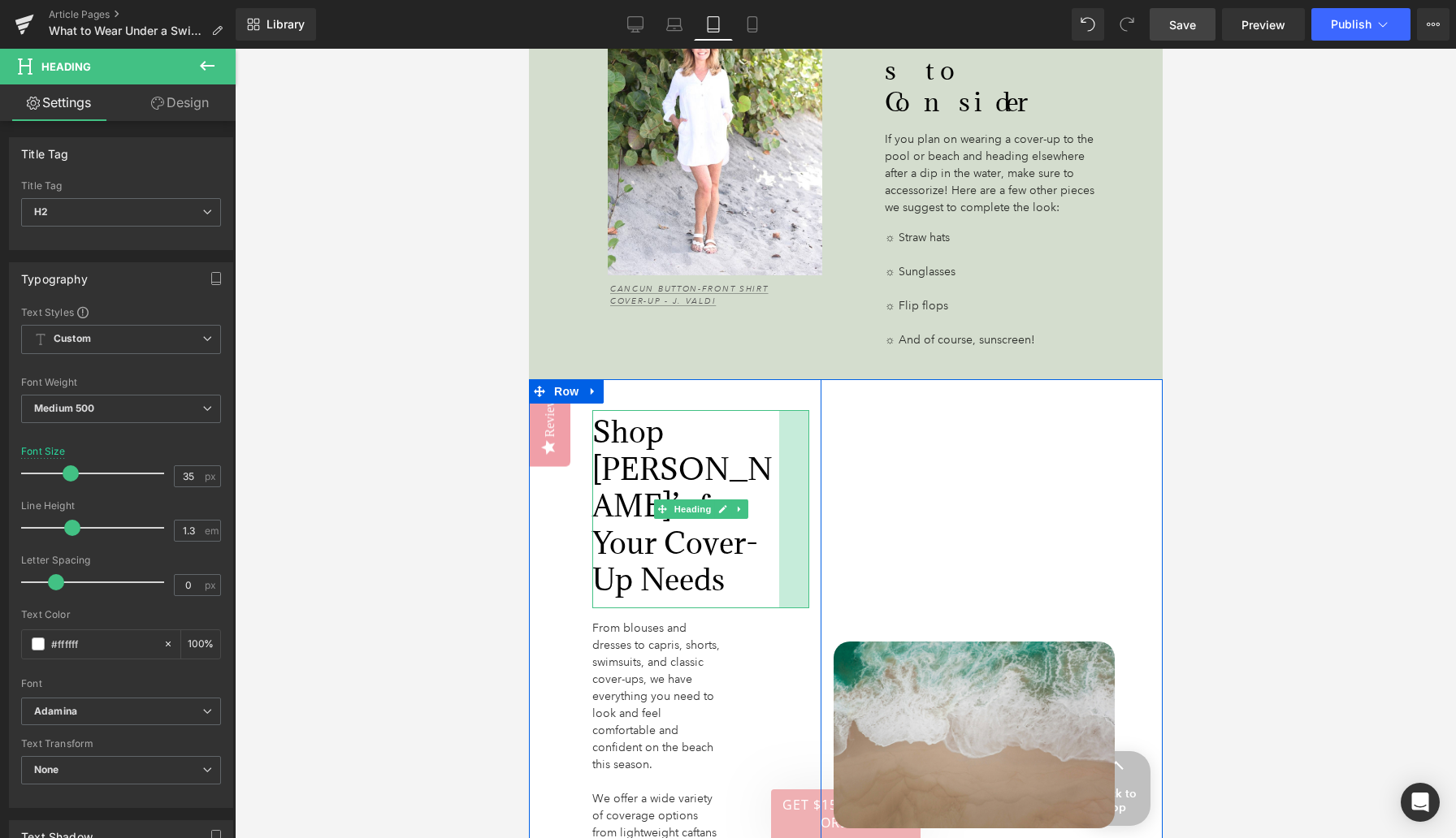
drag, startPoint x: 804, startPoint y: 412, endPoint x: 862, endPoint y: 409, distance: 58.1
click at [862, 409] on div "Shop [PERSON_NAME]’s for Your Cover-Up Needs Heading 37px From blouses and dres…" at bounding box center [845, 763] width 633 height 767
click at [862, 409] on div "Image" at bounding box center [967, 735] width 293 height 711
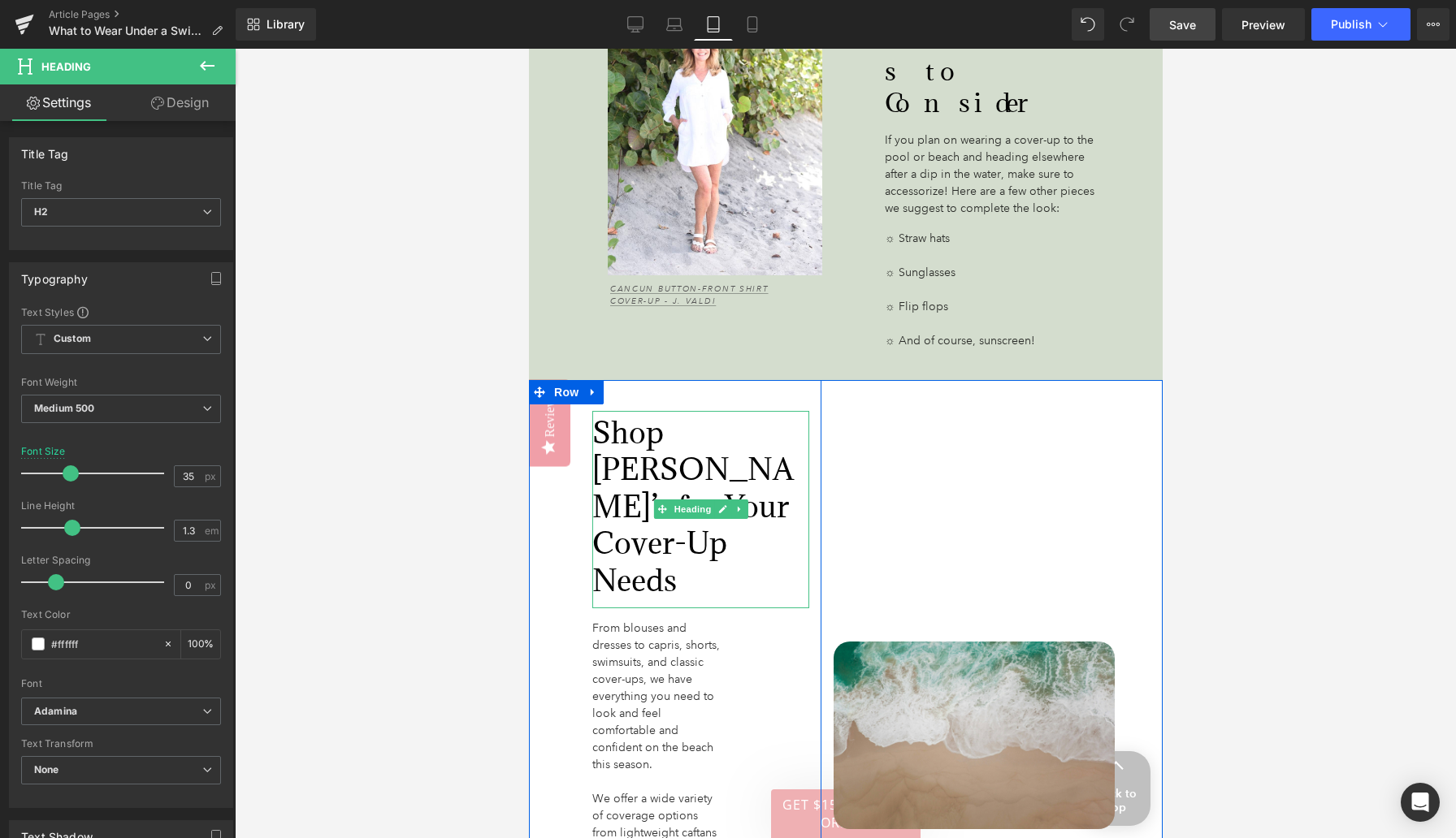
drag, startPoint x: 782, startPoint y: 418, endPoint x: 813, endPoint y: 415, distance: 31.1
click at [813, 415] on div "Shop [PERSON_NAME]’s for Your Cover-Up Needs Heading From blouses and dresses t…" at bounding box center [700, 750] width 242 height 680
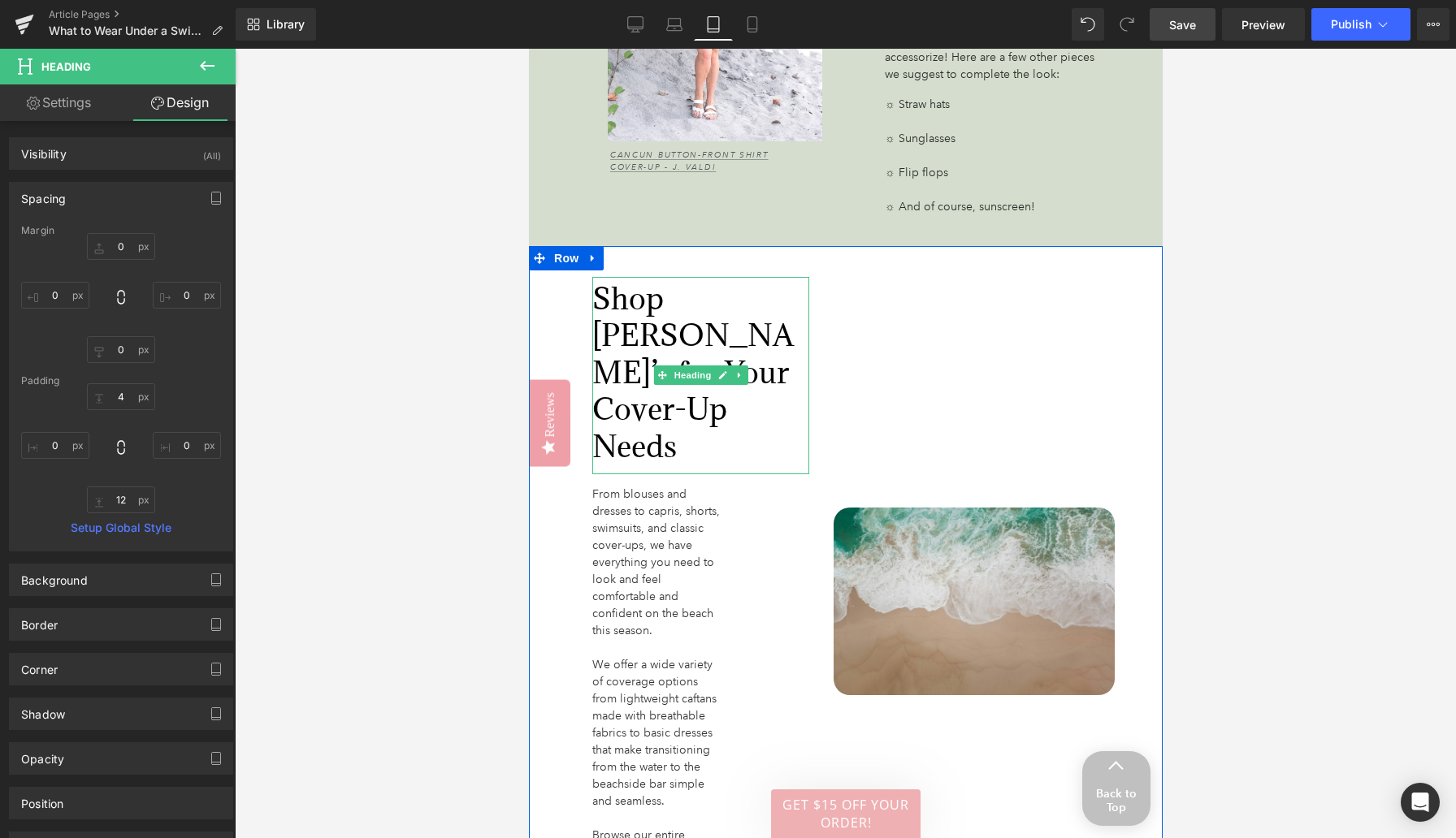
scroll to position [4615, 0]
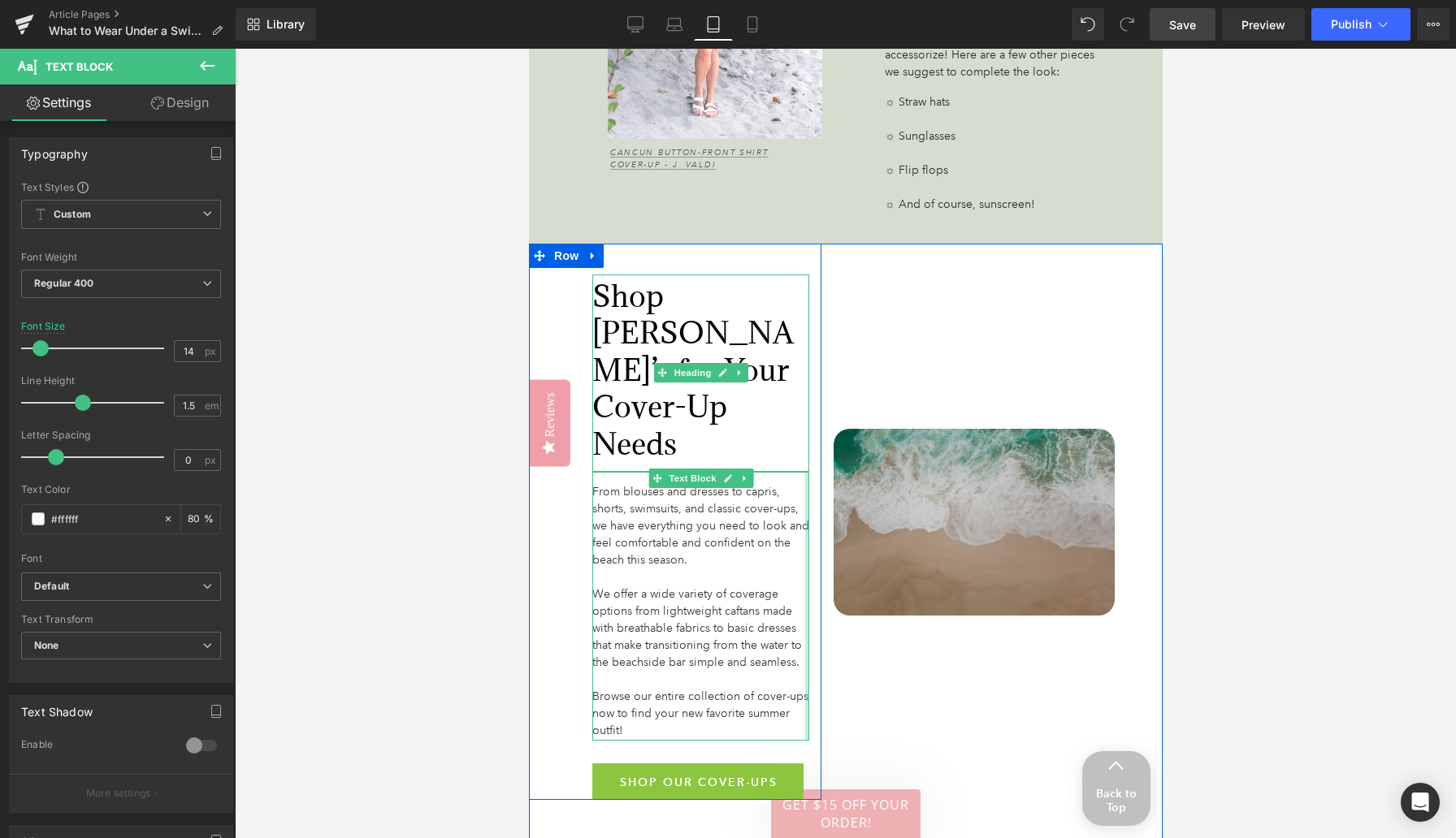
drag, startPoint x: 803, startPoint y: 436, endPoint x: 898, endPoint y: 422, distance: 96.0
click at [898, 422] on div "Shop [PERSON_NAME]’s for Your Cover-Up Needs Heading From blouses and dresses t…" at bounding box center [845, 550] width 633 height 613
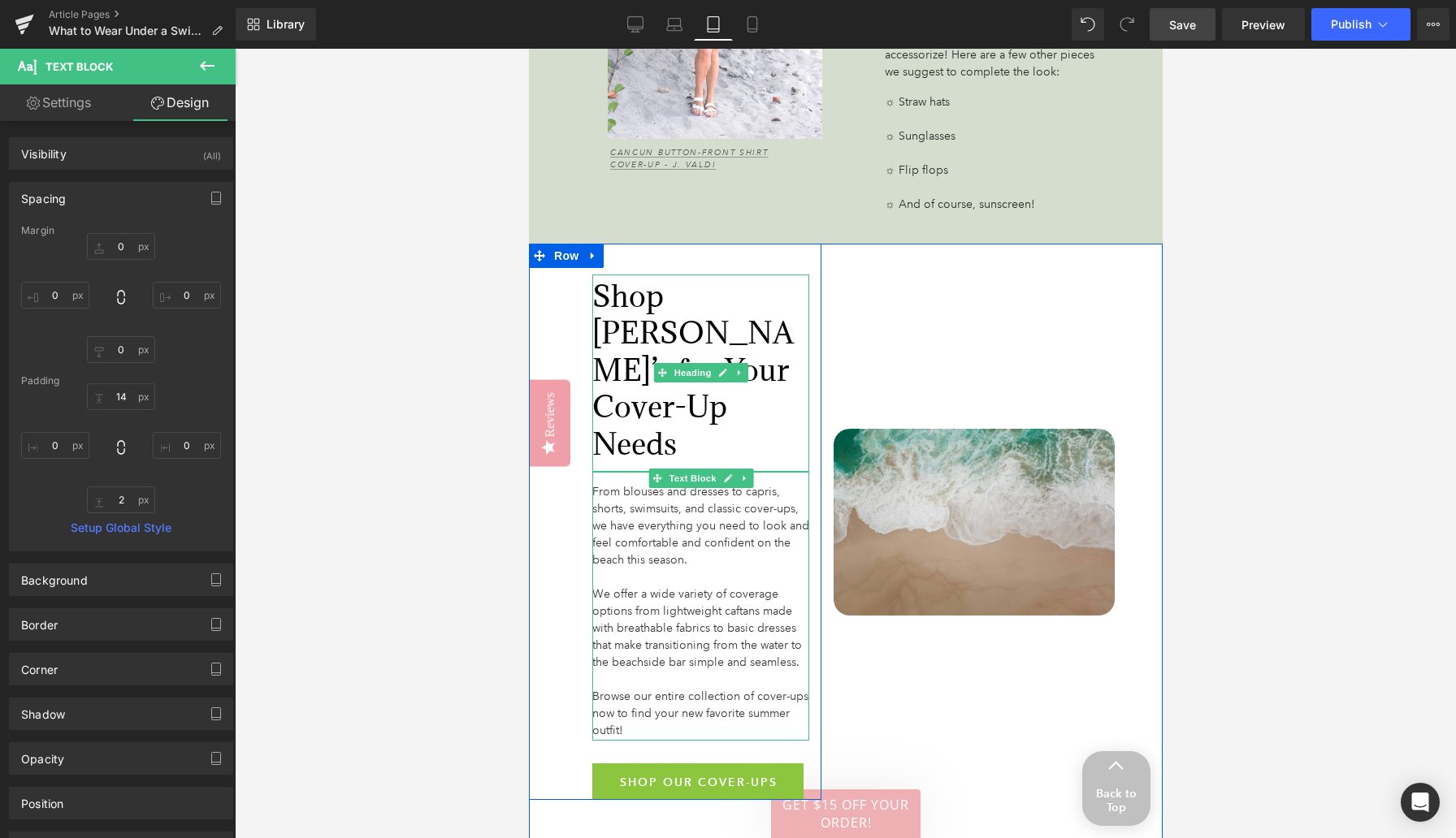
click at [920, 517] on div "Image" at bounding box center [967, 521] width 293 height 557
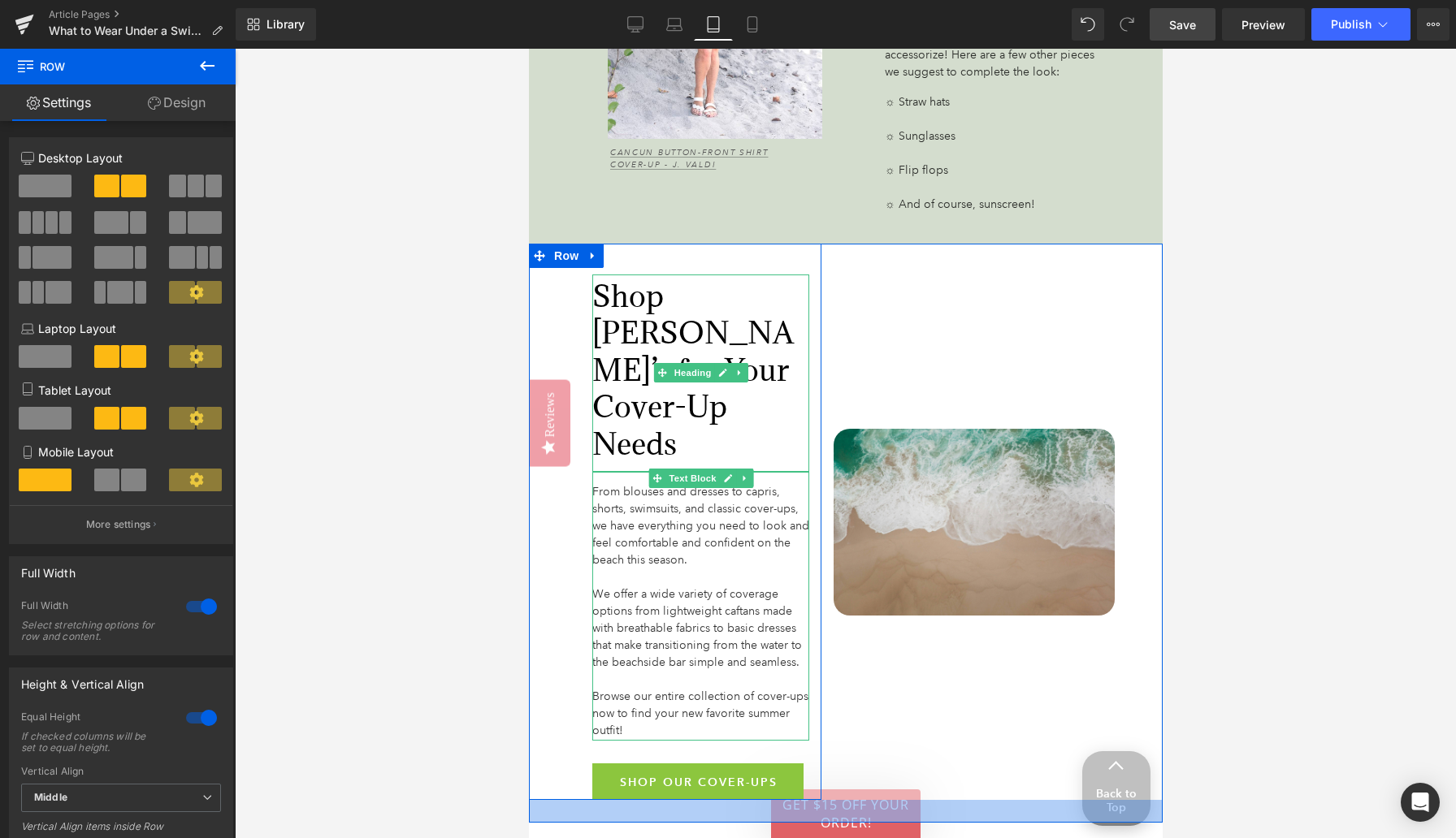
drag, startPoint x: 770, startPoint y: 707, endPoint x: 767, endPoint y: 673, distance: 34.1
click at [767, 782] on div at bounding box center [845, 811] width 633 height 23
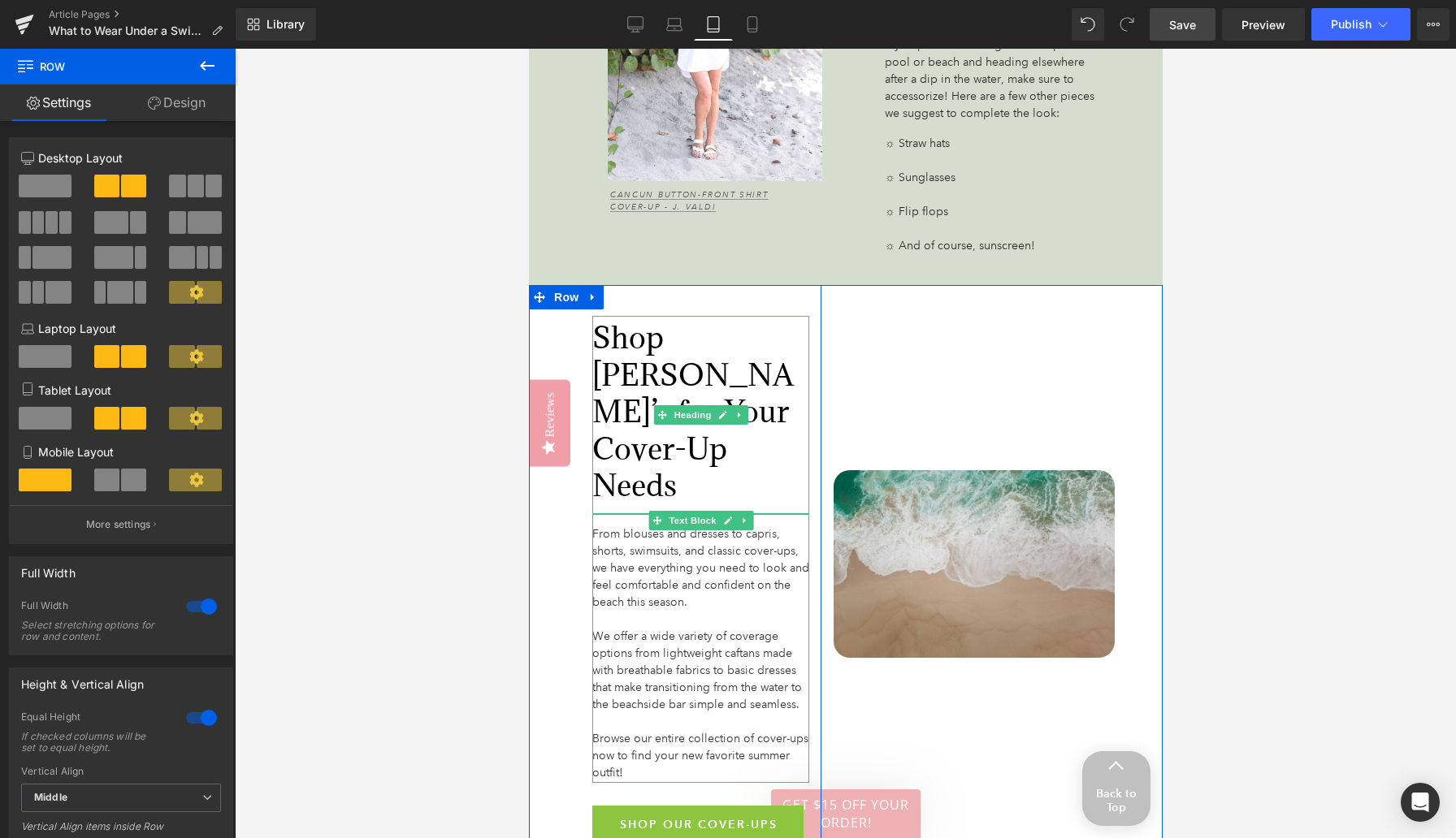
scroll to position [4657, 0]
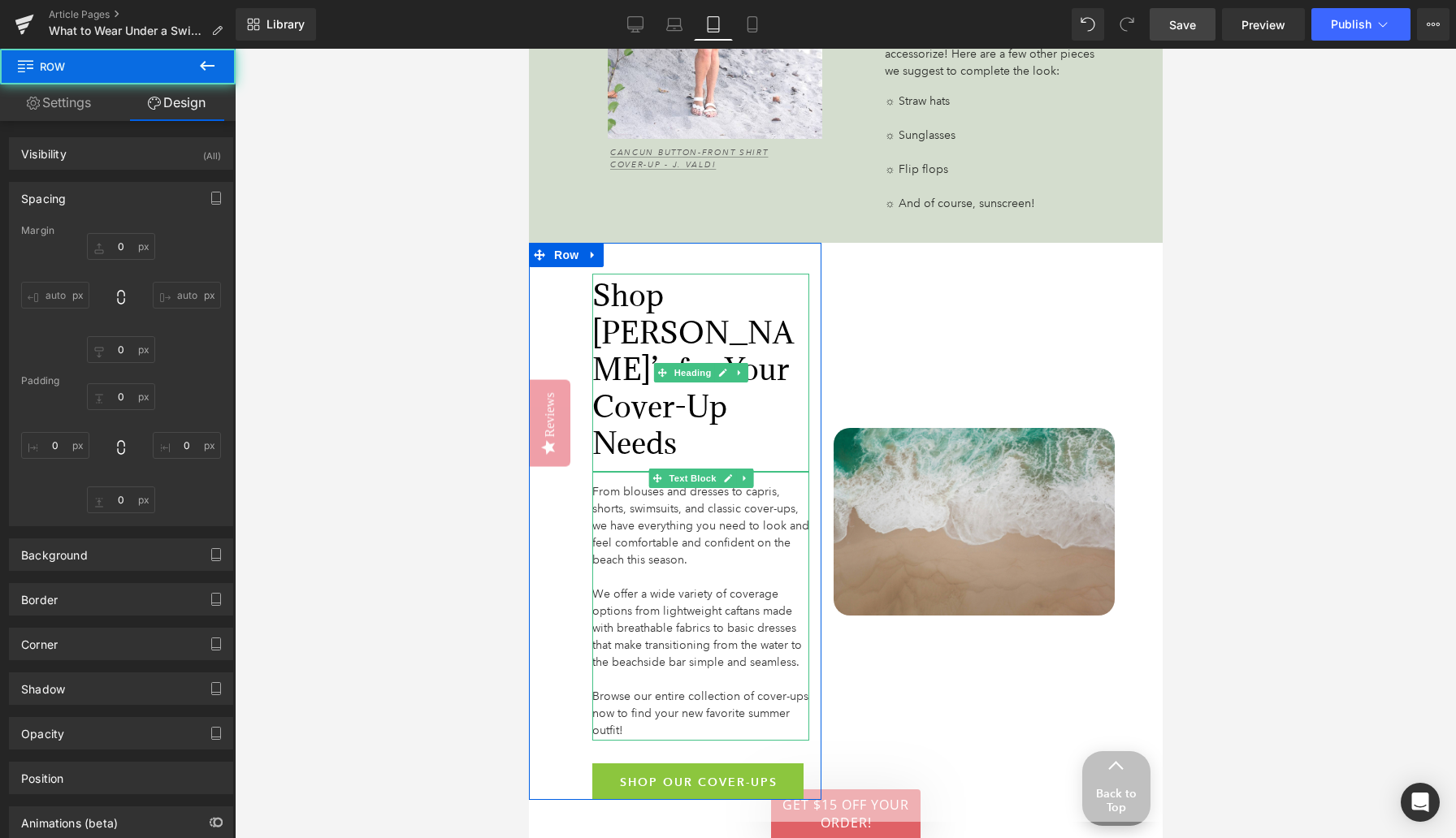
type input "0"
type input "60"
type input "27"
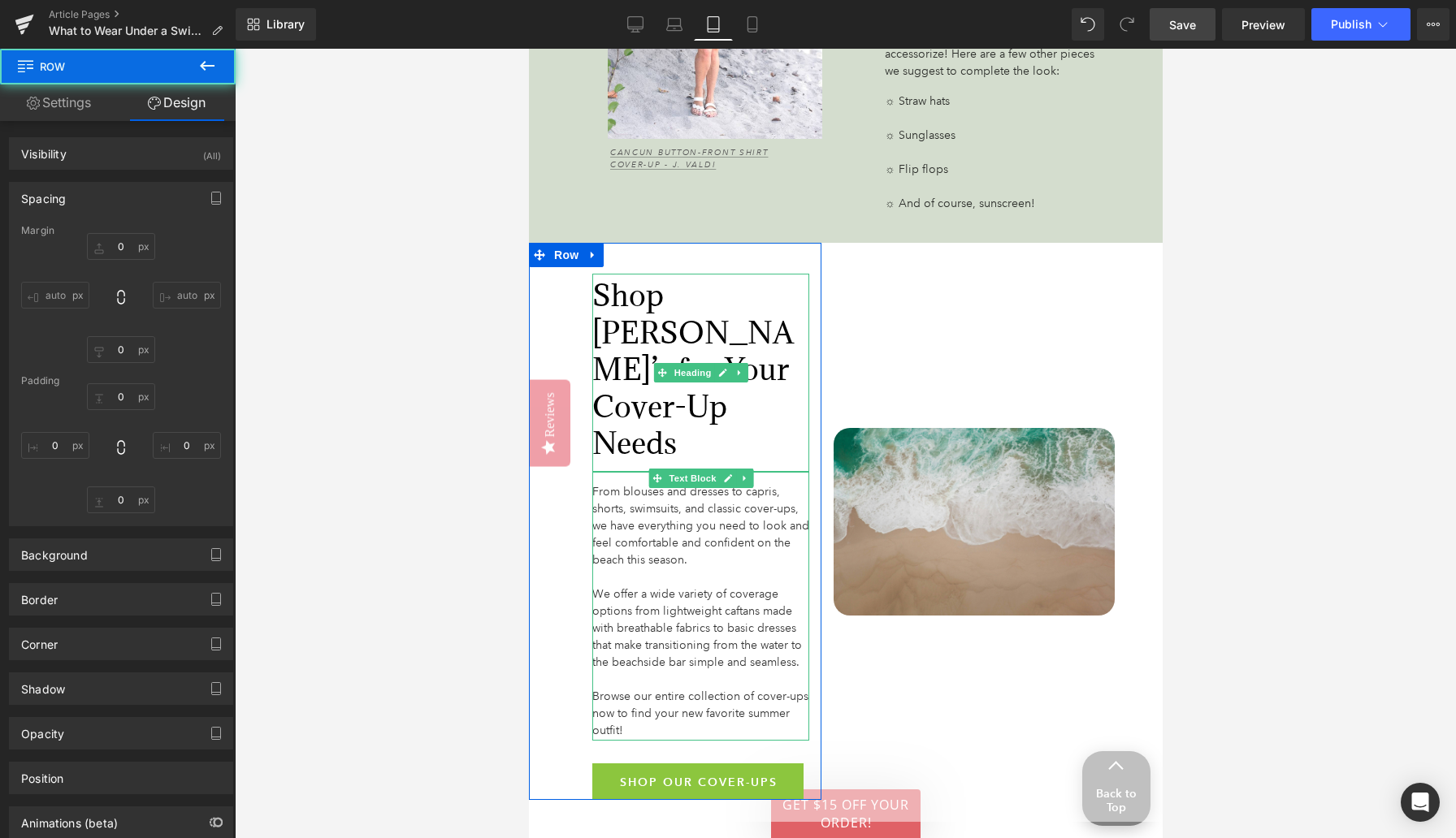
type input "0"
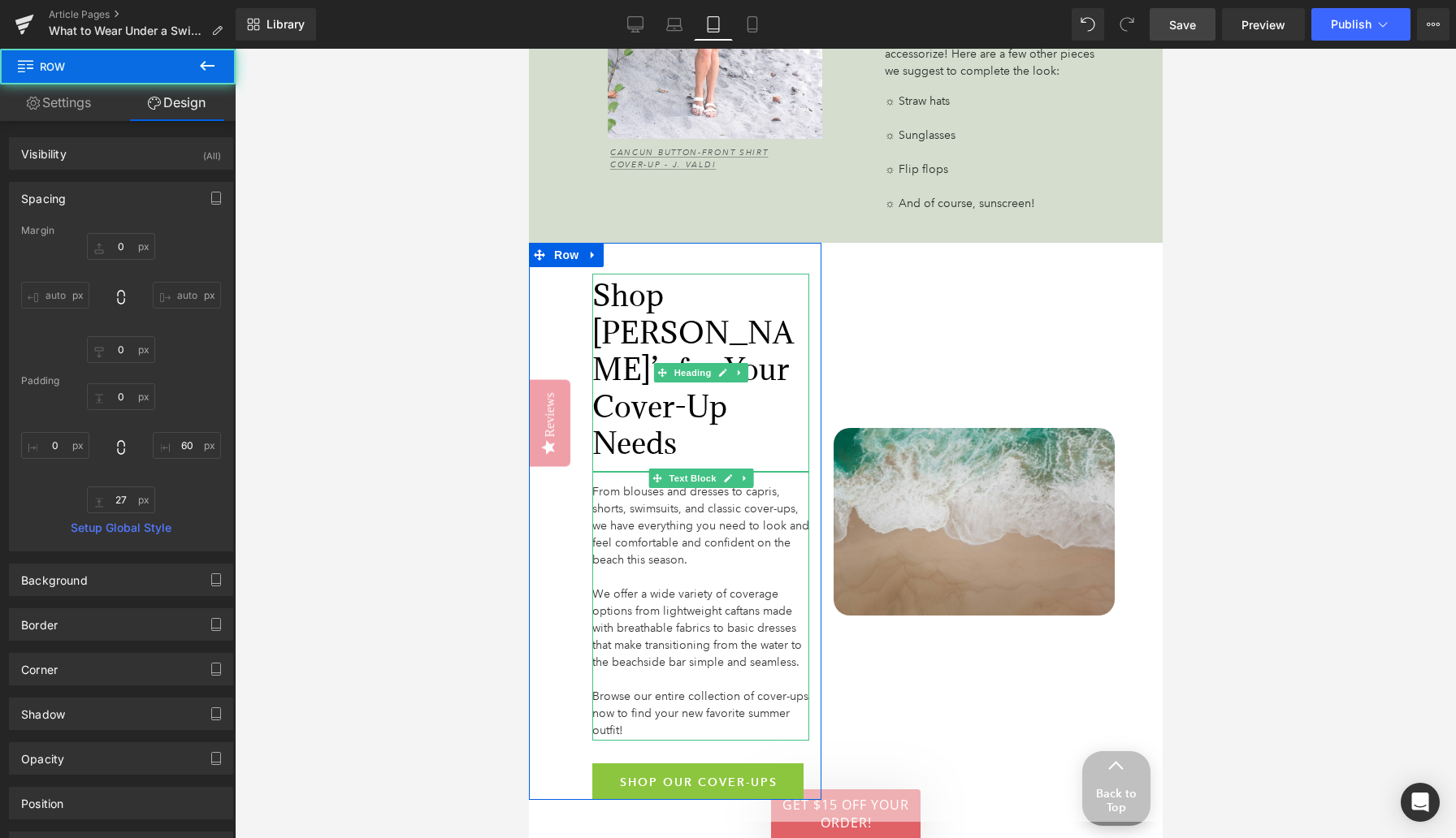
click at [403, 534] on div at bounding box center [846, 443] width 1221 height 790
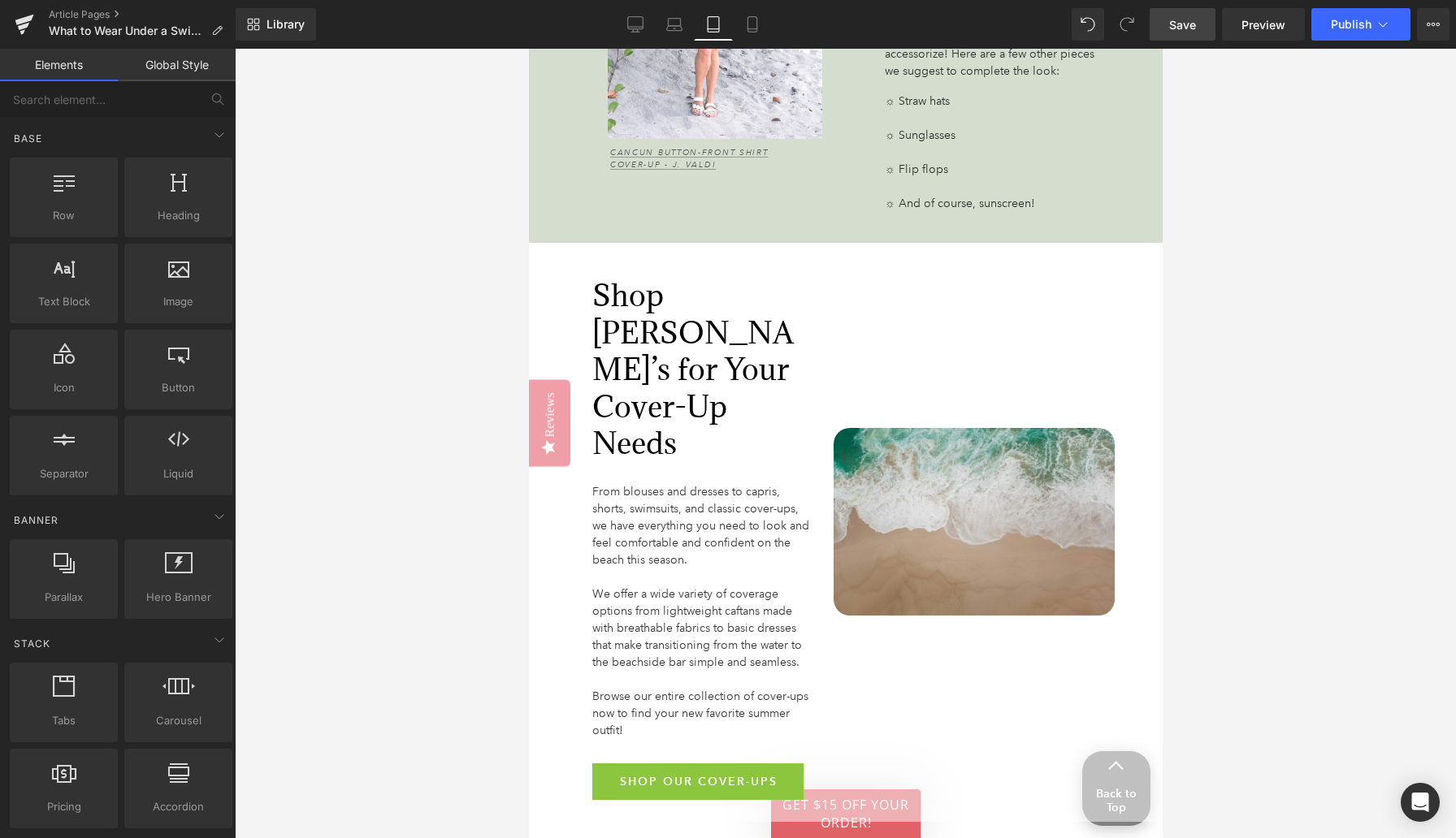
click at [1133, 29] on span "Save" at bounding box center [1181, 25] width 27 height 17
click at [736, 23] on icon at bounding box center [735, 25] width 16 height 16
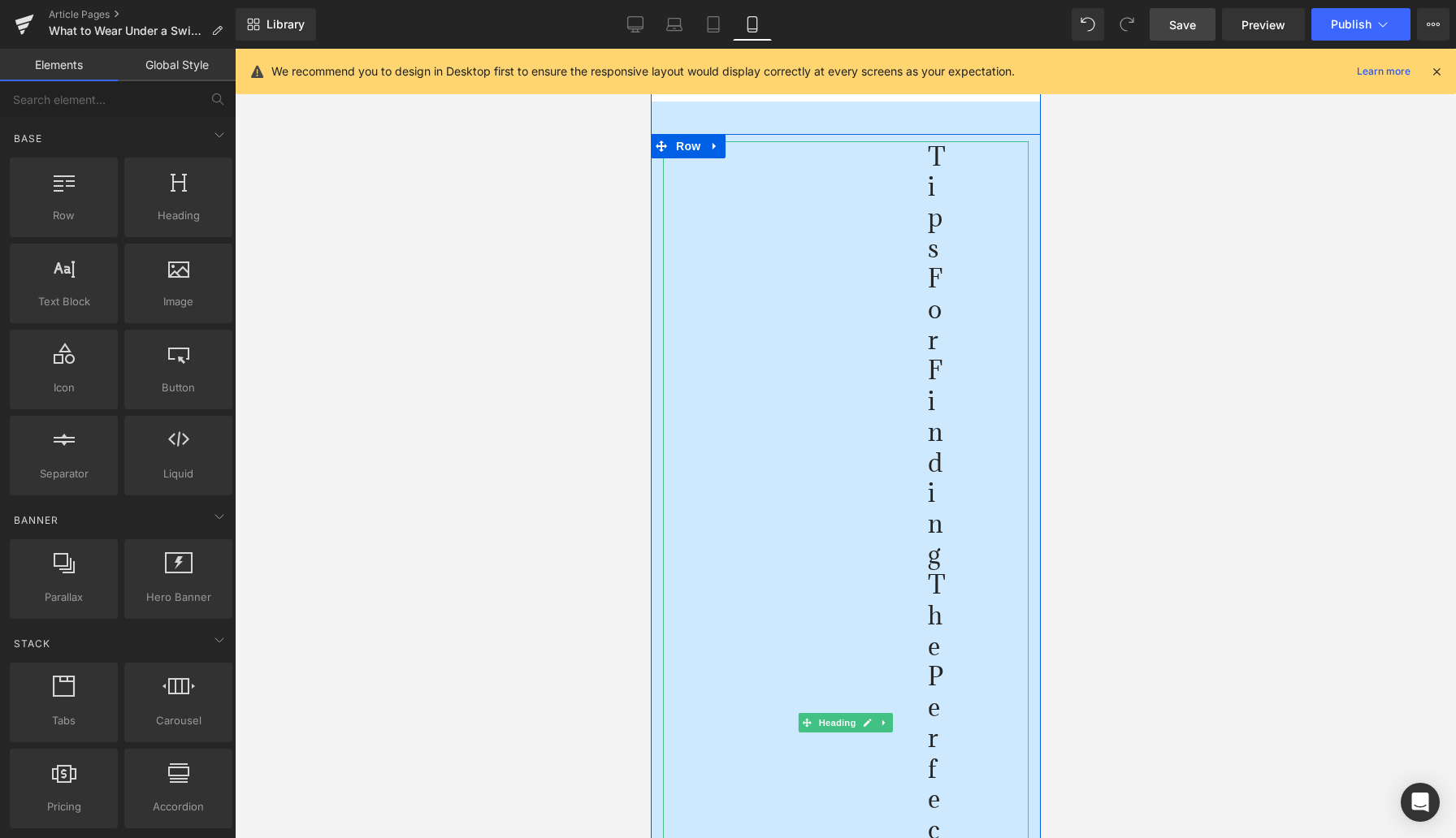
scroll to position [2045, 0]
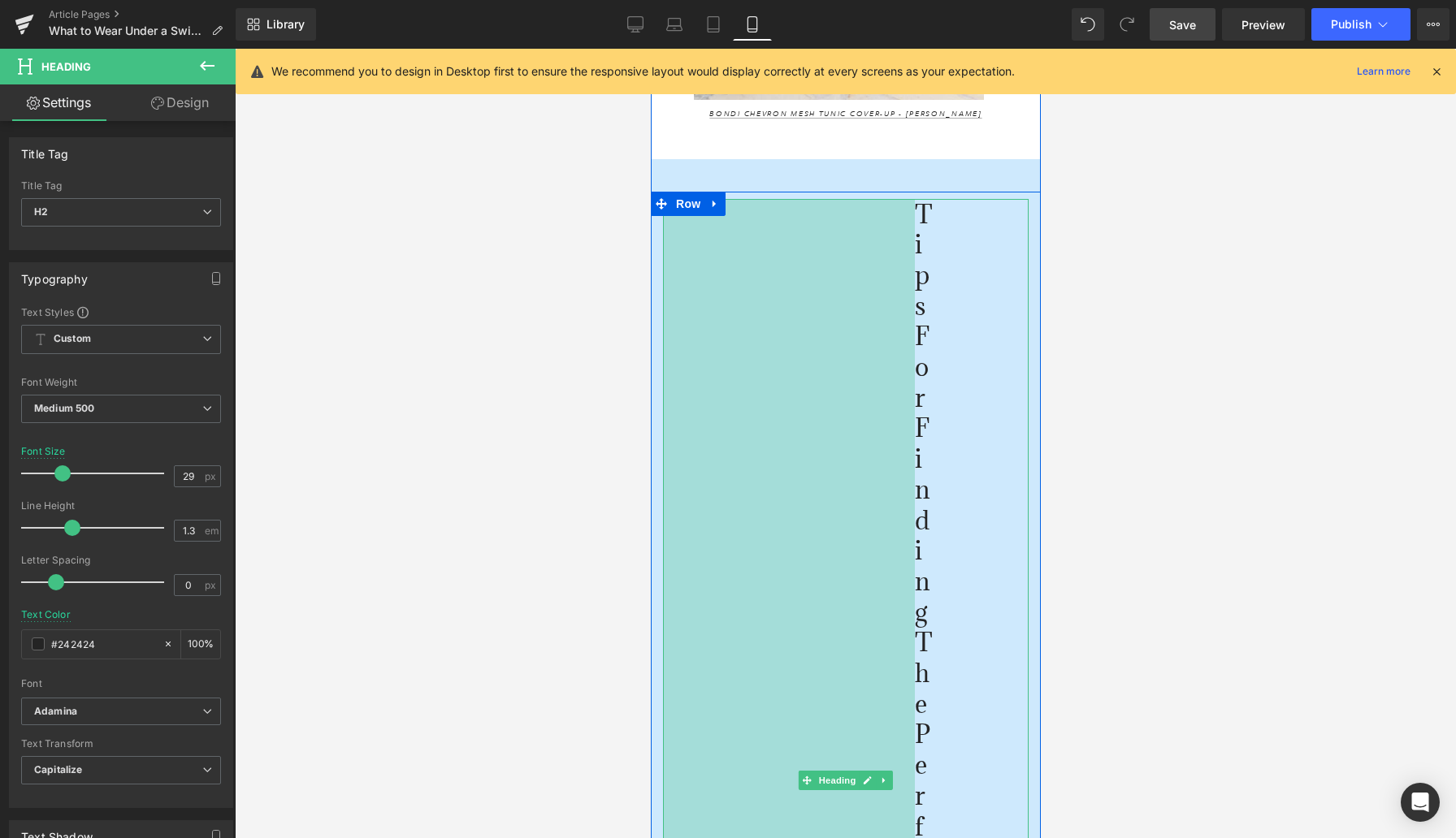
drag, startPoint x: 665, startPoint y: 332, endPoint x: 580, endPoint y: 326, distance: 85.2
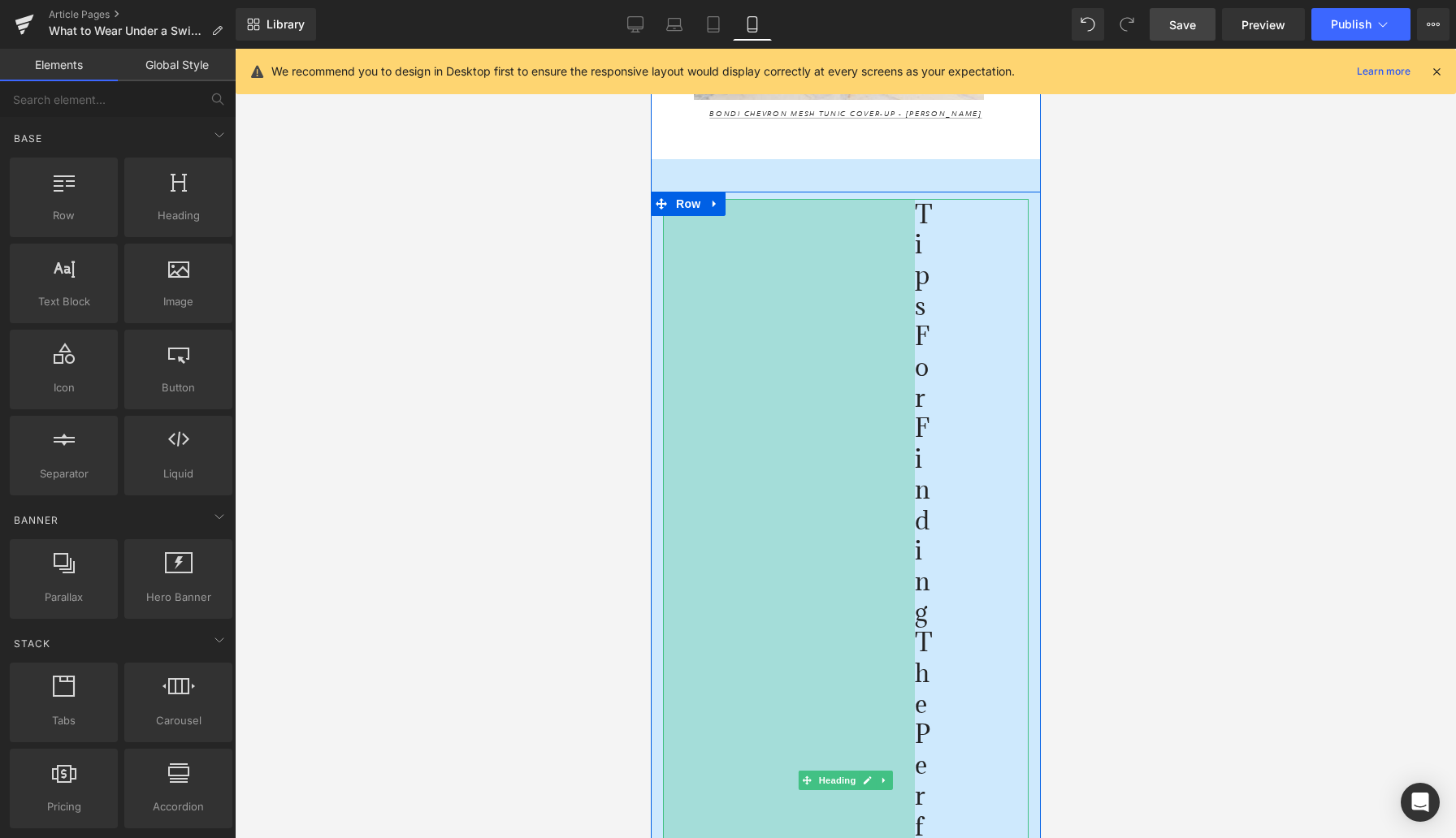
click at [581, 326] on div at bounding box center [846, 443] width 1221 height 790
click at [653, 403] on div at bounding box center [652, 532] width 4 height 2764
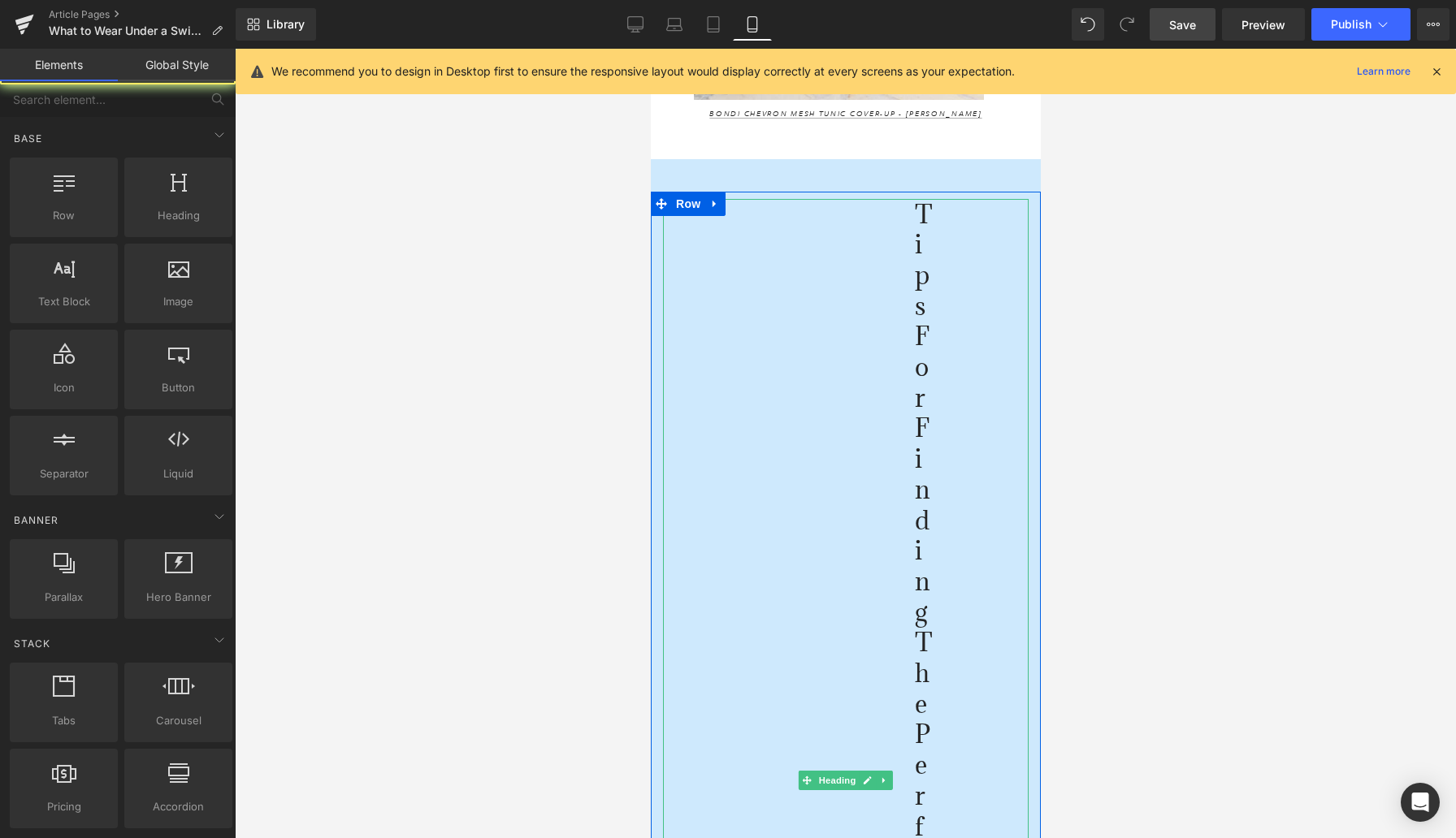
click at [575, 400] on div at bounding box center [846, 443] width 1221 height 790
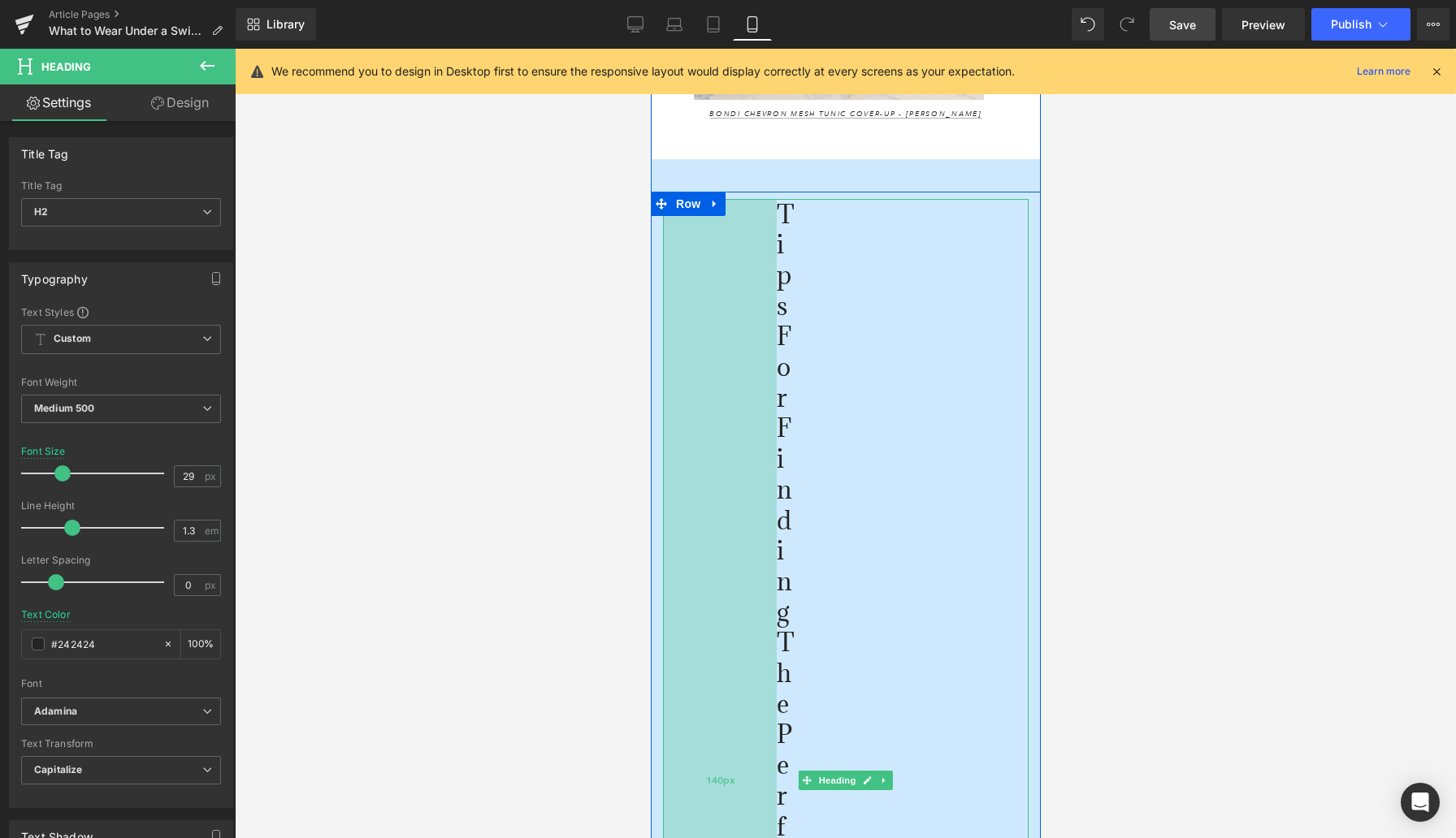
drag, startPoint x: 894, startPoint y: 328, endPoint x: 756, endPoint y: 317, distance: 138.4
click at [756, 317] on div "140px" at bounding box center [718, 780] width 113 height 1164
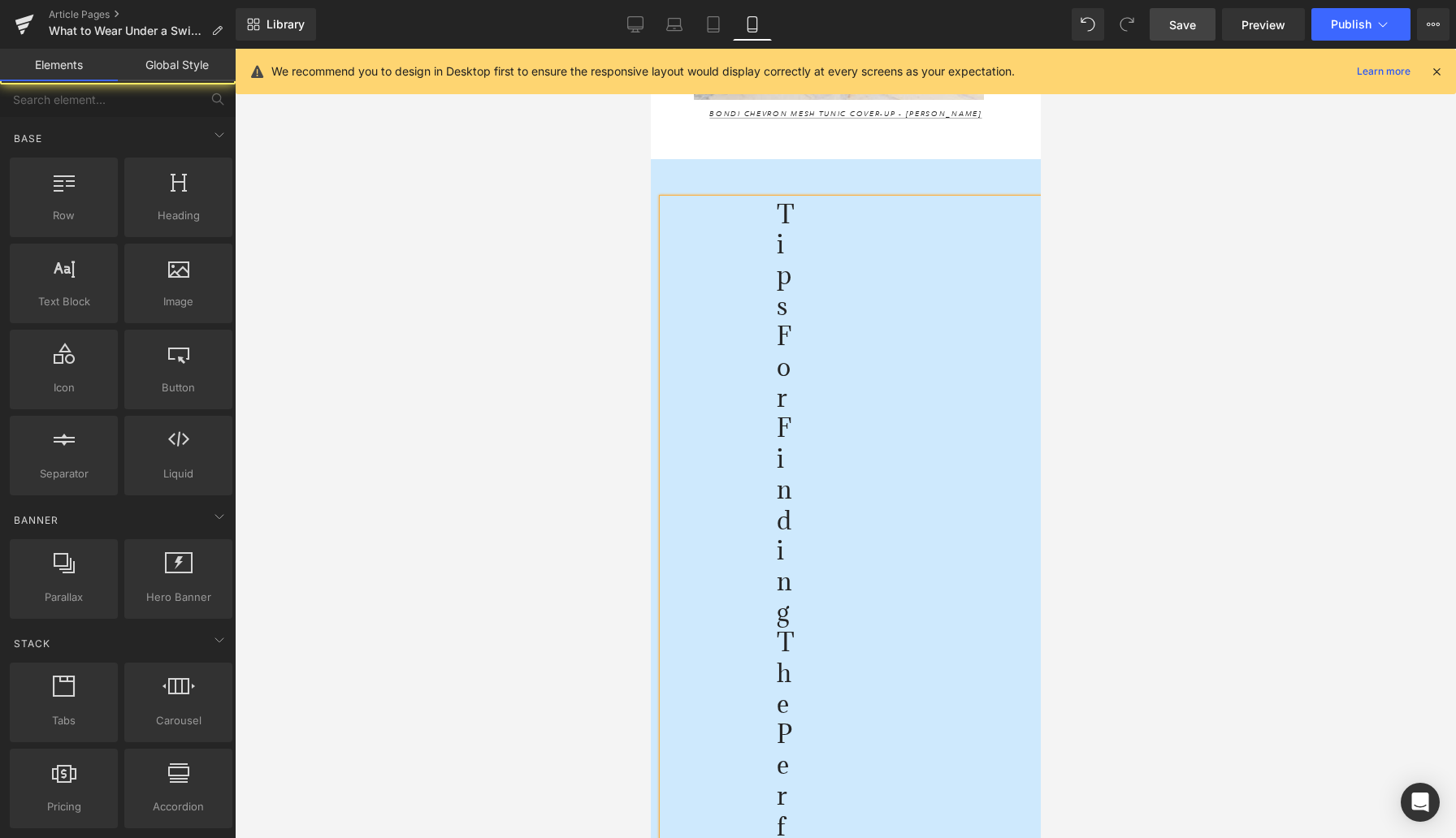
click at [1096, 295] on div at bounding box center [846, 443] width 1221 height 790
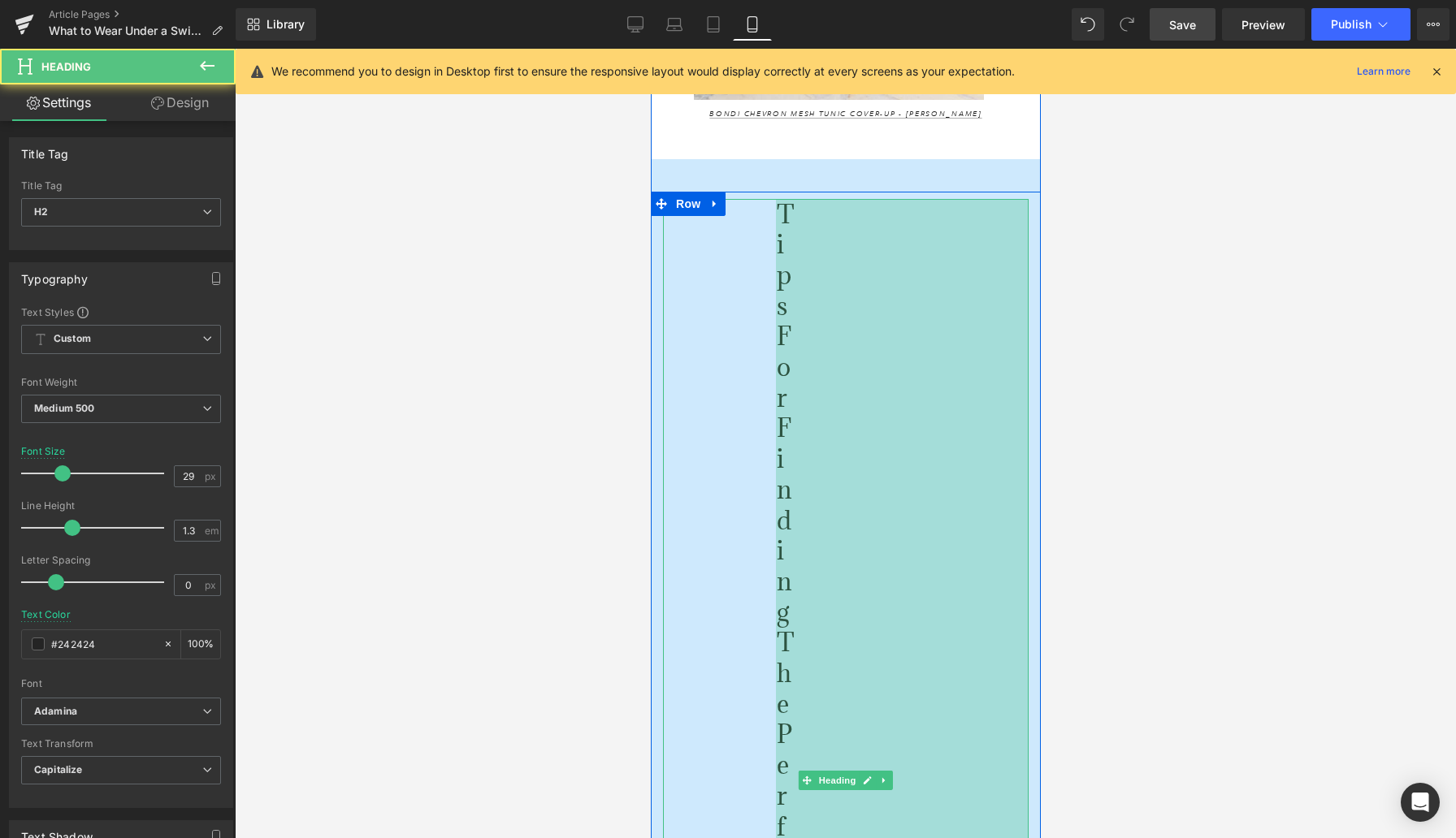
drag, startPoint x: 1024, startPoint y: 311, endPoint x: 1084, endPoint y: 295, distance: 62.1
click at [1035, 365] on div "Tips for Finding the Perfect Cover-Up Option Heading 140px 313px When shopping …" at bounding box center [845, 800] width 390 height 1204
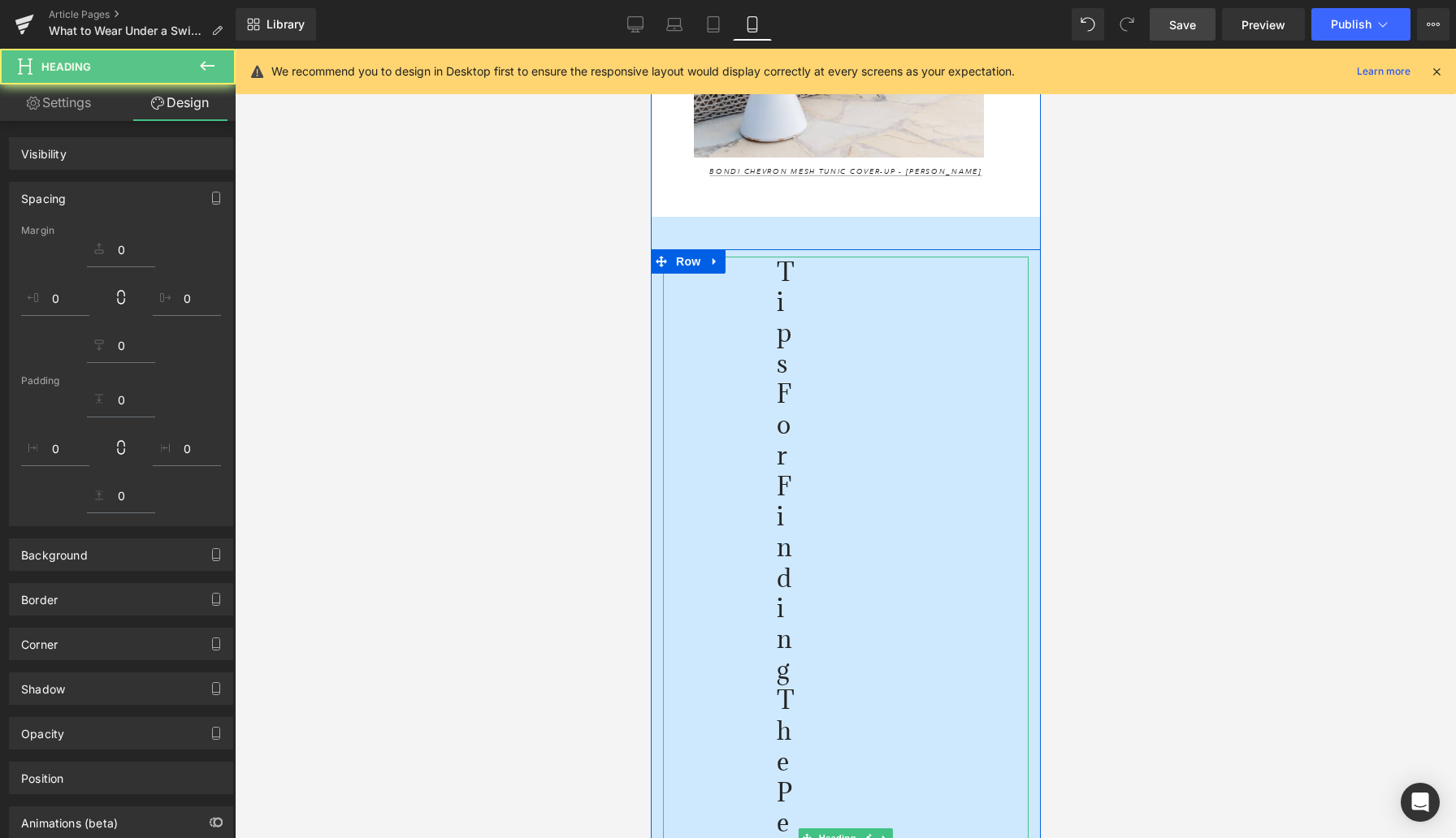
scroll to position [2102, 0]
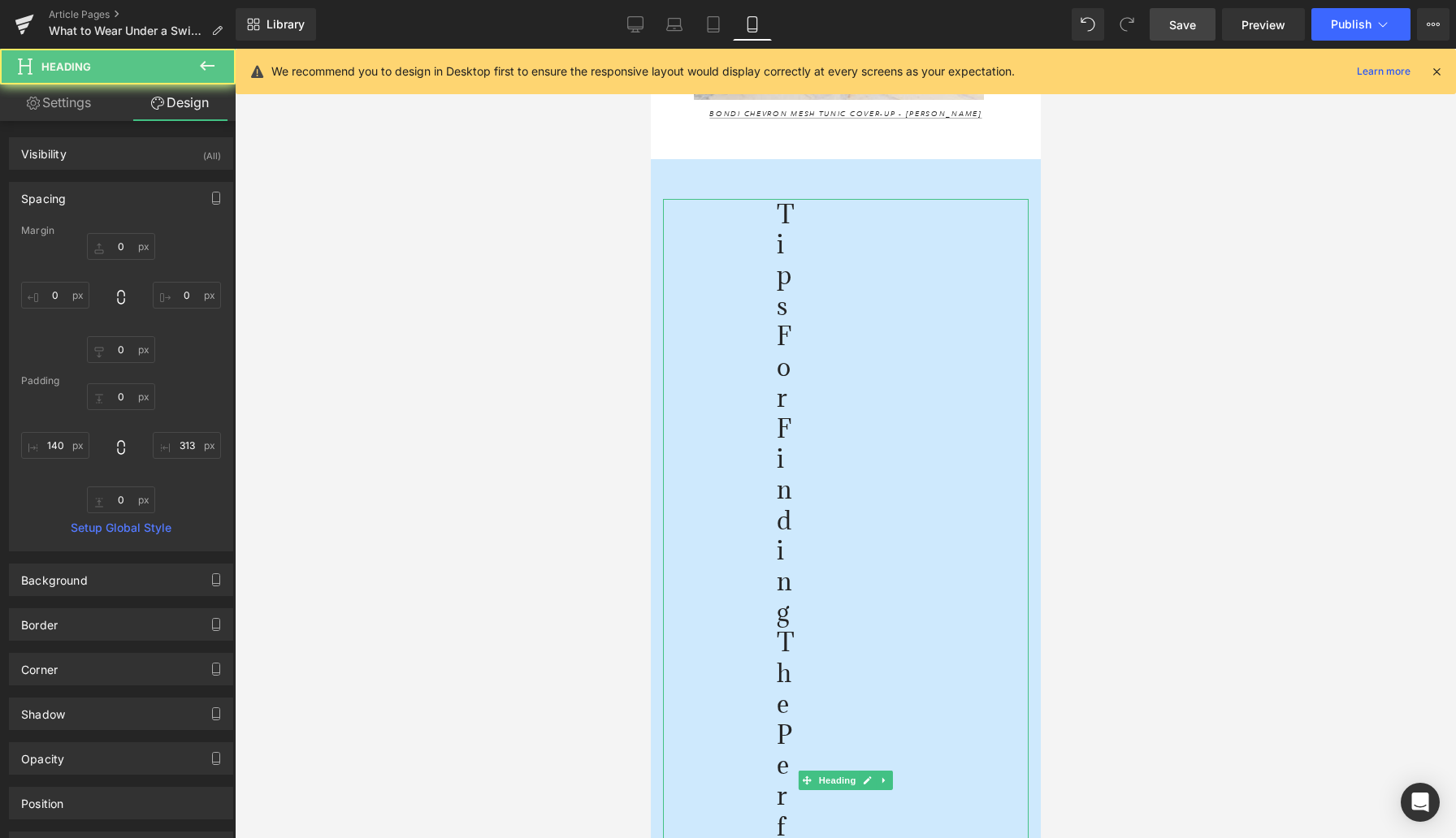
click at [1102, 335] on div at bounding box center [846, 443] width 1221 height 790
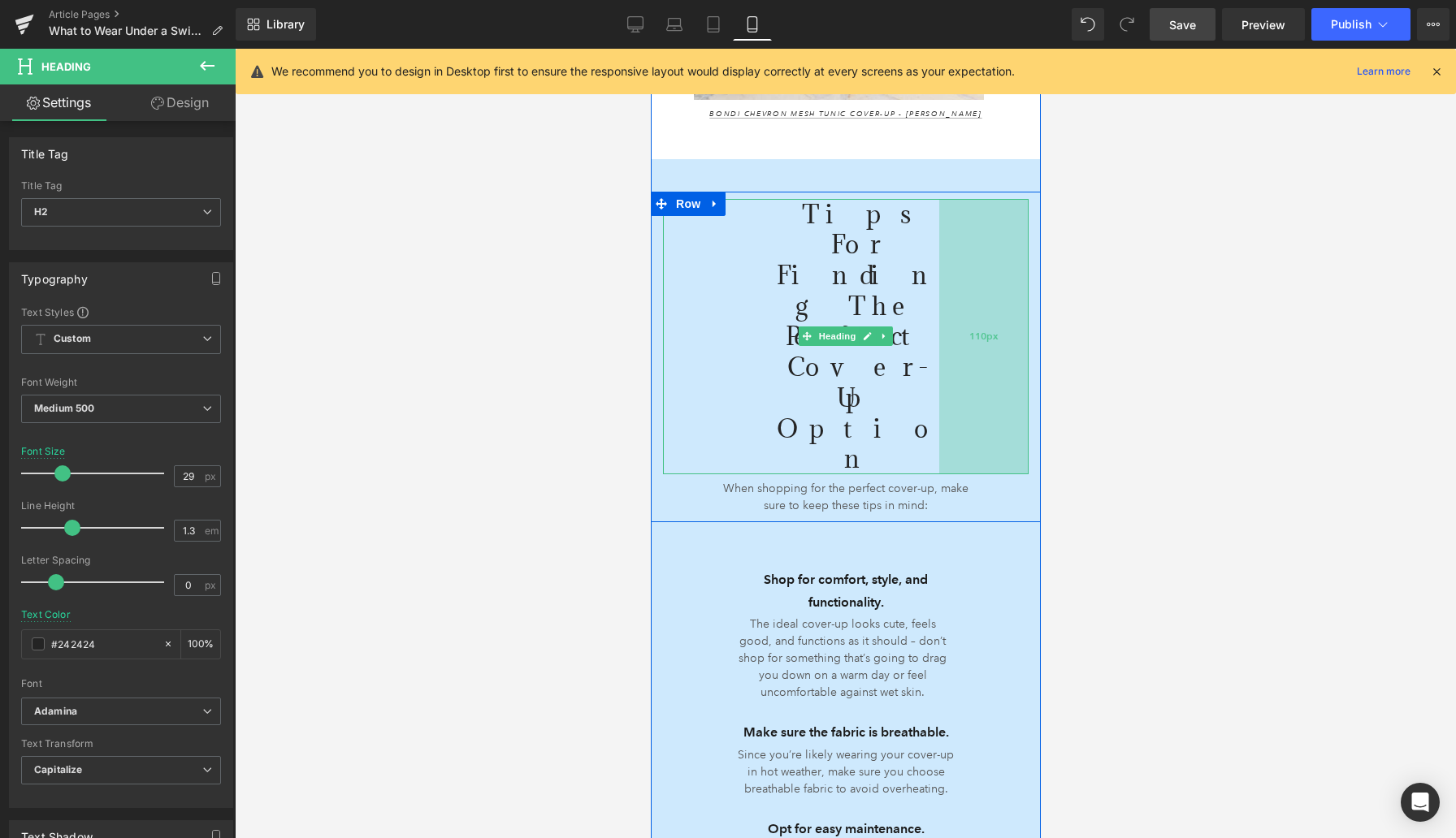
drag, startPoint x: 815, startPoint y: 350, endPoint x: 980, endPoint y: 317, distance: 168.3
click at [980, 317] on div "110px" at bounding box center [983, 336] width 90 height 275
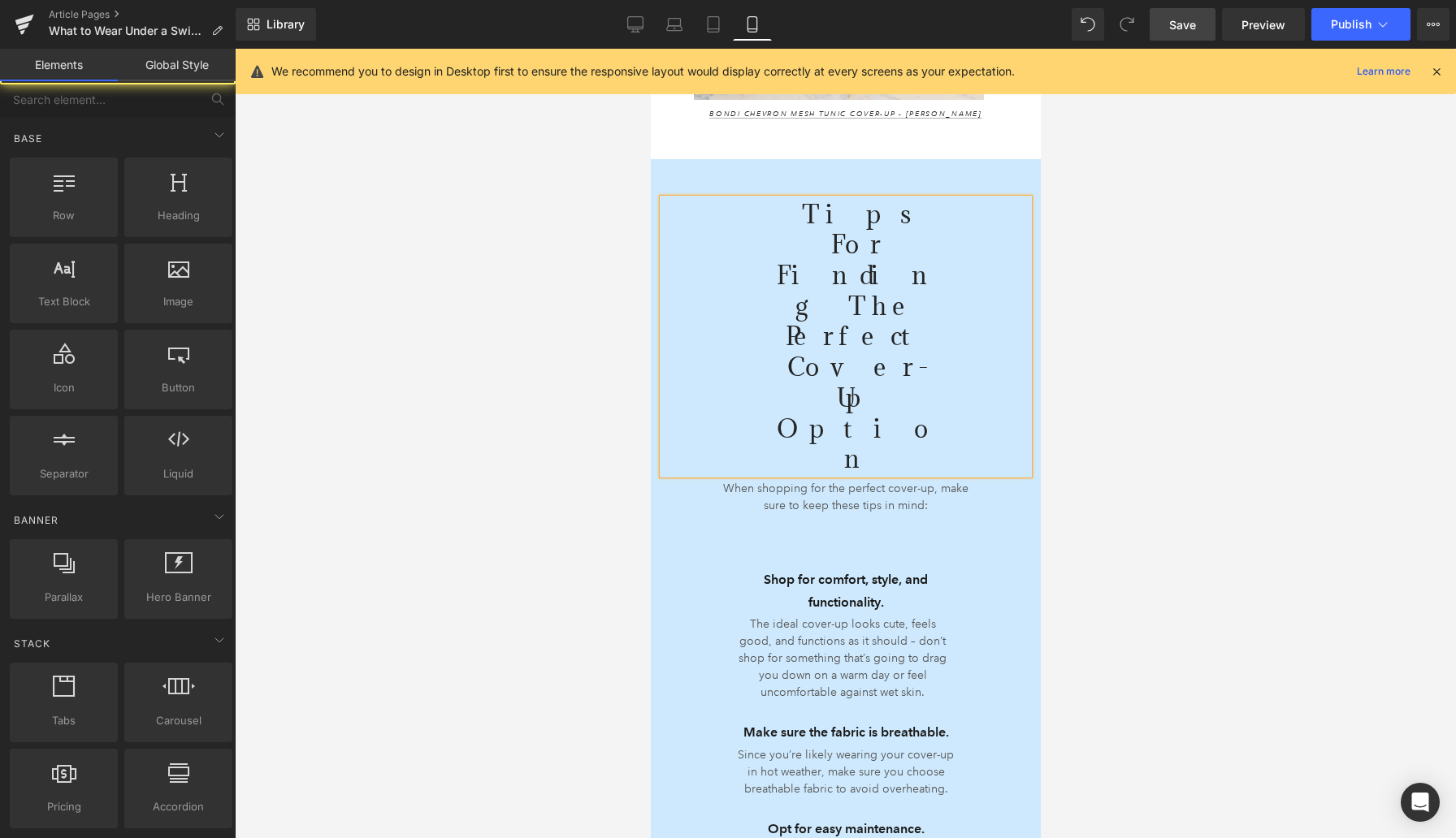
click at [570, 306] on div at bounding box center [846, 443] width 1221 height 790
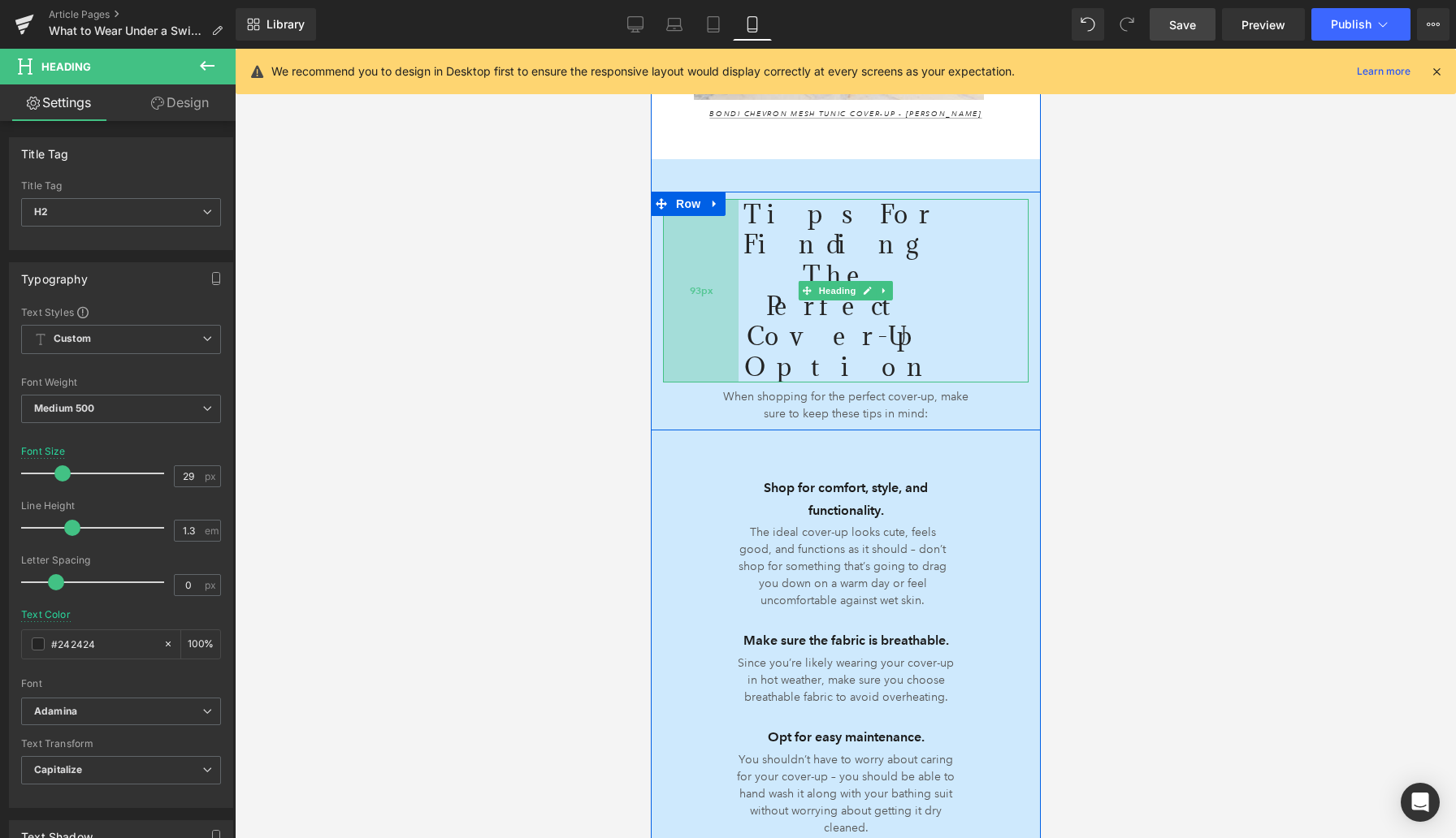
drag, startPoint x: 753, startPoint y: 250, endPoint x: 722, endPoint y: 269, distance: 36.4
click at [722, 269] on div "93px" at bounding box center [699, 290] width 76 height 184
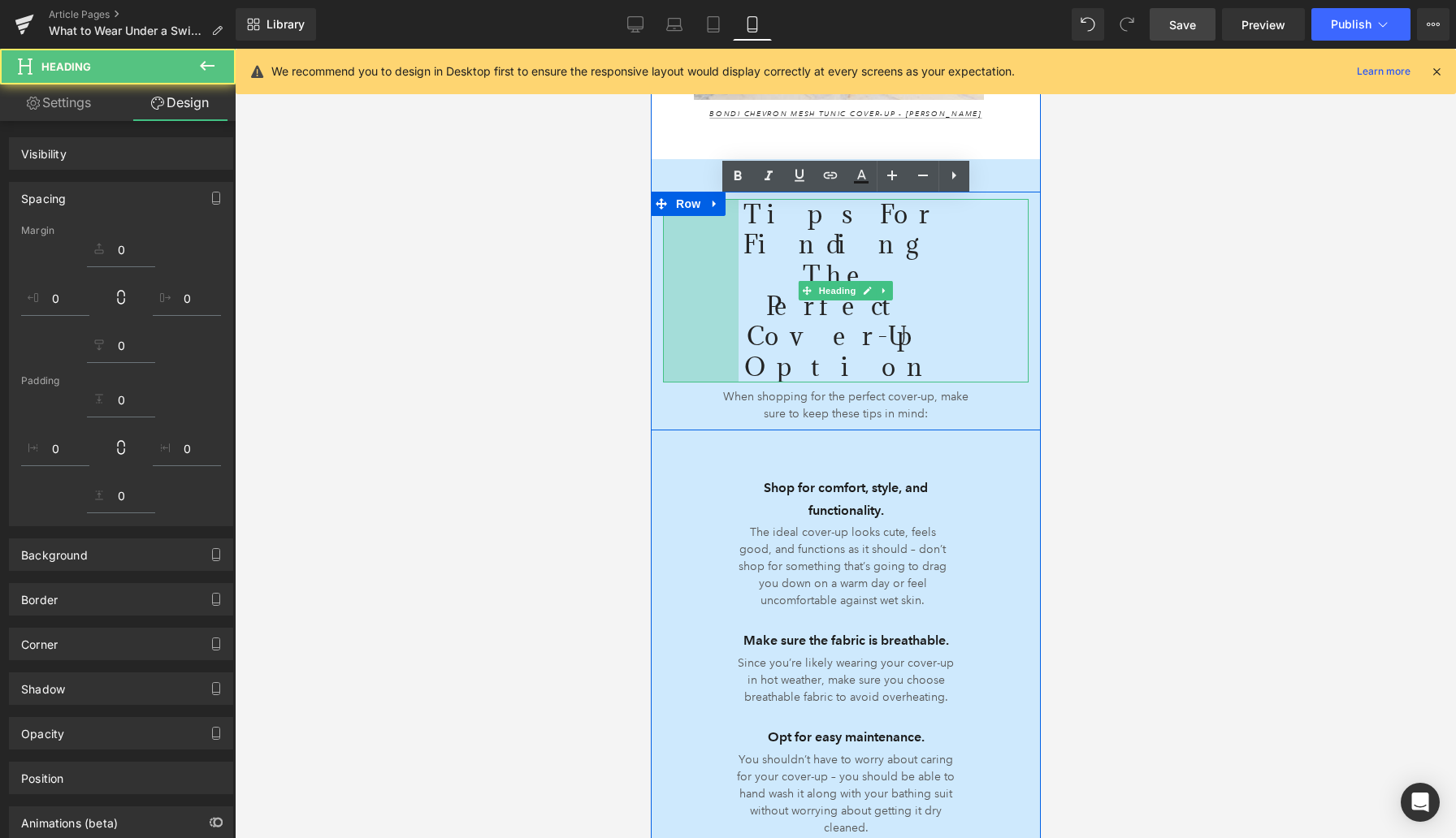
click at [568, 300] on div at bounding box center [846, 443] width 1221 height 790
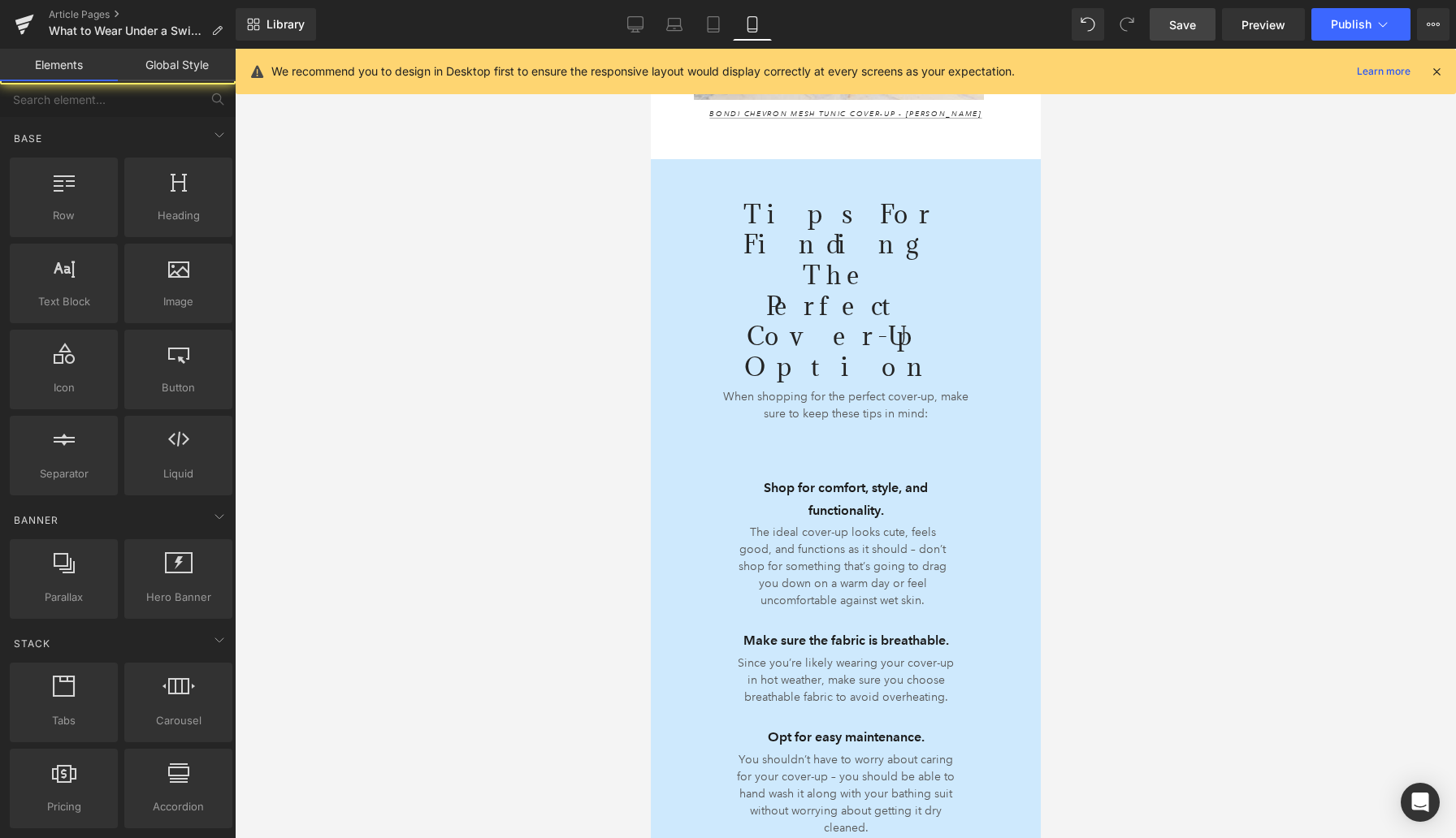
scroll to position [2045, 0]
click at [1083, 231] on div at bounding box center [846, 443] width 1221 height 790
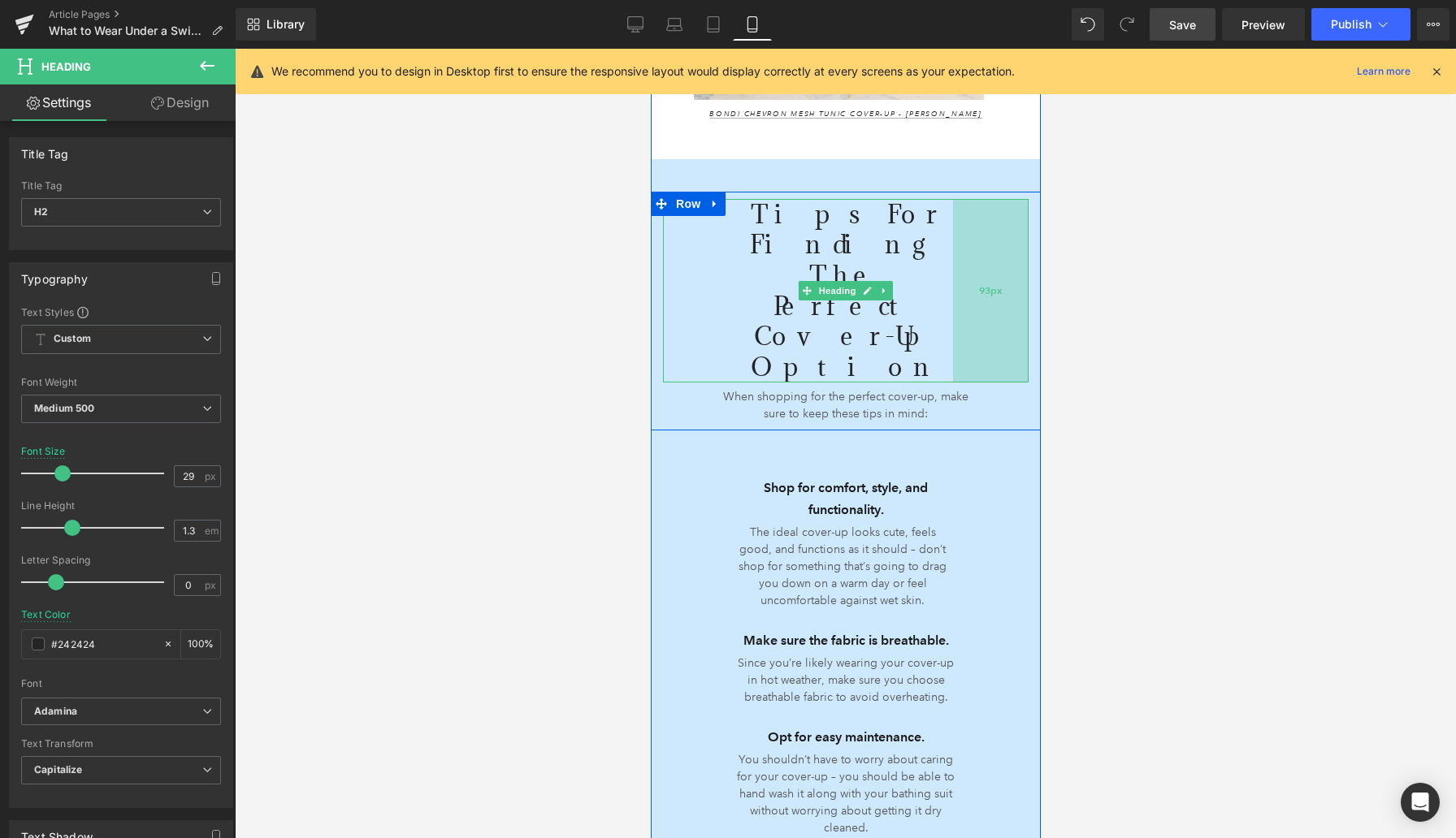
drag, startPoint x: 956, startPoint y: 255, endPoint x: 970, endPoint y: 256, distance: 14.0
click at [970, 256] on div "93px" at bounding box center [989, 290] width 76 height 184
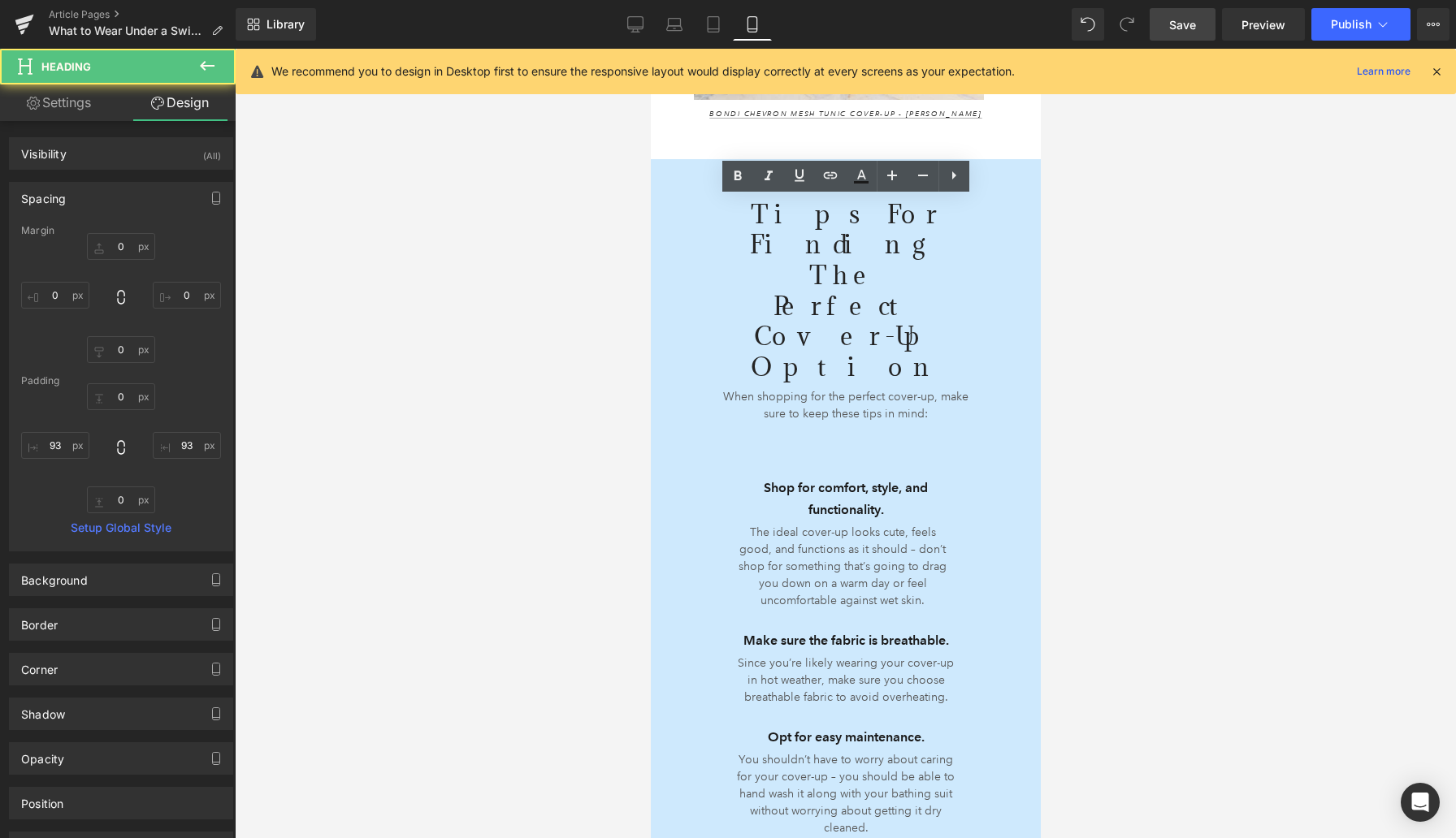
click at [1089, 245] on div at bounding box center [846, 443] width 1221 height 790
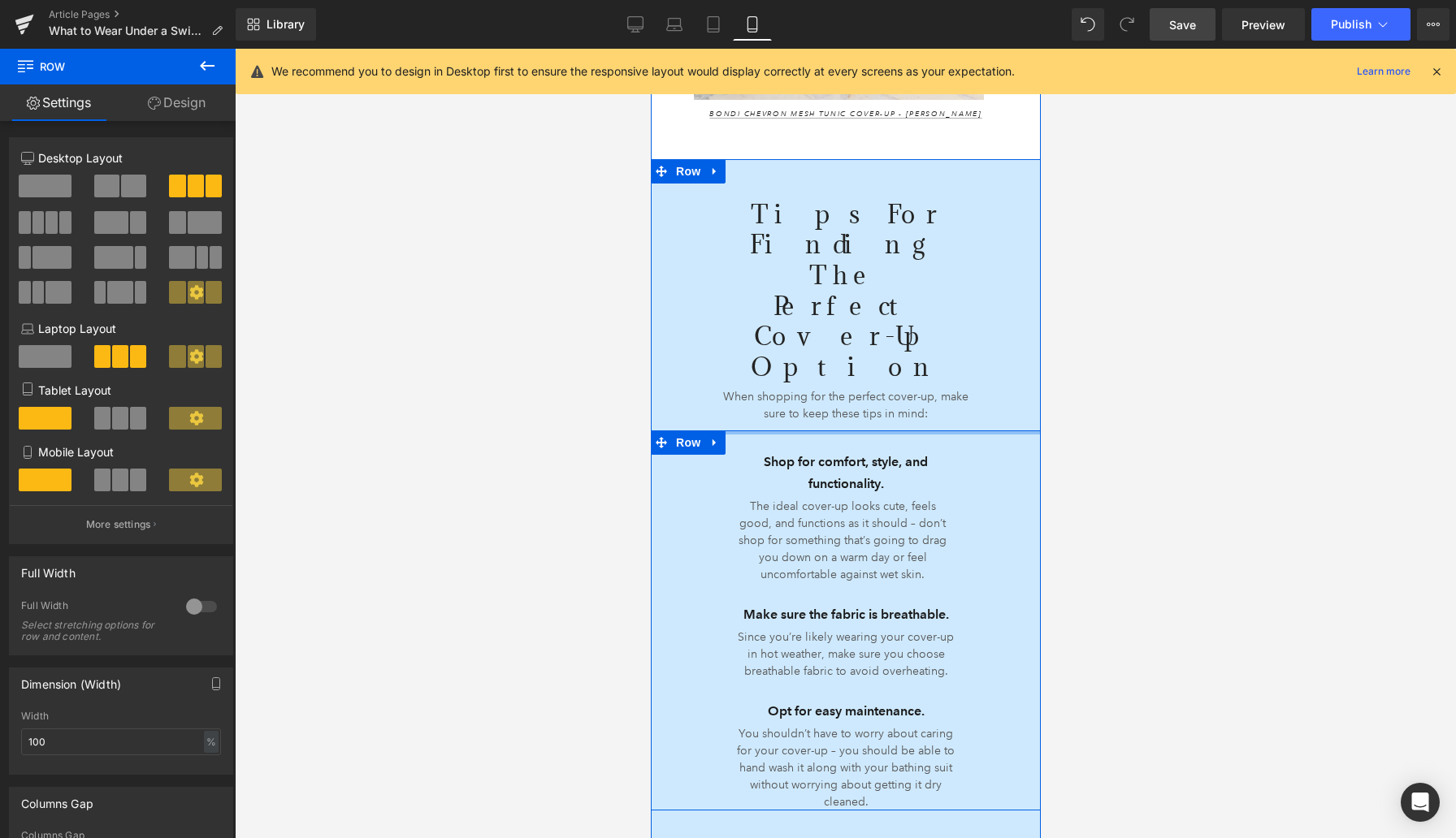
drag, startPoint x: 847, startPoint y: 353, endPoint x: 845, endPoint y: 326, distance: 27.1
click at [845, 327] on div "Tips for Finding the Perfect Cover-Up Option Heading 93px 93px When shopping fo…" at bounding box center [845, 500] width 390 height 618
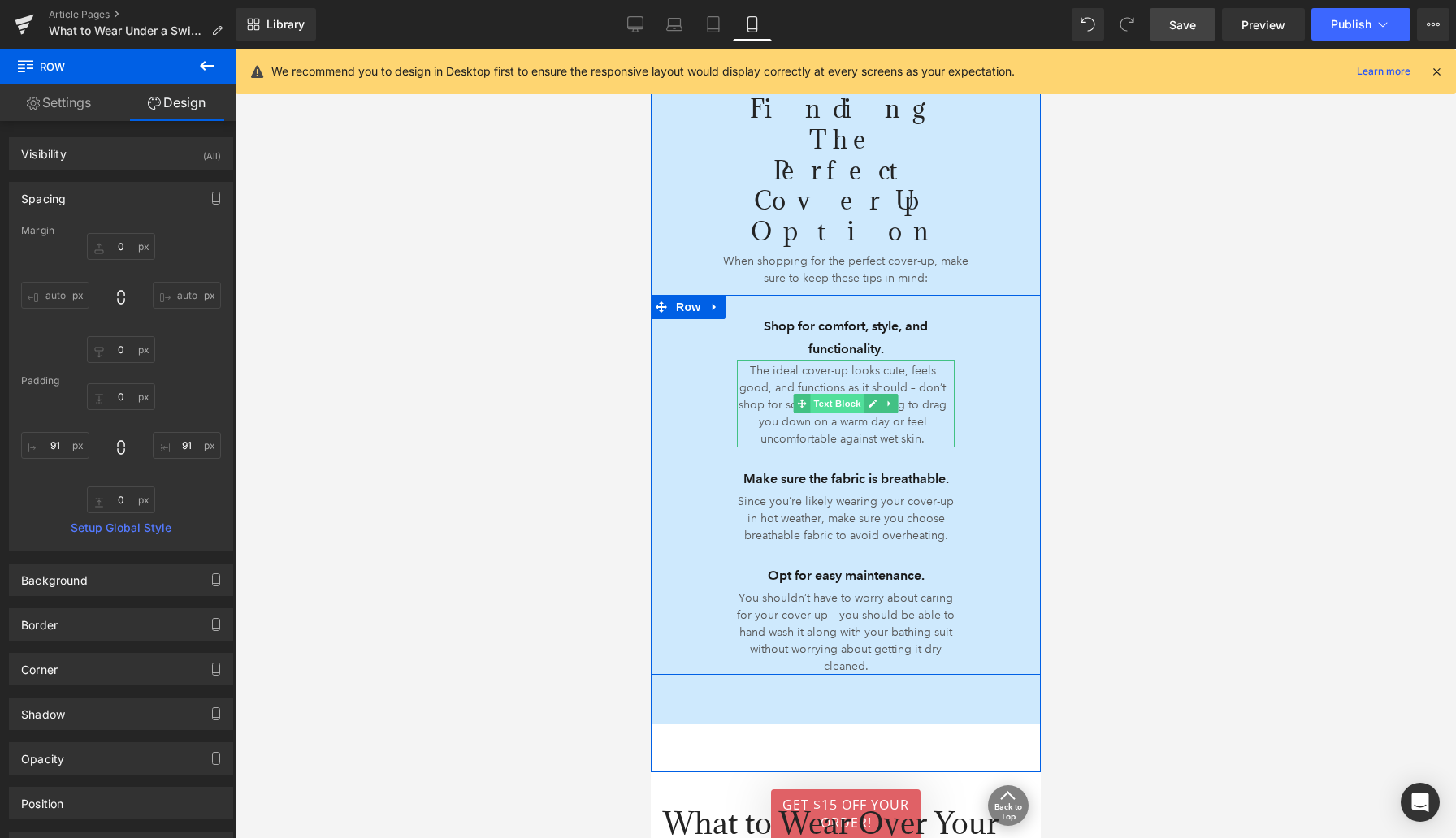
scroll to position [2260, 0]
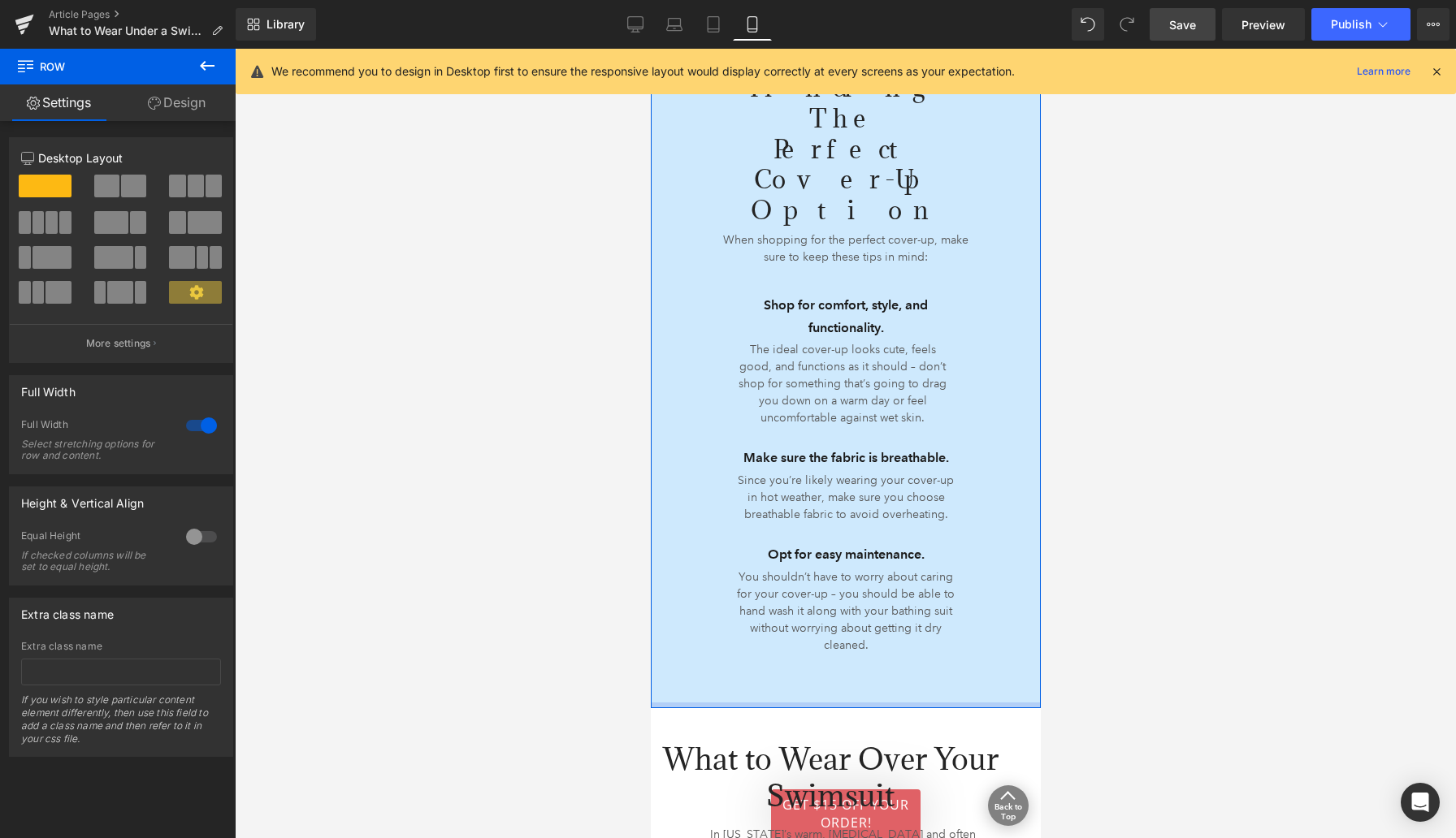
drag, startPoint x: 784, startPoint y: 656, endPoint x: 783, endPoint y: 612, distance: 44.0
click at [783, 703] on div at bounding box center [845, 705] width 390 height 5
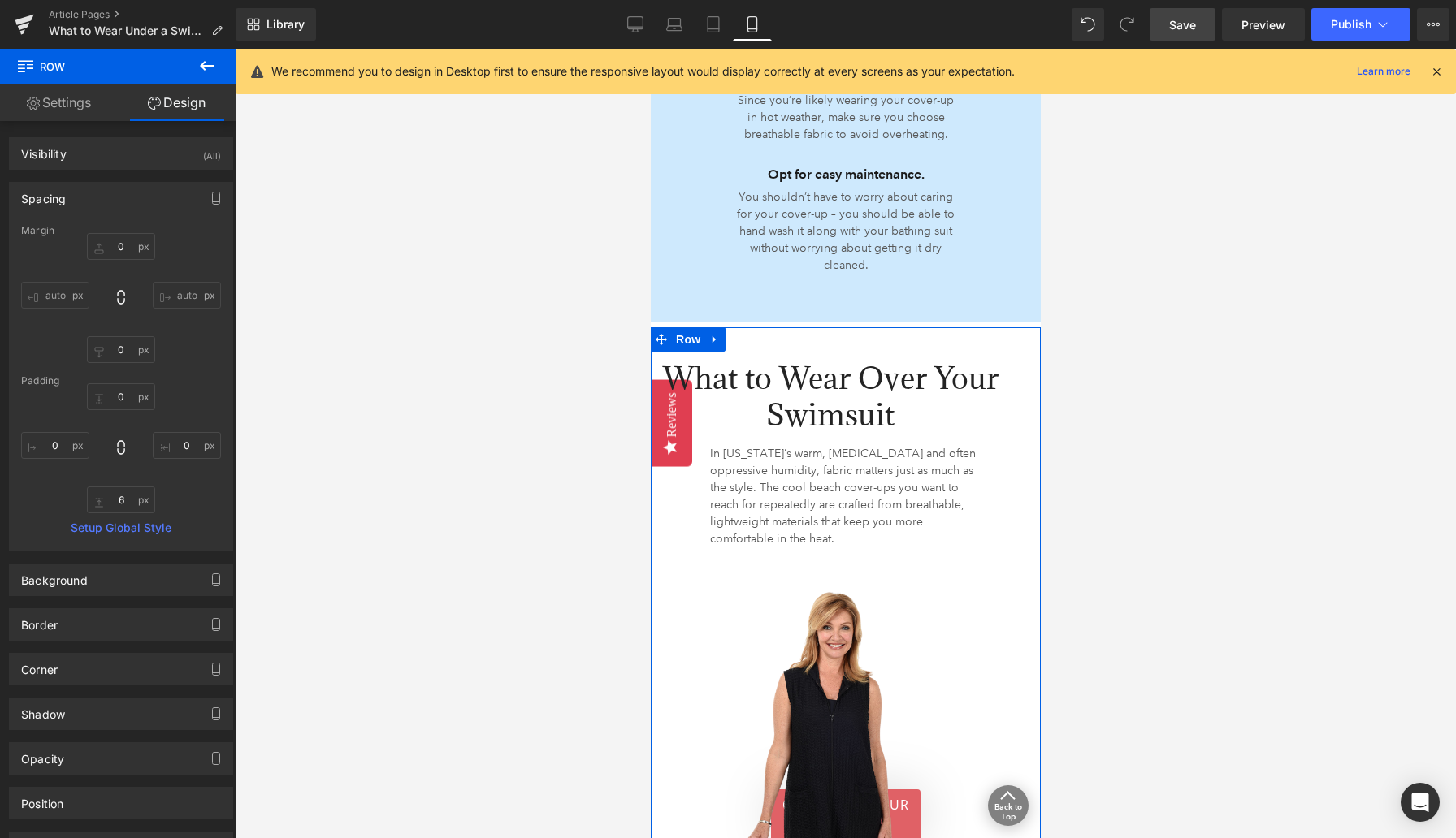
scroll to position [2665, 0]
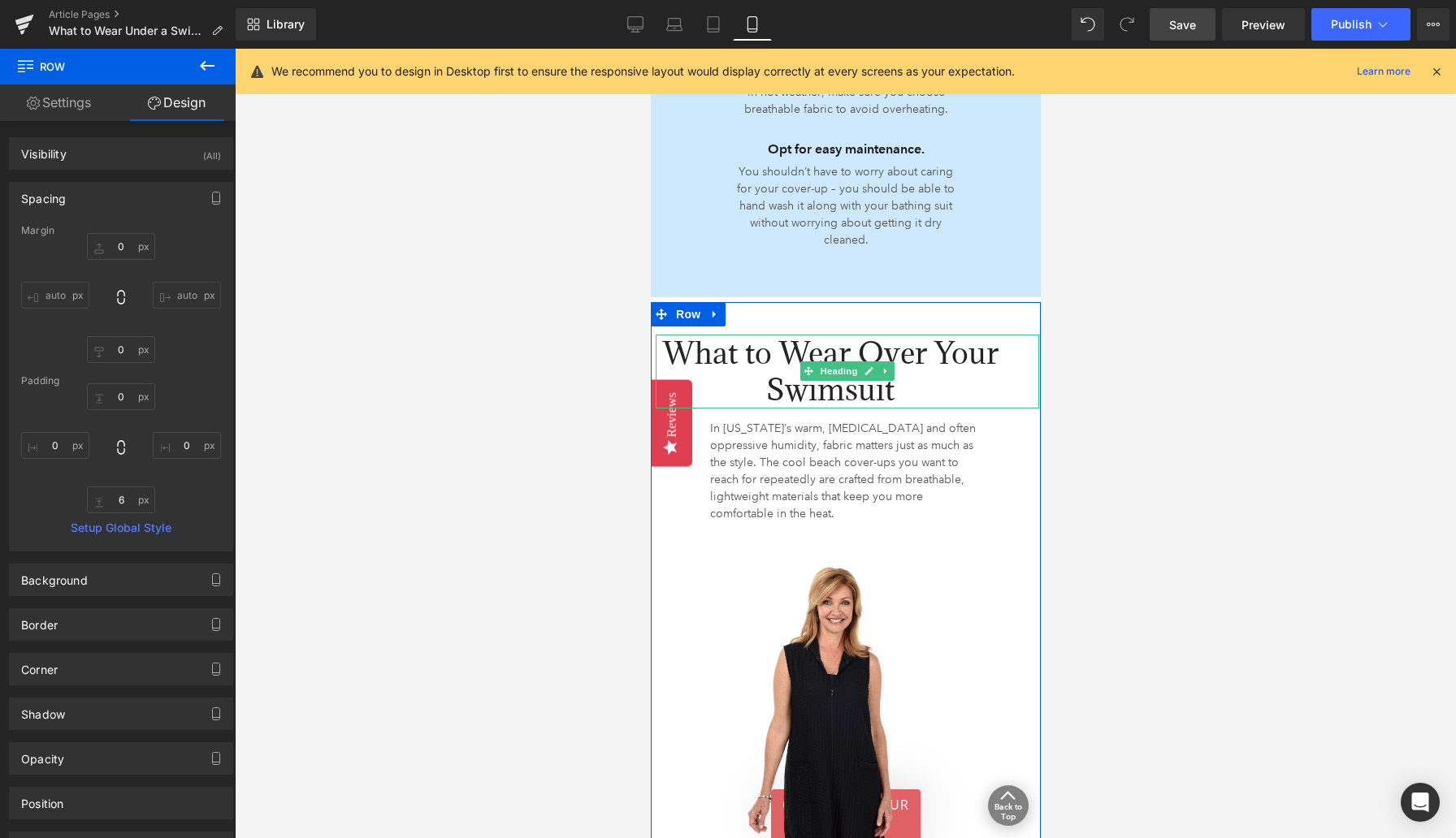
click at [722, 335] on h2 "What to Wear Over Your Swimsuit" at bounding box center [829, 371] width 350 height 74
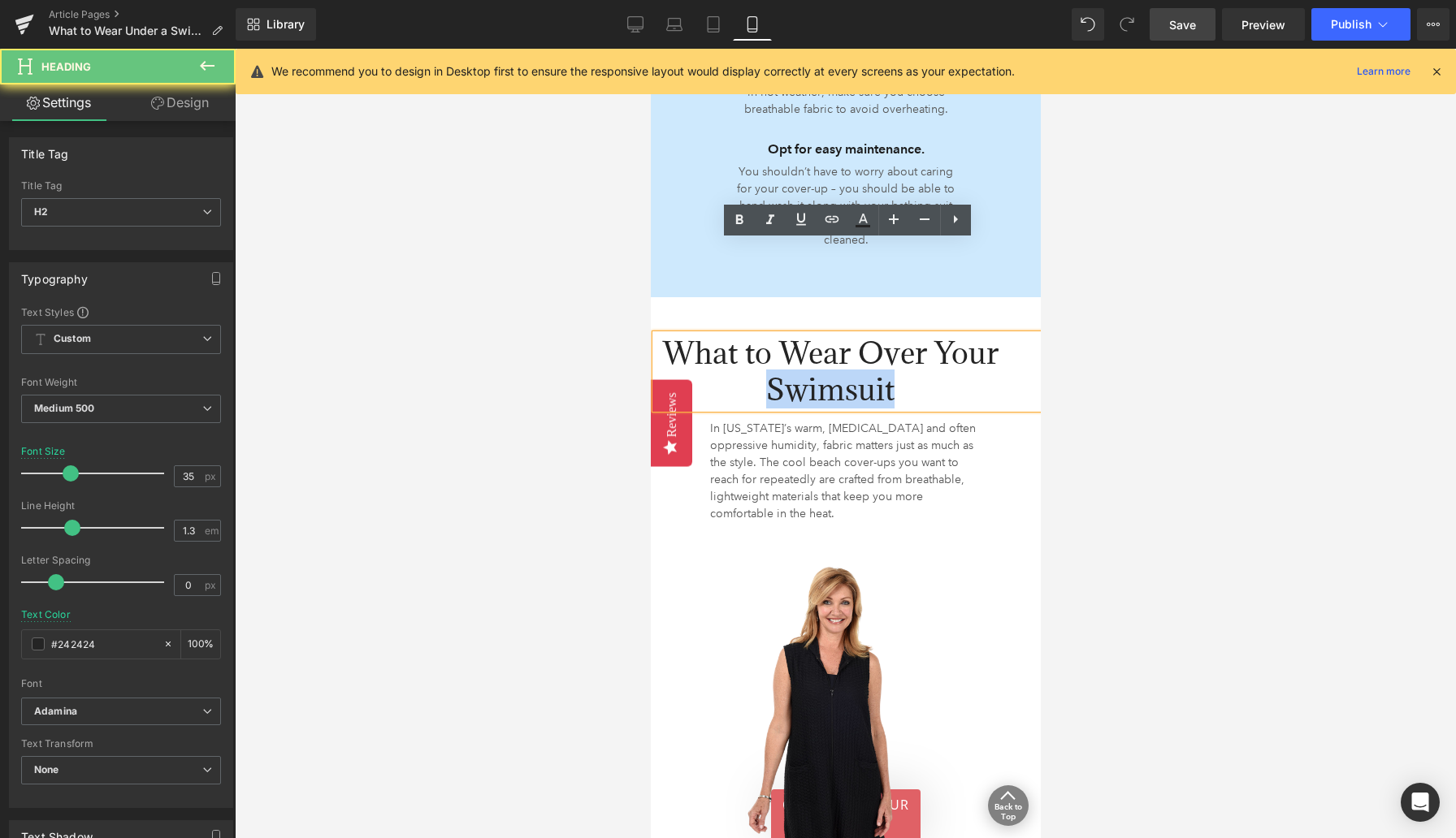
click at [722, 335] on h2 "What to Wear Over Your Swimsuit" at bounding box center [829, 371] width 350 height 74
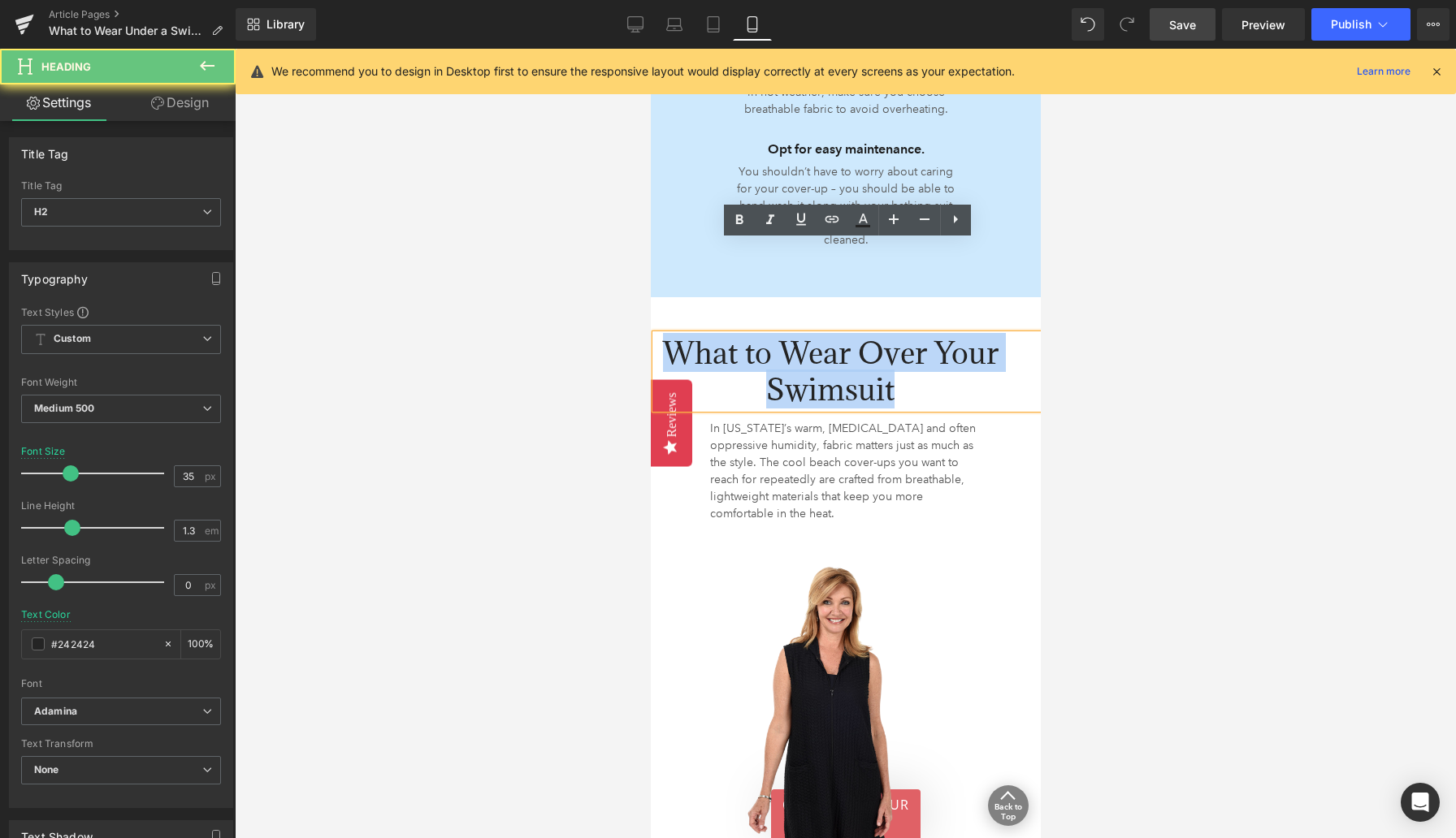
click at [722, 335] on h2 "What to Wear Over Your Swimsuit" at bounding box center [829, 371] width 350 height 74
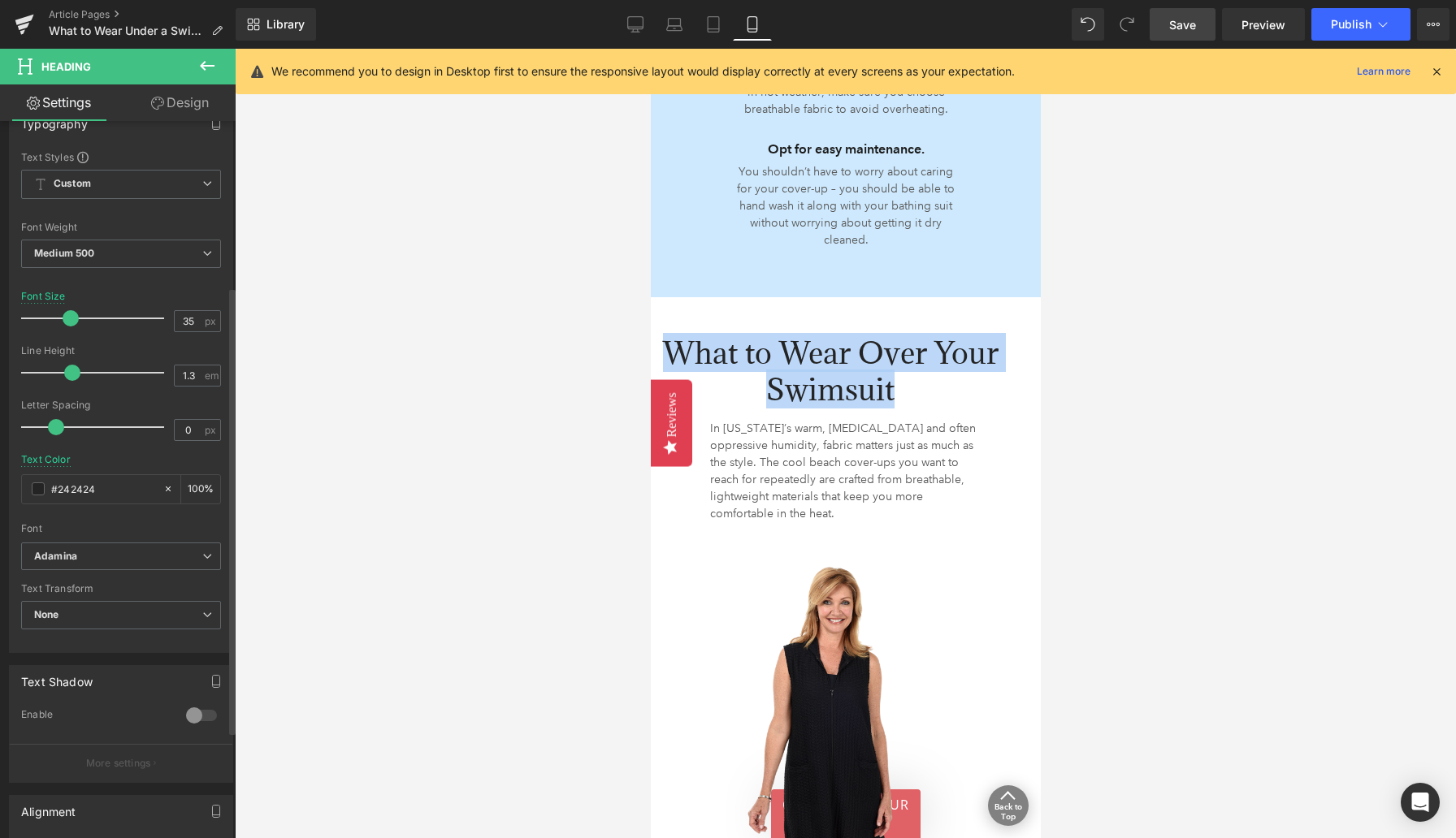
scroll to position [264, 0]
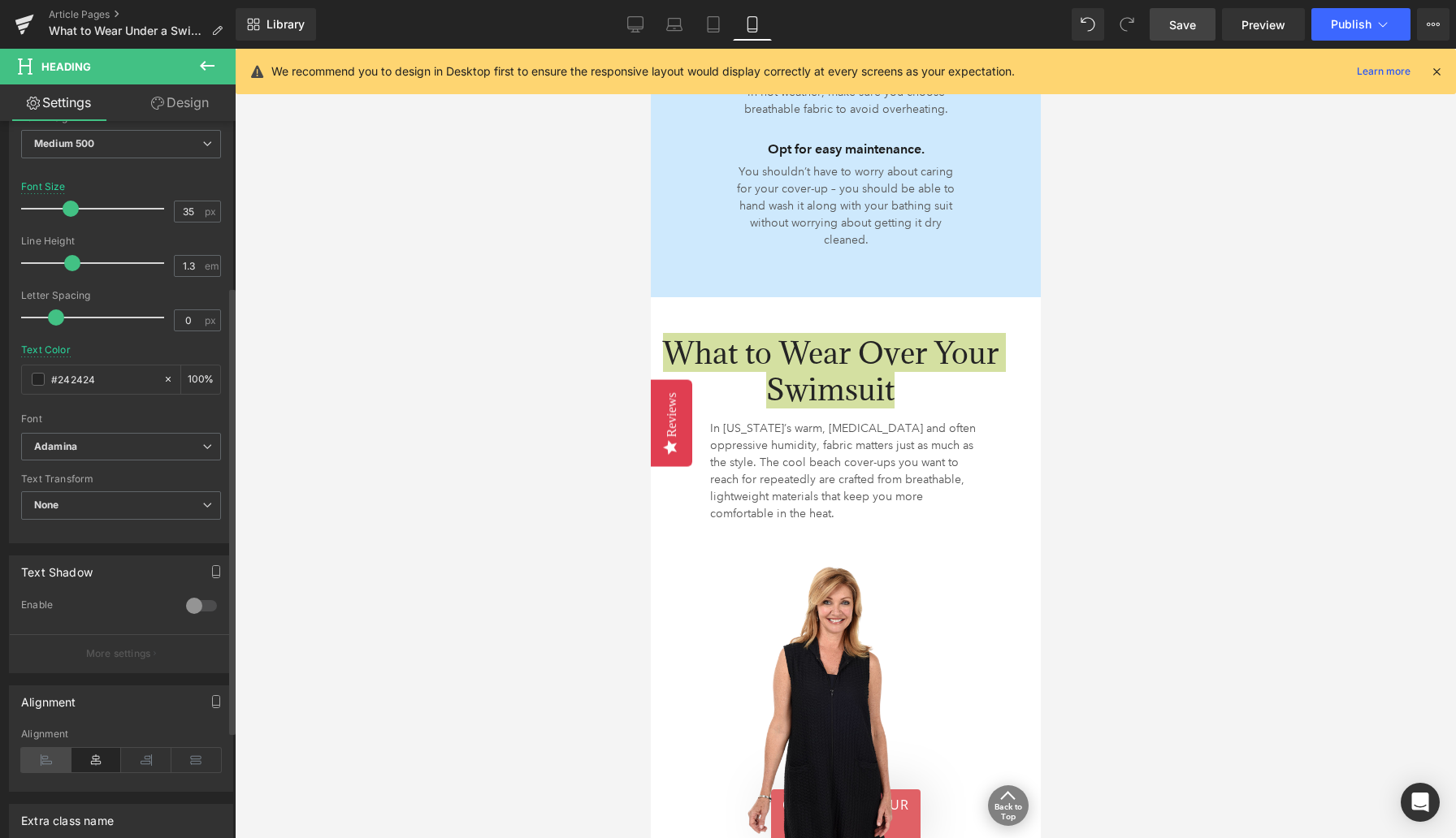
click at [51, 757] on icon at bounding box center [46, 760] width 50 height 25
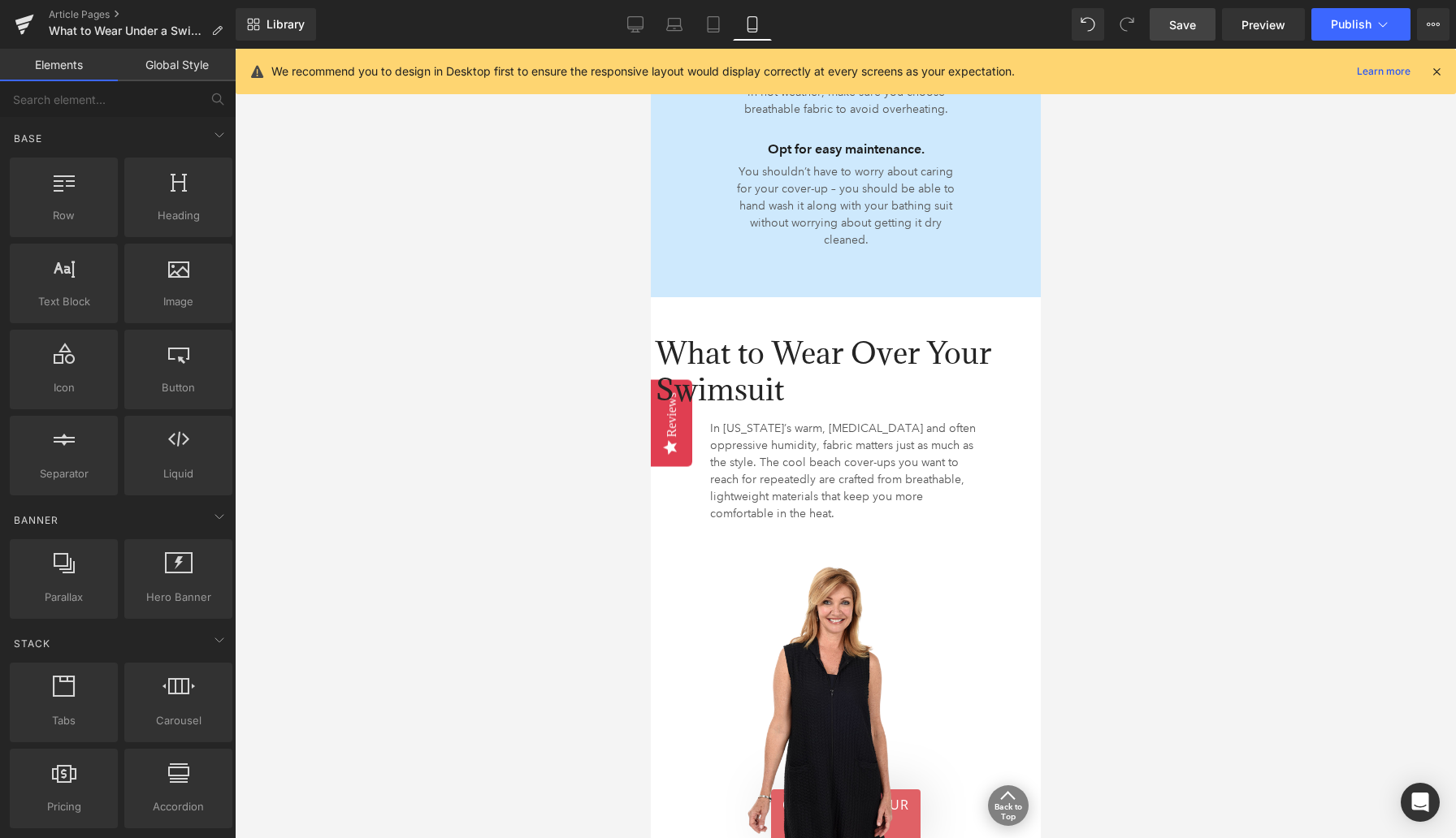
click at [450, 481] on div at bounding box center [846, 443] width 1221 height 790
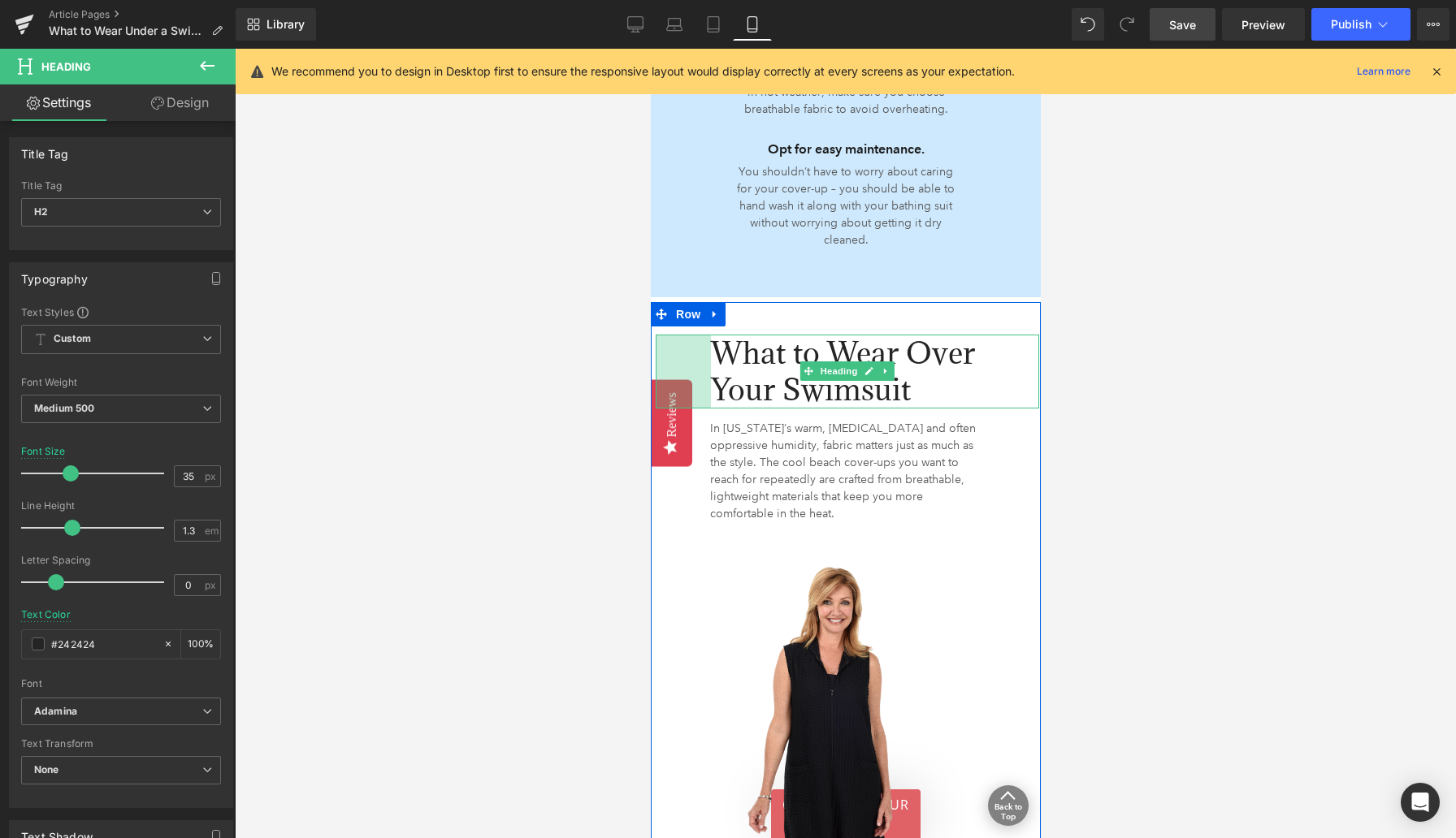
drag, startPoint x: 655, startPoint y: 285, endPoint x: 711, endPoint y: 287, distance: 56.0
click at [711, 335] on div "What to Wear Over Your Swimsuit Heading 68px" at bounding box center [846, 371] width 383 height 74
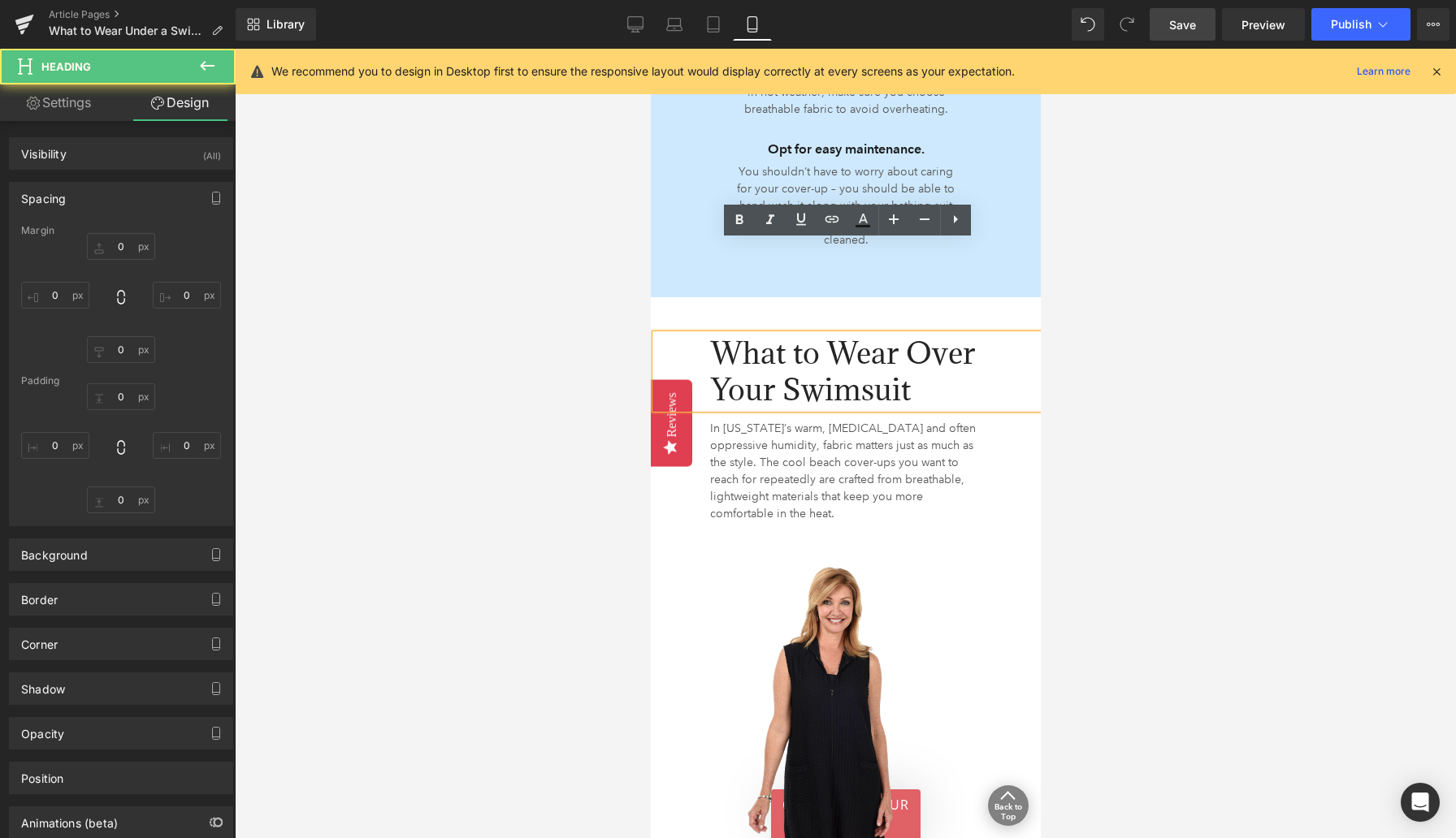
type input "0"
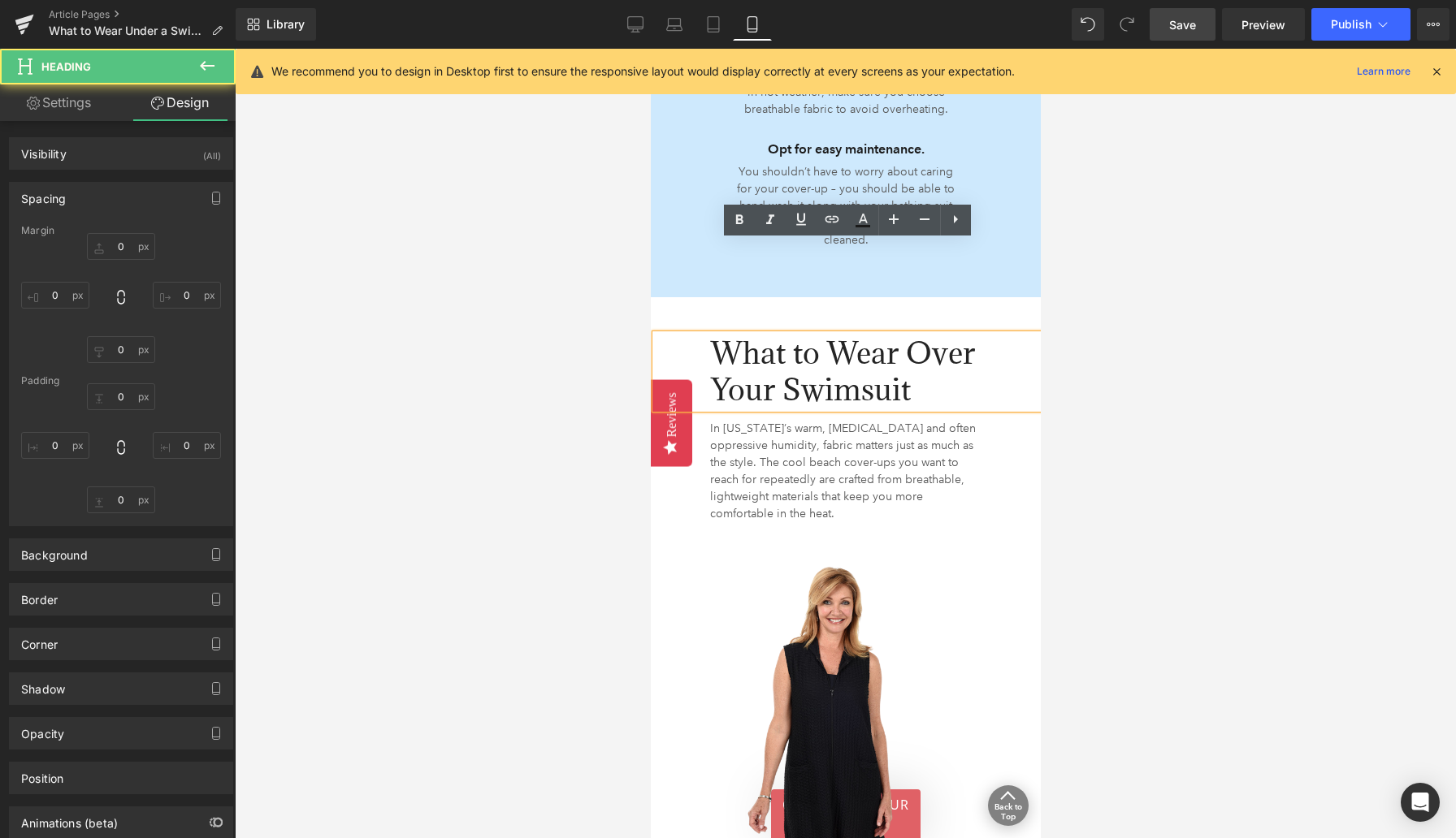
type input "42"
type input "0"
type input "68"
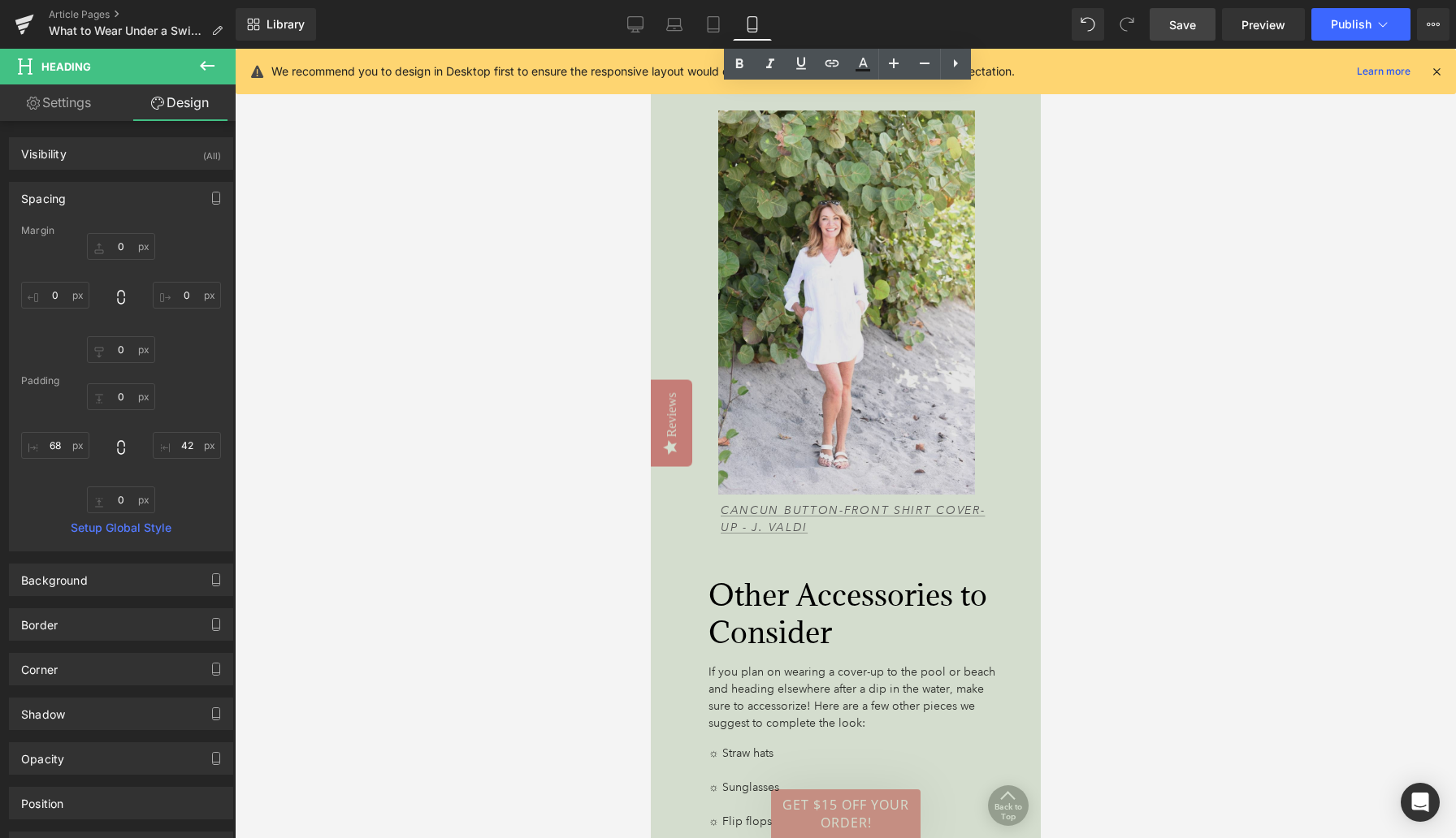
scroll to position [6712, 0]
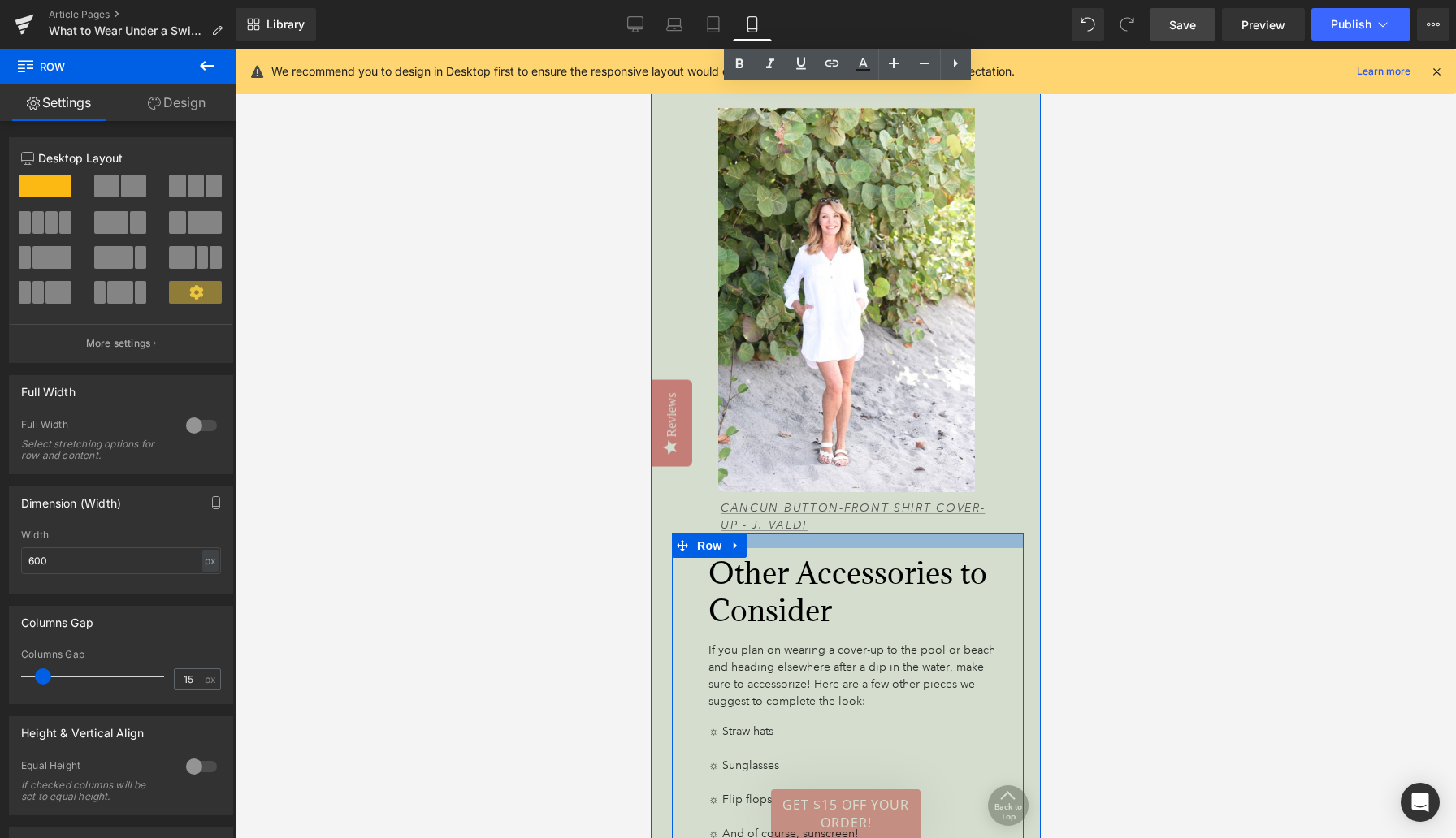
drag, startPoint x: 793, startPoint y: 431, endPoint x: 793, endPoint y: 412, distance: 19.0
click at [793, 533] on div at bounding box center [847, 541] width 351 height 15
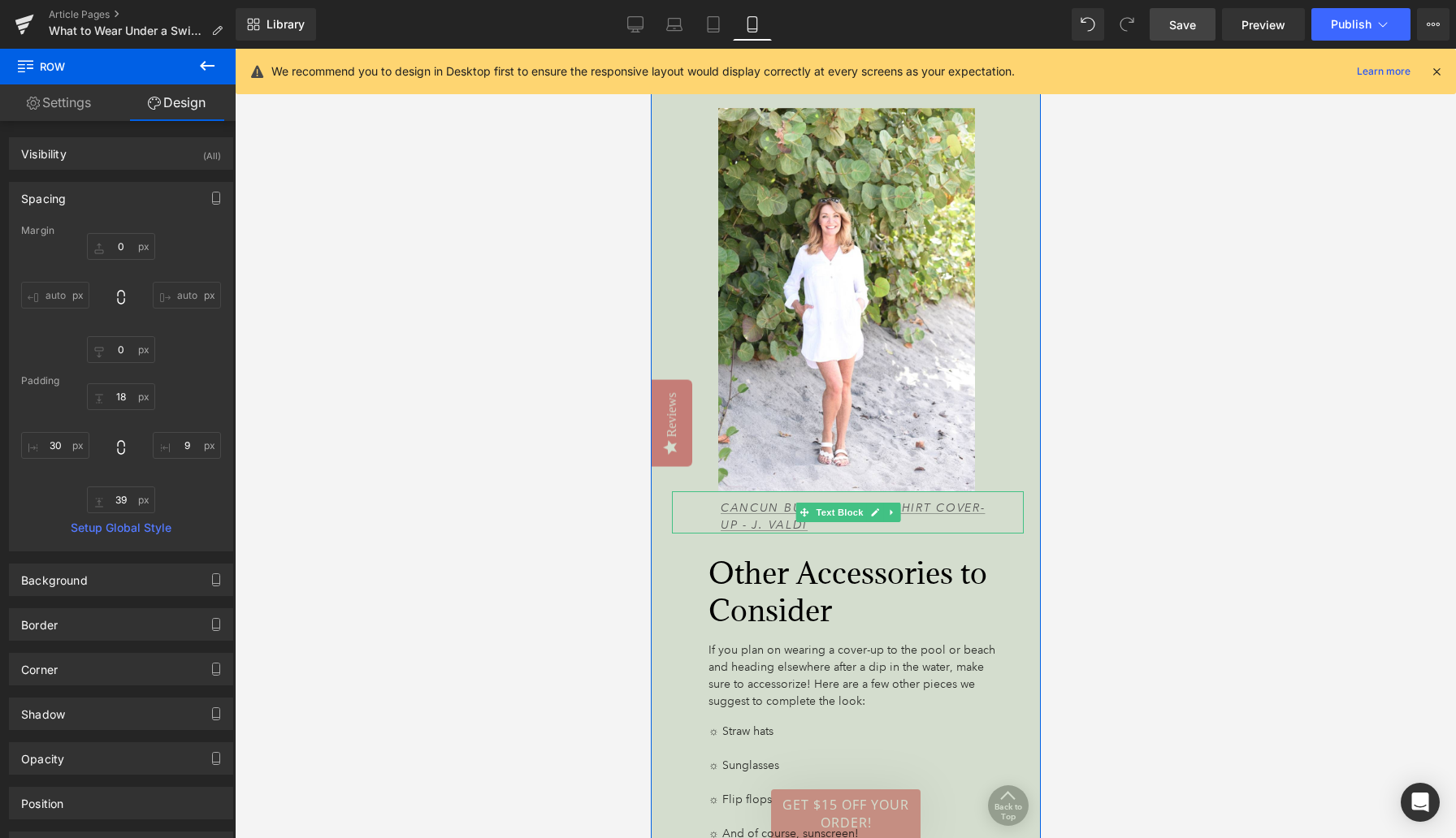
click at [793, 500] on p "Cancun Button-Front Shirt Cover-Up - J. Valdi" at bounding box center [857, 516] width 277 height 34
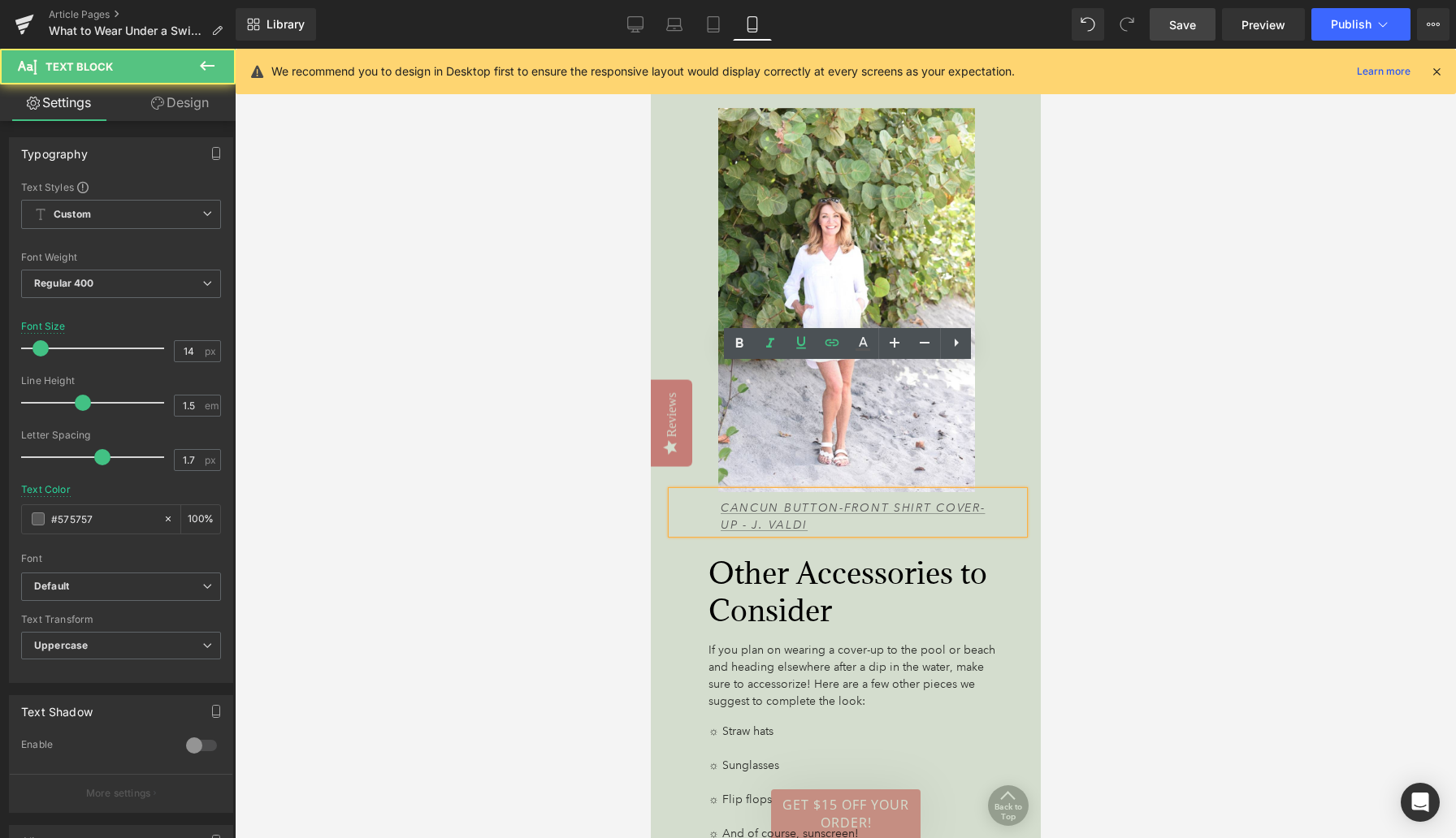
click at [793, 500] on p "Cancun Button-Front Shirt Cover-Up - J. Valdi" at bounding box center [857, 516] width 277 height 34
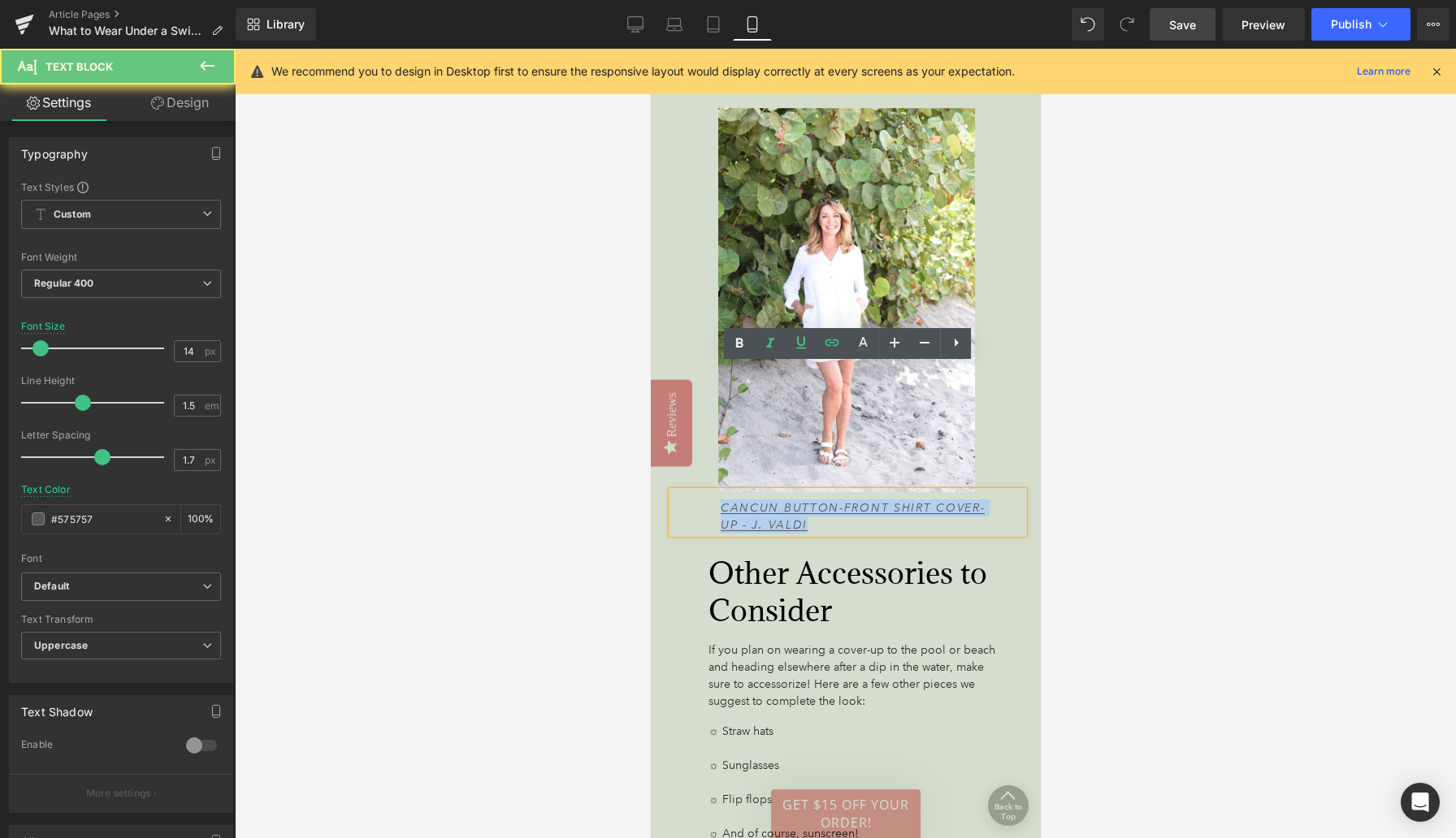
click at [793, 500] on p "Cancun Button-Front Shirt Cover-Up - J. Valdi" at bounding box center [857, 516] width 277 height 34
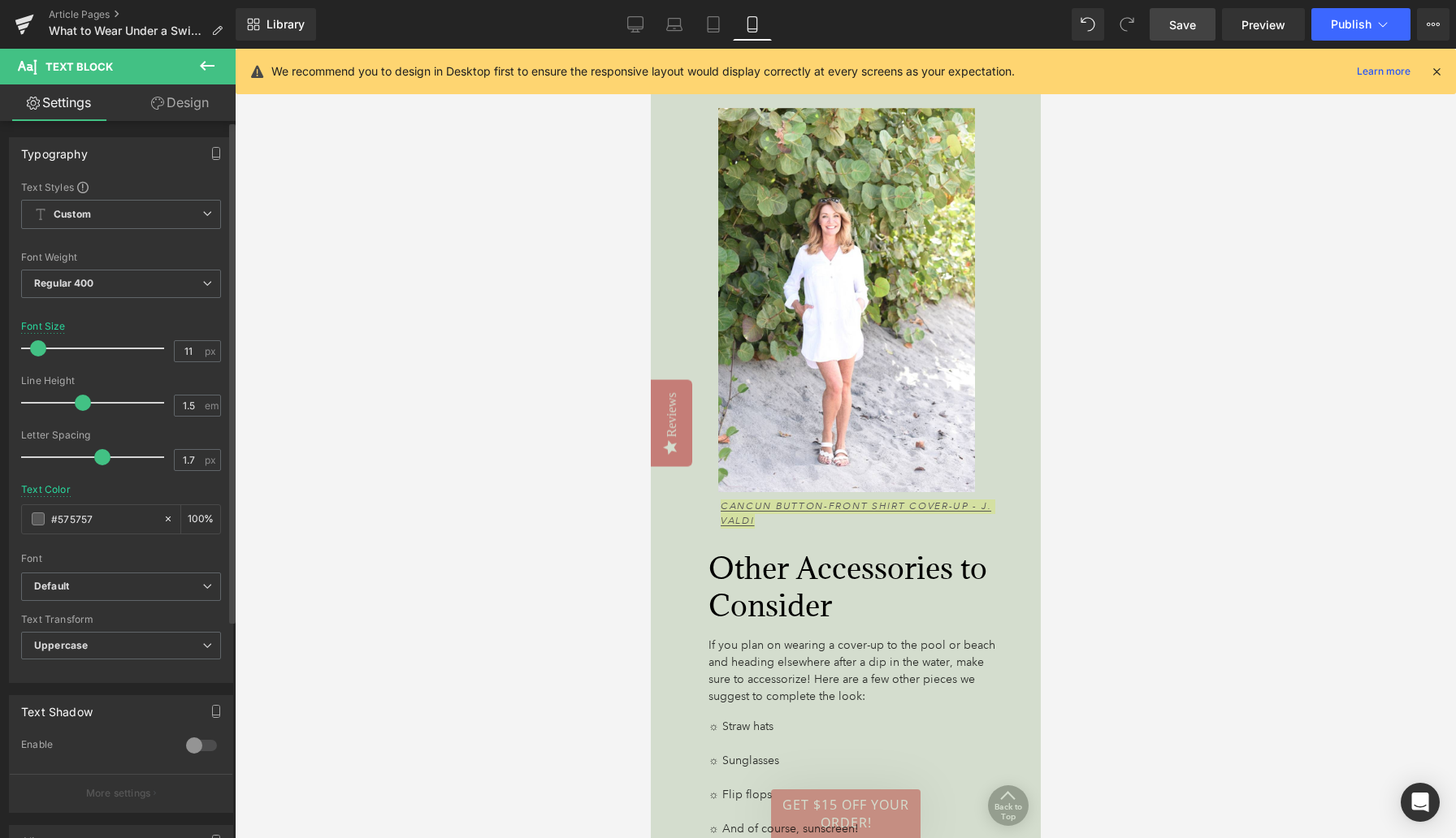
type input "10"
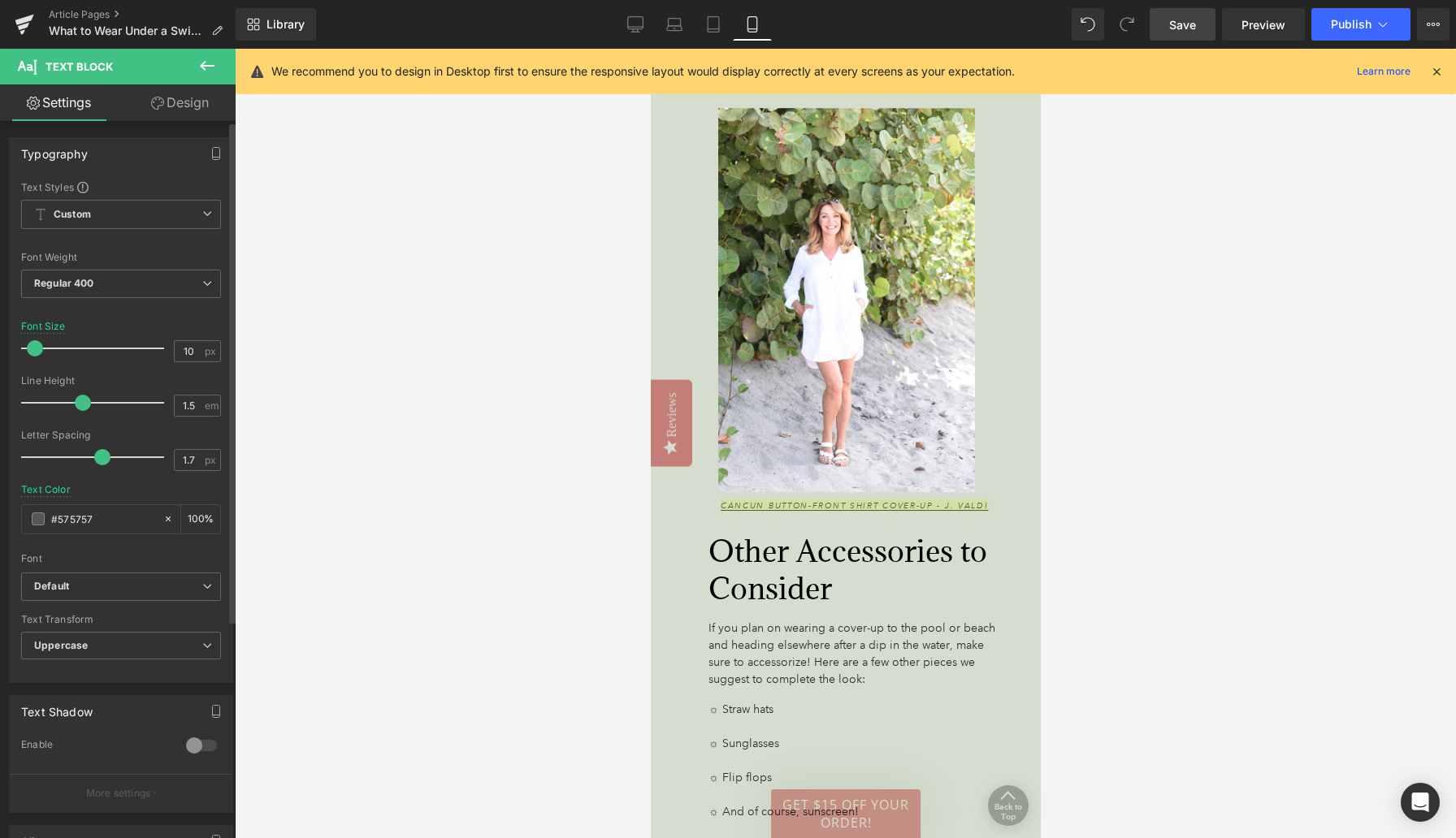
click at [34, 349] on span at bounding box center [35, 349] width 16 height 16
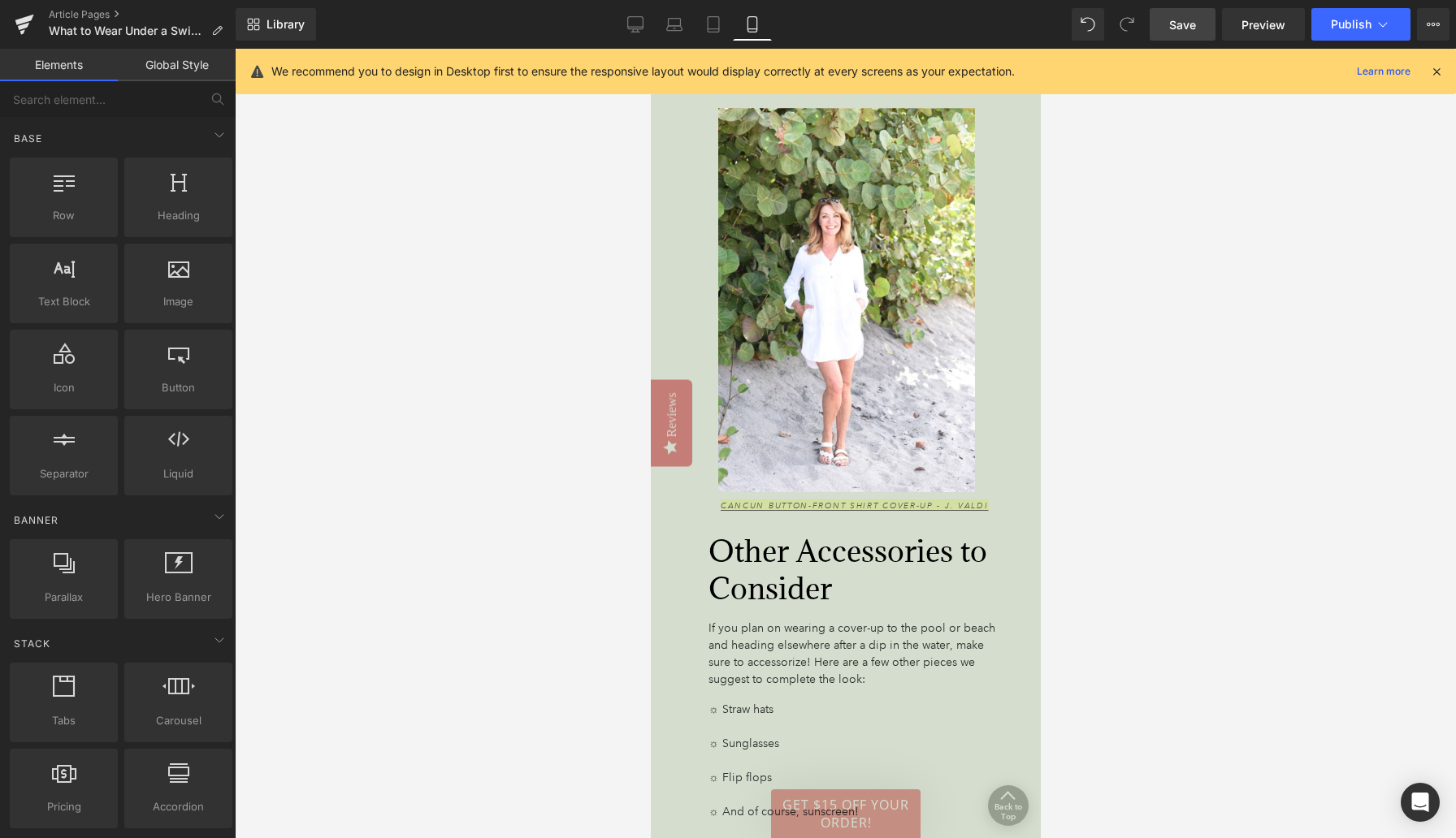
click at [469, 482] on div at bounding box center [846, 443] width 1221 height 790
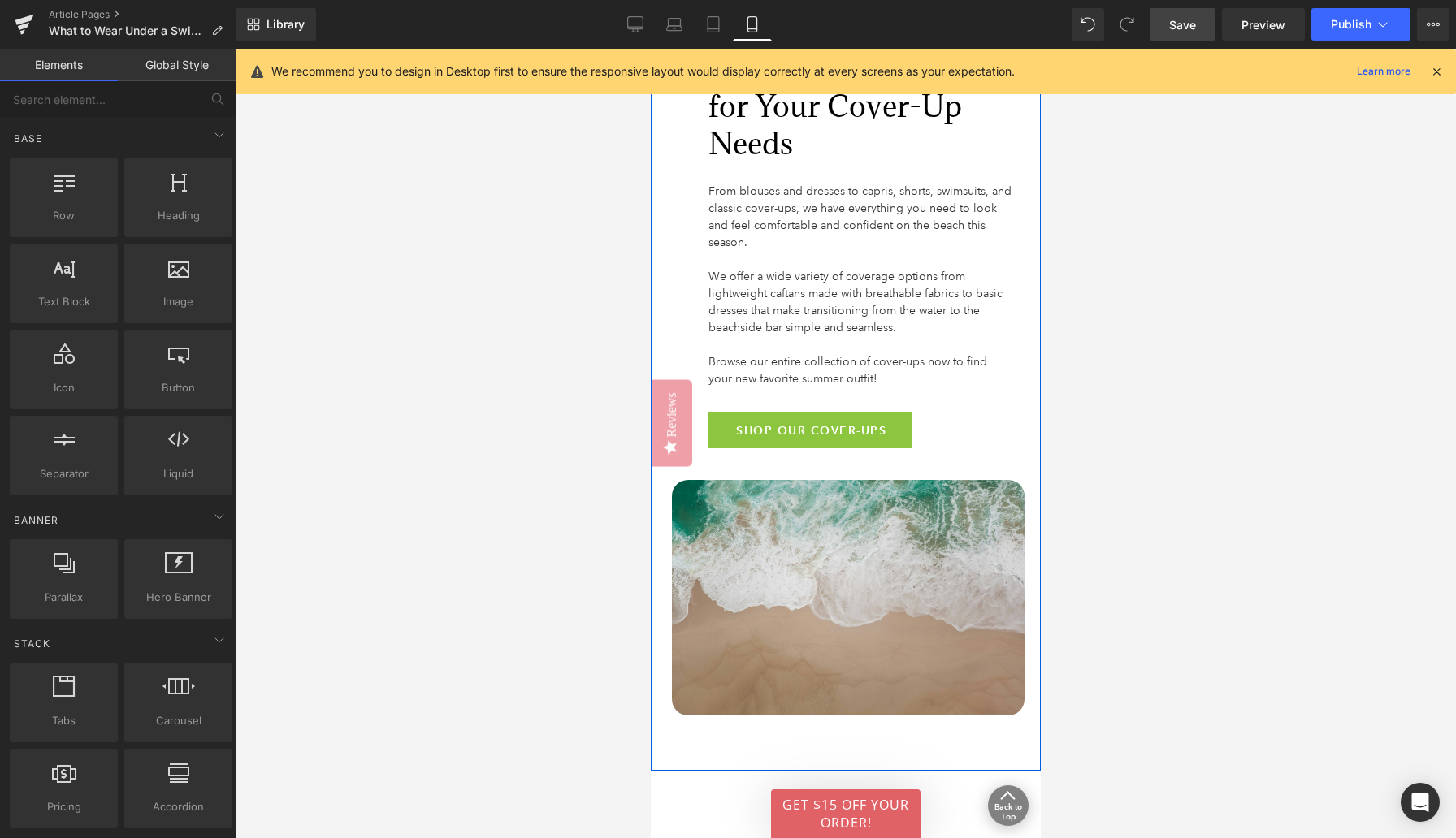
scroll to position [7545, 0]
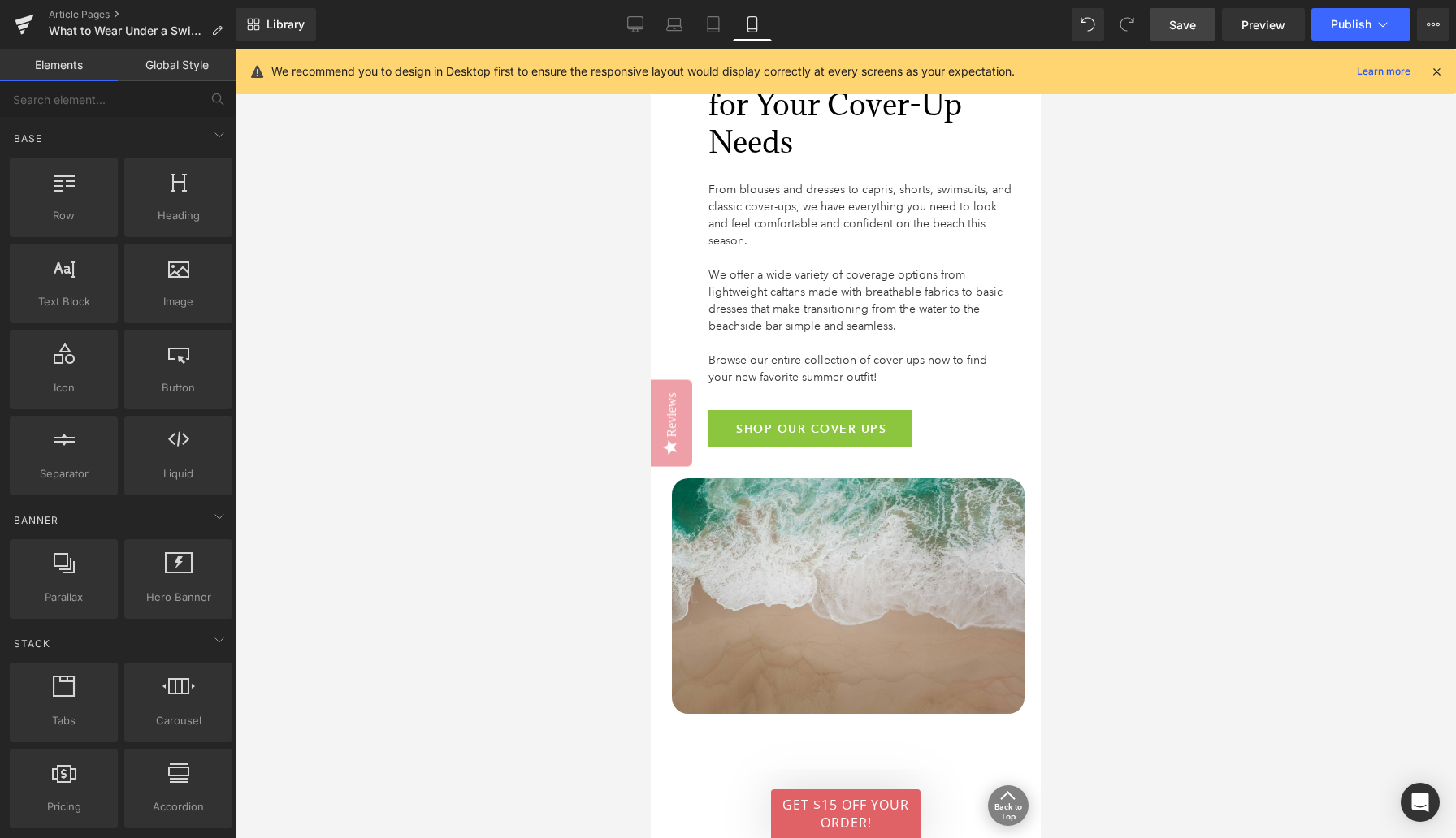
click at [1133, 26] on span "Save" at bounding box center [1181, 25] width 27 height 17
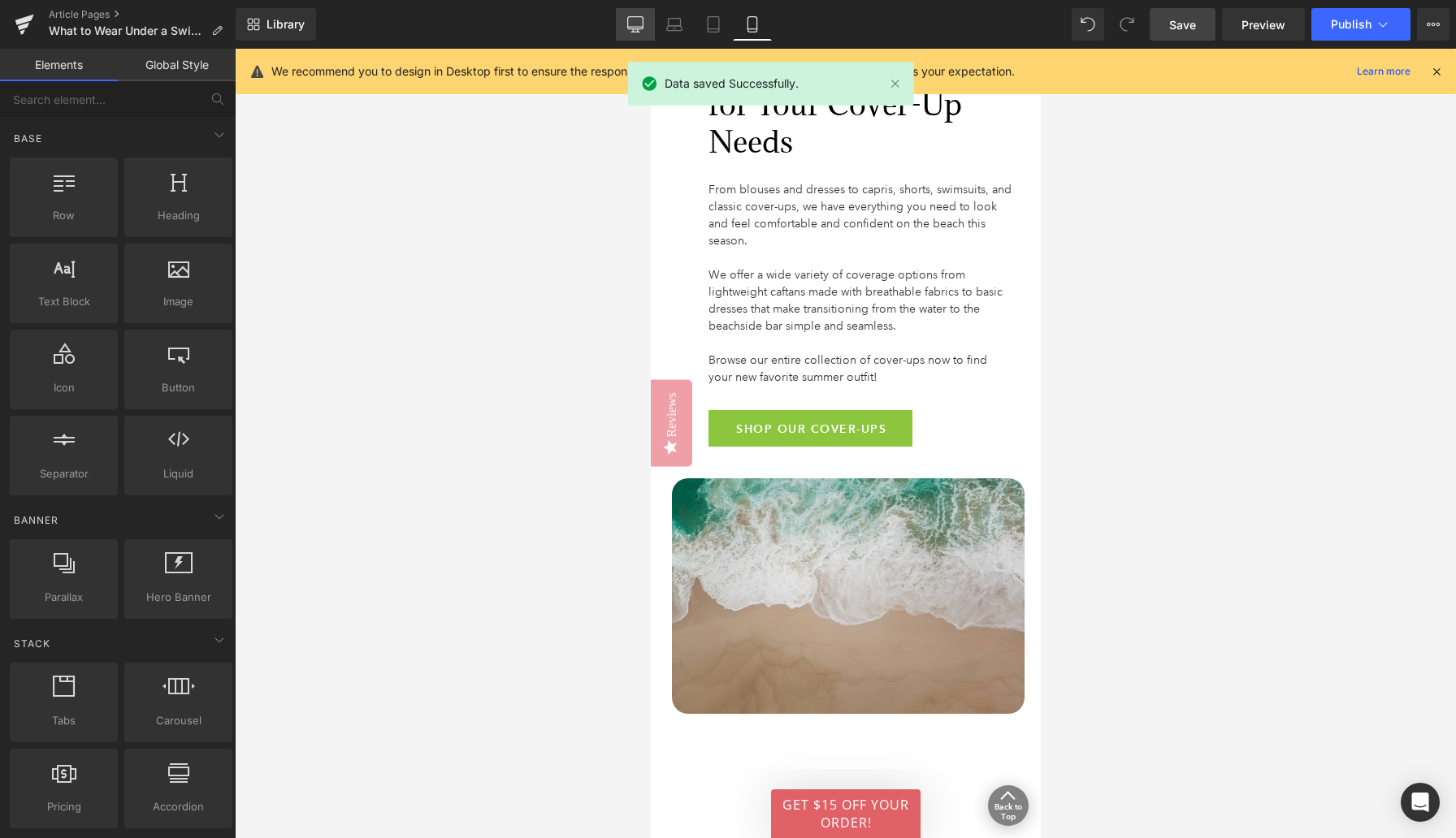
click at [619, 31] on link "Desktop" at bounding box center [635, 25] width 39 height 33
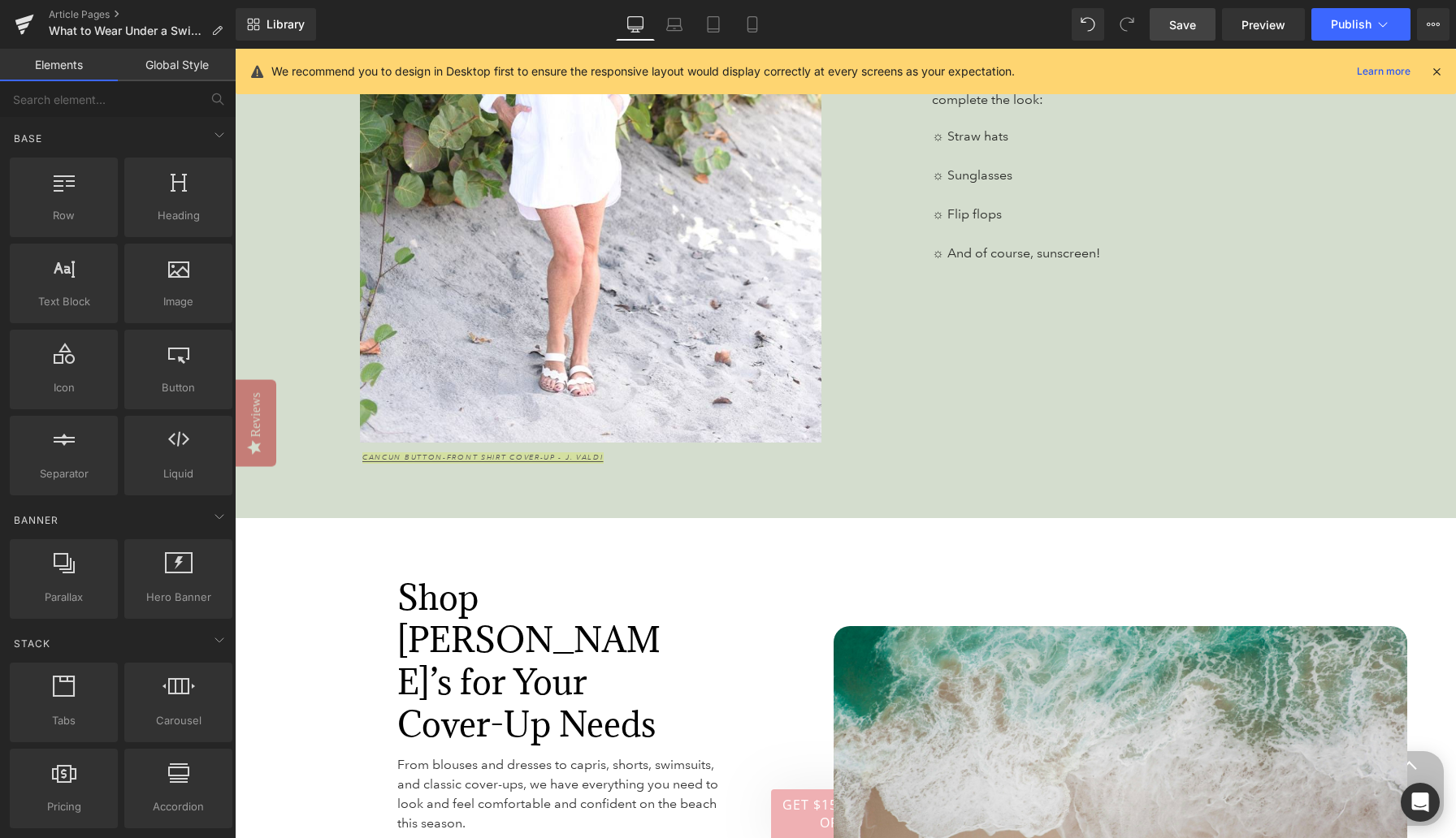
scroll to position [5584, 0]
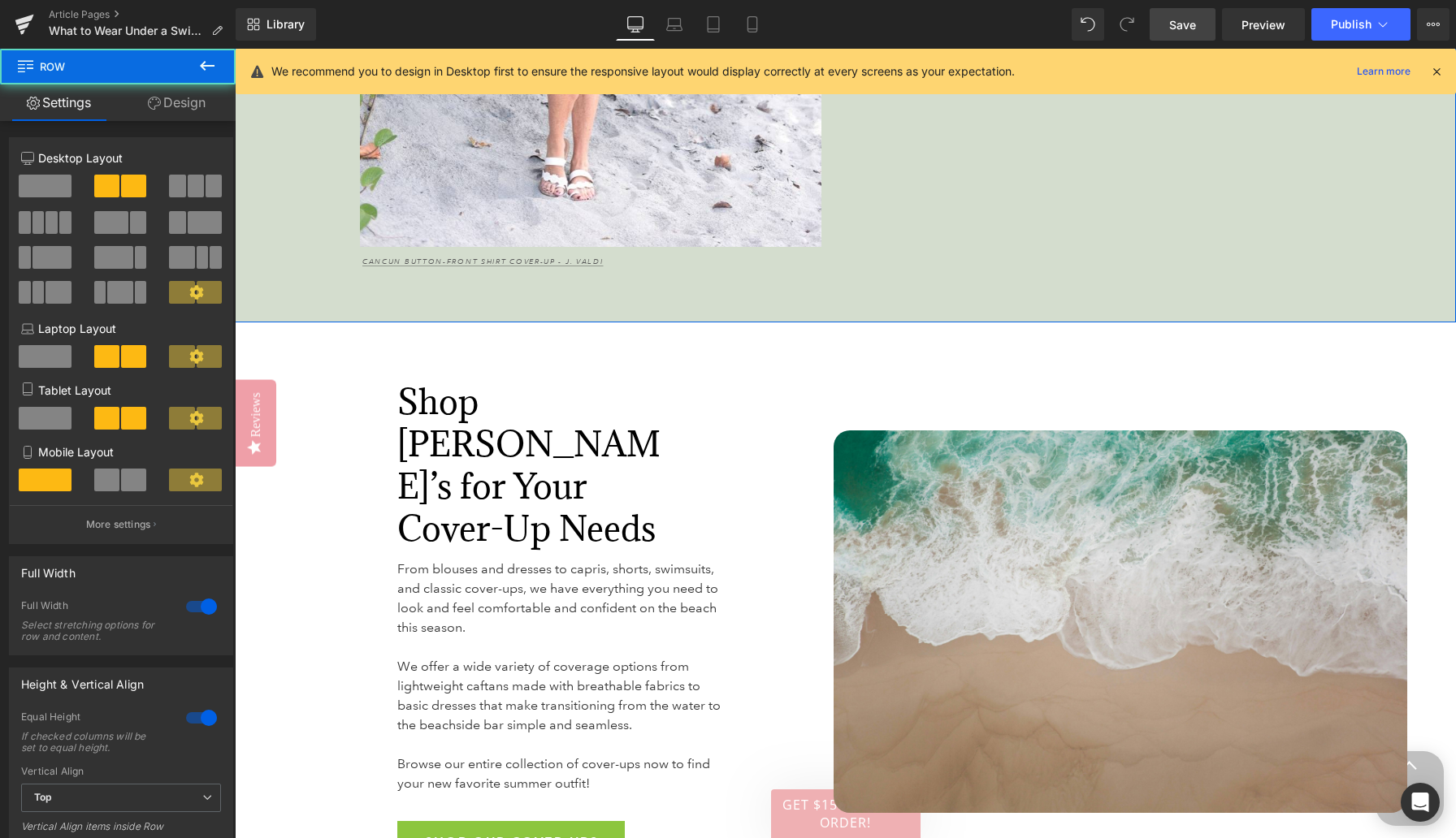
scroll to position [5706, 0]
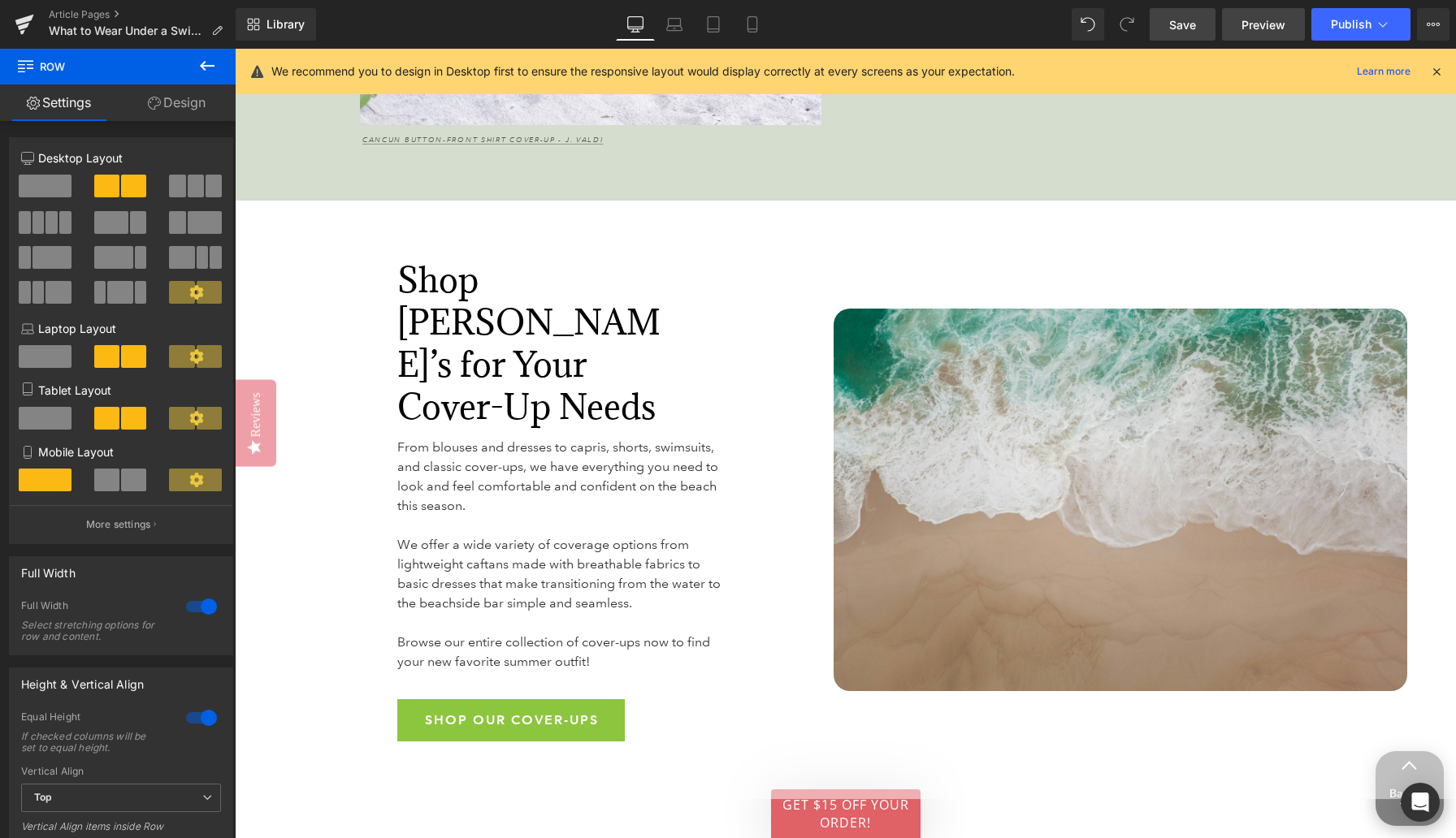
click at [1133, 25] on span "Preview" at bounding box center [1263, 25] width 44 height 17
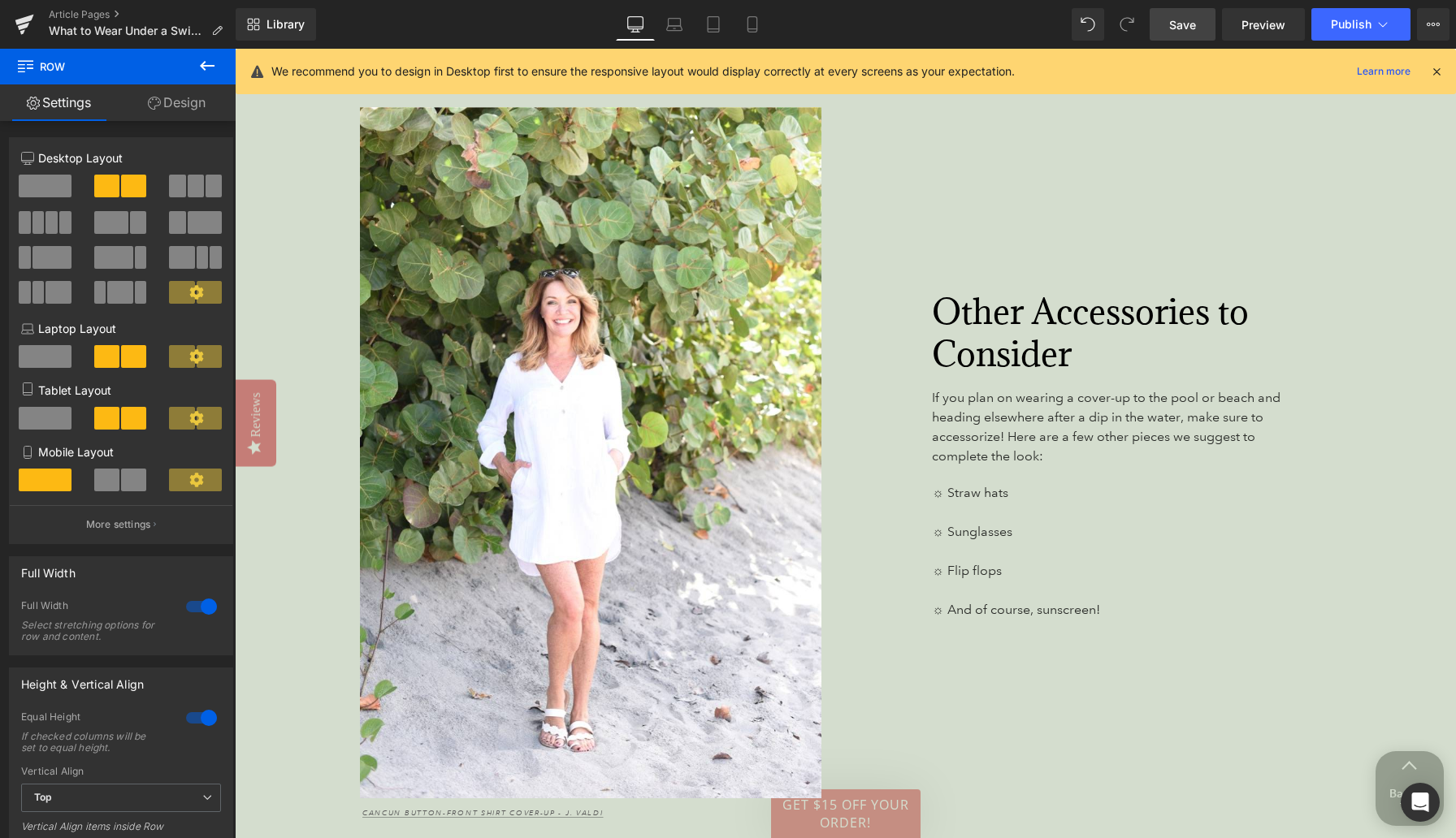
scroll to position [5024, 0]
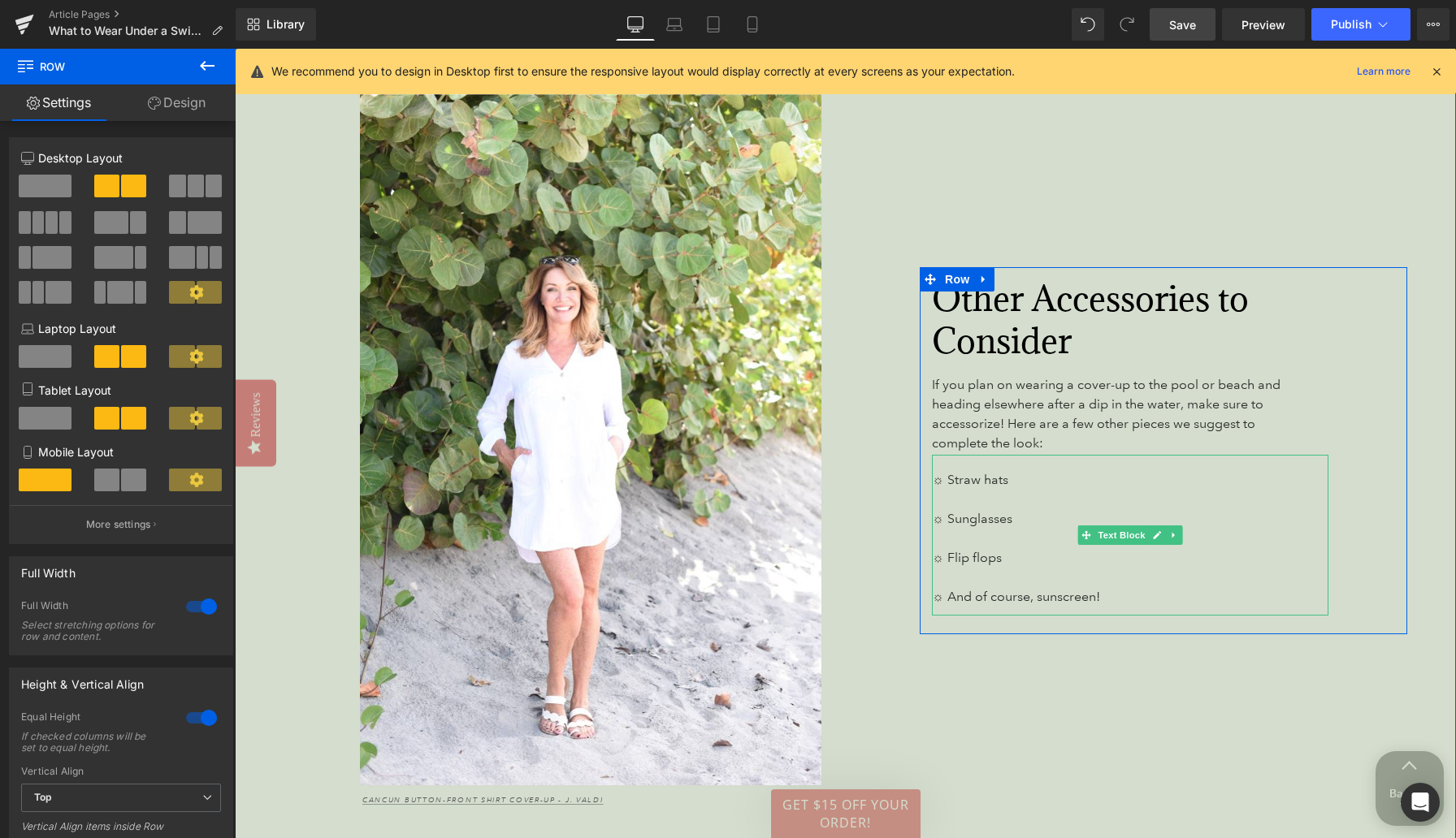
click at [981, 472] on span "☼ Straw hats" at bounding box center [969, 479] width 76 height 16
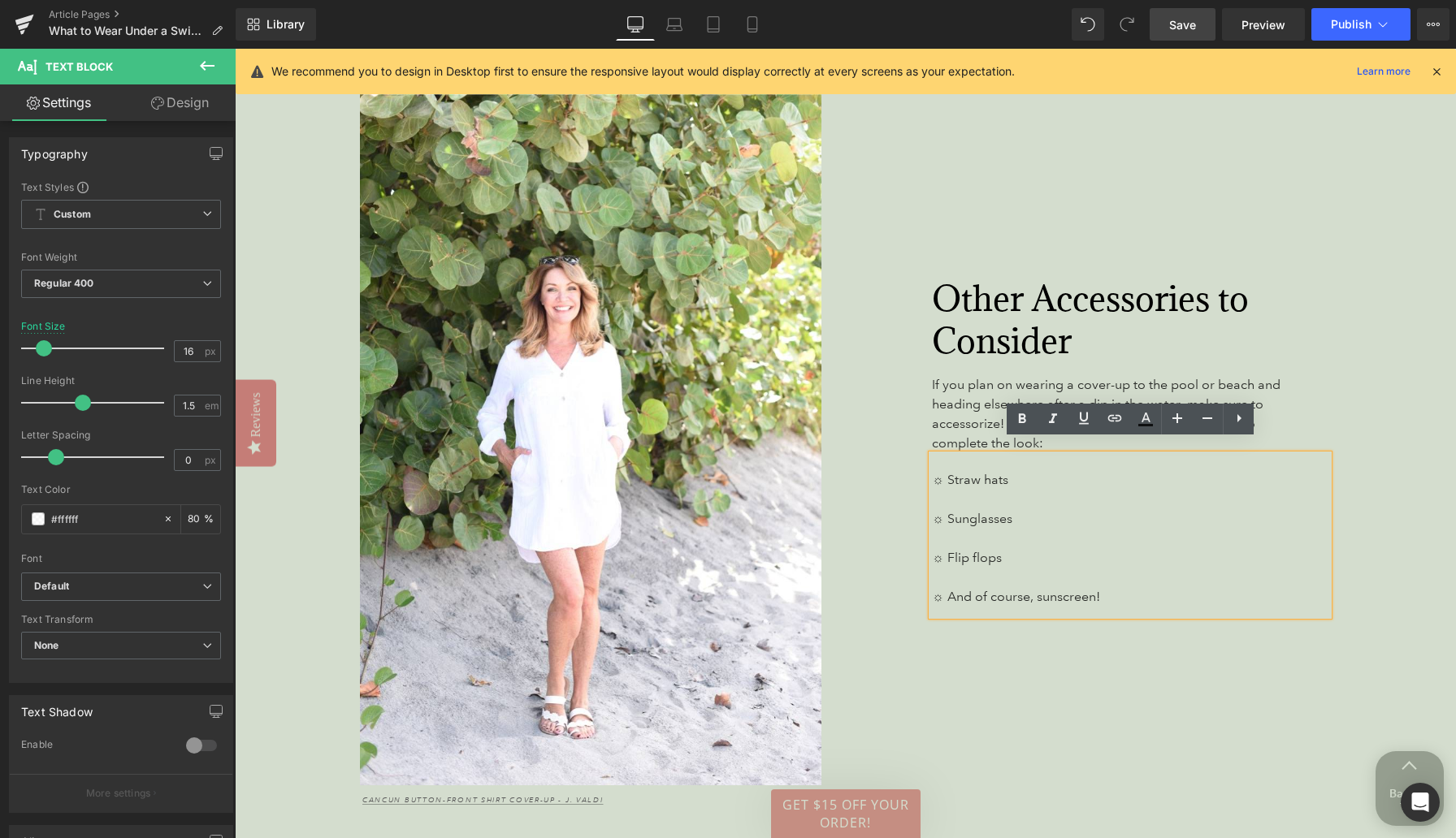
drag, startPoint x: 944, startPoint y: 463, endPoint x: 1005, endPoint y: 467, distance: 61.1
click at [1005, 472] on span "☼ Straw hats" at bounding box center [969, 479] width 76 height 16
click at [0, 0] on icon at bounding box center [0, 0] width 0 height 0
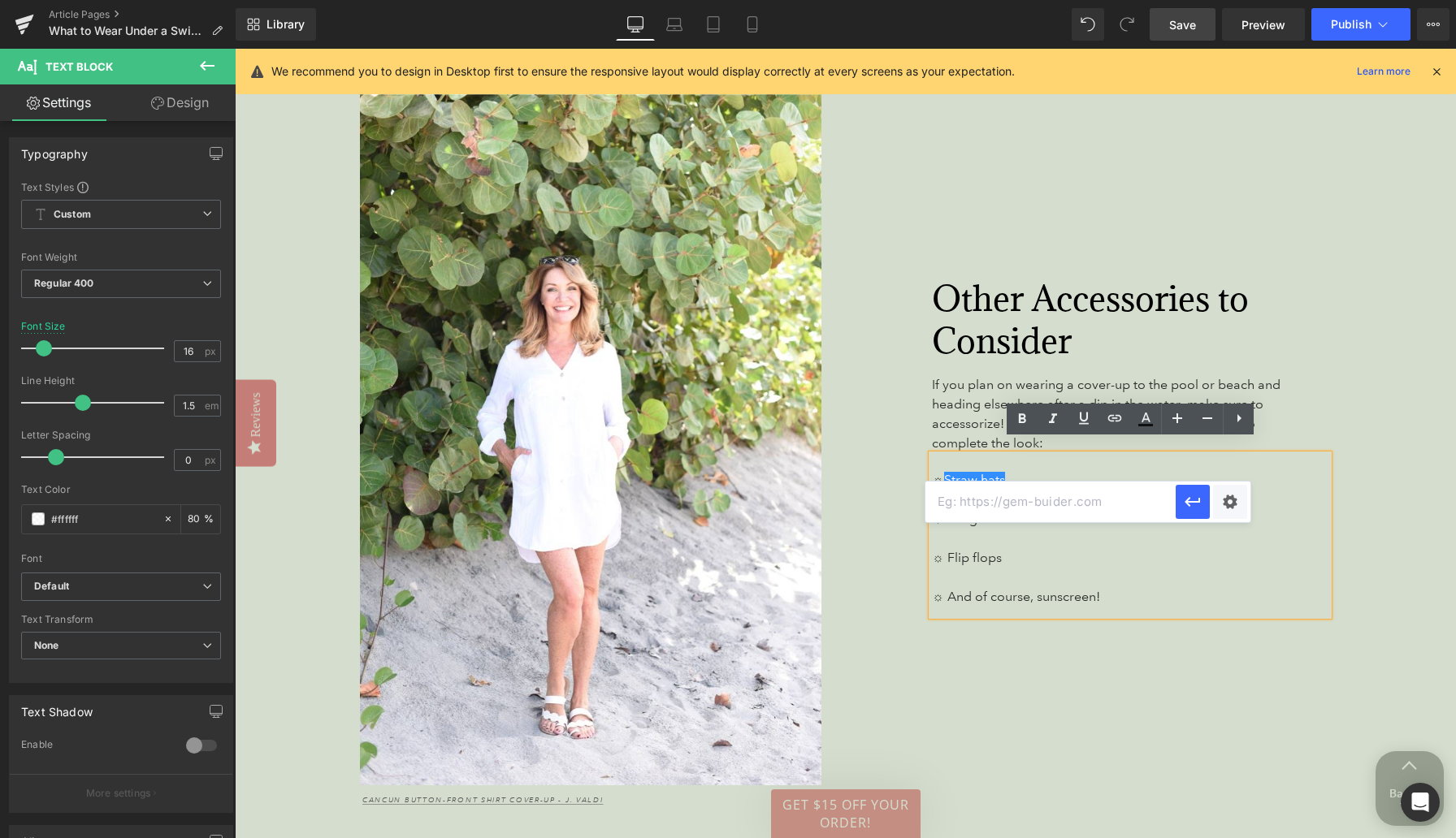
paste input "[URL][DOMAIN_NAME]"
type input "[URL][DOMAIN_NAME]"
click at [0, 0] on icon "button" at bounding box center [0, 0] width 0 height 0
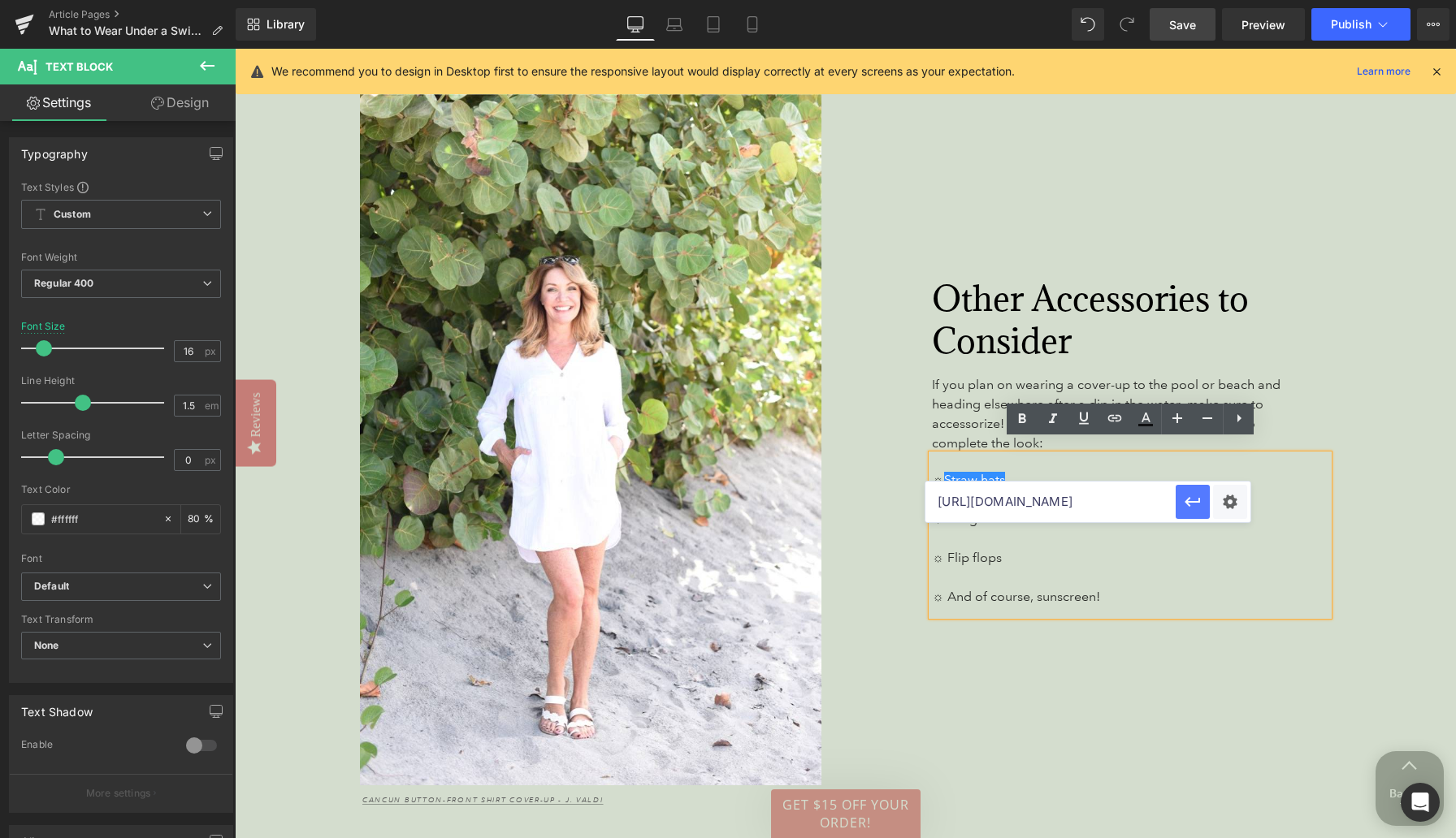
scroll to position [0, 0]
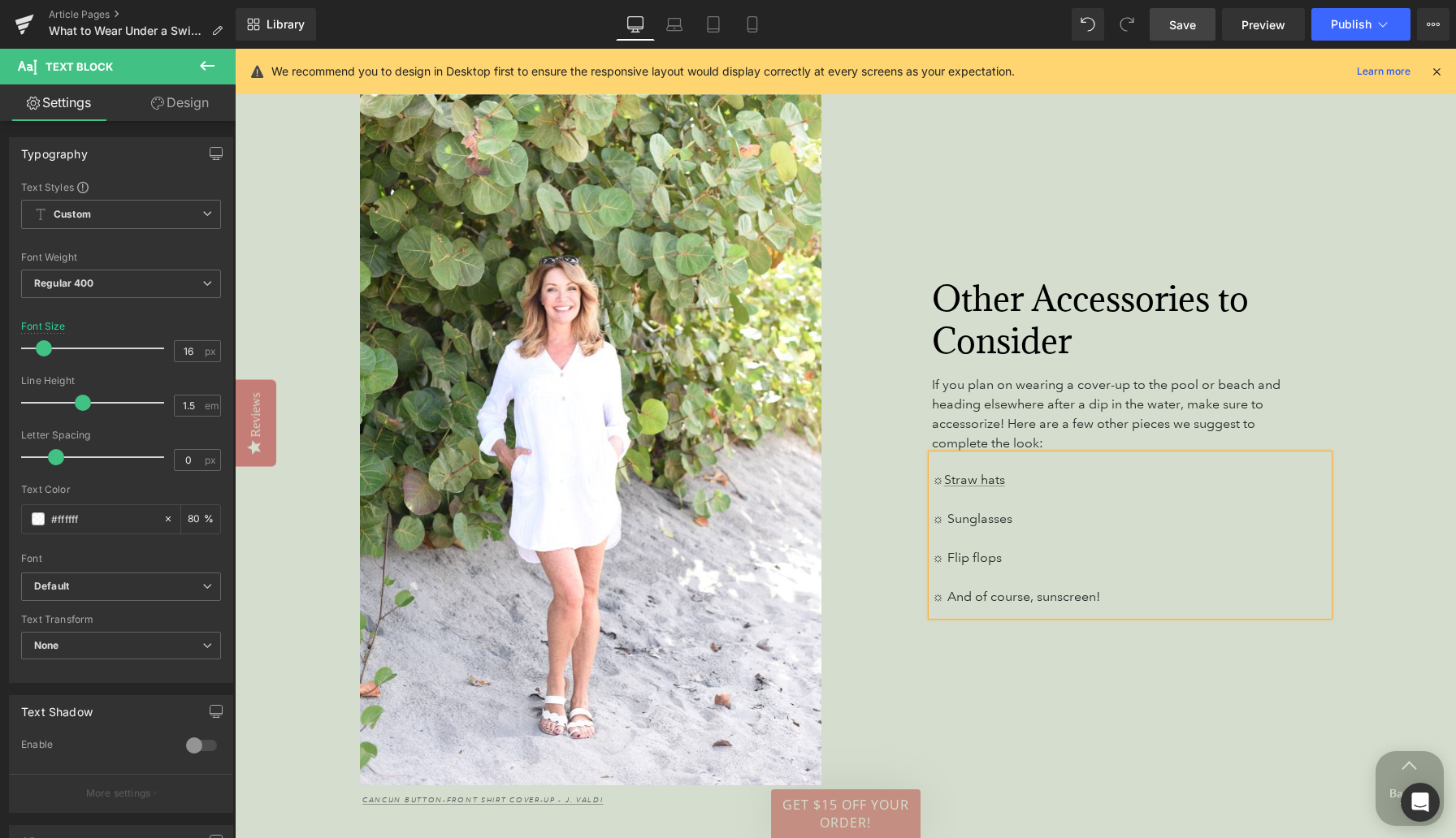
click at [1133, 26] on span "Save" at bounding box center [1181, 25] width 27 height 17
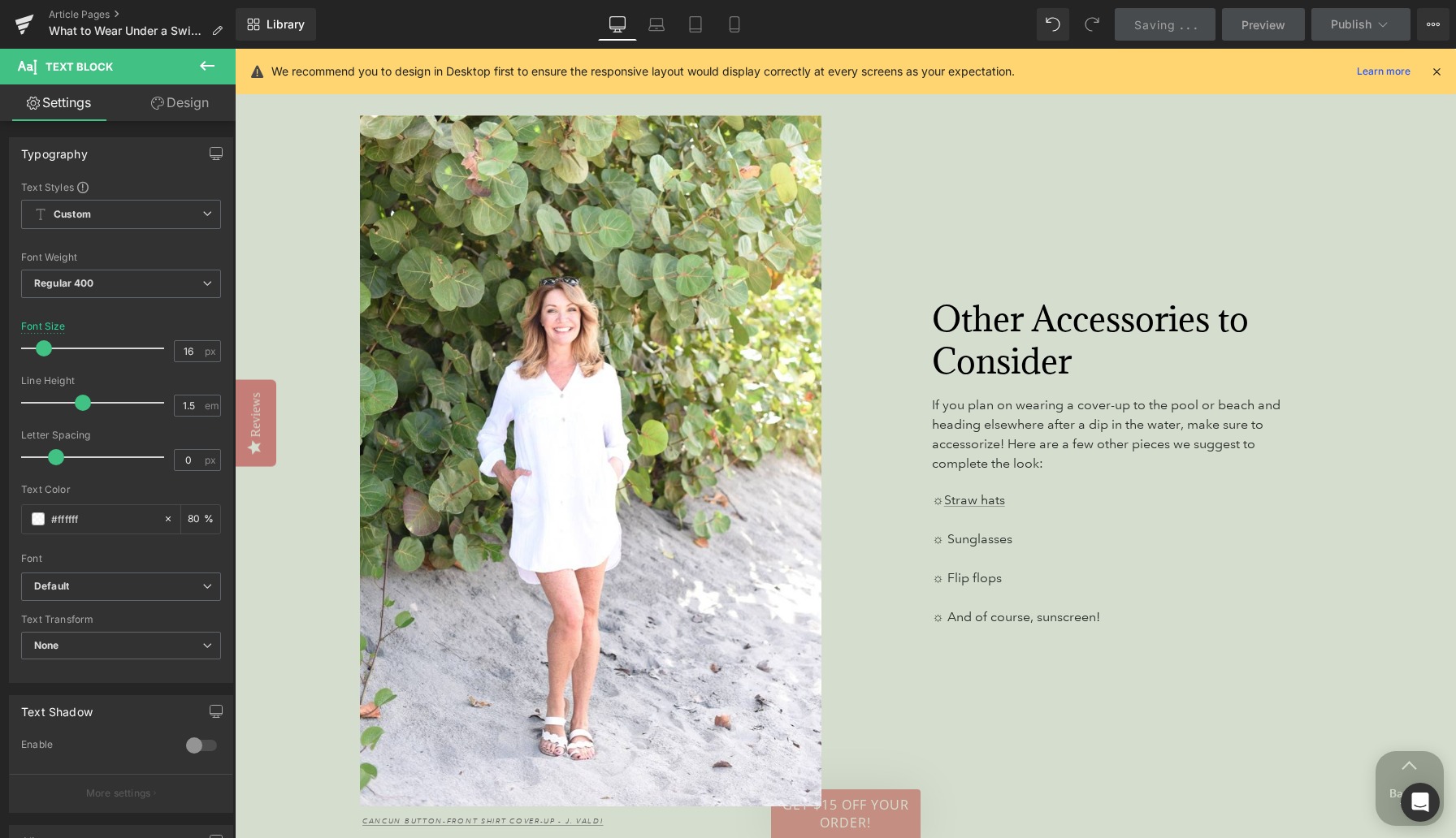
scroll to position [5045, 0]
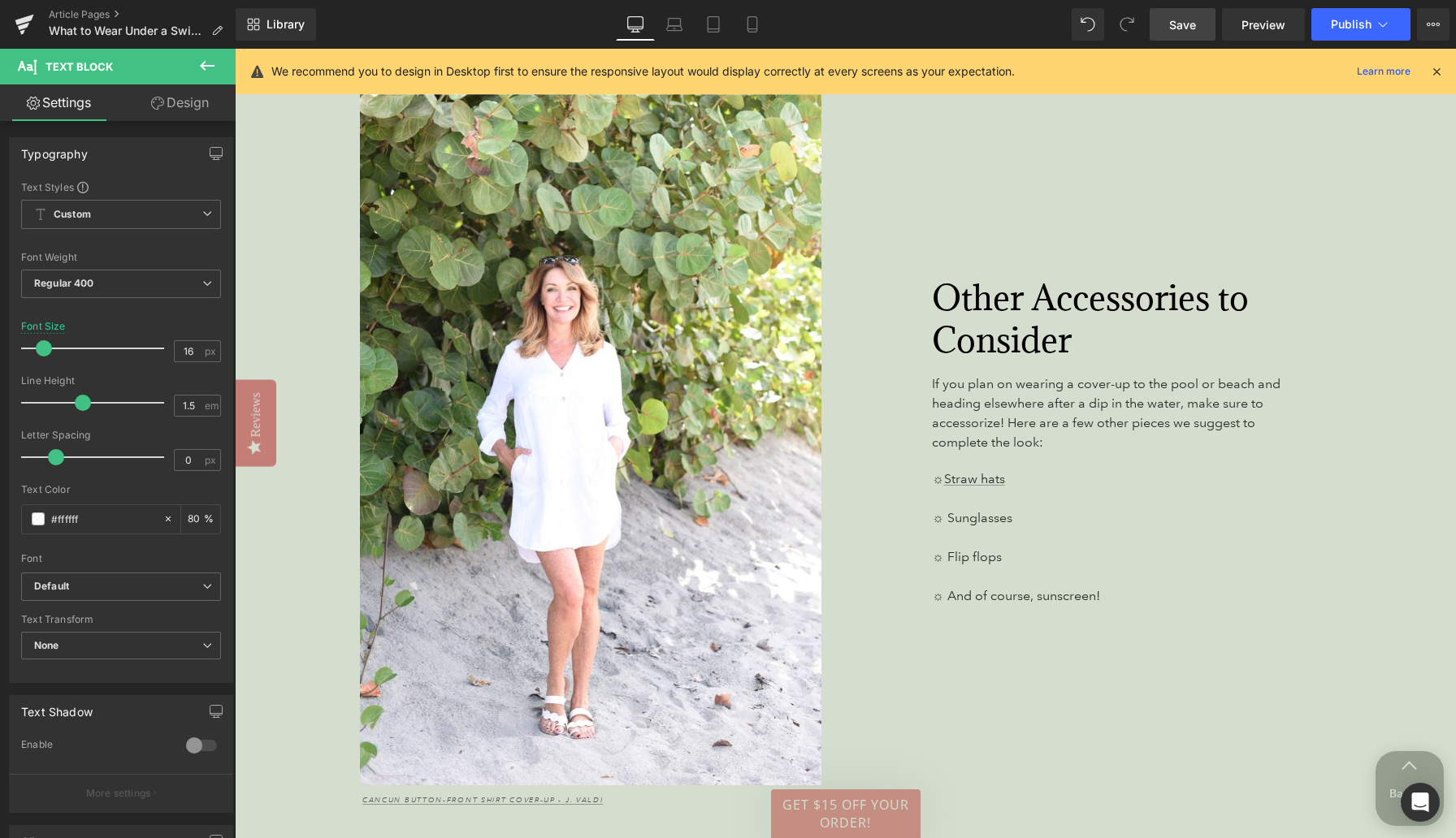
click at [1133, 22] on span "Save" at bounding box center [1181, 25] width 27 height 17
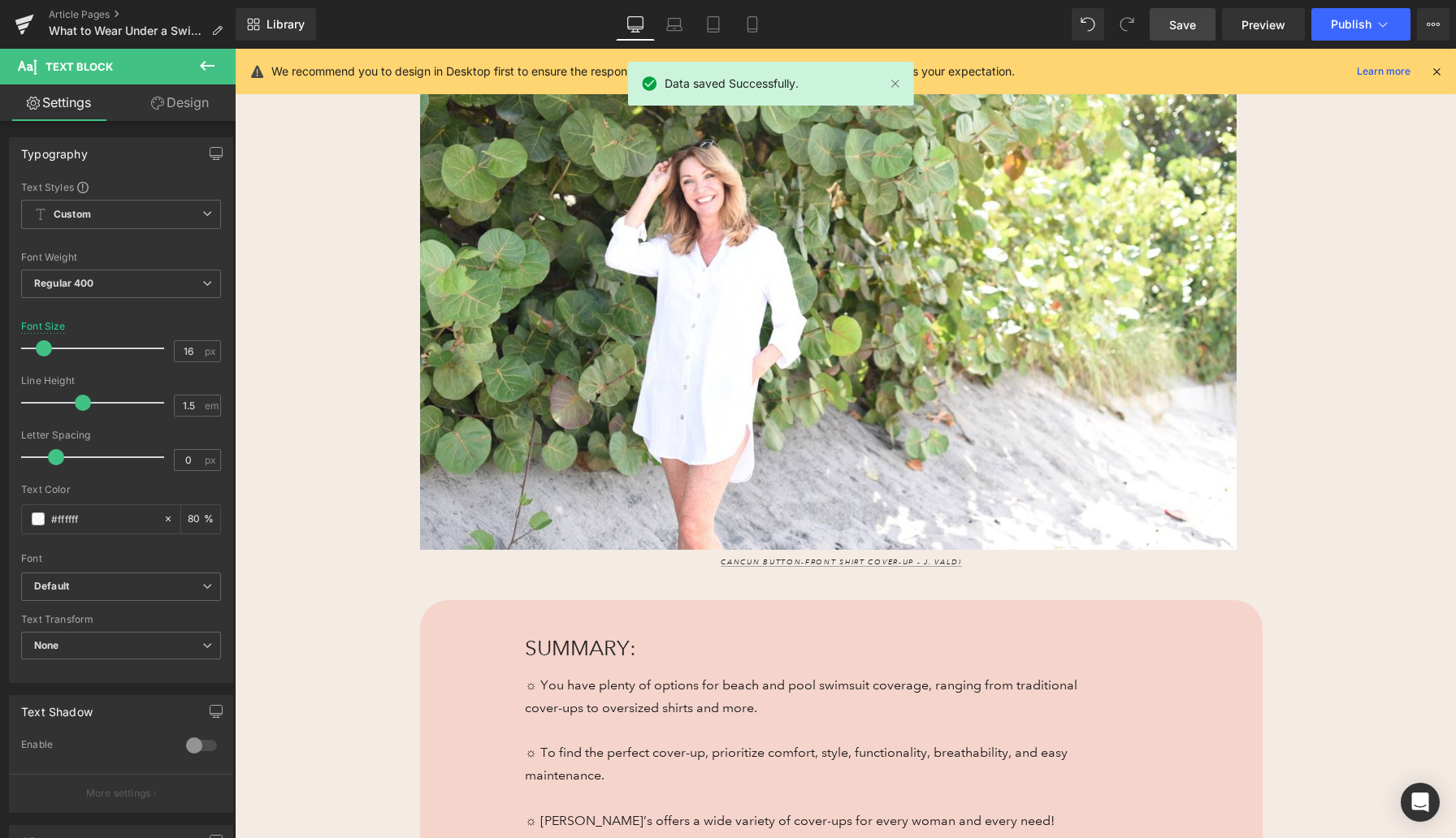
scroll to position [0, 0]
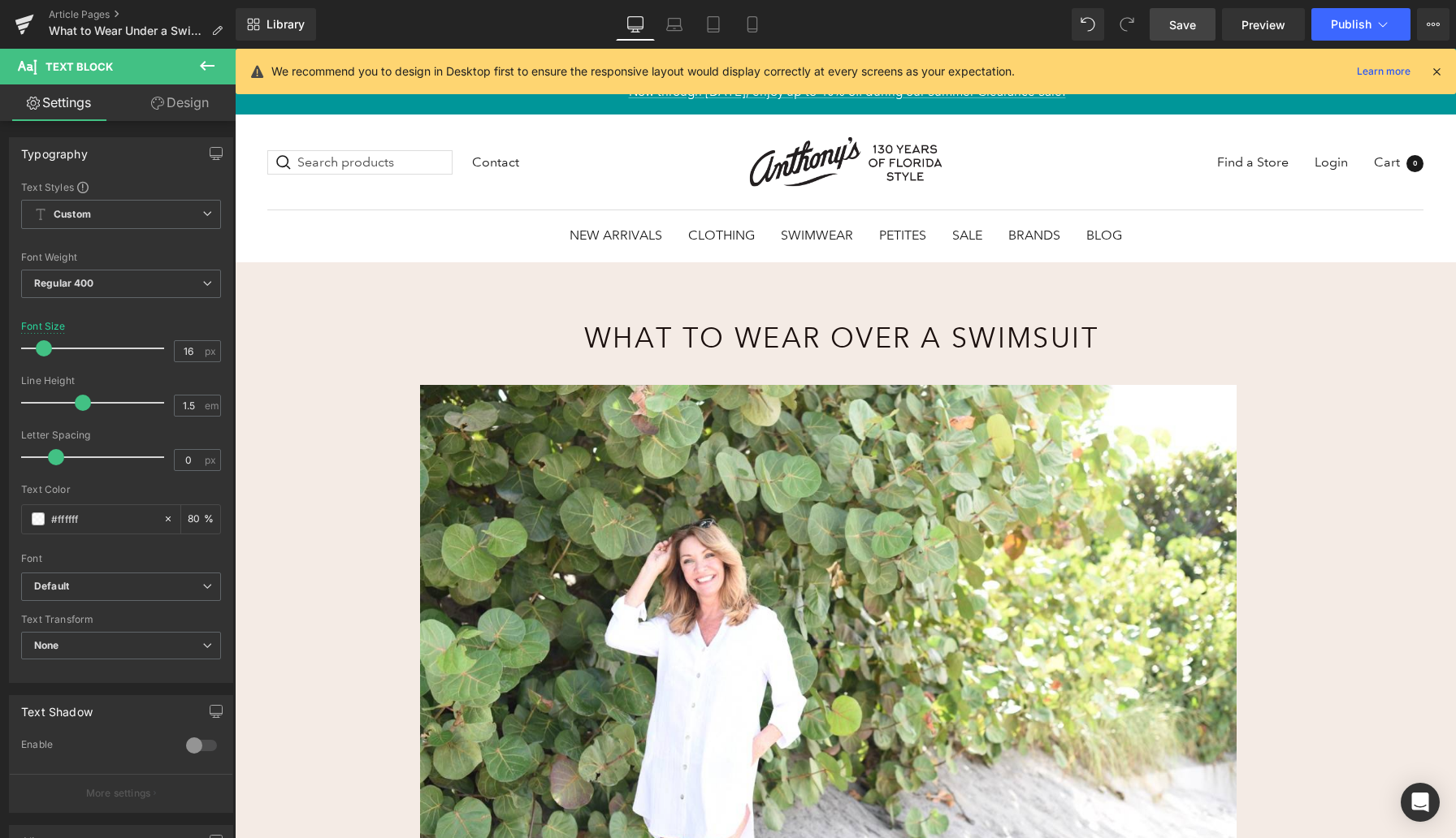
click at [1133, 23] on span "Save" at bounding box center [1181, 25] width 27 height 17
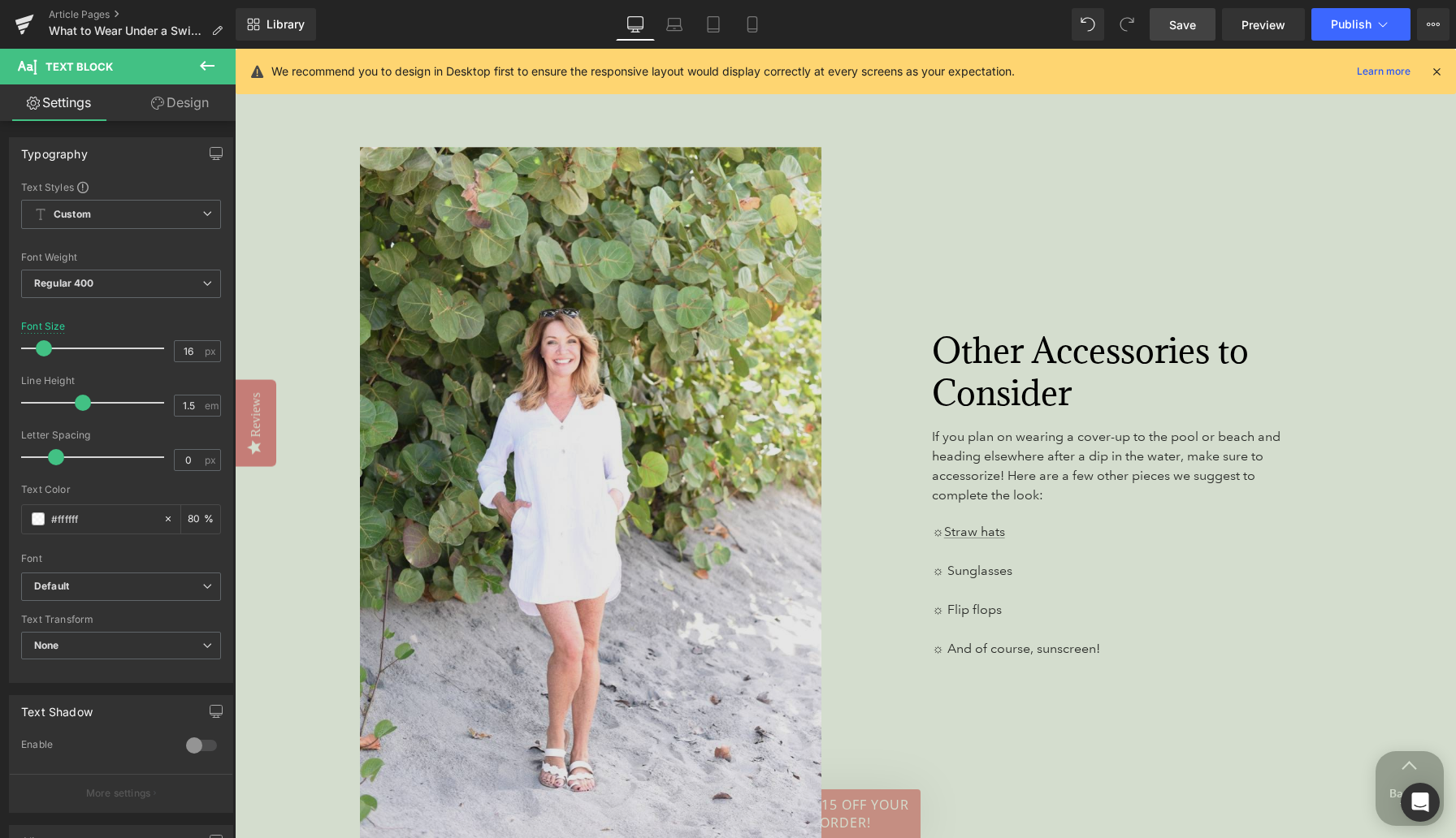
scroll to position [4973, 0]
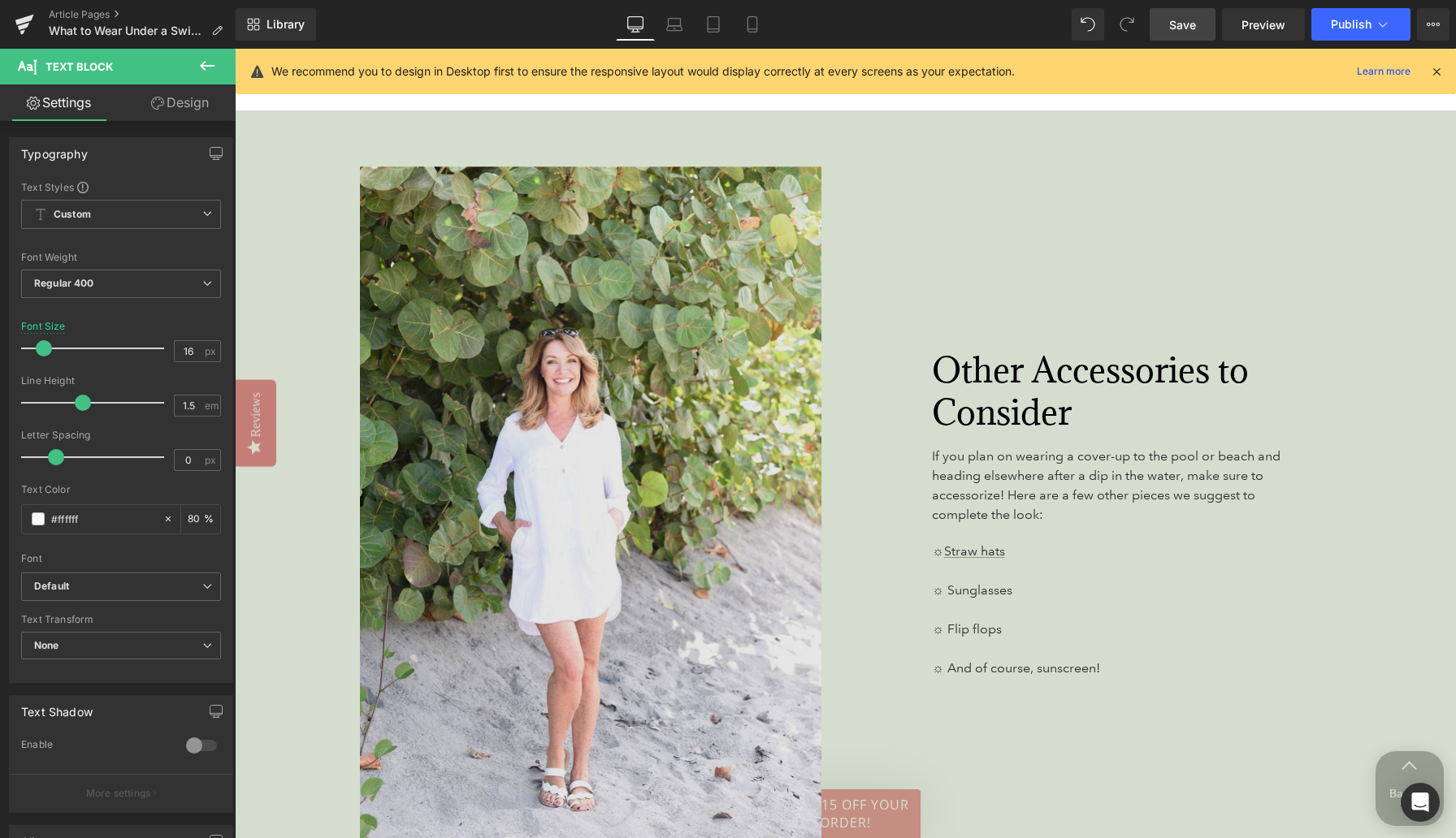
click at [317, 272] on img at bounding box center [534, 511] width 575 height 691
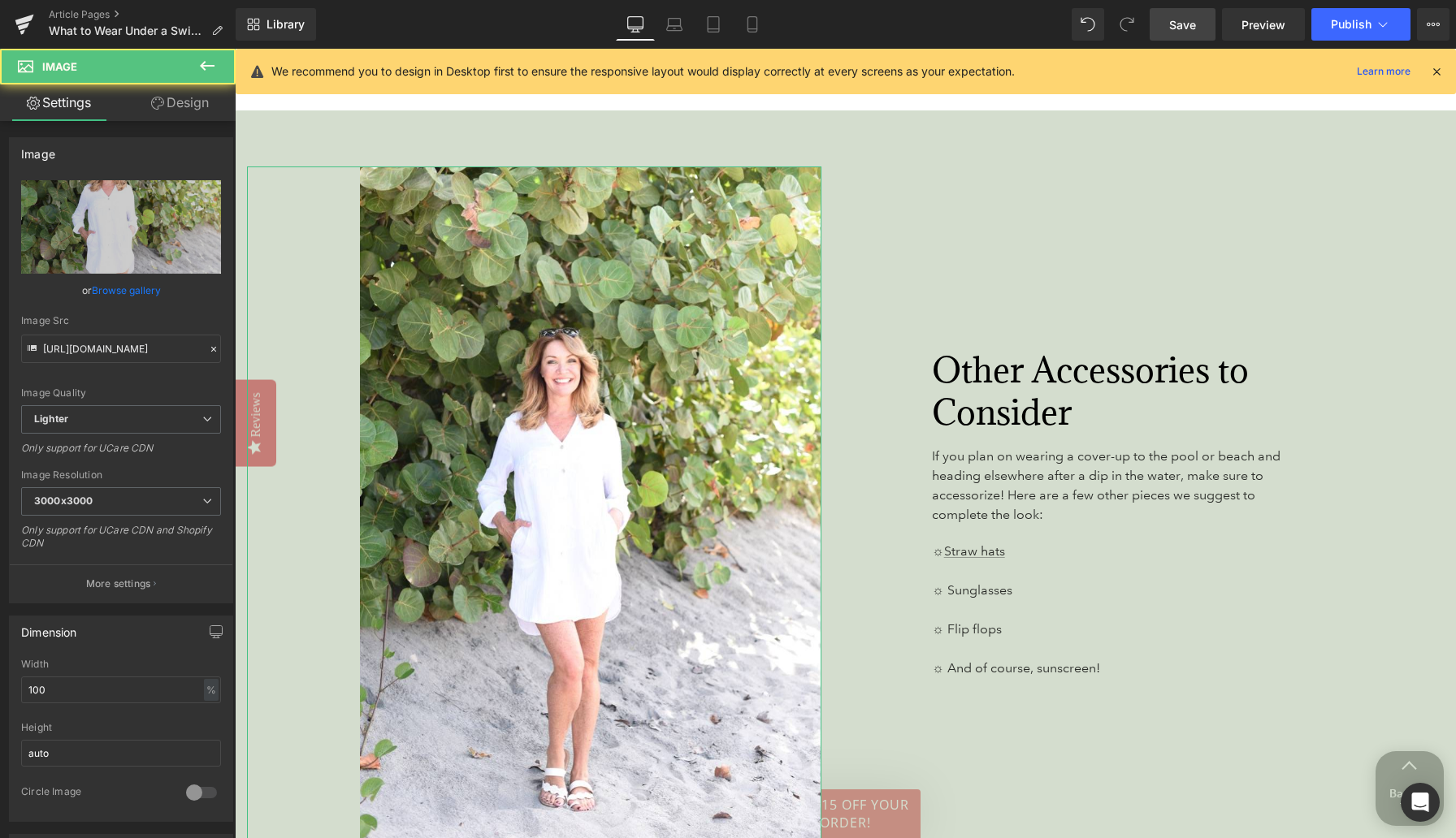
click at [195, 102] on link "Design" at bounding box center [179, 102] width 118 height 37
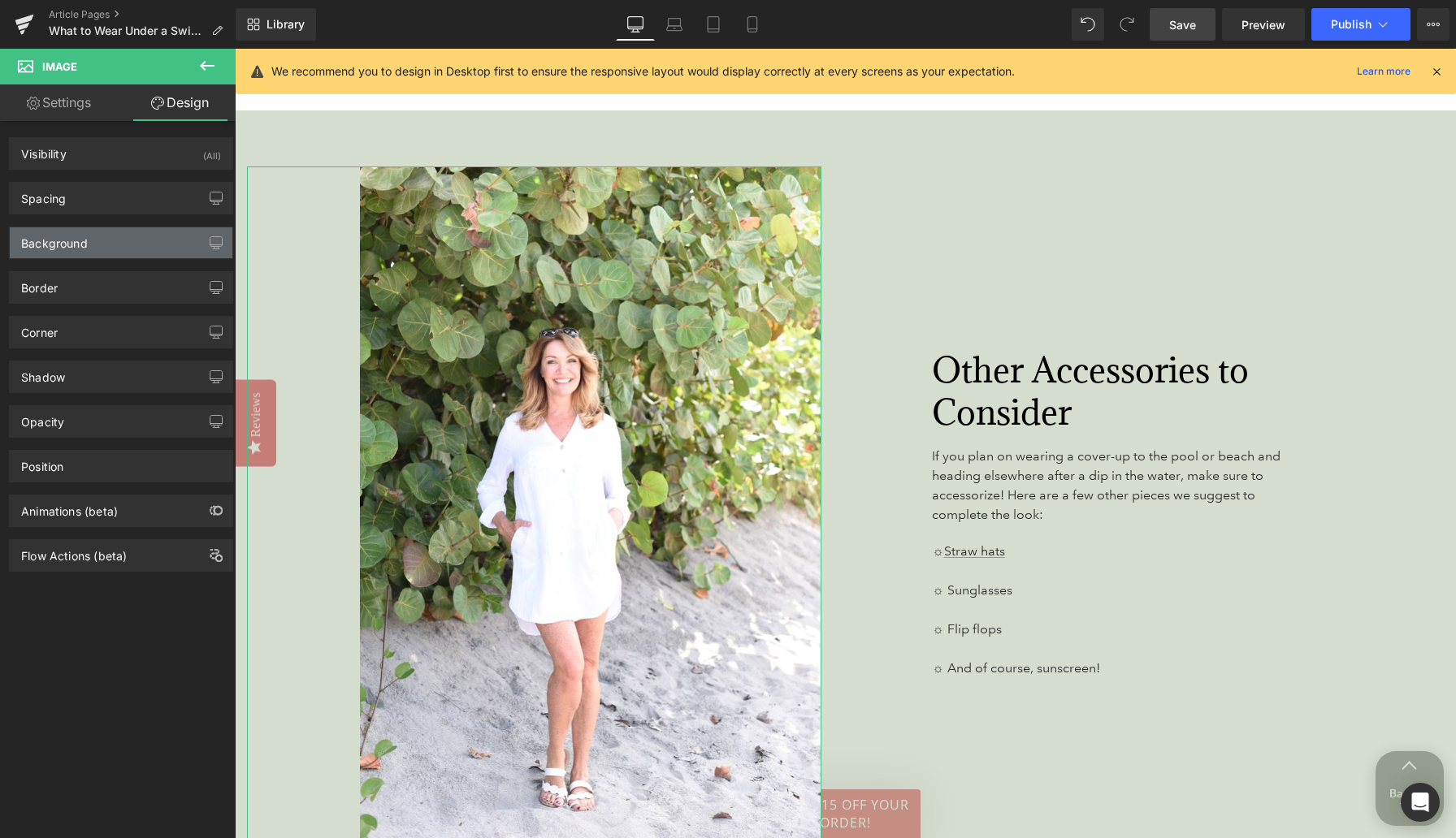
click at [124, 252] on div "Background" at bounding box center [121, 243] width 222 height 31
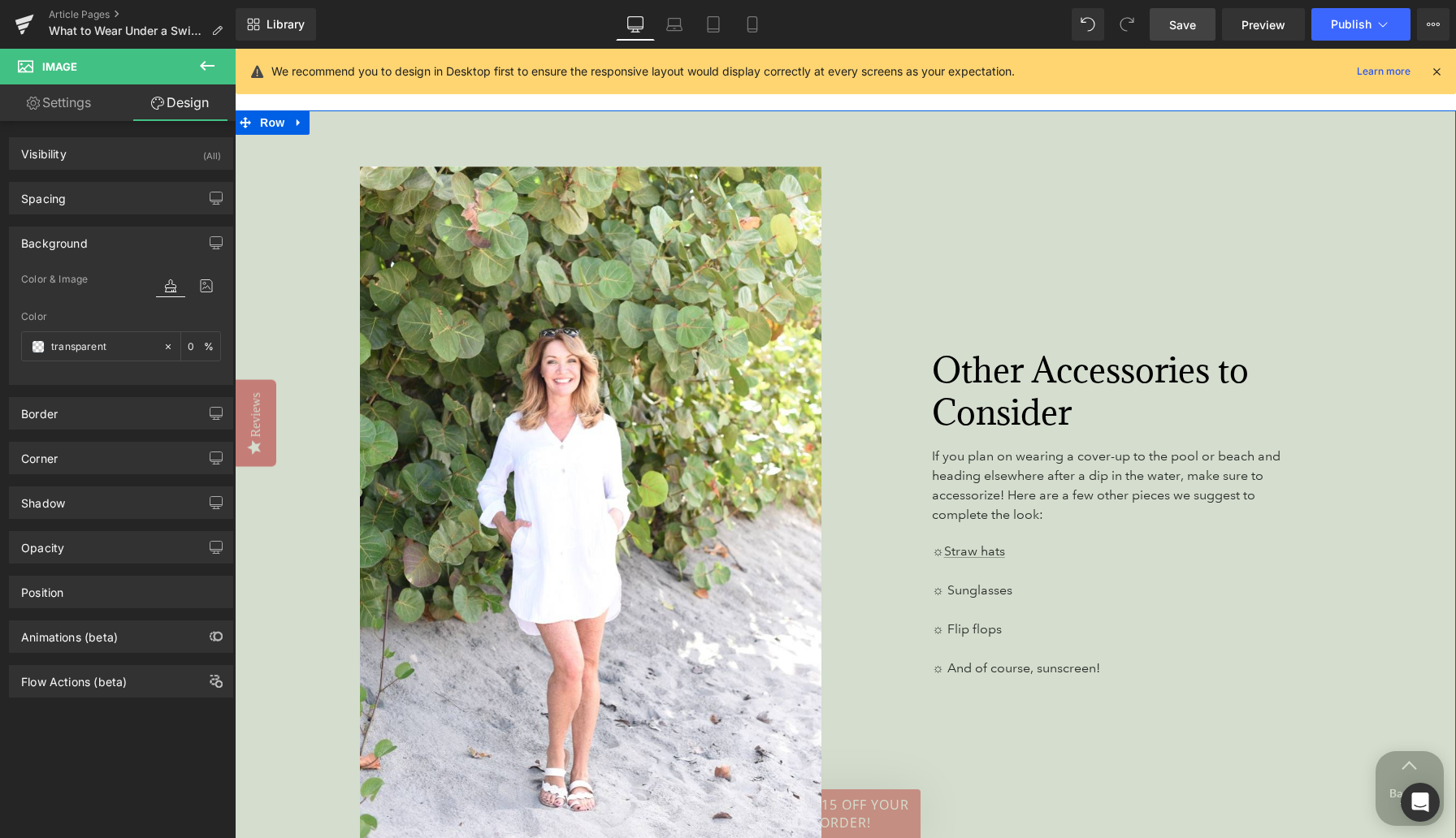
click at [916, 135] on div "Image Cancun Button-Front Shirt Cover-Up - J. Valdi Text Block Other Accessorie…" at bounding box center [846, 521] width 1221 height 822
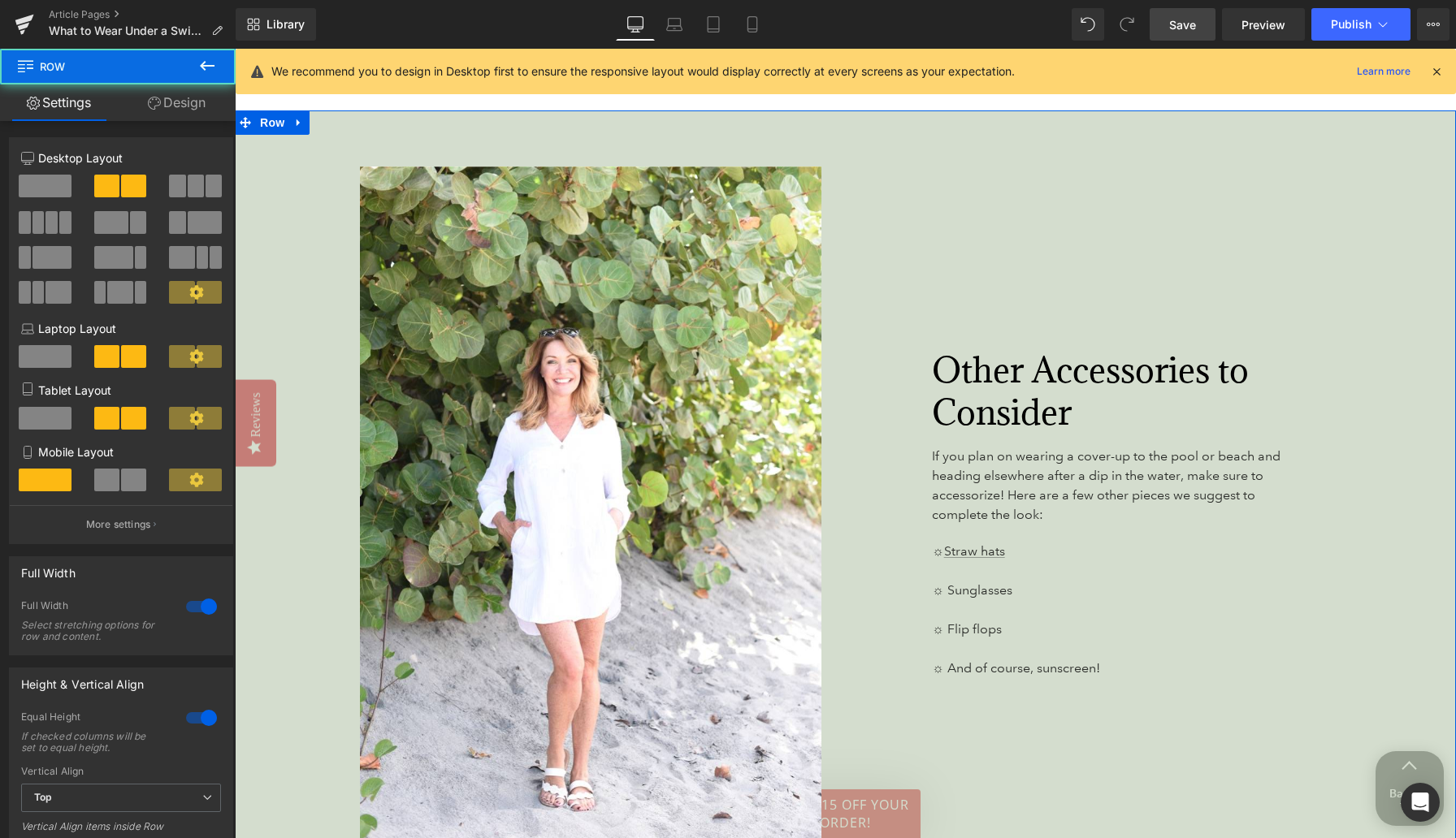
click at [191, 105] on link "Design" at bounding box center [177, 102] width 118 height 37
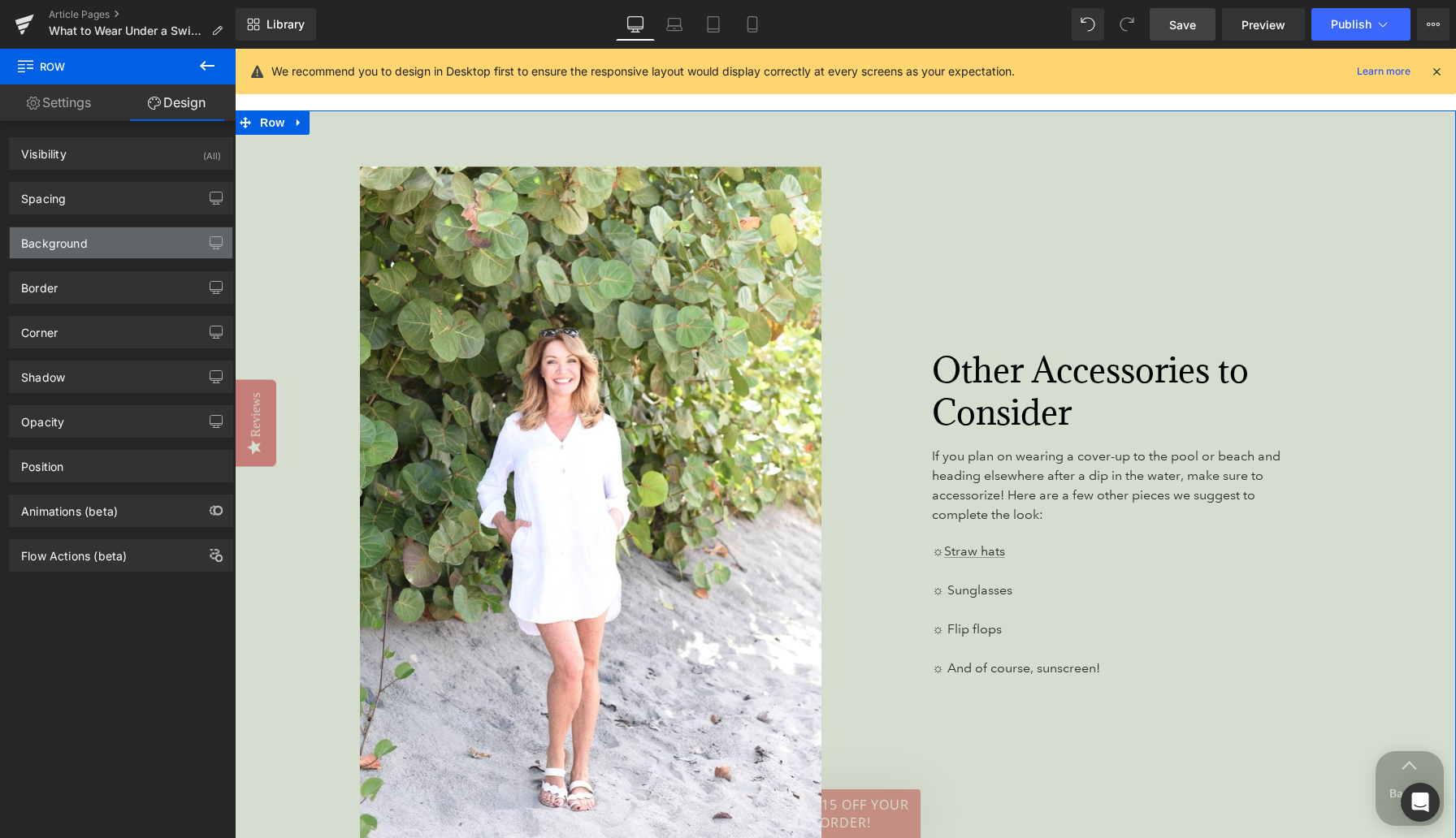
click at [110, 242] on div "Background" at bounding box center [121, 243] width 222 height 31
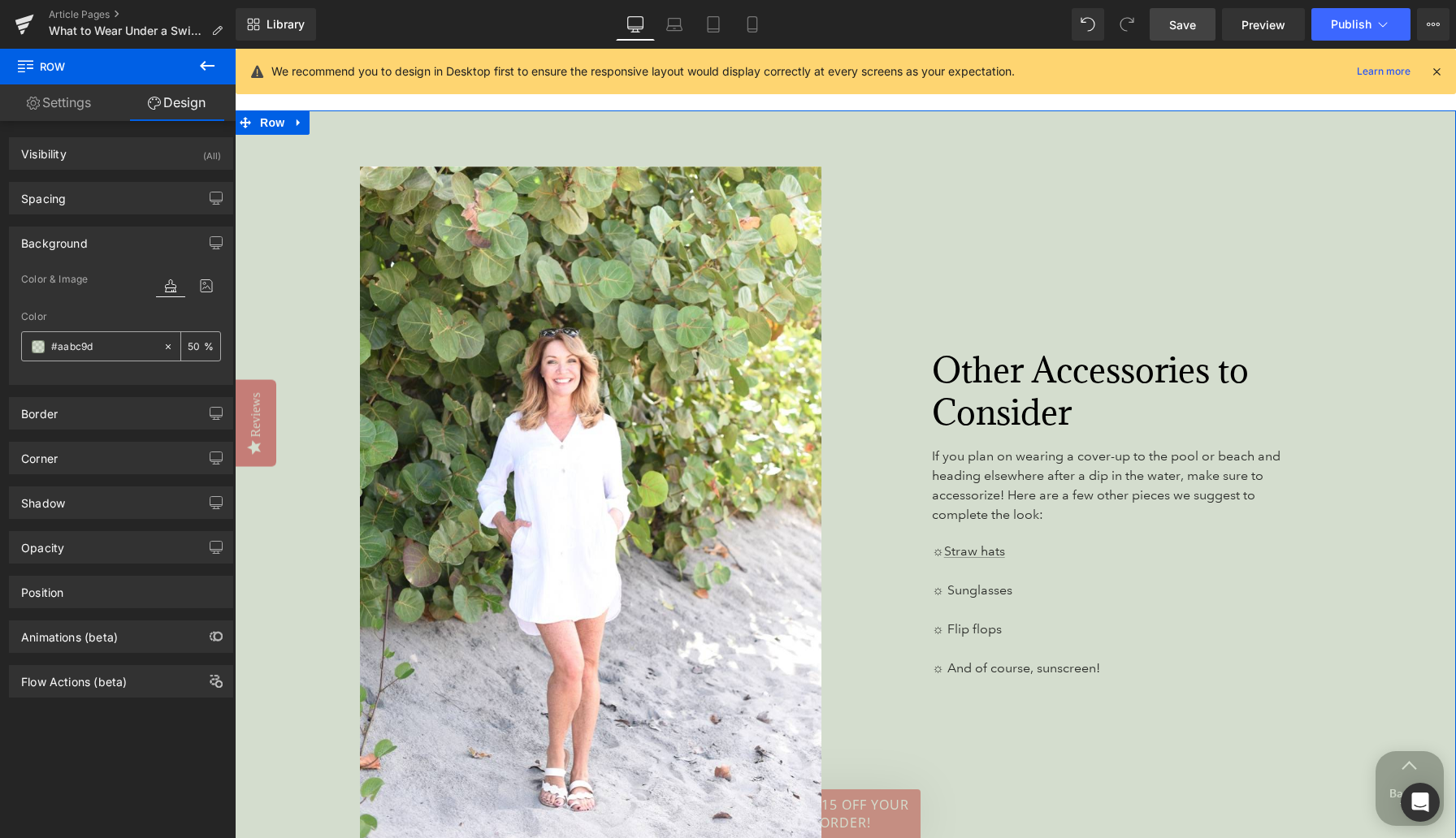
click at [72, 346] on input "#aabc9d" at bounding box center [103, 347] width 104 height 18
paste input "fff3d6"
type input "#fff3d6"
type input "100"
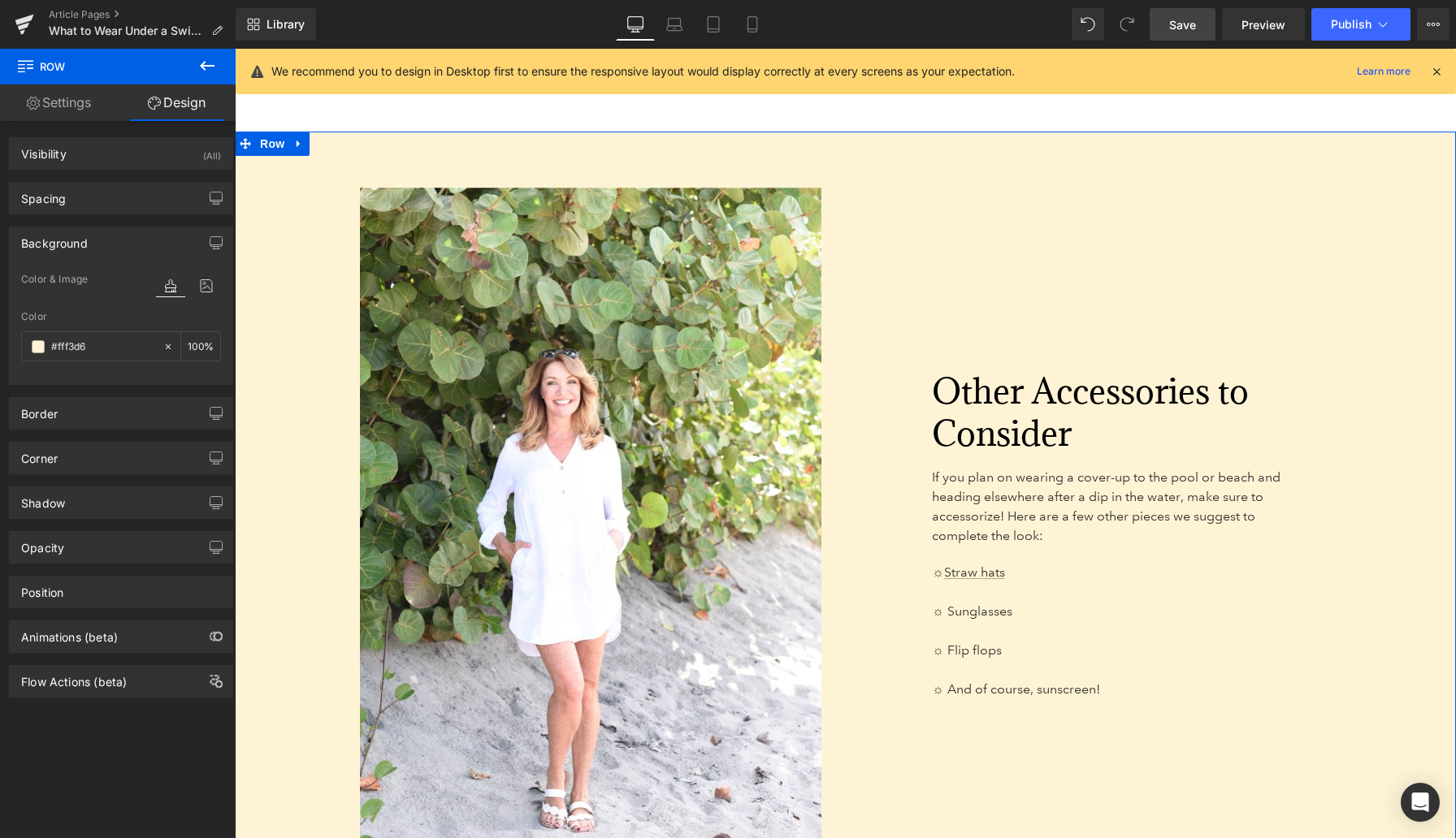
type input "#fff3d6"
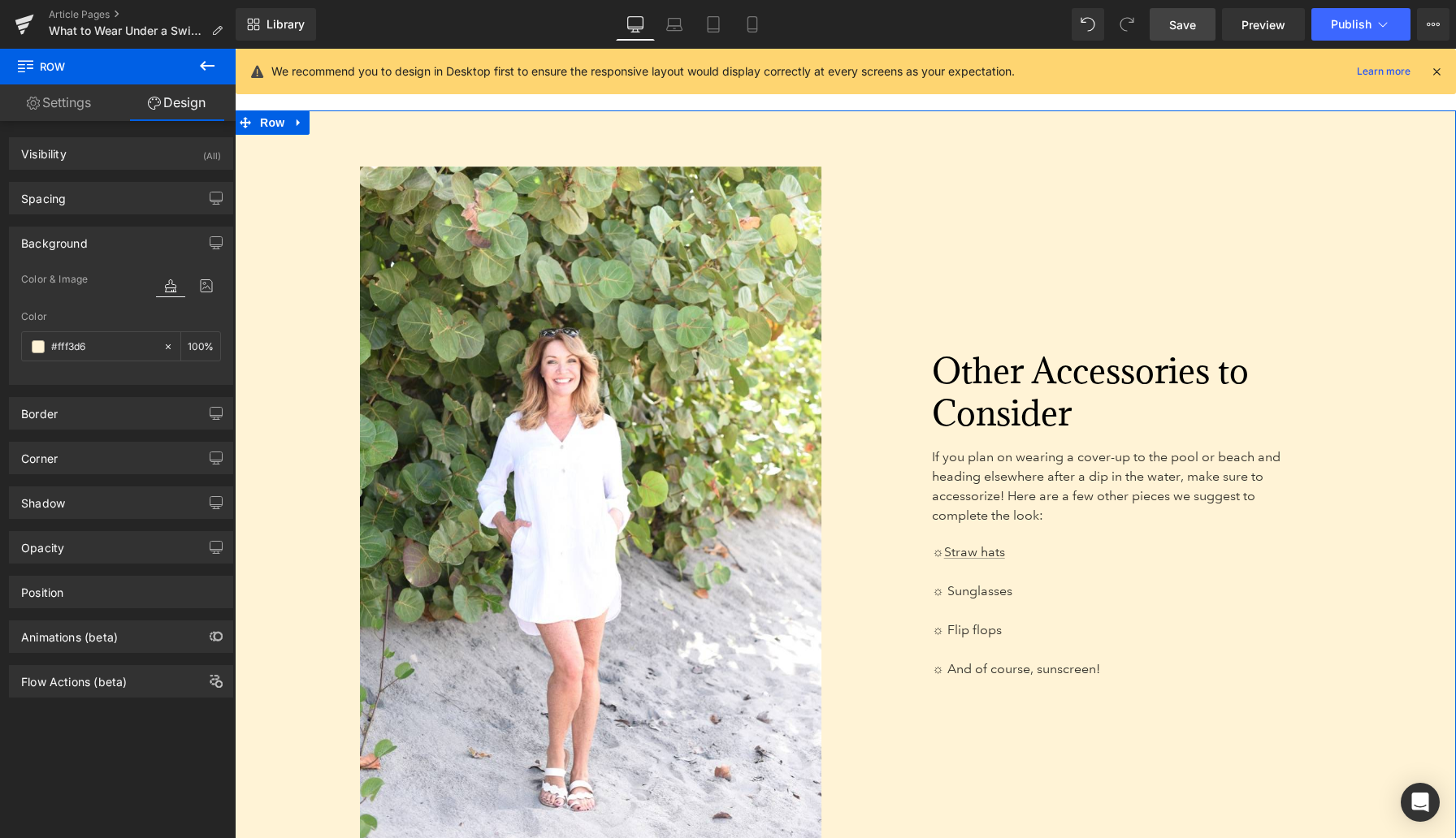
click at [181, 740] on div "Visibility (All) 0|0|0|0 1 Show on Desktop 1 Show on Laptop 1 Show on Tablet 1 …" at bounding box center [121, 483] width 243 height 725
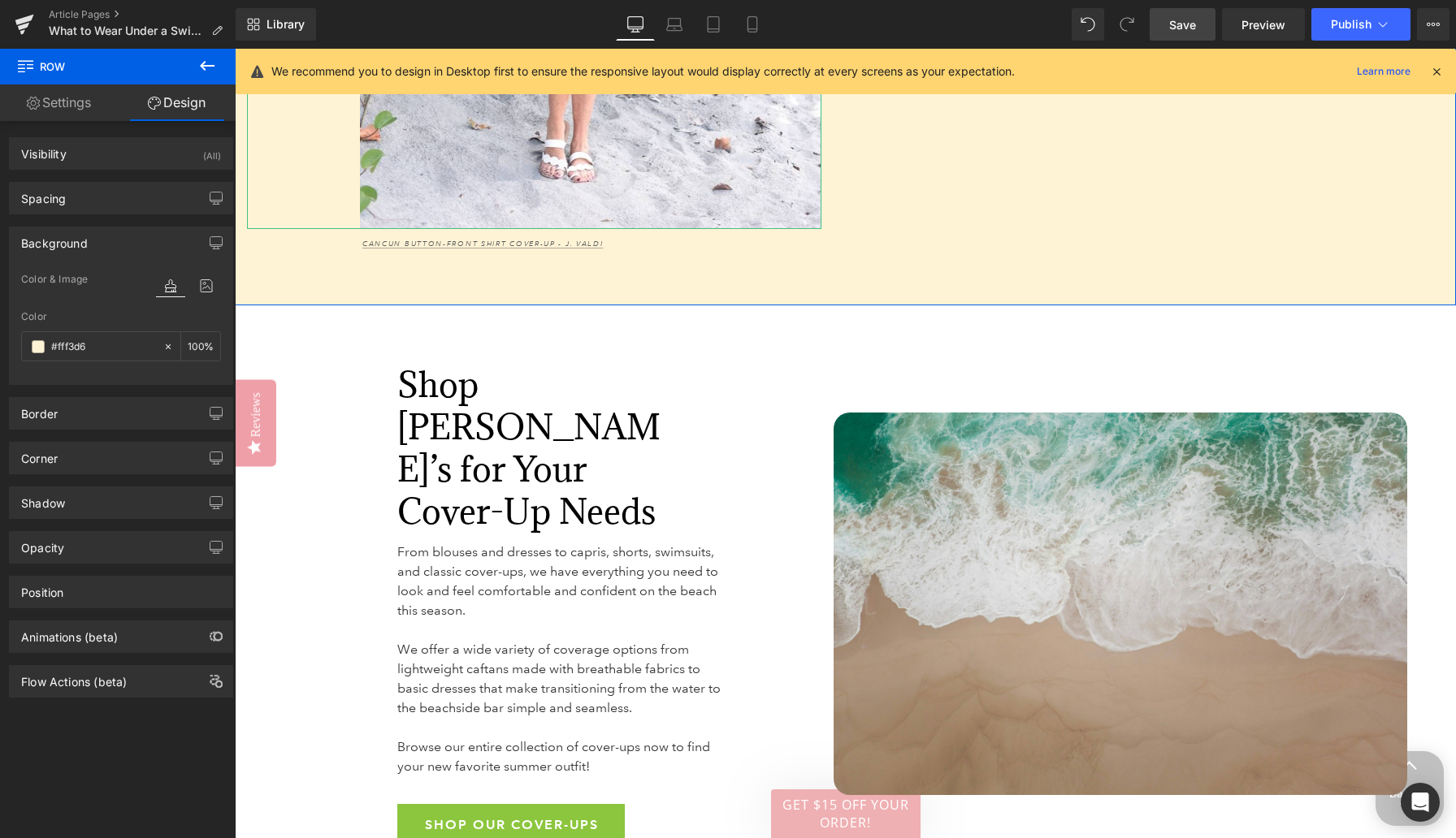
scroll to position [5640, 0]
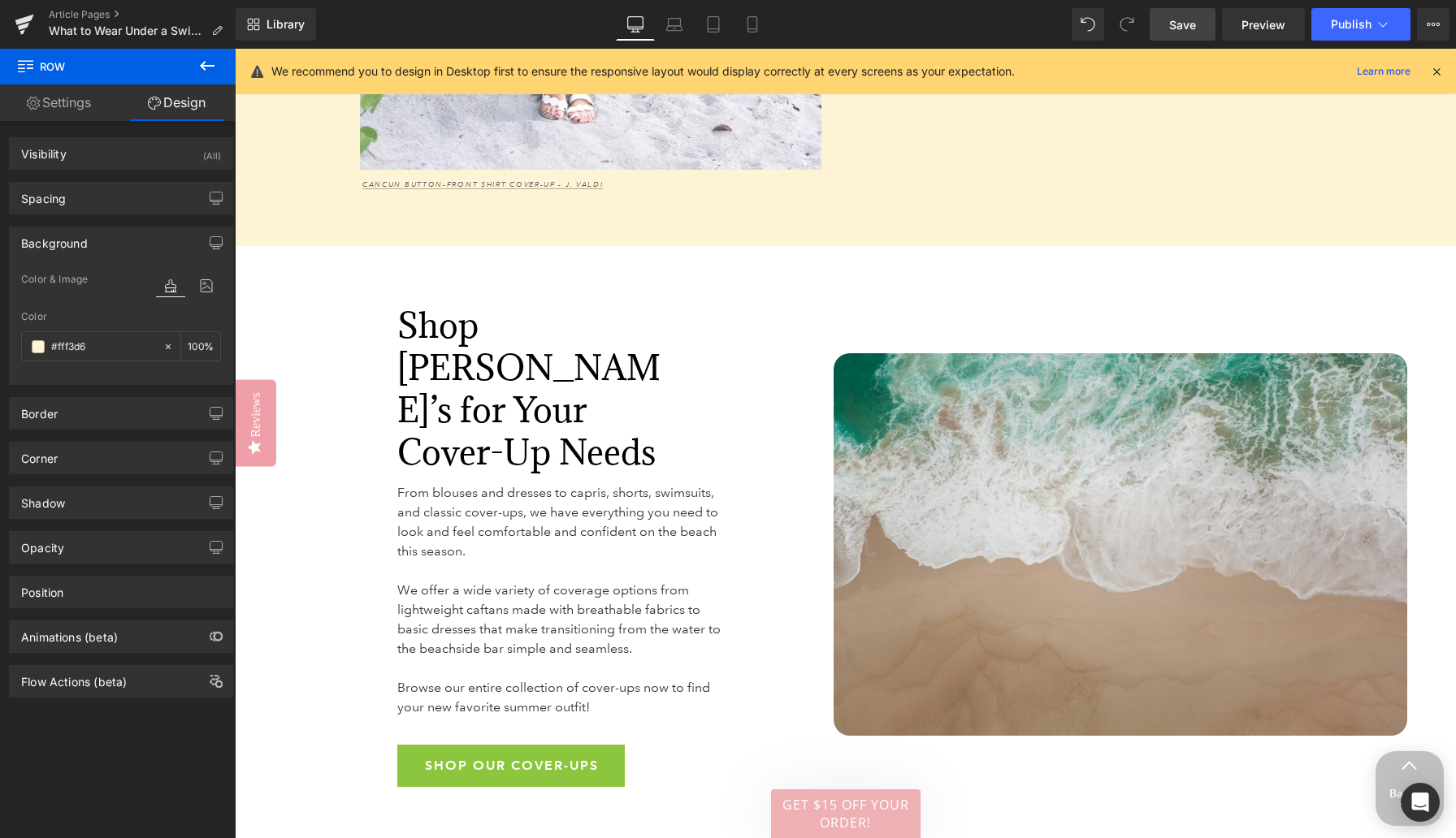
click at [1133, 21] on span "Save" at bounding box center [1181, 25] width 27 height 17
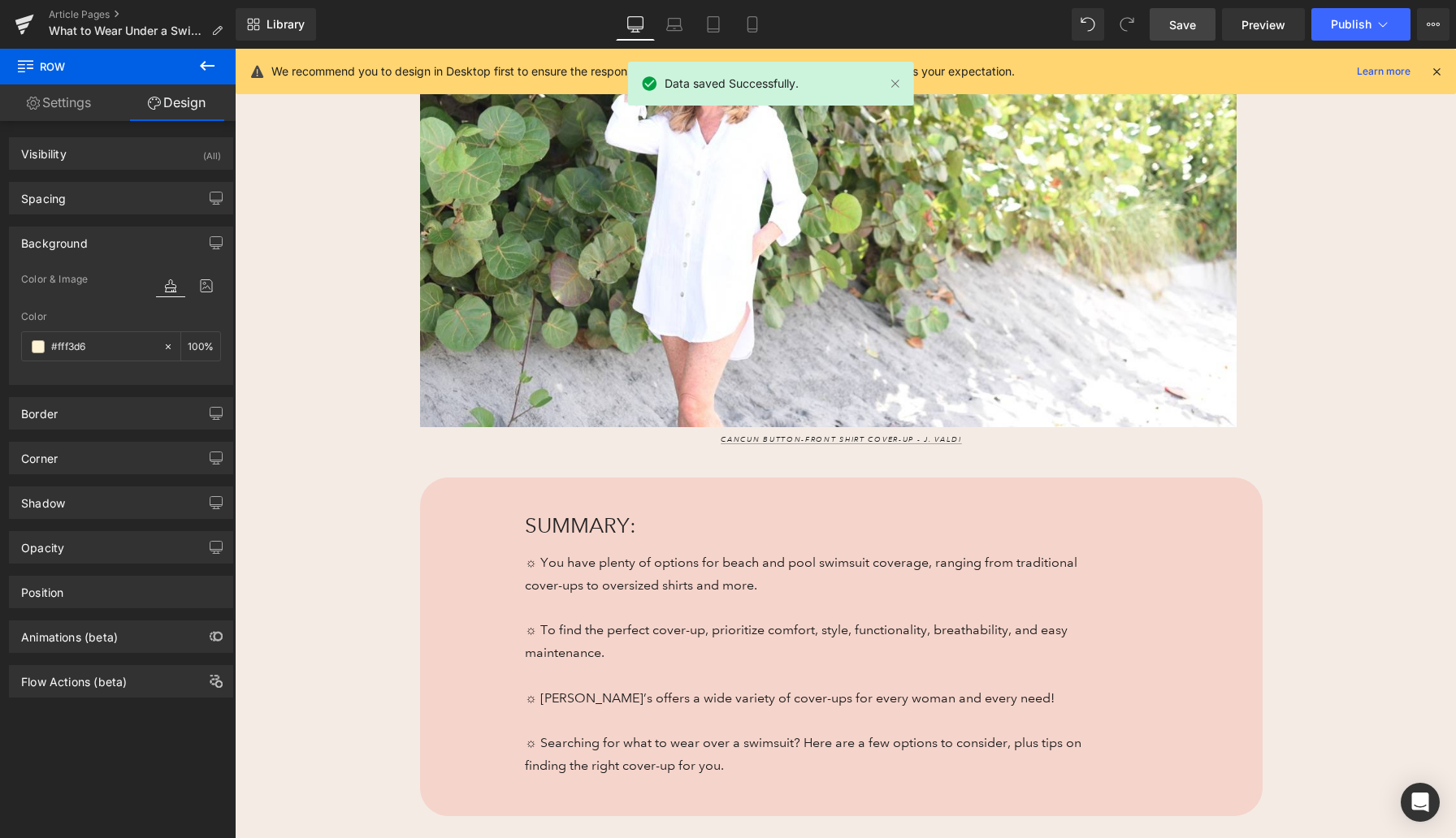
scroll to position [0, 0]
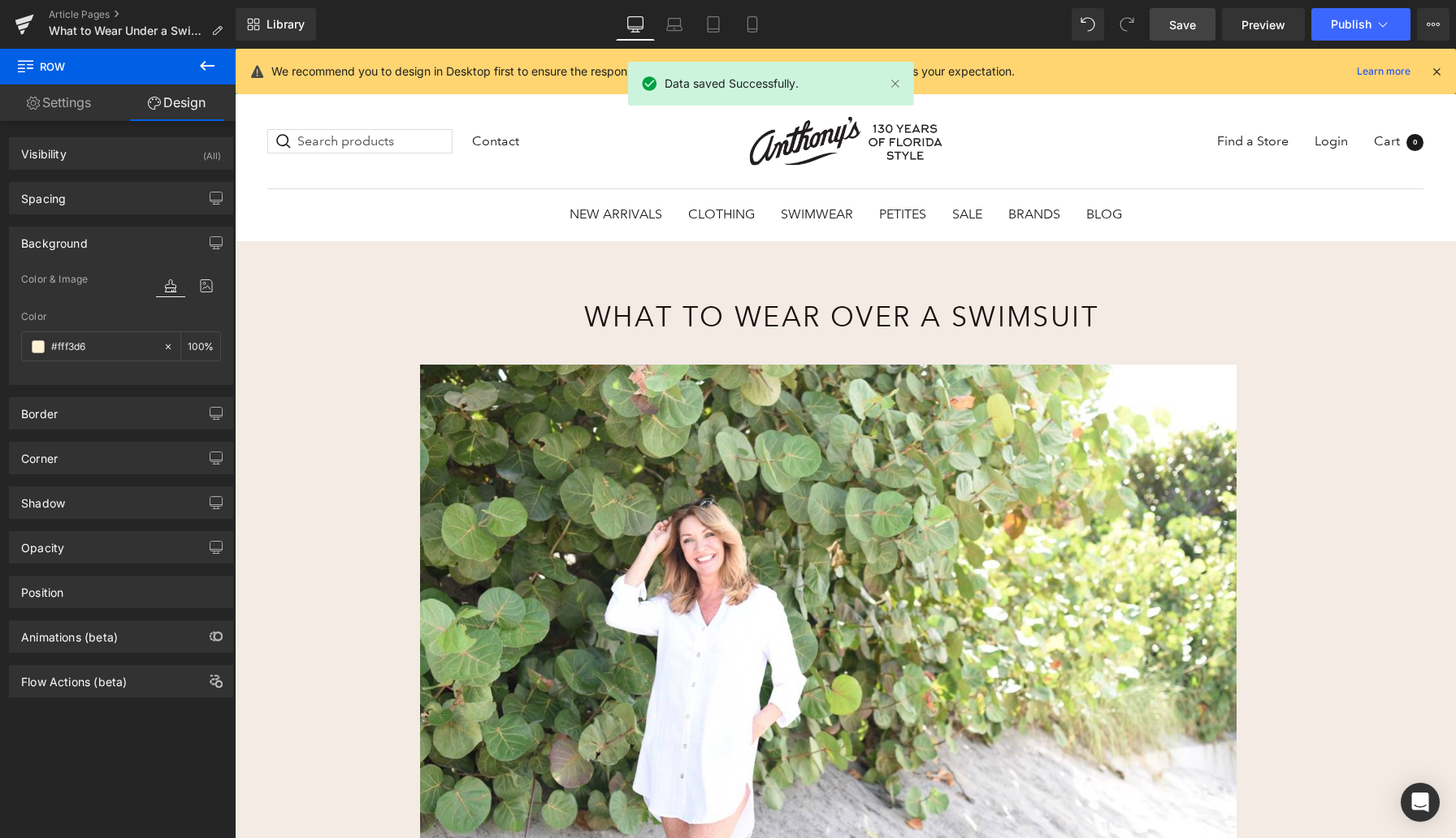
click at [1133, 24] on link "Save" at bounding box center [1182, 25] width 66 height 33
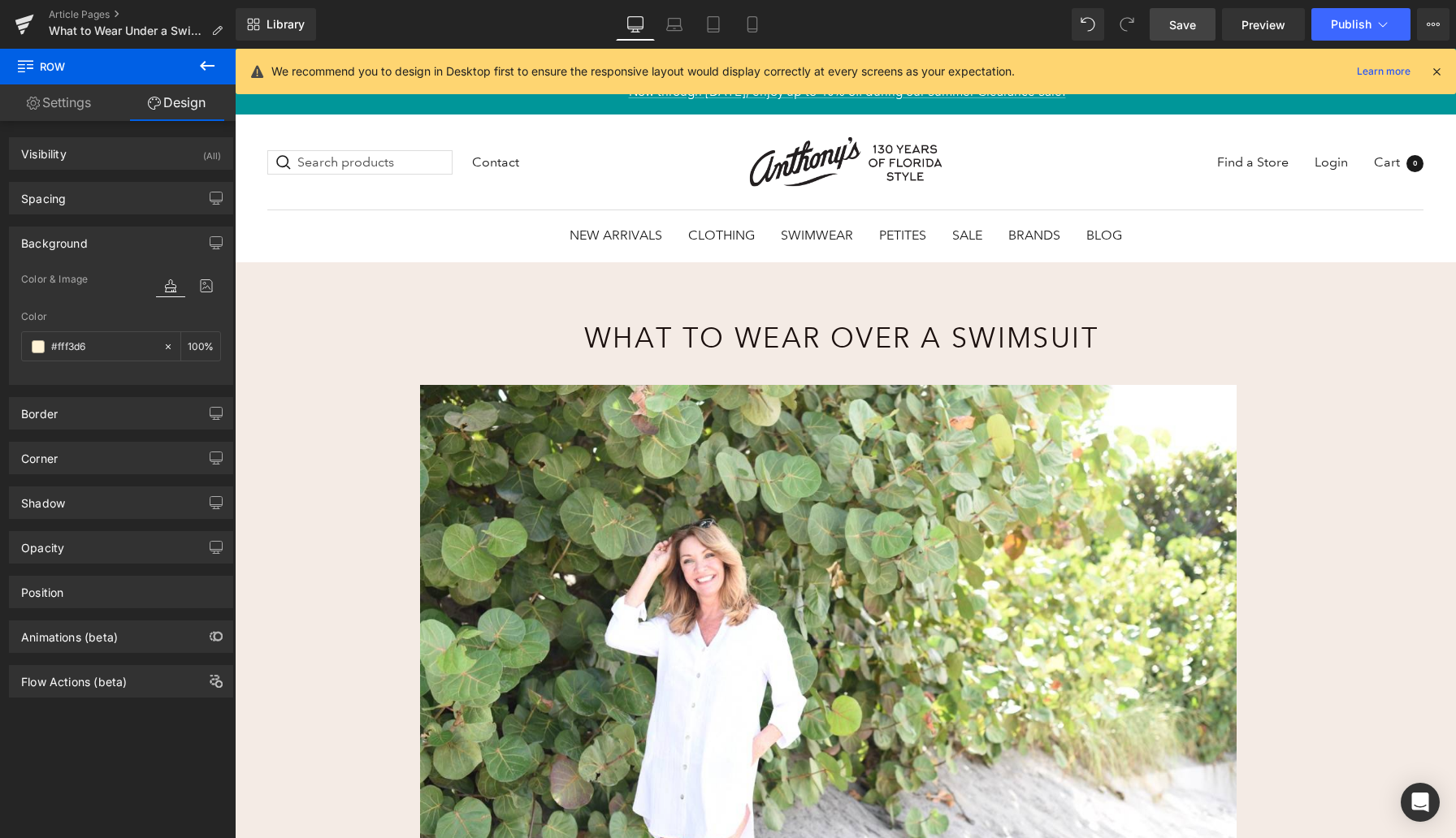
click at [1133, 21] on link "Save" at bounding box center [1182, 25] width 66 height 33
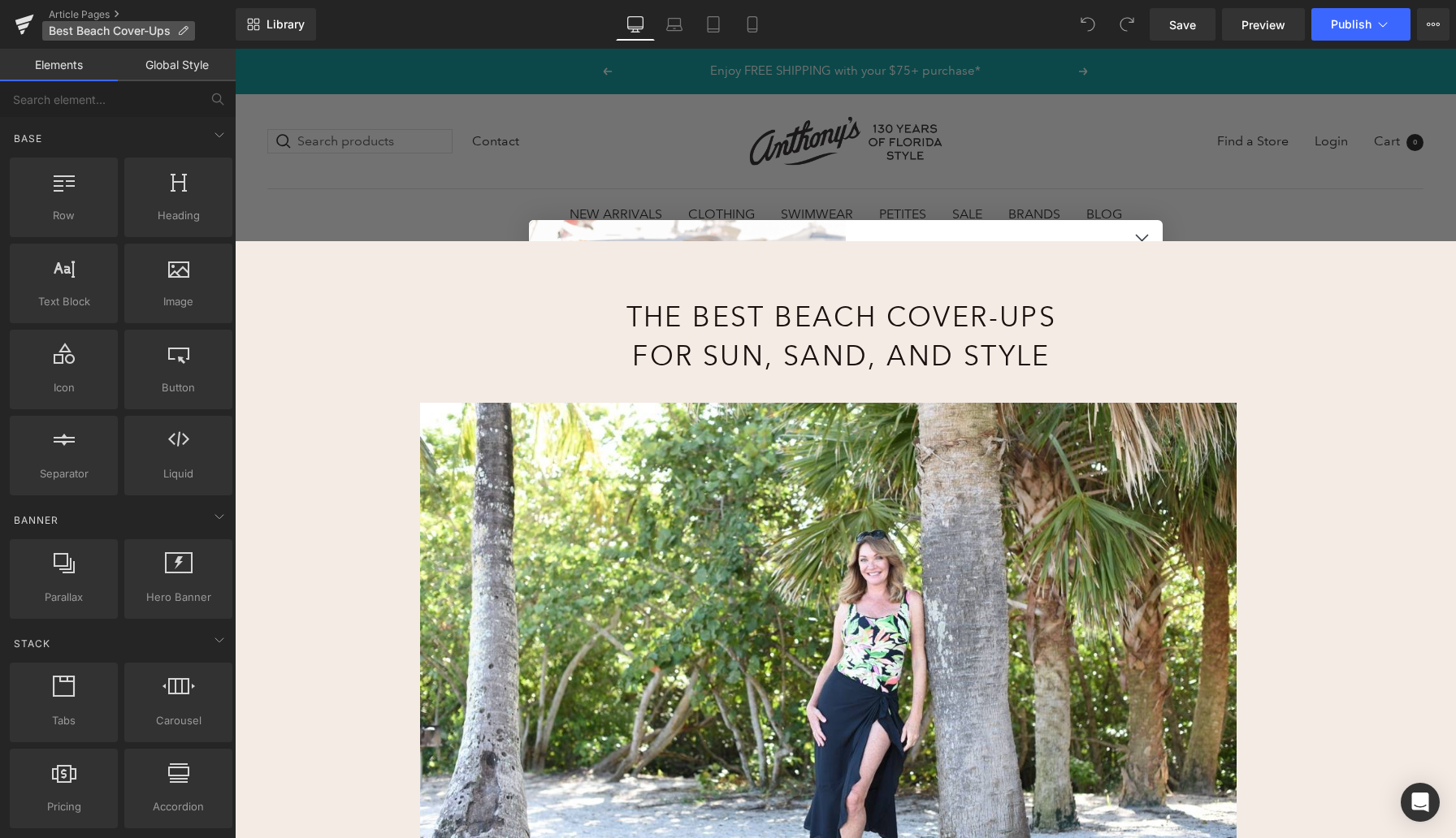
click at [104, 26] on span "Best Beach Cover-Ups" at bounding box center [109, 31] width 122 height 13
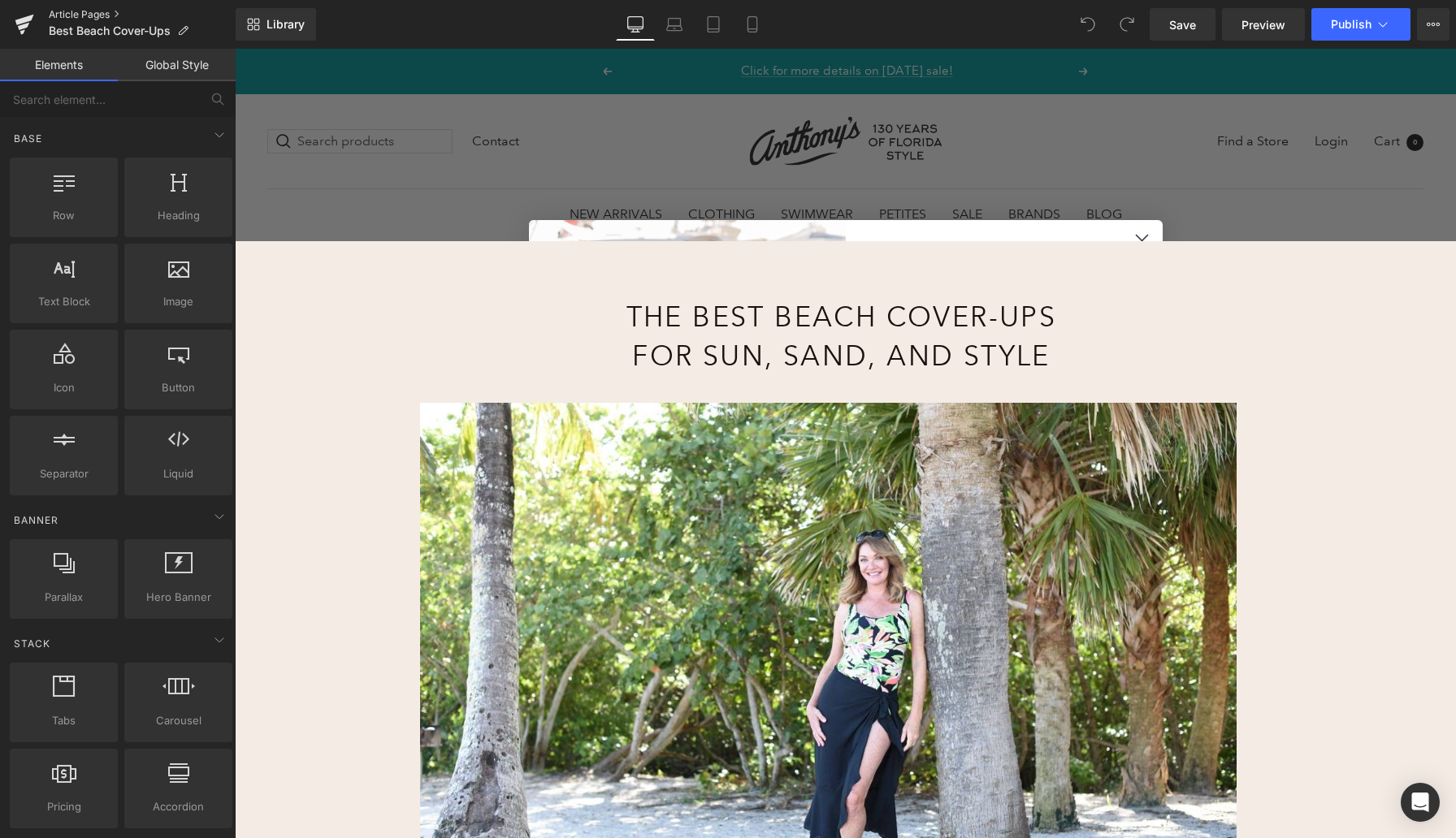
click at [98, 17] on link "Article Pages" at bounding box center [142, 15] width 187 height 13
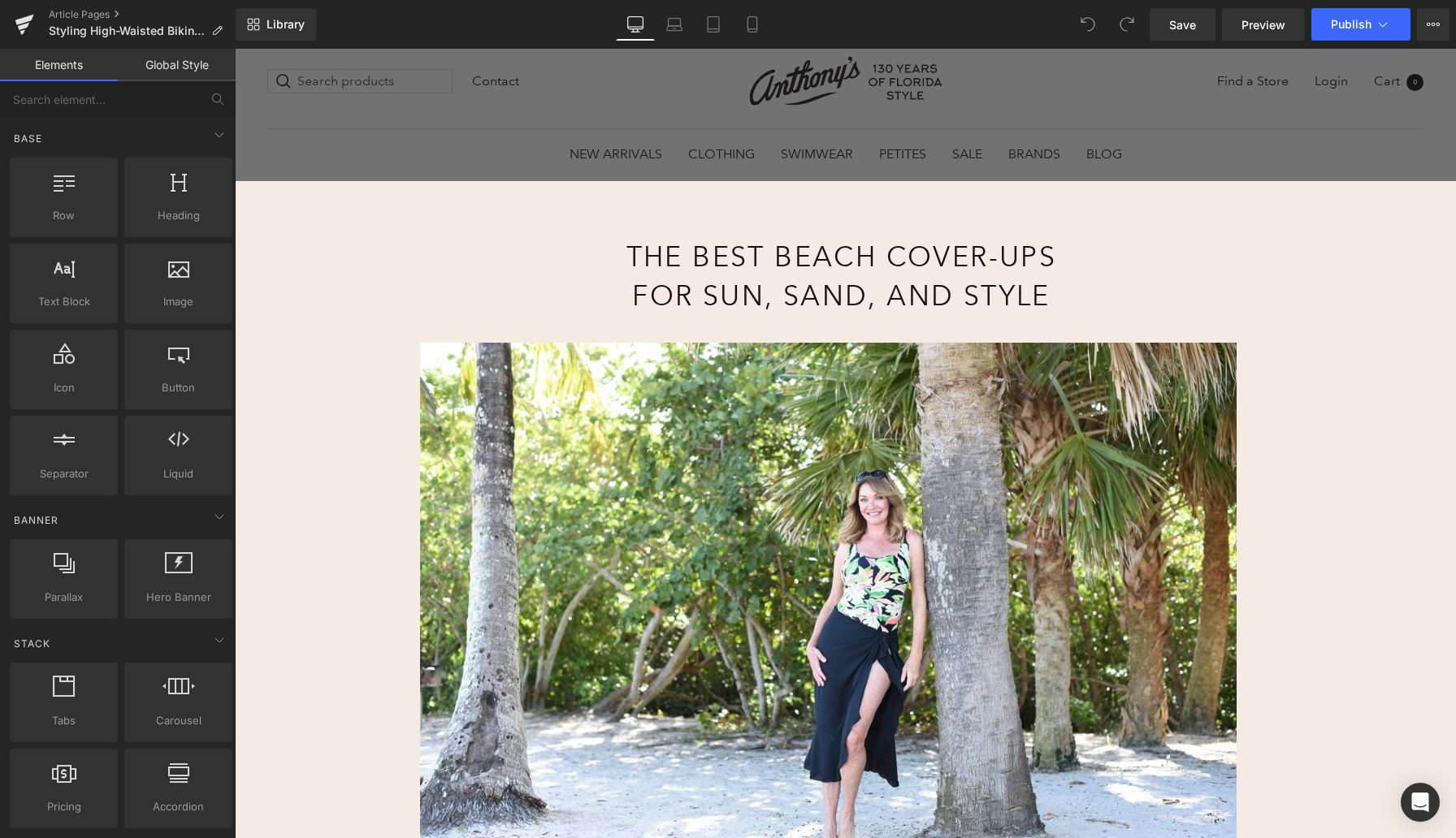
scroll to position [64, 0]
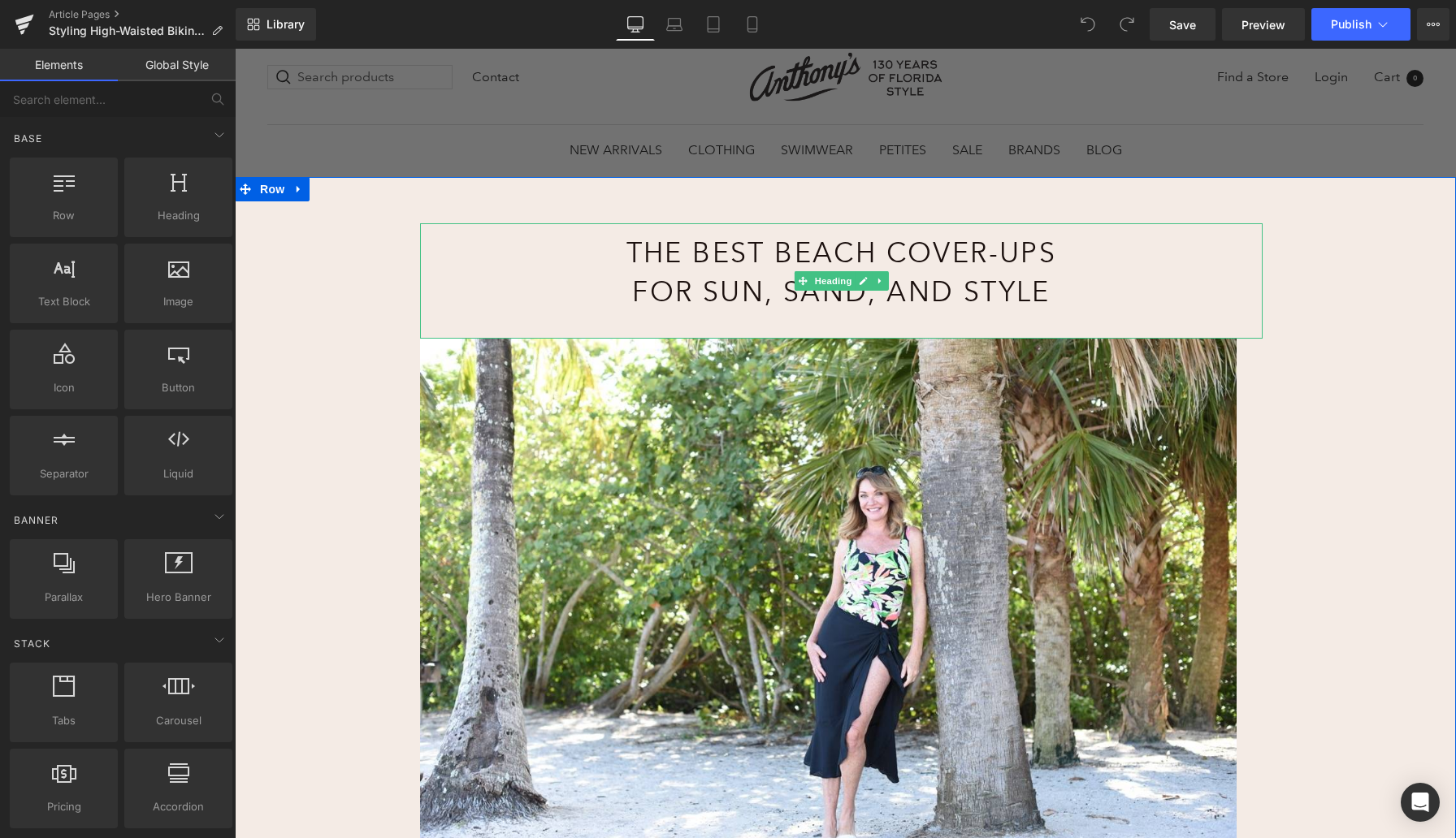
click at [706, 261] on h1 "The Best Beach Cover-Ups for Sun, Sand, and Style" at bounding box center [841, 273] width 642 height 77
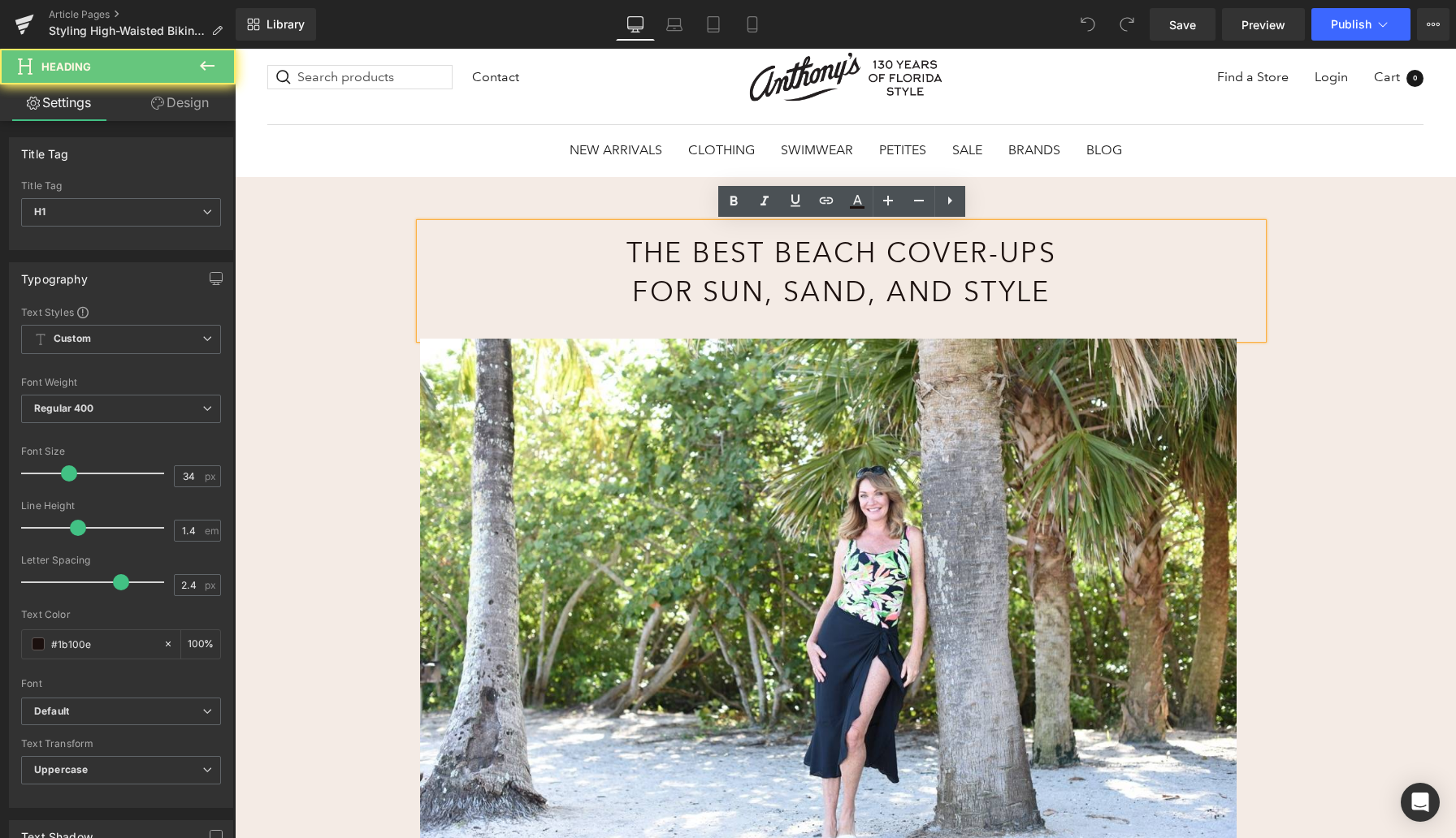
click at [706, 261] on h1 "The Best Beach Cover-Ups for Sun, Sand, and Style" at bounding box center [841, 273] width 642 height 77
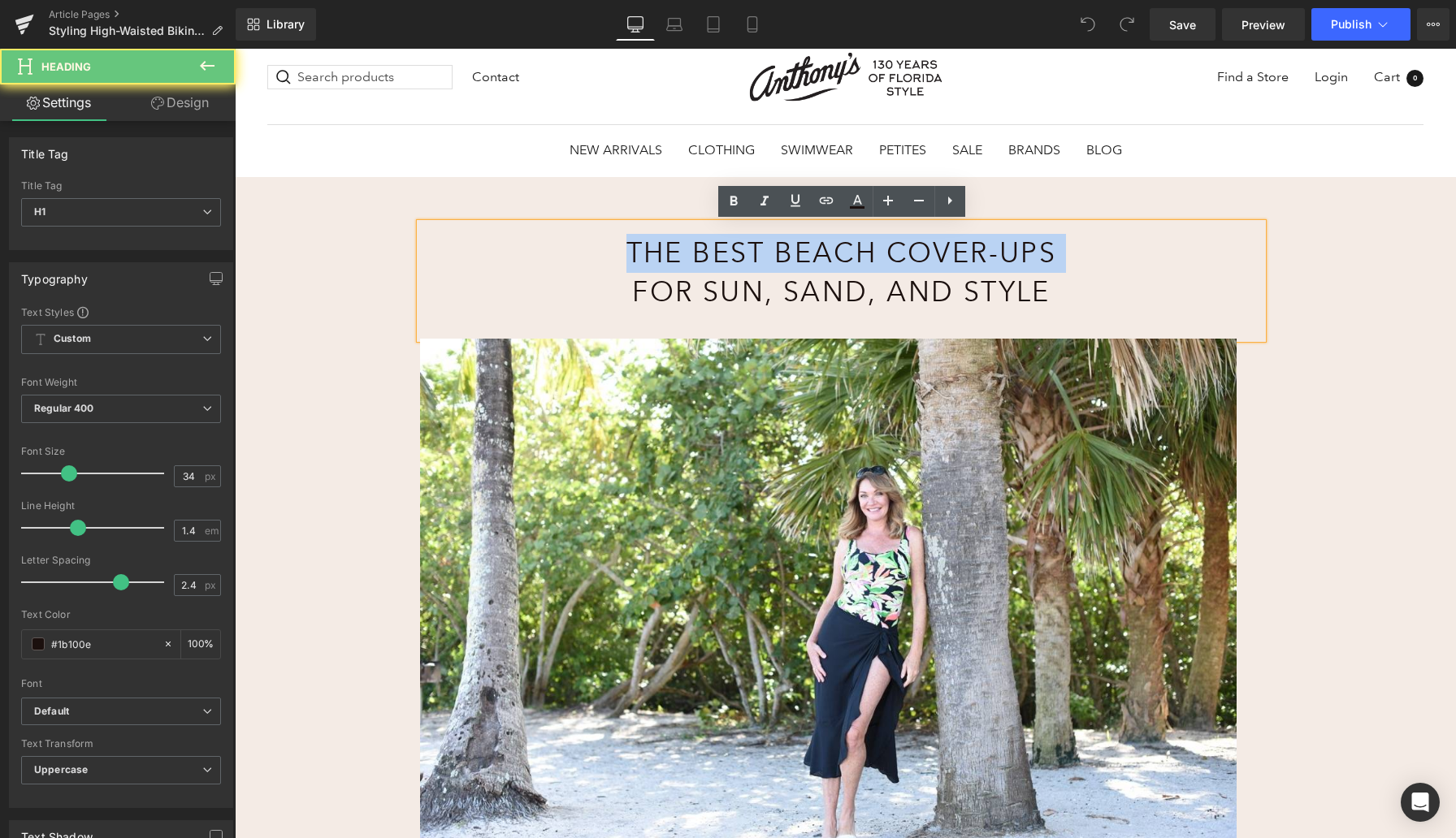
click at [706, 261] on h1 "The Best Beach Cover-Ups for Sun, Sand, and Style" at bounding box center [841, 273] width 642 height 77
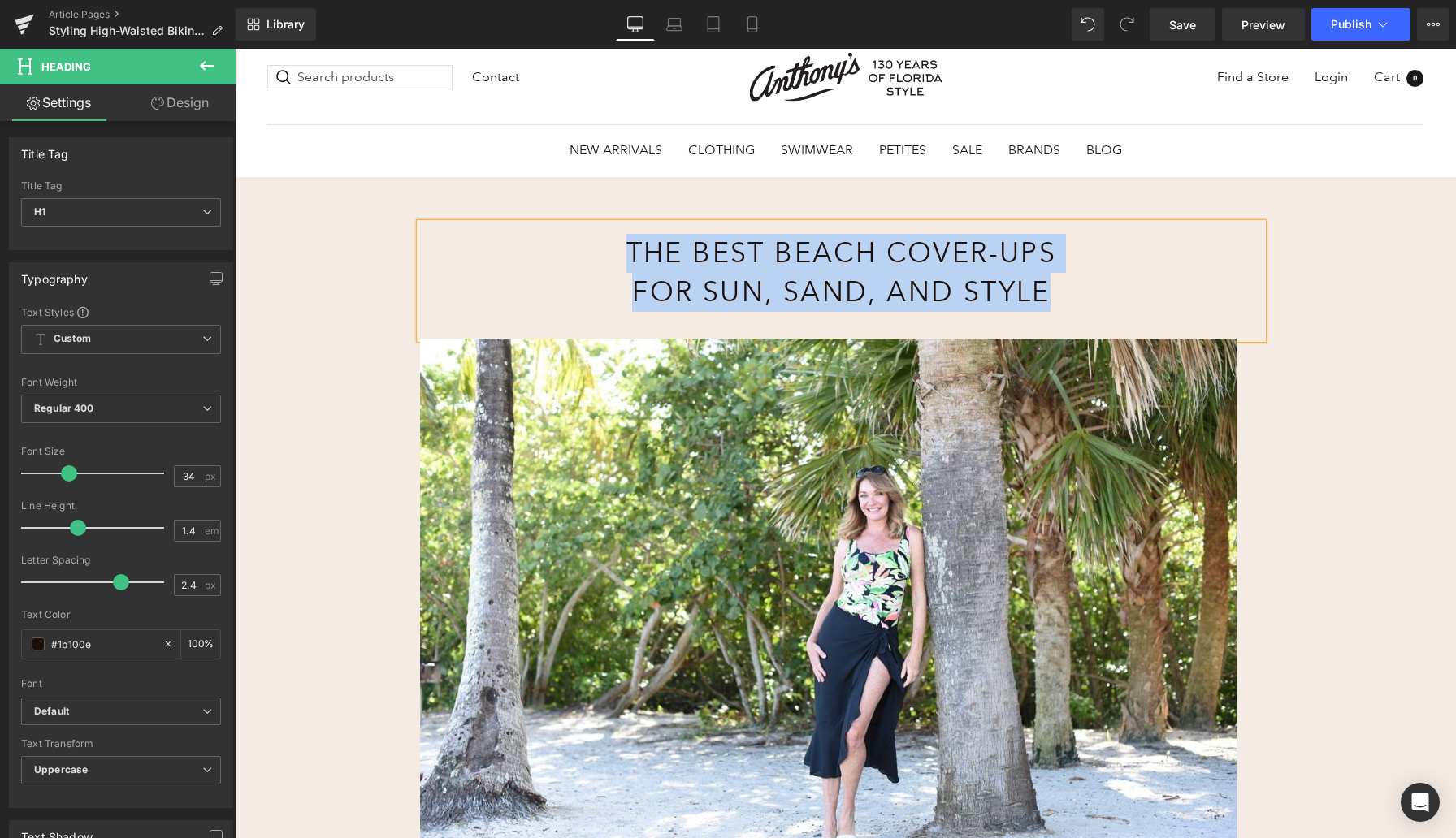
paste div
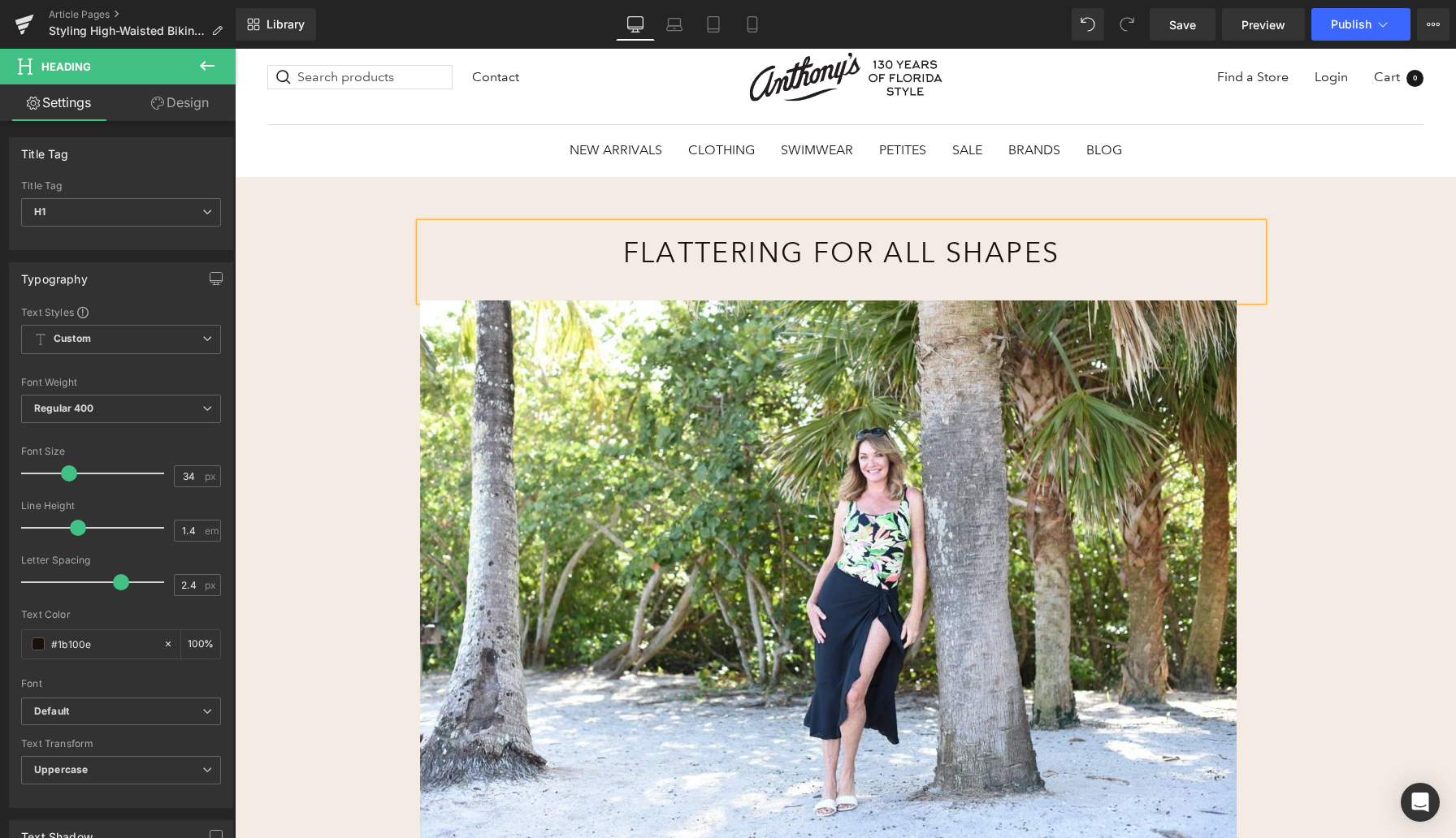
click at [391, 259] on div "Flattering for All Shapes Heading Image Rainforest Rainbow Girl Leg Swimsuit – …" at bounding box center [846, 709] width 1221 height 1064
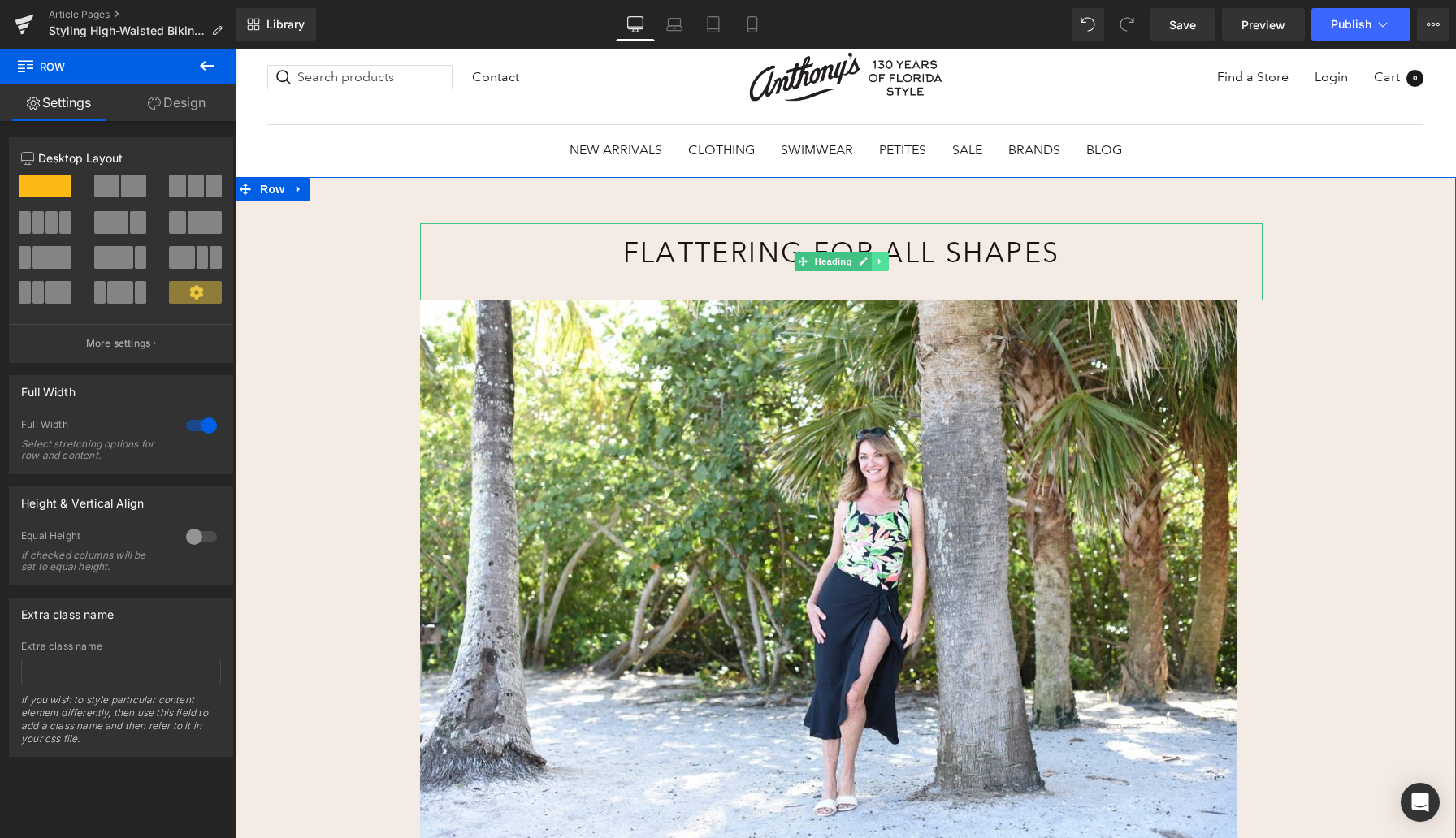
click at [879, 263] on icon at bounding box center [879, 262] width 3 height 5
click at [869, 263] on icon at bounding box center [871, 262] width 9 height 9
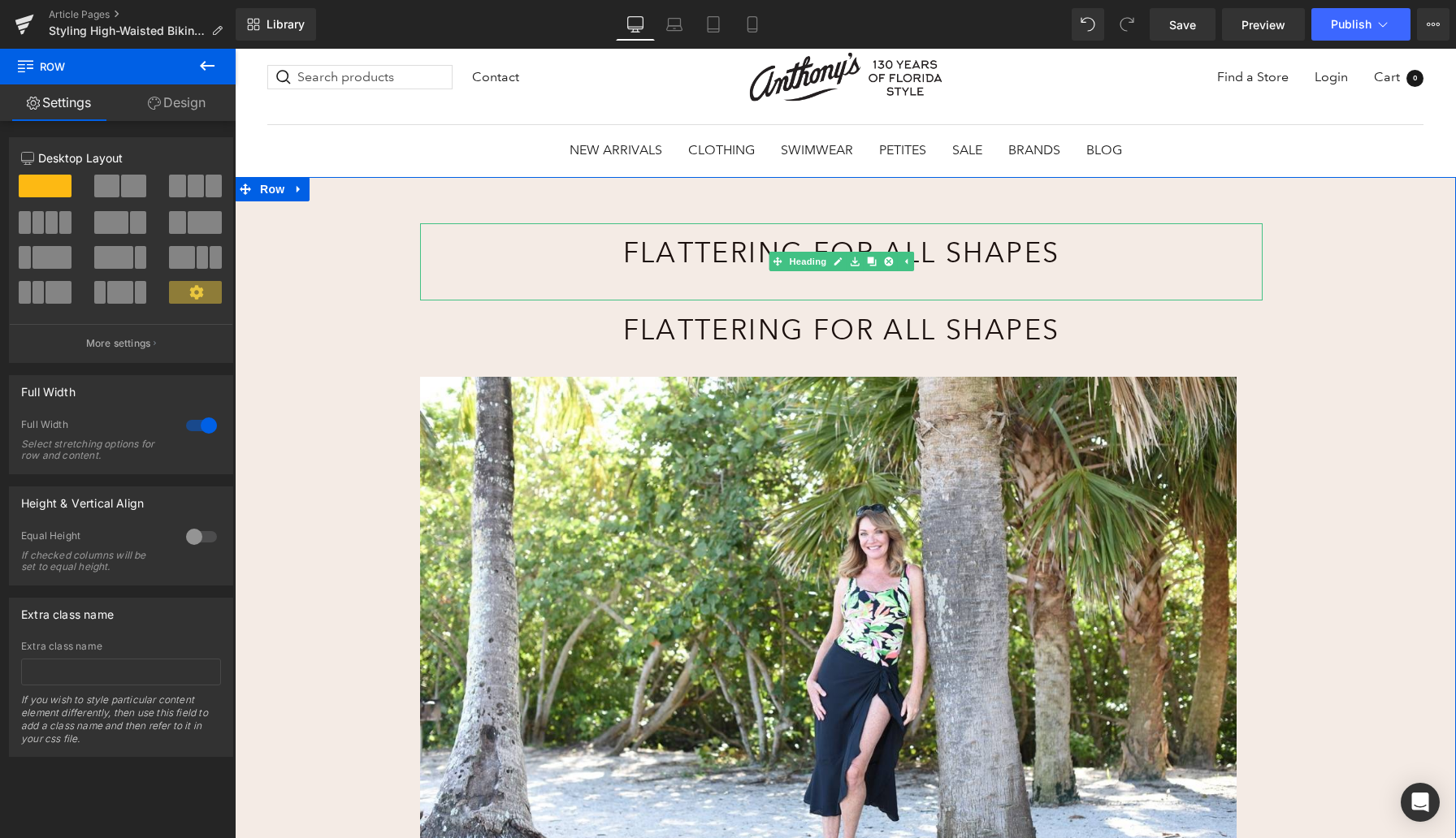
click at [695, 255] on h1 "Flattering for All Shapes" at bounding box center [841, 253] width 642 height 39
click at [694, 255] on h1 "Flattering for All Shapes" at bounding box center [841, 253] width 642 height 39
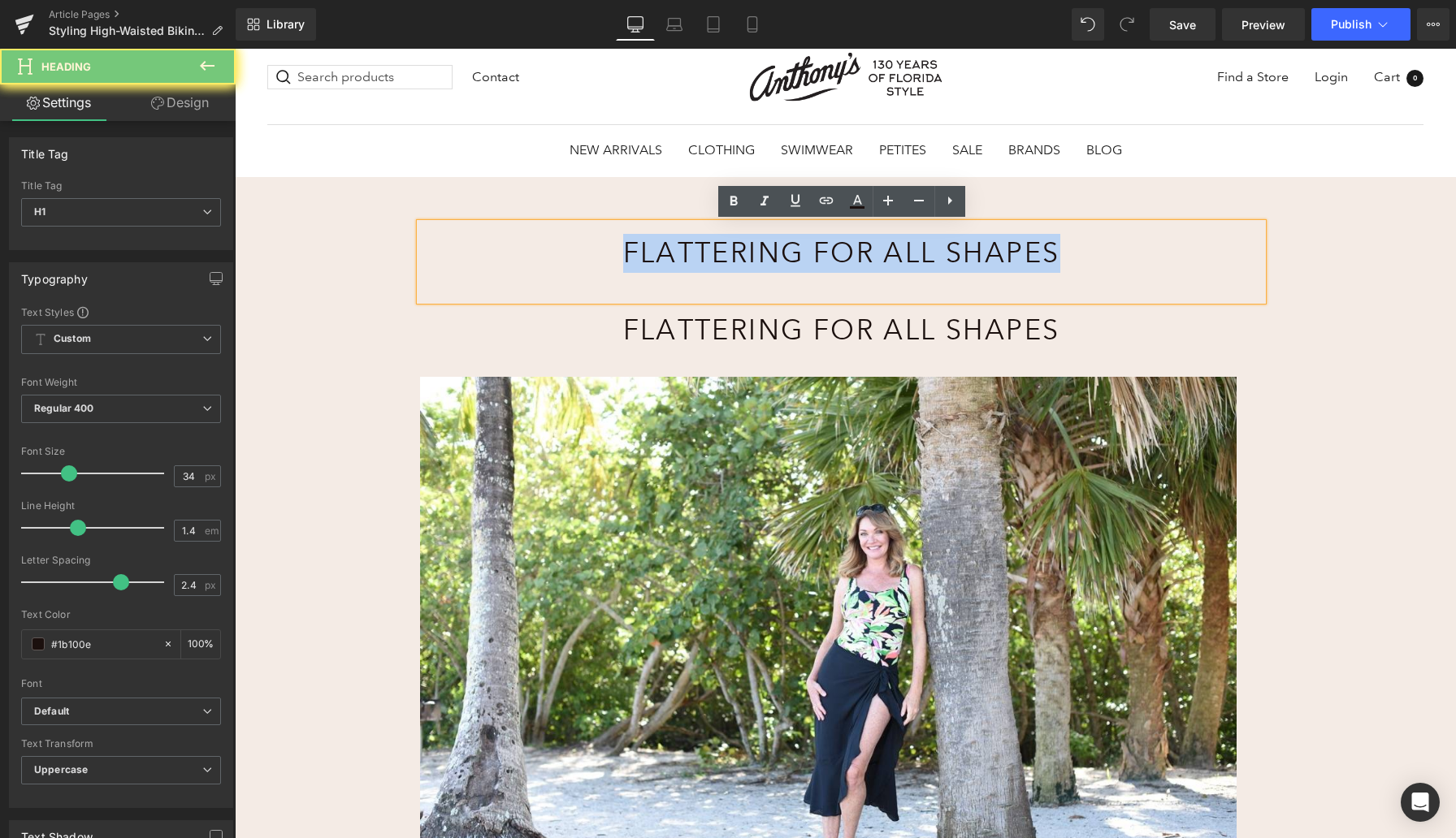
click at [694, 255] on h1 "Flattering for All Shapes" at bounding box center [841, 253] width 642 height 39
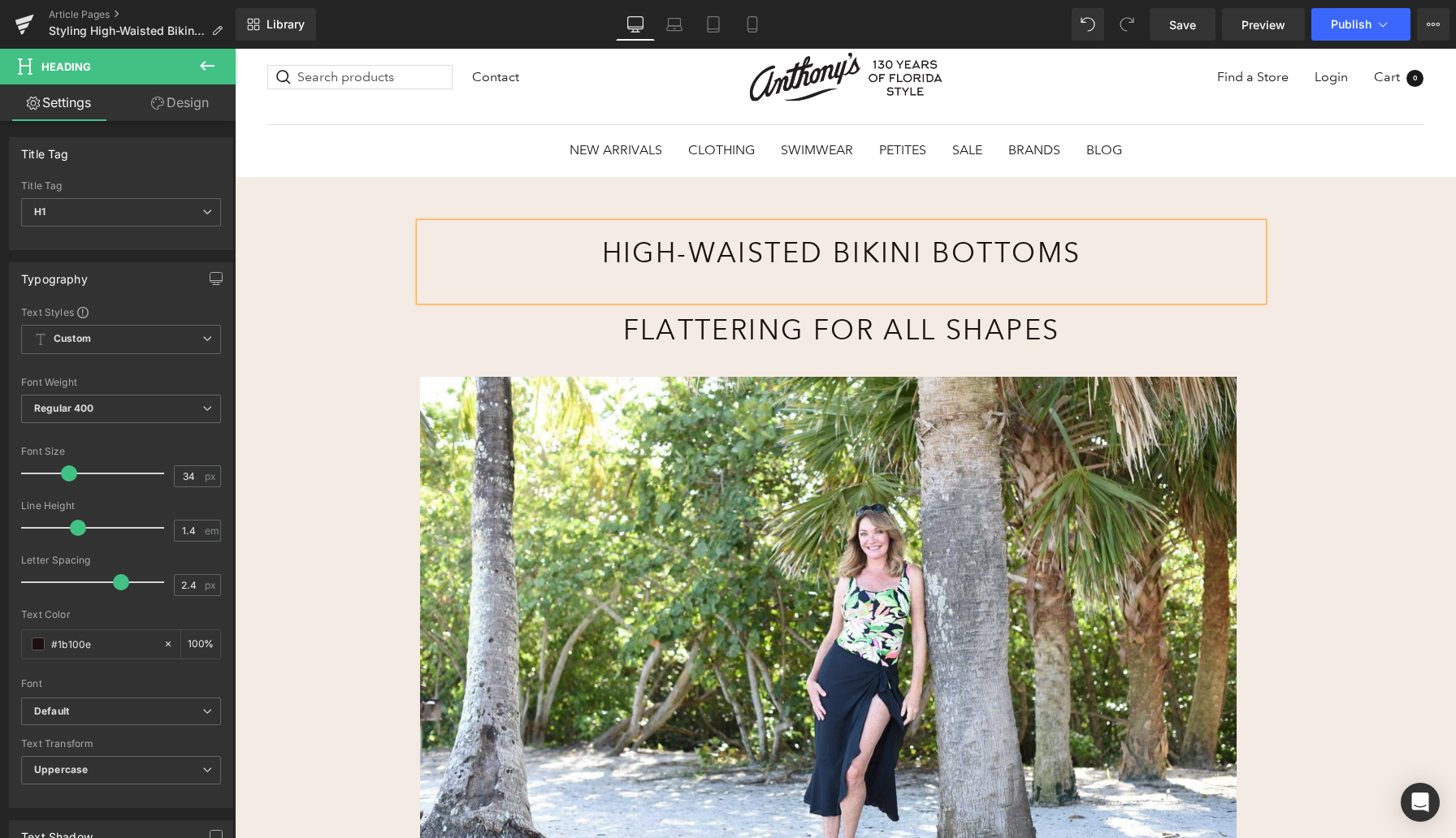
click at [717, 252] on h1 "High-Waisted Bikini Bottoms" at bounding box center [841, 253] width 642 height 39
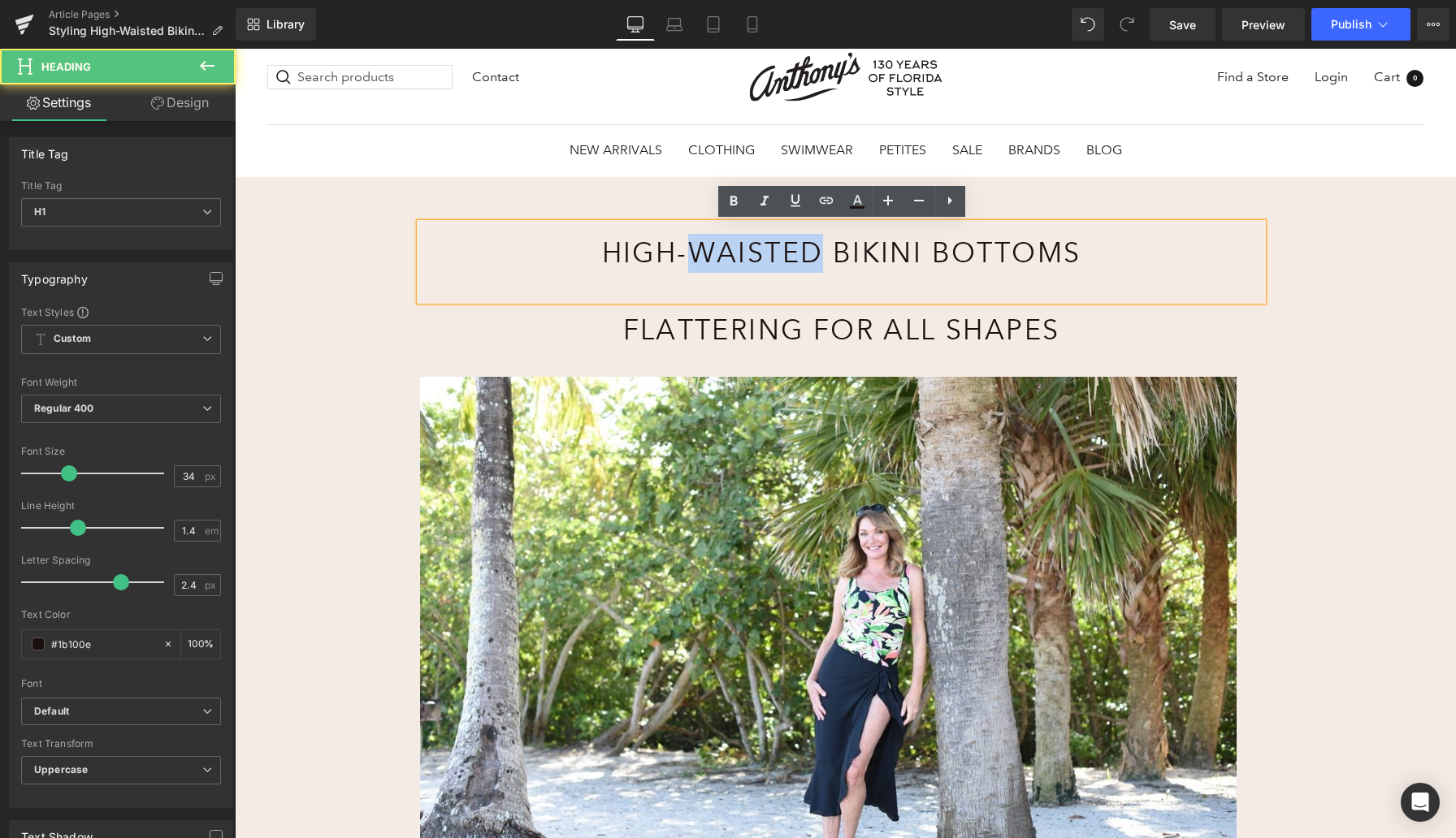
click at [717, 251] on h1 "High-Waisted Bikini Bottoms" at bounding box center [841, 253] width 642 height 39
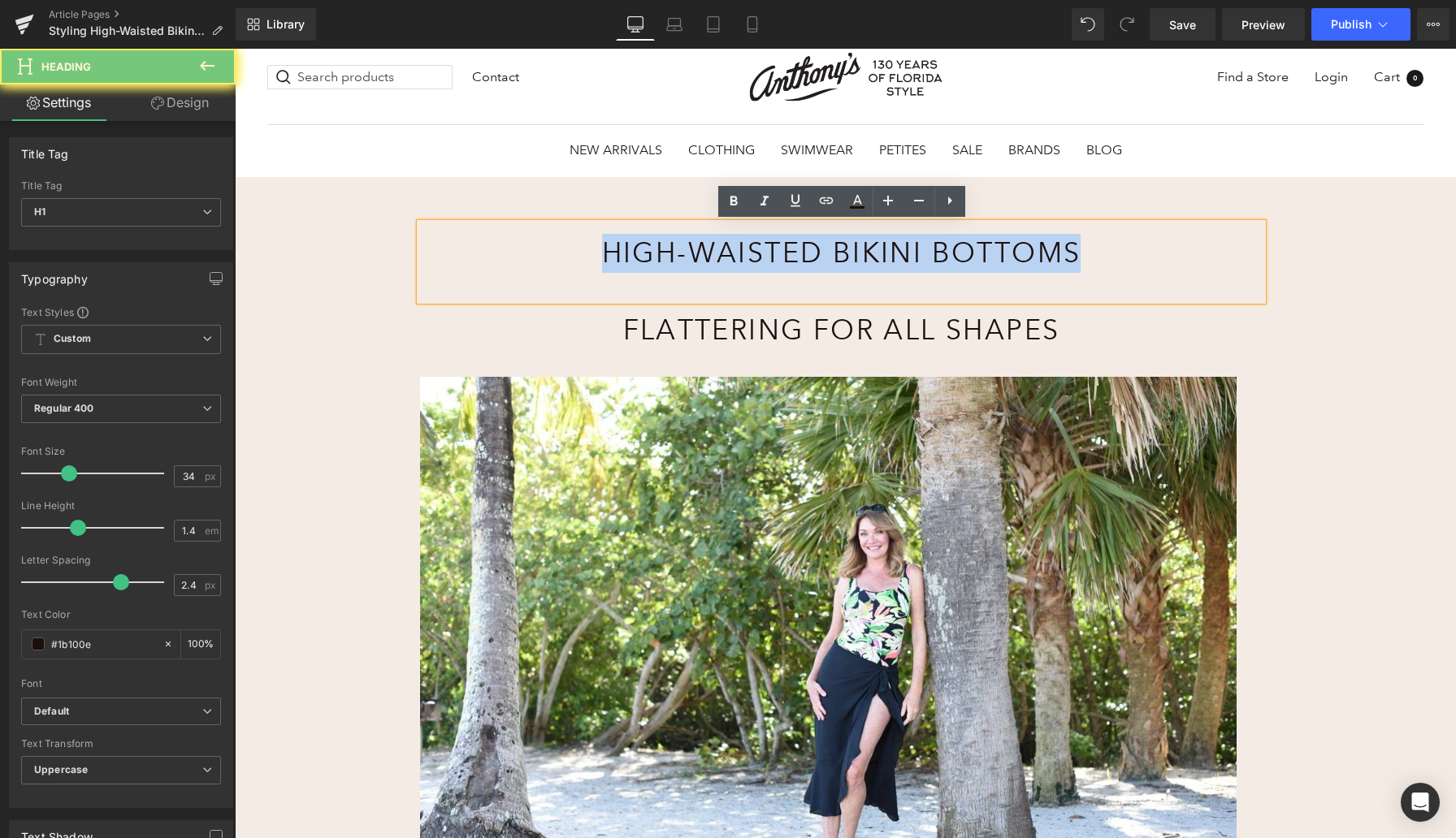
click at [717, 251] on h1 "High-Waisted Bikini Bottoms" at bounding box center [841, 253] width 642 height 39
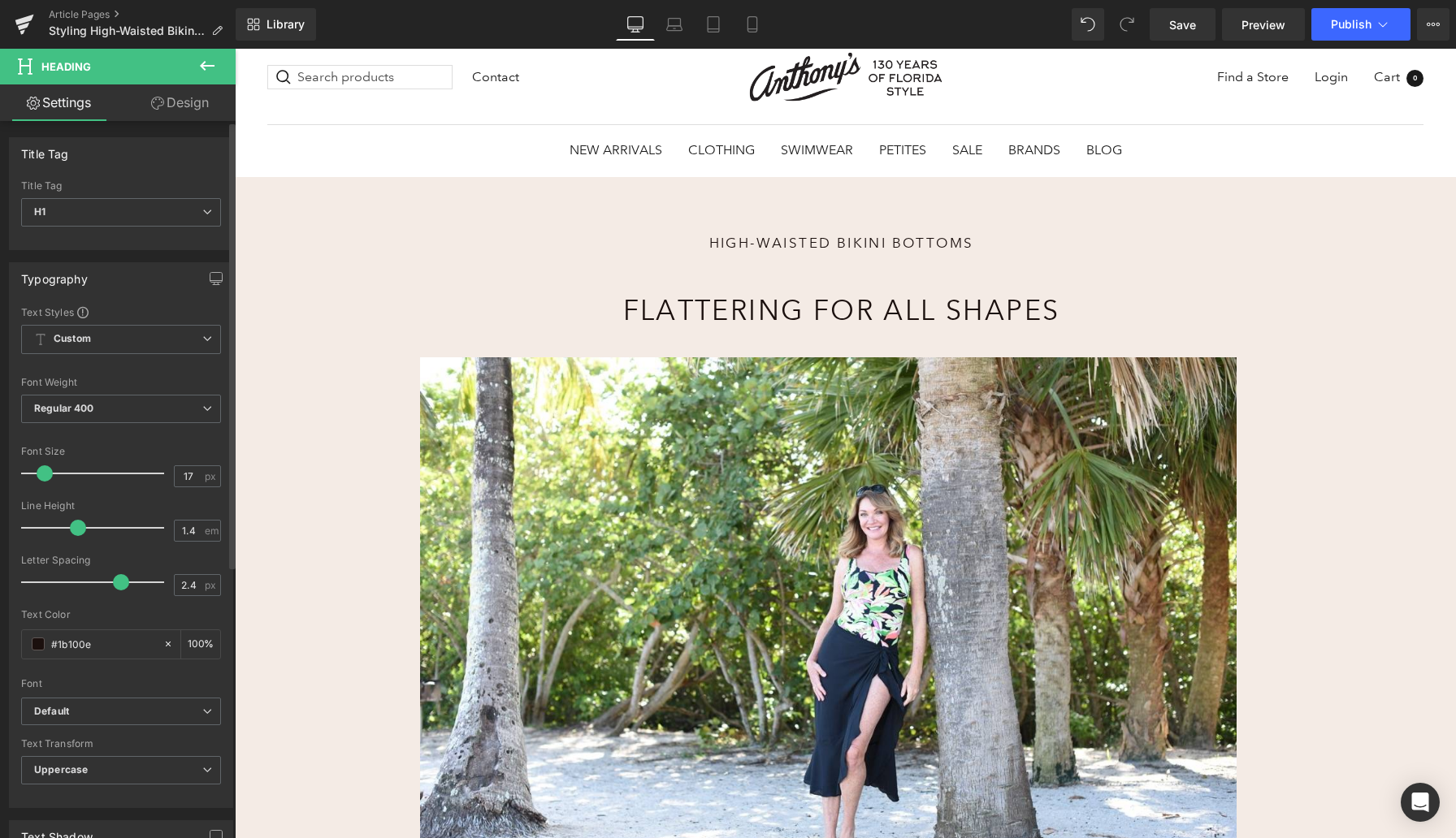
type input "16"
drag, startPoint x: 66, startPoint y: 477, endPoint x: 41, endPoint y: 478, distance: 25.0
click at [41, 477] on span at bounding box center [44, 474] width 16 height 16
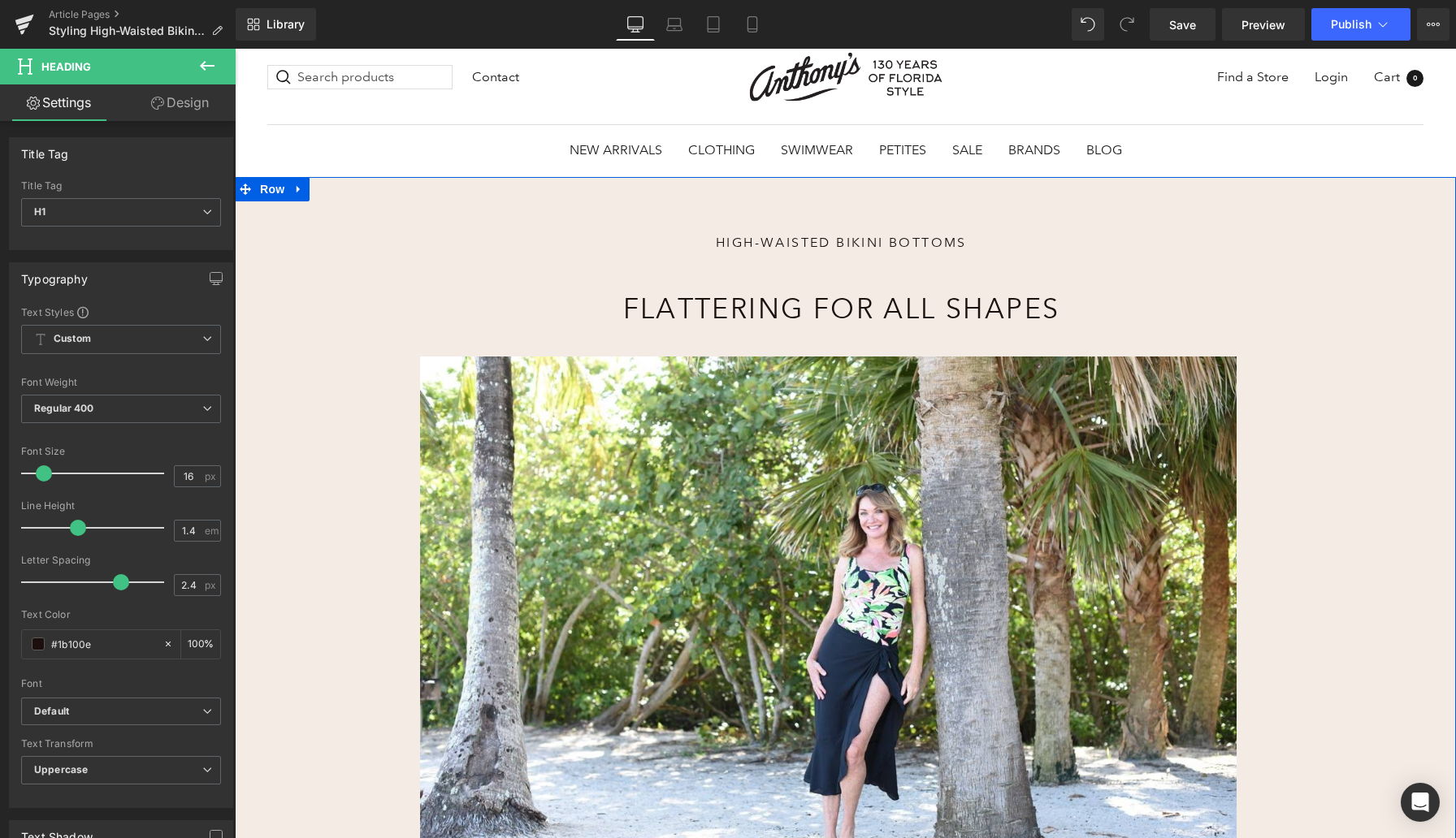
click at [282, 337] on div "High-Waisted Bikini Bottoms Heading Flattering for All Shapes Heading Image Rai…" at bounding box center [846, 737] width 1221 height 1120
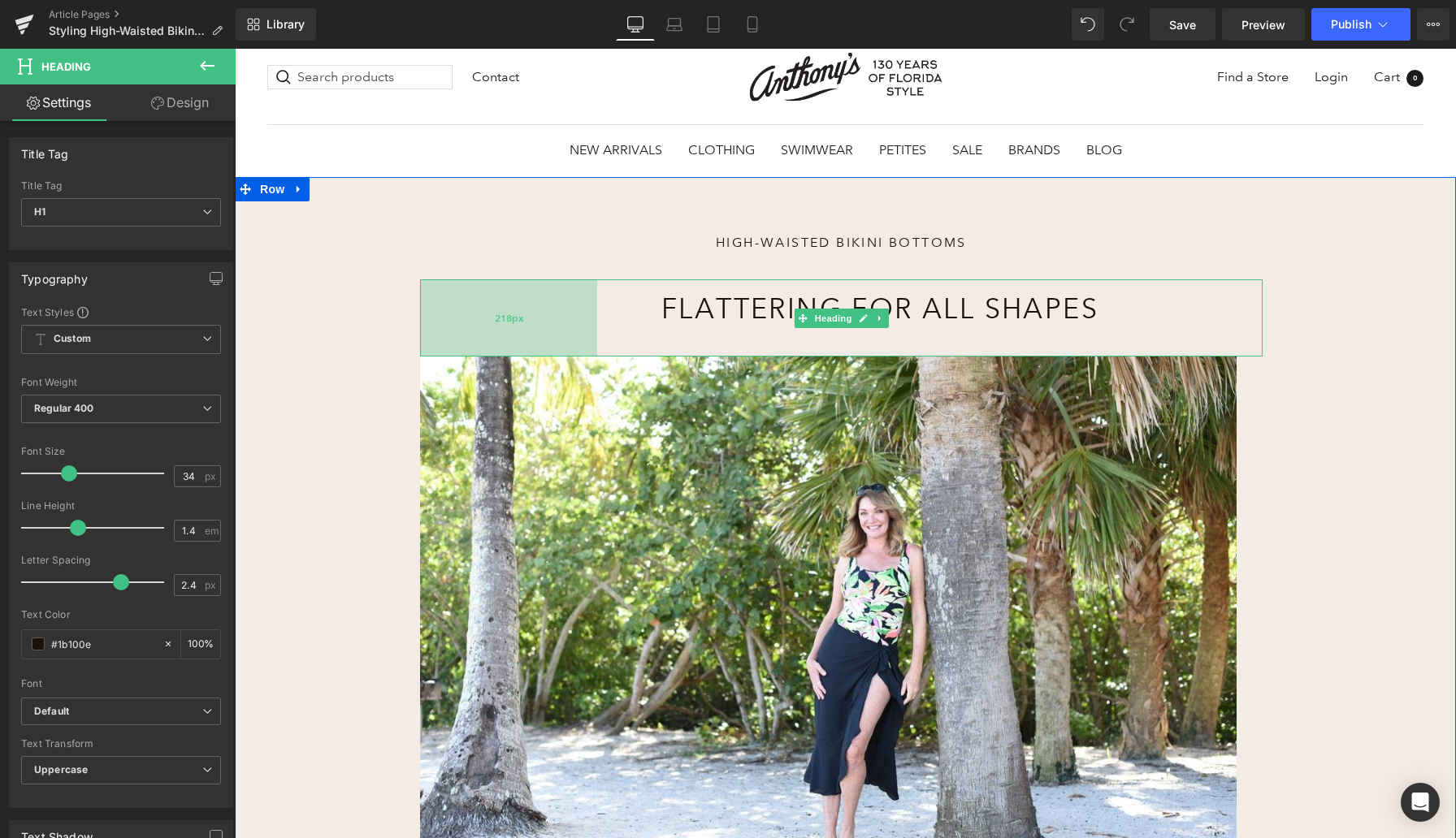
drag, startPoint x: 421, startPoint y: 308, endPoint x: 498, endPoint y: 307, distance: 77.0
click at [498, 307] on div "218px" at bounding box center [509, 317] width 178 height 77
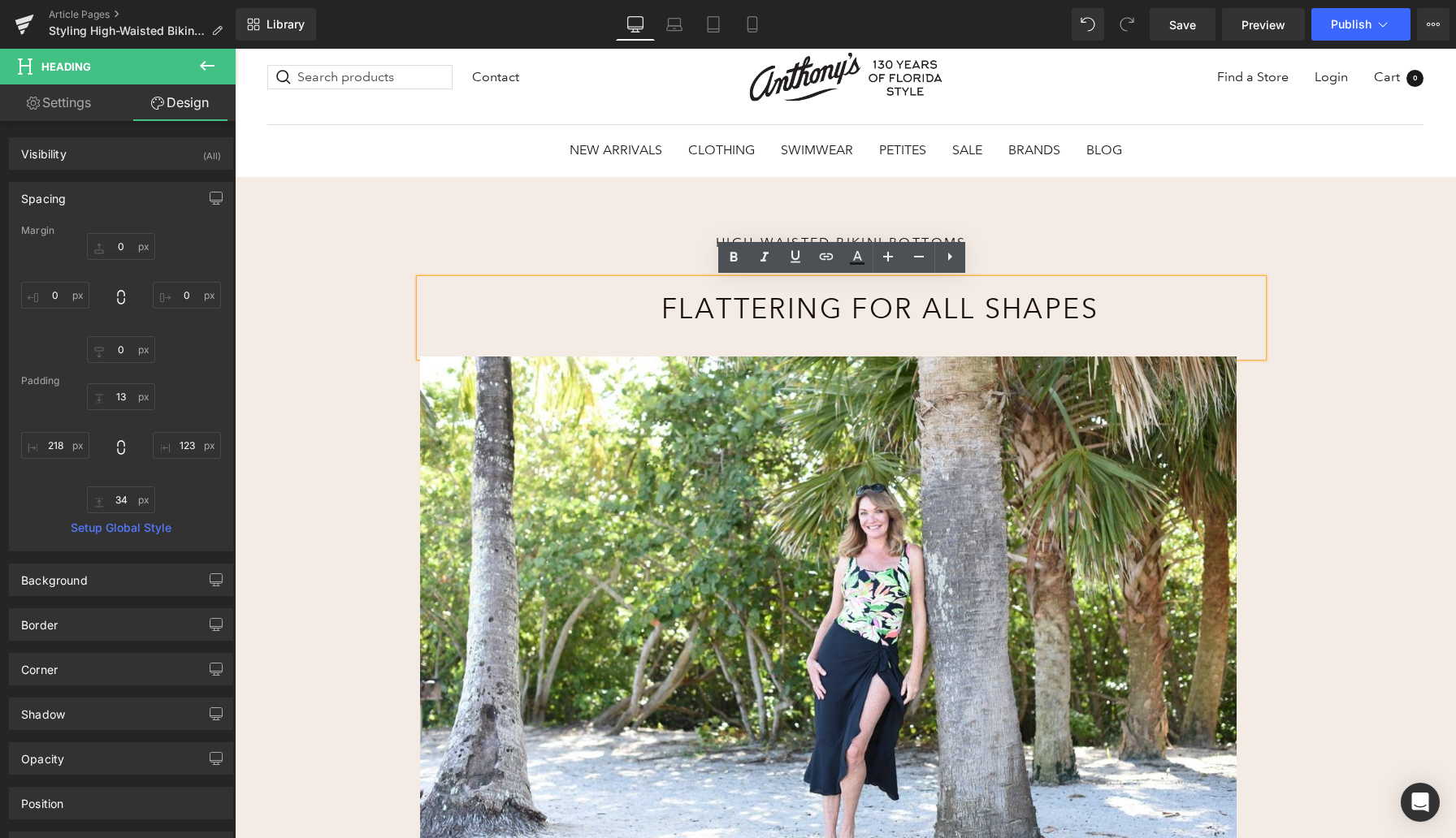
click at [315, 387] on div "High-Waisted Bikini Bottoms Heading Flattering for All Shapes Heading 218px Ima…" at bounding box center [846, 737] width 1221 height 1120
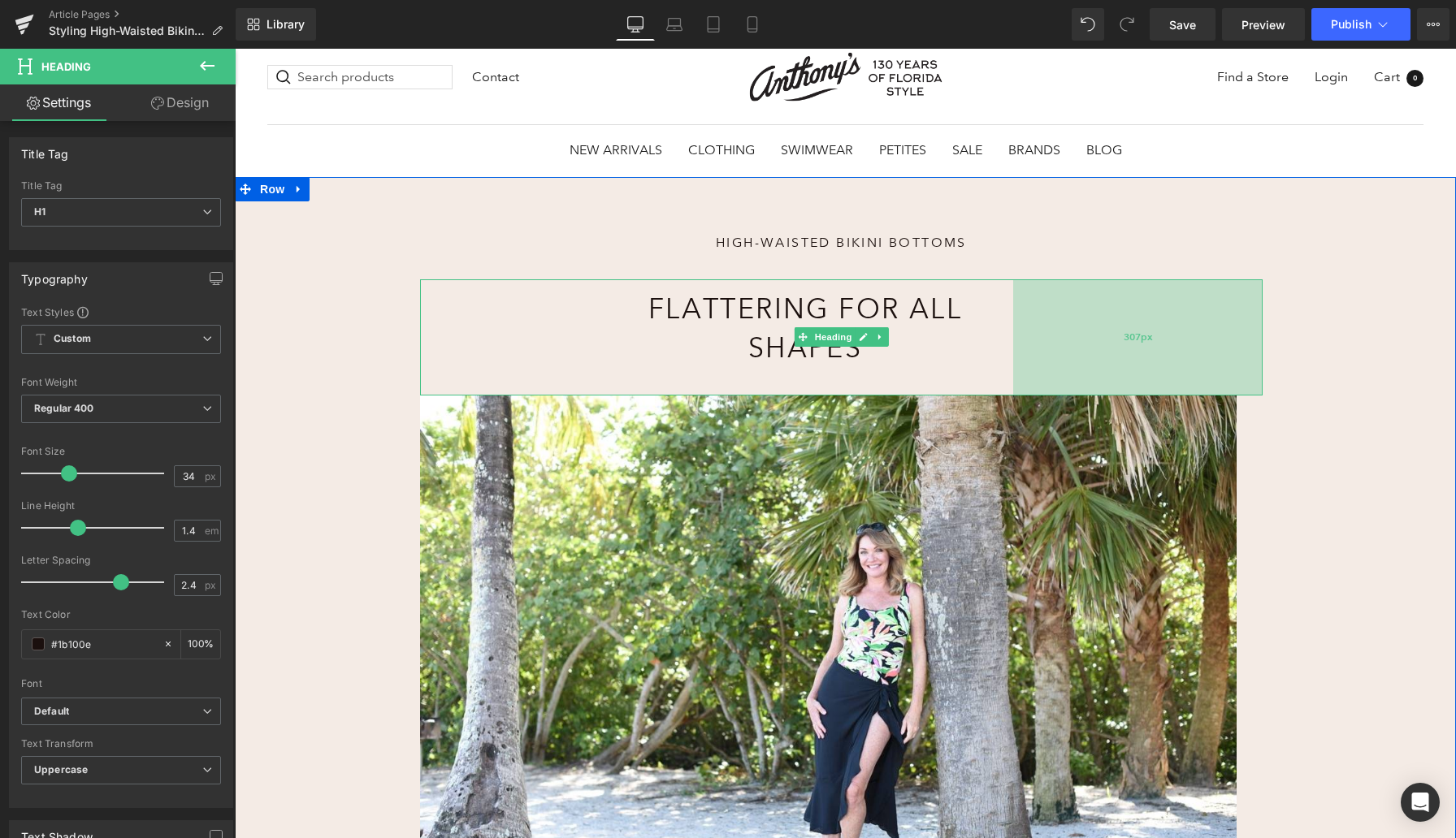
drag, startPoint x: 1259, startPoint y: 310, endPoint x: 1110, endPoint y: 329, distance: 150.2
click at [1110, 329] on div "307px" at bounding box center [1138, 337] width 250 height 115
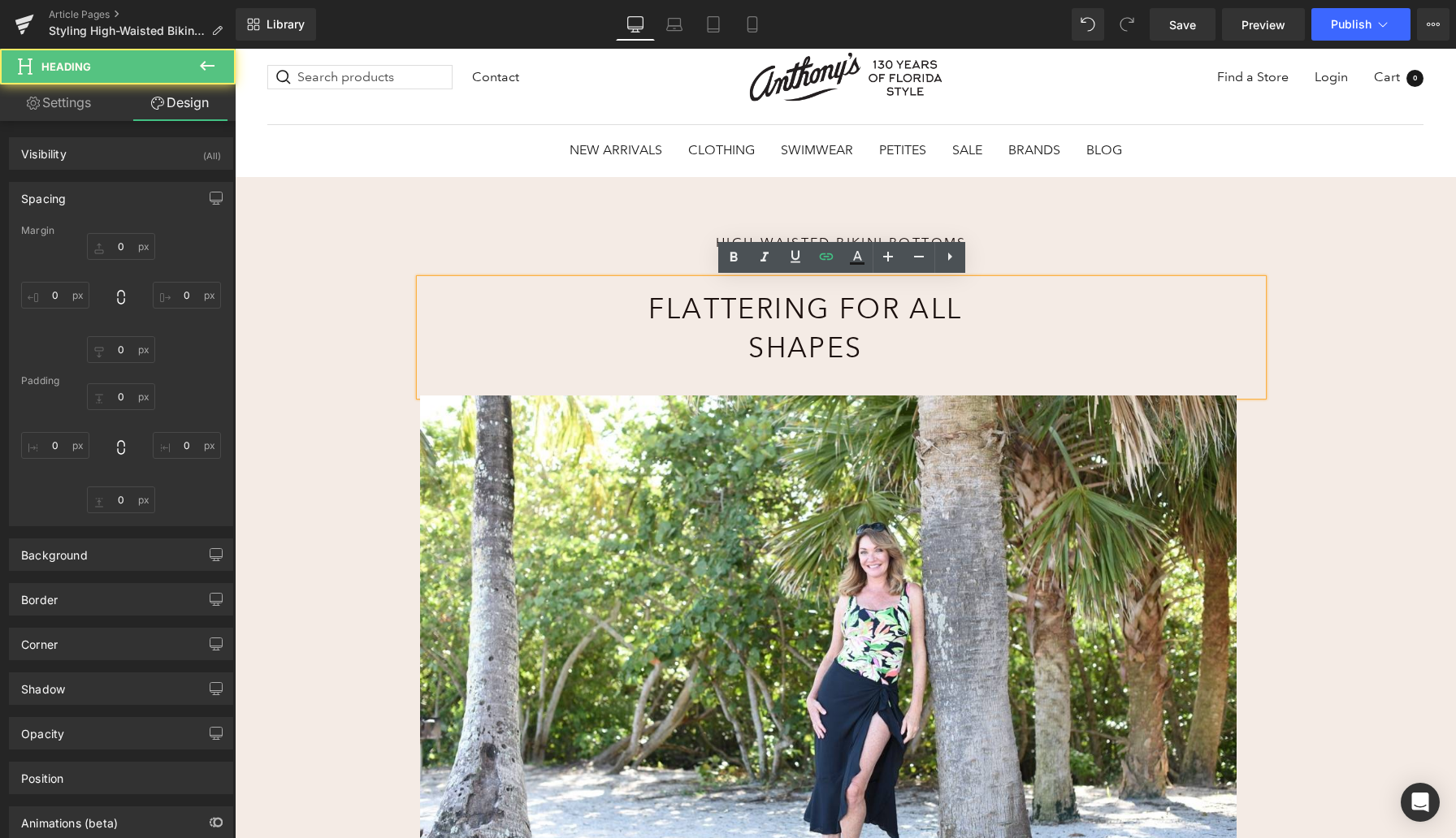
type input "0"
type input "13"
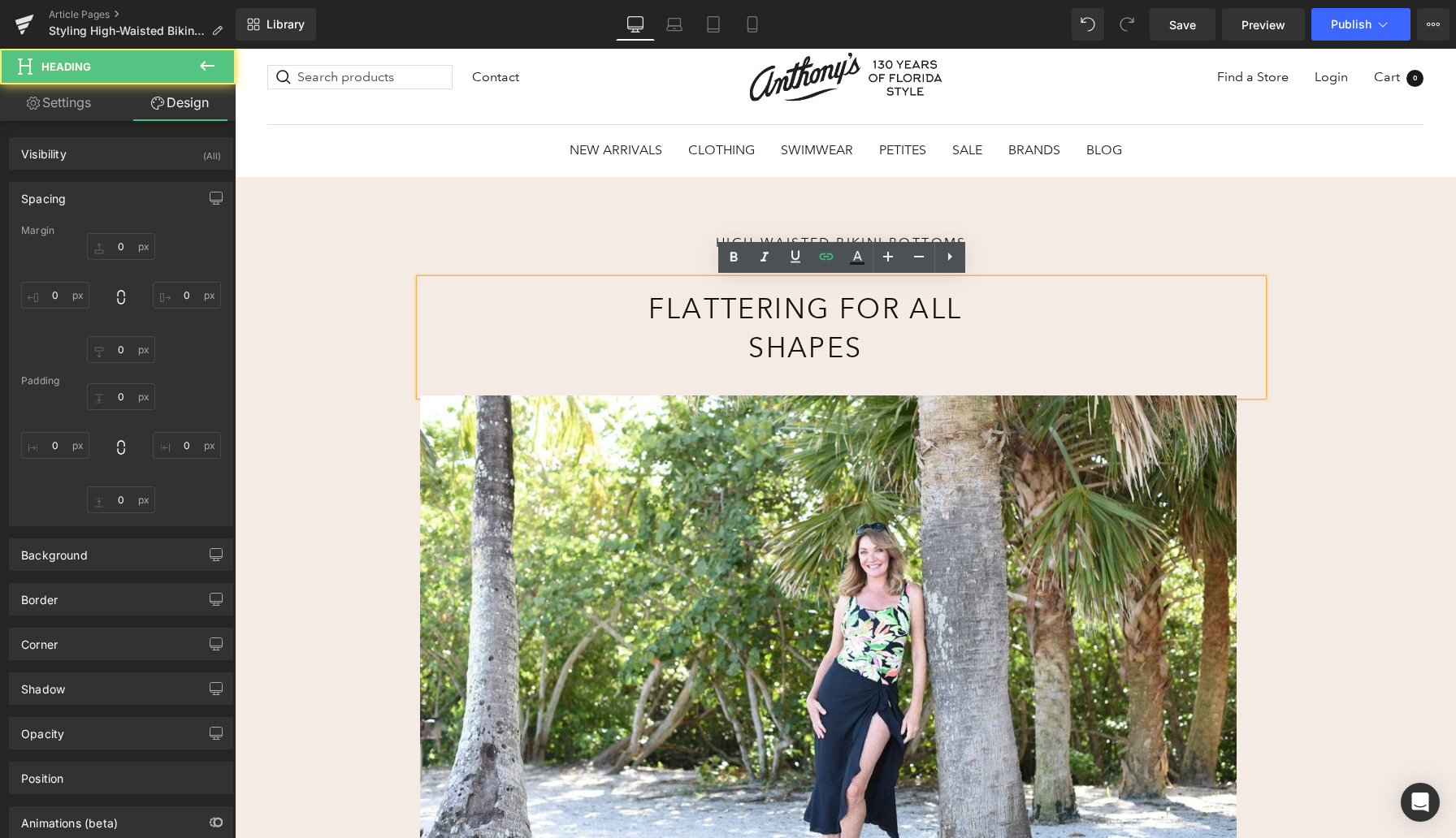
type input "306"
type input "34"
type input "218"
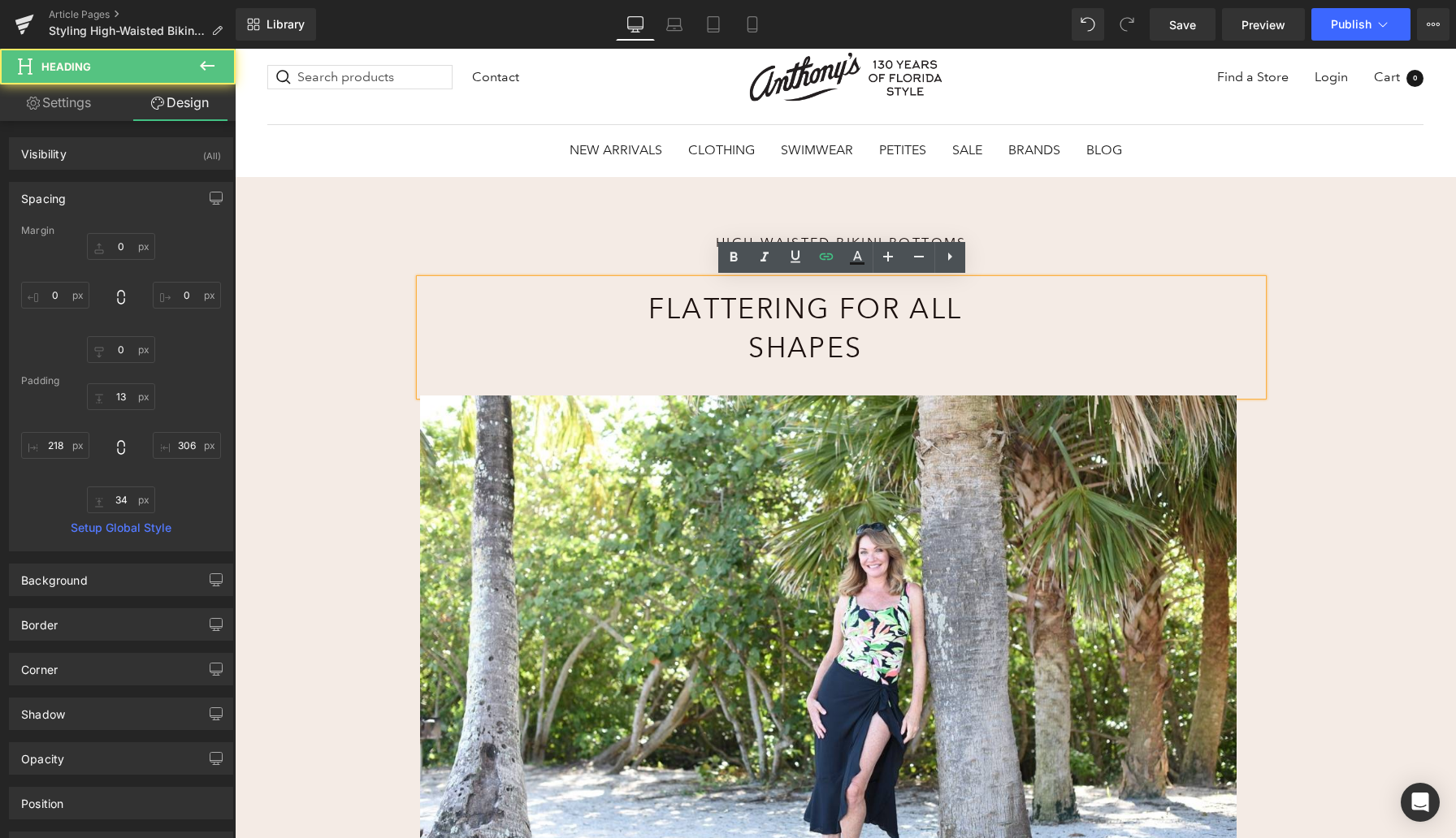
click at [380, 371] on div "High-Waisted Bikini Bottoms Heading Flattering for All Shapes Heading 218px 306…" at bounding box center [846, 757] width 1221 height 1159
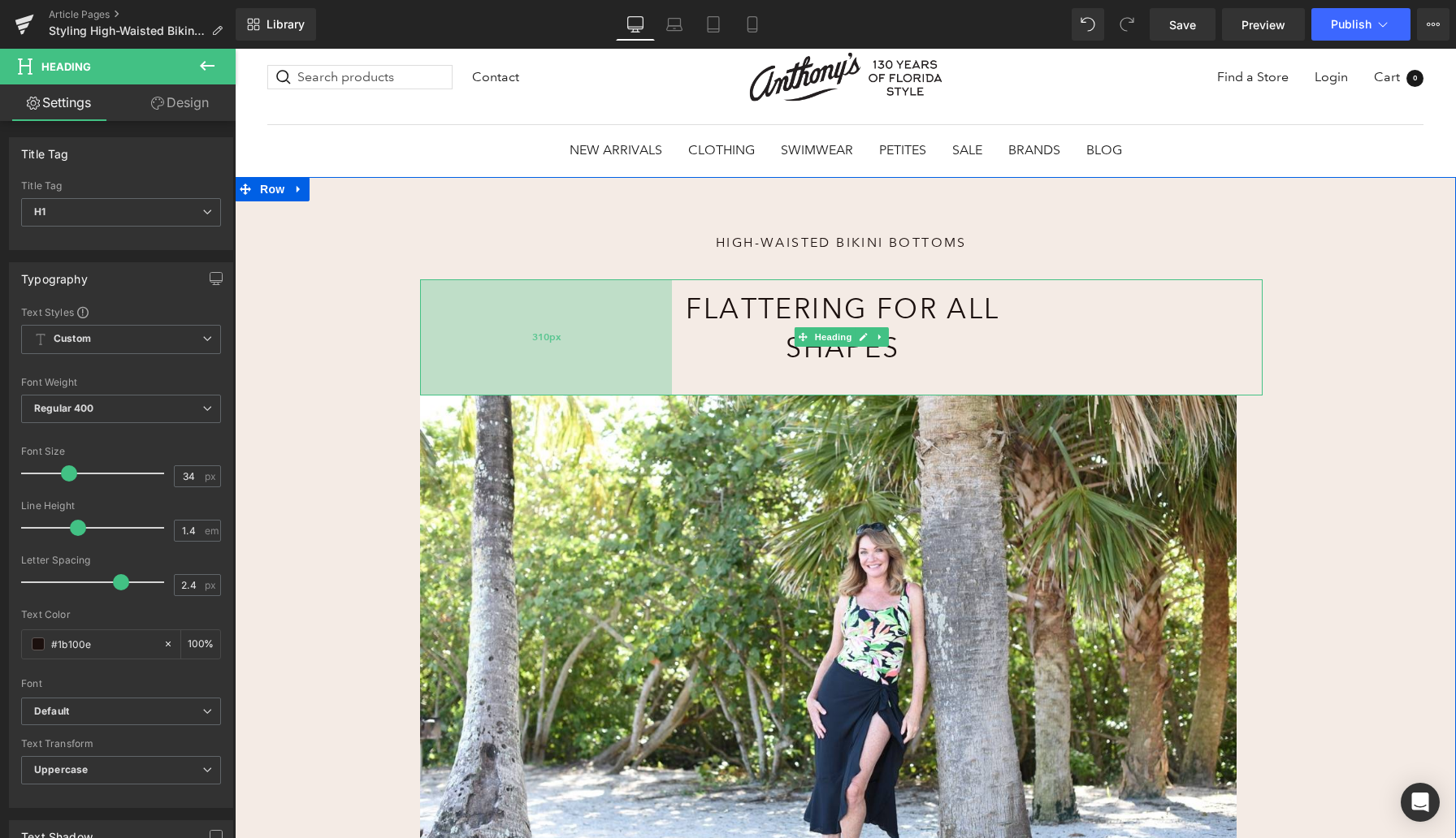
drag, startPoint x: 469, startPoint y: 350, endPoint x: 533, endPoint y: 355, distance: 64.2
click at [533, 355] on div "310px" at bounding box center [545, 337] width 252 height 115
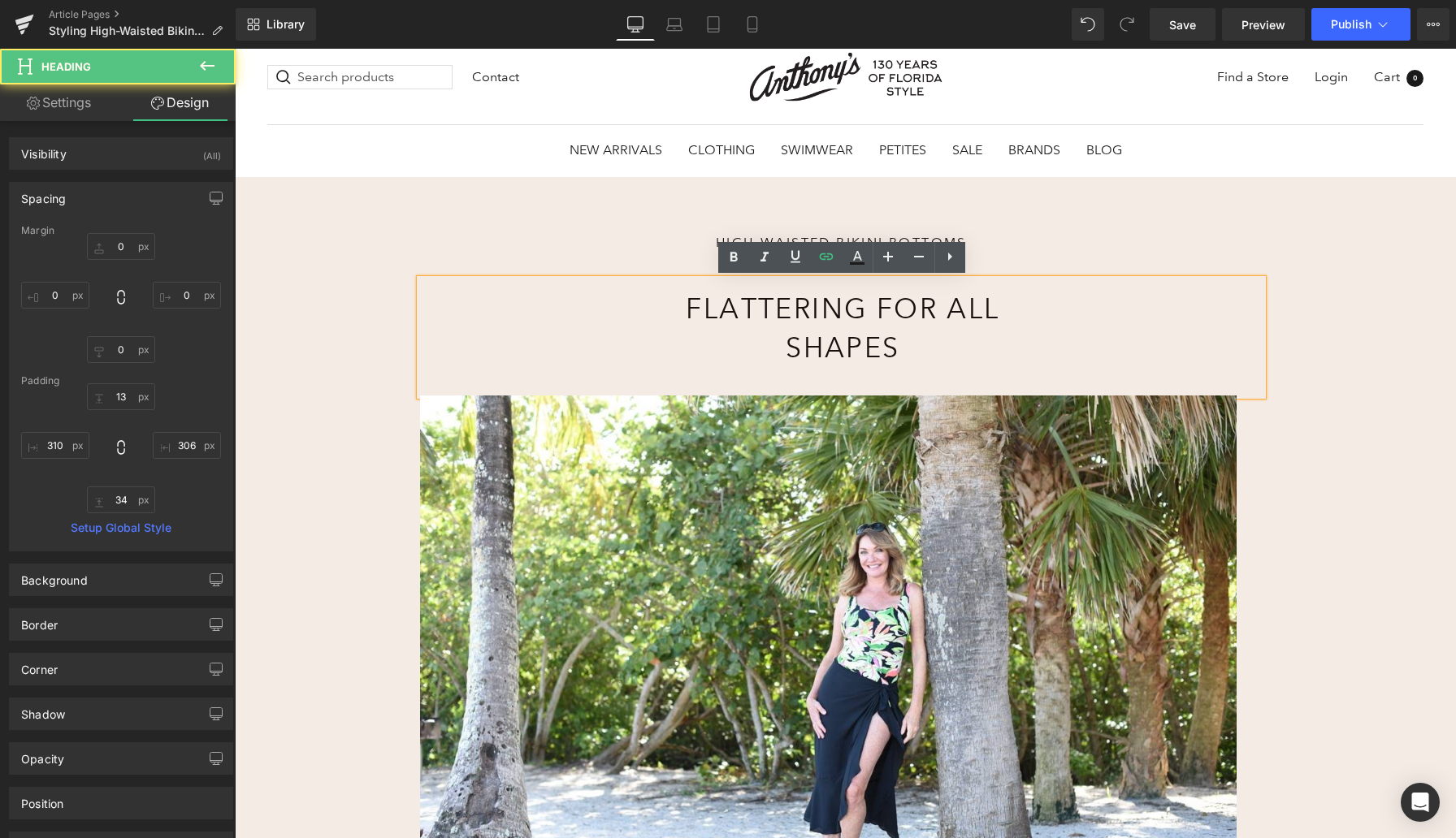
click at [338, 341] on div "High-Waisted Bikini Bottoms Heading Flattering for All Shapes Heading 310px 306…" at bounding box center [846, 757] width 1221 height 1159
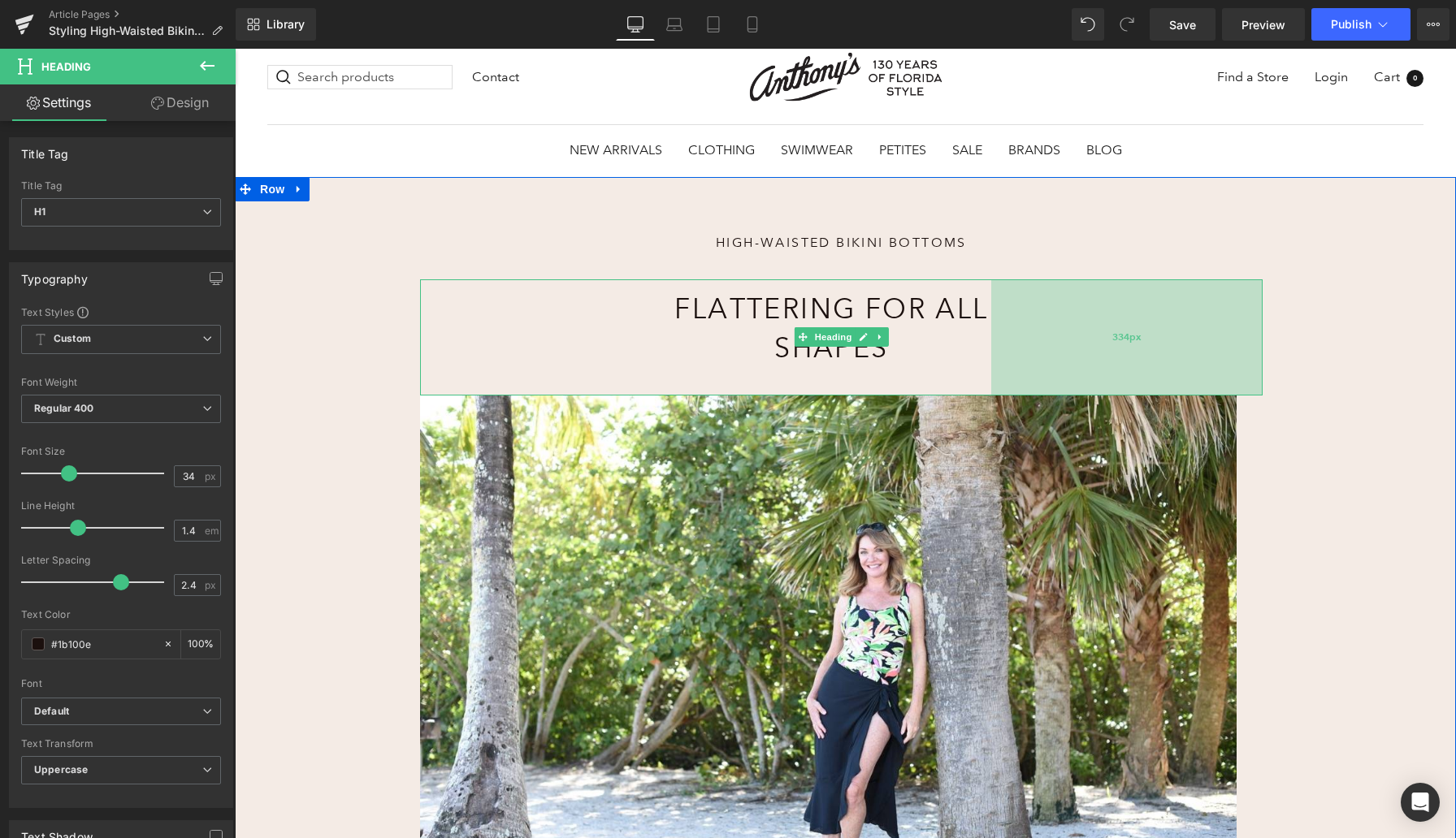
drag, startPoint x: 1219, startPoint y: 325, endPoint x: 1200, endPoint y: 326, distance: 19.0
click at [1200, 326] on div "334px" at bounding box center [1127, 337] width 271 height 115
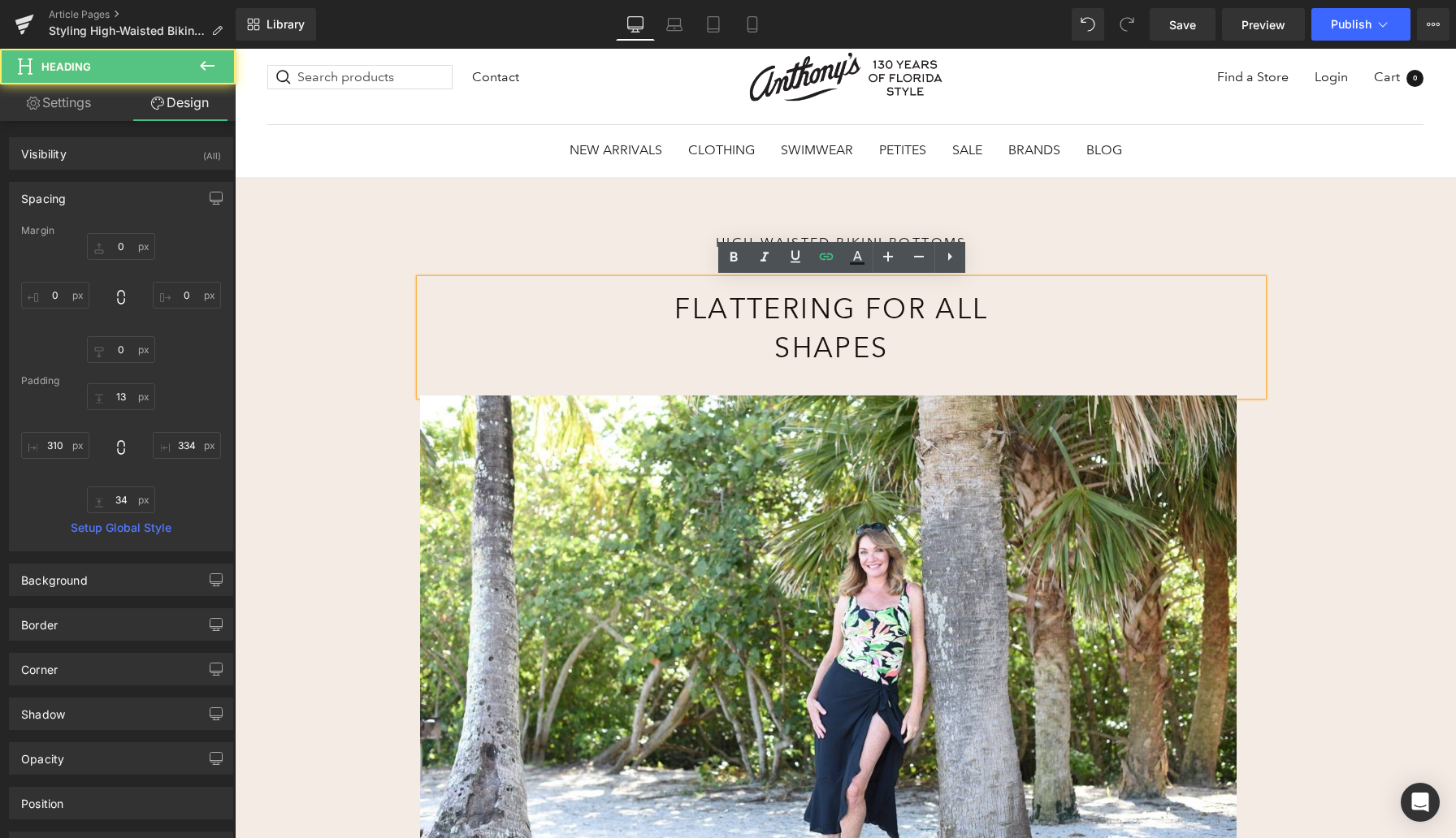
click at [366, 312] on div "High-Waisted Bikini Bottoms Heading Flattering for All Shapes Heading 310px 334…" at bounding box center [846, 757] width 1221 height 1159
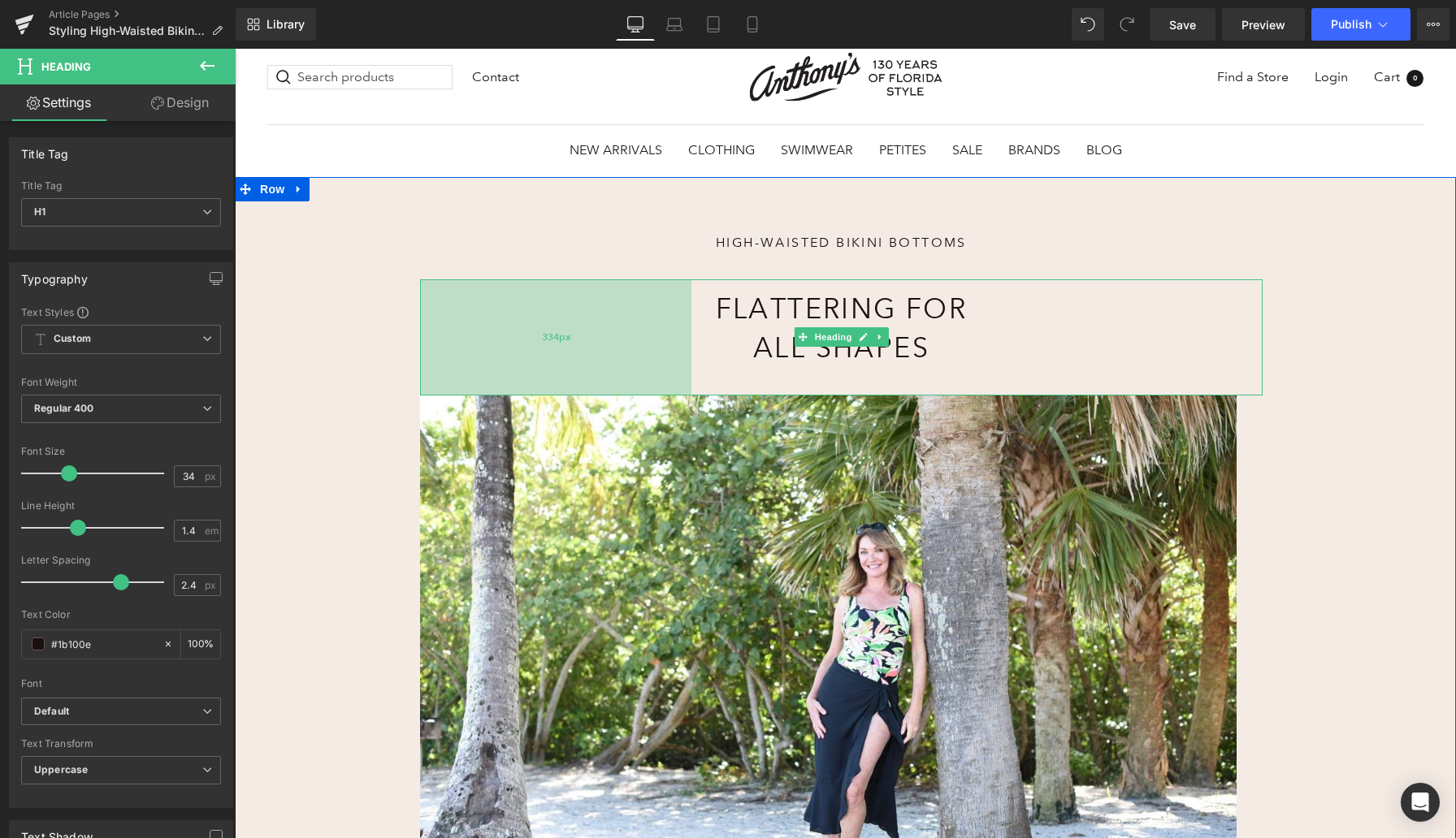
drag, startPoint x: 520, startPoint y: 344, endPoint x: 532, endPoint y: 354, distance: 15.6
click at [532, 354] on div "334px" at bounding box center [555, 337] width 271 height 115
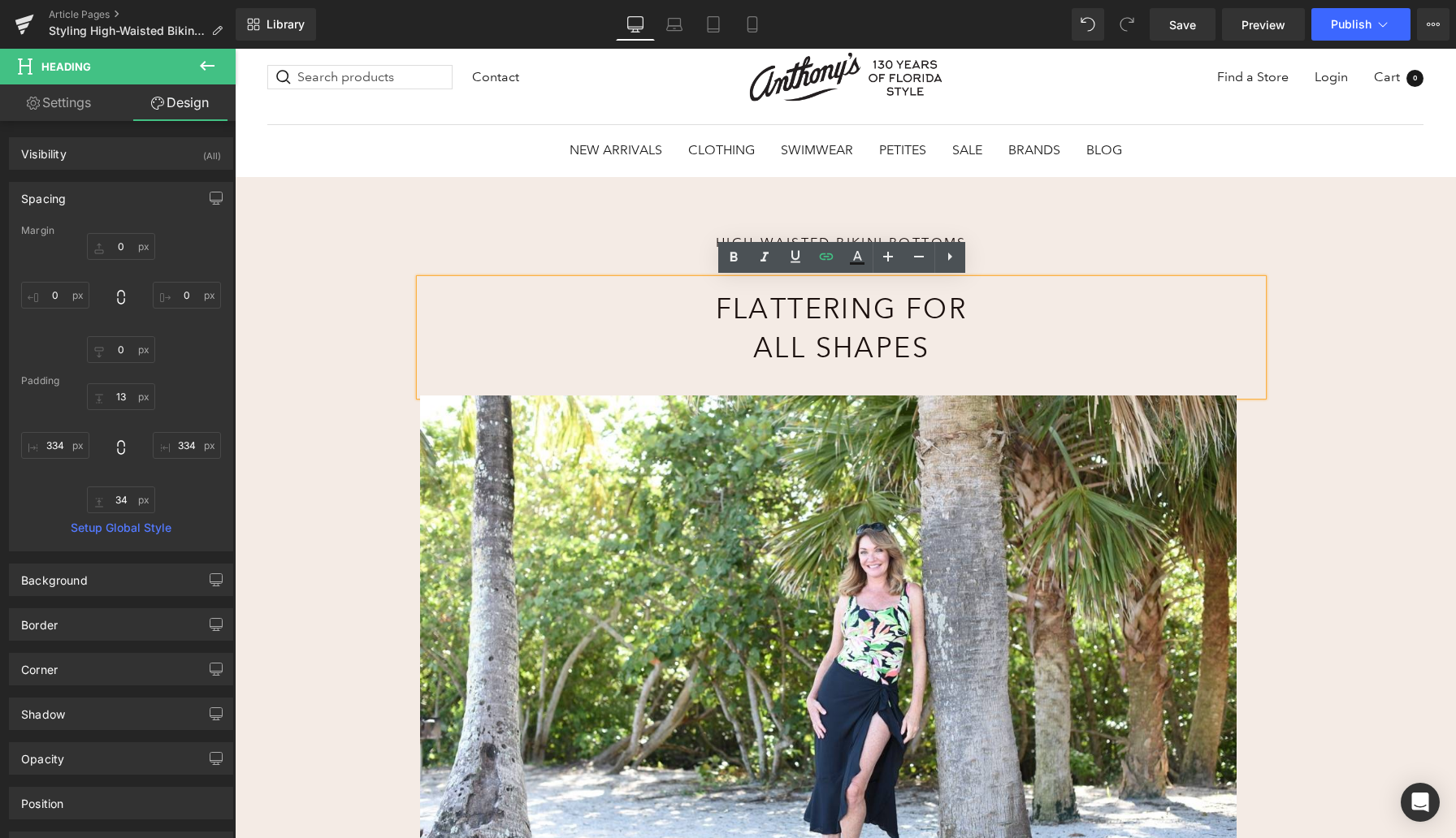
click at [339, 349] on div "High-Waisted Bikini Bottoms Heading Flattering for All Shapes Heading 334px 334…" at bounding box center [846, 757] width 1221 height 1159
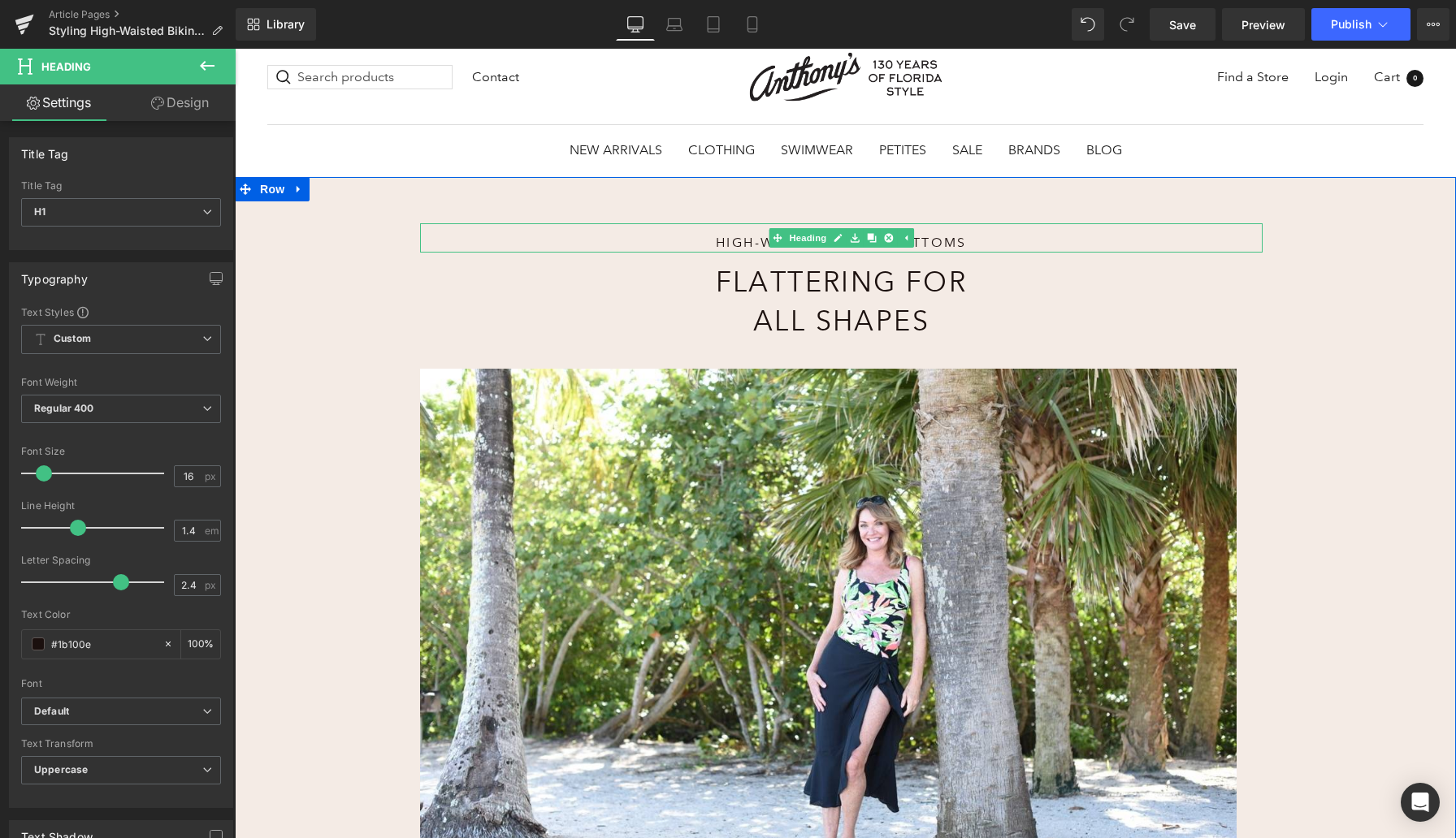
drag, startPoint x: 811, startPoint y: 277, endPoint x: 808, endPoint y: 250, distance: 27.2
click at [808, 250] on div "High-Waisted Bikini Bottoms Heading" at bounding box center [841, 238] width 843 height 29
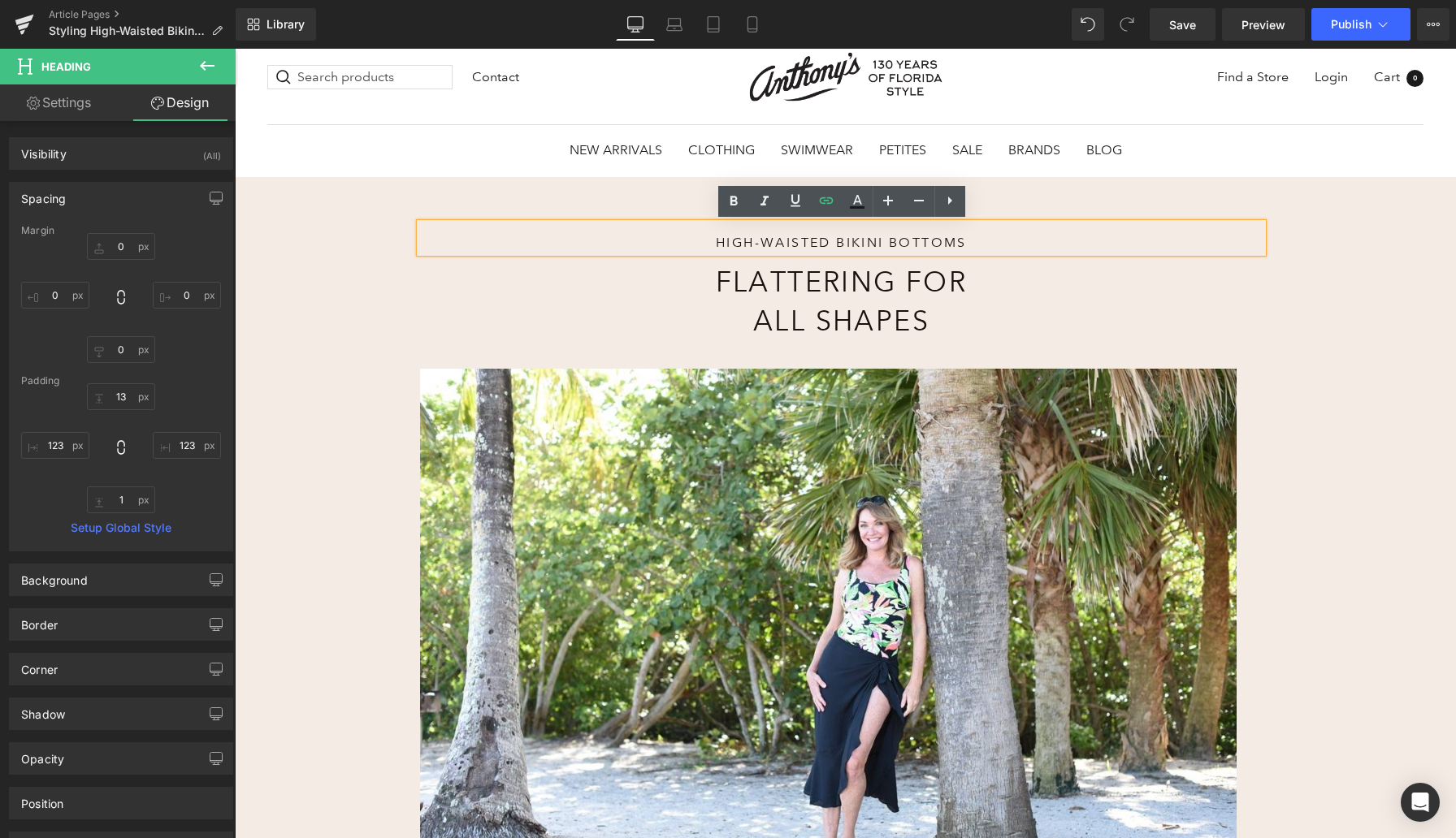
click at [307, 307] on div "High-Waisted Bikini Bottoms Heading Flattering for All Shapes Heading 334px 334…" at bounding box center [846, 743] width 1221 height 1132
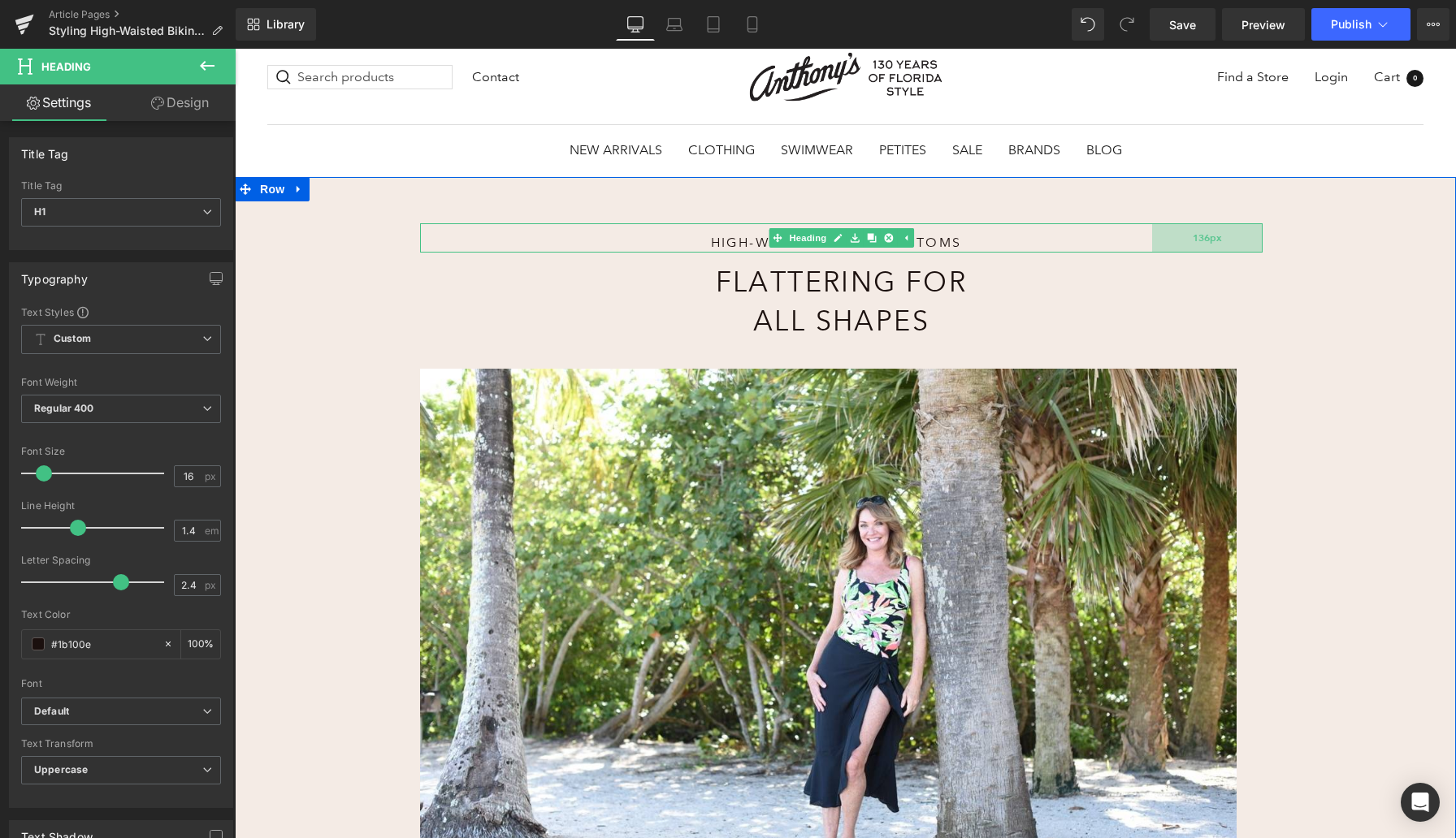
drag, startPoint x: 1260, startPoint y: 240, endPoint x: 1249, endPoint y: 241, distance: 11.0
click at [1249, 241] on div "136px" at bounding box center [1207, 238] width 111 height 29
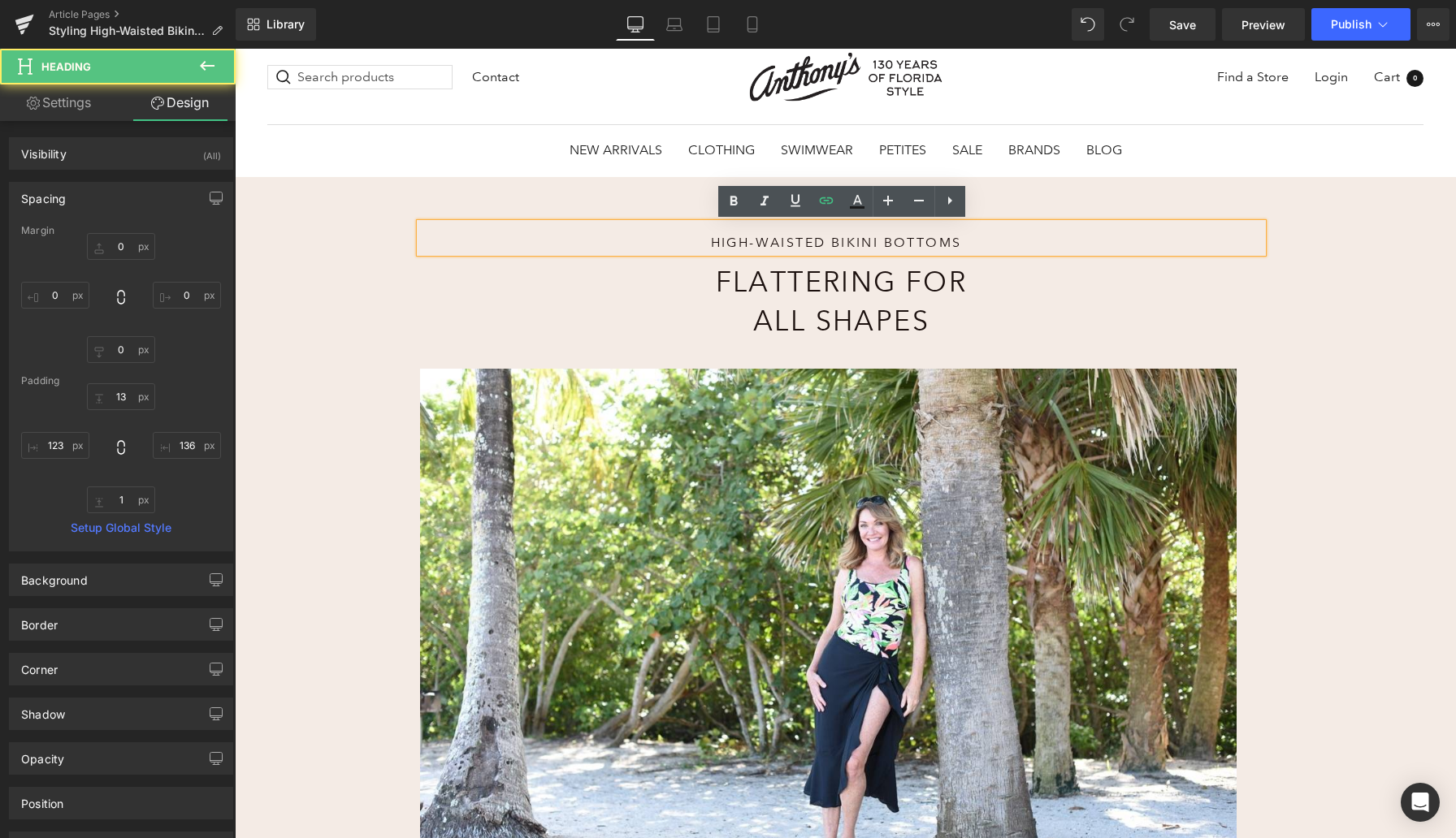
click at [373, 260] on div "High-Waisted Bikini Bottoms Heading 136px Flattering for All Shapes Heading 334…" at bounding box center [846, 743] width 1221 height 1132
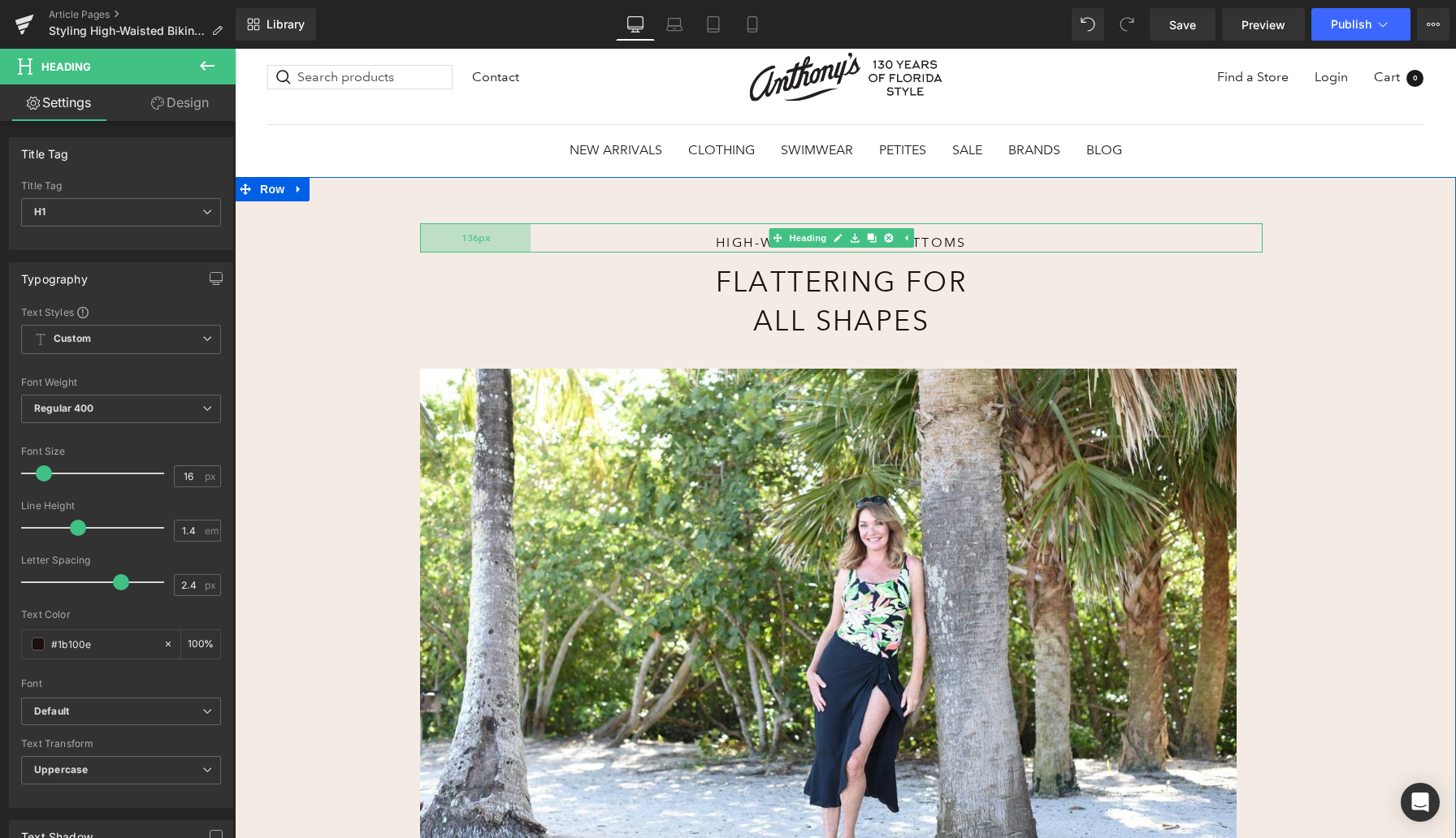
drag, startPoint x: 422, startPoint y: 242, endPoint x: 432, endPoint y: 245, distance: 10.4
click at [432, 245] on div "136px" at bounding box center [475, 238] width 111 height 29
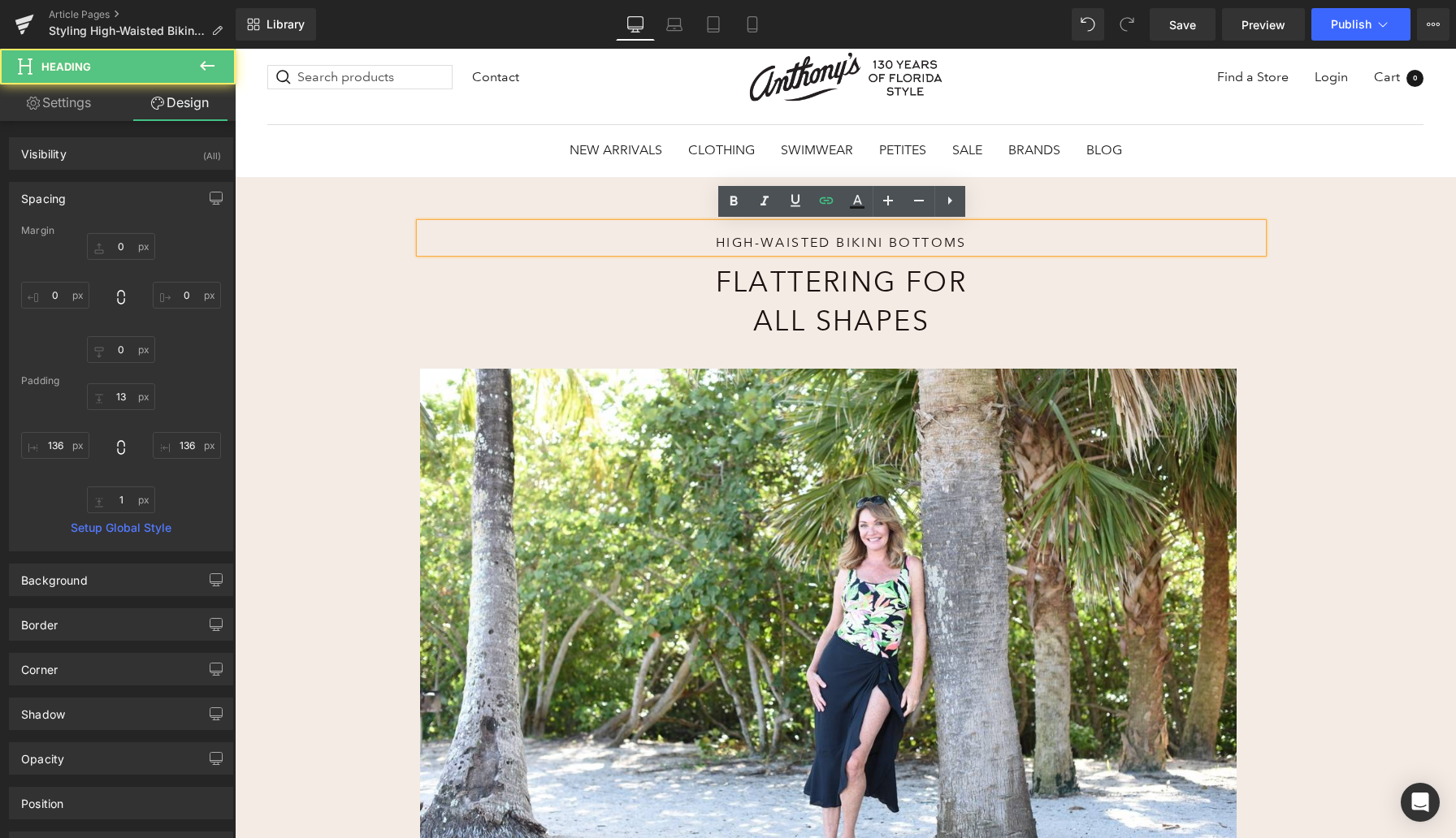
click at [345, 281] on div "High-Waisted Bikini Bottoms Heading 136px 136px Flattering for All Shapes Headi…" at bounding box center [846, 743] width 1221 height 1132
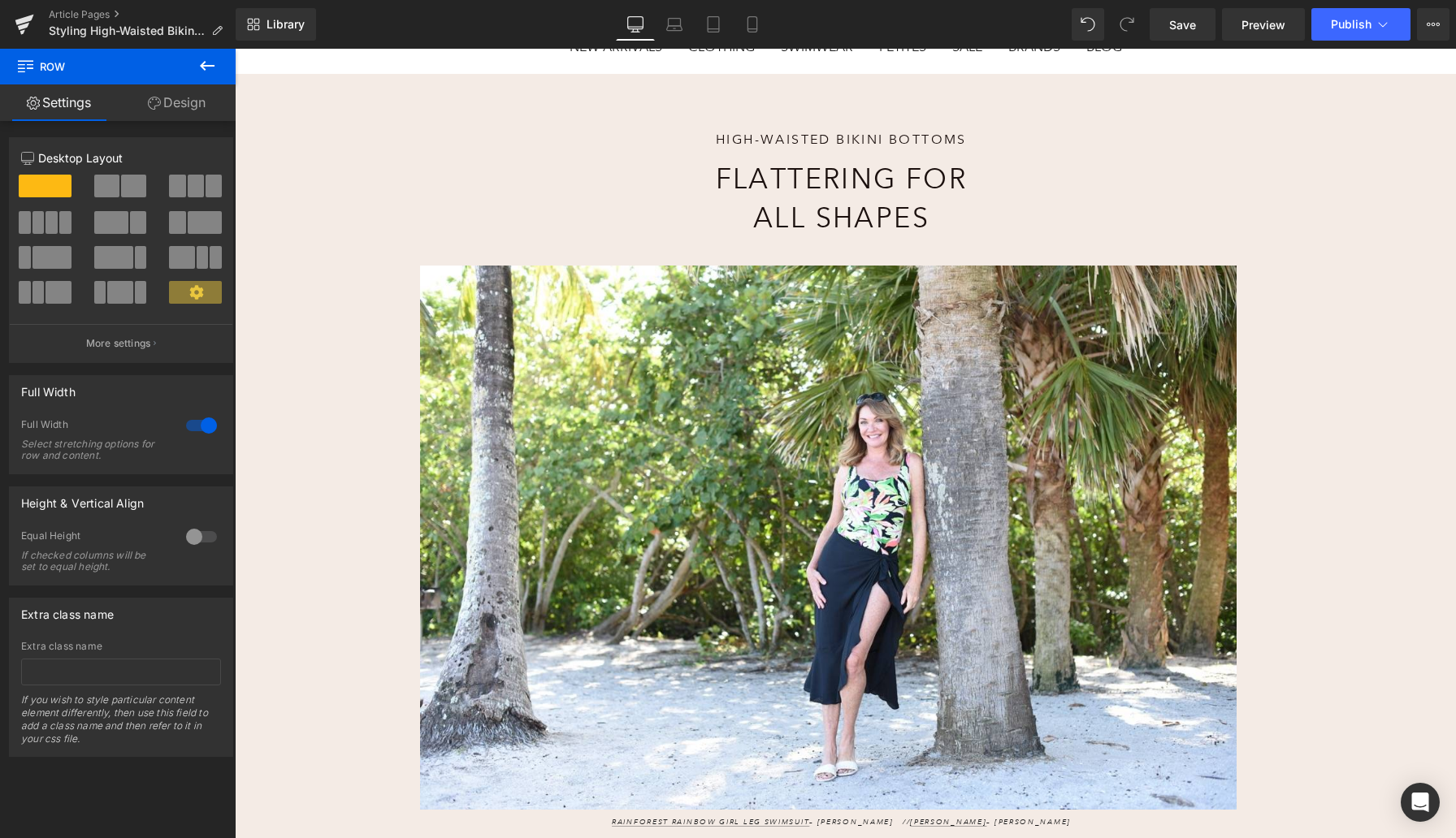
scroll to position [137, 0]
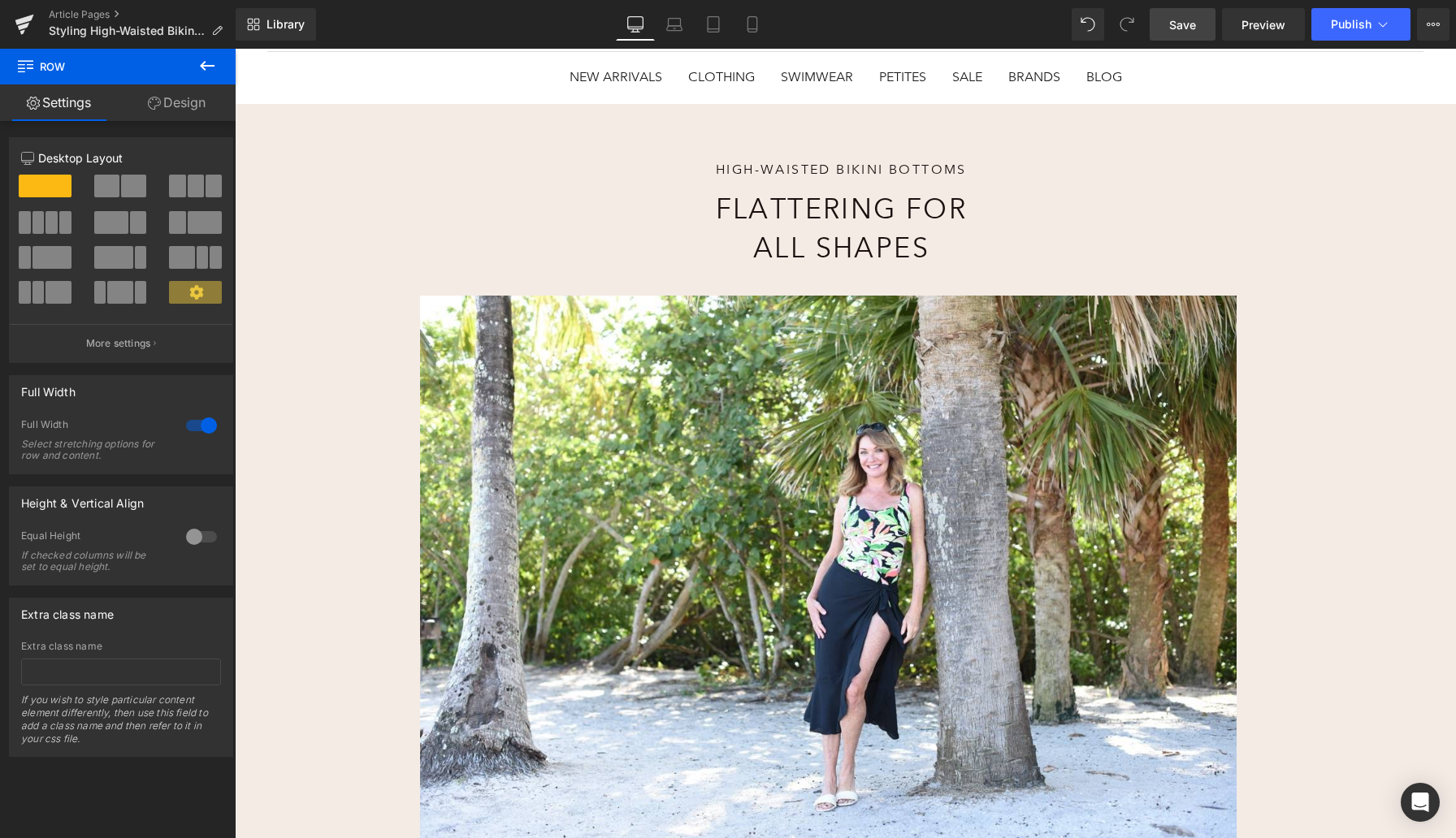
click at [1173, 33] on span "Save" at bounding box center [1181, 25] width 27 height 17
click at [1254, 26] on span "Preview" at bounding box center [1263, 25] width 44 height 17
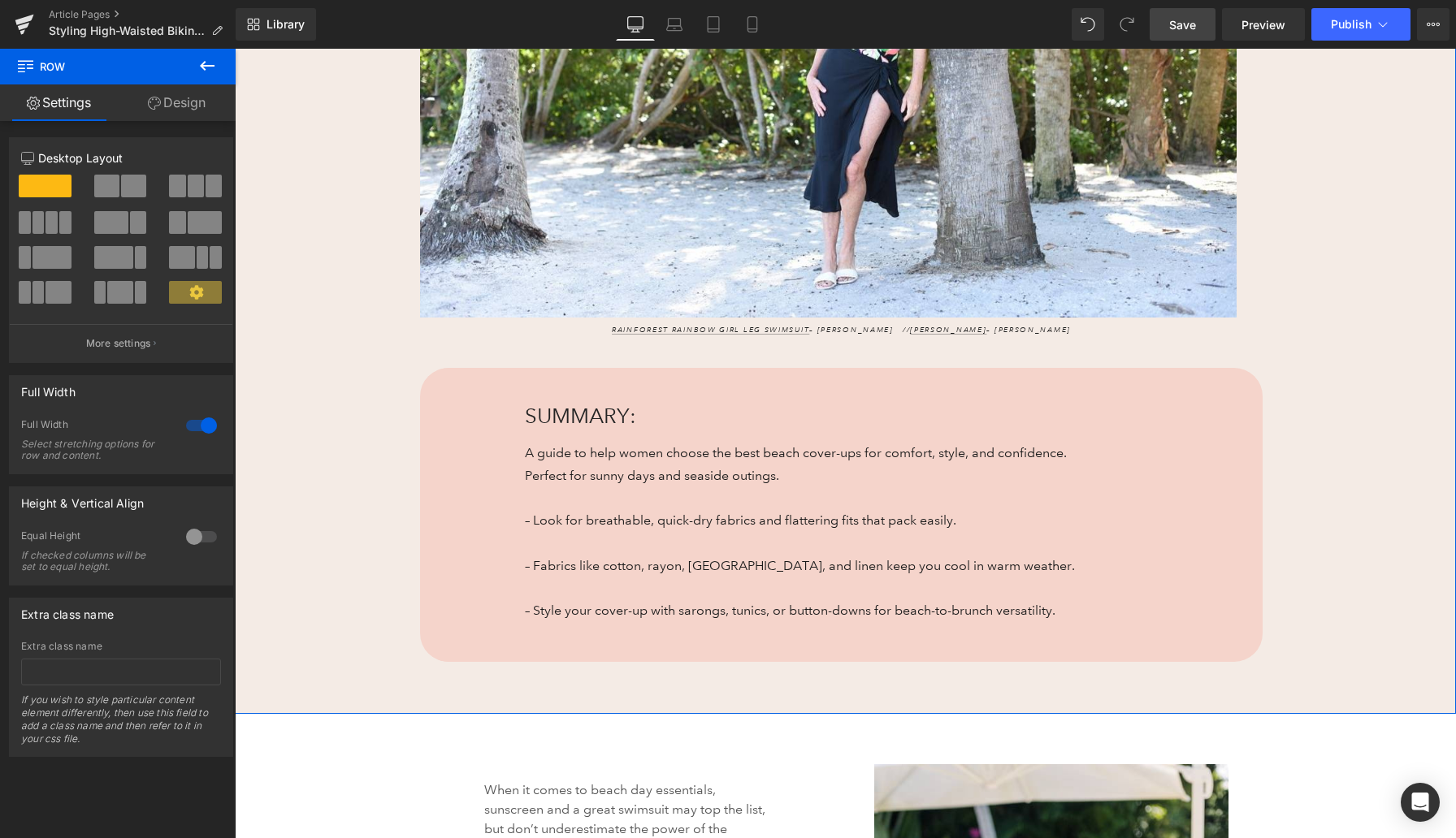
scroll to position [693, 0]
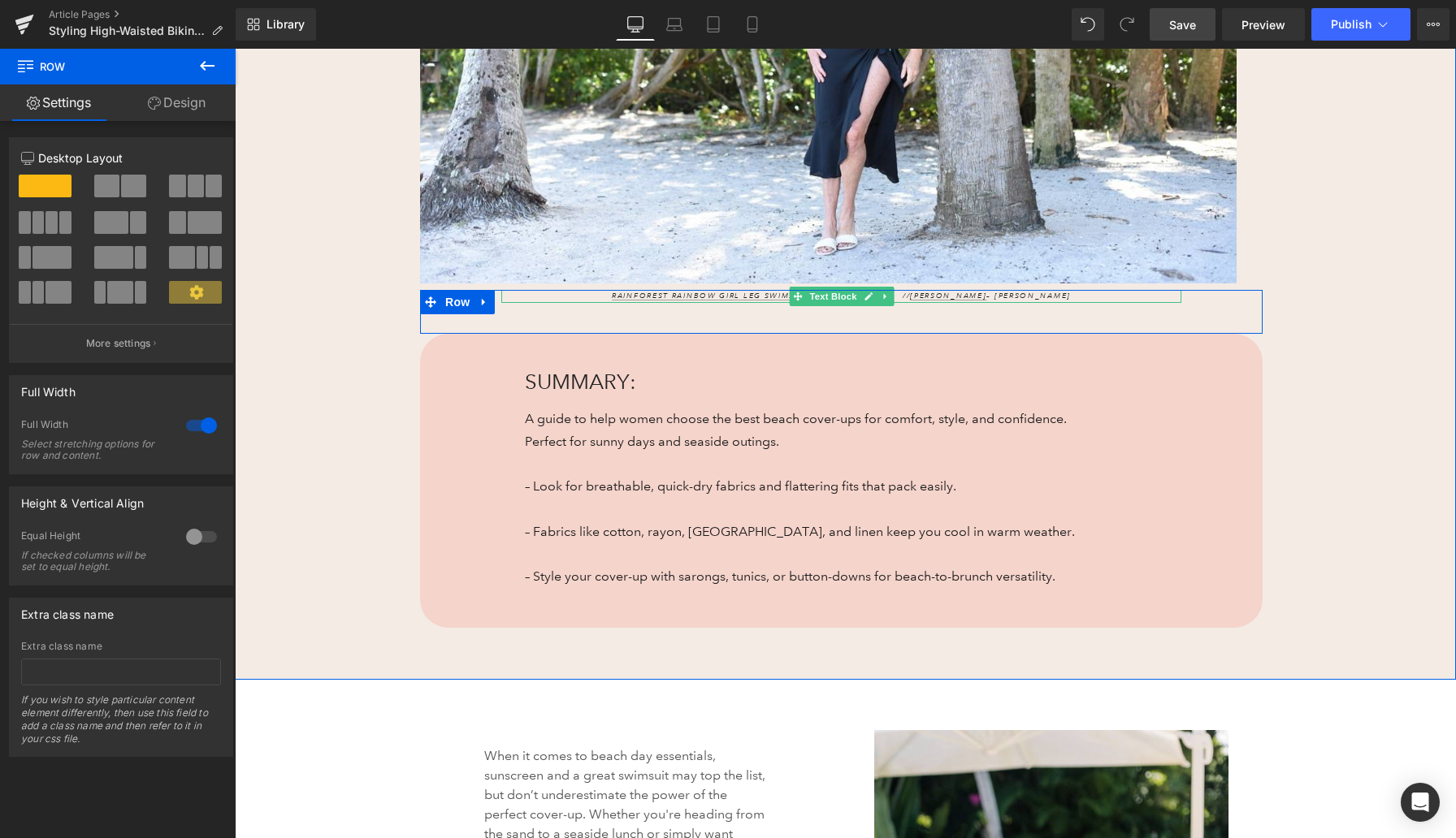
click at [589, 295] on p "Rainforest Rainbow Girl Leg Swimsuit – Maxine // Georgette Ruffled Sarong – J. …" at bounding box center [841, 296] width 680 height 13
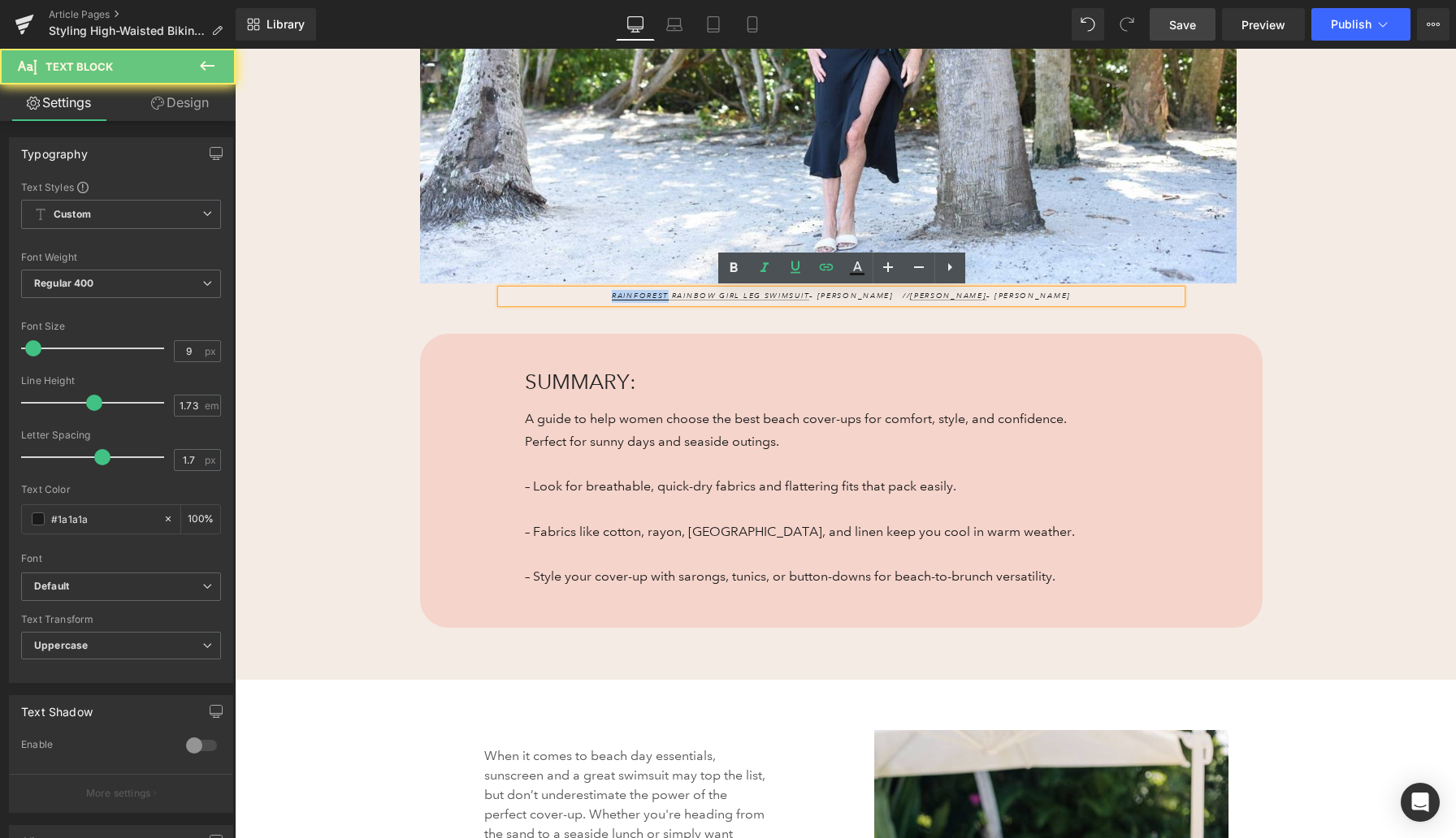
click at [589, 295] on p "Rainforest Rainbow Girl Leg Swimsuit – Maxine // Georgette Ruffled Sarong – J. …" at bounding box center [841, 296] width 680 height 13
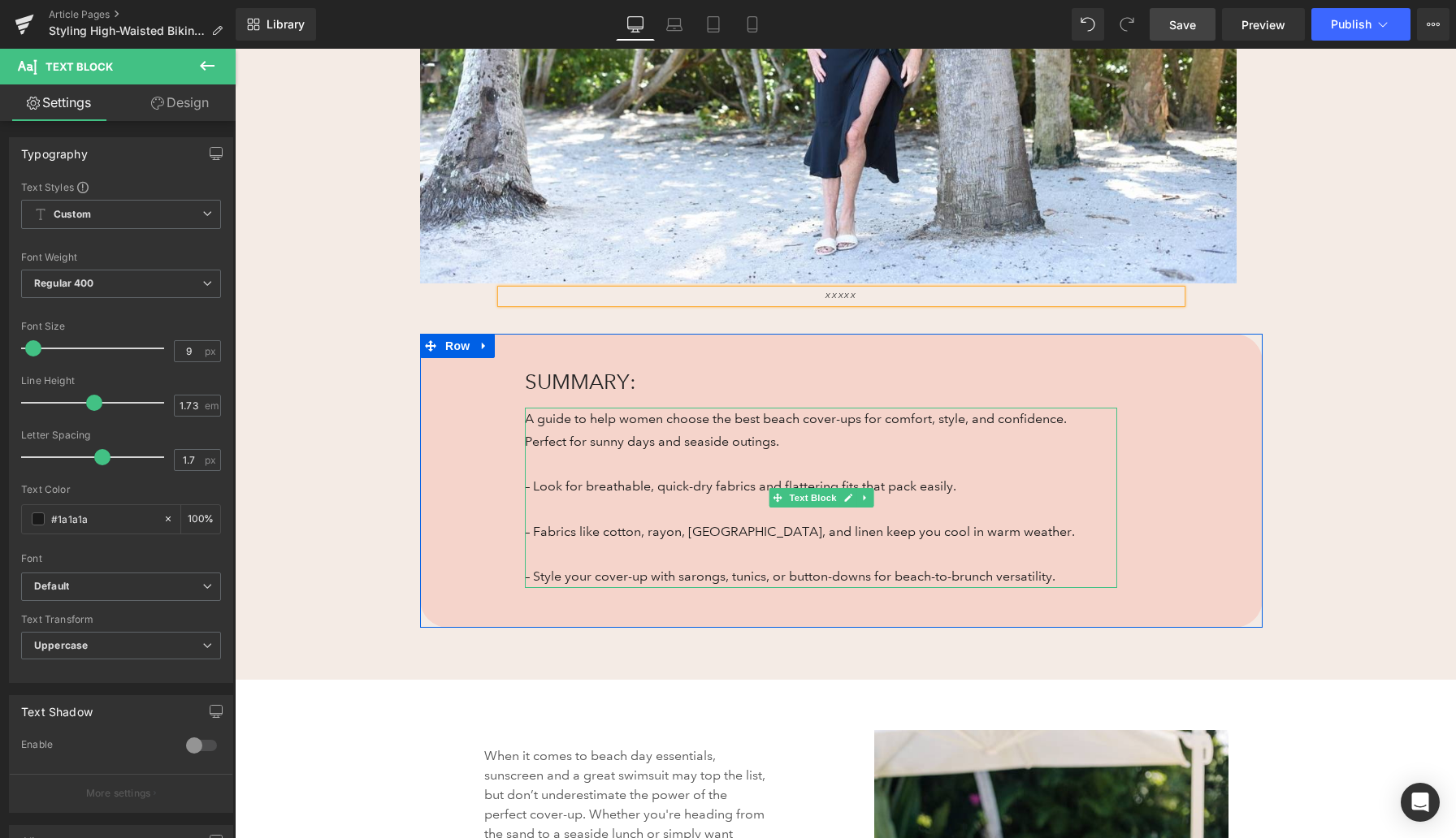
click at [592, 485] on p "– Look for breathable, quick-dry fabrics and flattering fits that pack easily." at bounding box center [808, 486] width 568 height 23
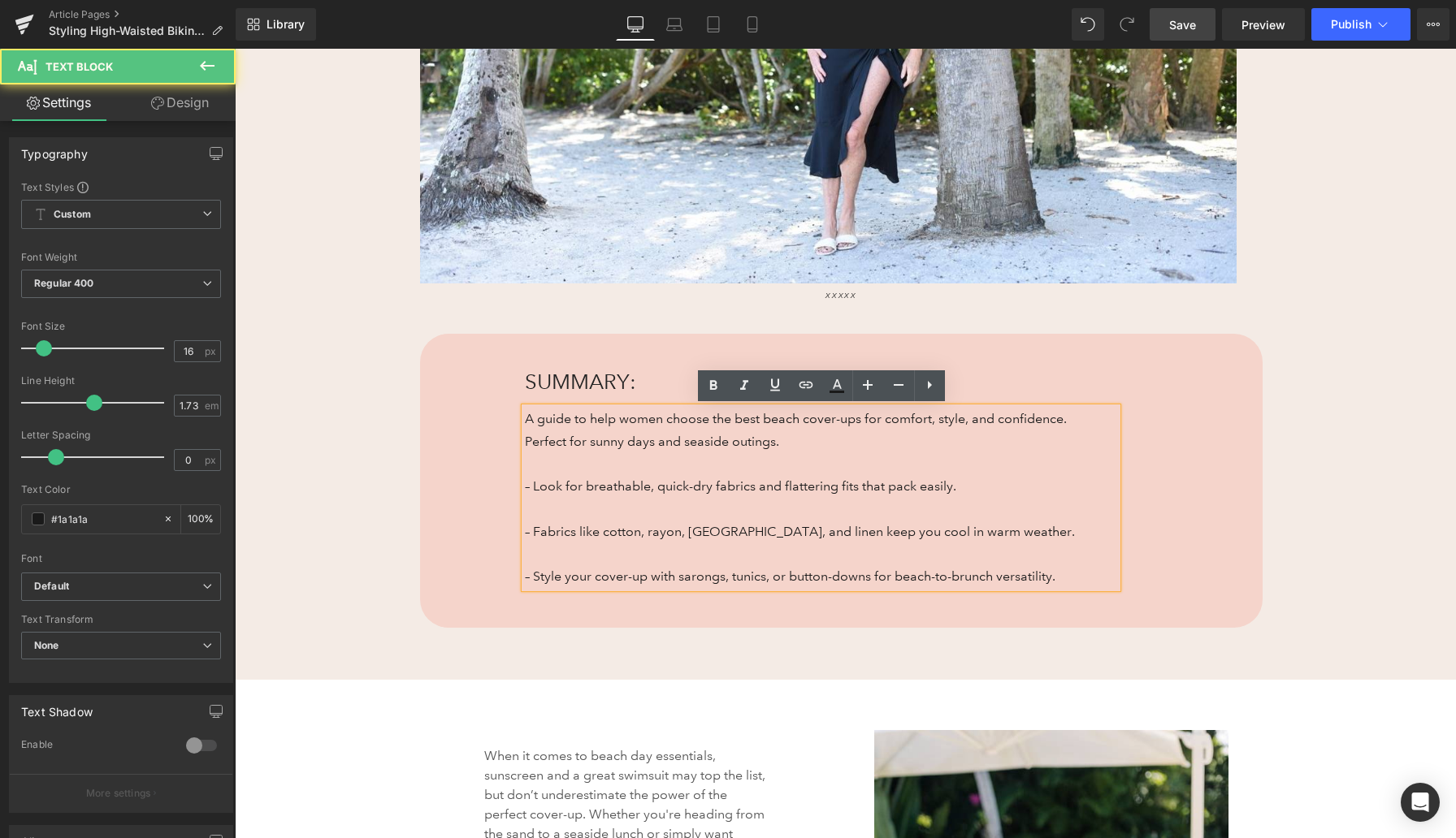
drag, startPoint x: 534, startPoint y: 489, endPoint x: 1068, endPoint y: 575, distance: 540.9
click at [1068, 575] on div "A guide to help women choose the best beach cover-ups for comfort, style, and c…" at bounding box center [820, 498] width 592 height 180
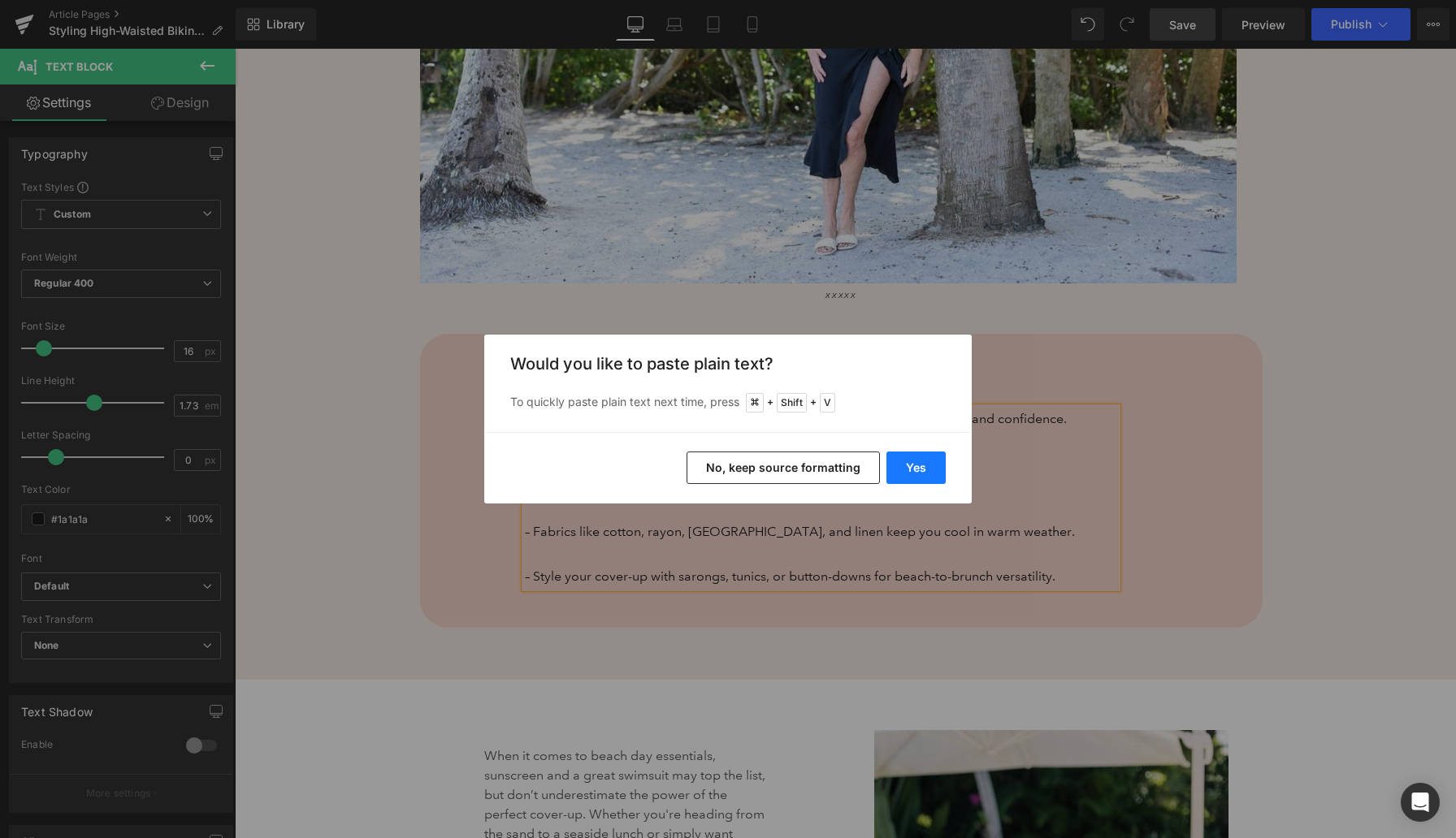
click at [922, 471] on button "Yes" at bounding box center [915, 468] width 59 height 33
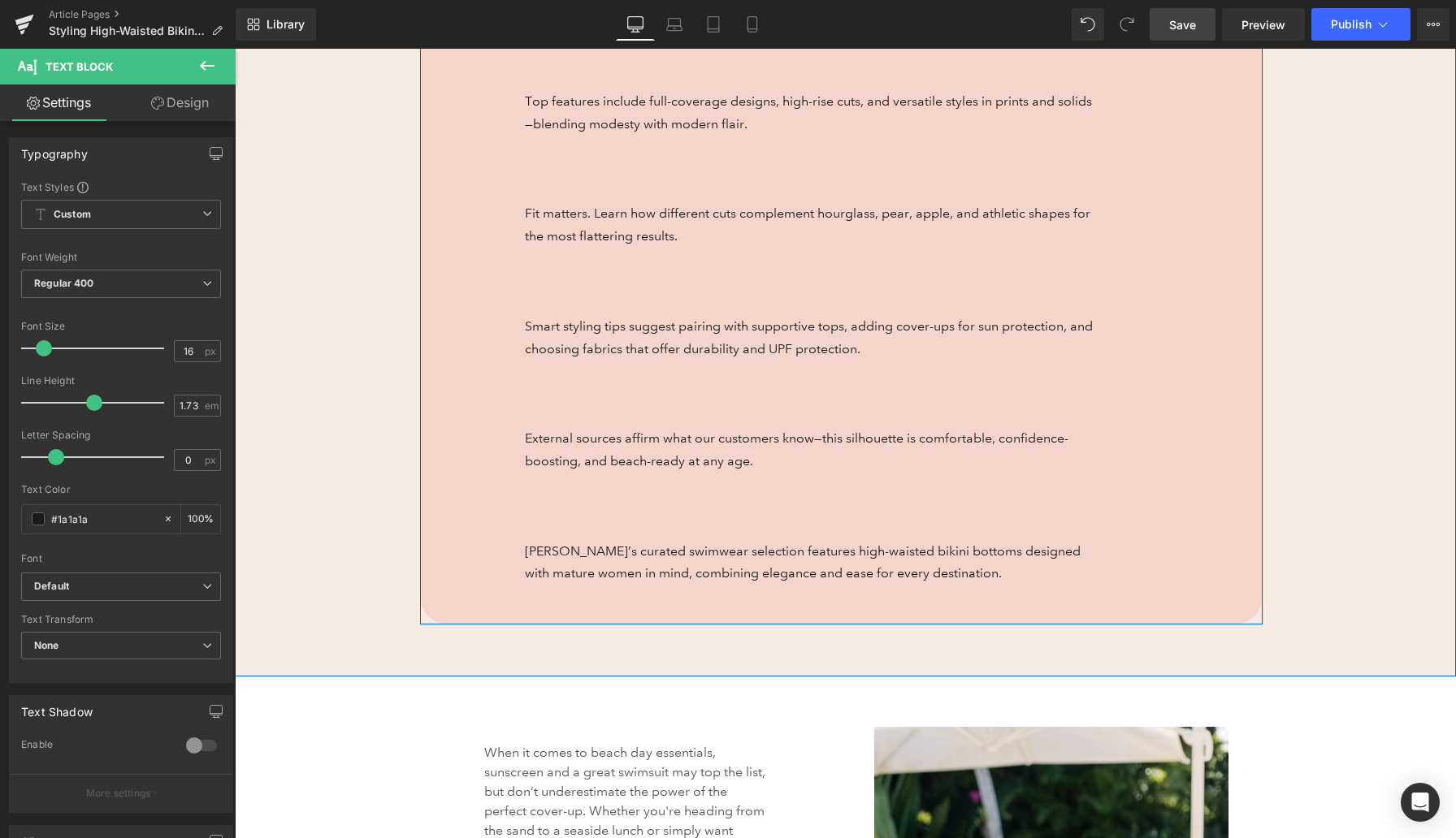
scroll to position [1263, 0]
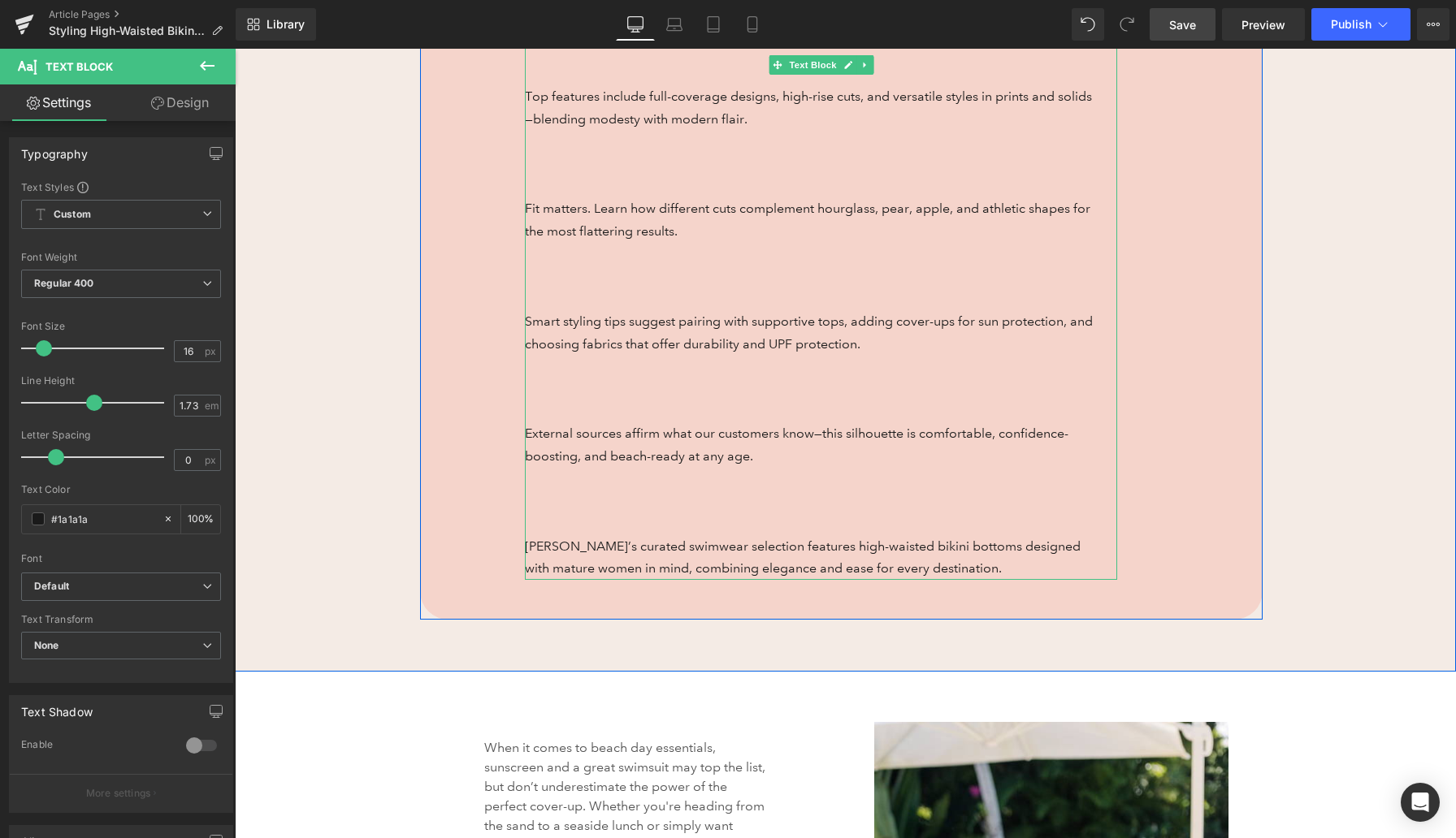
click at [533, 544] on p "Anthony’s curated swimwear selection features high-waisted bikini bottoms desig…" at bounding box center [808, 557] width 568 height 45
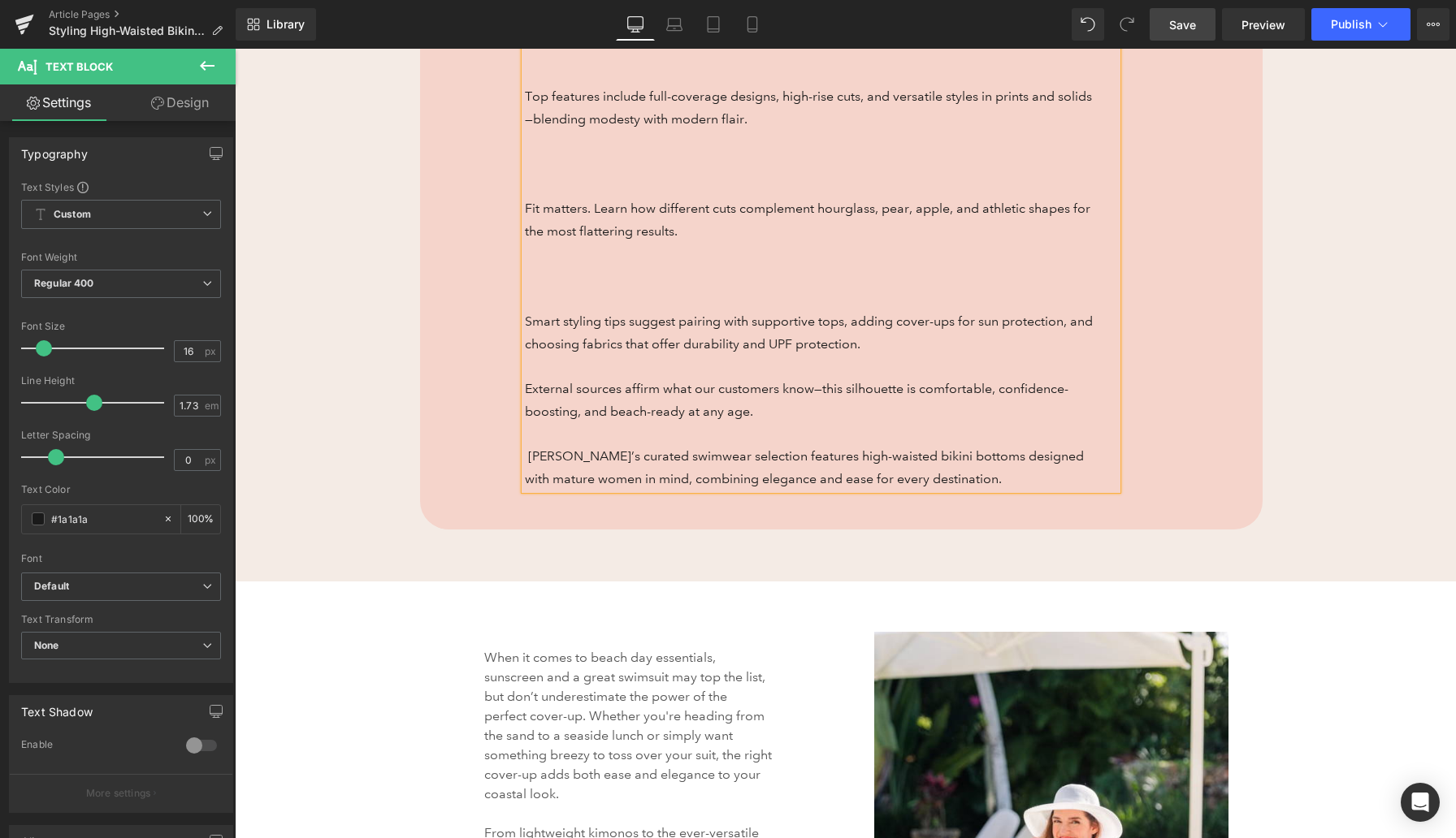
click at [524, 321] on p "Smart styling tips suggest pairing with supportive tops, adding cover-ups for s…" at bounding box center [808, 332] width 568 height 45
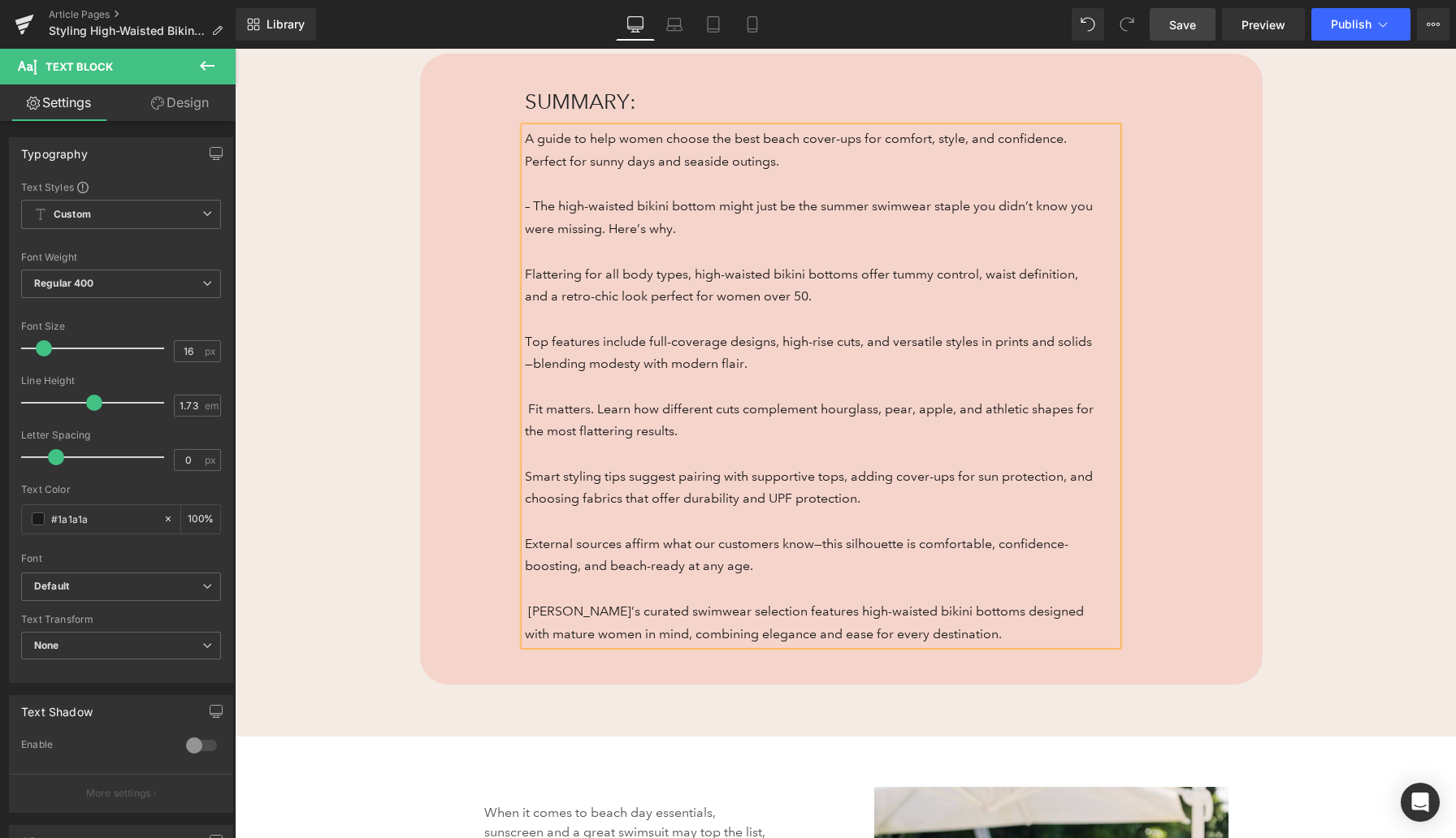
scroll to position [951, 0]
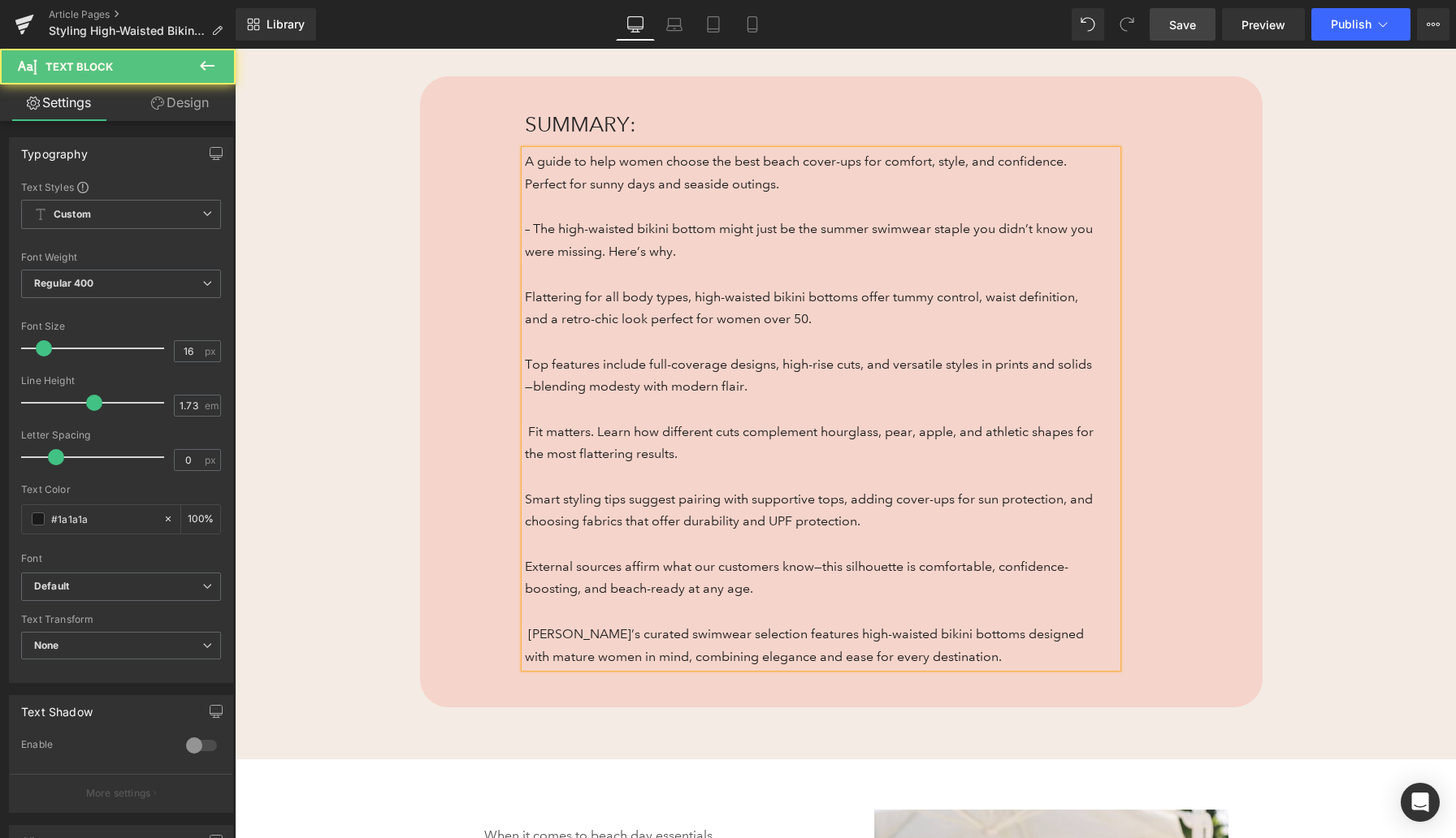
click at [534, 230] on p "– The high-waisted bikini bottom might just be the summer swimwear staple you d…" at bounding box center [808, 240] width 568 height 45
click at [378, 255] on div "High-Waisted Bikini Bottoms Heading 136px 136px Flattering for All Shapes Headi…" at bounding box center [846, 25] width 1221 height 1469
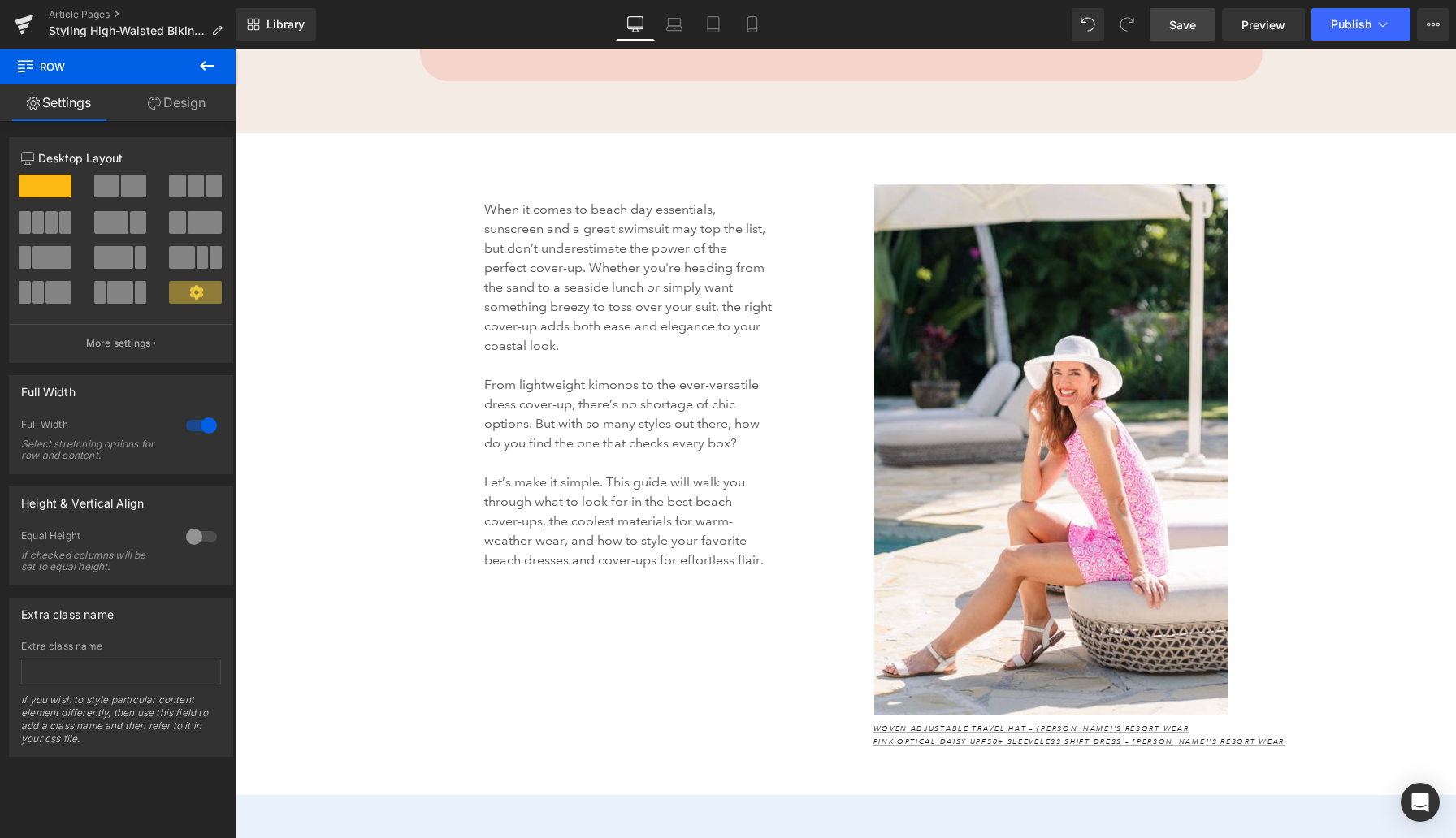
scroll to position [1583, 0]
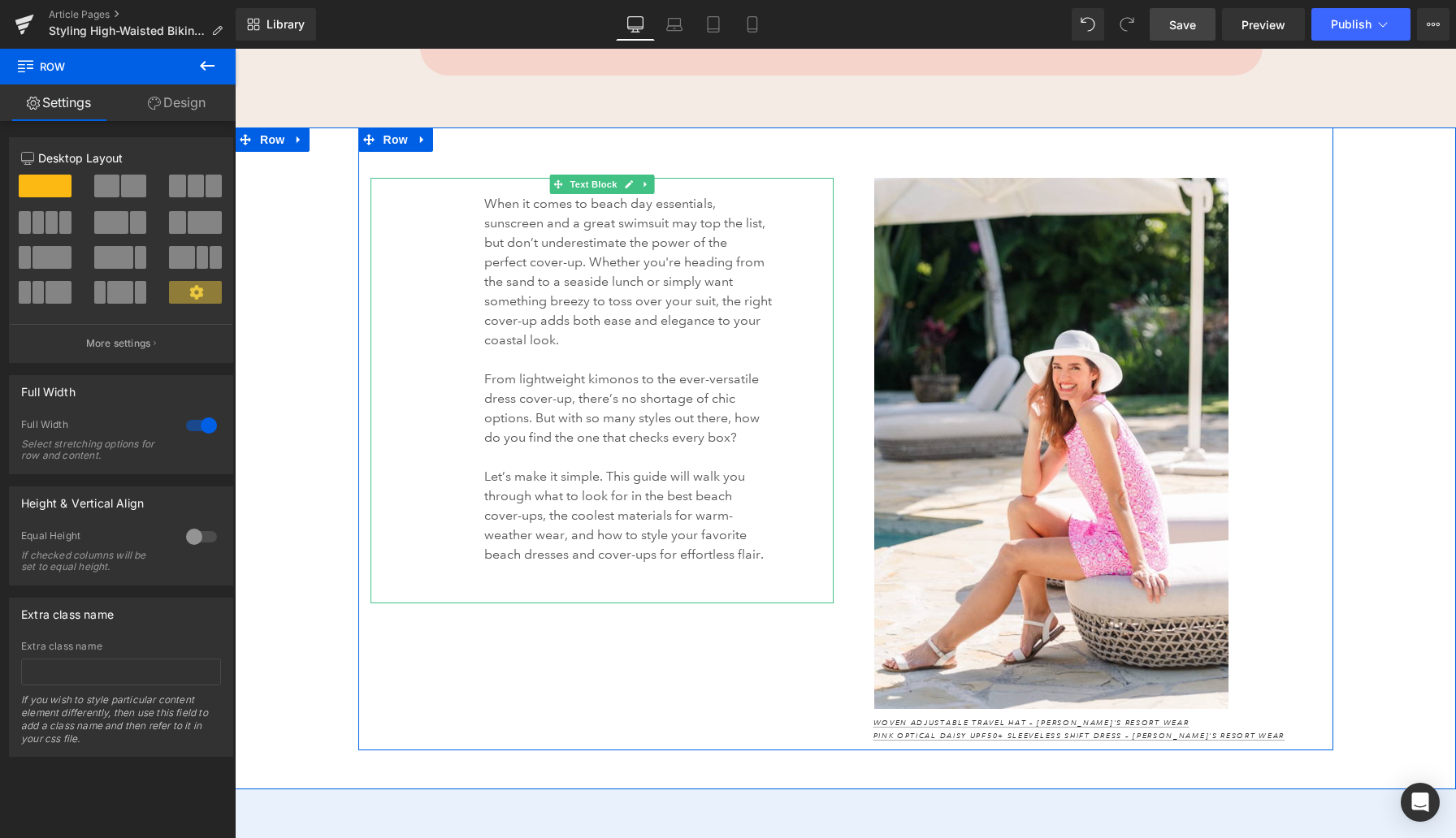
click at [596, 383] on p "From lightweight kimonos to the ever-versatile dress cover-up, there’s no short…" at bounding box center [628, 408] width 287 height 78
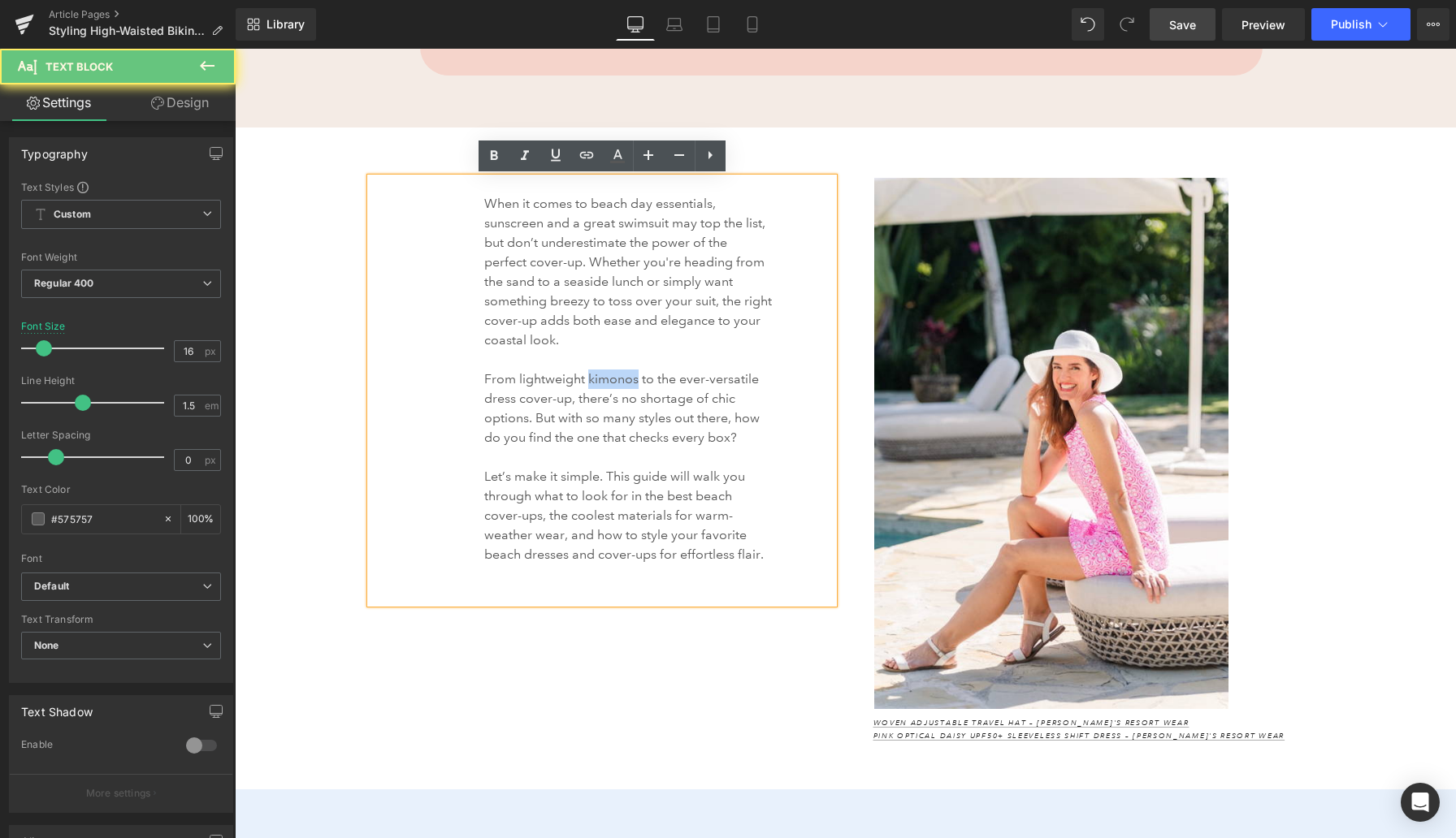
click at [596, 383] on p "From lightweight kimonos to the ever-versatile dress cover-up, there’s no short…" at bounding box center [628, 408] width 287 height 78
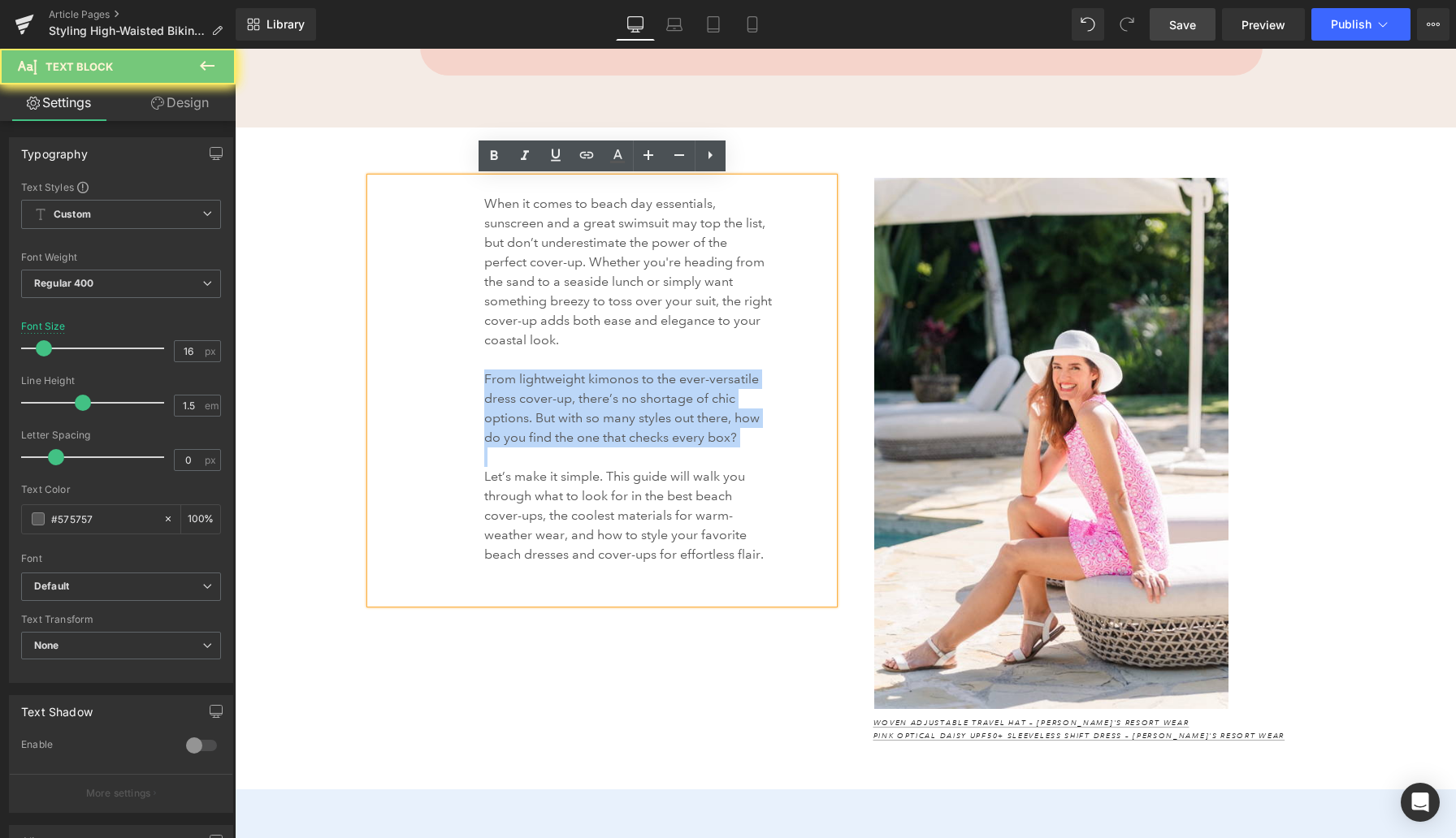
click at [596, 383] on p "From lightweight kimonos to the ever-versatile dress cover-up, there’s no short…" at bounding box center [628, 408] width 287 height 78
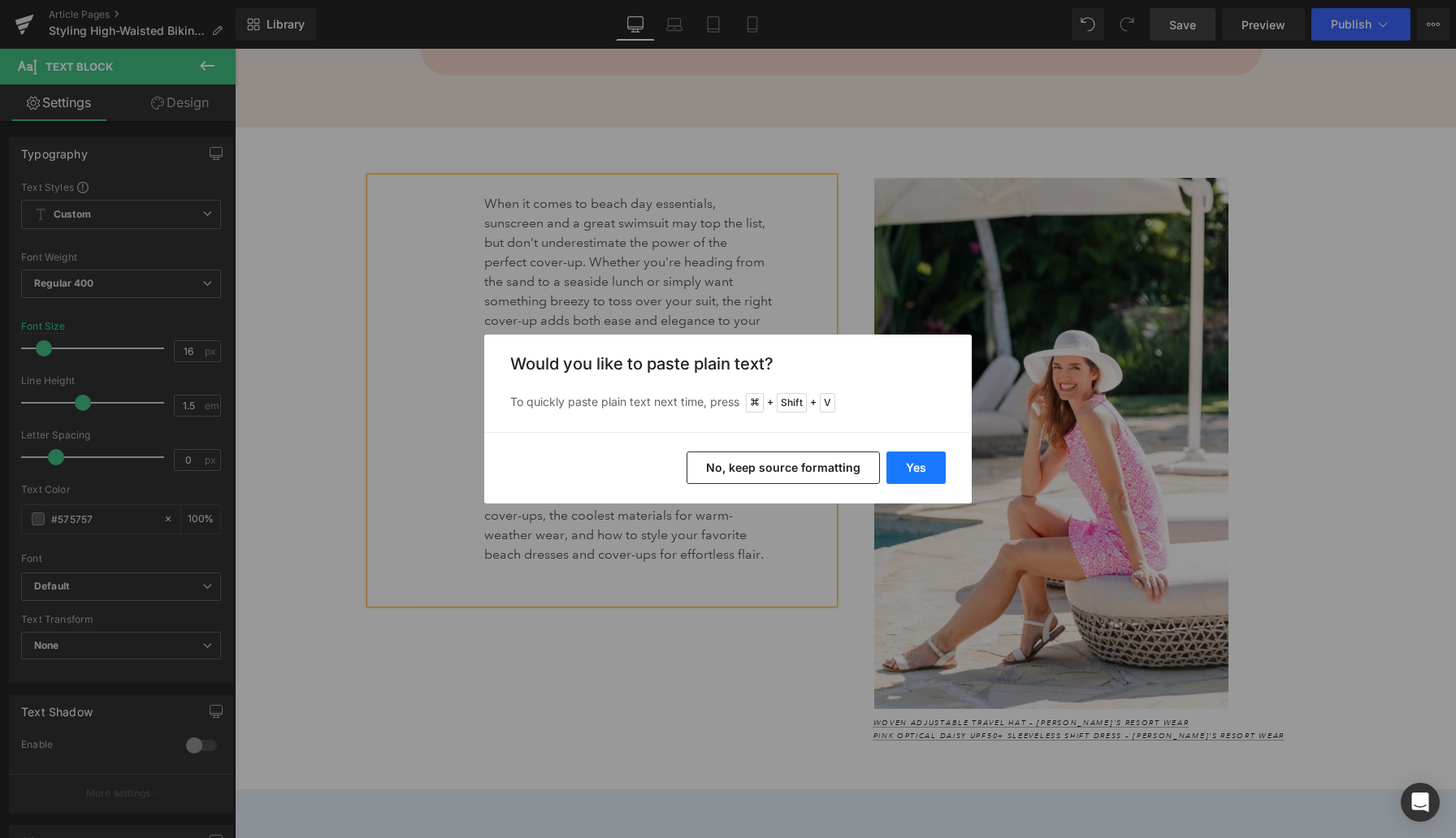
drag, startPoint x: 903, startPoint y: 475, endPoint x: 669, endPoint y: 427, distance: 238.9
click at [903, 475] on button "Yes" at bounding box center [915, 468] width 59 height 33
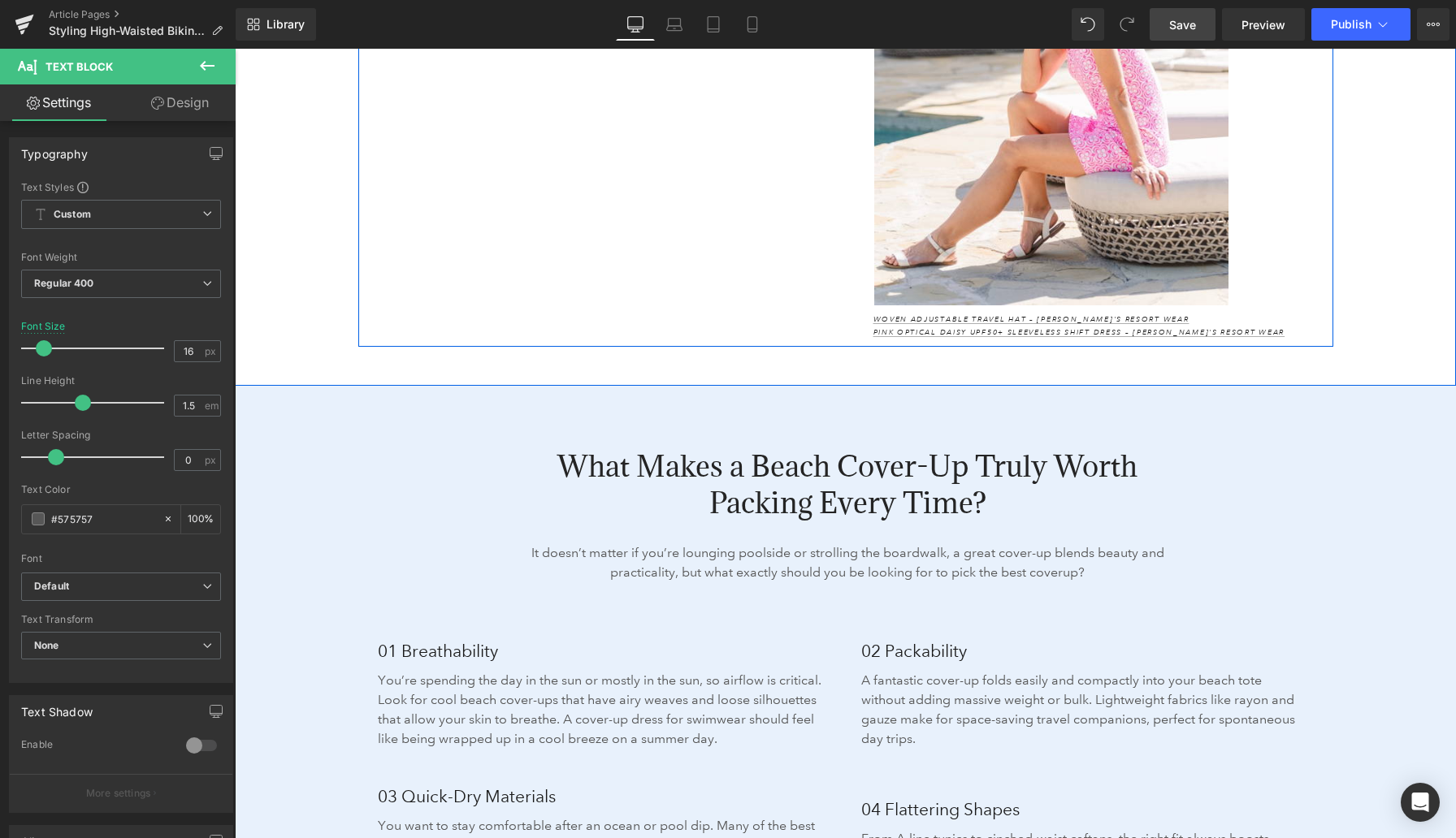
scroll to position [1994, 0]
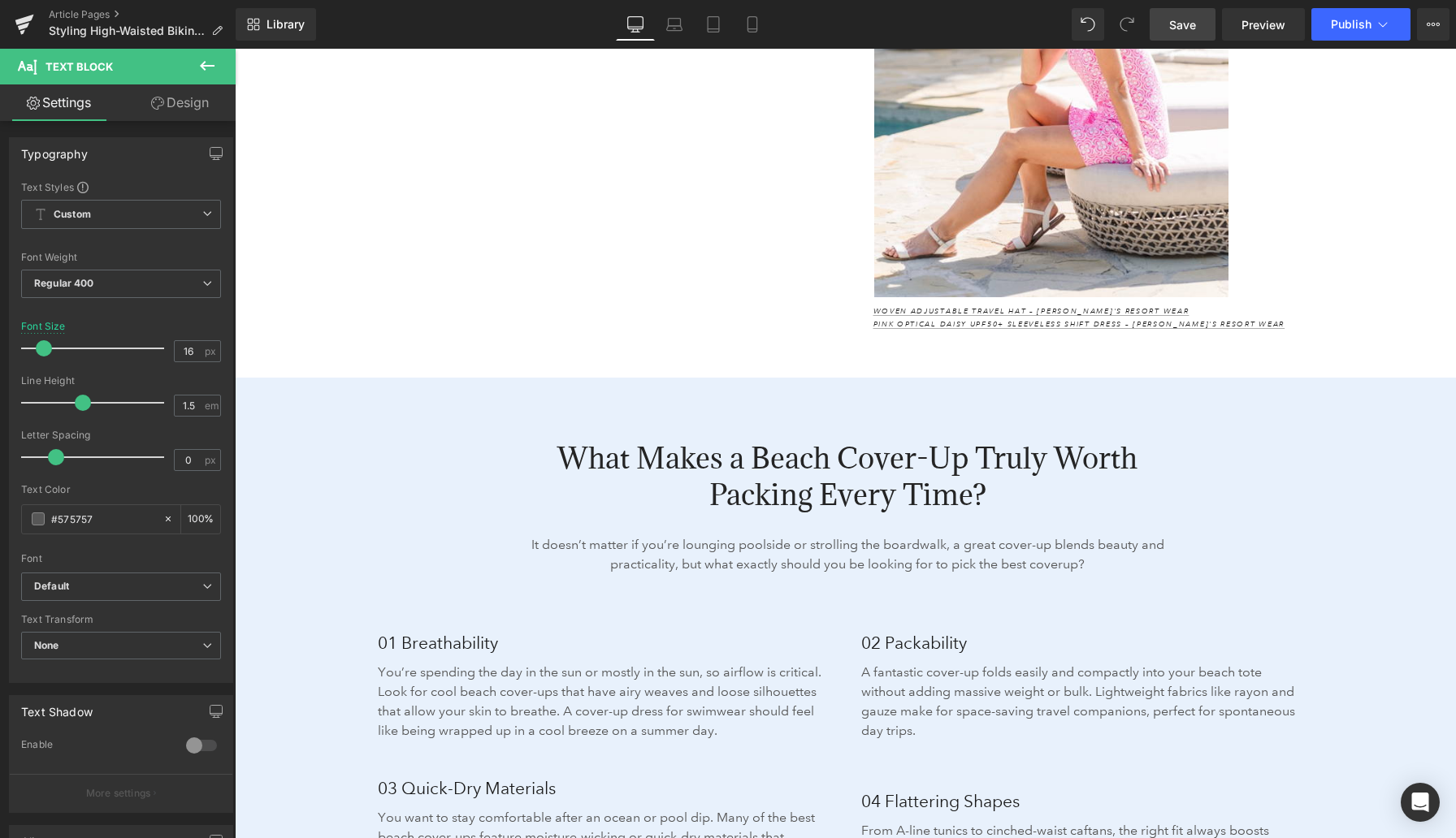
click at [1175, 308] on p "Woven Adjustable Travel Hat – Anthony's Resort Wear Pink Optical Daisy UPF50+ S…" at bounding box center [1096, 318] width 448 height 26
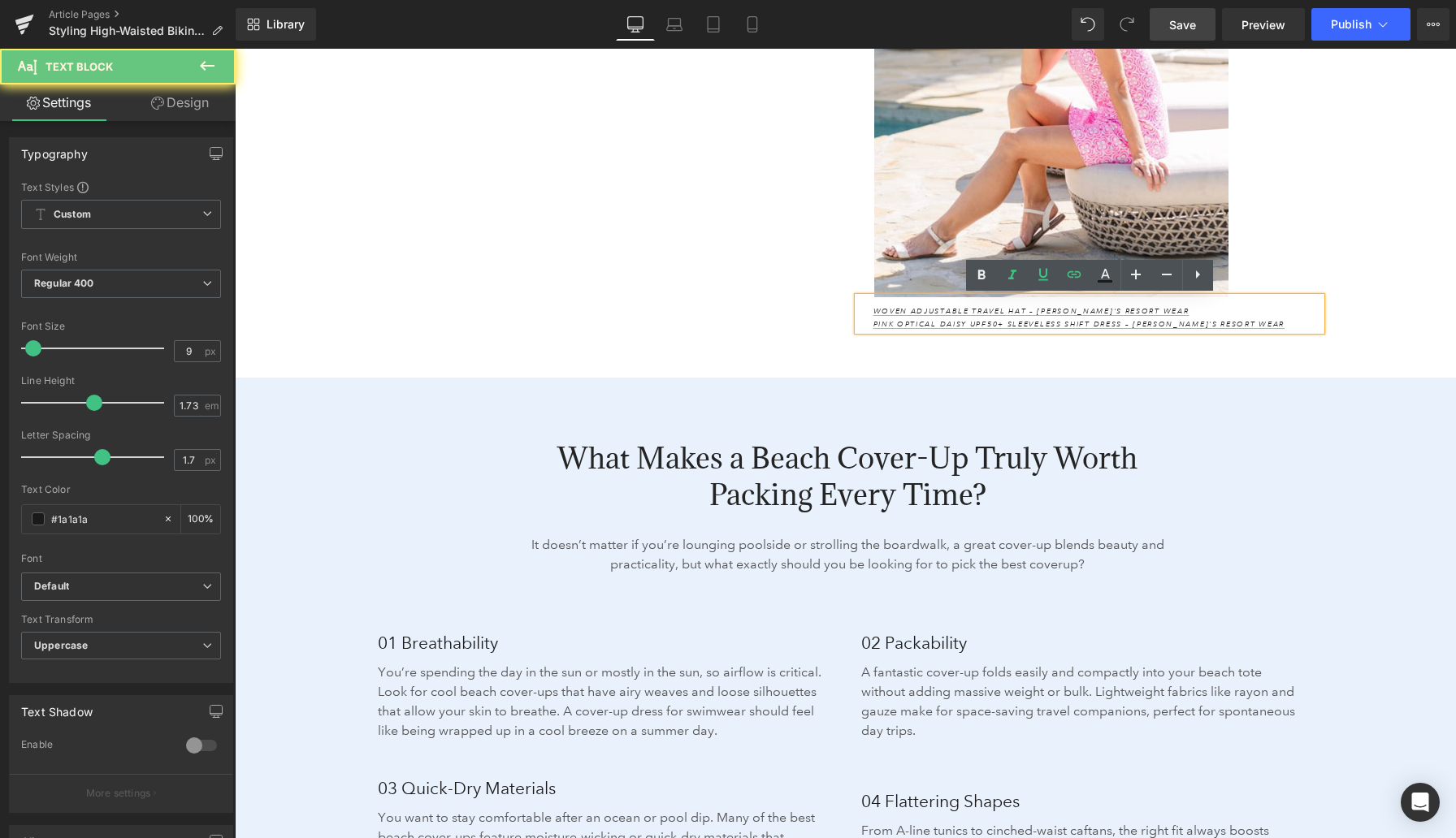
click at [1175, 308] on p "Woven Adjustable Travel Hat – Anthony's Resort Wear Pink Optical Daisy UPF50+ S…" at bounding box center [1096, 318] width 448 height 26
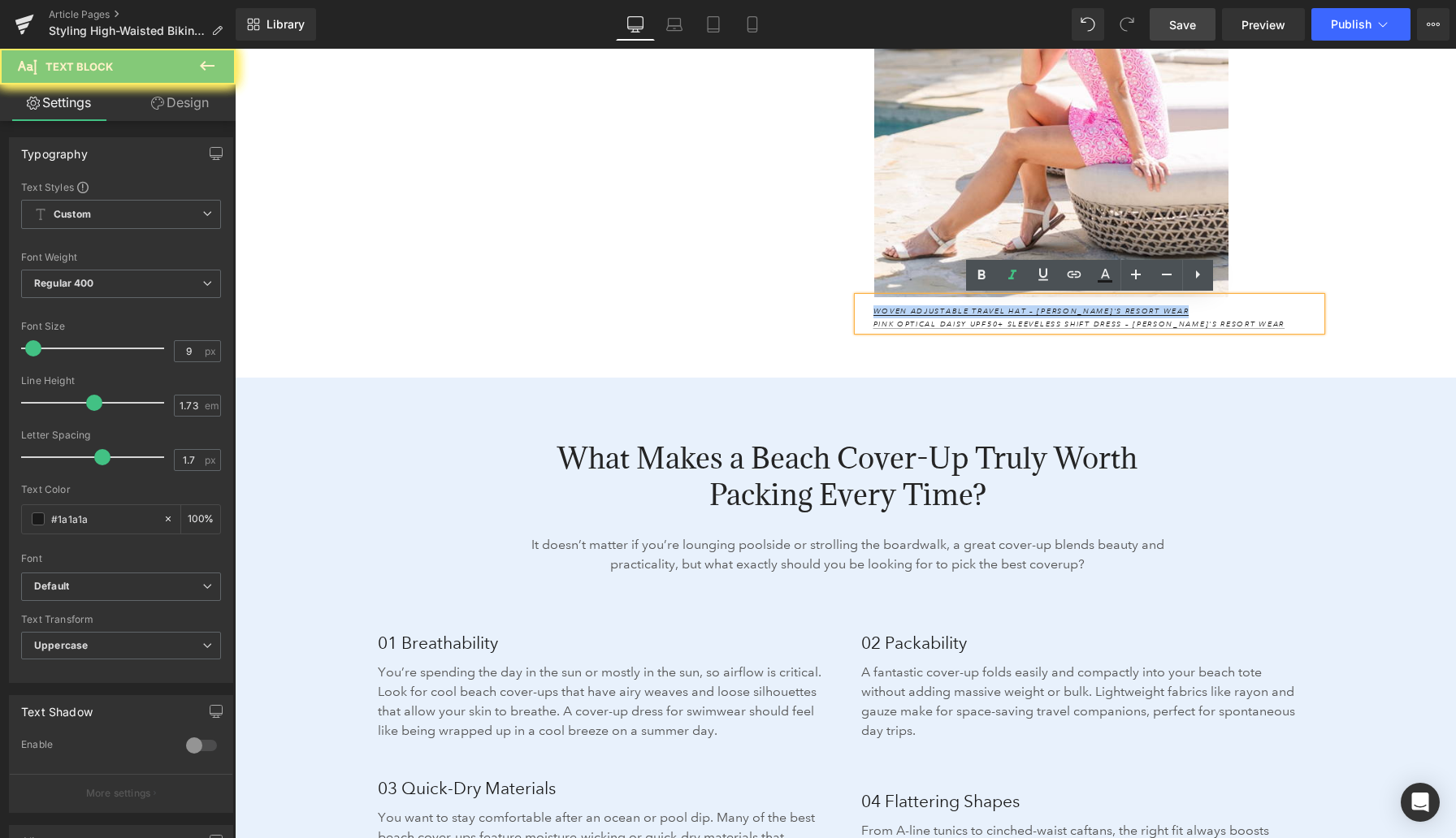
click at [1175, 308] on p "Woven Adjustable Travel Hat – Anthony's Resort Wear Pink Optical Daisy UPF50+ S…" at bounding box center [1096, 318] width 448 height 26
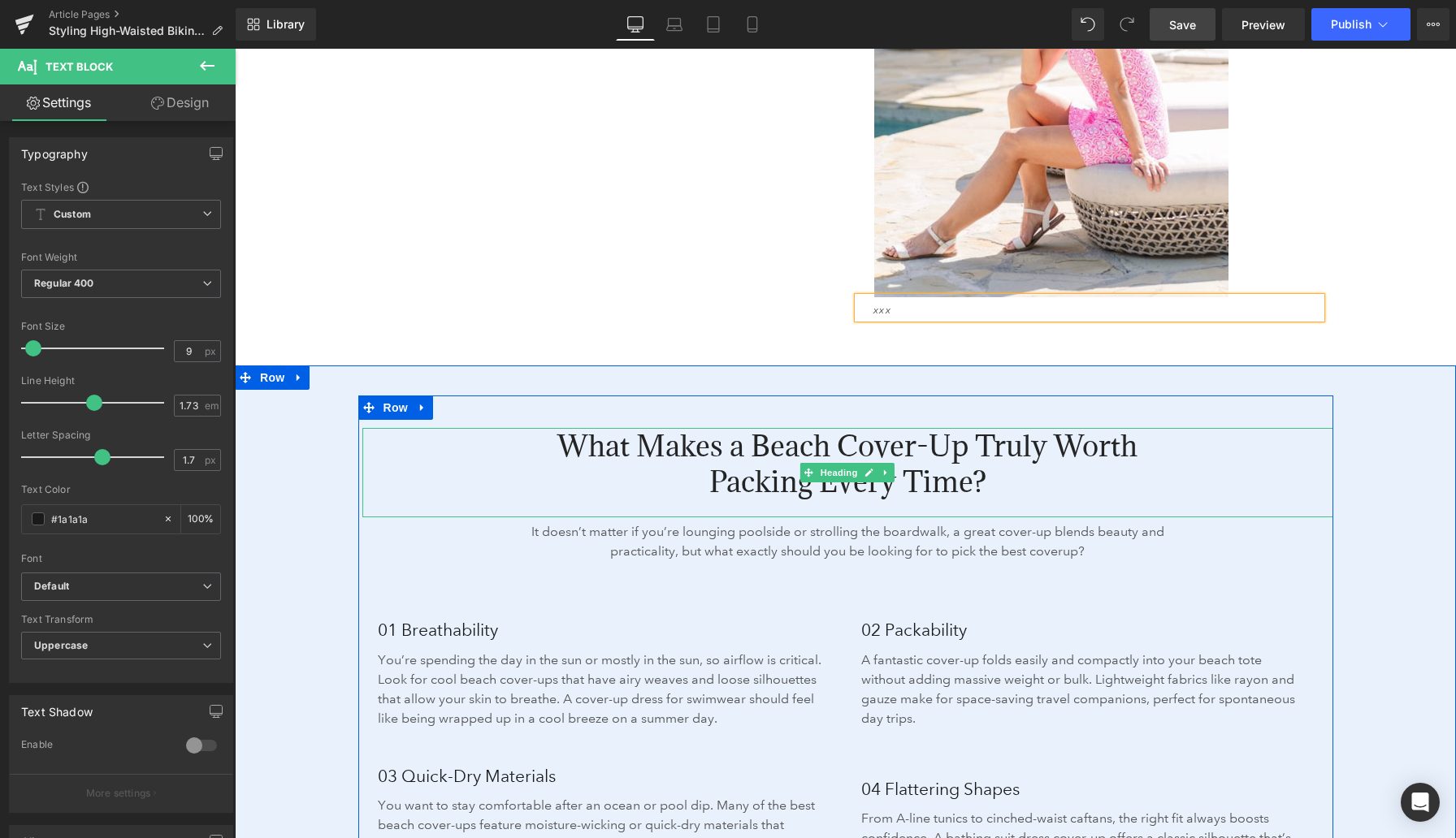
click at [752, 462] on span "What Makes a Beach Cover-Up Truly Worth Packing Every Time?" at bounding box center [847, 464] width 580 height 73
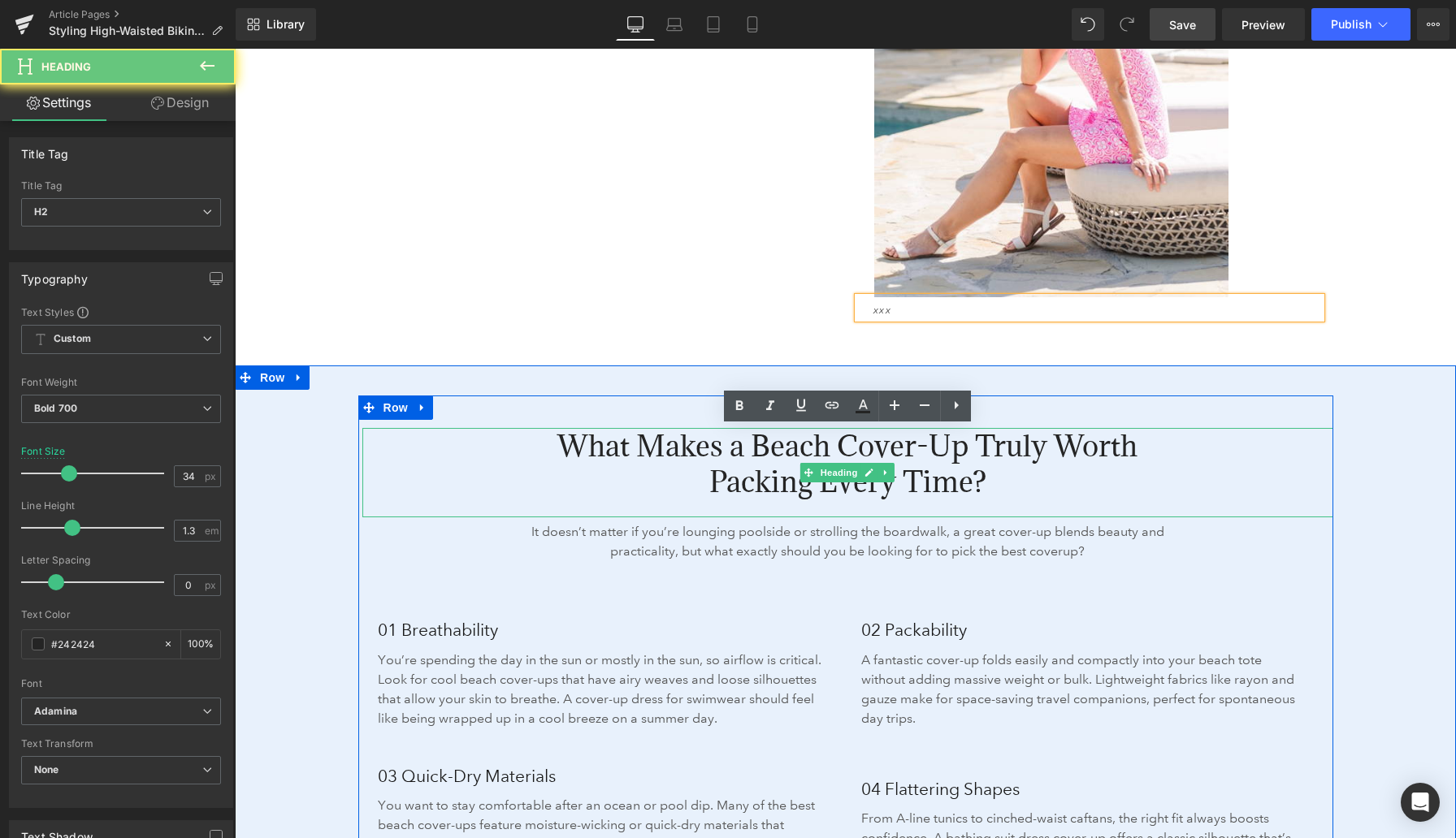
click at [752, 462] on span "What Makes a Beach Cover-Up Truly Worth Packing Every Time?" at bounding box center [847, 464] width 580 height 73
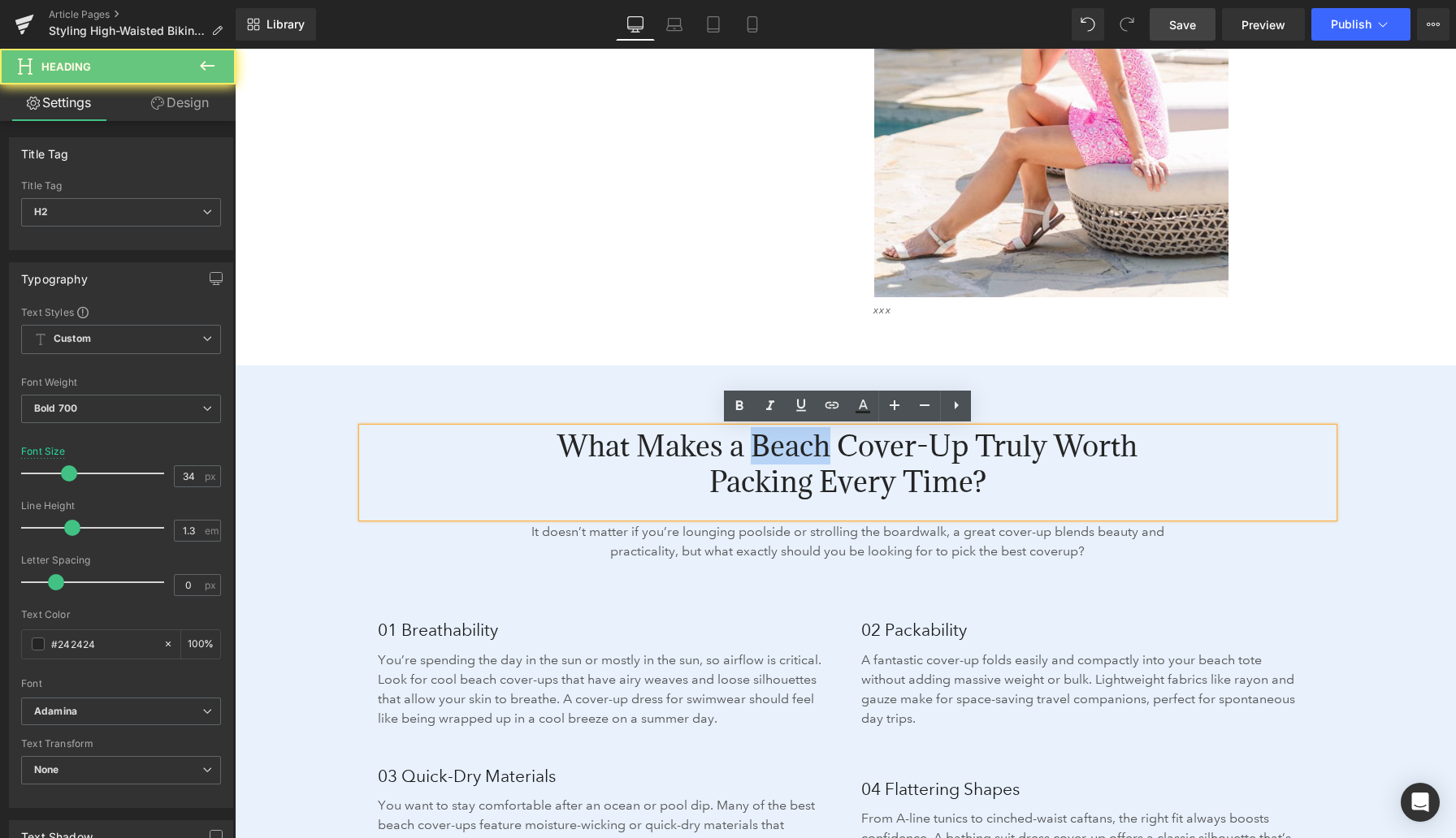
click at [752, 462] on span "What Makes a Beach Cover-Up Truly Worth Packing Every Time?" at bounding box center [847, 464] width 580 height 73
paste div
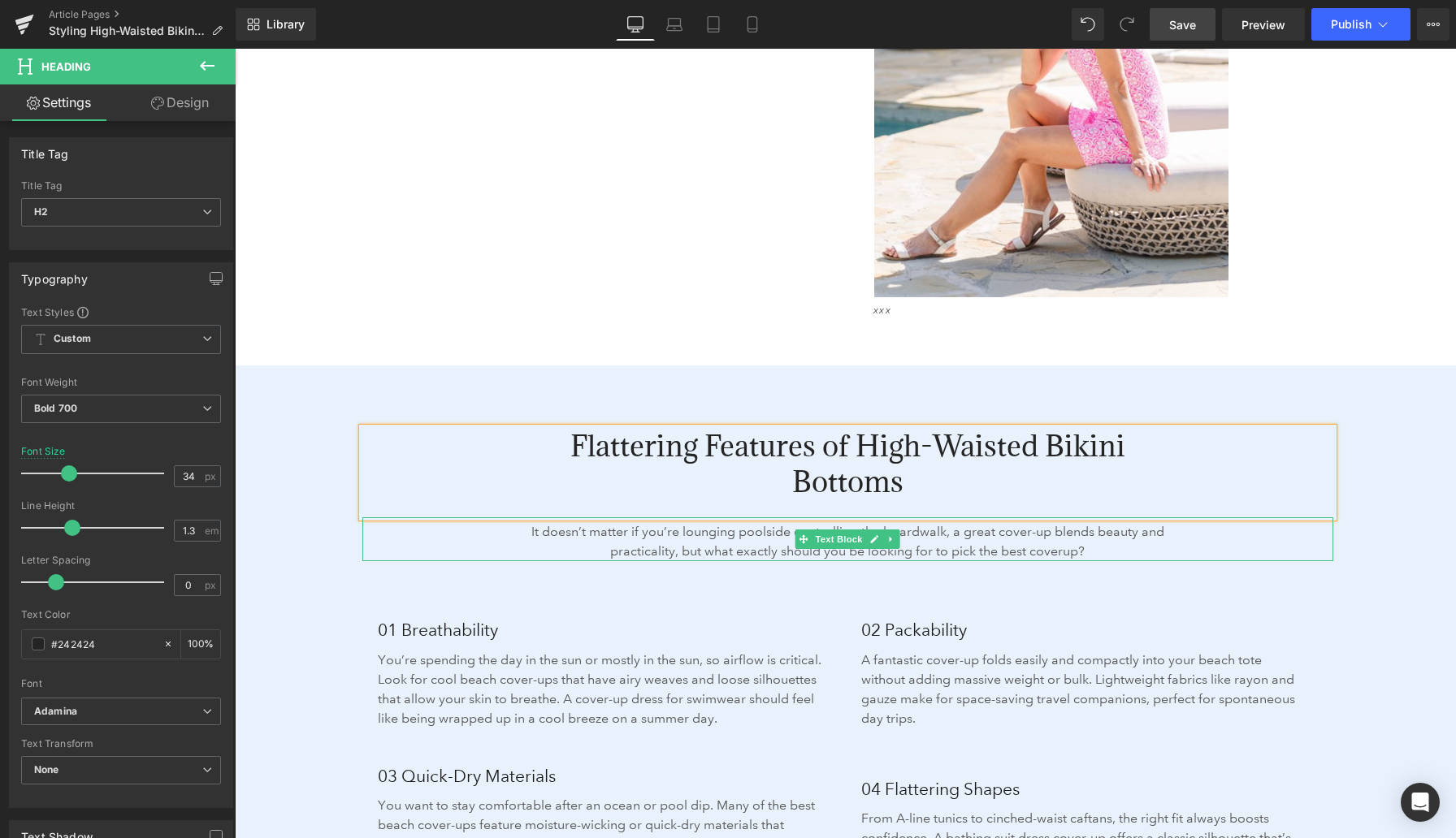
click at [638, 533] on p "It doesn’t matter if you’re lounging poolside or strolling the boardwalk, a gre…" at bounding box center [847, 542] width 680 height 39
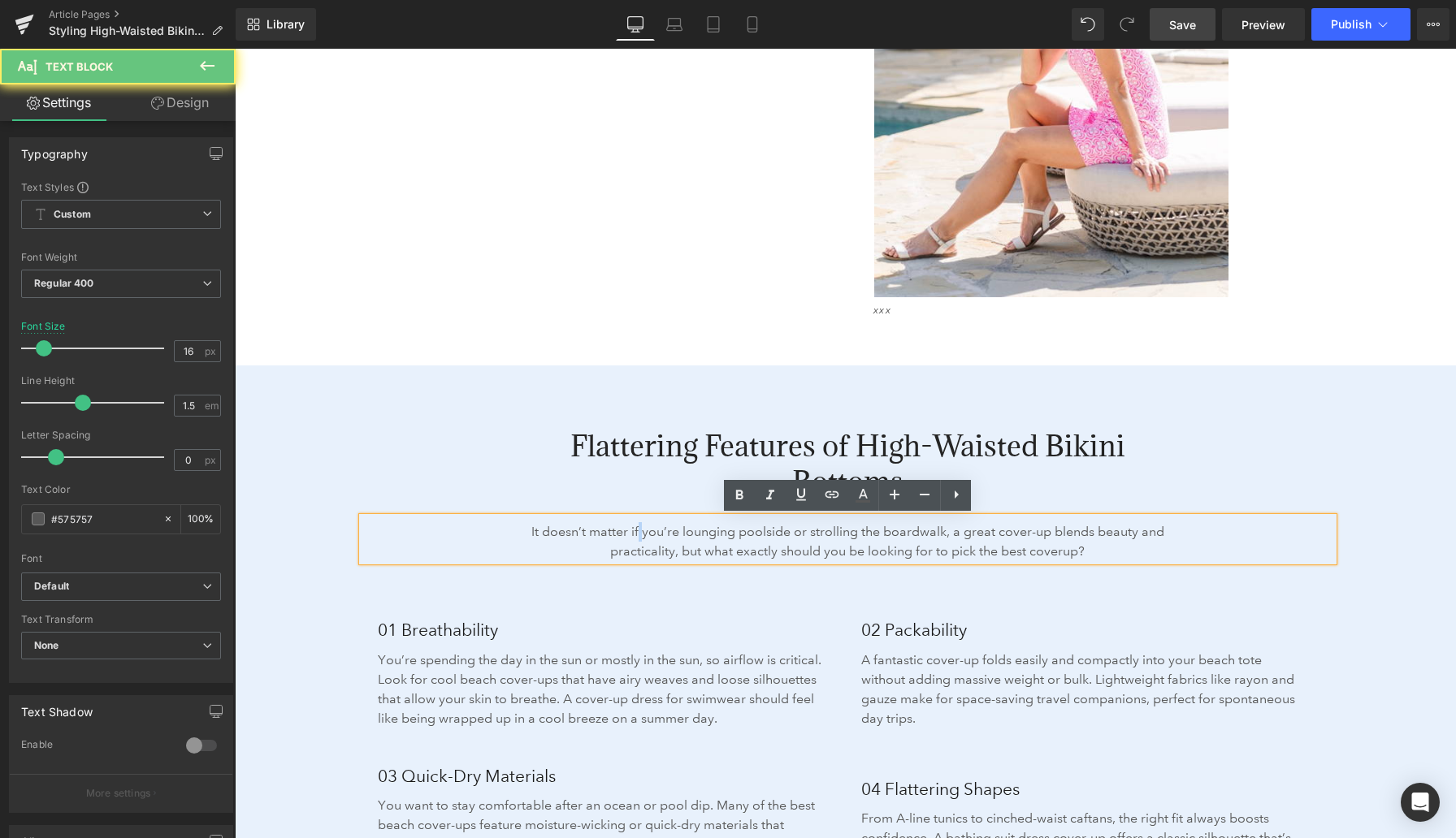
click at [638, 533] on p "It doesn’t matter if you’re lounging poolside or strolling the boardwalk, a gre…" at bounding box center [847, 542] width 680 height 39
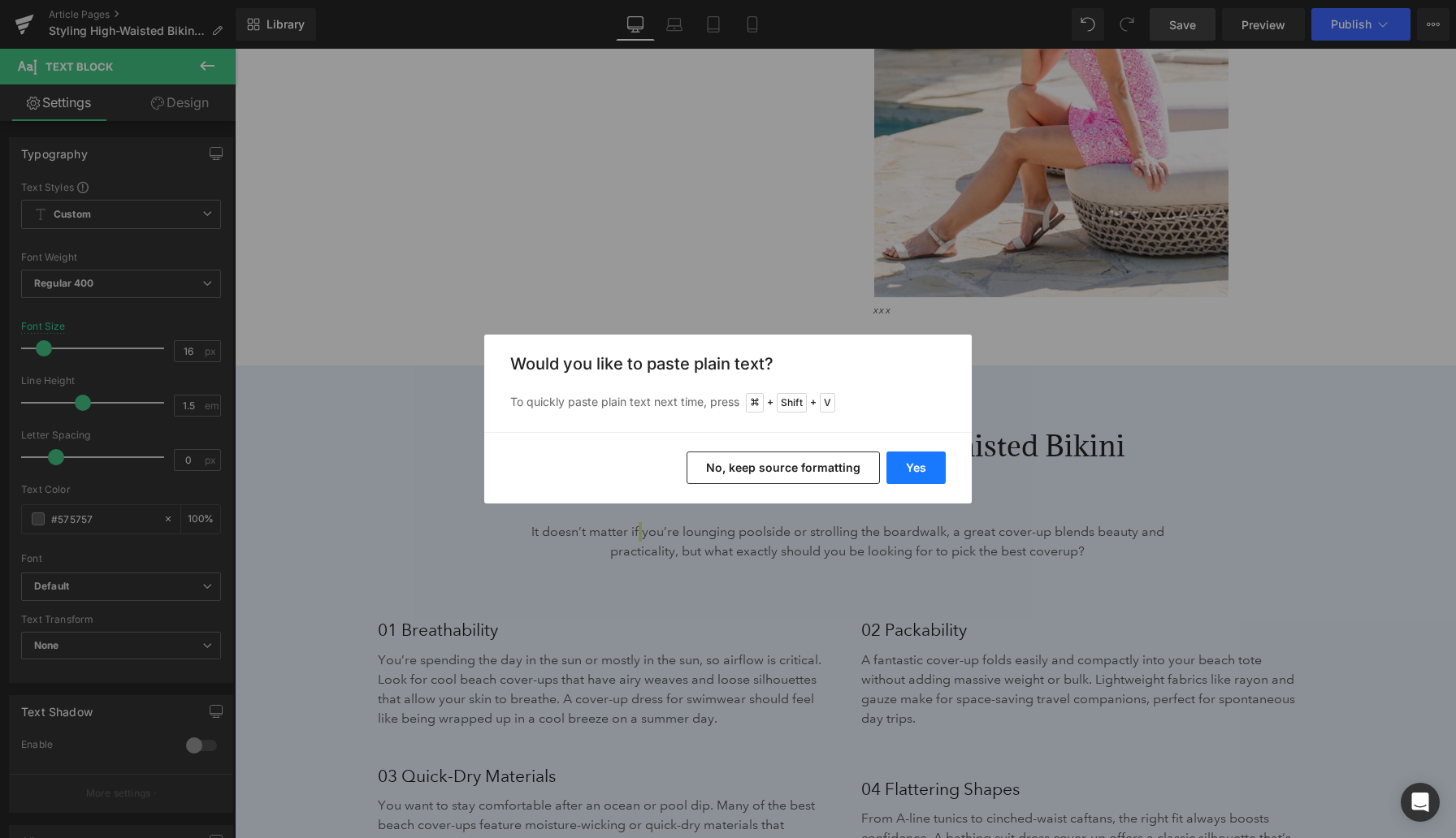
click at [911, 471] on button "Yes" at bounding box center [915, 468] width 59 height 33
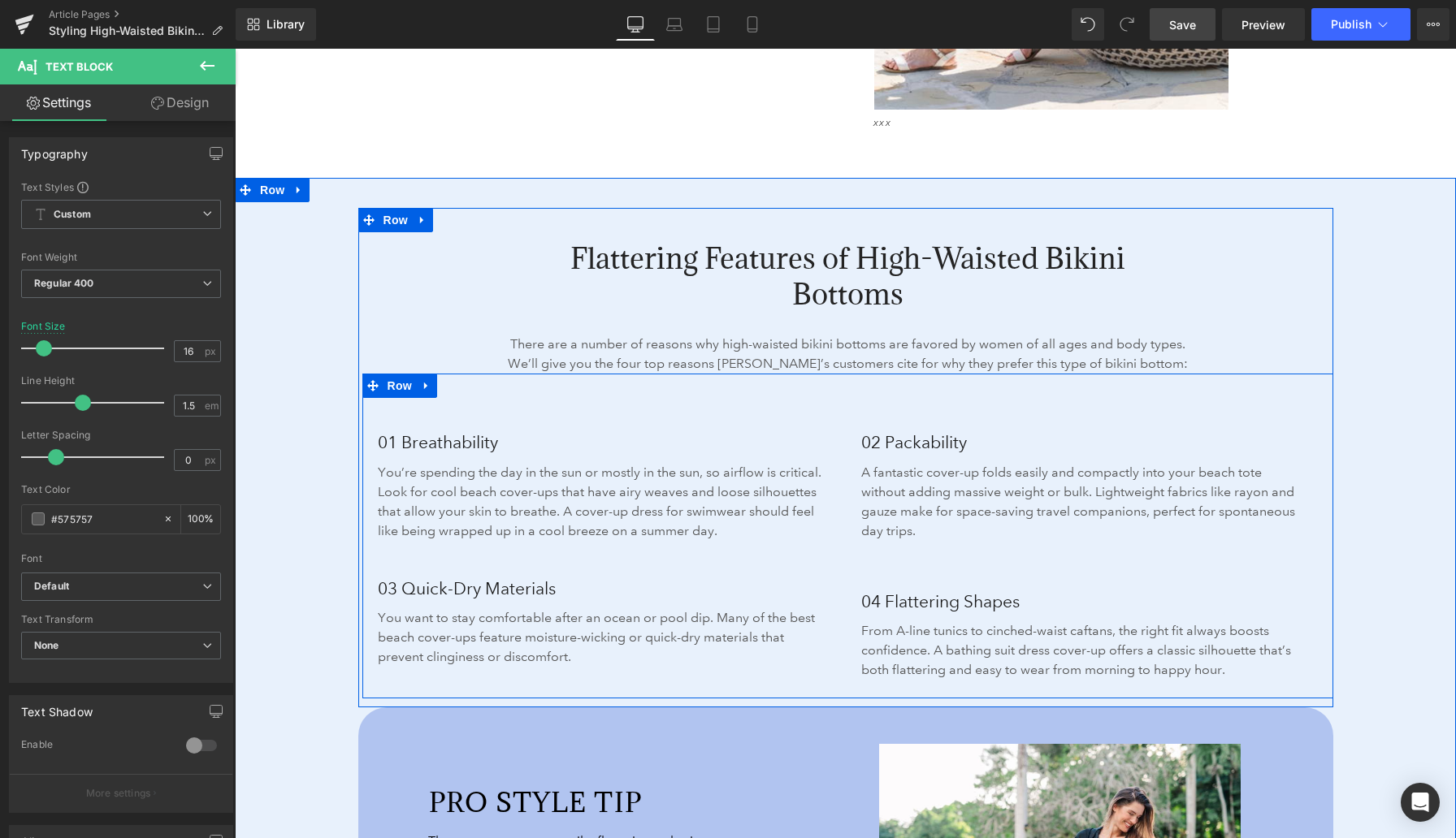
scroll to position [2211, 0]
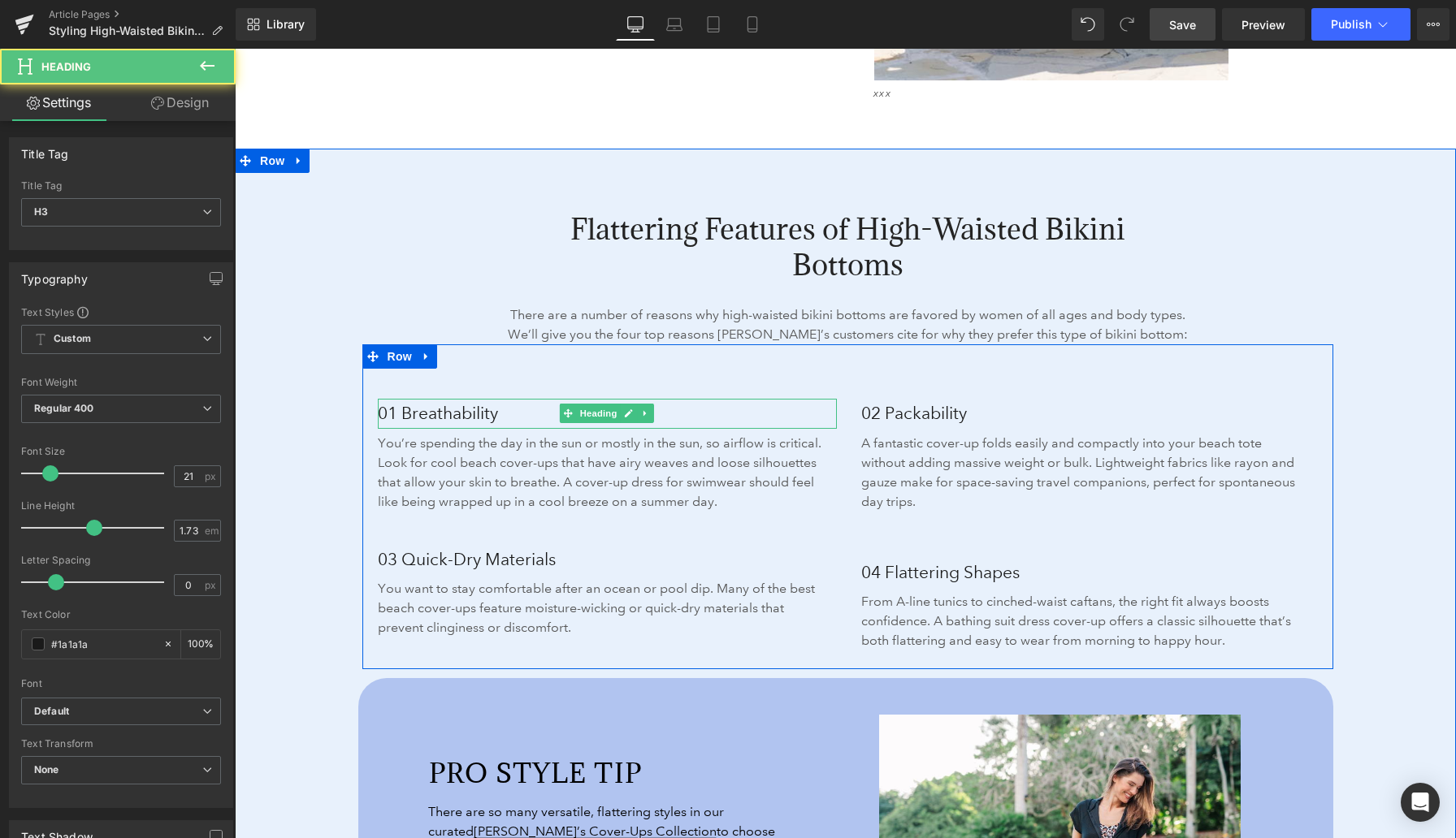
drag, startPoint x: 458, startPoint y: 414, endPoint x: 509, endPoint y: 413, distance: 51.0
click at [509, 413] on h3 "01 Breathability" at bounding box center [608, 414] width 459 height 29
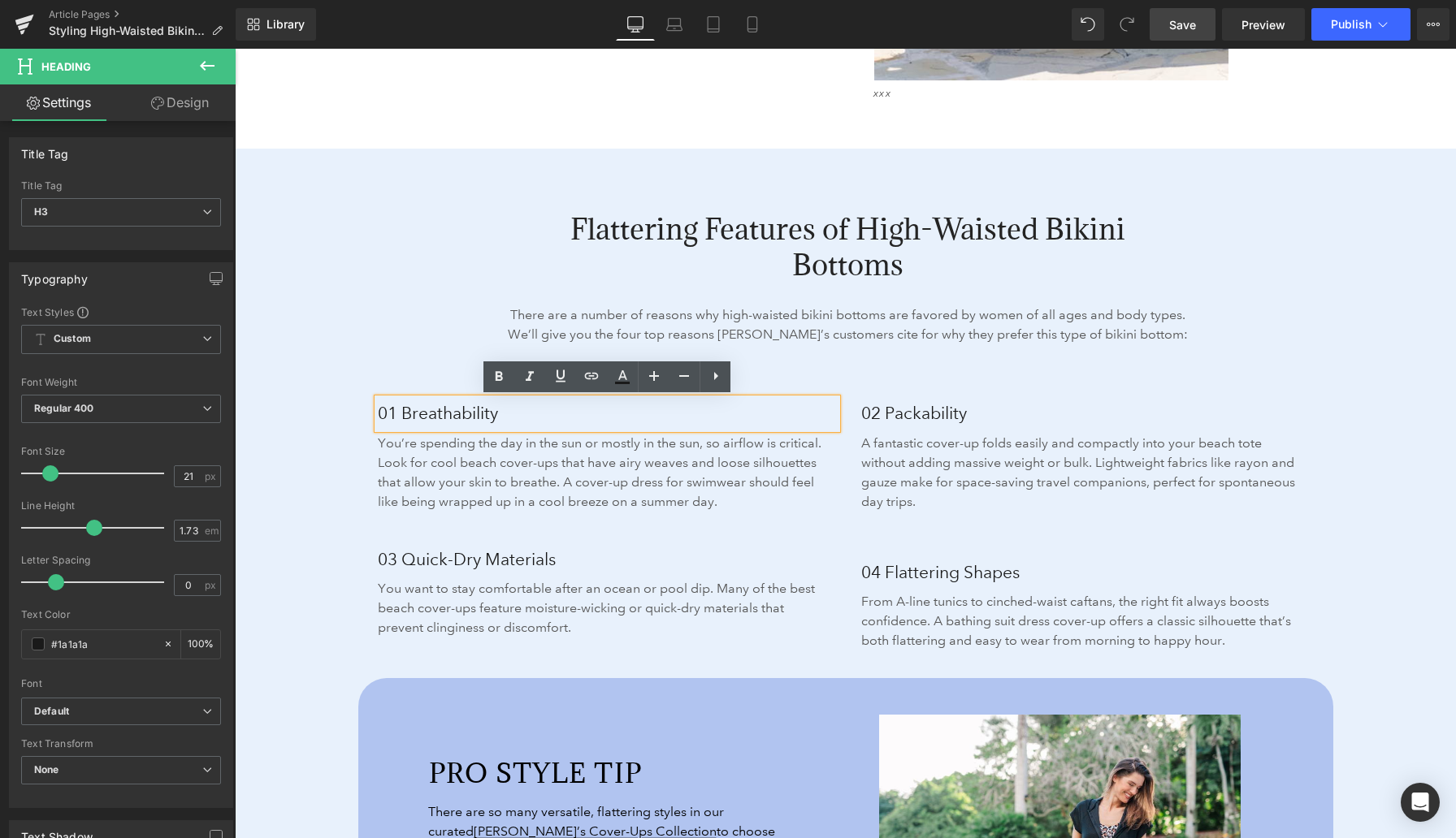
paste div
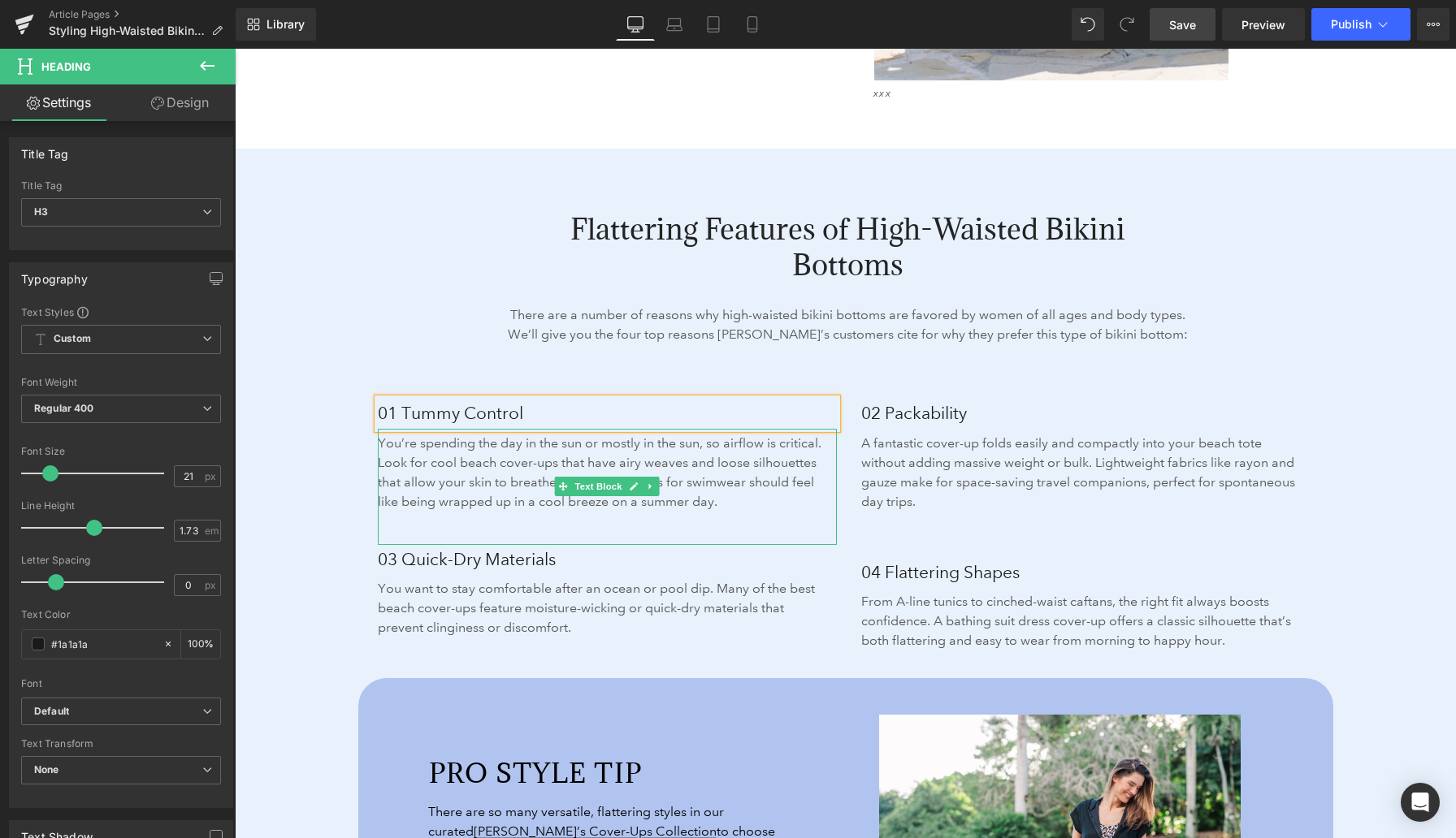
click at [477, 476] on p "You’re spending the day in the sun or mostly in the sun, so airflow is critical…" at bounding box center [601, 472] width 448 height 78
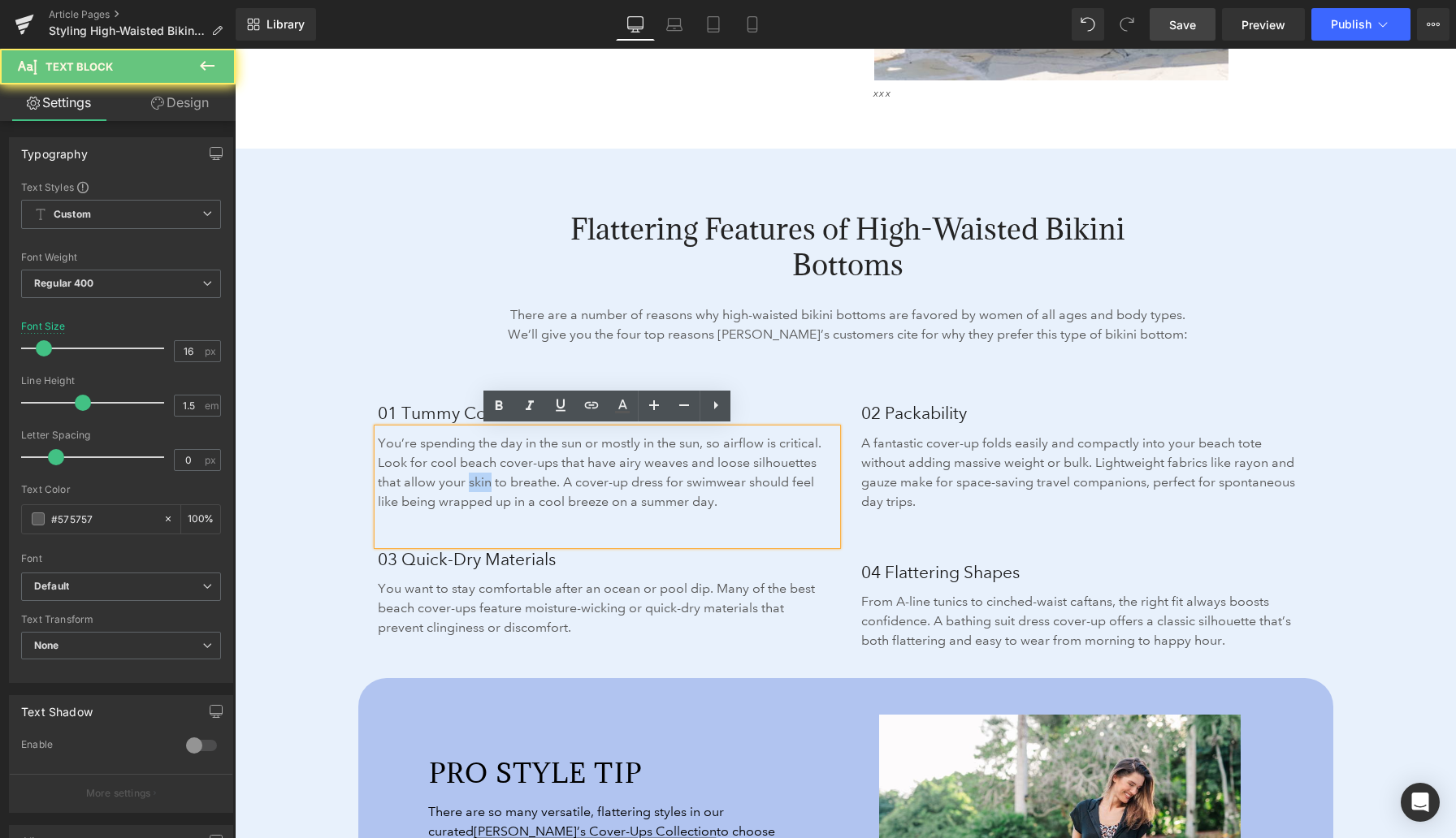
click at [477, 476] on p "You’re spending the day in the sun or mostly in the sun, so airflow is critical…" at bounding box center [601, 472] width 448 height 78
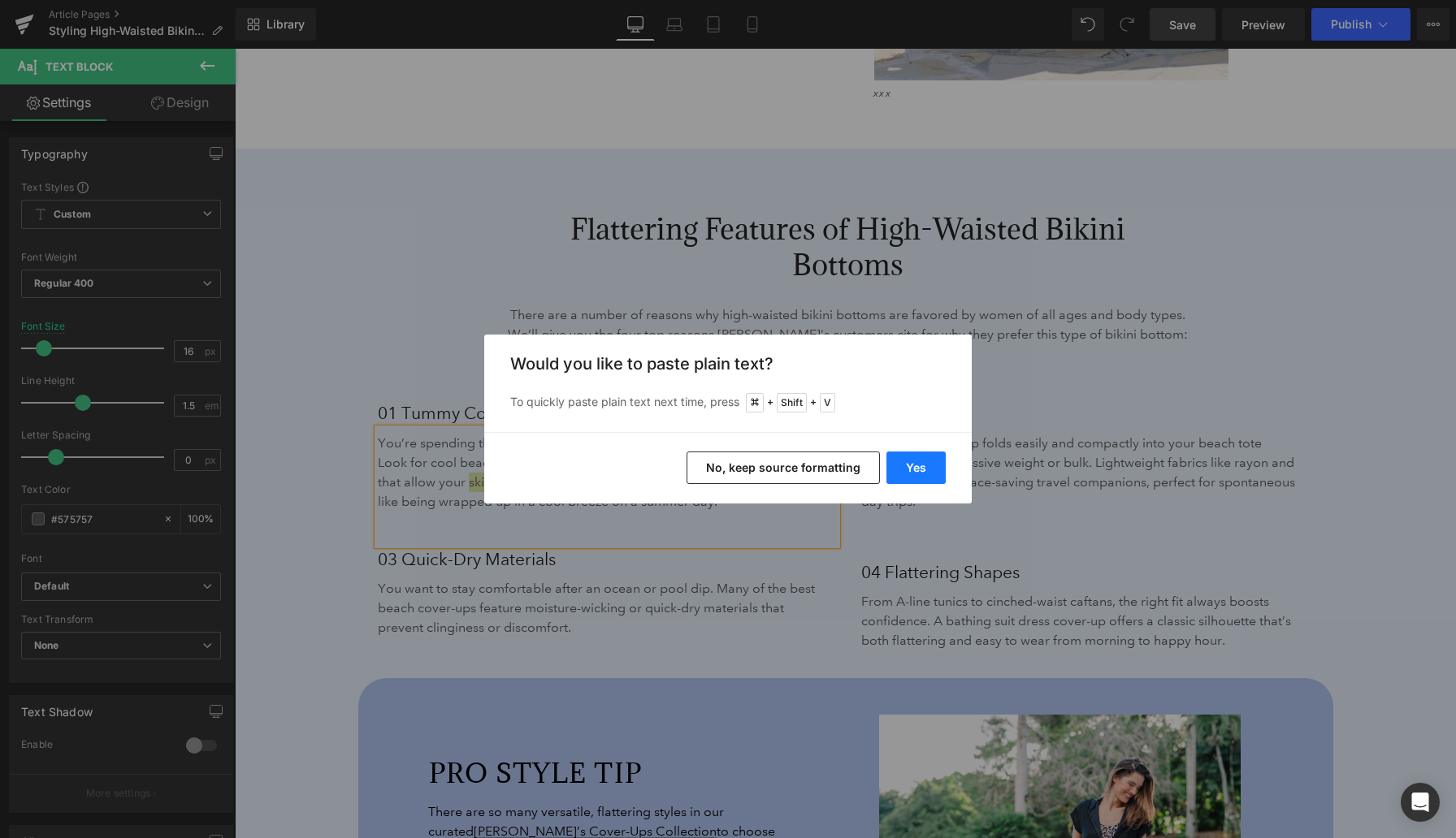
drag, startPoint x: 926, startPoint y: 472, endPoint x: 691, endPoint y: 423, distance: 240.1
click at [926, 472] on button "Yes" at bounding box center [915, 468] width 59 height 33
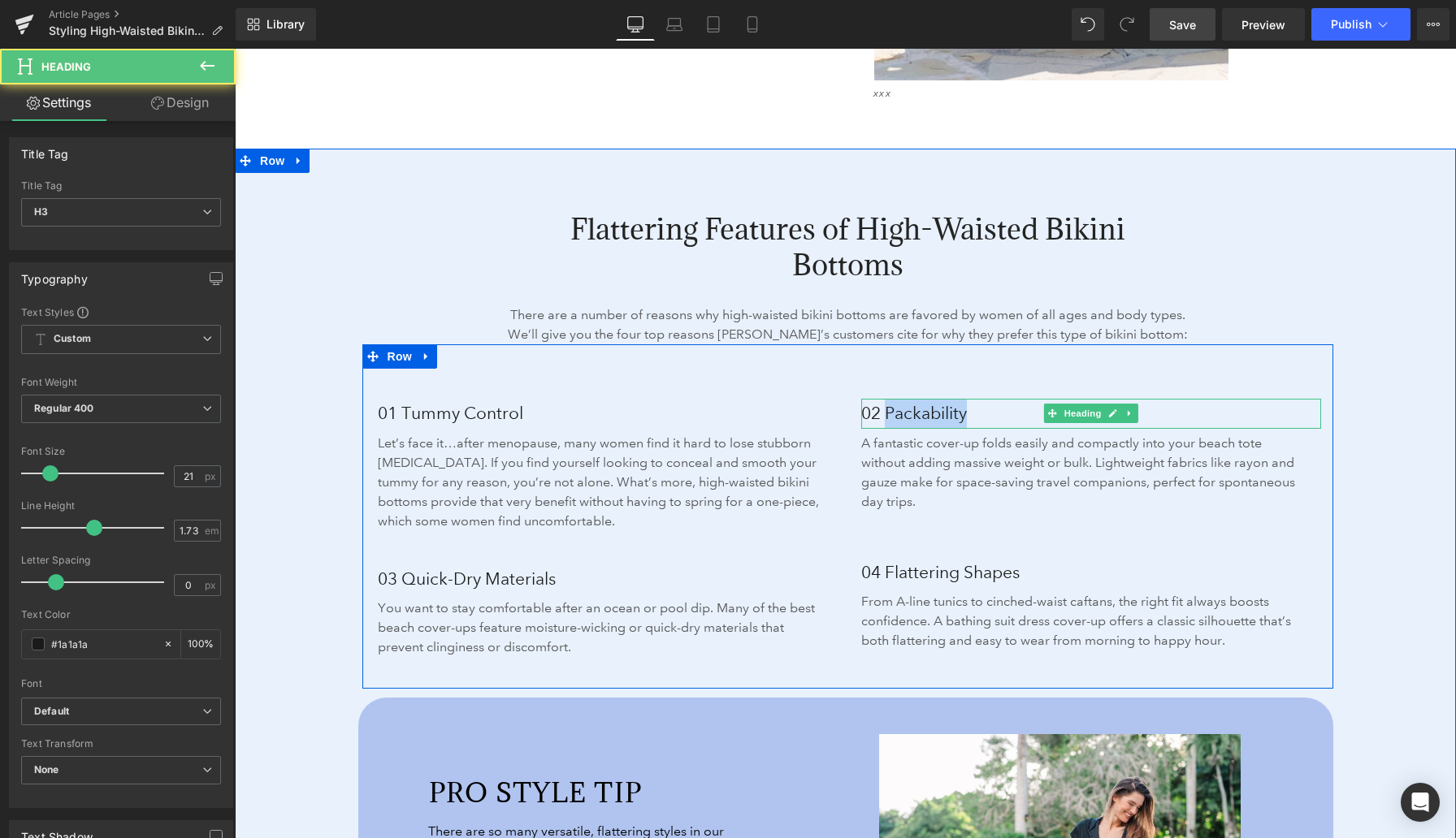
drag, startPoint x: 886, startPoint y: 410, endPoint x: 969, endPoint y: 410, distance: 83.0
click at [969, 410] on h3 "02 Packability" at bounding box center [1091, 414] width 459 height 29
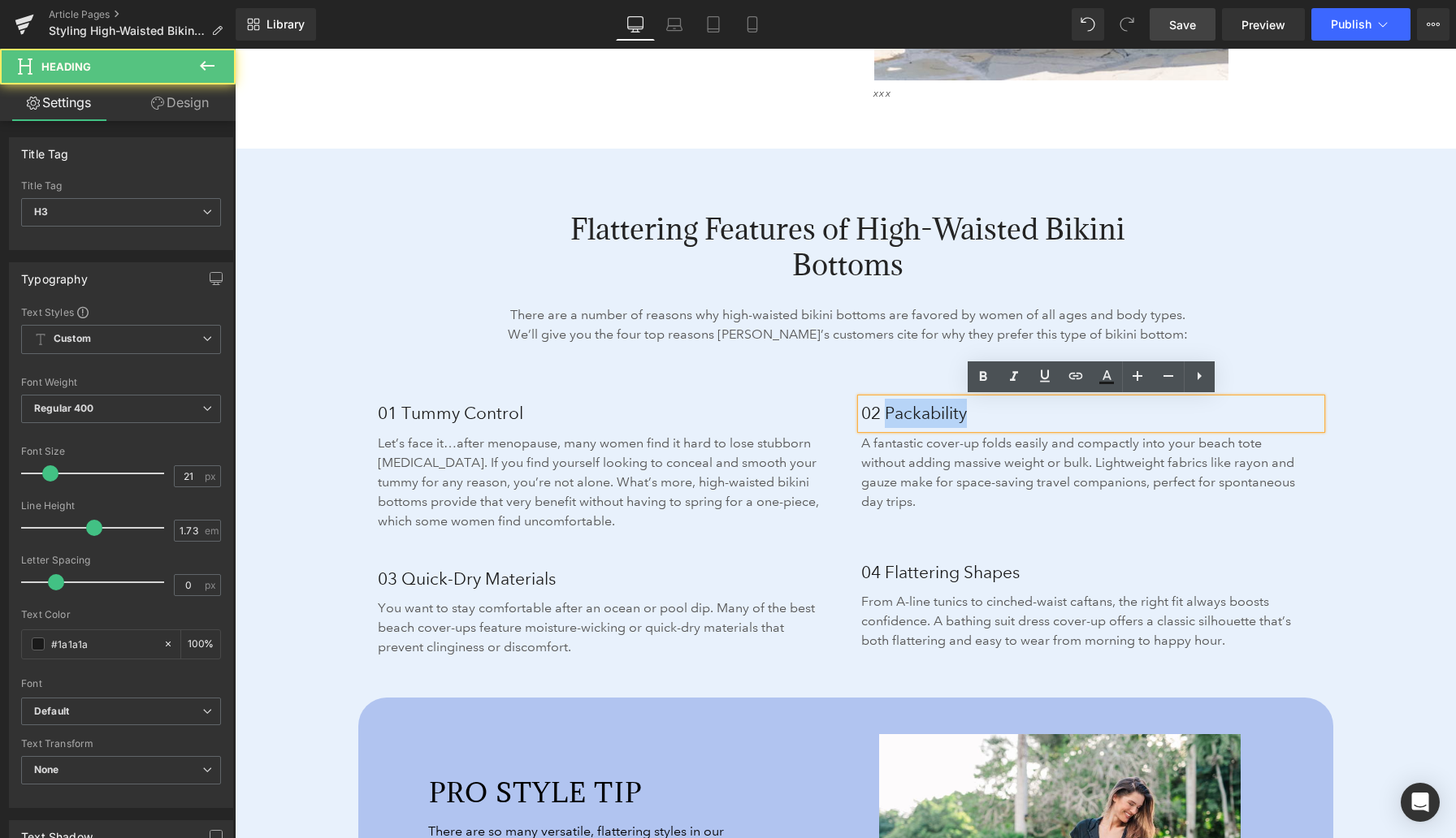
paste div
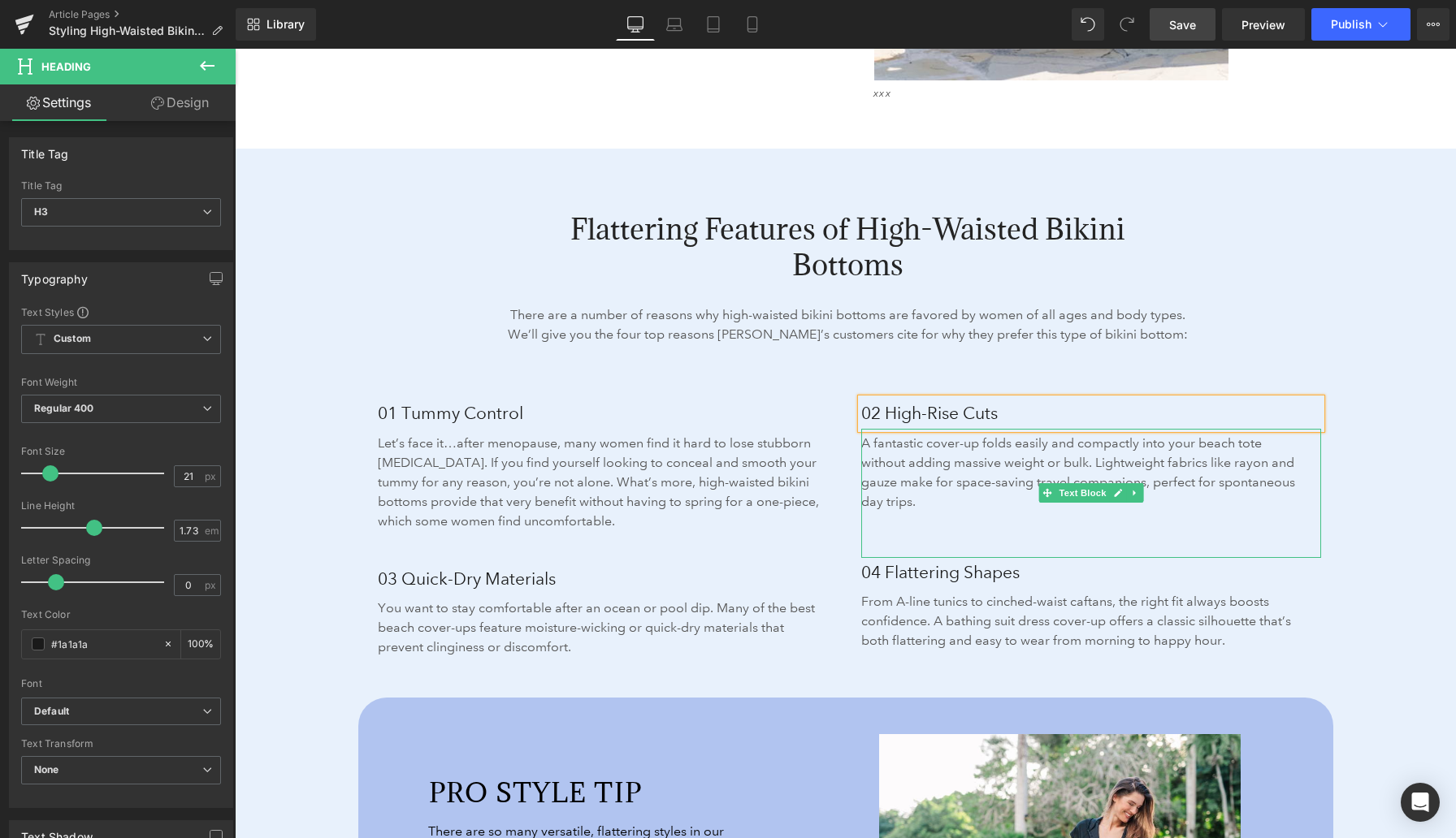
click at [915, 473] on p "A fantastic cover-up folds easily and compactly into your beach tote without ad…" at bounding box center [1084, 472] width 448 height 78
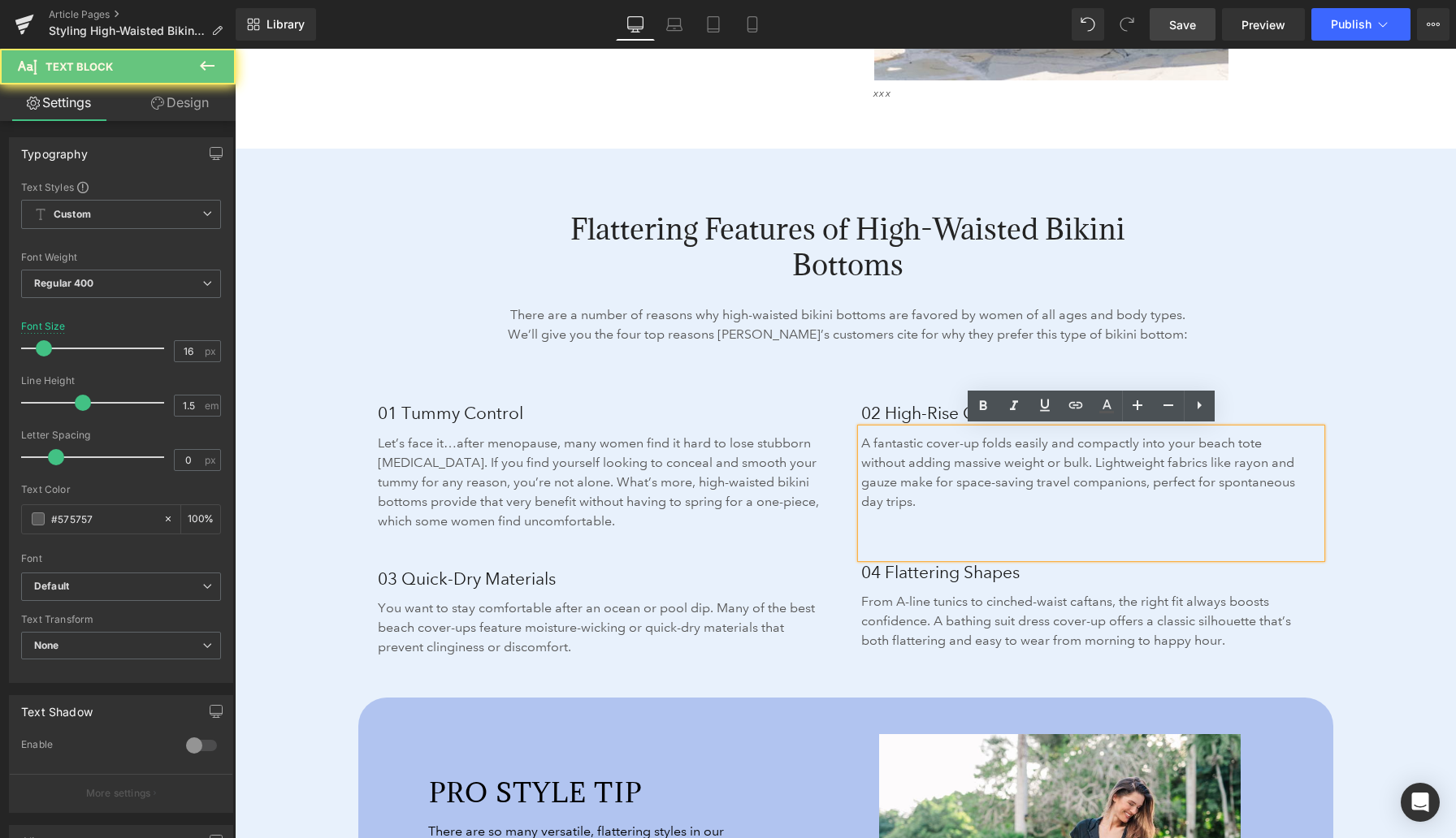
click at [915, 473] on p "A fantastic cover-up folds easily and compactly into your beach tote without ad…" at bounding box center [1084, 472] width 448 height 78
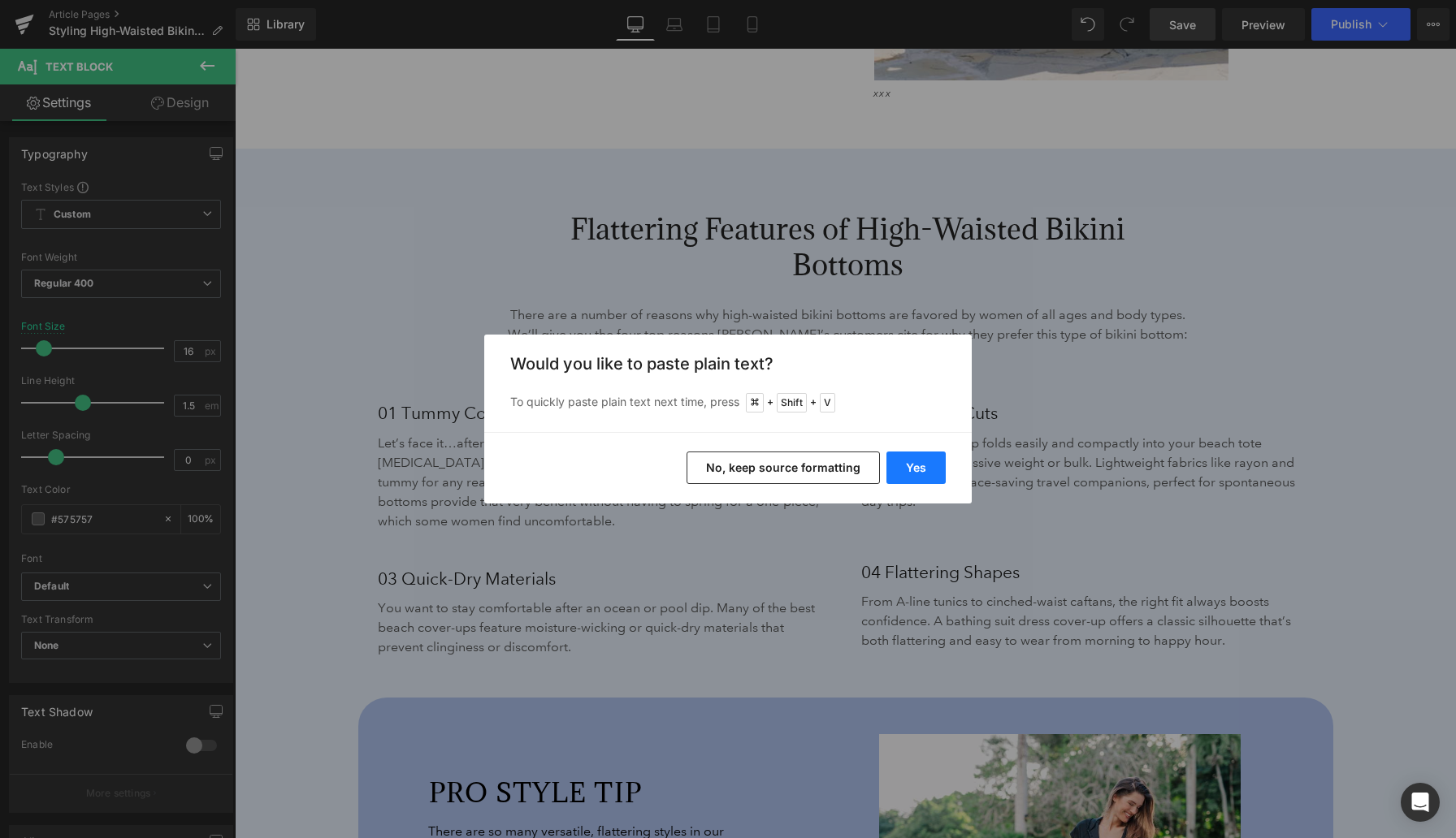
click at [924, 469] on button "Yes" at bounding box center [915, 468] width 59 height 33
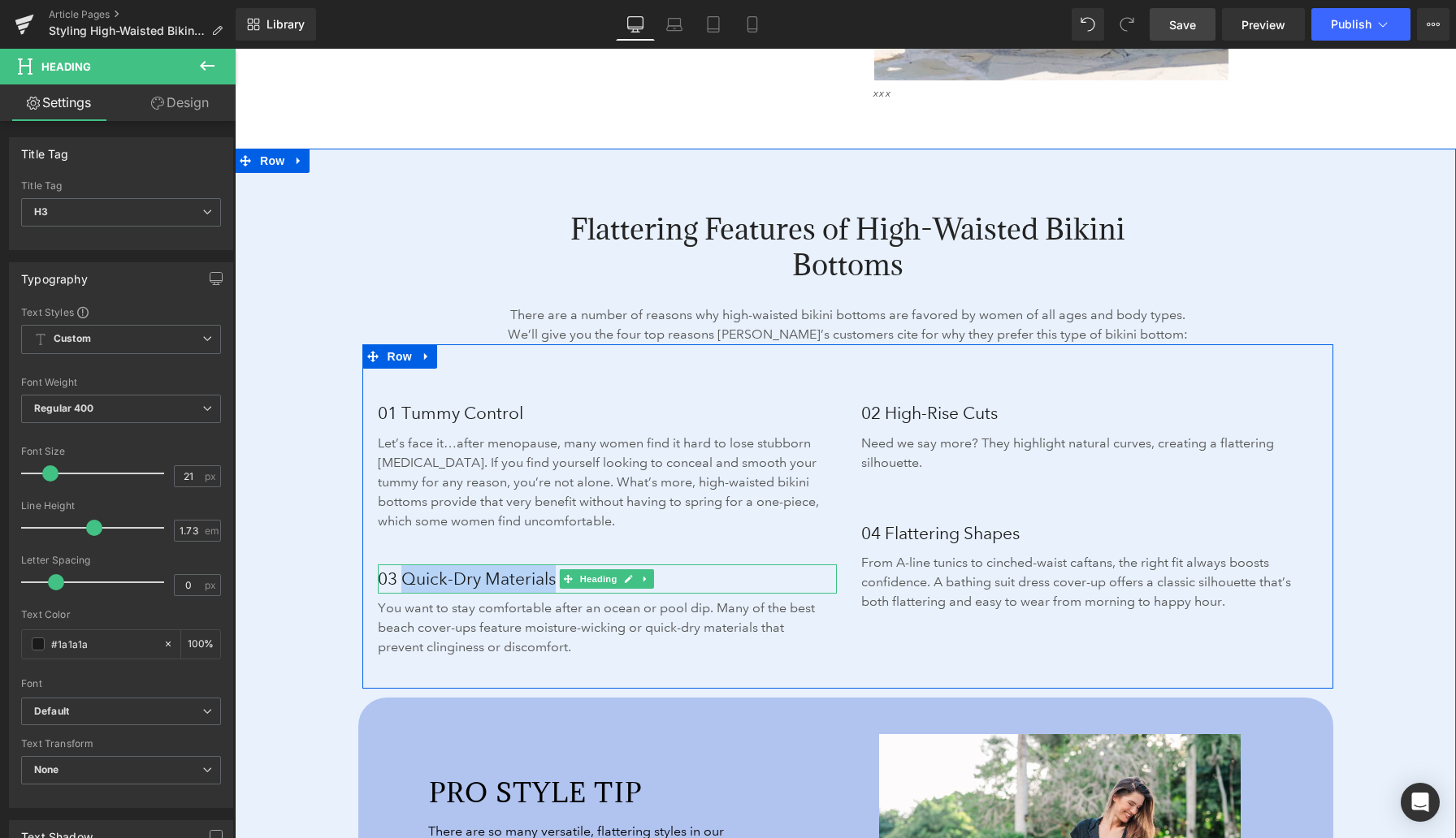
drag, startPoint x: 473, startPoint y: 575, endPoint x: 553, endPoint y: 575, distance: 80.0
click at [553, 575] on h3 "03 Quick-Dry Materials" at bounding box center [608, 579] width 459 height 29
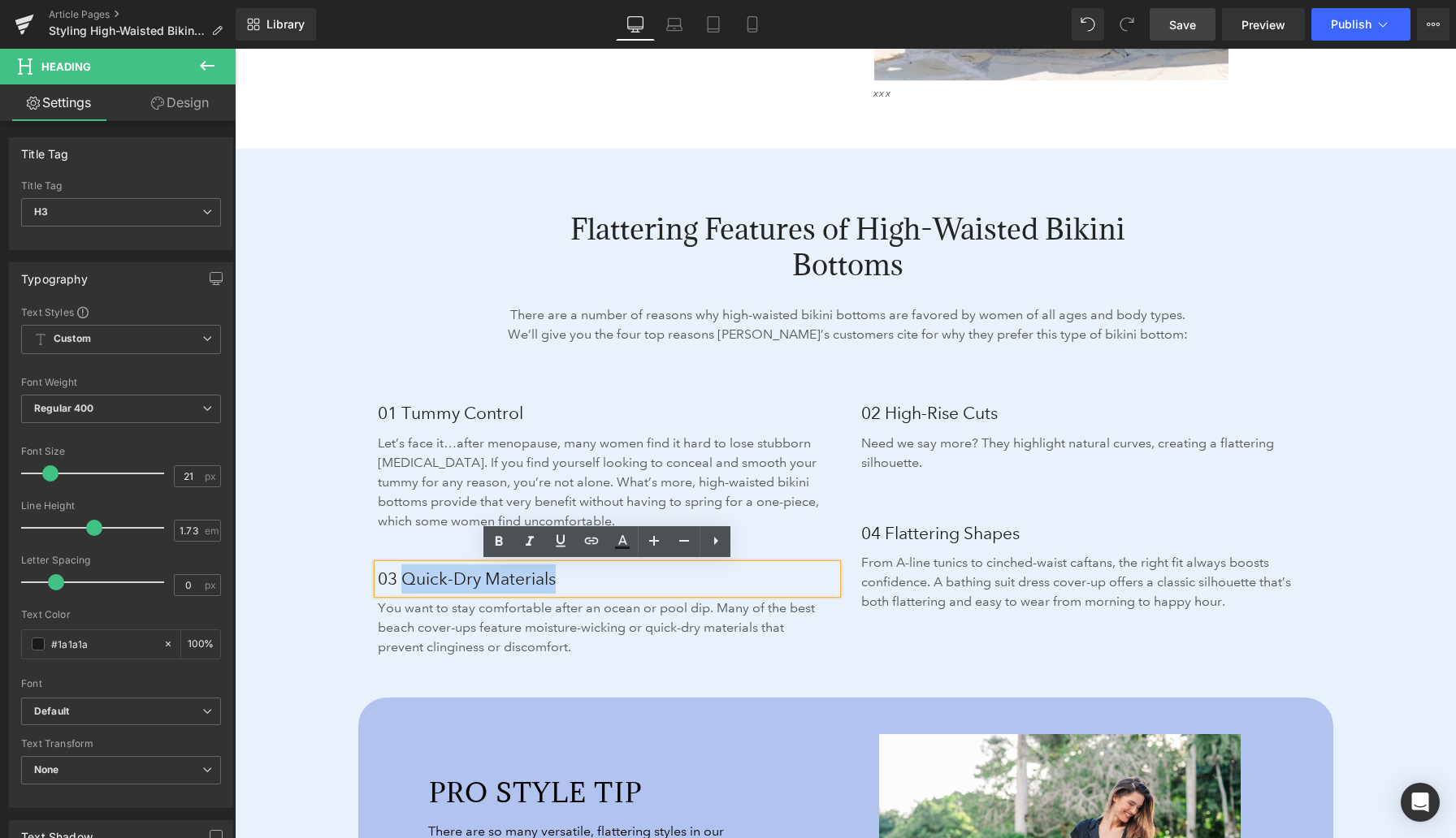
paste div
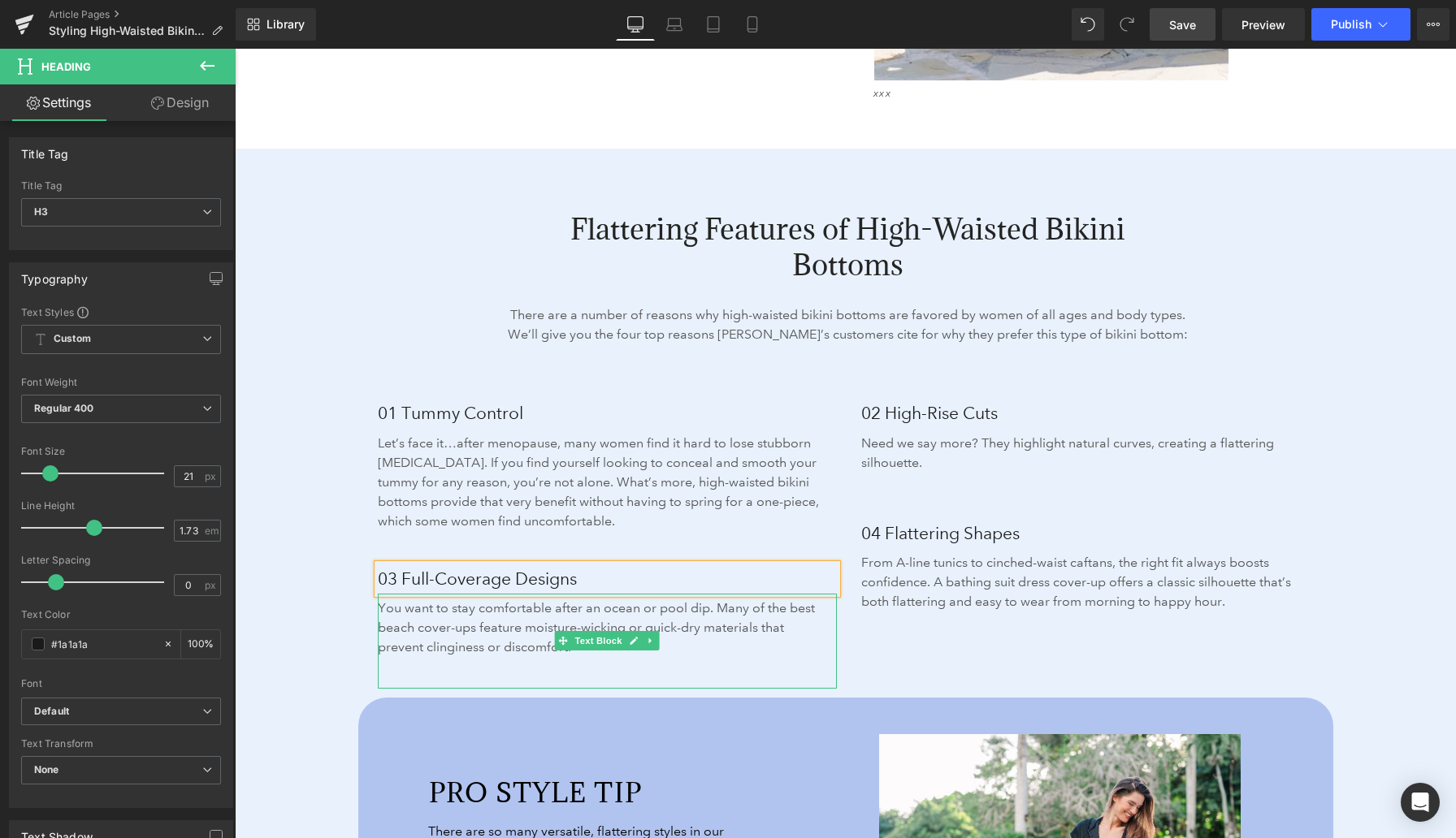
click at [493, 623] on p "You want to stay comfortable after an ocean or pool dip. Many of the best beach…" at bounding box center [601, 628] width 448 height 59
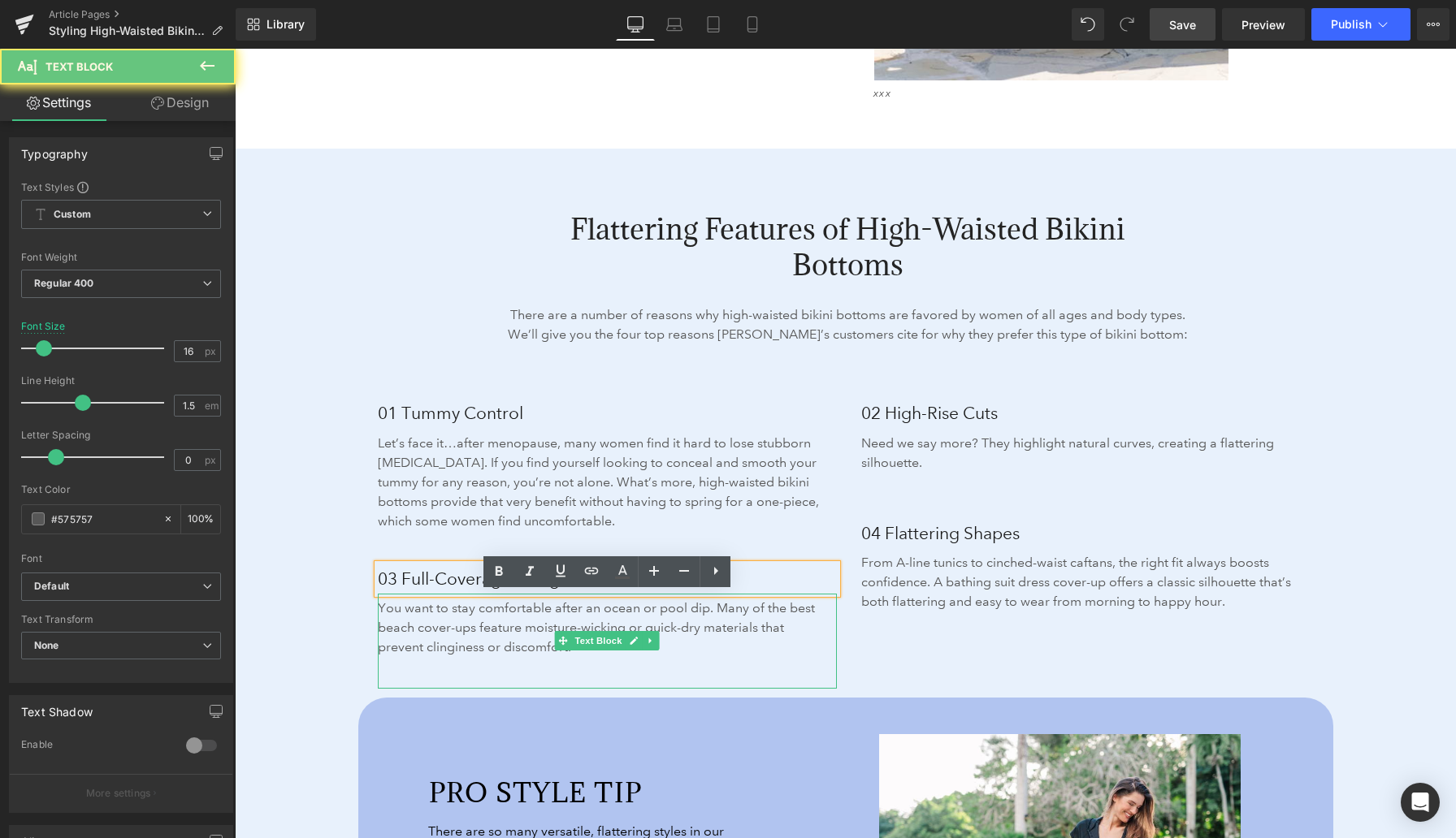
click at [493, 623] on p "You want to stay comfortable after an ocean or pool dip. Many of the best beach…" at bounding box center [601, 628] width 448 height 59
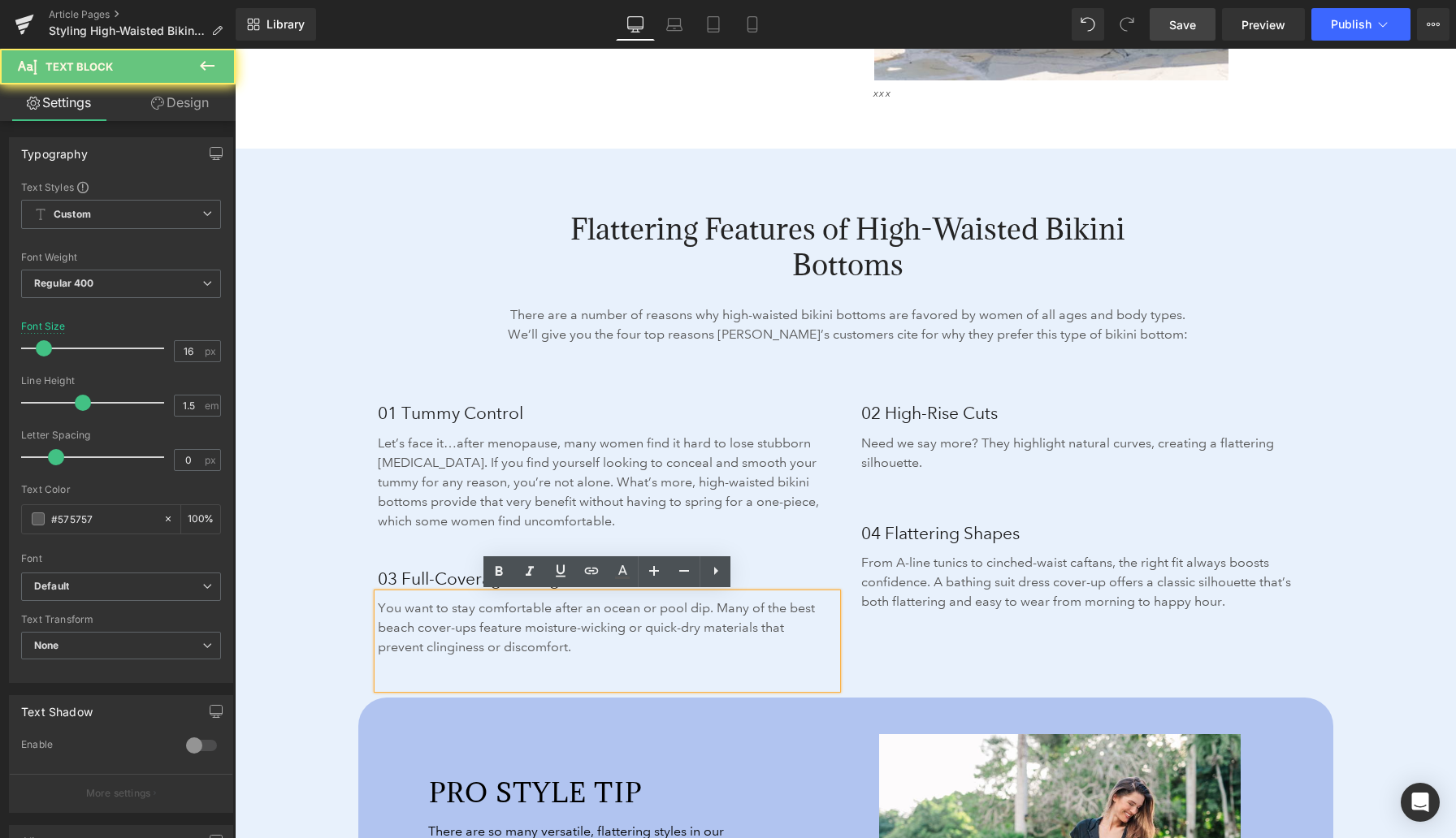
click at [493, 623] on p "You want to stay comfortable after an ocean or pool dip. Many of the best beach…" at bounding box center [601, 628] width 448 height 59
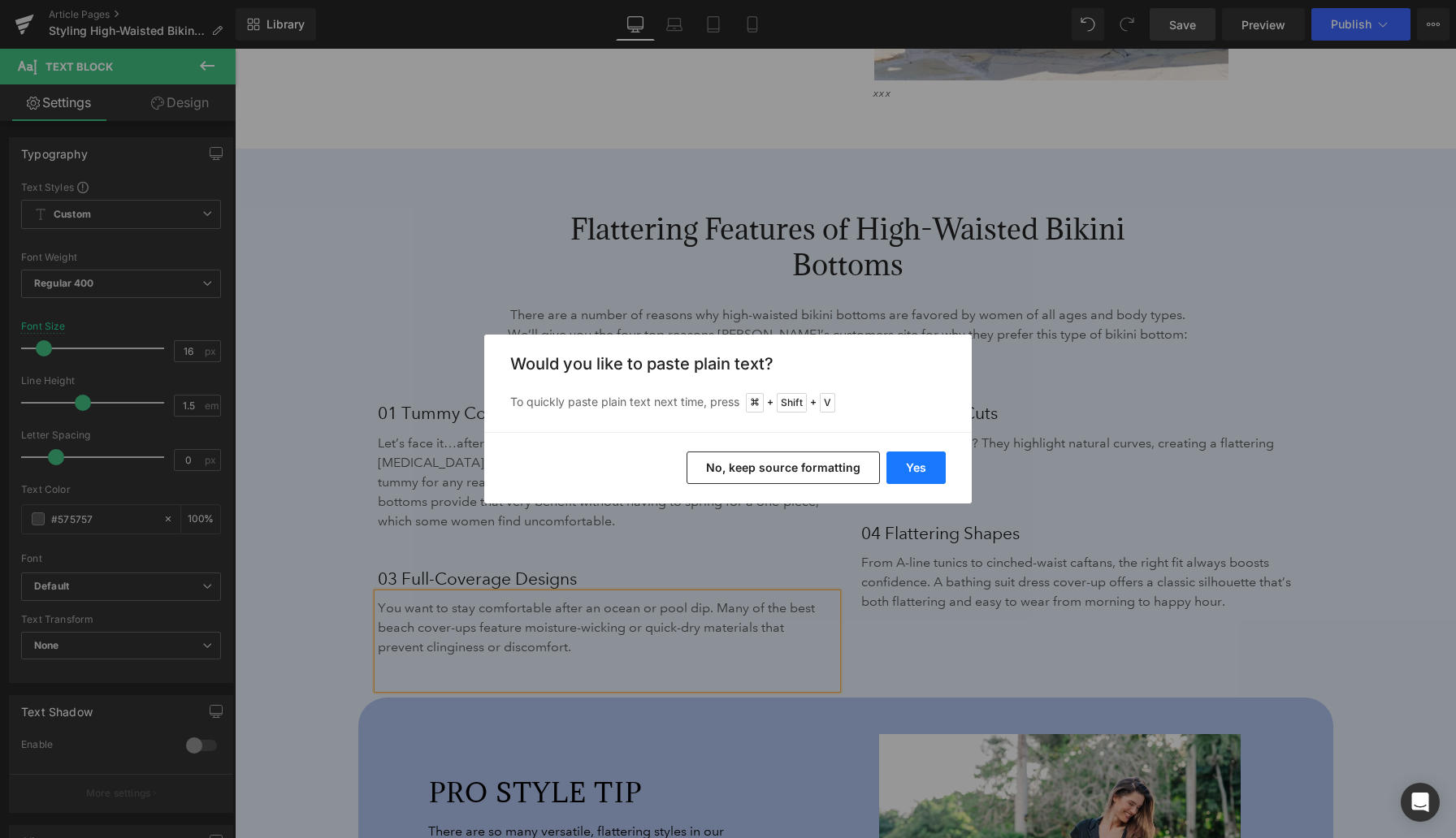
click at [909, 468] on button "Yes" at bounding box center [915, 468] width 59 height 33
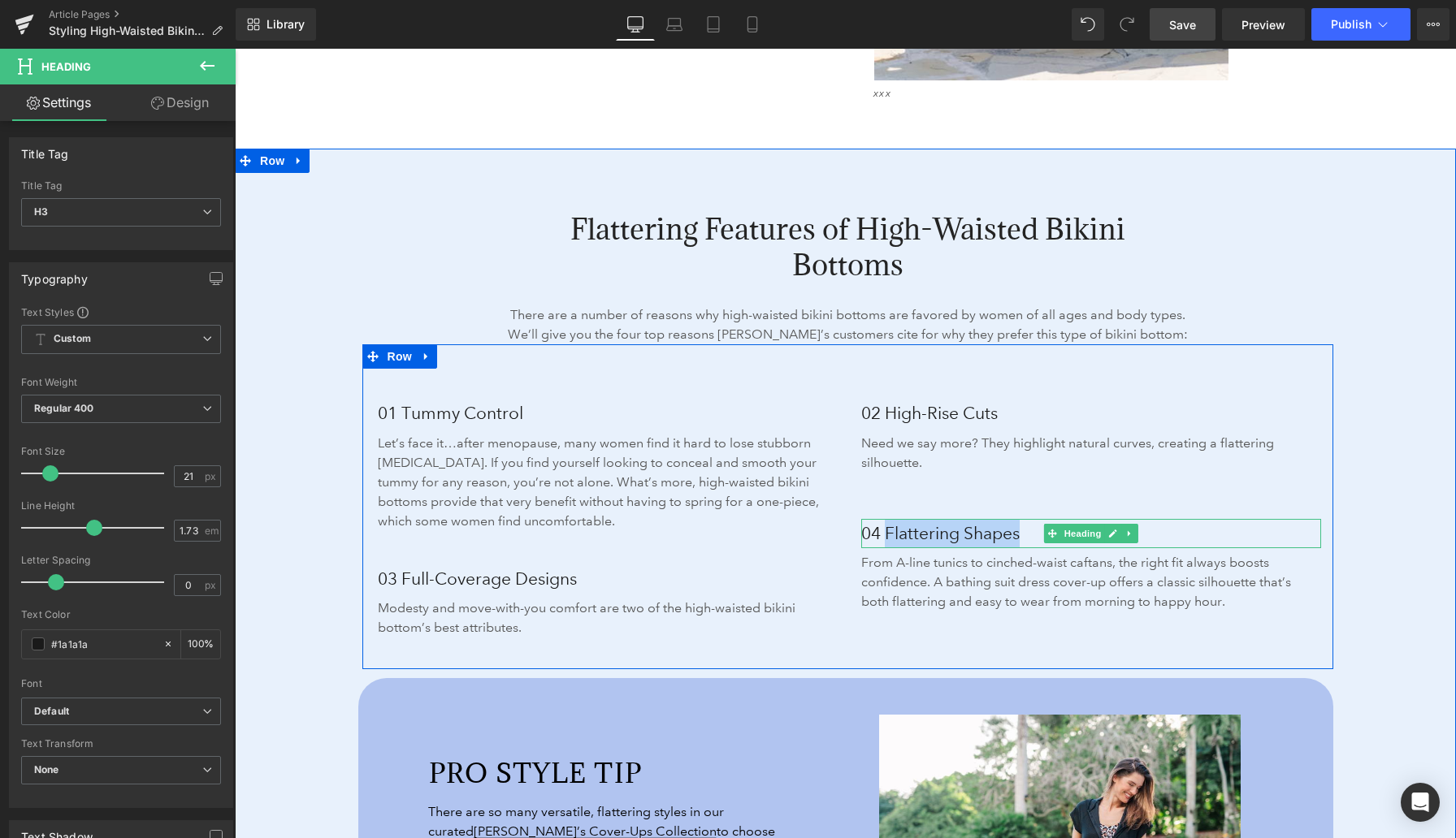
drag, startPoint x: 888, startPoint y: 532, endPoint x: 1019, endPoint y: 527, distance: 131.1
click at [1019, 527] on h3 "04 Flattering Shapes" at bounding box center [1091, 533] width 459 height 29
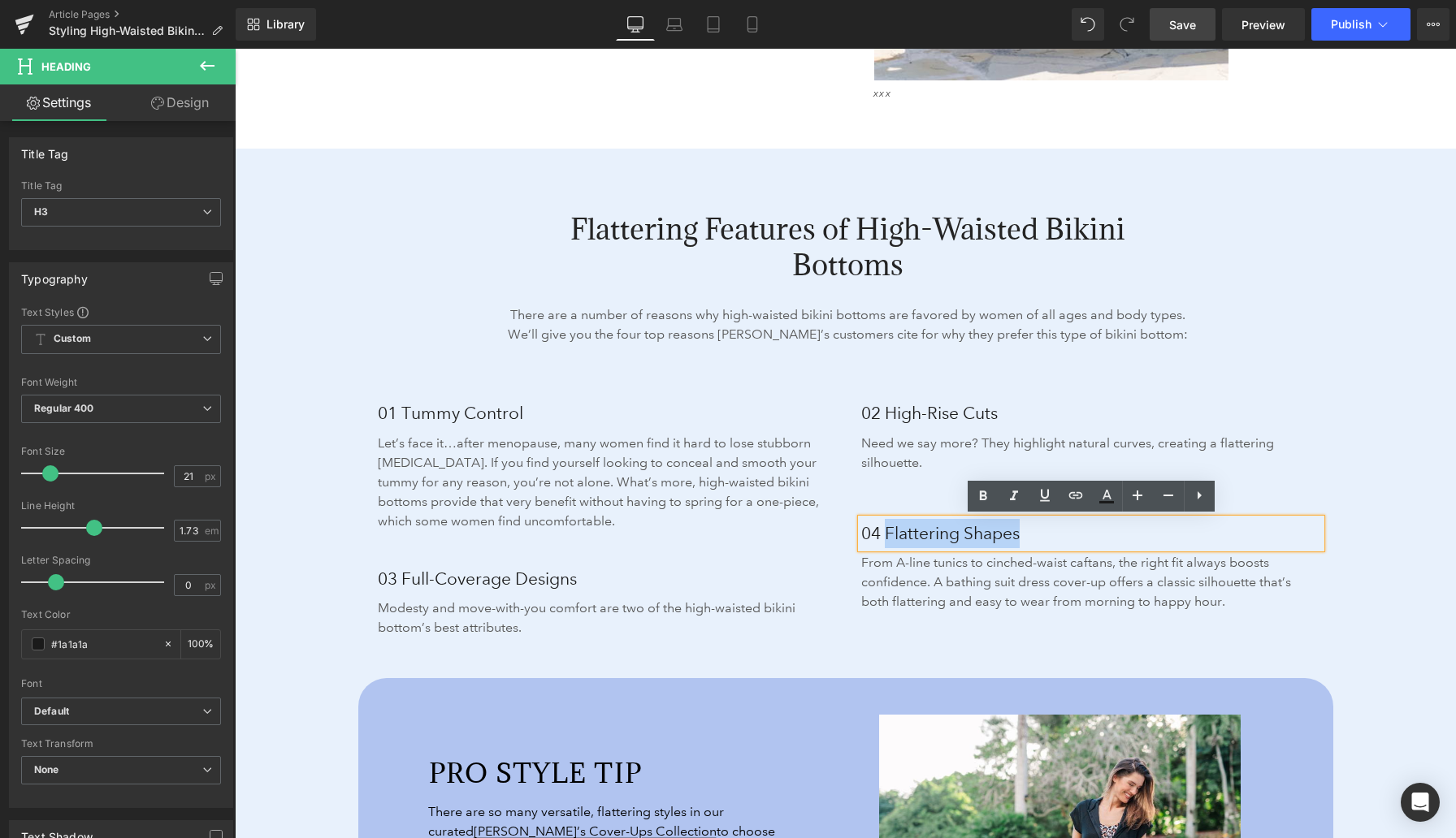
paste div
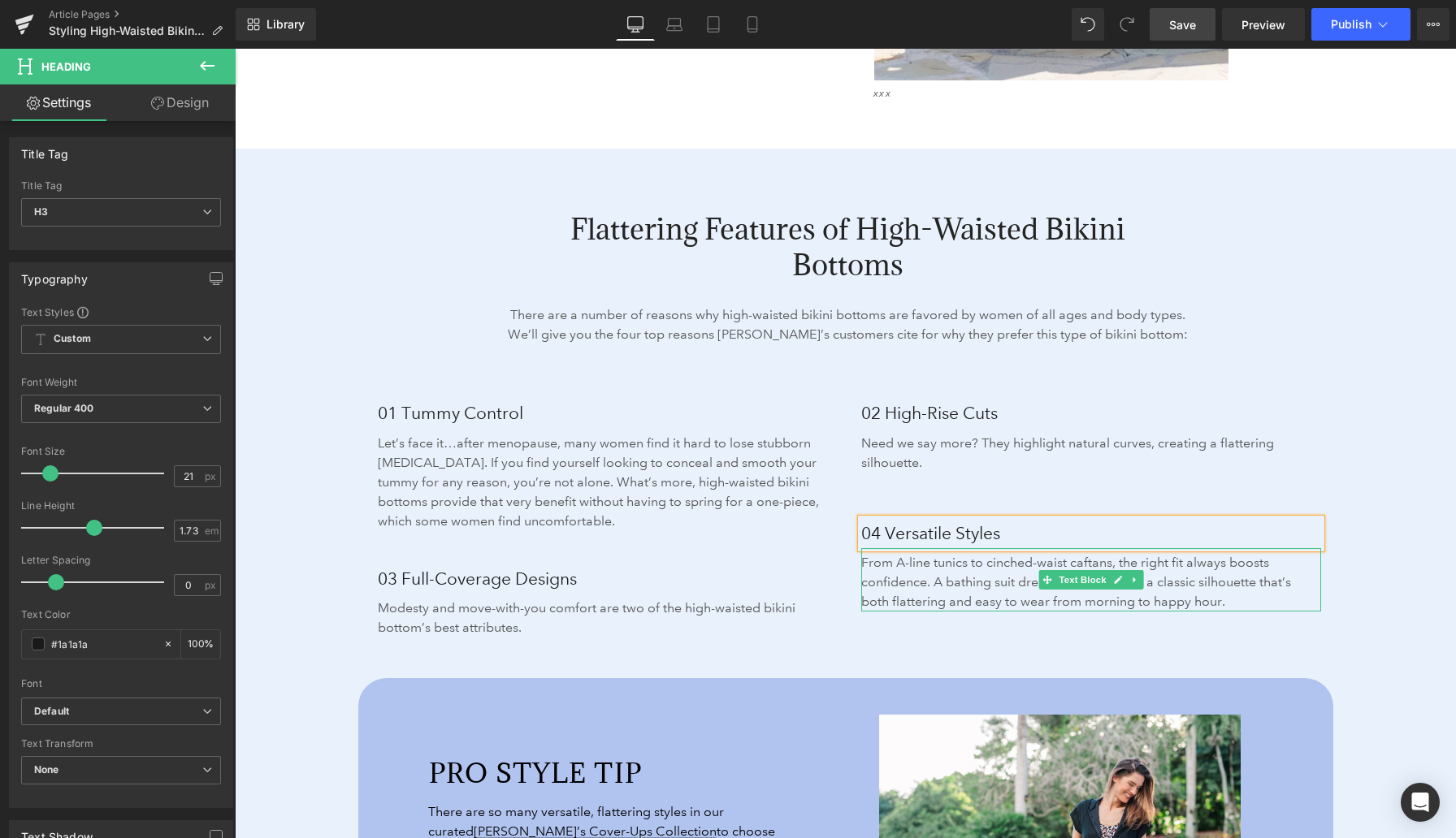
click at [901, 574] on p "From A-line tunics to cinched-waist caftans, the right fit always boosts confid…" at bounding box center [1084, 583] width 448 height 59
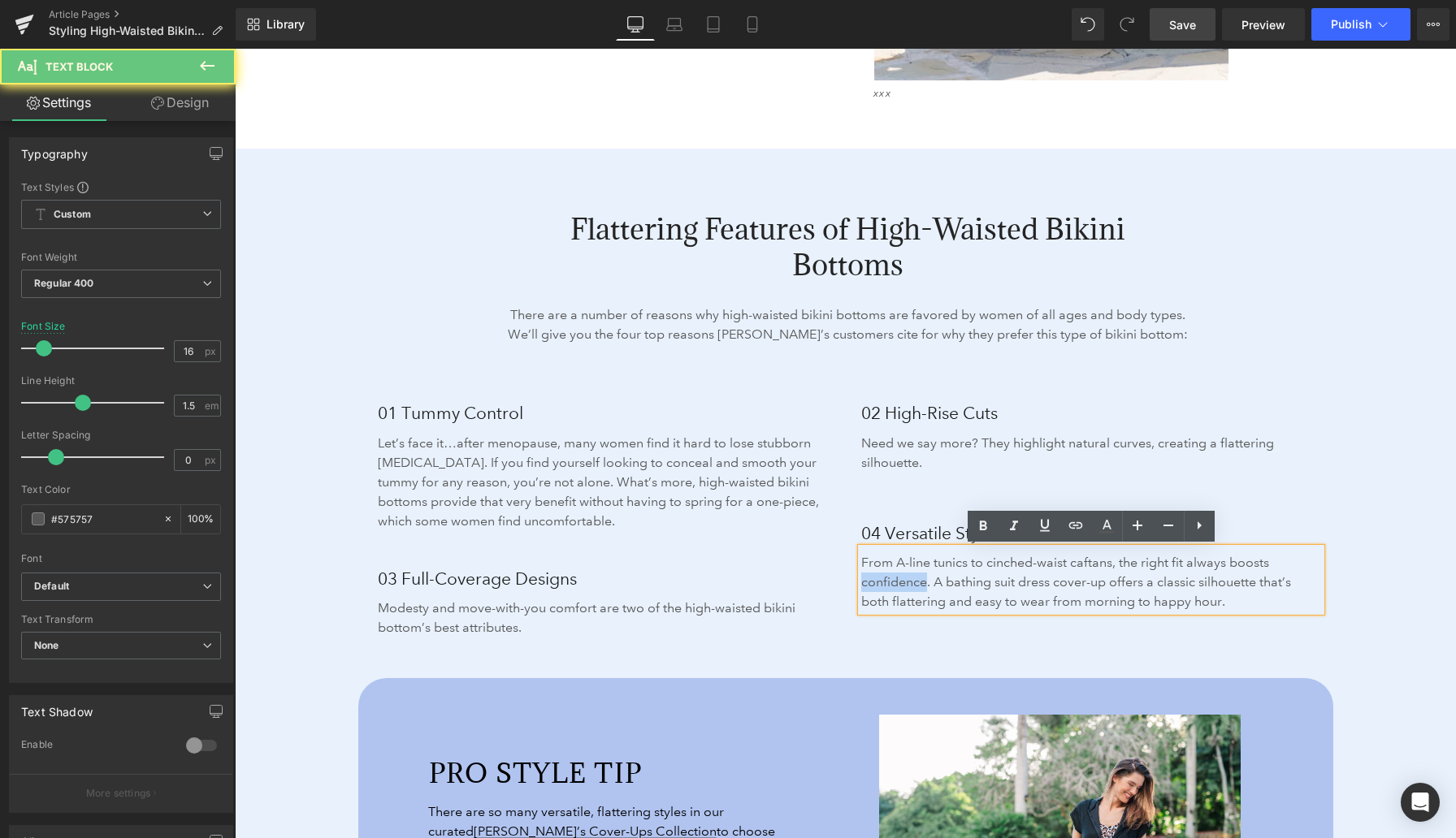
click at [901, 574] on p "From A-line tunics to cinched-waist caftans, the right fit always boosts confid…" at bounding box center [1084, 583] width 448 height 59
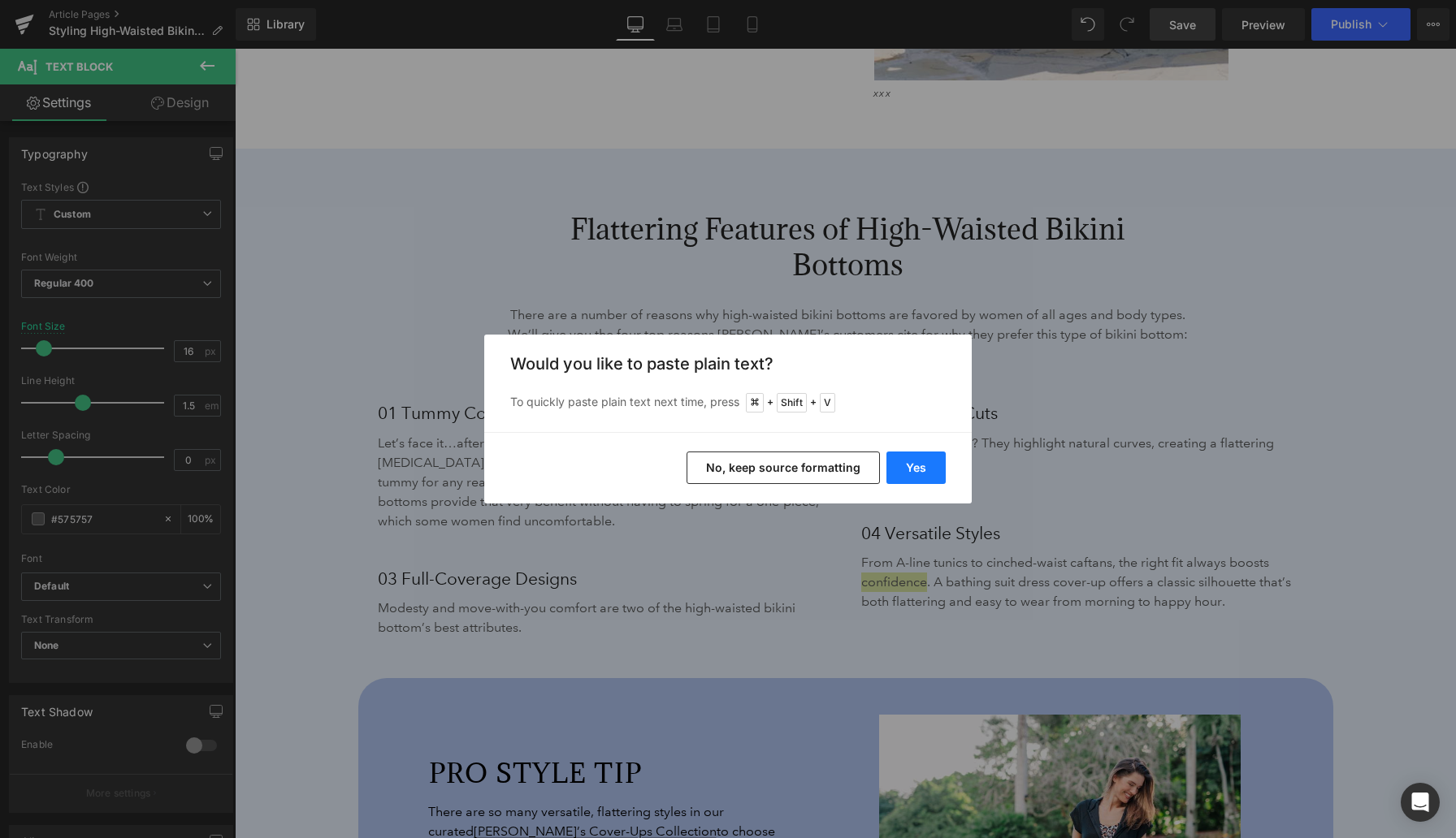
click at [918, 458] on button "Yes" at bounding box center [915, 468] width 59 height 33
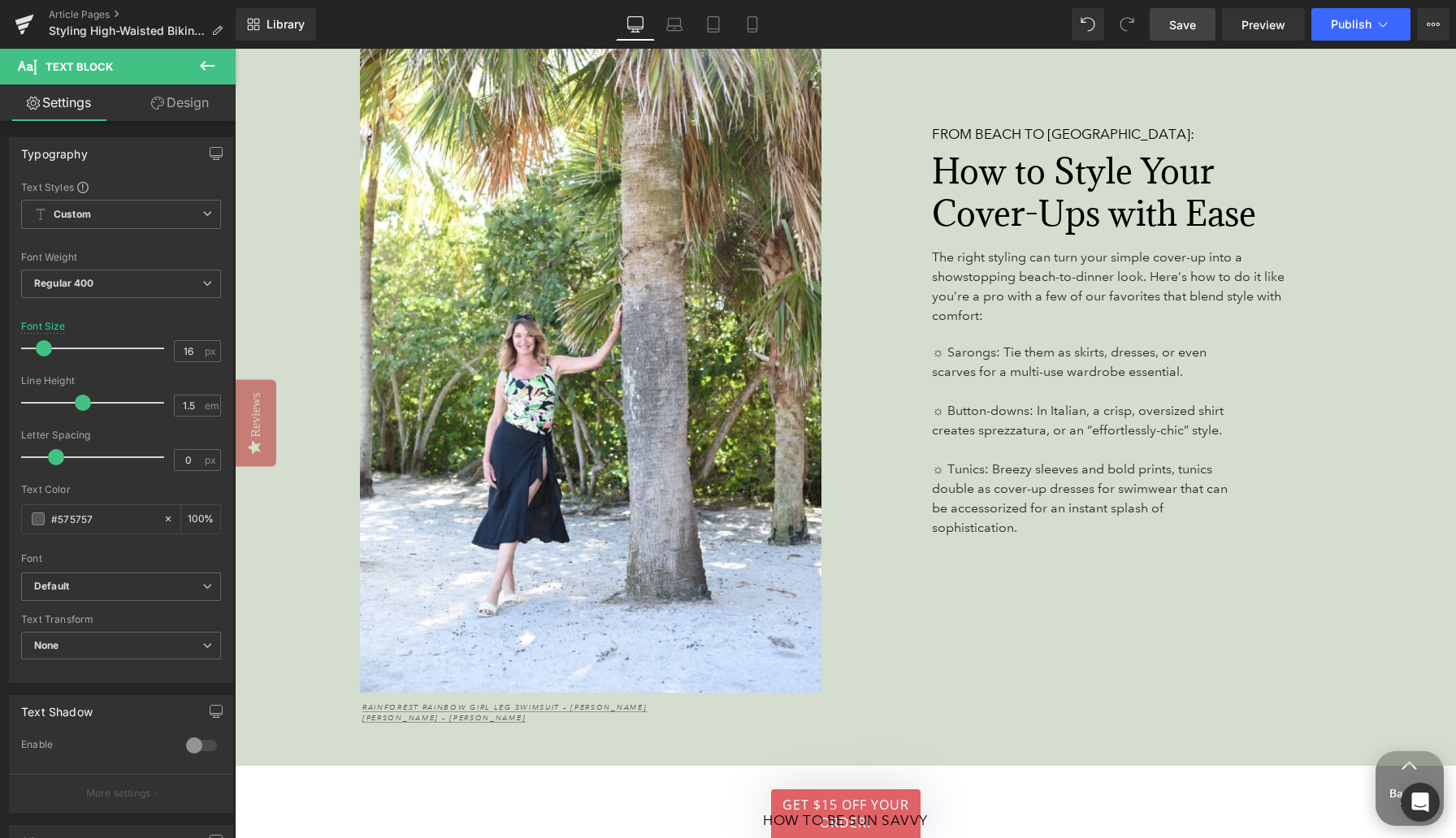
scroll to position [5506, 0]
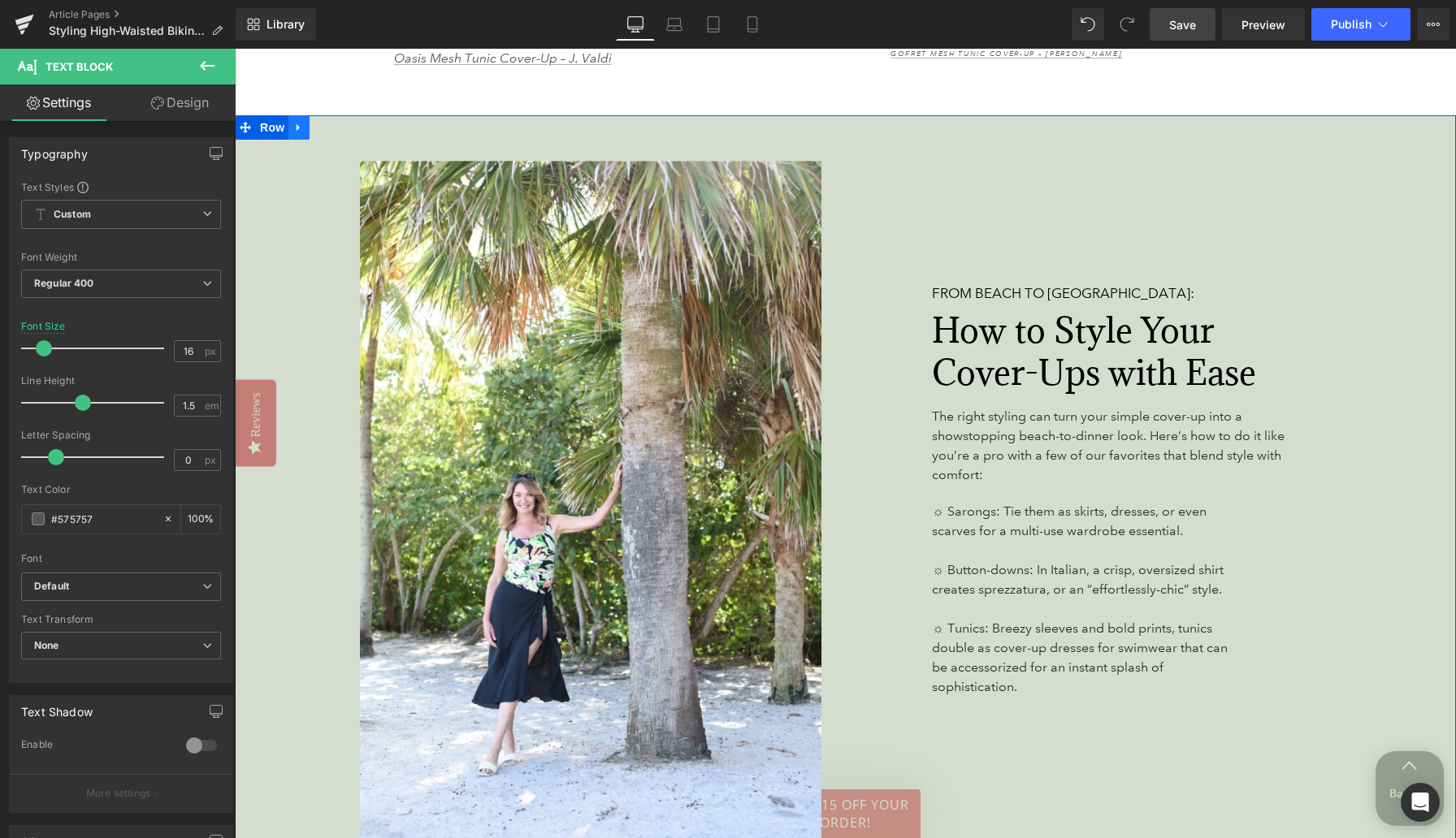
click at [298, 131] on icon at bounding box center [298, 127] width 11 height 12
click at [318, 132] on icon at bounding box center [320, 127] width 11 height 12
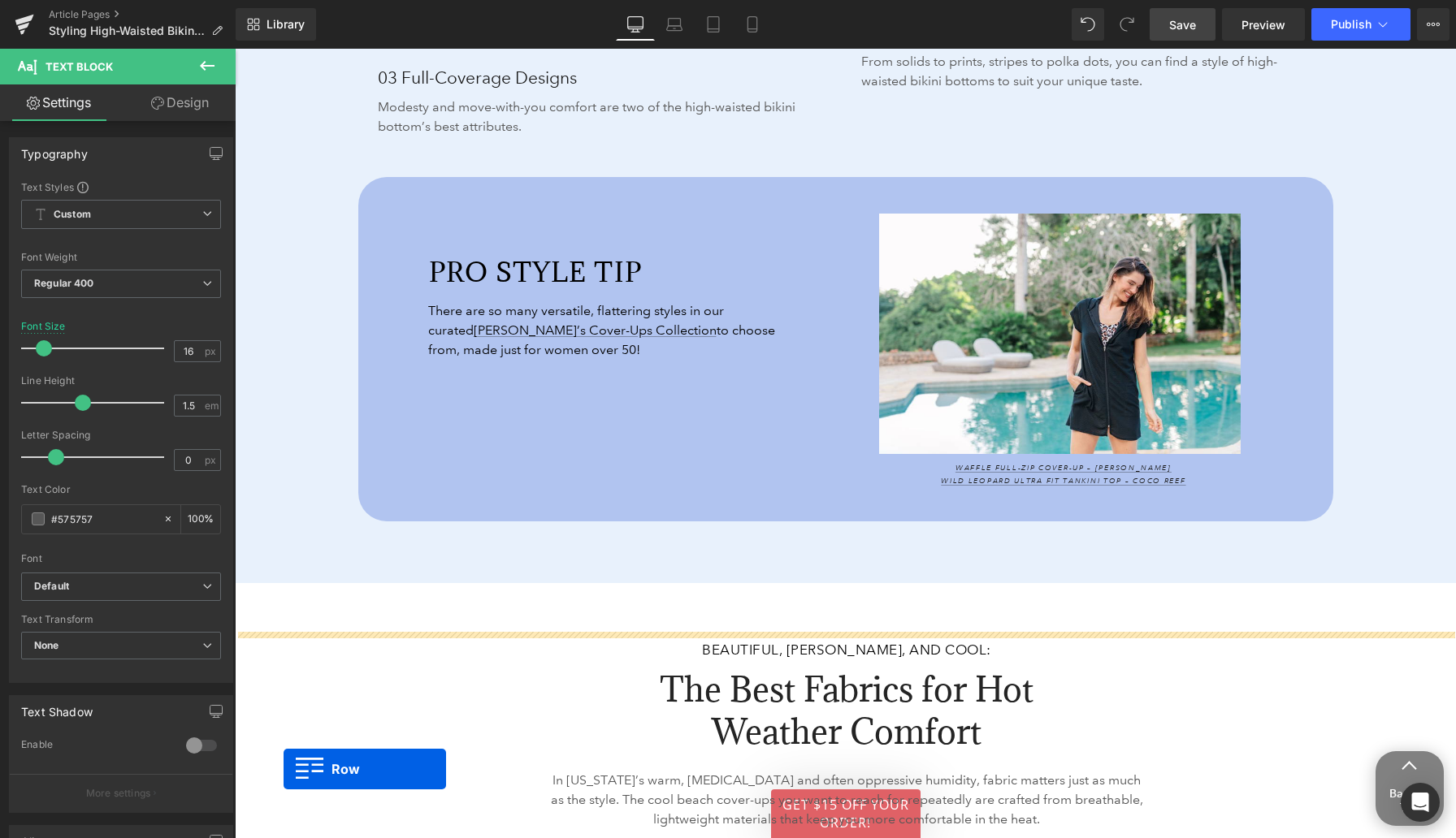
scroll to position [2761, 0]
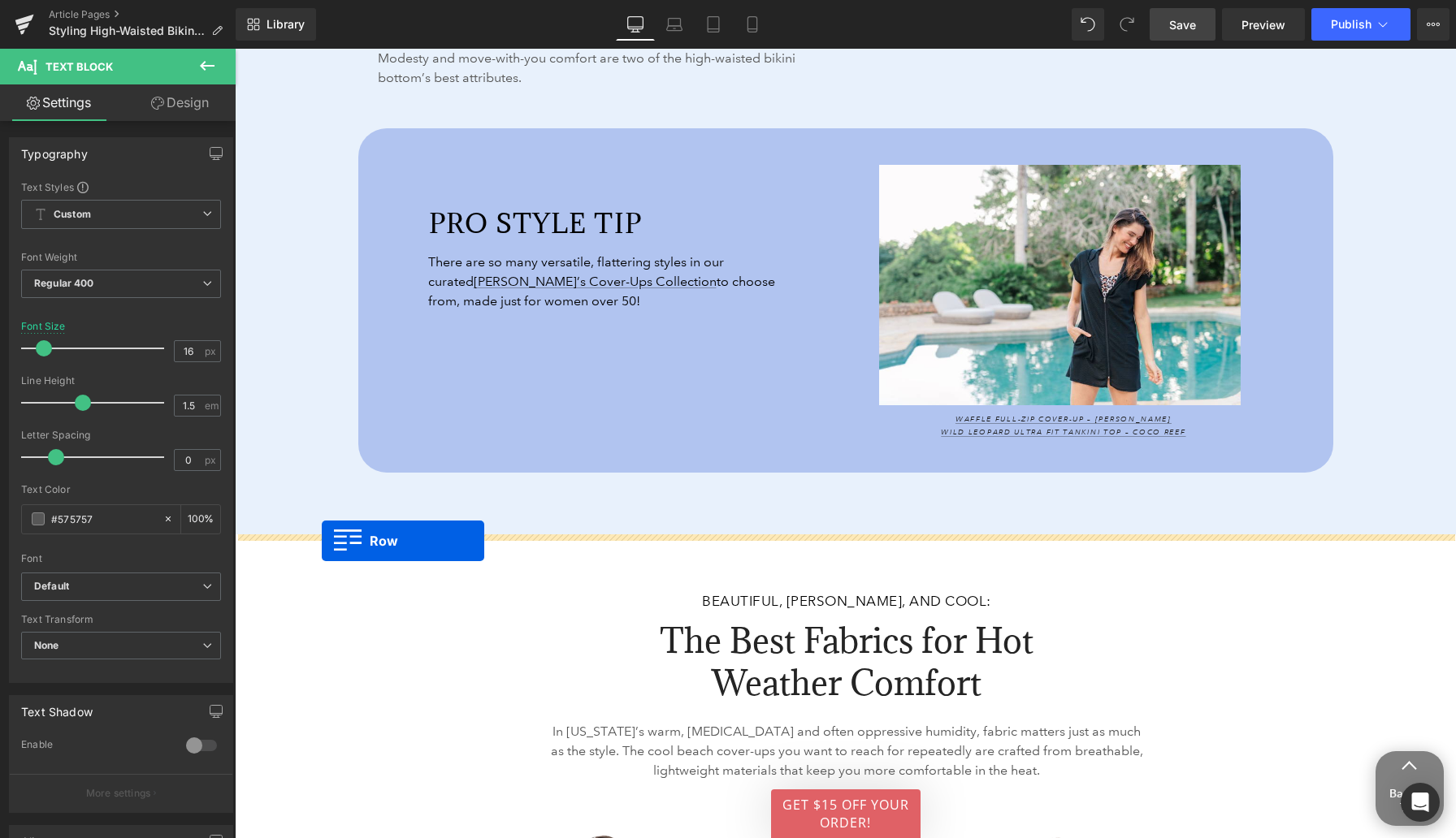
drag, startPoint x: 241, startPoint y: 192, endPoint x: 322, endPoint y: 541, distance: 358.3
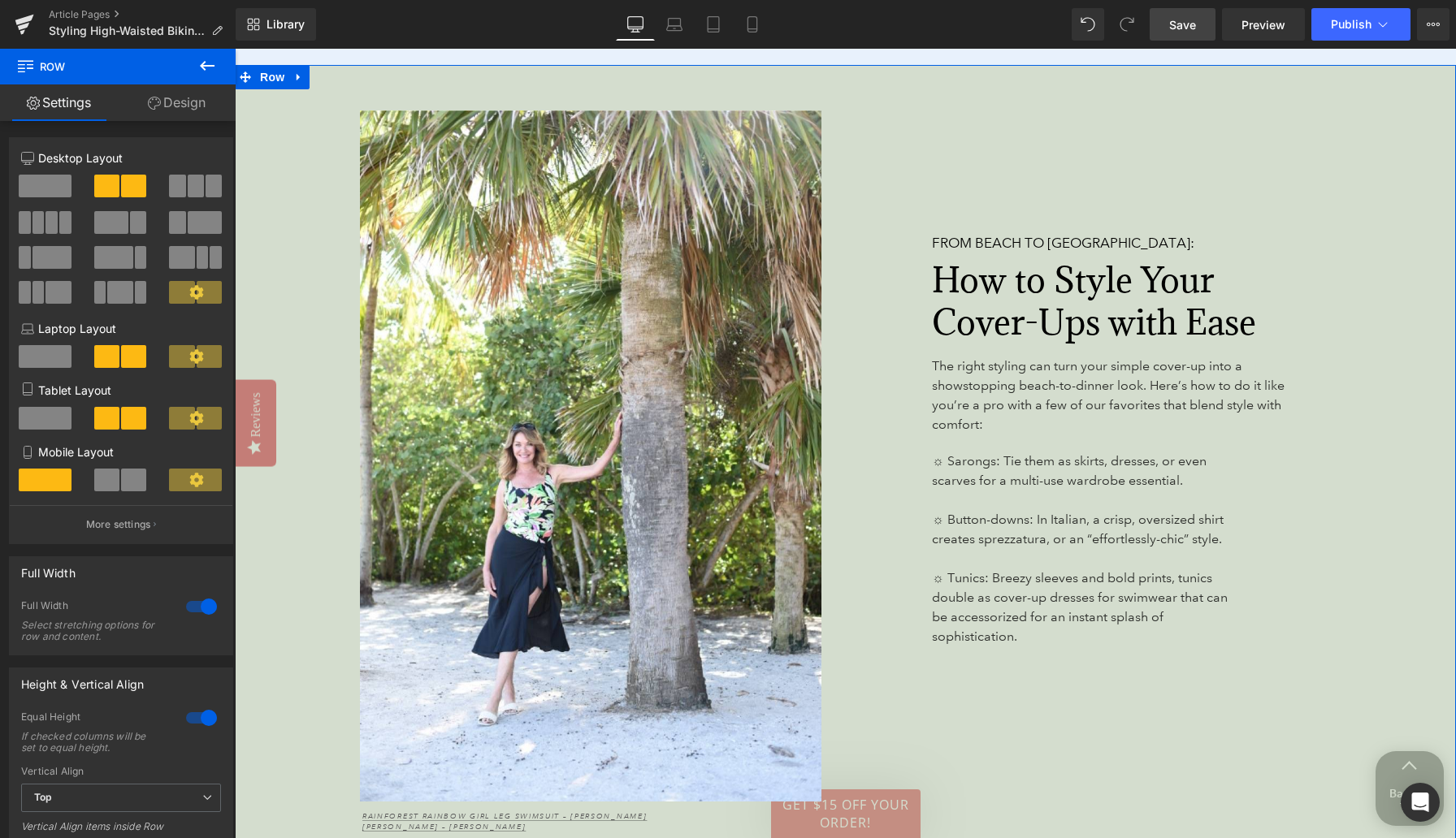
scroll to position [3231, 0]
click at [1184, 28] on span "Save" at bounding box center [1181, 25] width 27 height 17
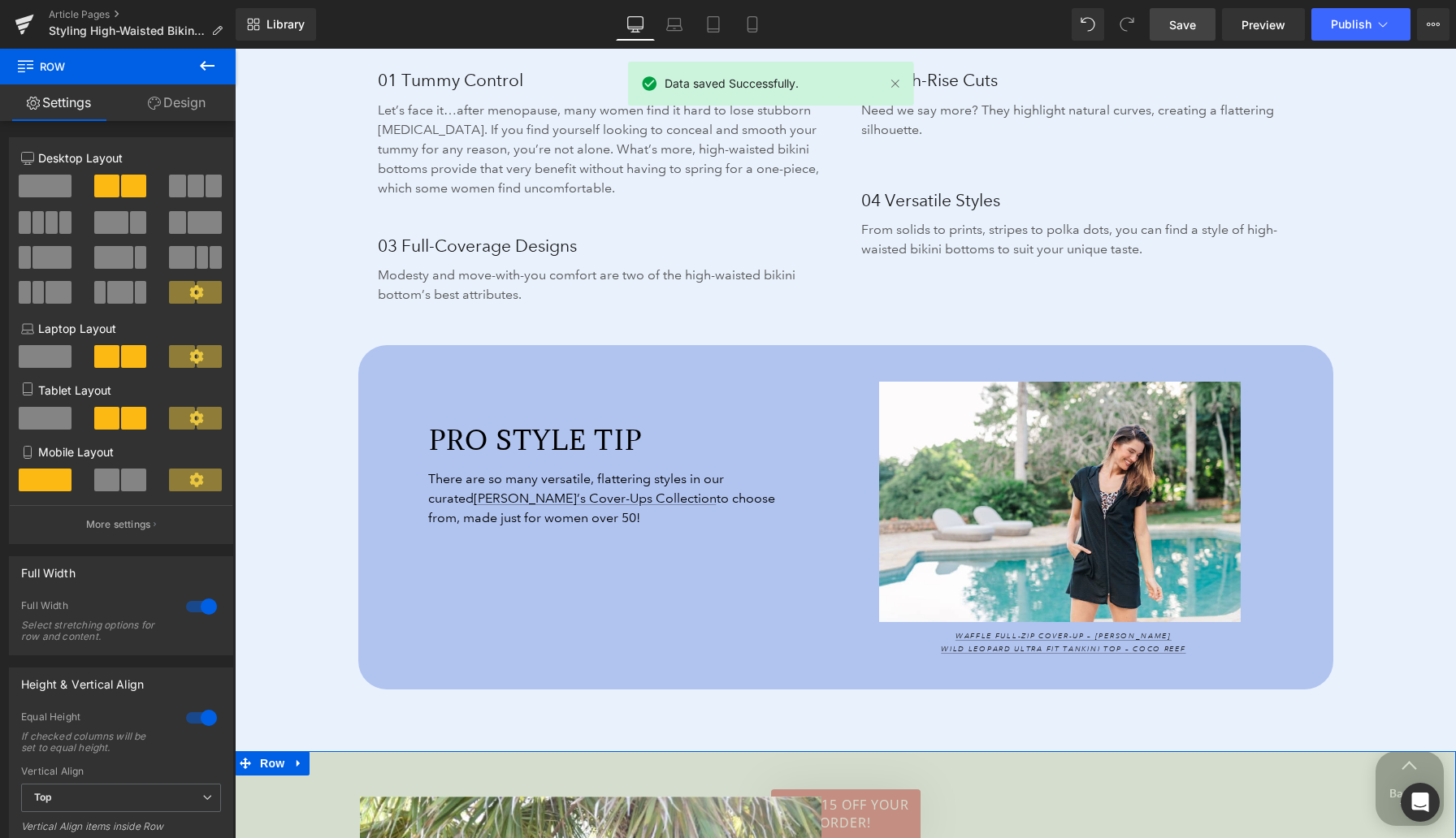
scroll to position [2541, 0]
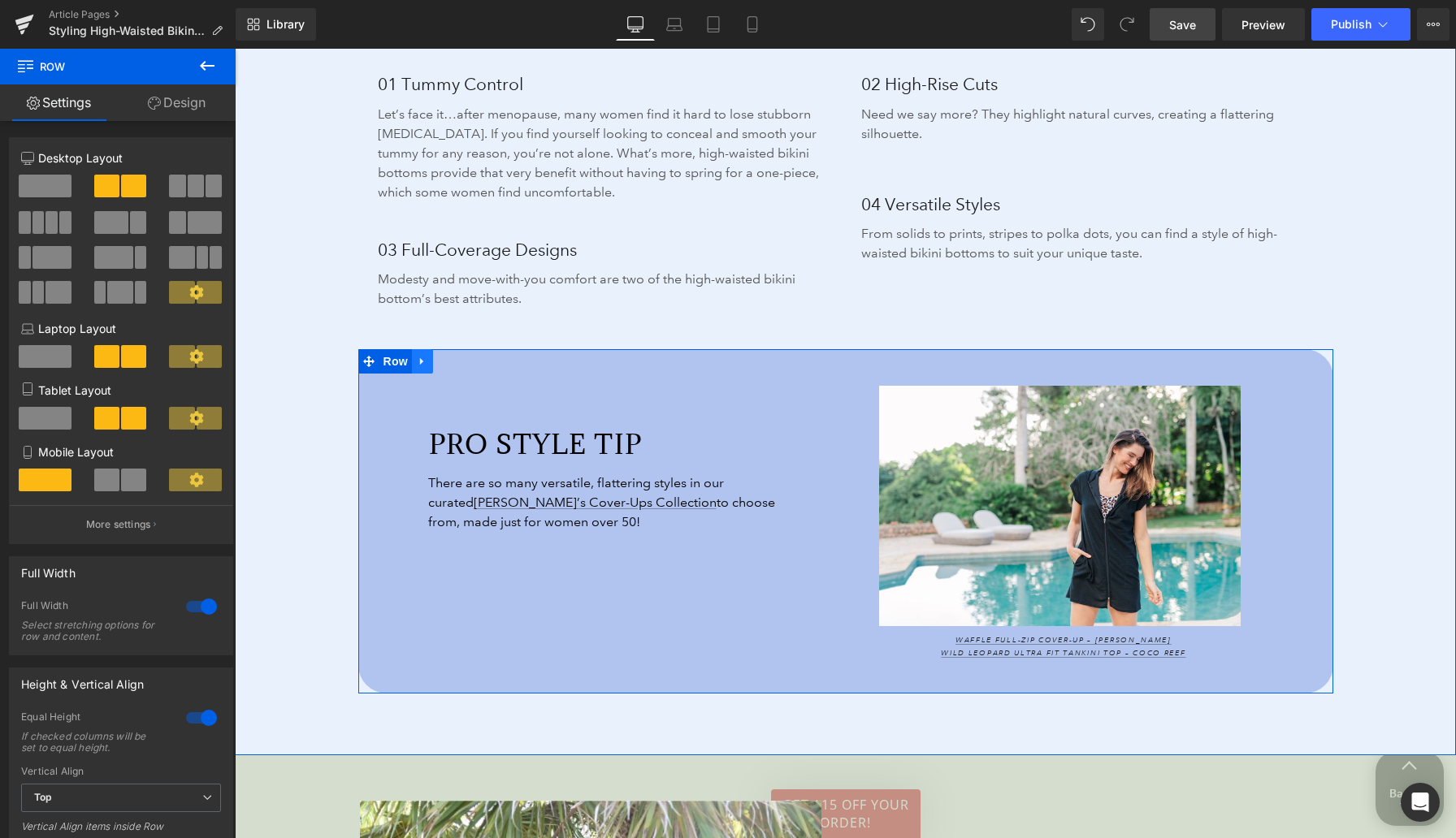
click at [425, 368] on link at bounding box center [422, 361] width 21 height 25
click at [465, 367] on link at bounding box center [464, 361] width 21 height 25
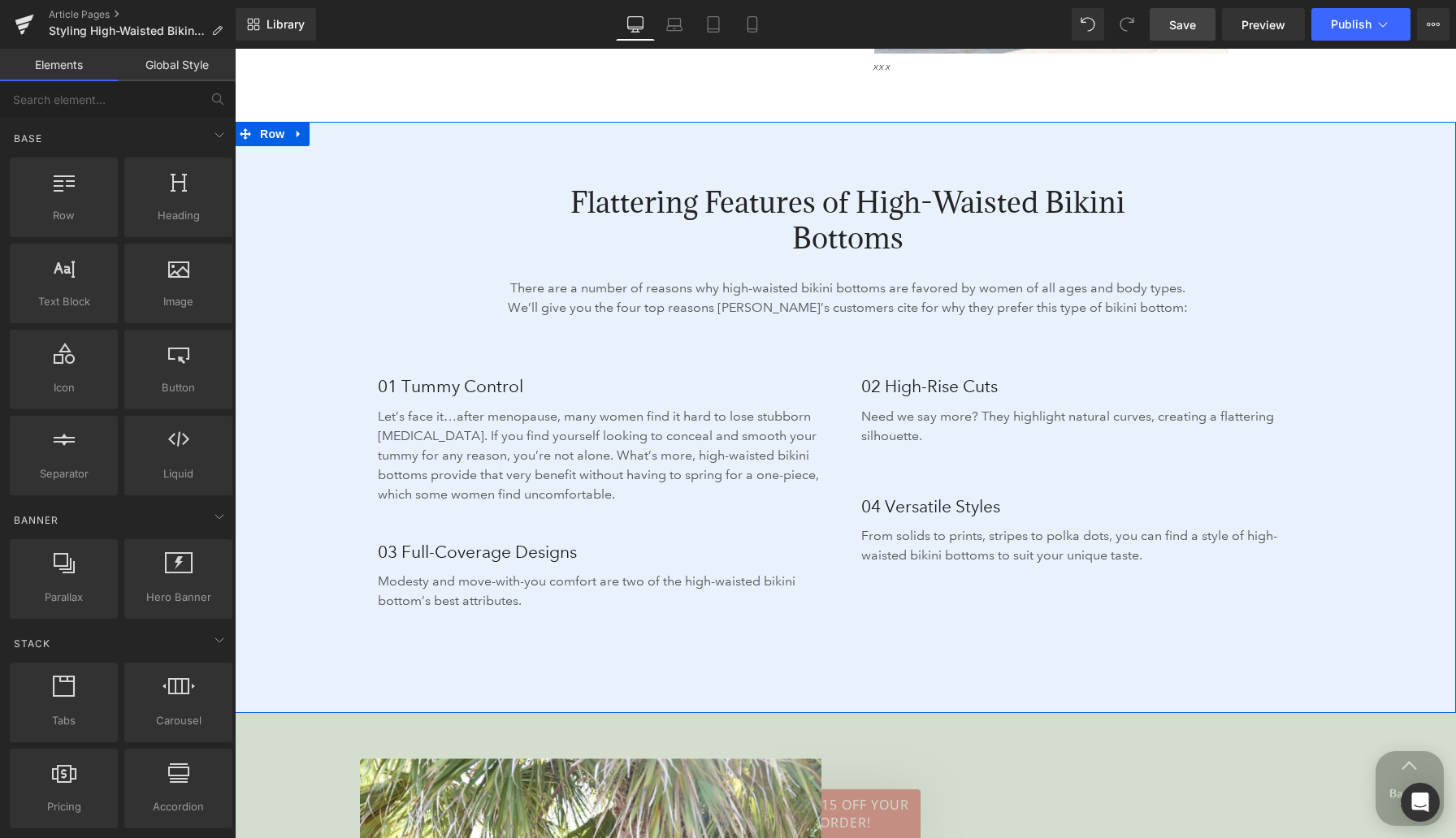
scroll to position [2224, 0]
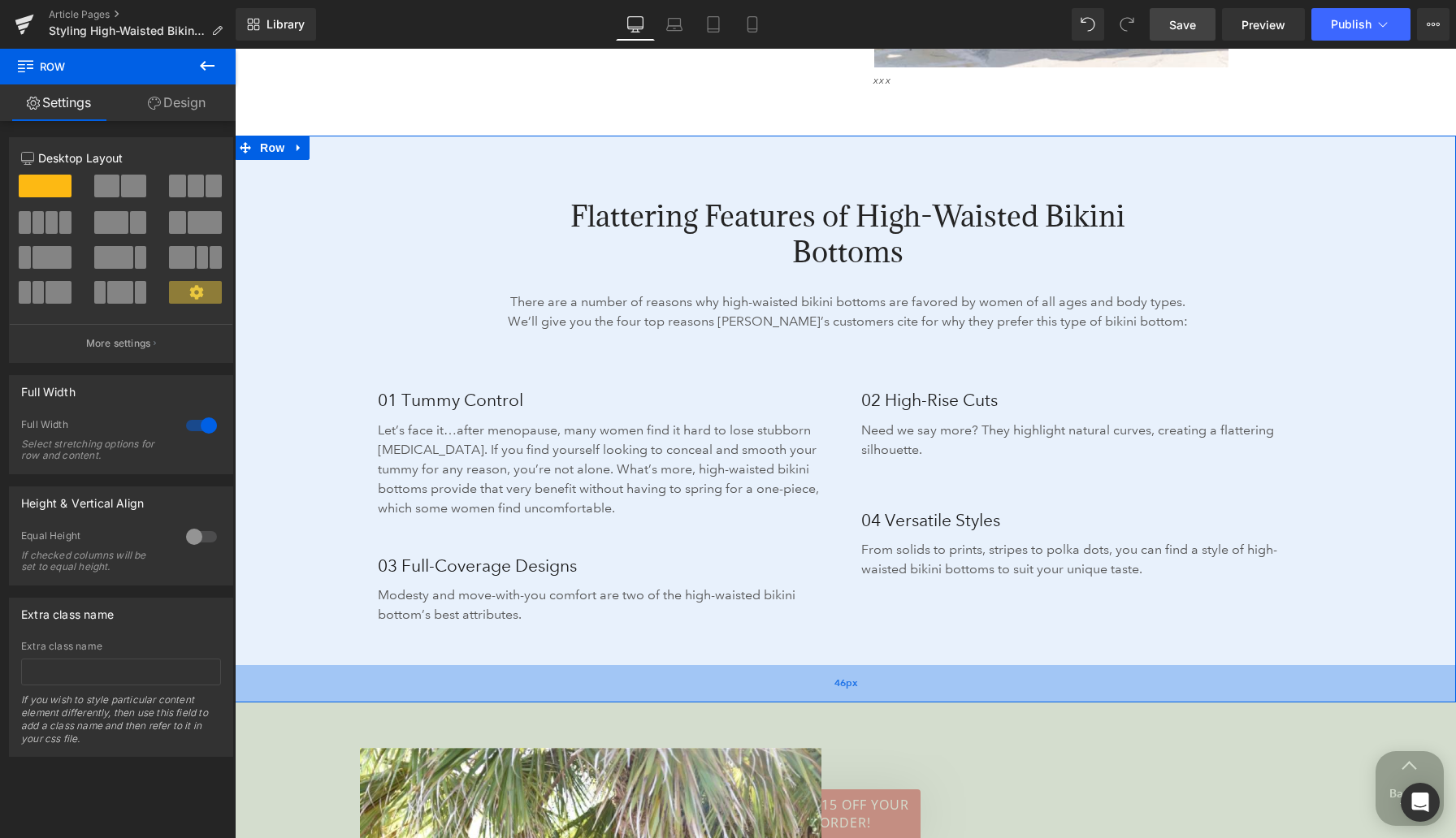
drag, startPoint x: 702, startPoint y: 722, endPoint x: 702, endPoint y: 697, distance: 25.0
click at [702, 697] on div "46px" at bounding box center [846, 683] width 1221 height 38
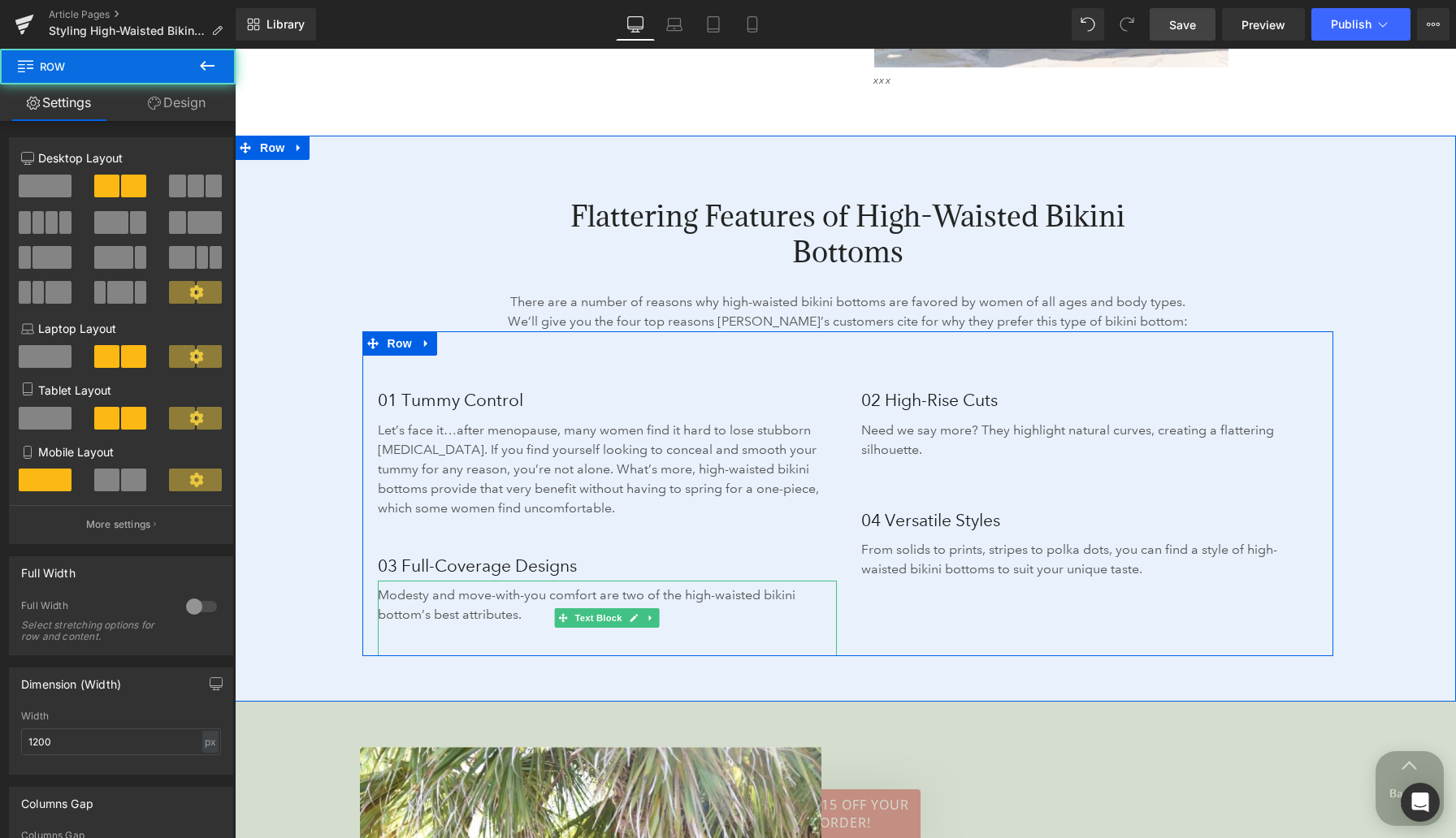
click at [670, 646] on div "01 Tummy Control Heading Let’s face it…after menopause, many women find it hard…" at bounding box center [847, 493] width 971 height 325
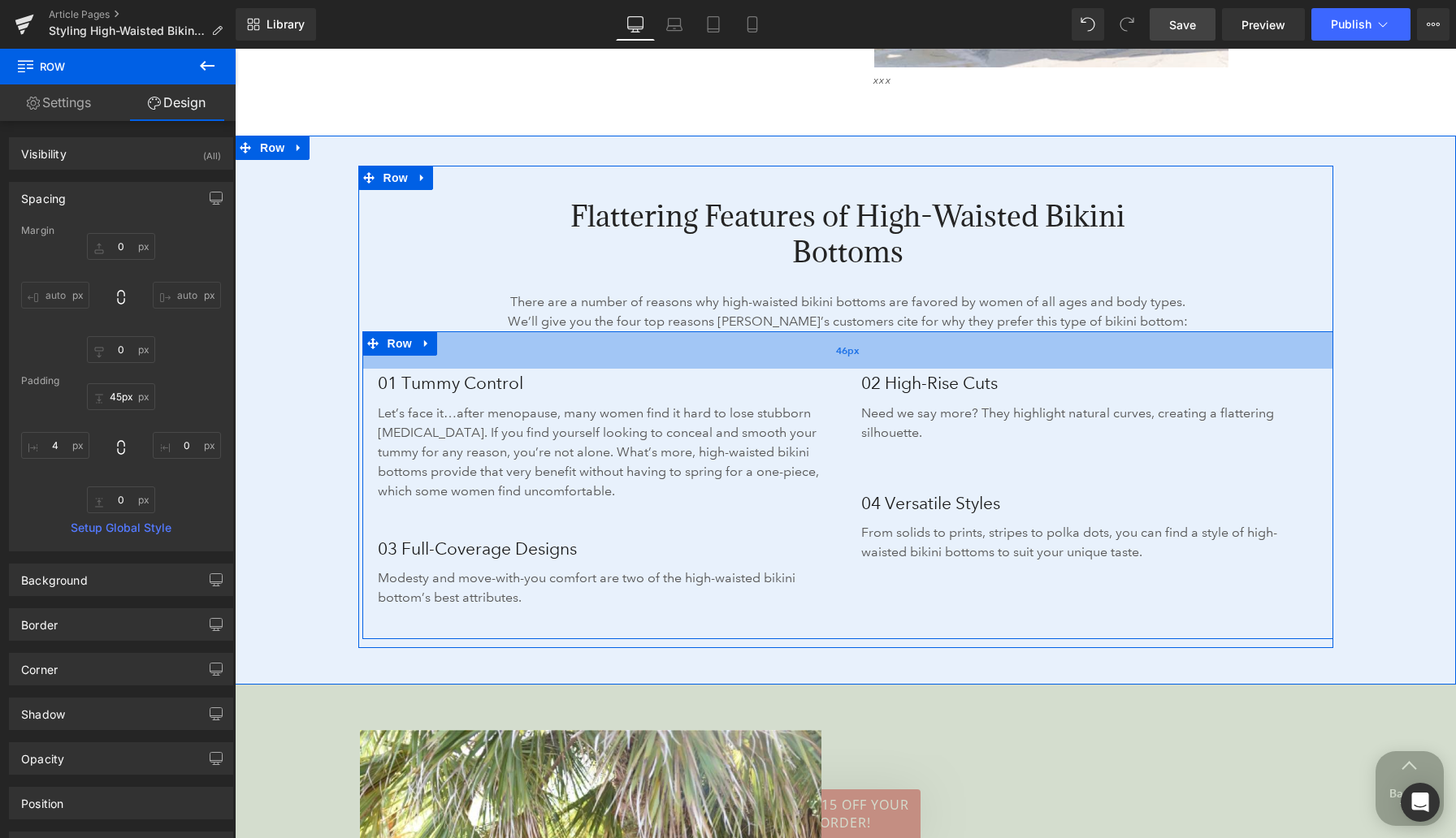
type input "44px"
drag, startPoint x: 624, startPoint y: 374, endPoint x: 624, endPoint y: 356, distance: 18.0
click at [624, 356] on div "46px" at bounding box center [847, 349] width 971 height 38
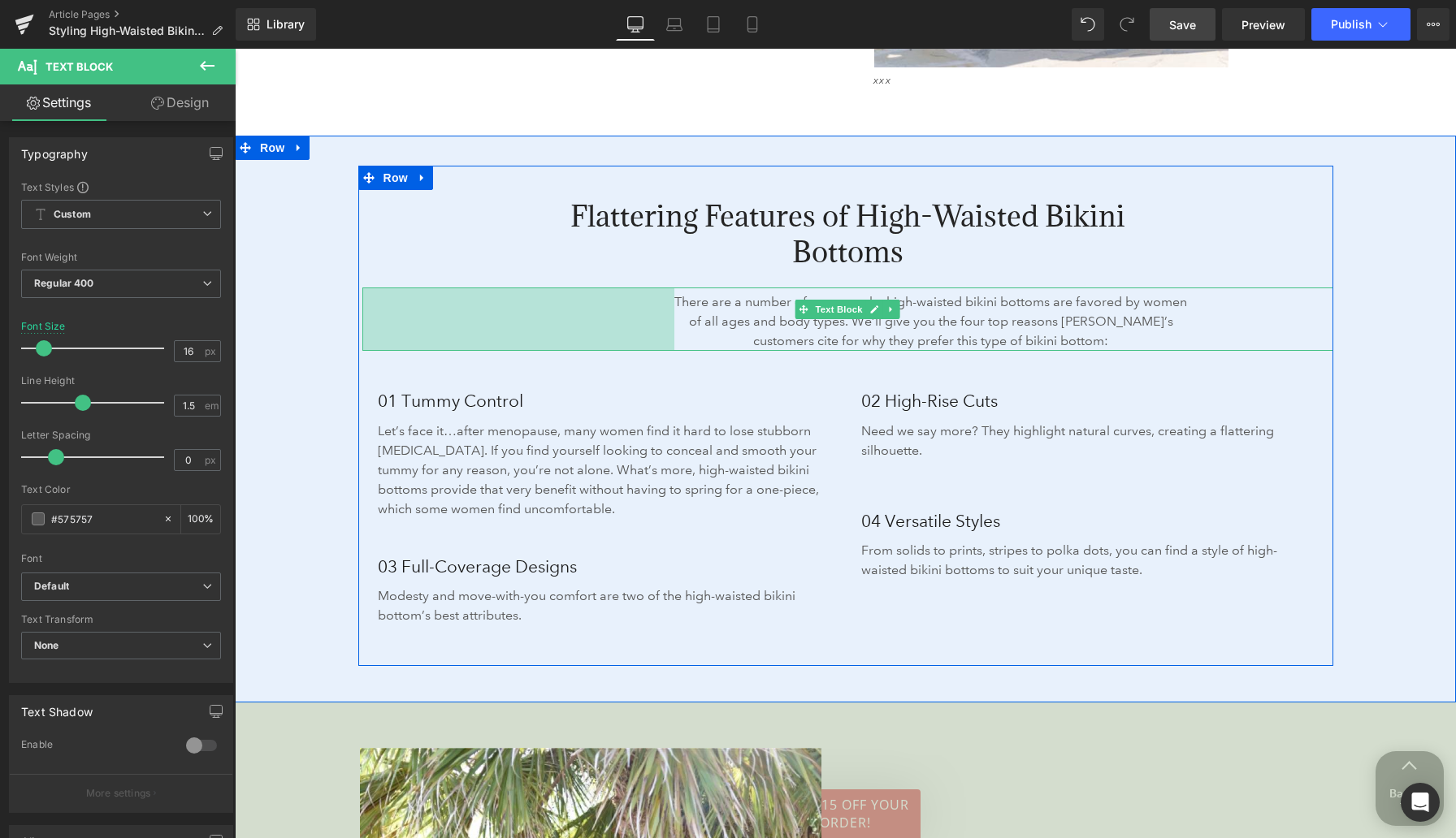
drag, startPoint x: 364, startPoint y: 317, endPoint x: 734, endPoint y: 292, distance: 370.8
click at [532, 336] on div "384px" at bounding box center [518, 318] width 312 height 63
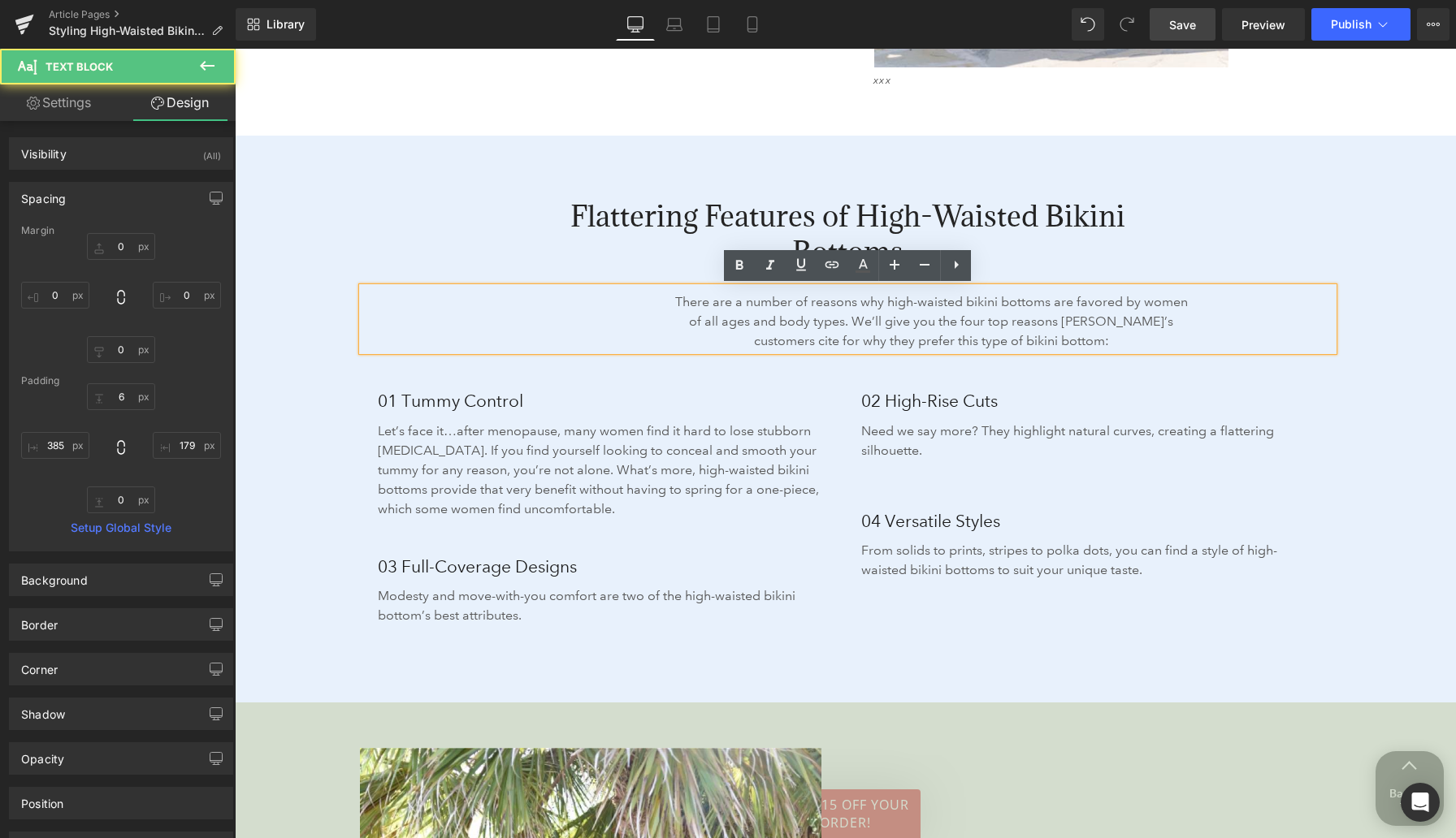
click at [1375, 271] on div "Flattering Features of High-Waisted Bikini Bottoms Heading There are a number o…" at bounding box center [846, 419] width 1221 height 567
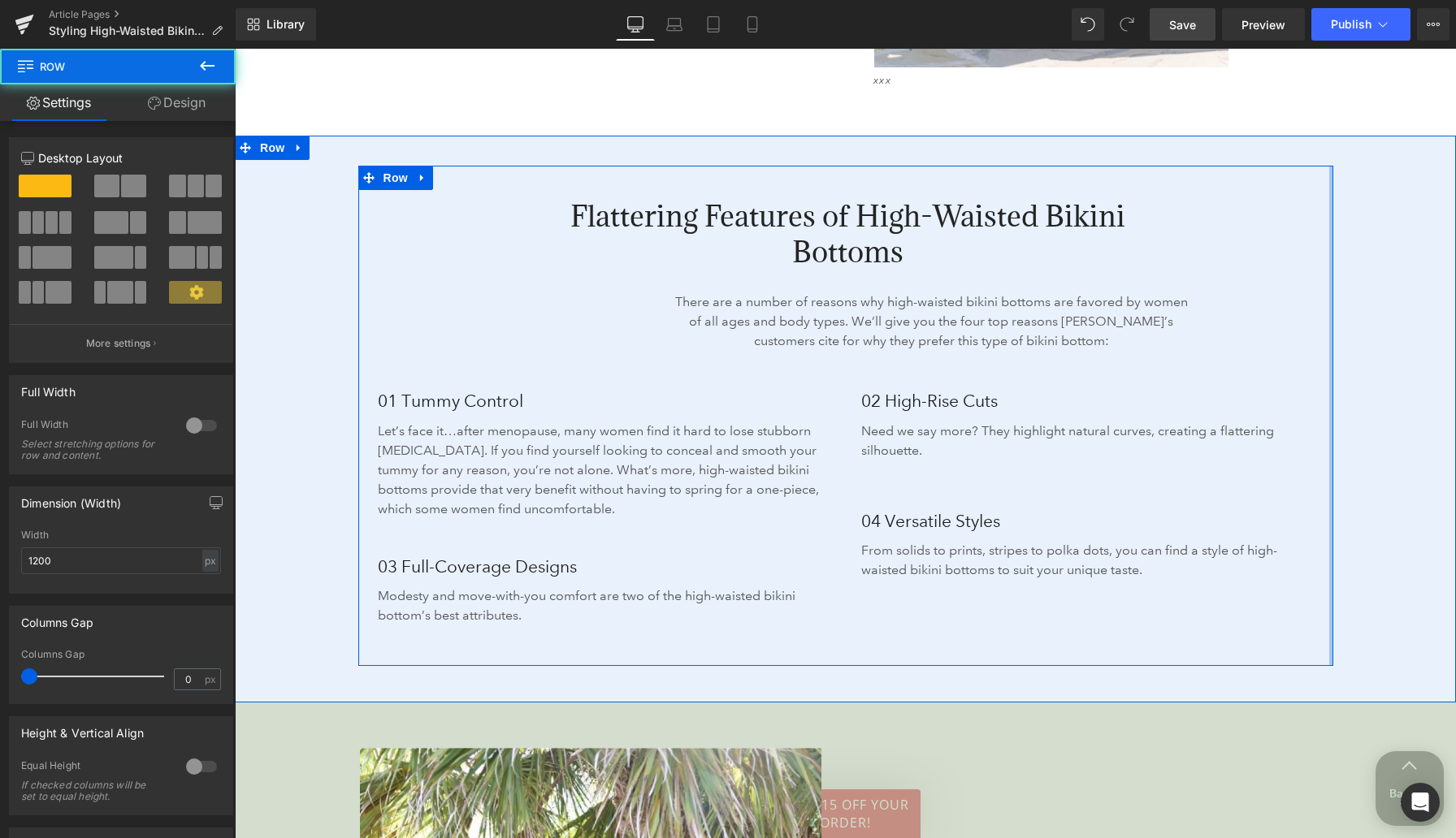
click at [1331, 322] on div at bounding box center [1331, 415] width 4 height 500
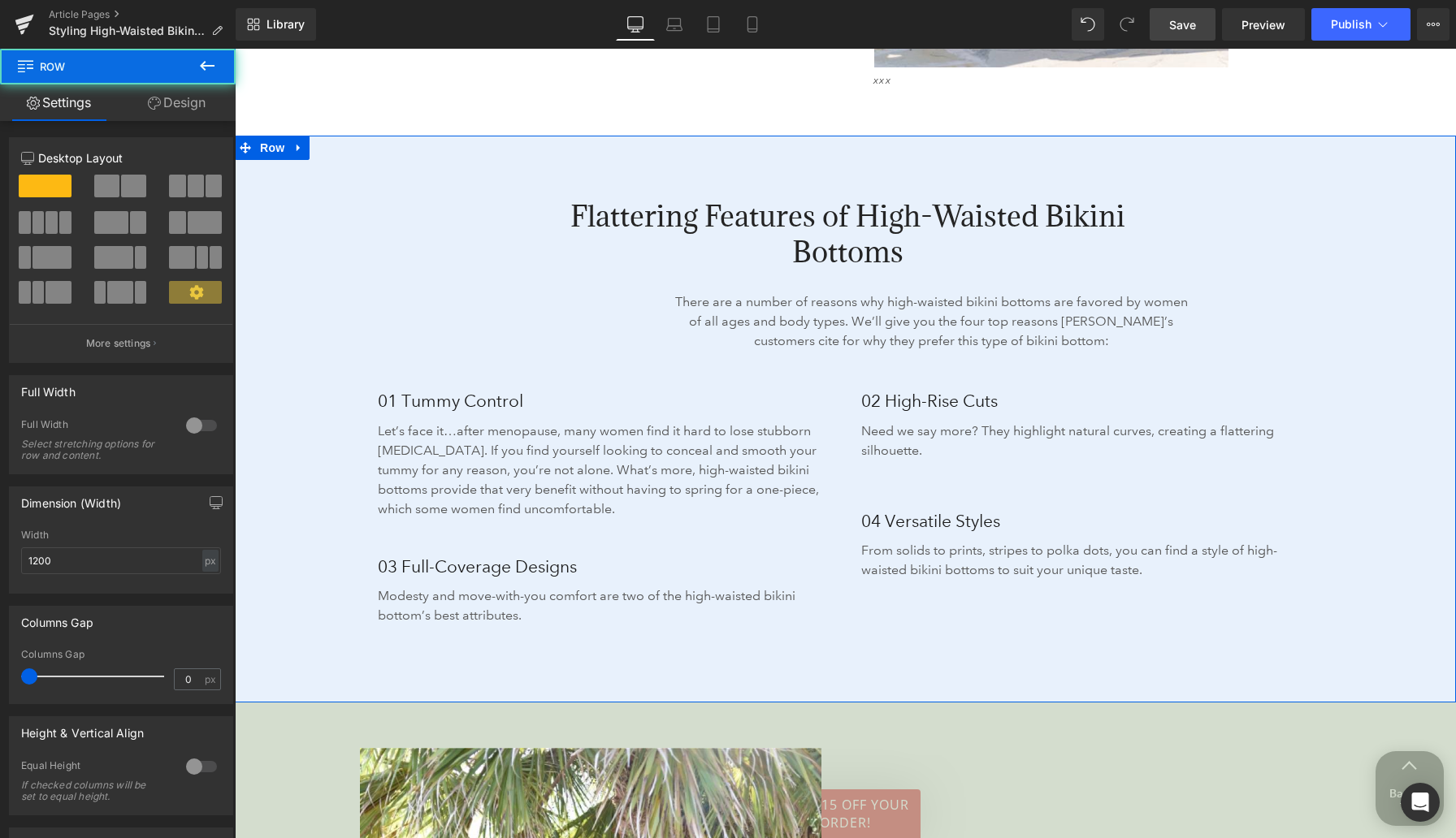
click at [1359, 317] on div "Flattering Features of High-Waisted Bikini Bottoms Heading There are a number o…" at bounding box center [846, 419] width 1221 height 567
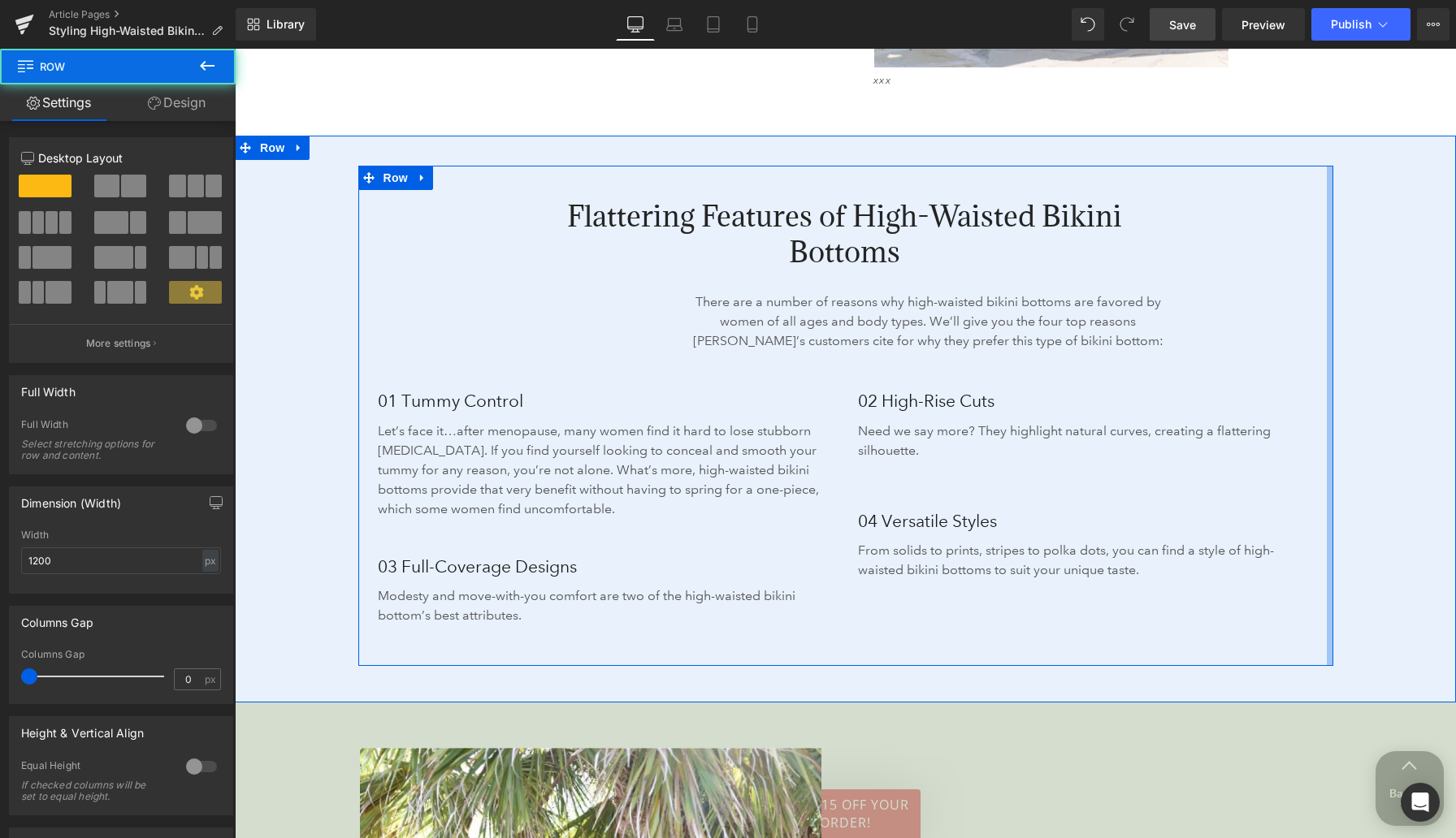
click at [1321, 341] on div "Flattering Features of High-Waisted Bikini Bottoms Heading There are a number o…" at bounding box center [845, 415] width 975 height 500
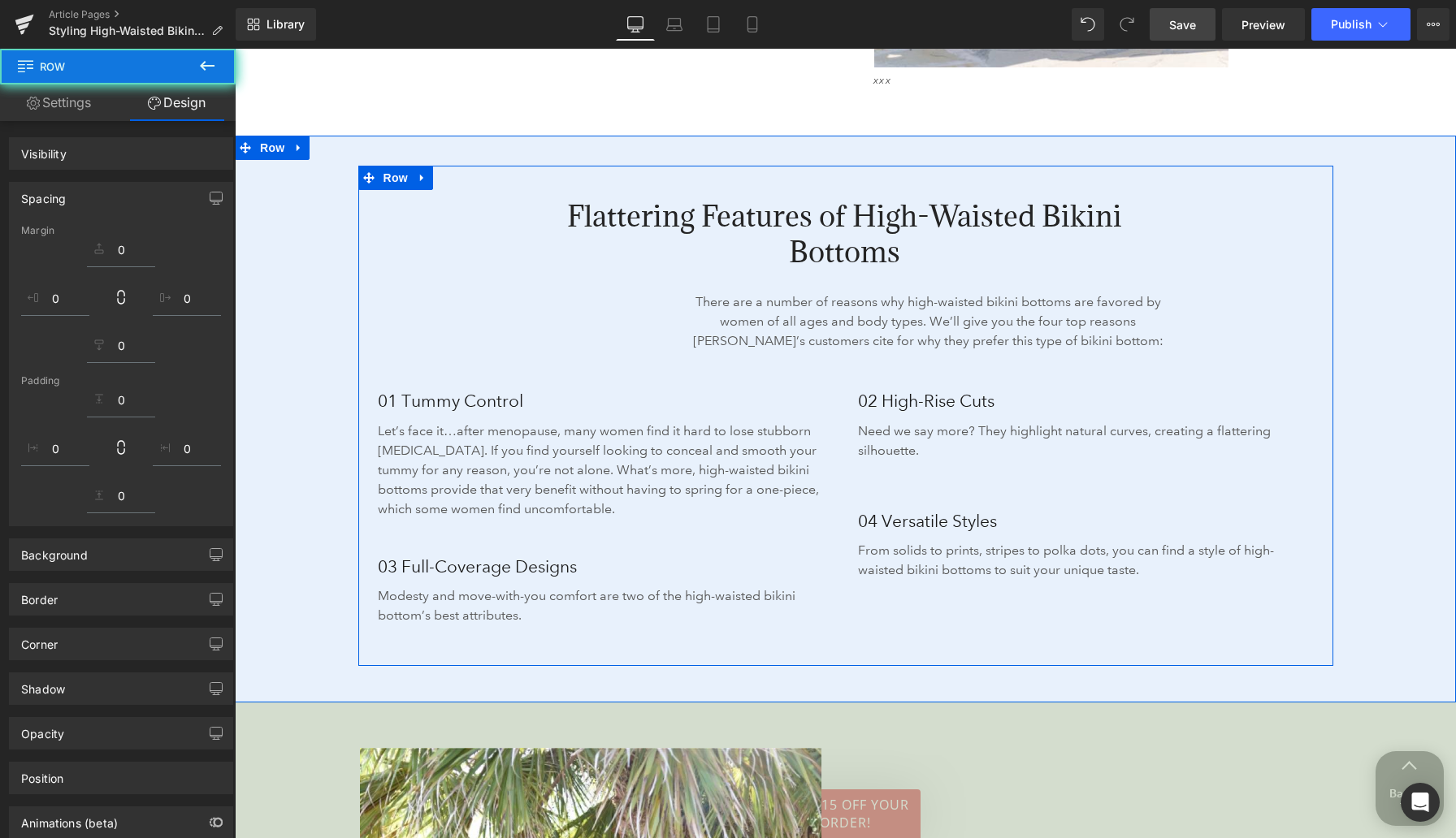
click at [1362, 338] on div "Flattering Features of High-Waisted Bikini Bottoms Heading There are a number o…" at bounding box center [846, 419] width 1221 height 567
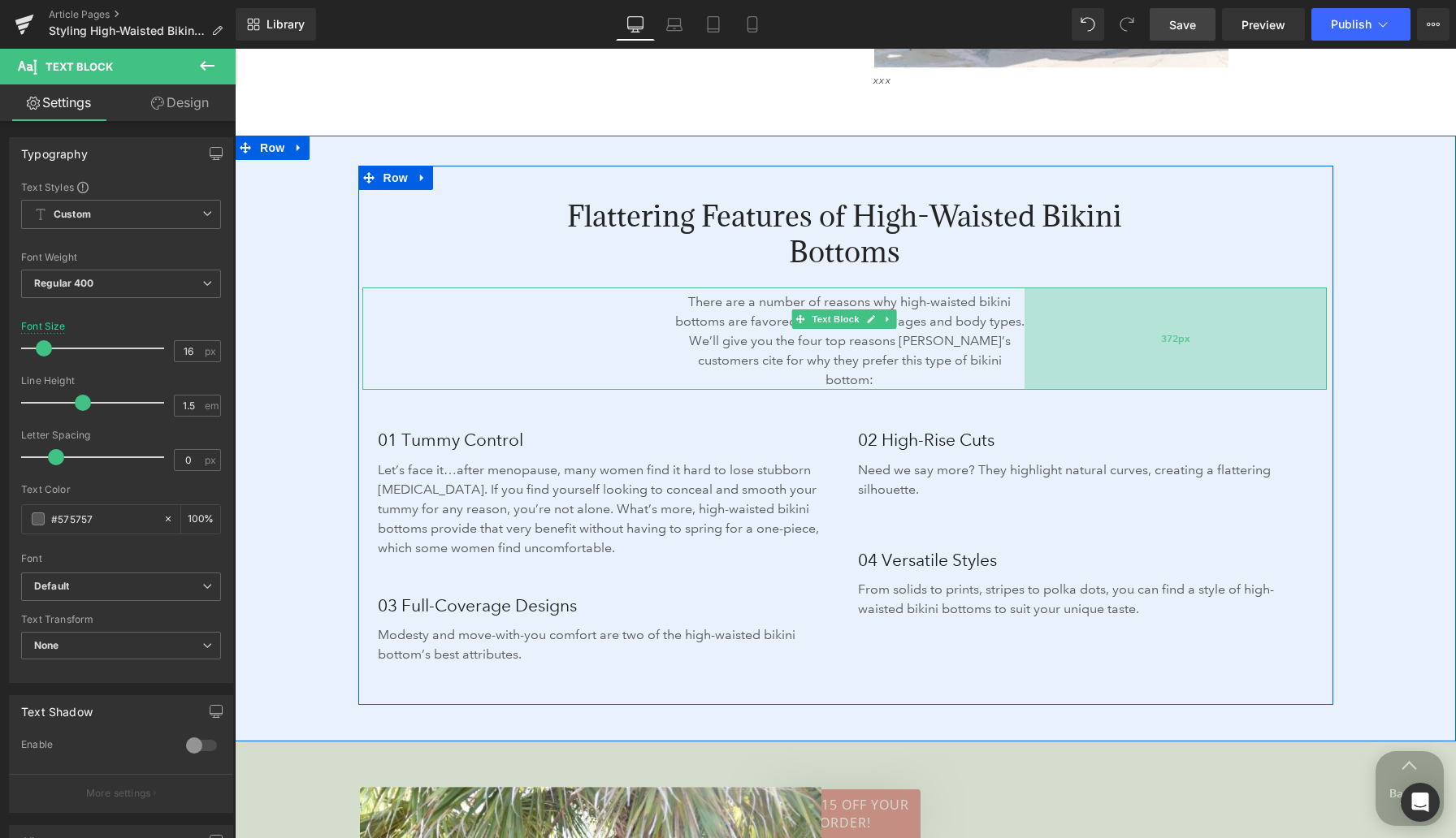
drag, startPoint x: 1283, startPoint y: 330, endPoint x: 1168, endPoint y: 352, distance: 117.1
click at [1168, 352] on div "372px" at bounding box center [1175, 338] width 302 height 102
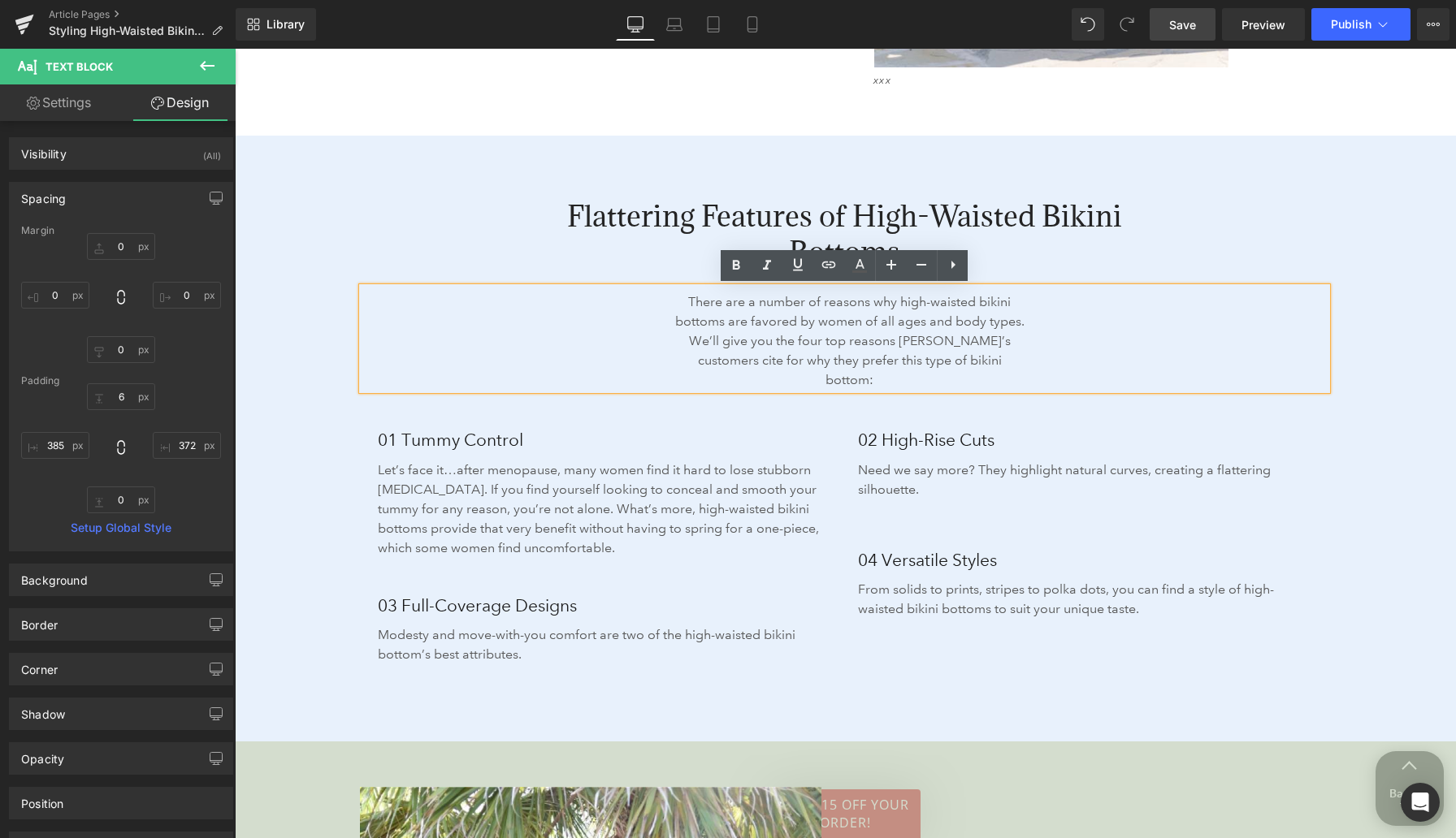
click at [316, 322] on div "Flattering Features of High-Waisted Bikini Bottoms Heading There are a number o…" at bounding box center [846, 438] width 1221 height 606
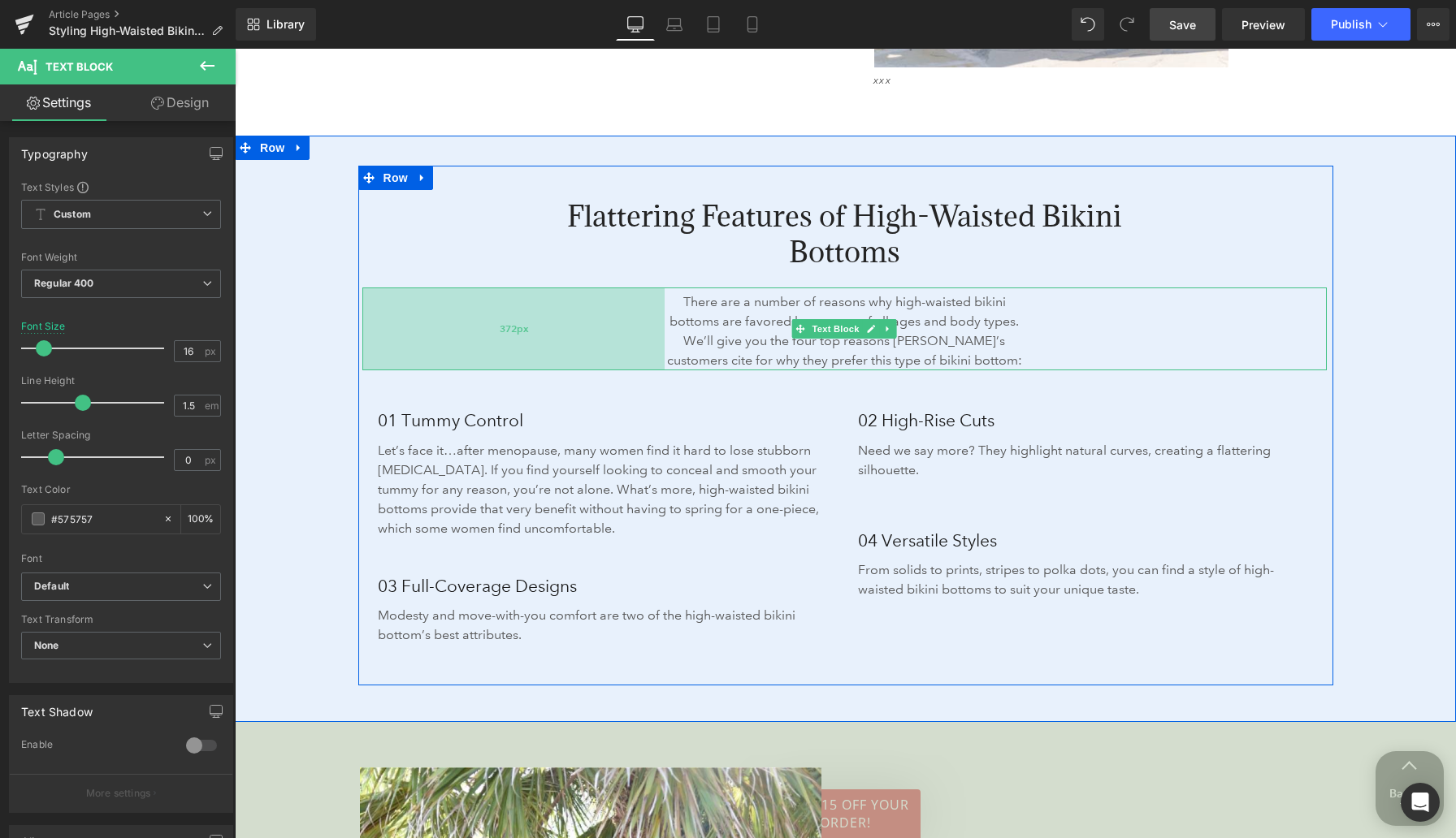
drag, startPoint x: 630, startPoint y: 339, endPoint x: 642, endPoint y: 344, distance: 13.0
click at [642, 344] on div "372px" at bounding box center [513, 328] width 302 height 83
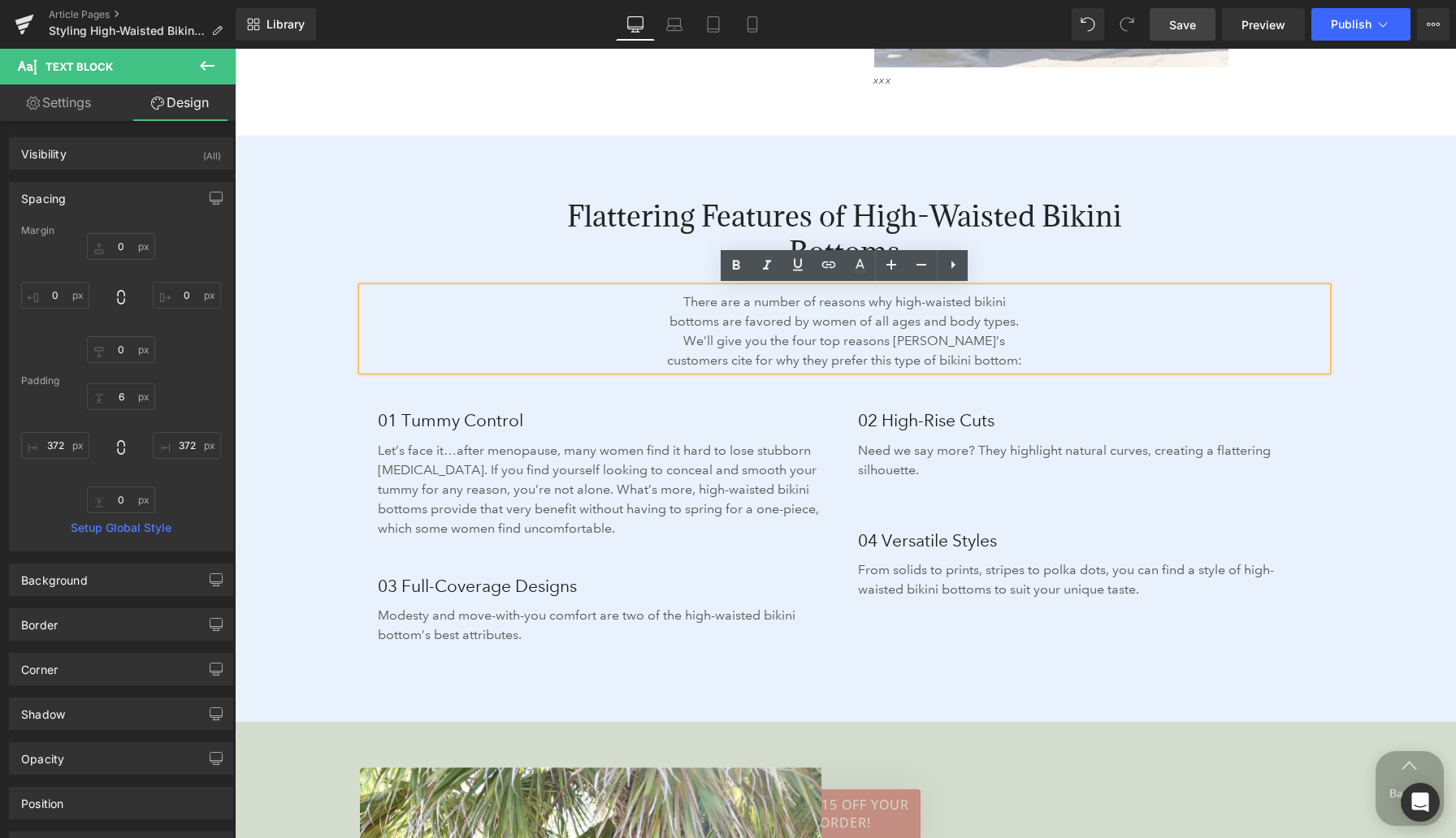
click at [307, 282] on div "Flattering Features of High-Waisted Bikini Bottoms Heading There are a number o…" at bounding box center [846, 428] width 1221 height 586
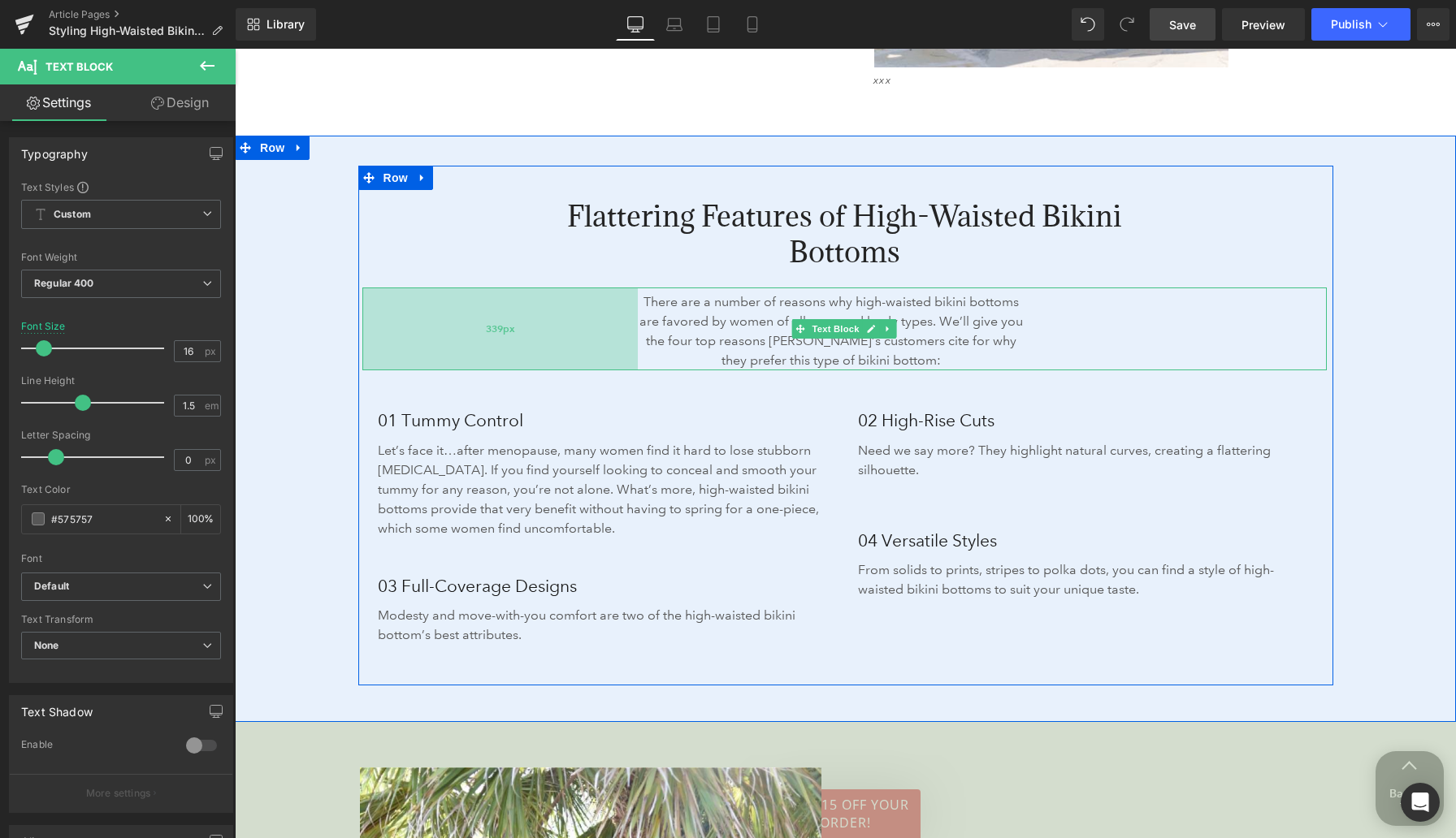
click at [620, 335] on div "339px" at bounding box center [500, 328] width 275 height 83
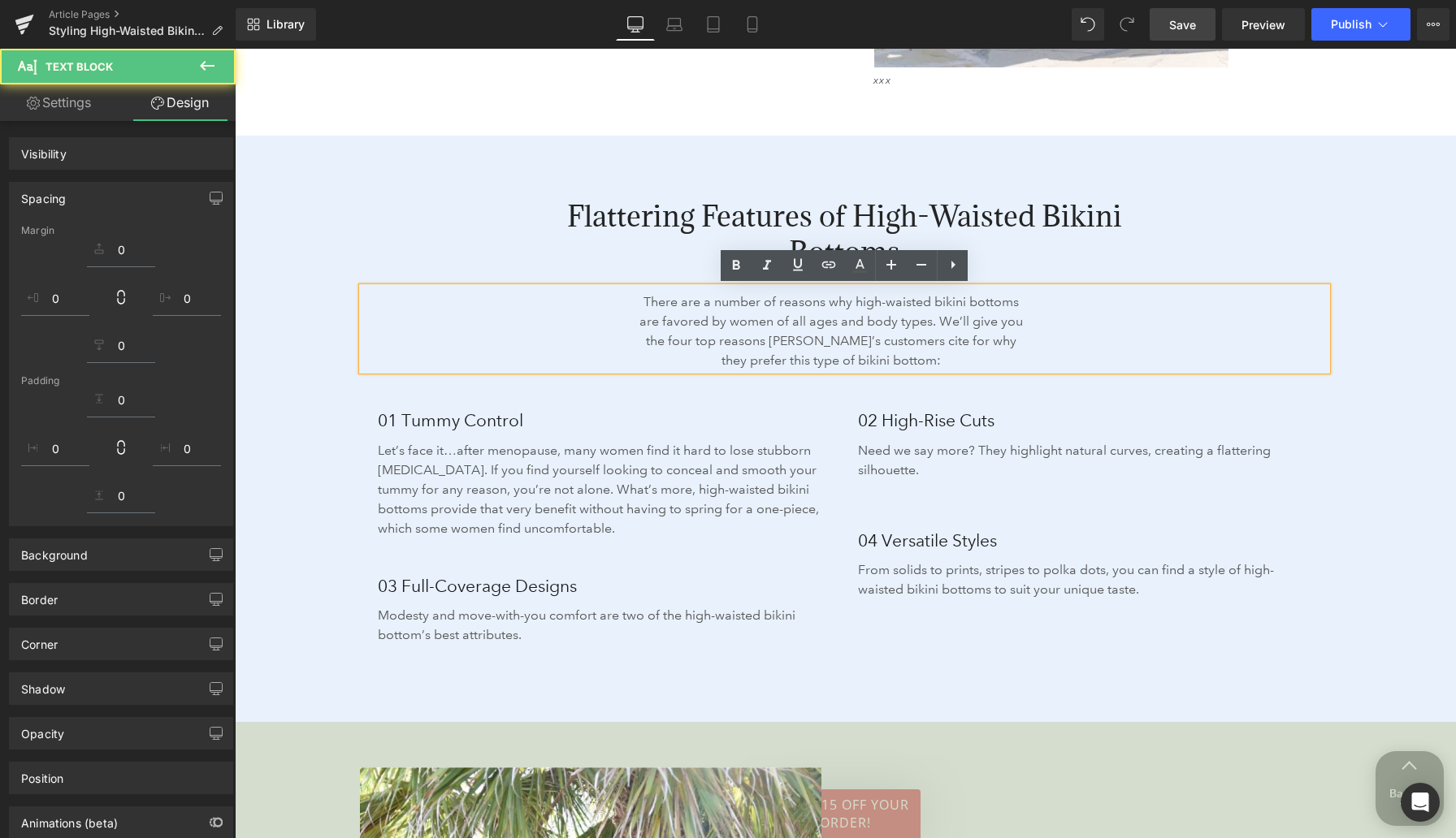
click at [333, 365] on div "Flattering Features of High-Waisted Bikini Bottoms Heading There are a number o…" at bounding box center [845, 425] width 1024 height 520
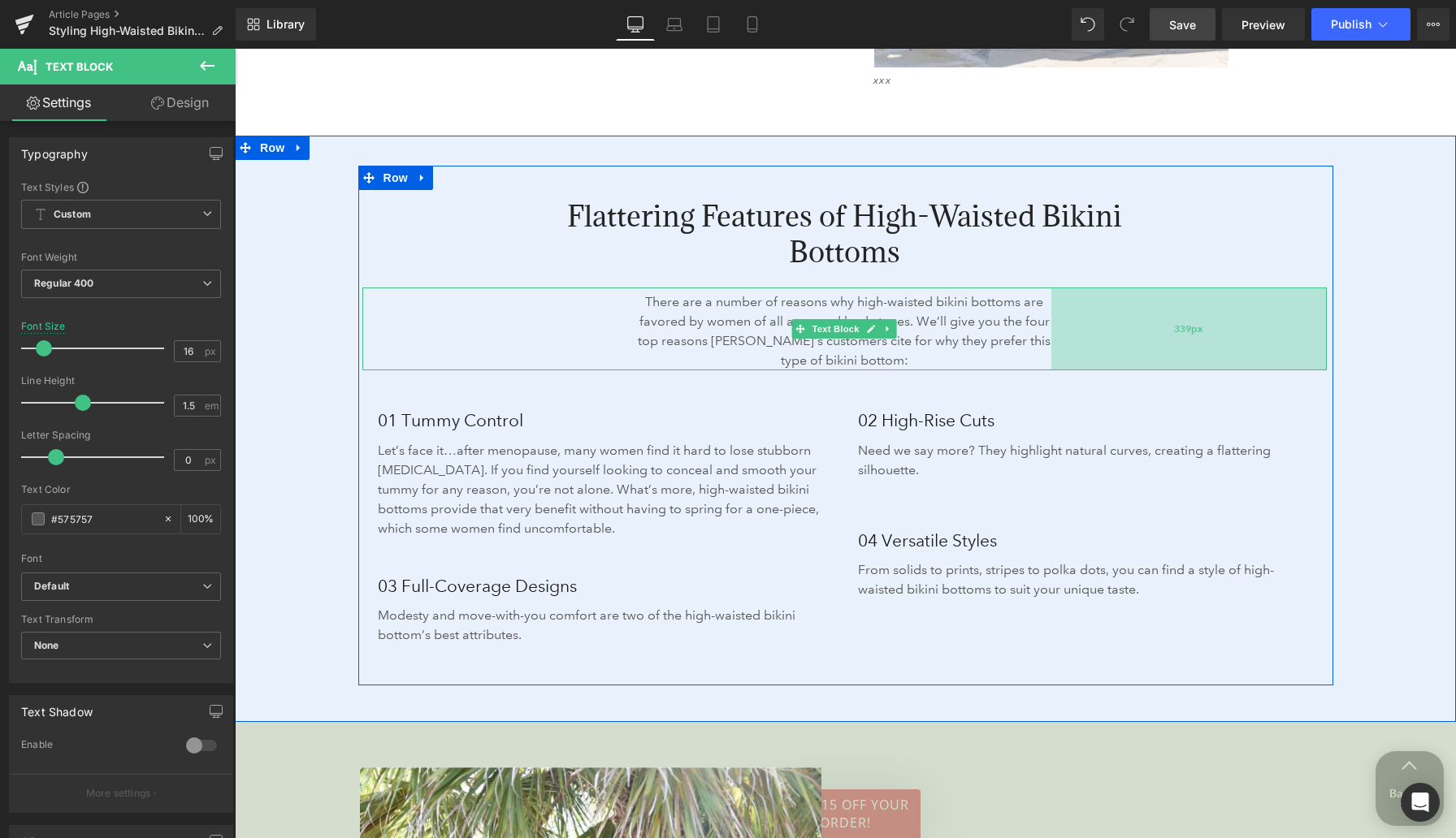
drag, startPoint x: 1084, startPoint y: 338, endPoint x: 1071, endPoint y: 348, distance: 16.4
click at [1071, 348] on div "339px" at bounding box center [1189, 328] width 275 height 83
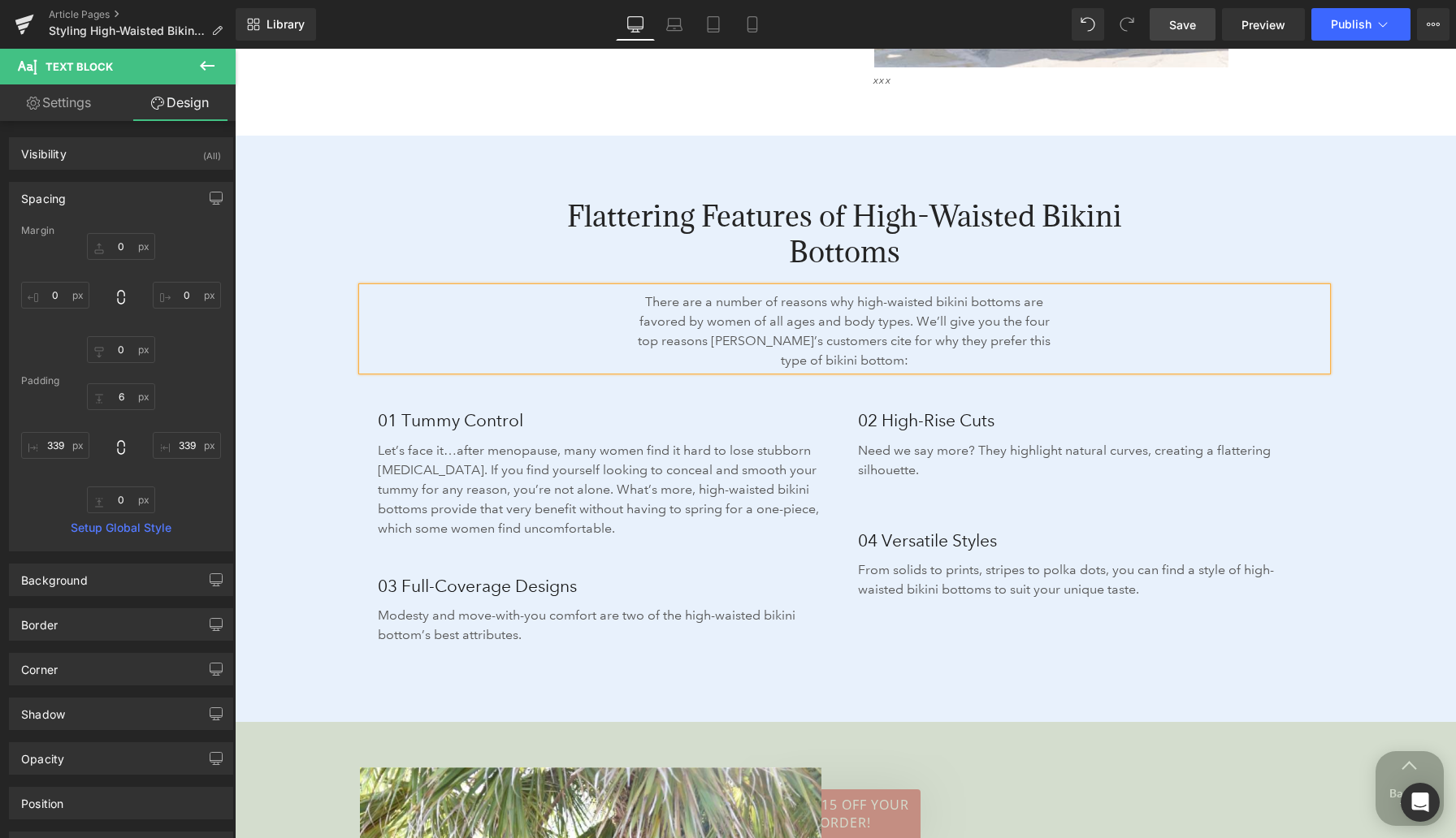
drag, startPoint x: 1175, startPoint y: 27, endPoint x: 984, endPoint y: 141, distance: 222.4
click at [1175, 27] on span "Save" at bounding box center [1181, 25] width 27 height 17
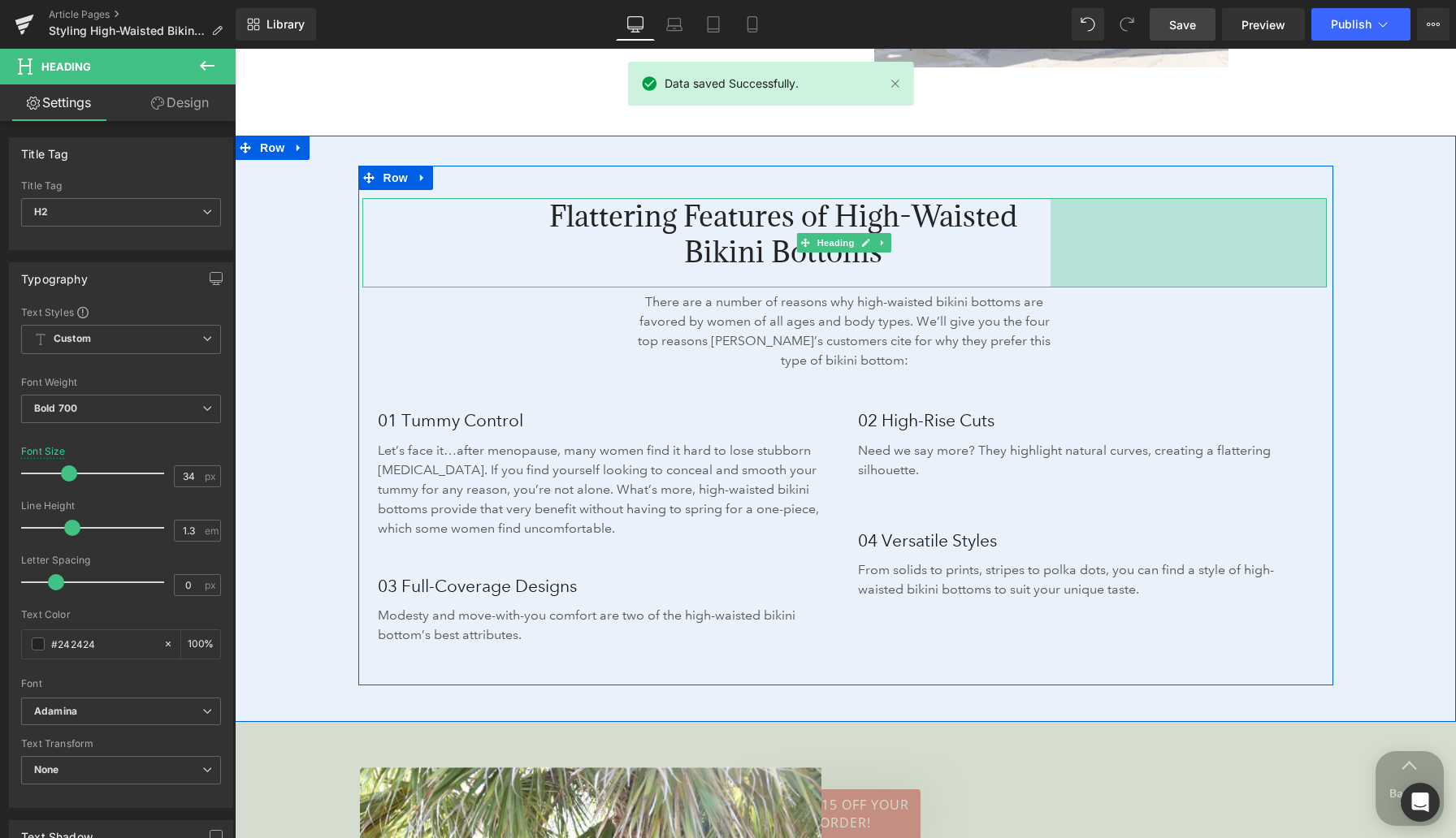
drag, startPoint x: 1300, startPoint y: 247, endPoint x: 1202, endPoint y: 255, distance: 98.3
click at [1202, 255] on div "340px" at bounding box center [1189, 243] width 276 height 90
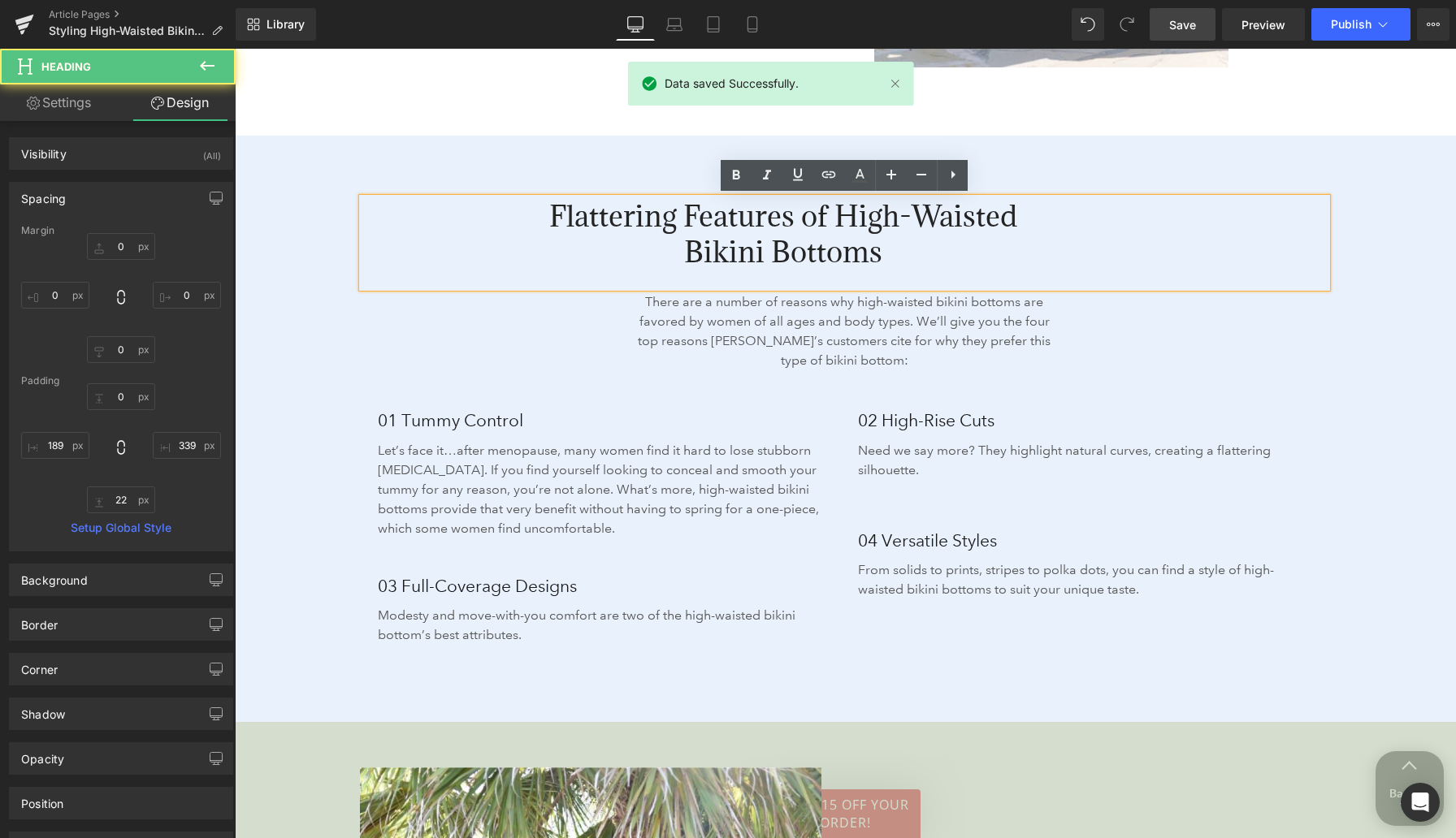
click at [308, 238] on div "Flattering Features of High-Waisted Bikini Bottoms Heading 339px There are a nu…" at bounding box center [846, 428] width 1221 height 586
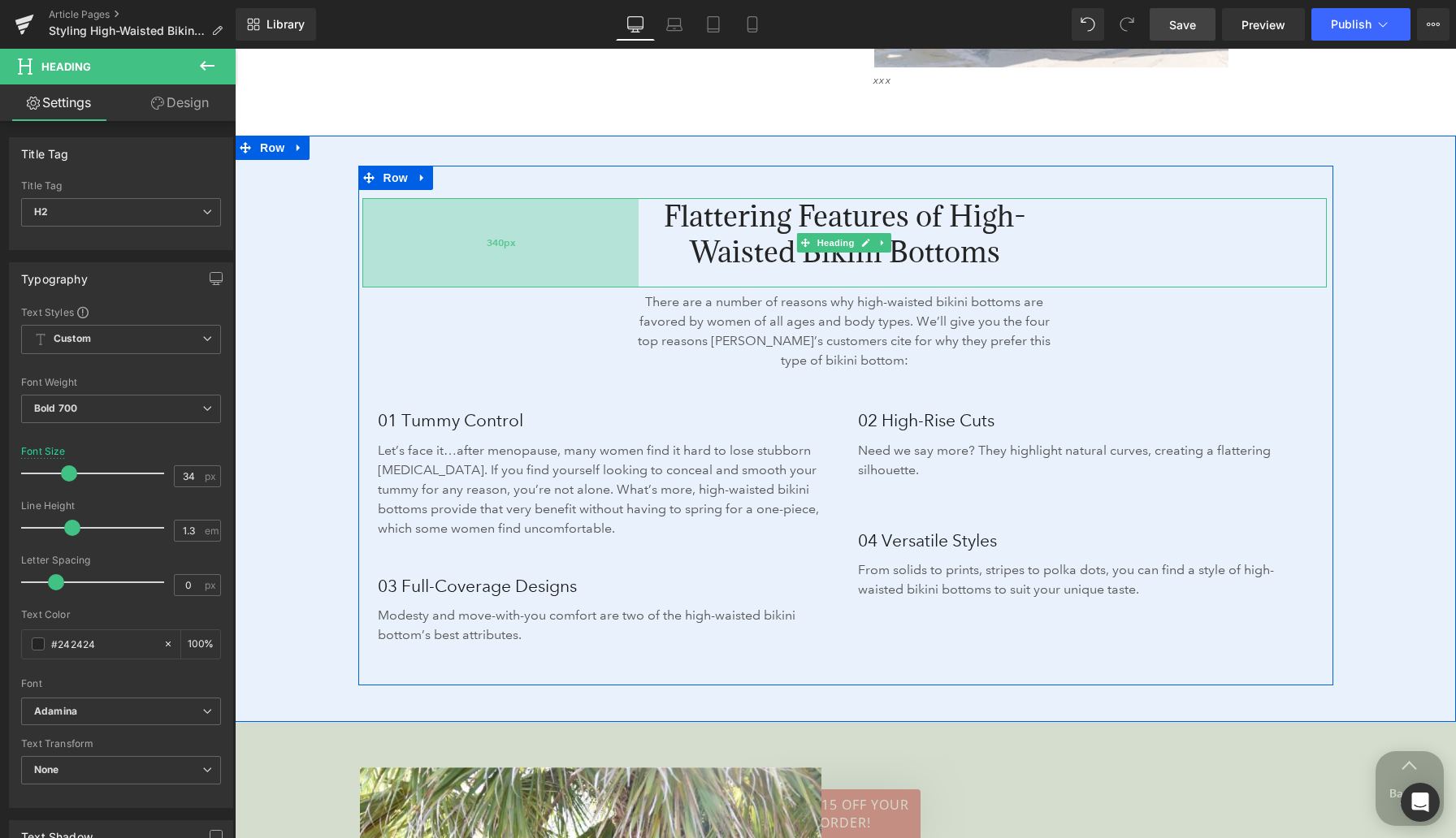
drag, startPoint x: 365, startPoint y: 256, endPoint x: 489, endPoint y: 258, distance: 124.0
click at [489, 258] on div "340px" at bounding box center [501, 243] width 276 height 90
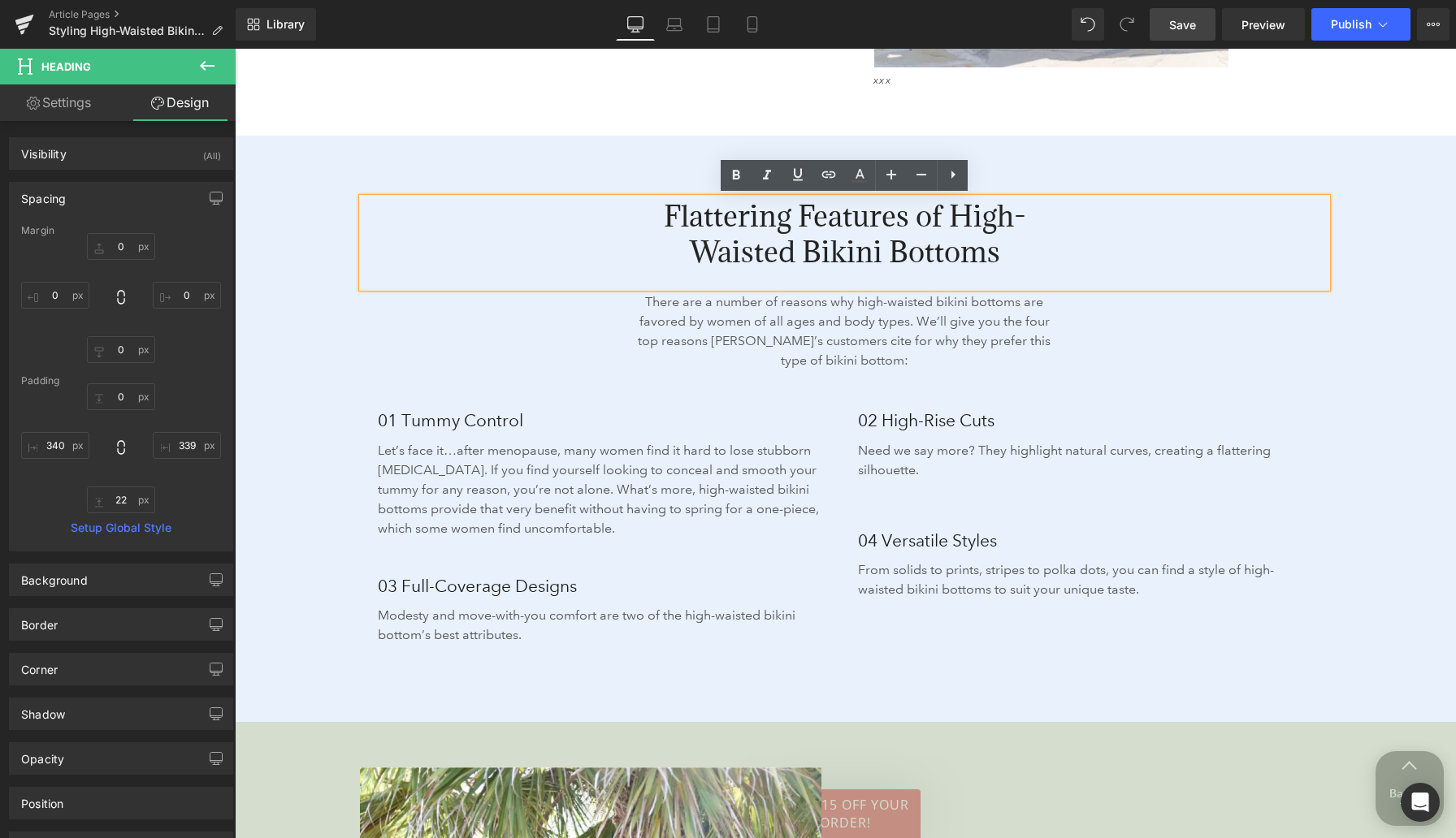
click at [1173, 28] on span "Save" at bounding box center [1181, 25] width 27 height 17
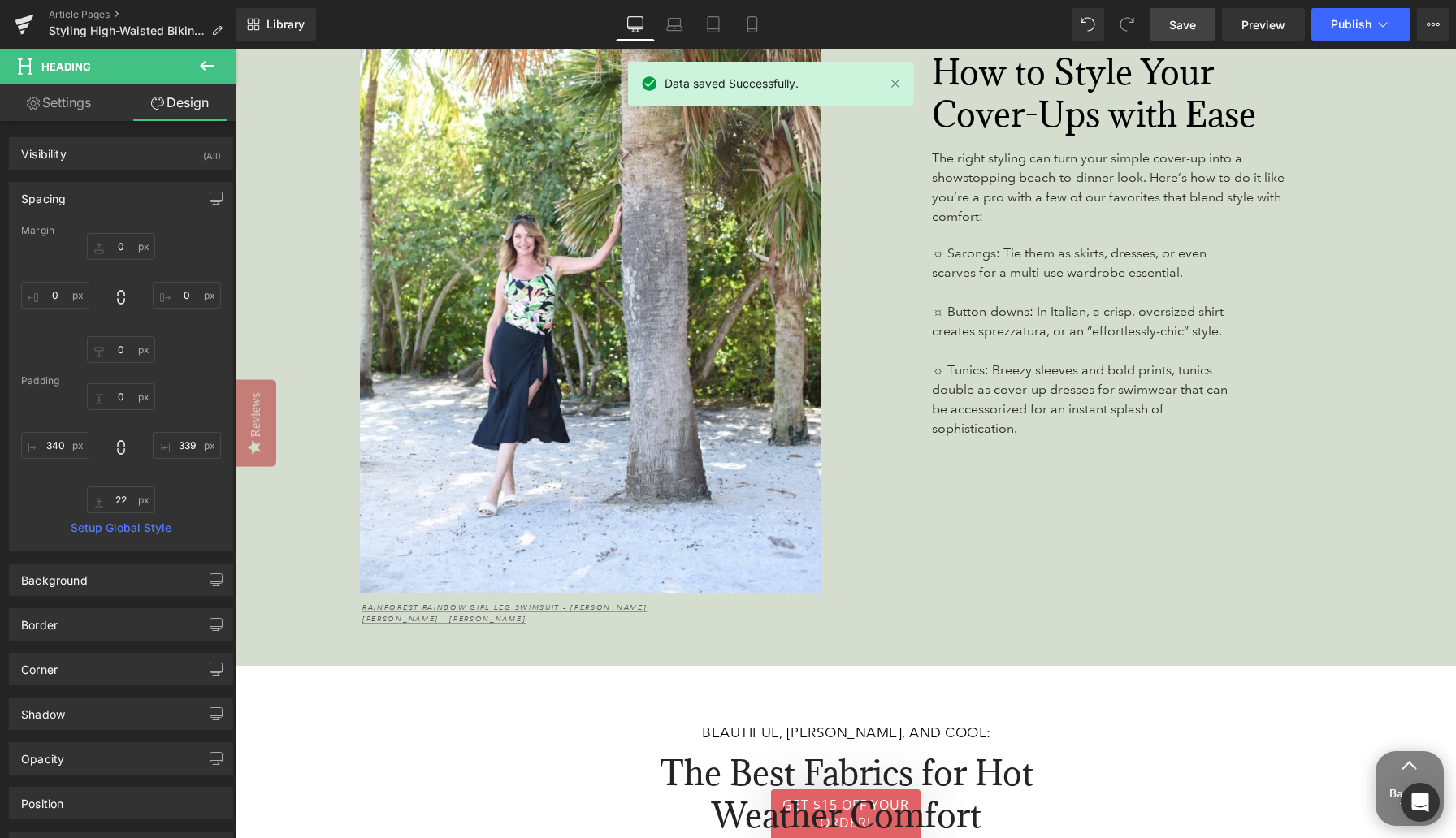
scroll to position [3094, 0]
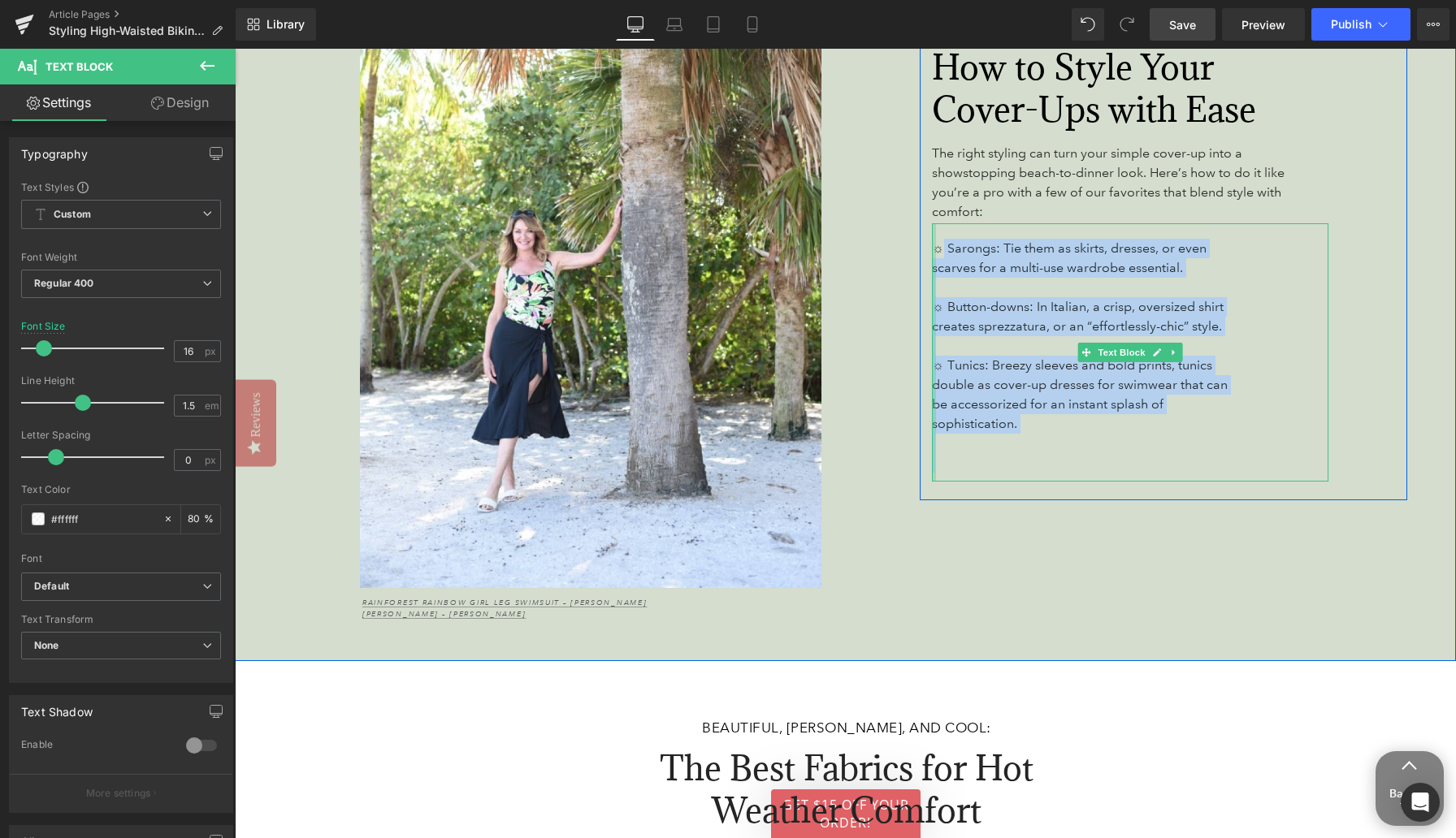
click at [934, 245] on div "☼ Sarongs: Tie them as skirts, dresses, or even scarves for a multi-use wardrob…" at bounding box center [1129, 352] width 396 height 258
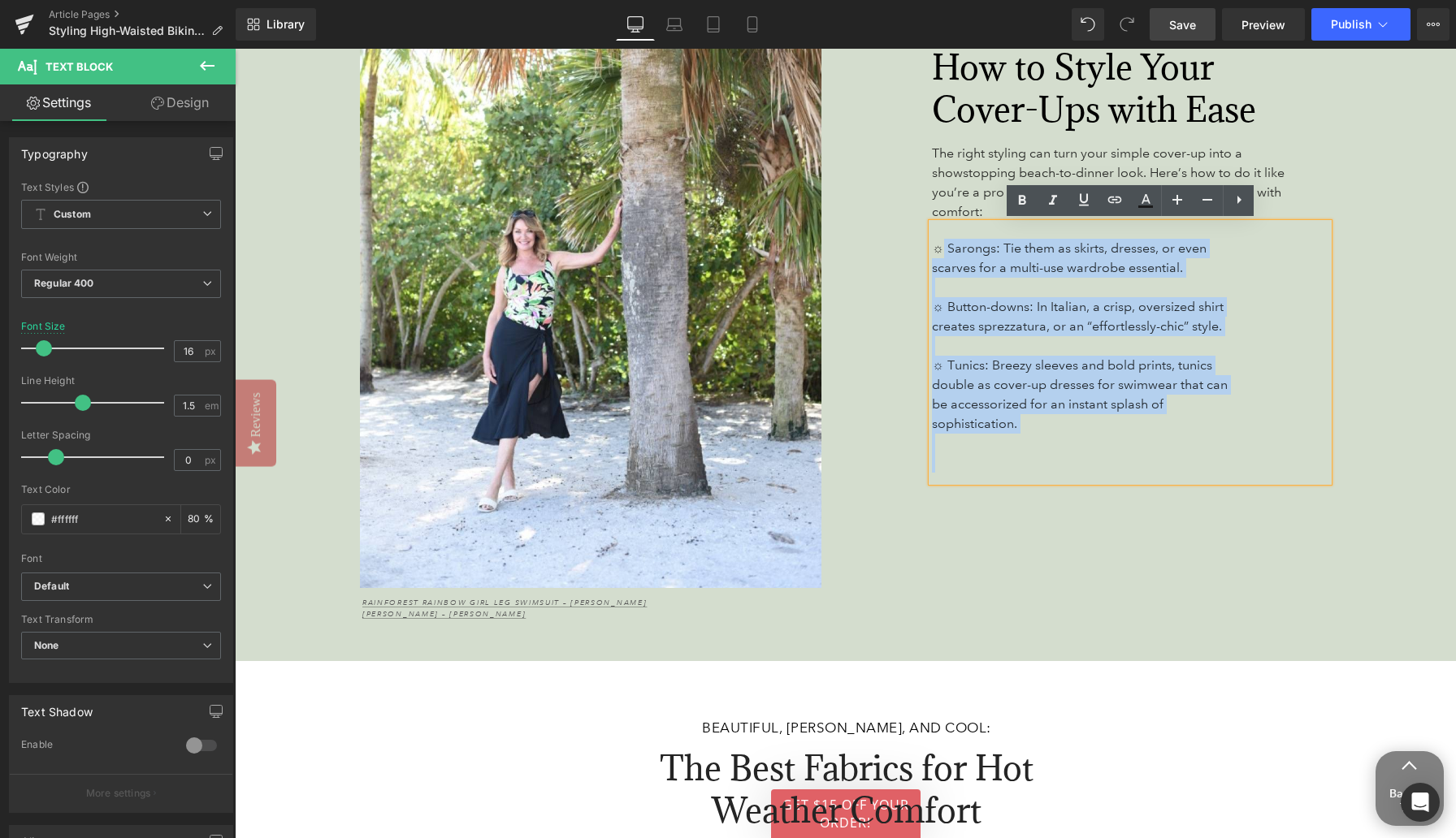
click at [941, 308] on span "☼ Button-downs: In Italian, a crisp, oversized shirt creates sprezzatura, or an…" at bounding box center [1077, 317] width 292 height 35
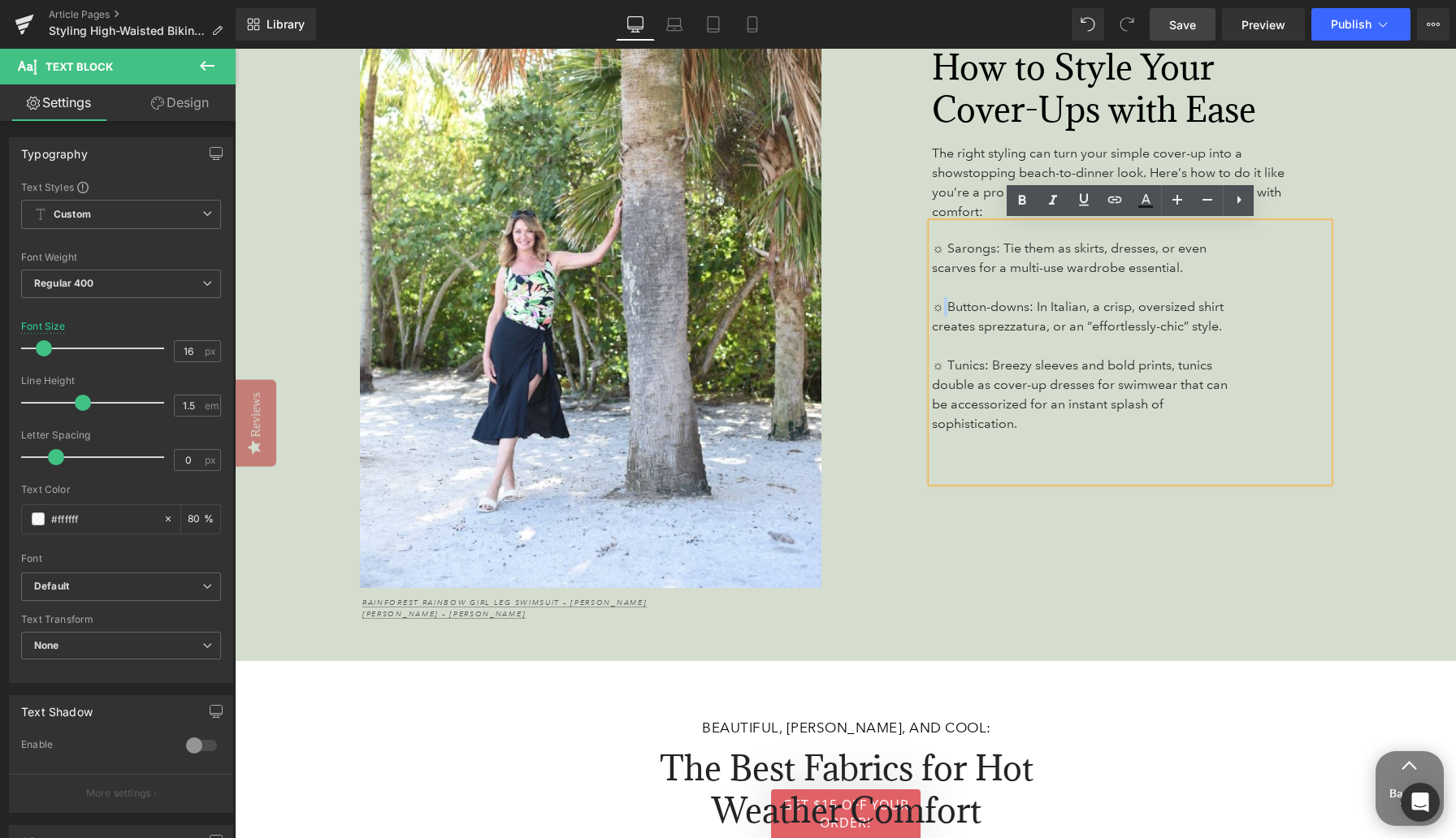
drag, startPoint x: 945, startPoint y: 307, endPoint x: 936, endPoint y: 307, distance: 9.0
click at [936, 307] on span "☼ Button-downs: In Italian, a crisp, oversized shirt creates sprezzatura, or an…" at bounding box center [1077, 317] width 292 height 35
drag, startPoint x: 933, startPoint y: 307, endPoint x: 944, endPoint y: 307, distance: 11.0
click at [944, 307] on span "☼ Button-downs: In Italian, a crisp, oversized shirt creates sprezzatura, or an…" at bounding box center [1077, 317] width 292 height 35
copy span "☼"
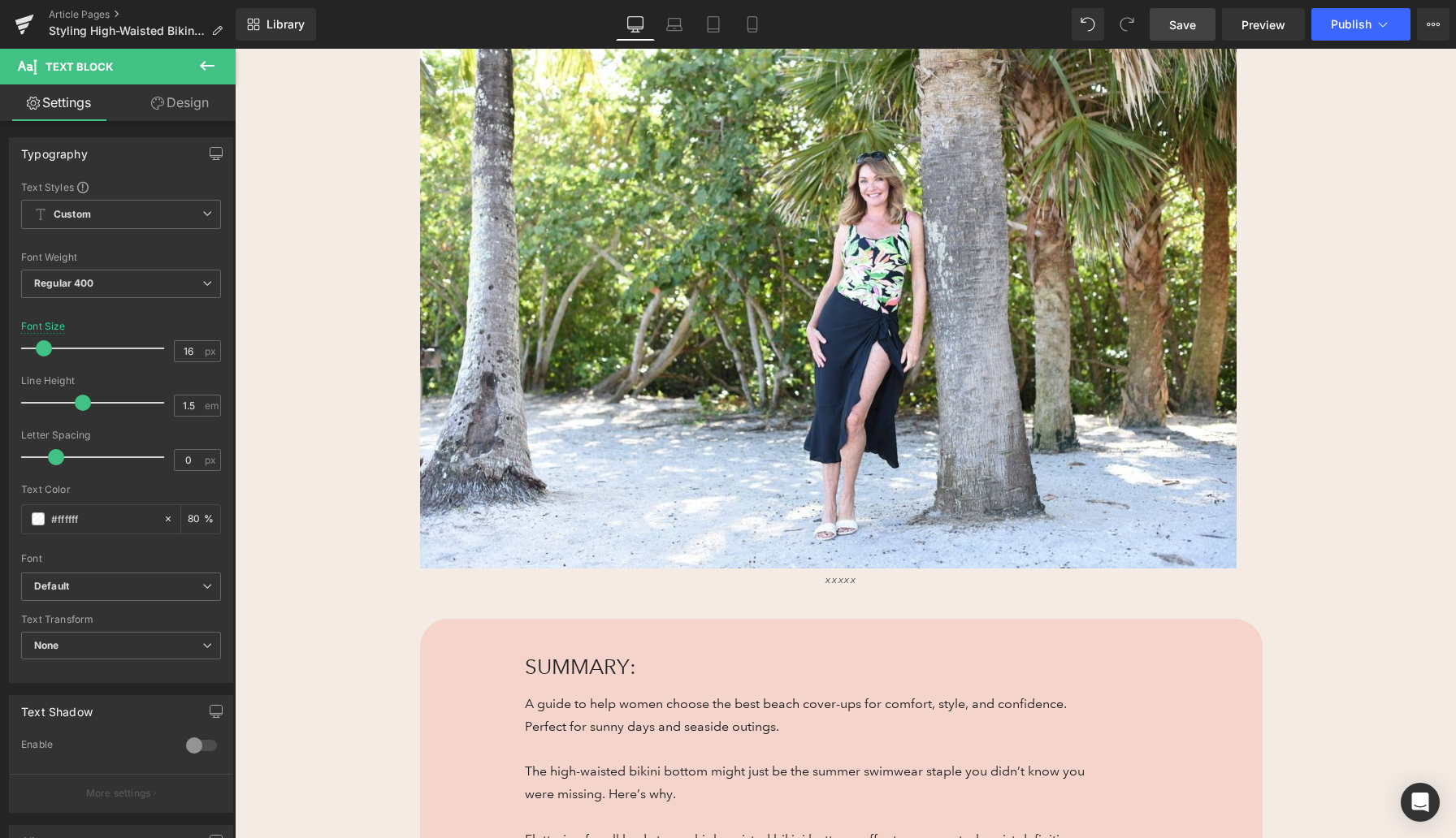
scroll to position [737, 0]
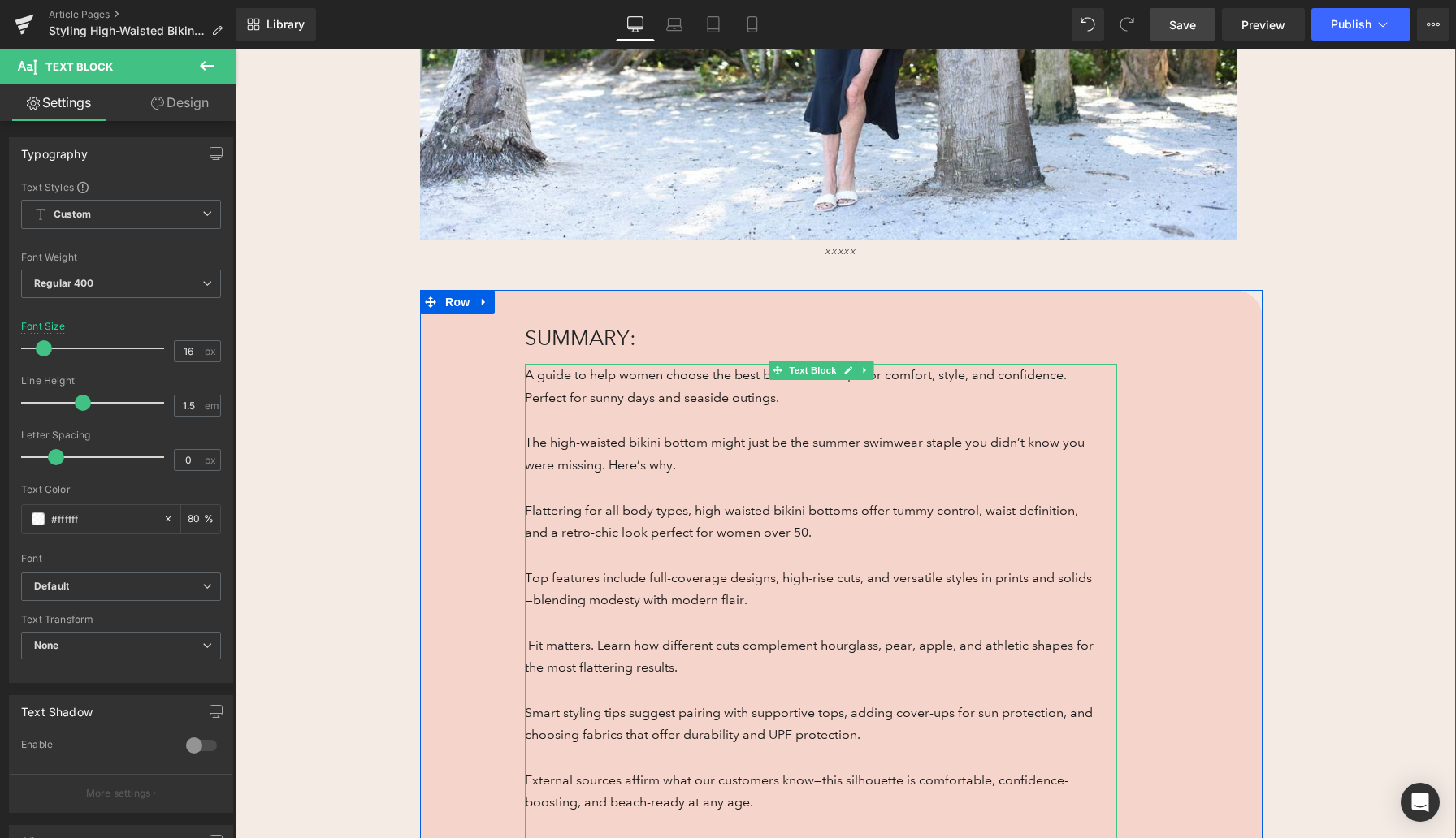
click at [534, 443] on p "The high-waisted bikini bottom might just be the summer swimwear staple you did…" at bounding box center [808, 453] width 568 height 45
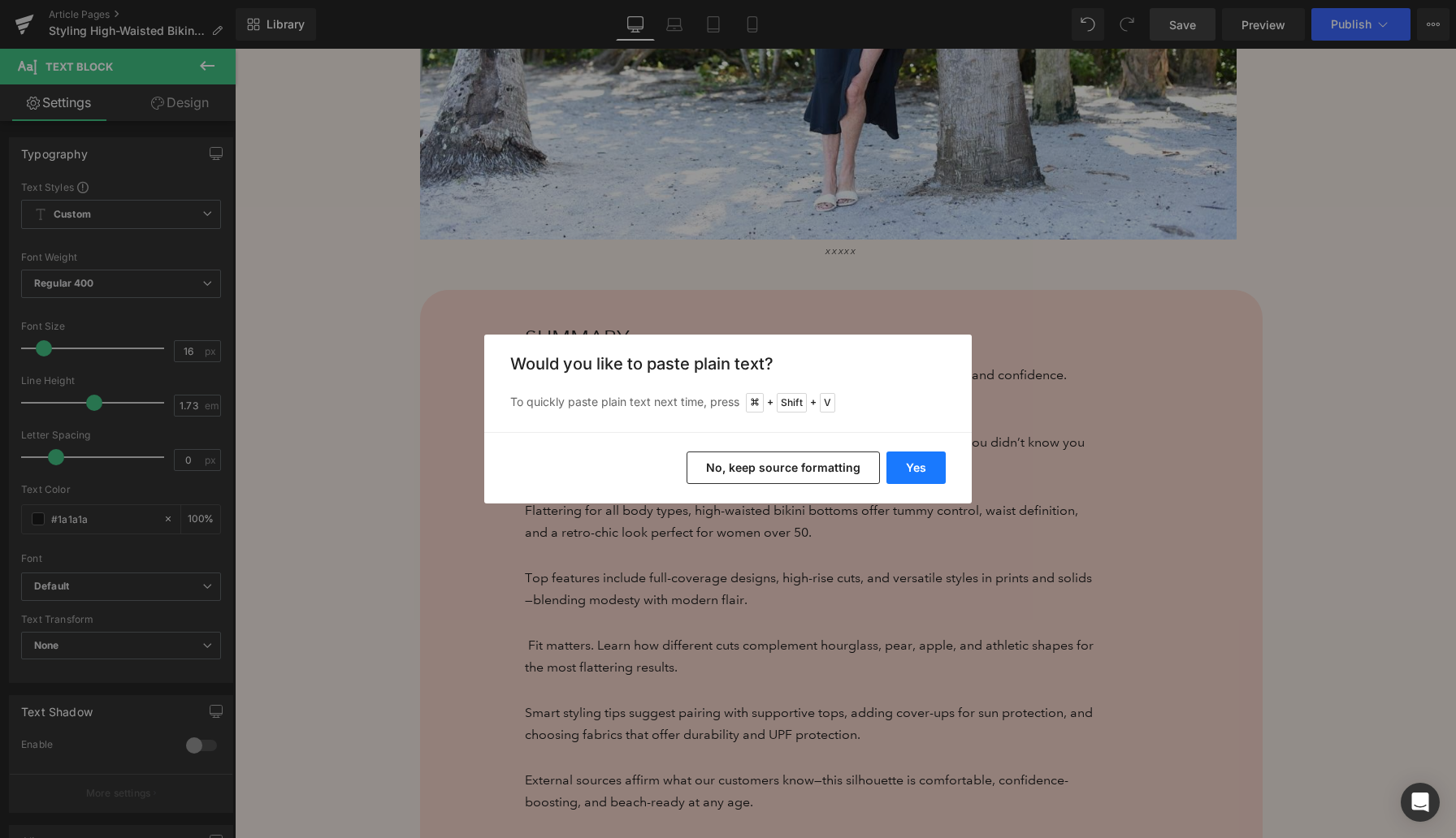
click at [926, 468] on button "Yes" at bounding box center [915, 468] width 59 height 33
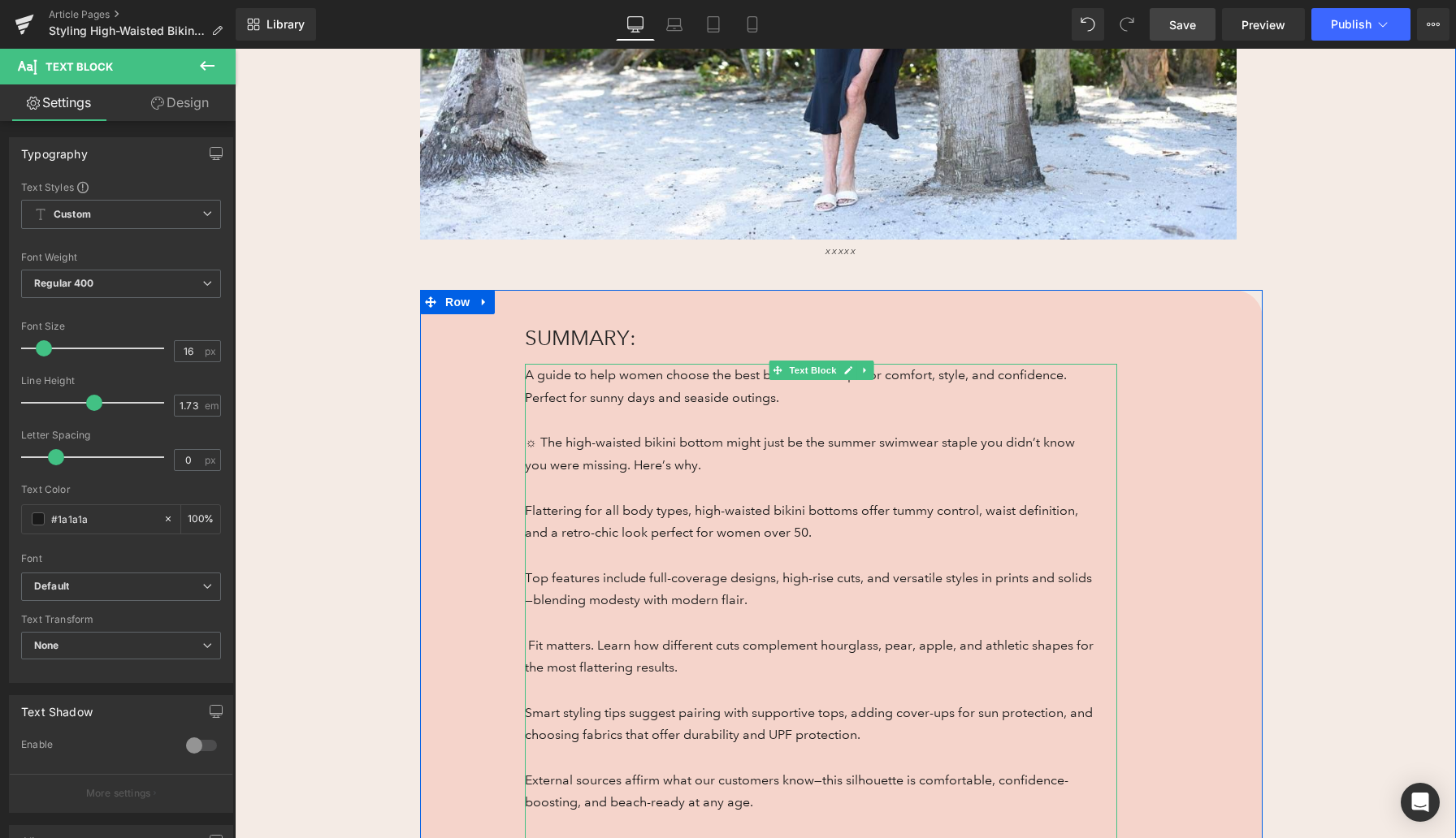
click at [533, 439] on p "☼ The high-waisted bikini bottom might just be the summer swimwear staple you d…" at bounding box center [808, 453] width 568 height 45
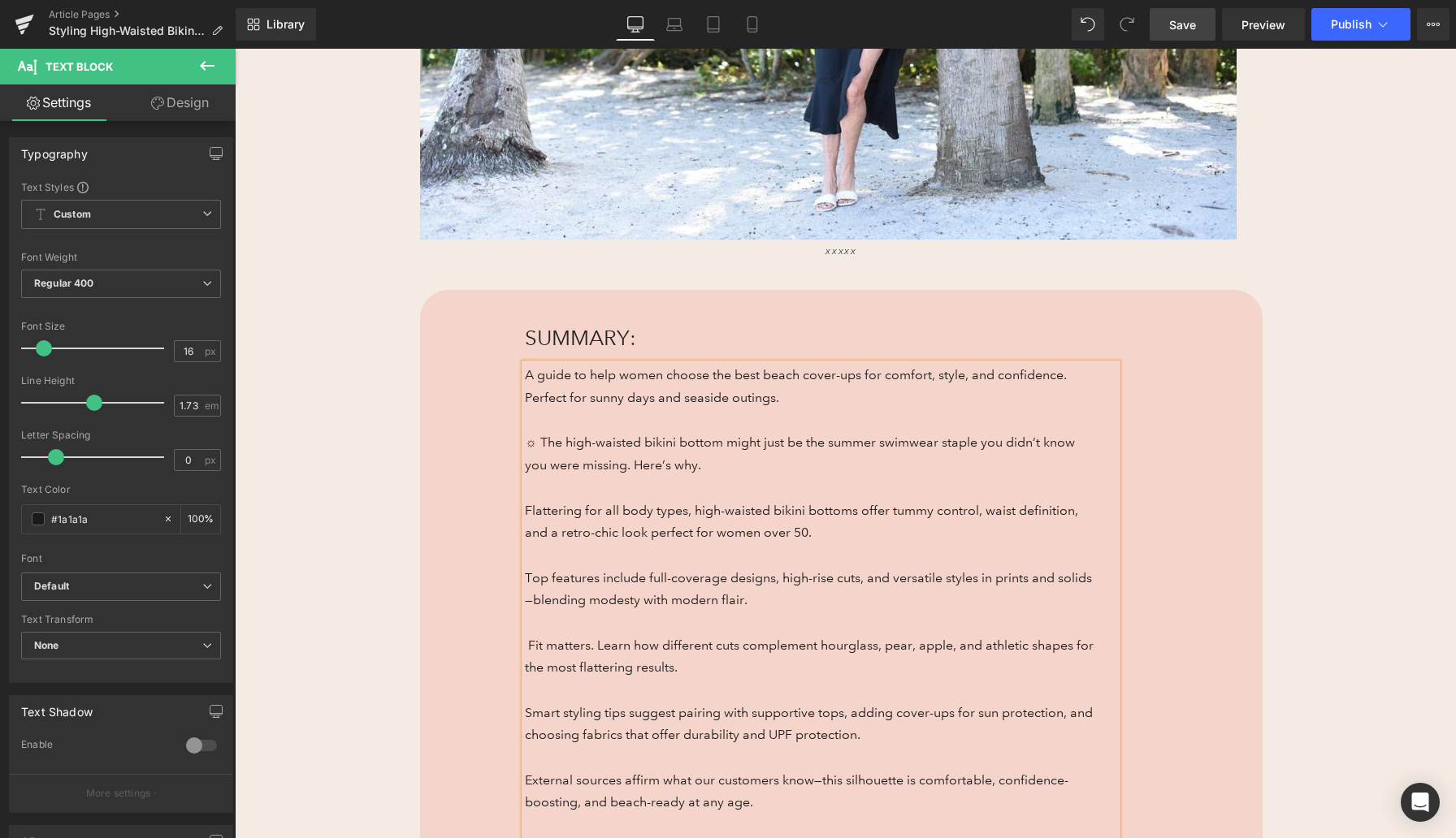
click at [532, 510] on p "Flattering for all body types, high-waisted bikini bottoms offer tummy control,…" at bounding box center [808, 521] width 568 height 45
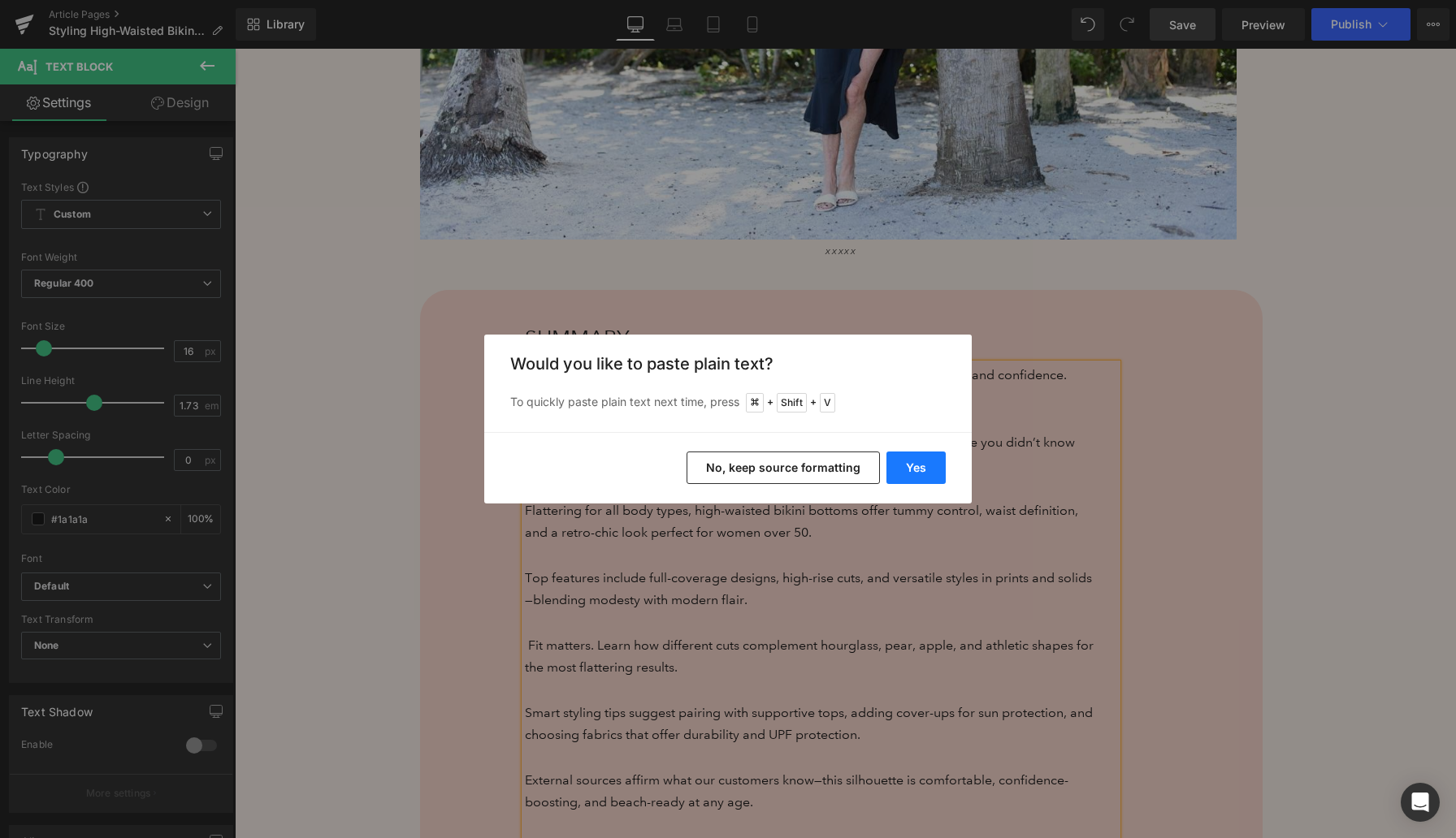
drag, startPoint x: 680, startPoint y: 424, endPoint x: 915, endPoint y: 474, distance: 240.3
click at [915, 474] on button "Yes" at bounding box center [915, 468] width 59 height 33
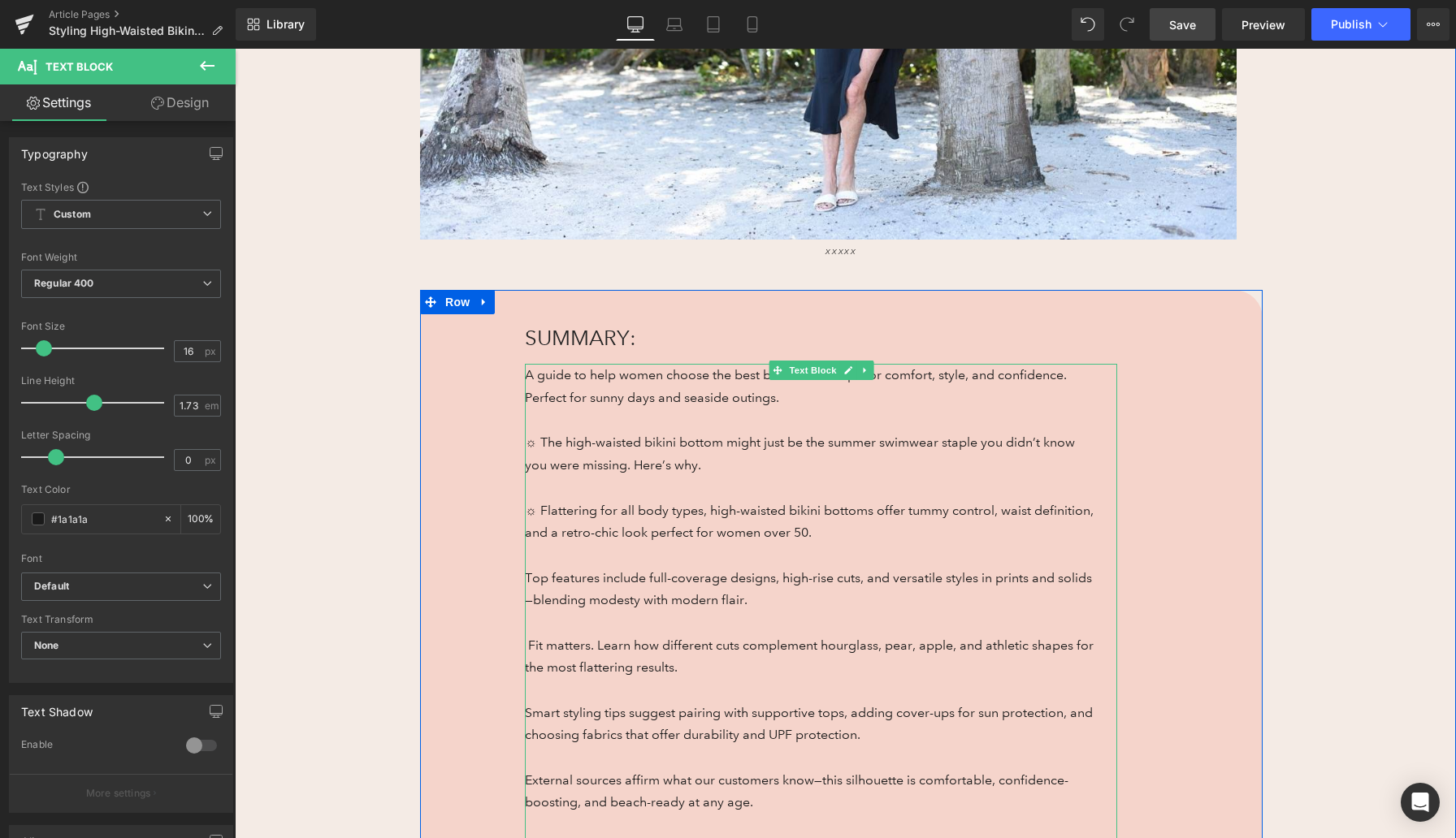
click at [537, 574] on span "Top features include full-coverage designs, high-rise cuts, and versatile style…" at bounding box center [808, 589] width 567 height 38
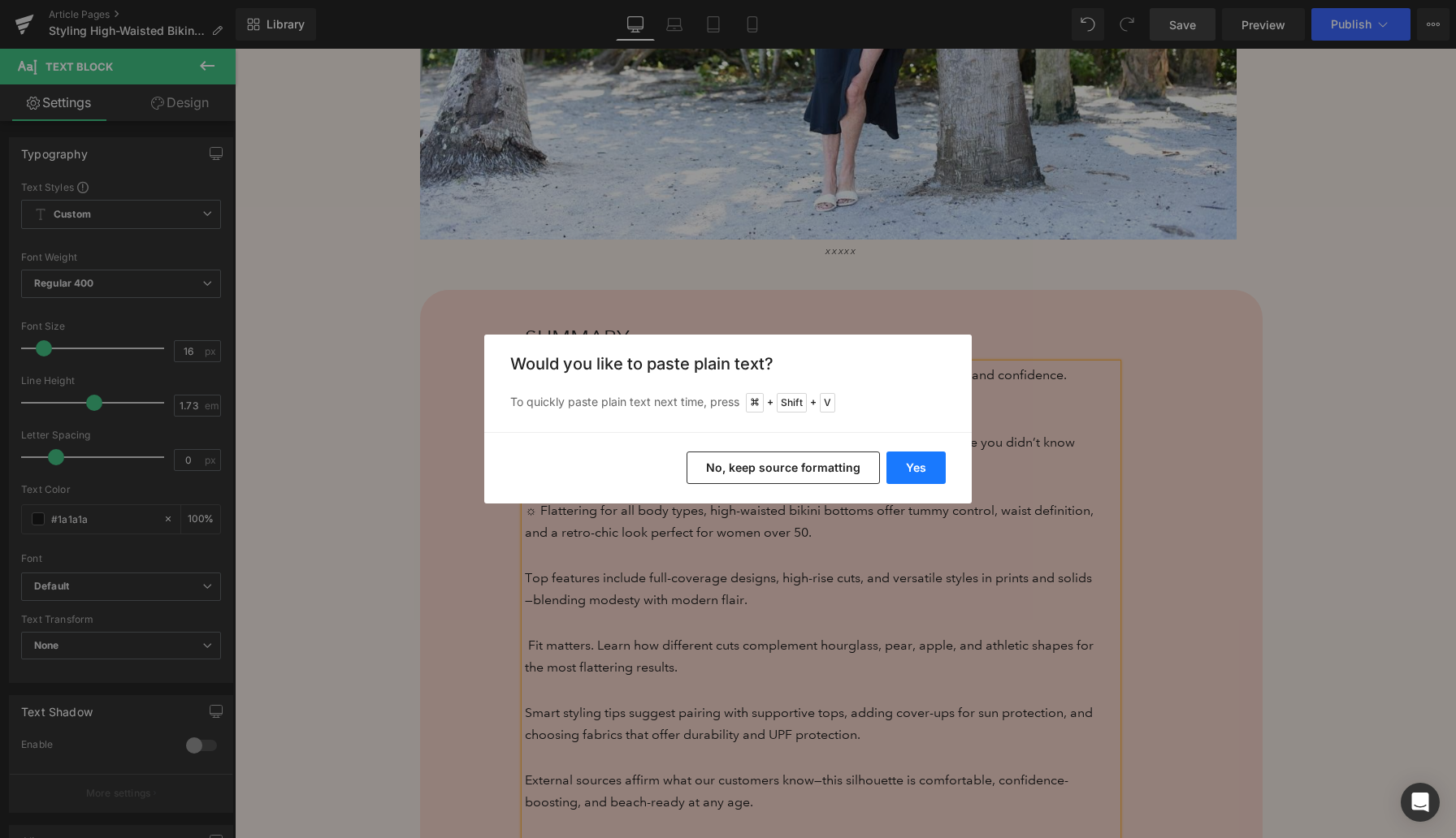
click at [920, 459] on button "Yes" at bounding box center [915, 468] width 59 height 33
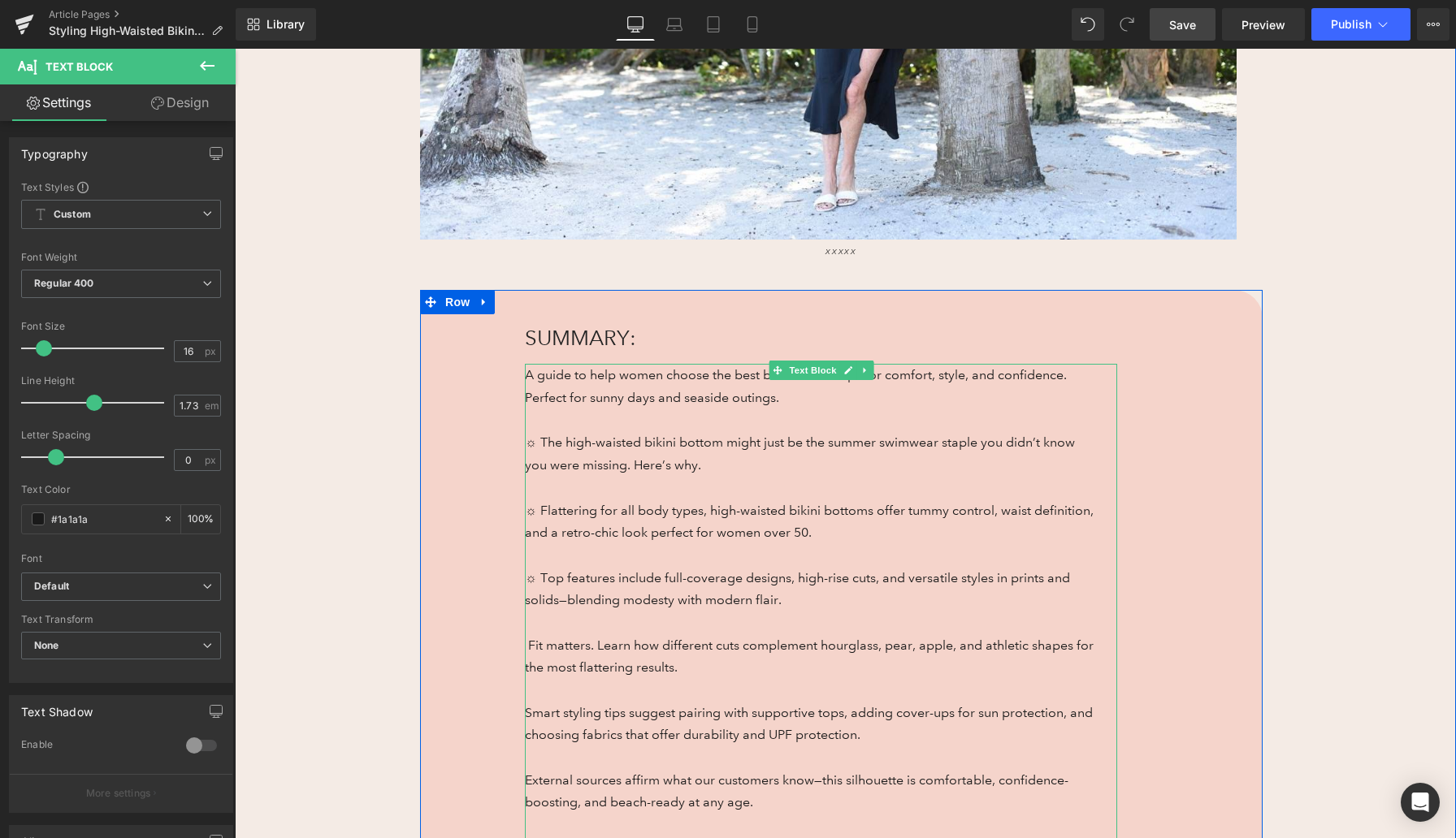
click at [536, 641] on span "Fit matters. Learn how different cuts complement hourglass, pear, apple, and at…" at bounding box center [808, 657] width 568 height 38
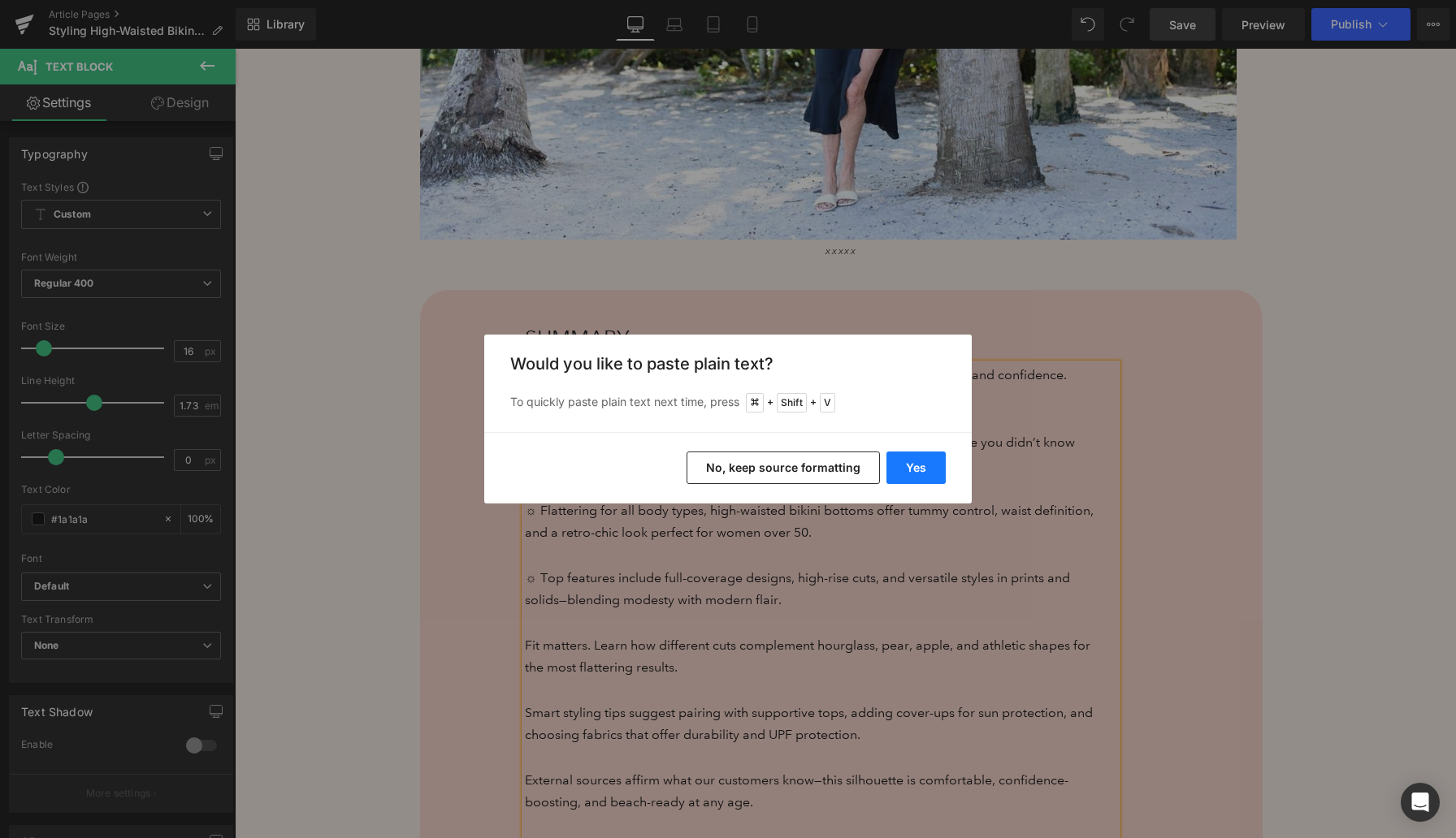
click at [922, 467] on button "Yes" at bounding box center [915, 468] width 59 height 33
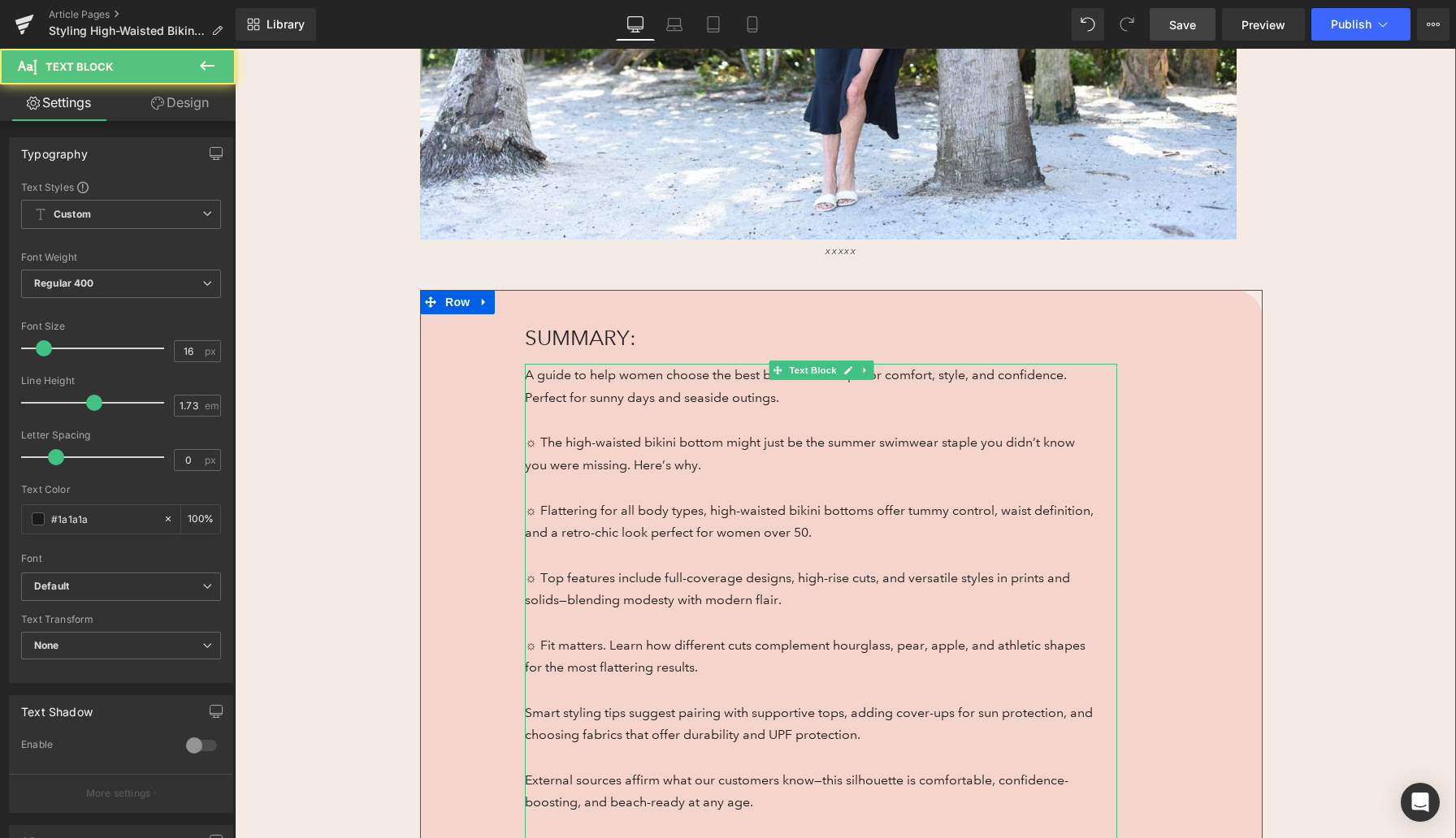
click at [534, 712] on p "Smart styling tips suggest pairing with supportive tops, adding cover-ups for s…" at bounding box center [808, 724] width 568 height 45
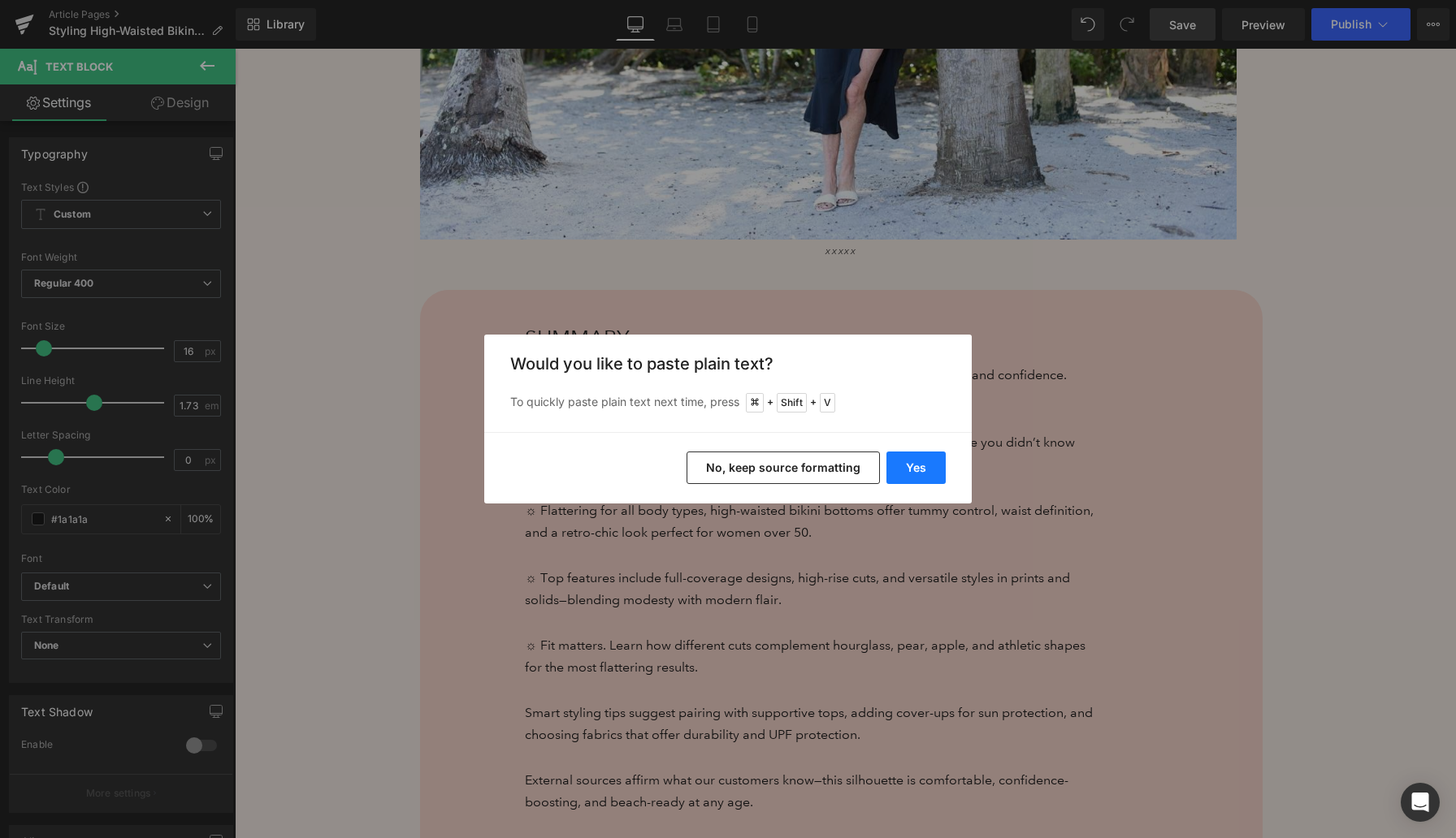
click at [922, 471] on button "Yes" at bounding box center [915, 468] width 59 height 33
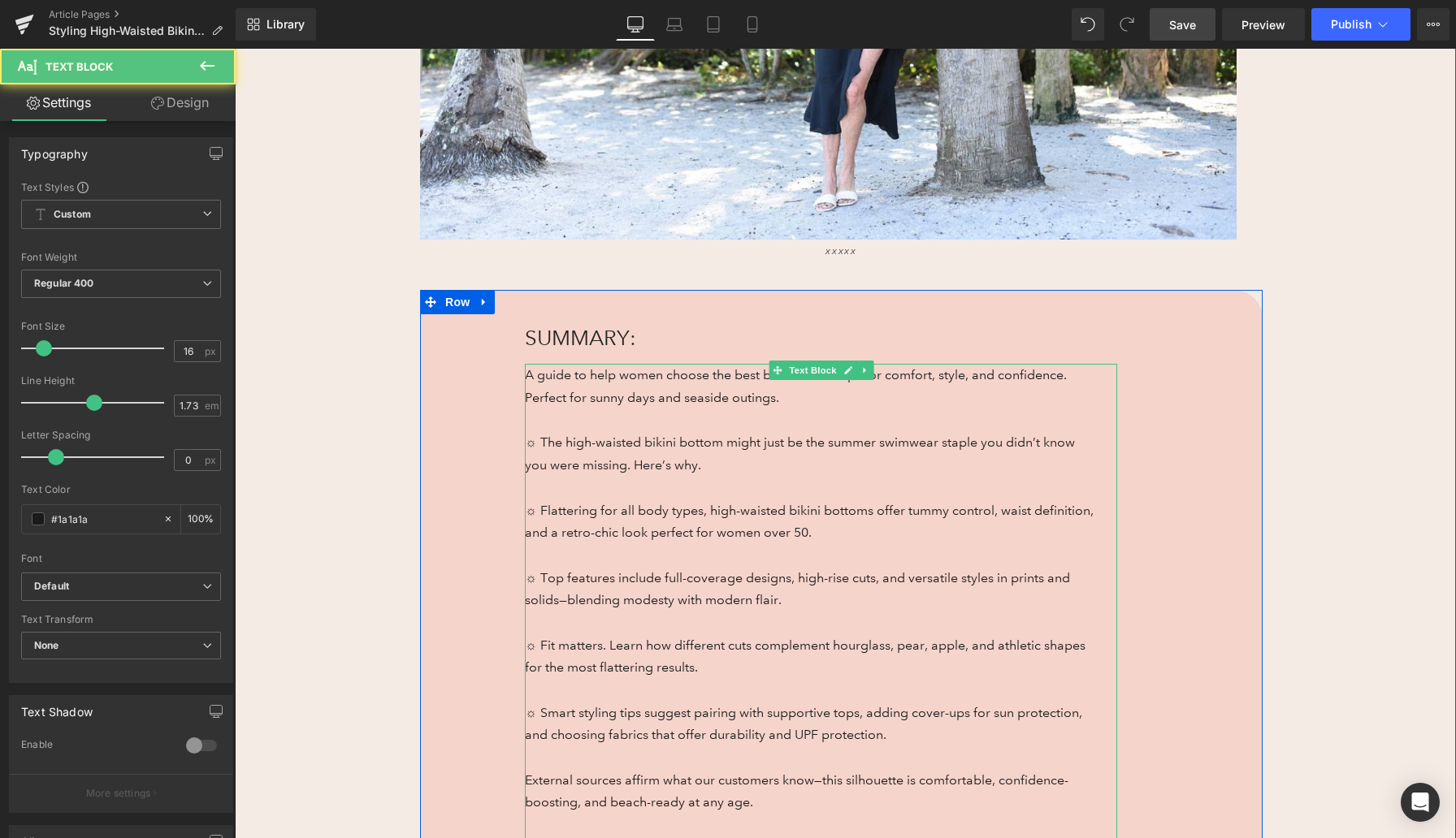
click at [532, 776] on p "External sources affirm what our customers know—this silhouette is comfortable,…" at bounding box center [808, 791] width 568 height 45
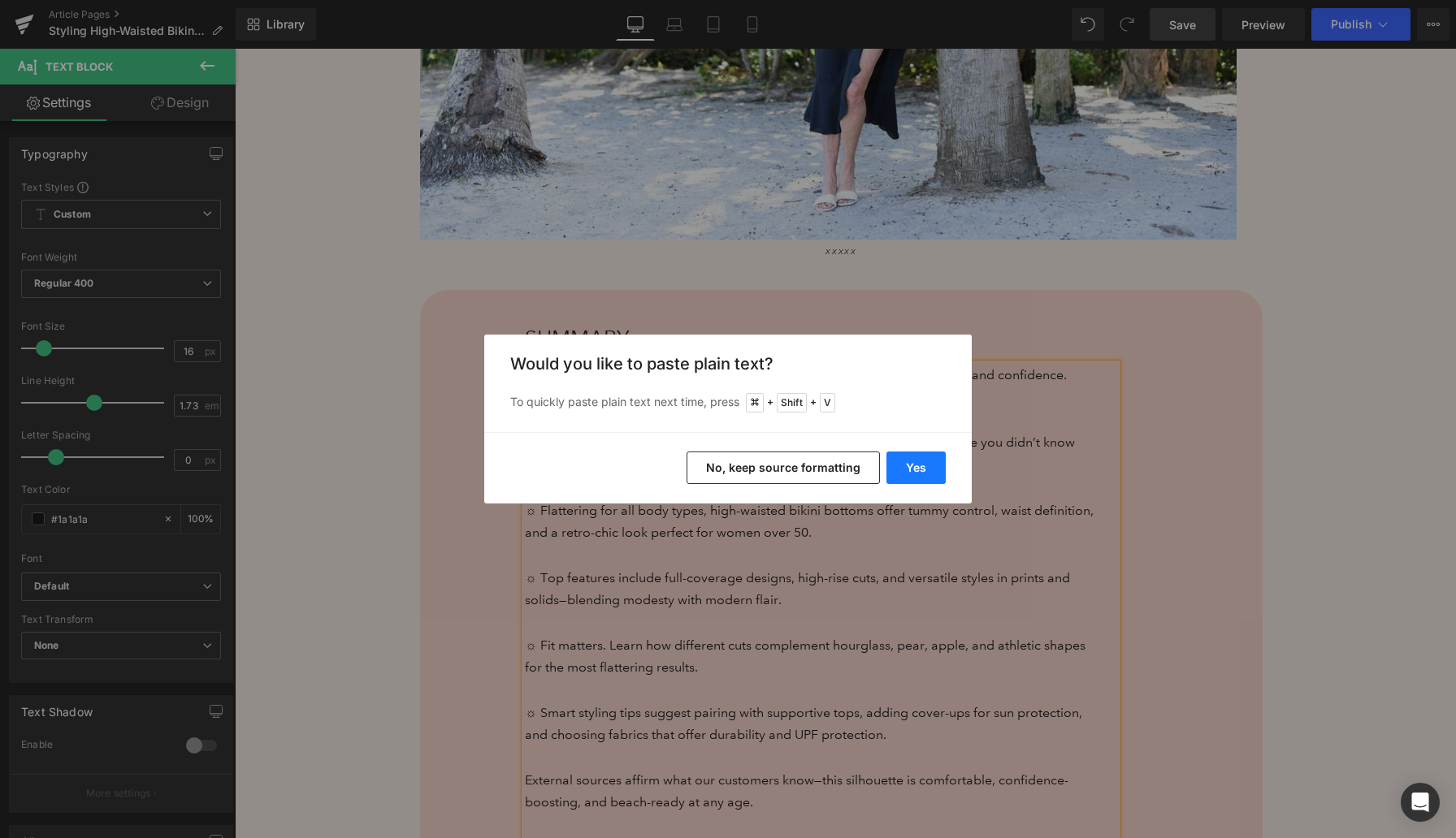
click at [922, 471] on button "Yes" at bounding box center [915, 468] width 59 height 33
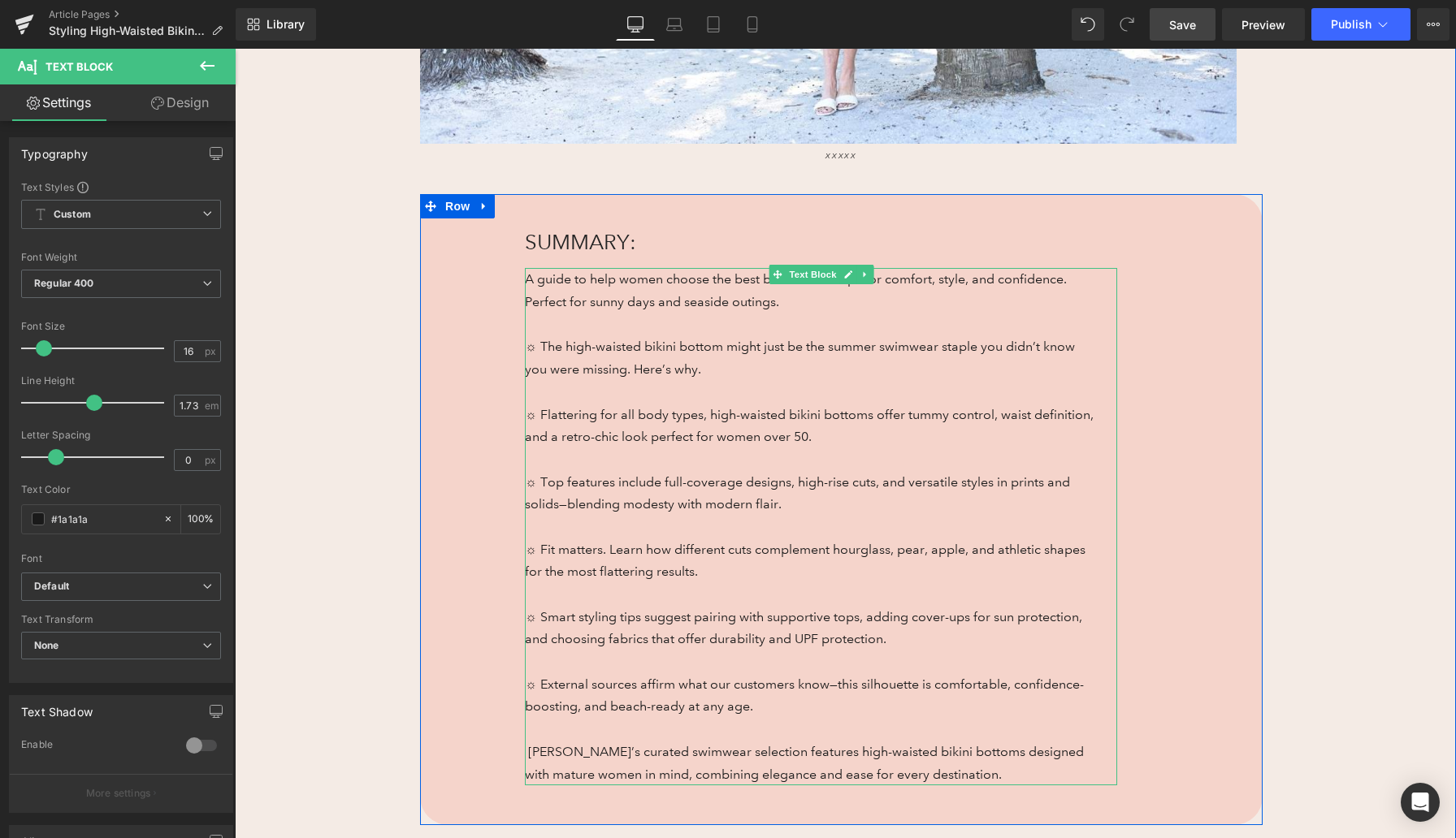
scroll to position [854, 0]
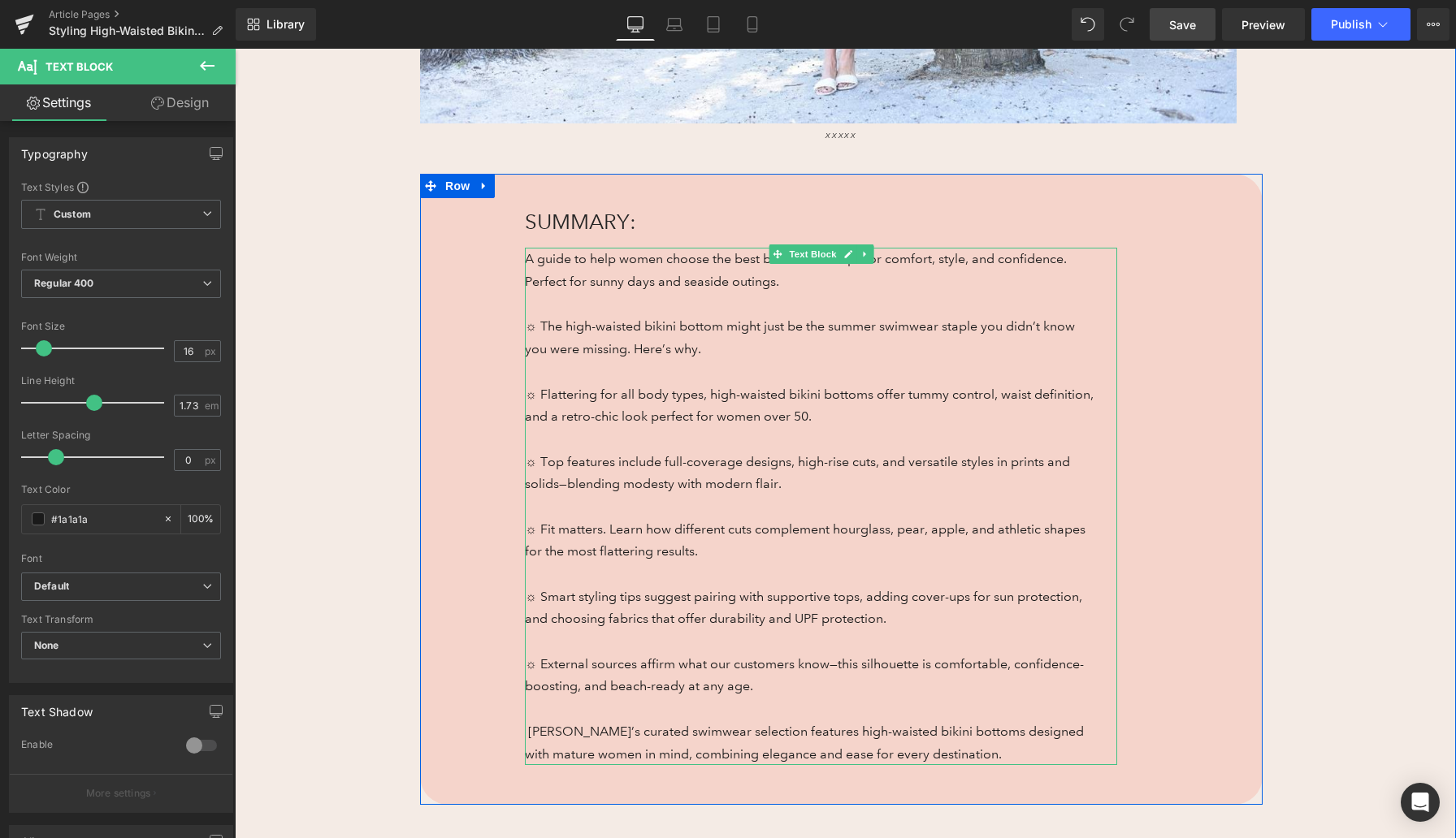
click at [536, 729] on span "Anthony’s curated swimwear selection features high-waisted bikini bottoms desig…" at bounding box center [803, 743] width 559 height 38
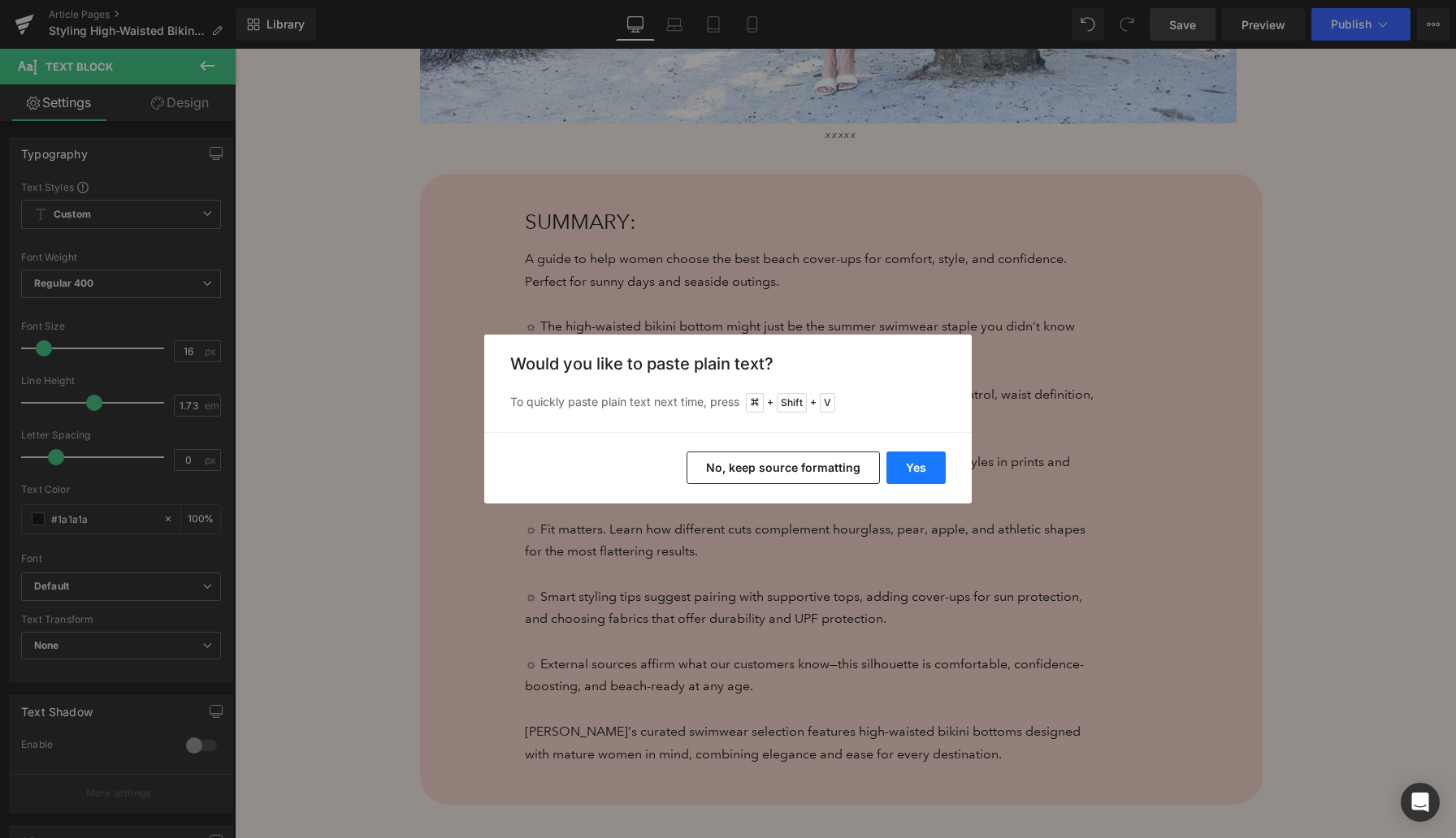
click at [918, 467] on button "Yes" at bounding box center [915, 468] width 59 height 33
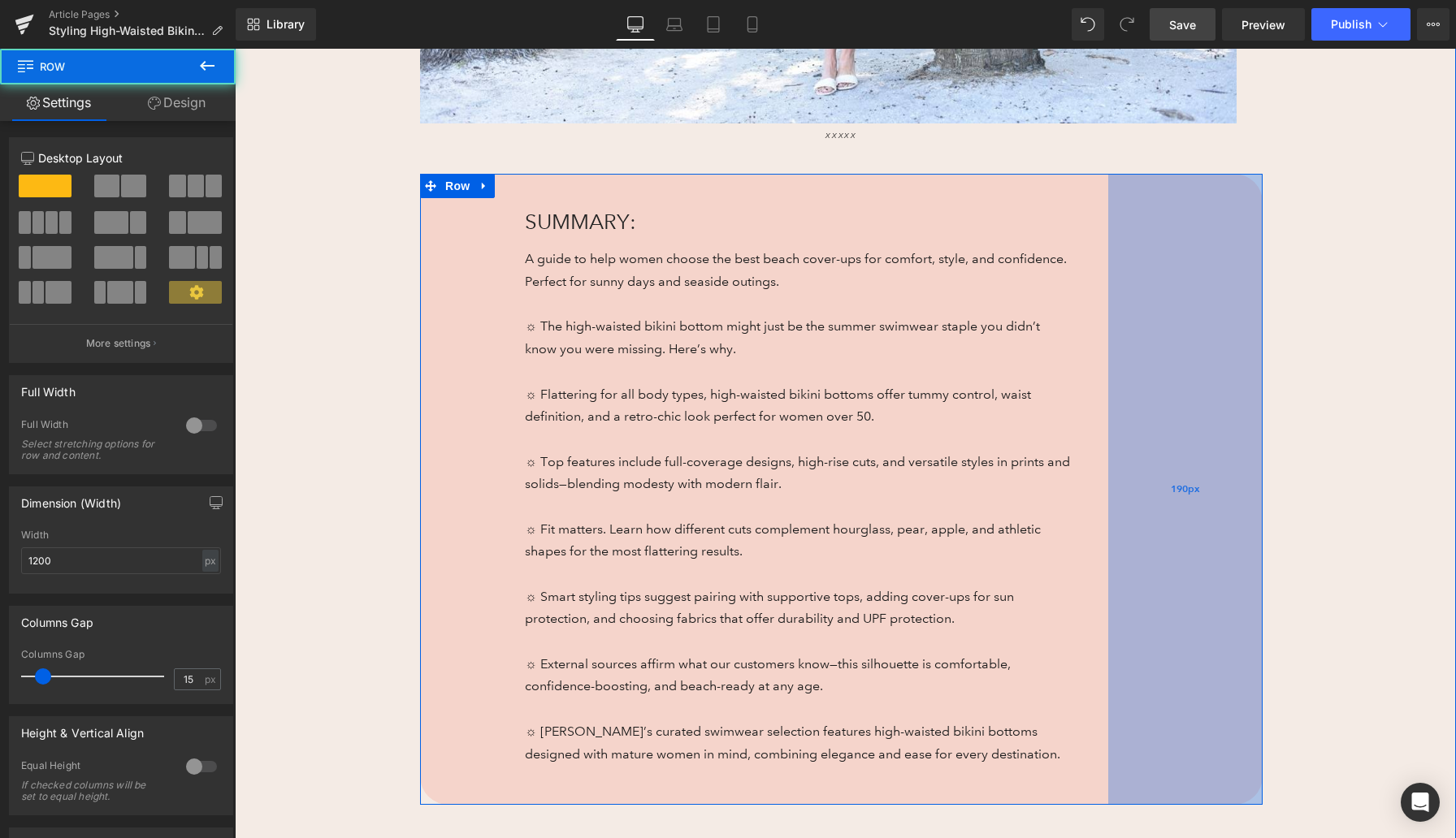
drag, startPoint x: 1257, startPoint y: 334, endPoint x: 1242, endPoint y: 334, distance: 15.0
click at [1242, 334] on div "190px" at bounding box center [1185, 489] width 155 height 632
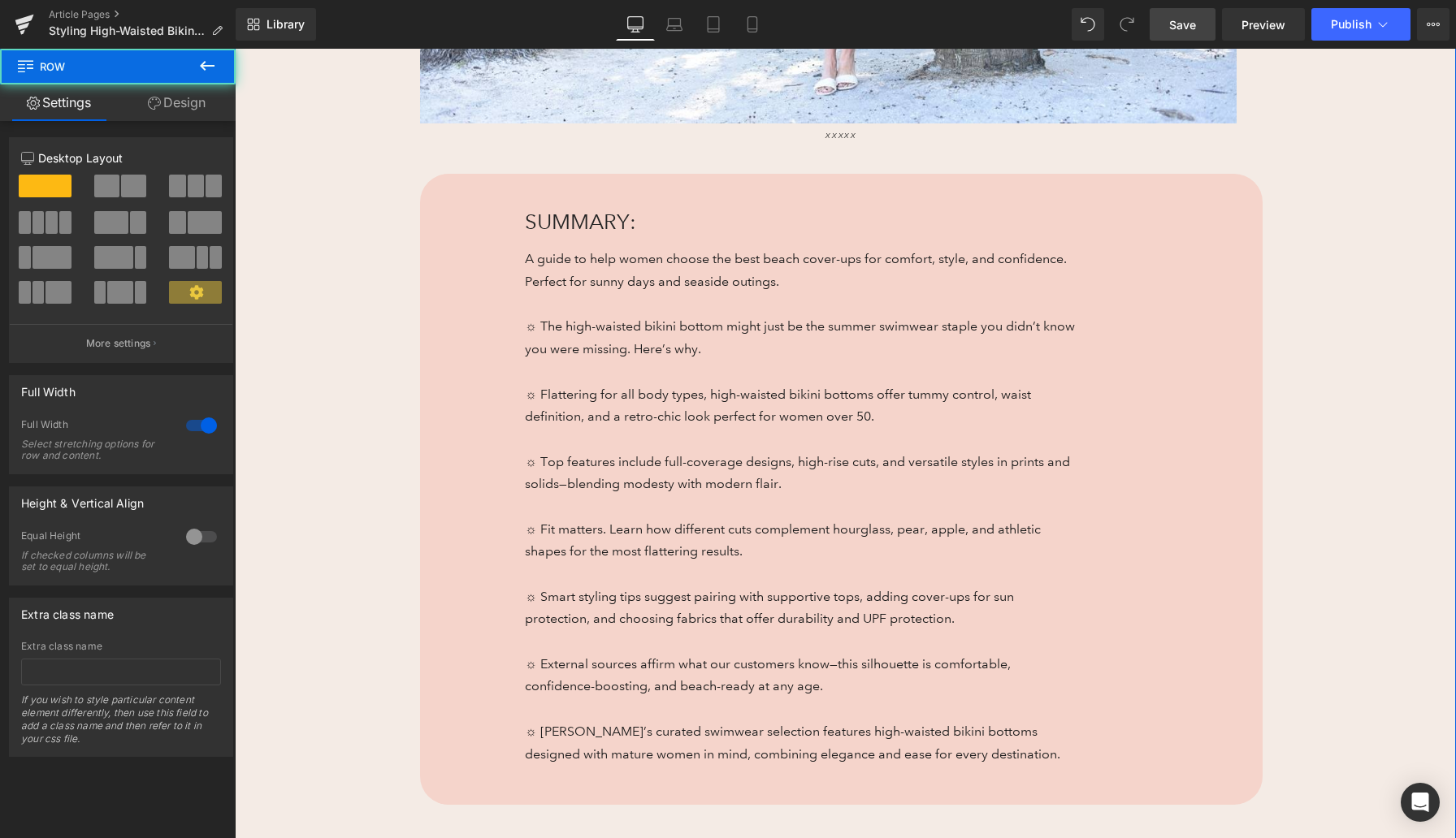
click at [1277, 358] on div "High-Waisted Bikini Bottoms Heading 136px 136px Flattering for All Shapes Headi…" at bounding box center [846, 123] width 1221 height 1469
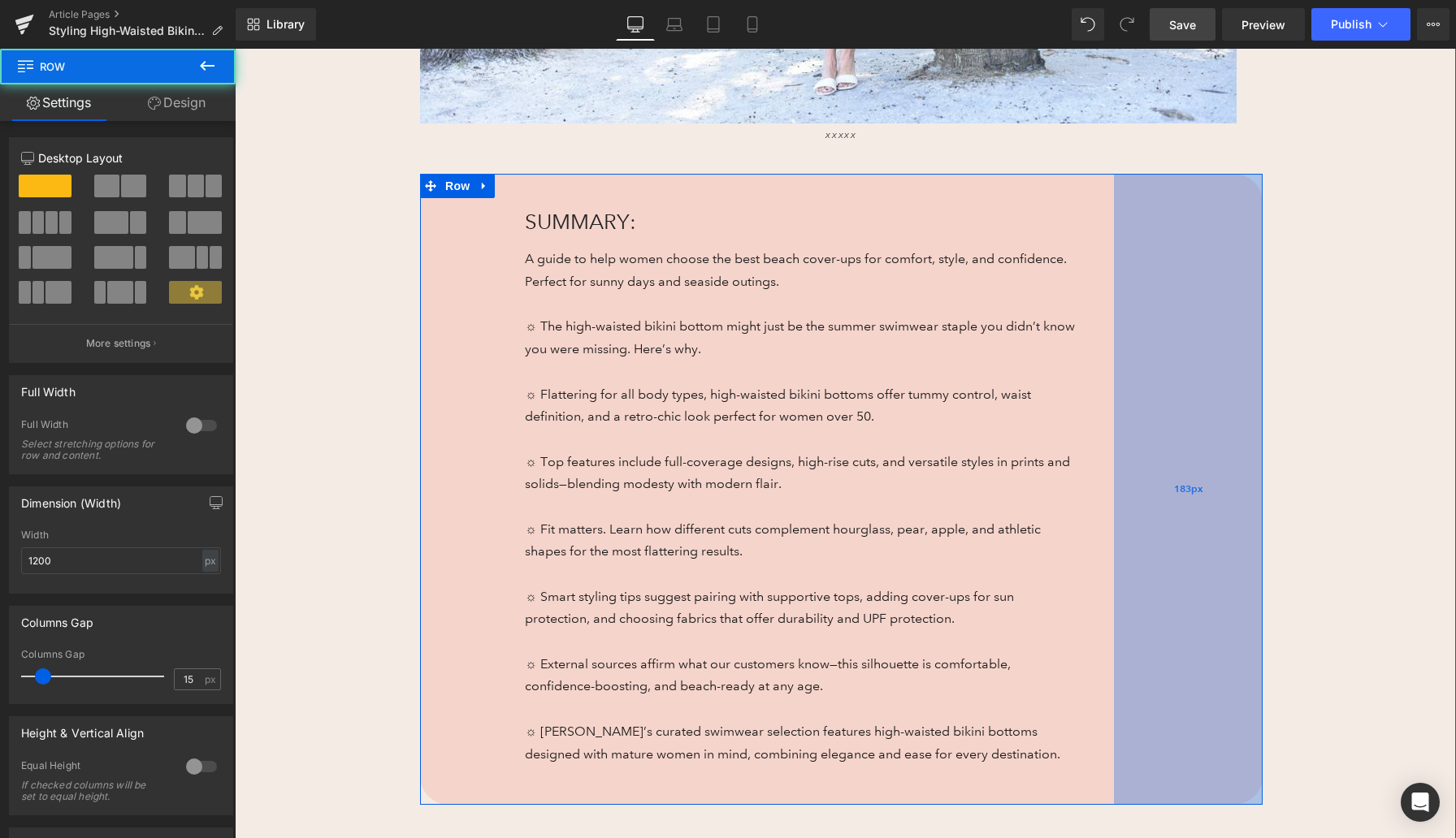
click at [1262, 363] on div "183px" at bounding box center [1188, 489] width 148 height 632
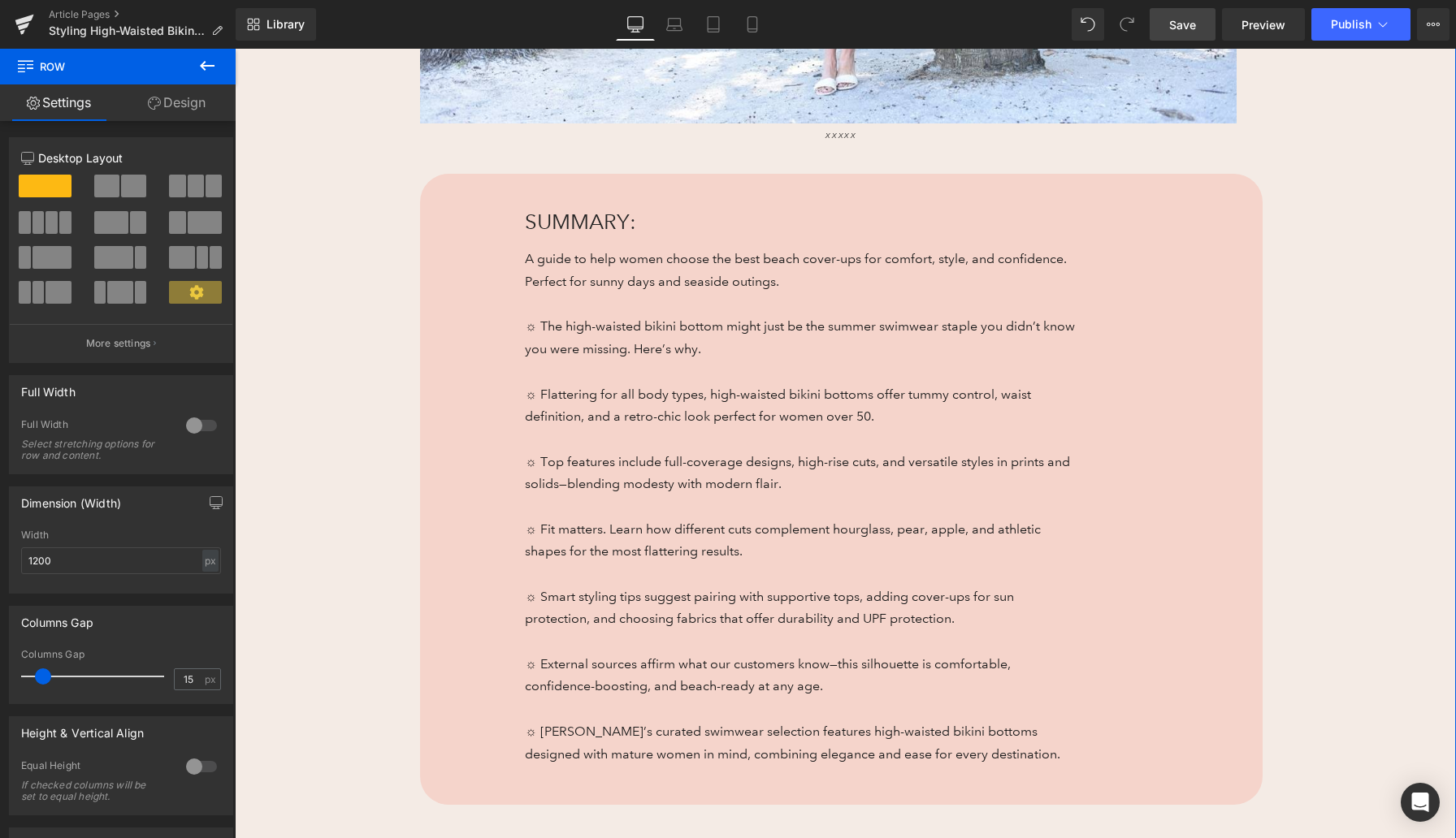
click at [1448, 345] on div "High-Waisted Bikini Bottoms Heading 136px 136px Flattering for All Shapes Headi…" at bounding box center [846, 123] width 1221 height 1469
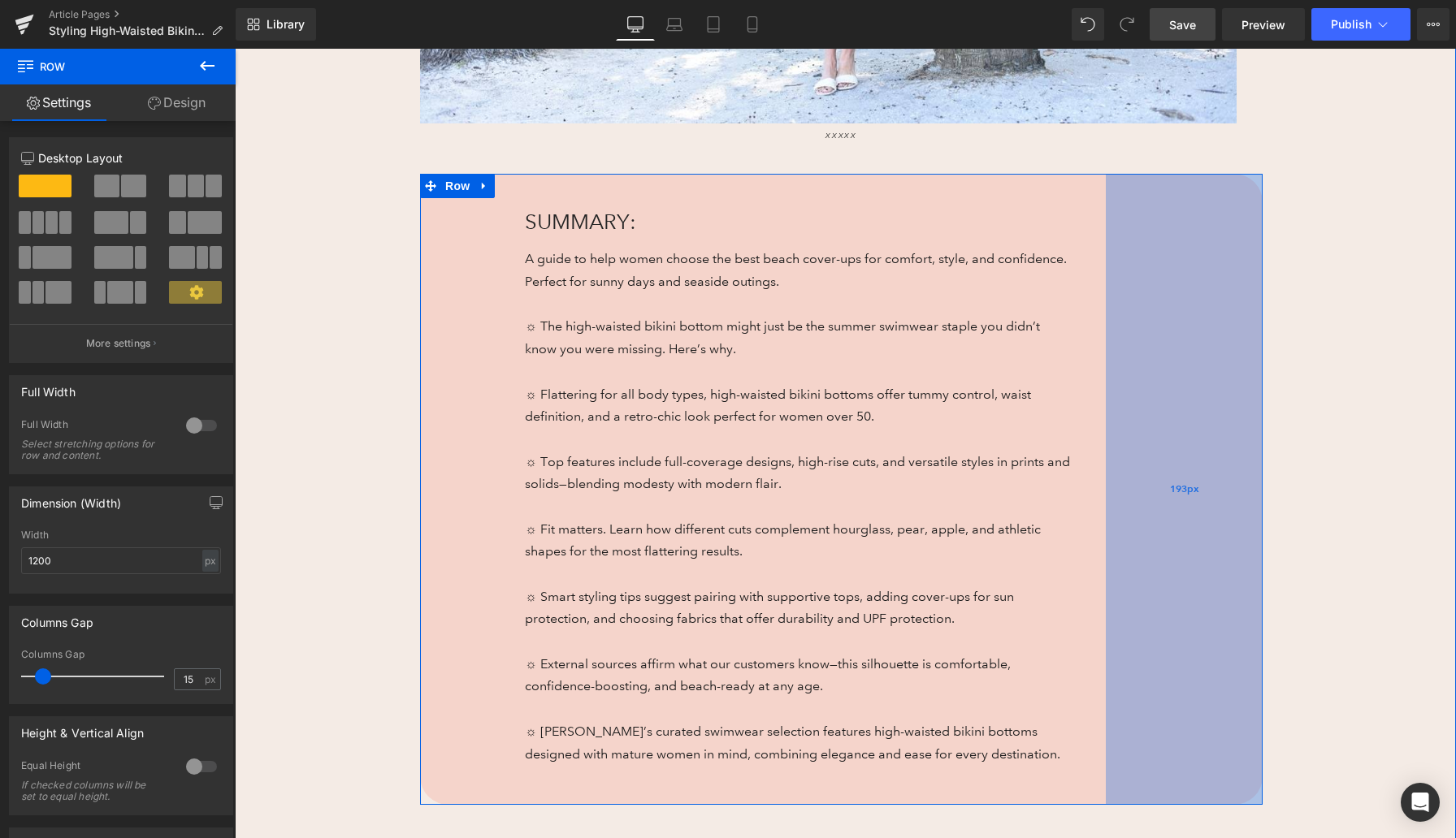
drag, startPoint x: 1258, startPoint y: 349, endPoint x: 1250, endPoint y: 348, distance: 8.1
click at [1250, 348] on div "193px" at bounding box center [1183, 489] width 156 height 632
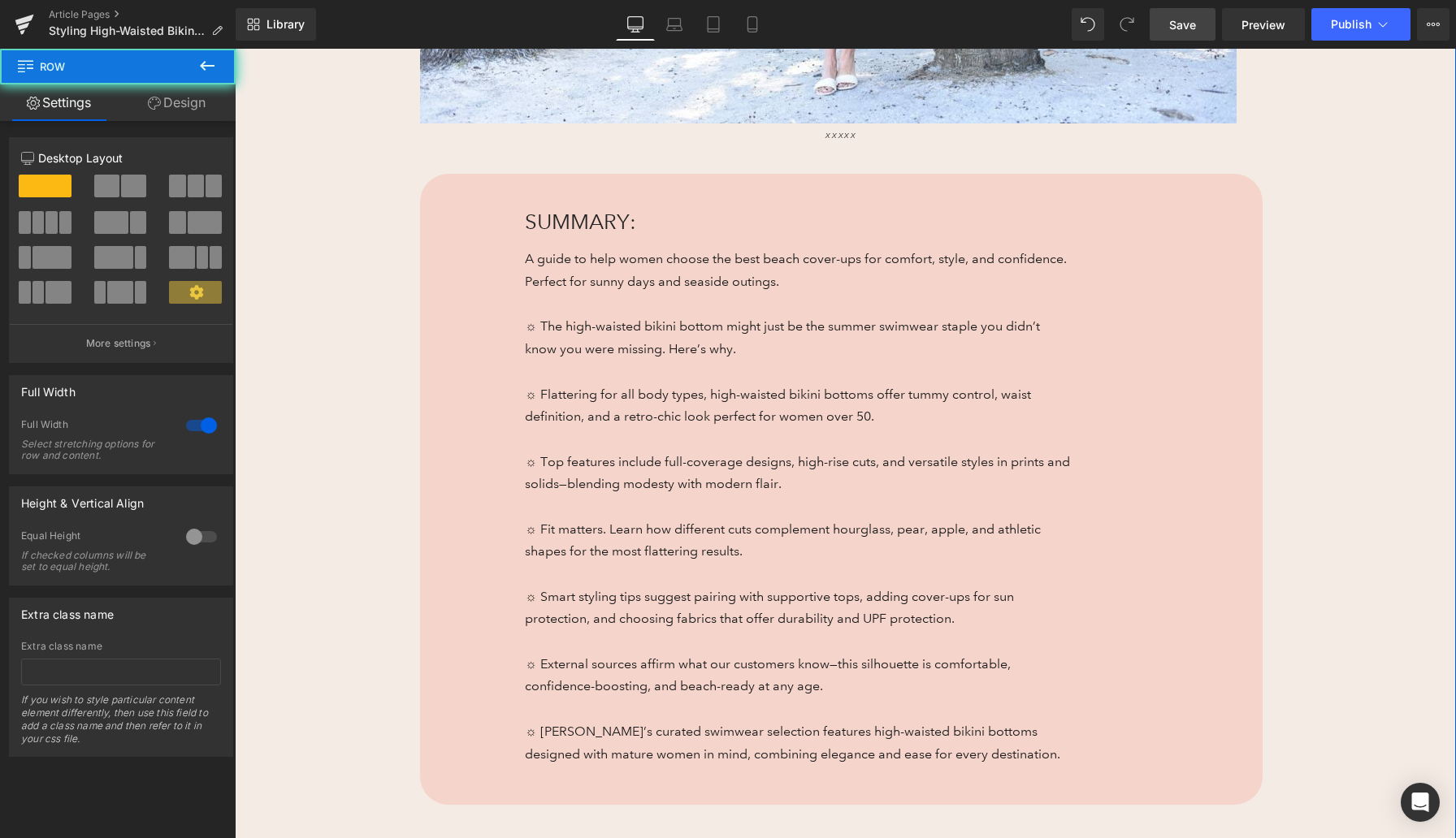
click at [344, 343] on div "High-Waisted Bikini Bottoms Heading 136px 136px Flattering for All Shapes Headi…" at bounding box center [846, 123] width 1221 height 1469
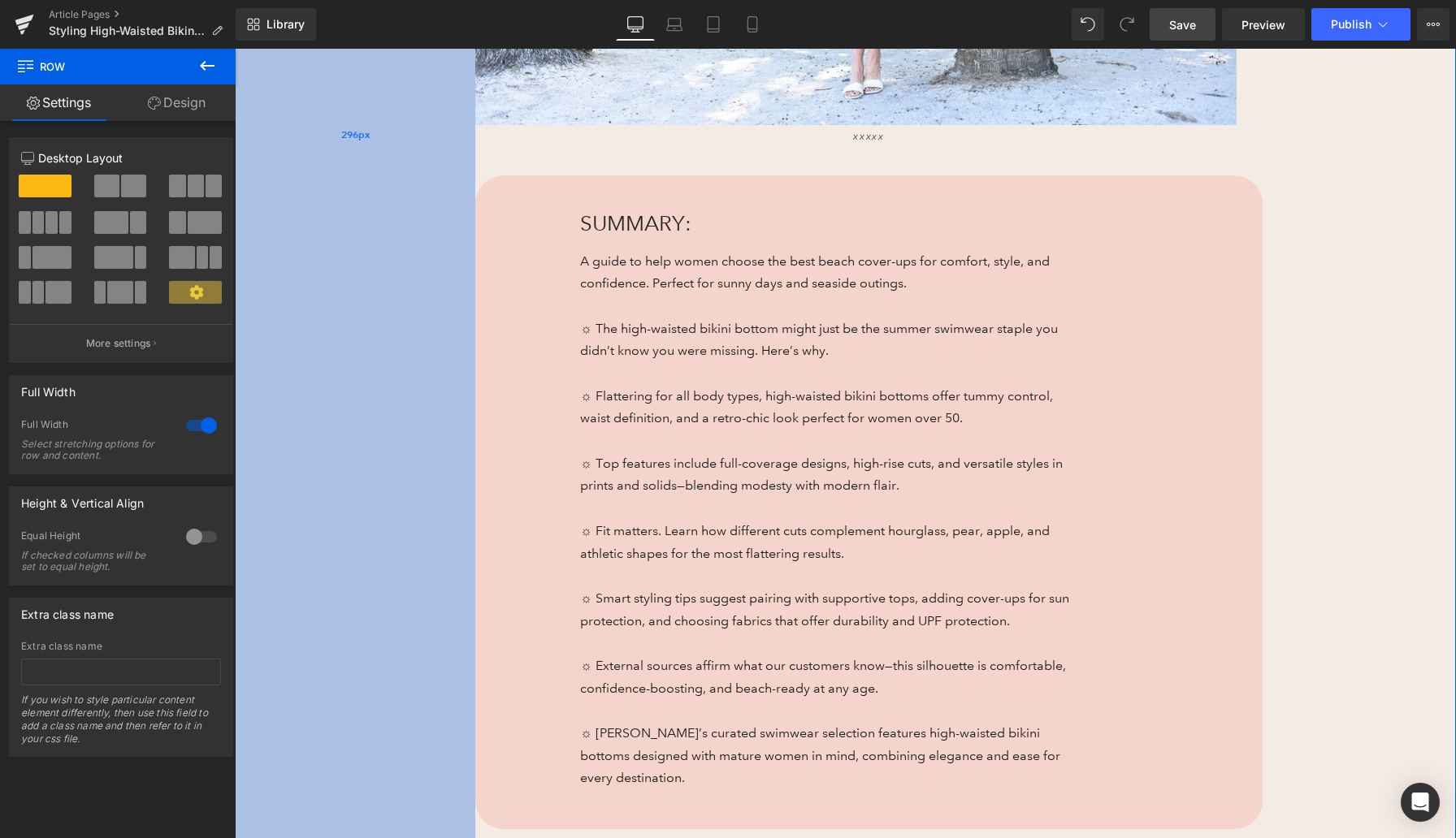
drag, startPoint x: 341, startPoint y: 365, endPoint x: 396, endPoint y: 365, distance: 55.0
click at [396, 365] on div "296px" at bounding box center [355, 134] width 241 height 1493
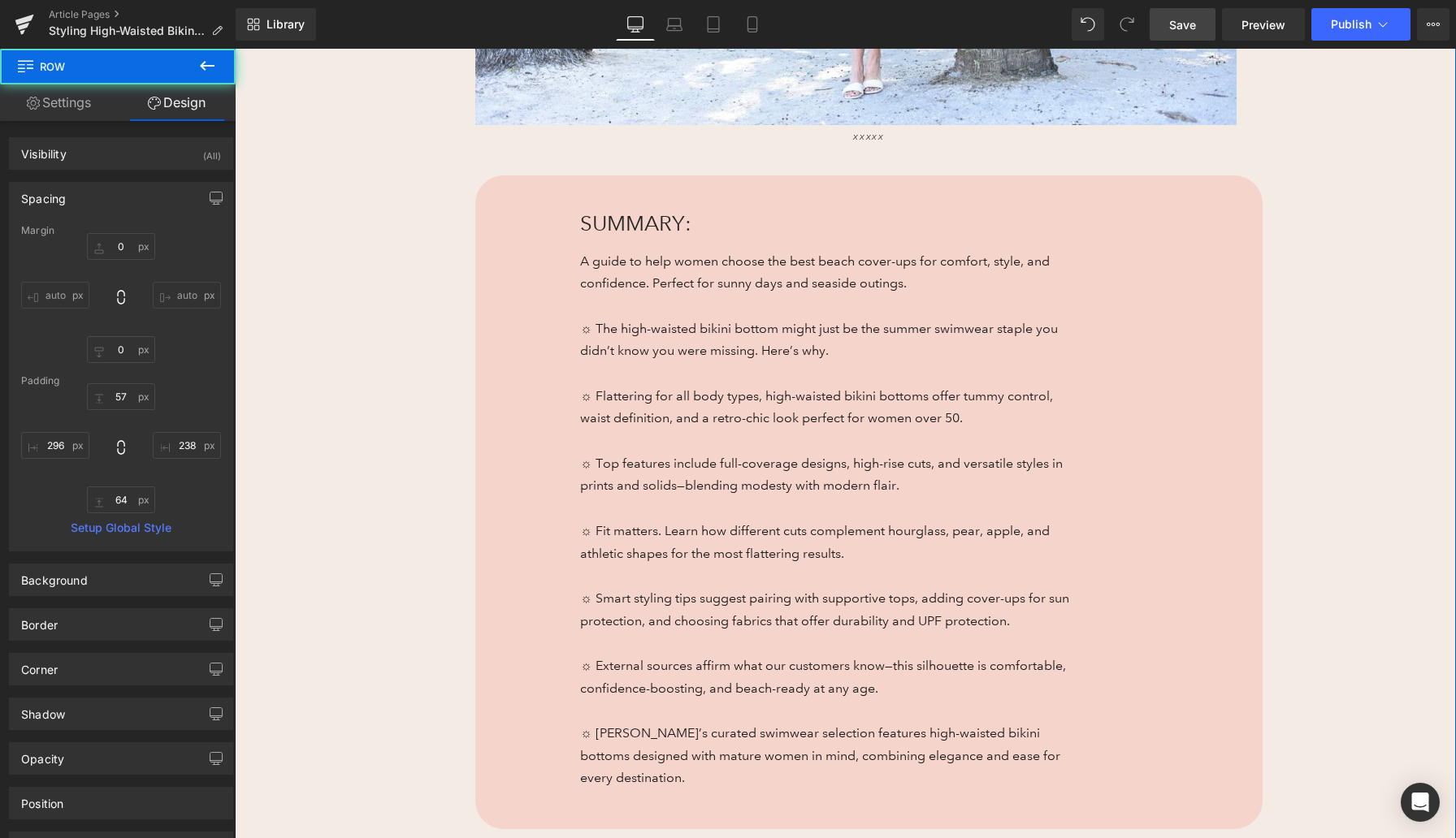
click at [1382, 448] on div "High-Waisted Bikini Bottoms Heading 136px 136px Flattering for All Shapes Headi…" at bounding box center [846, 134] width 1221 height 1493
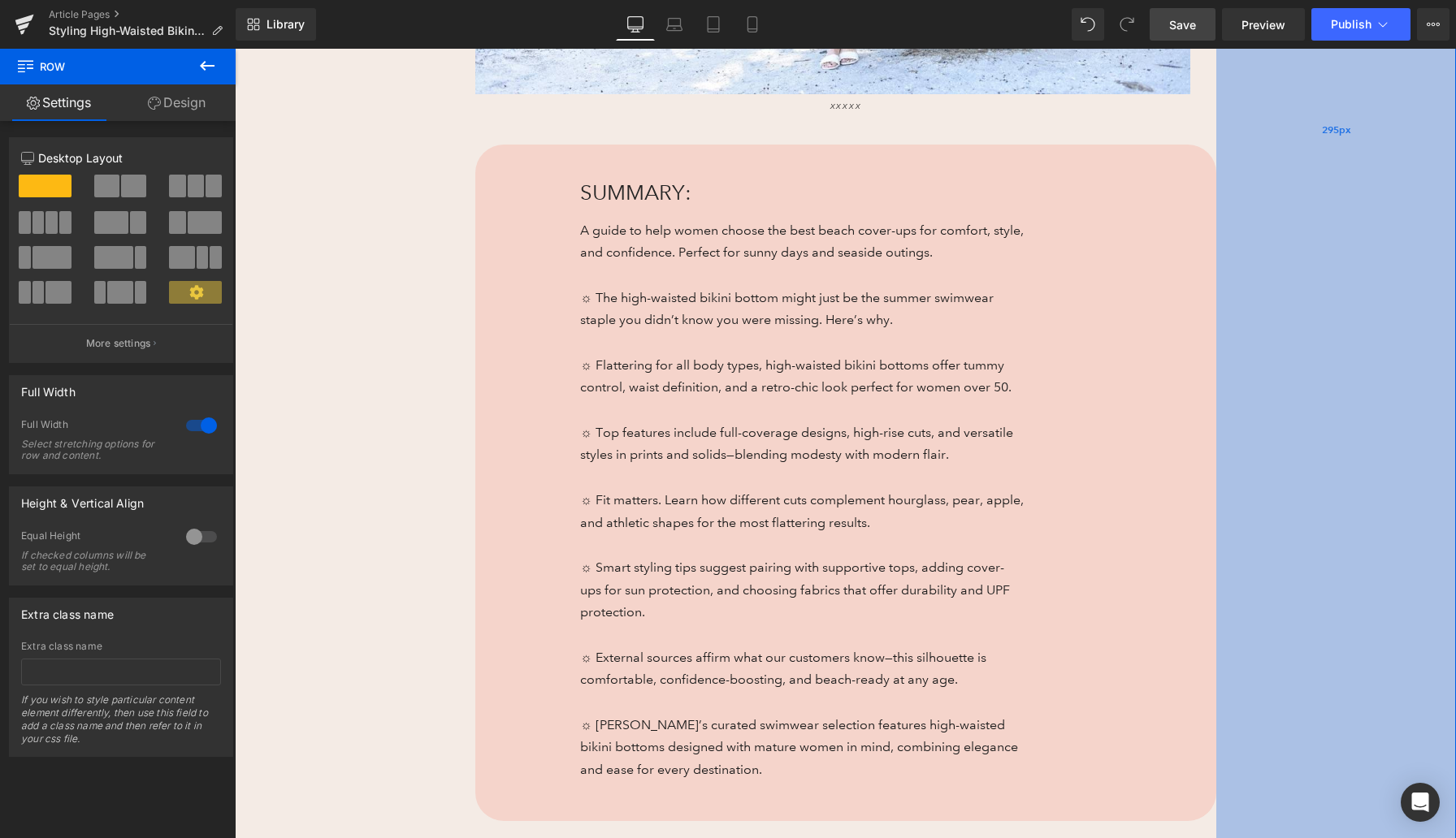
drag, startPoint x: 1429, startPoint y: 427, endPoint x: 1382, endPoint y: 430, distance: 47.1
click at [1382, 430] on div "295px" at bounding box center [1336, 131] width 240 height 1486
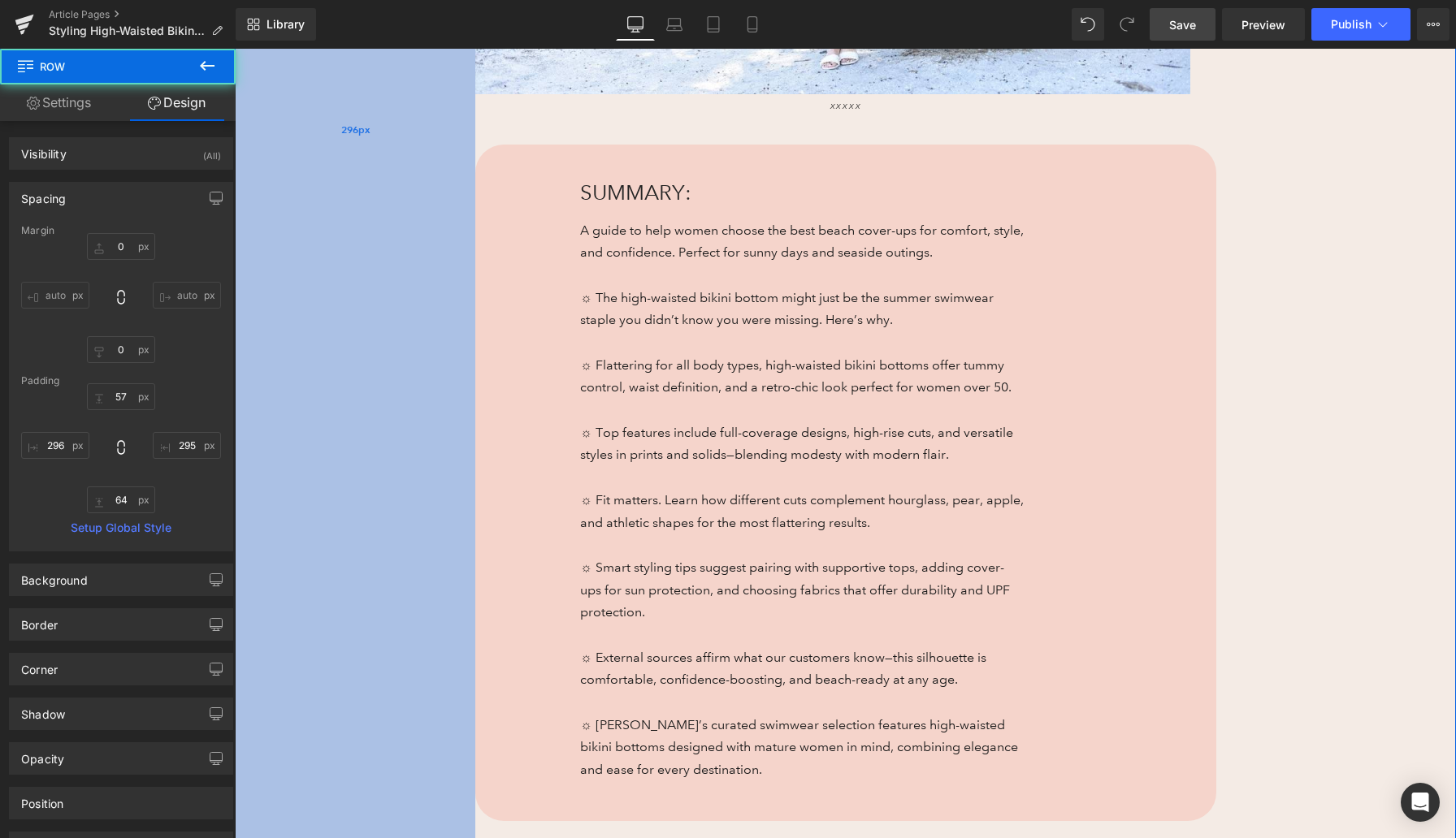
click at [410, 390] on div "296px" at bounding box center [355, 131] width 241 height 1486
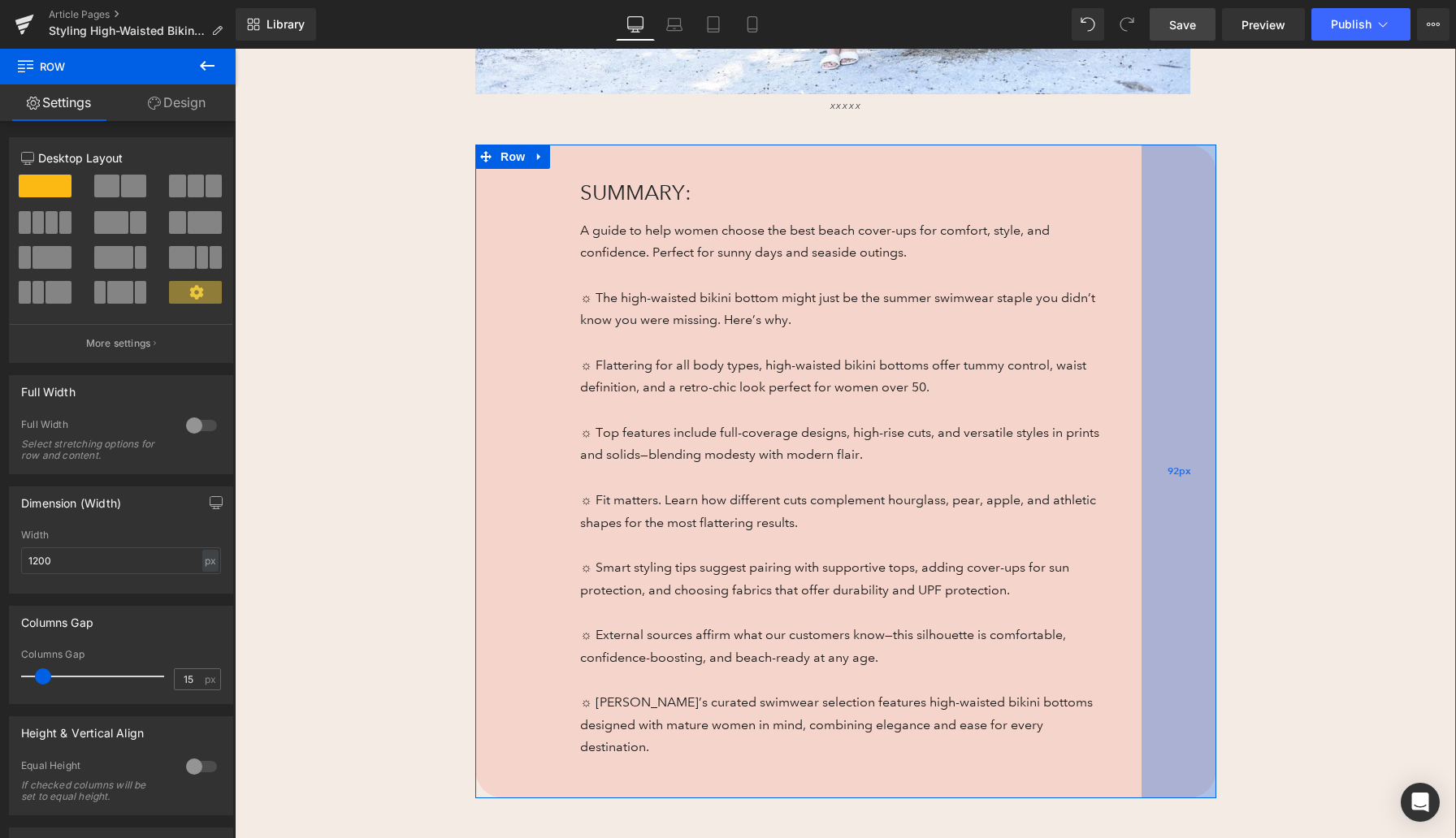
drag, startPoint x: 1073, startPoint y: 476, endPoint x: 1155, endPoint y: 477, distance: 82.0
click at [1155, 477] on div "92px" at bounding box center [1179, 471] width 75 height 654
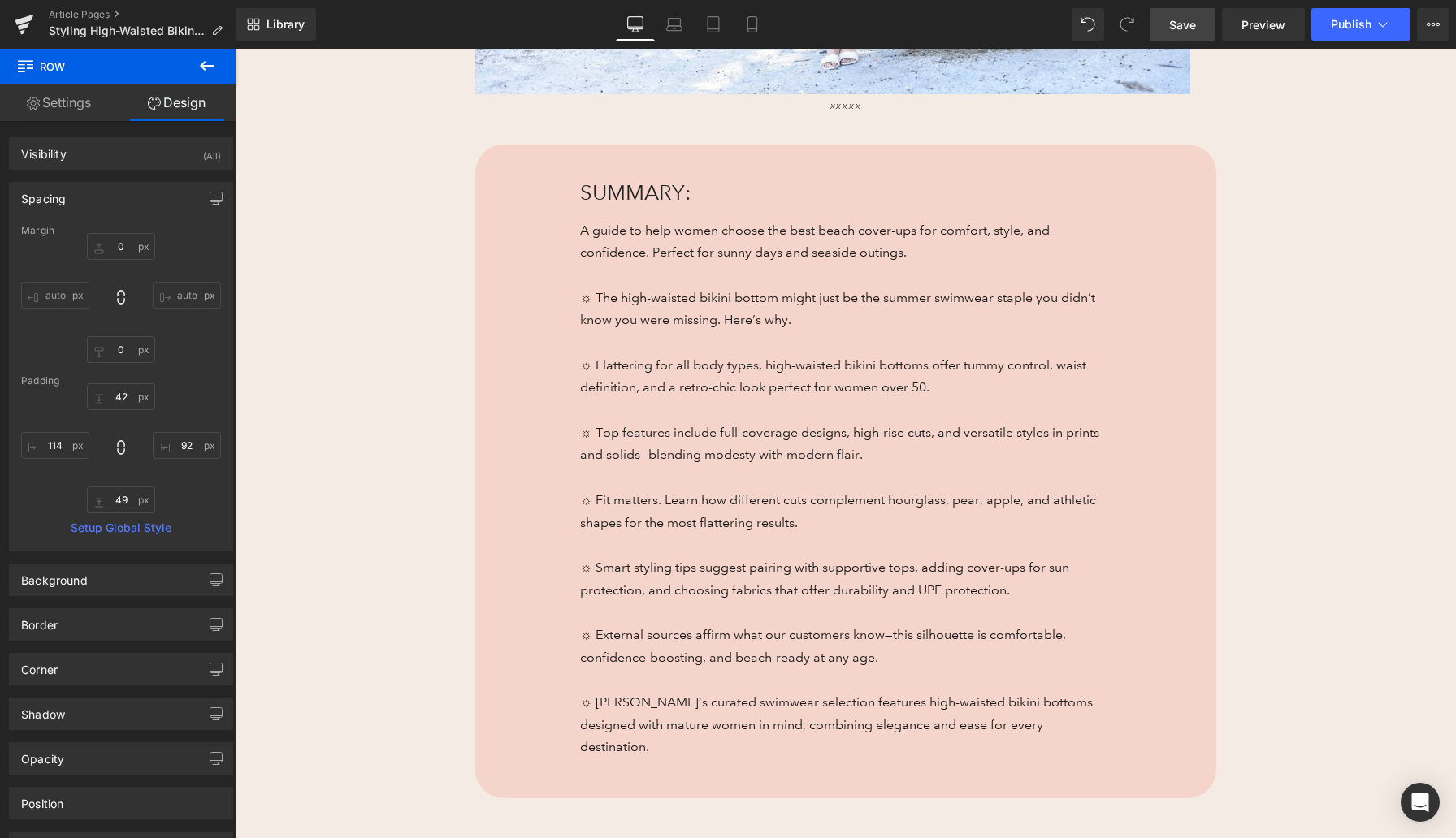
click at [1179, 25] on span "Save" at bounding box center [1181, 25] width 27 height 17
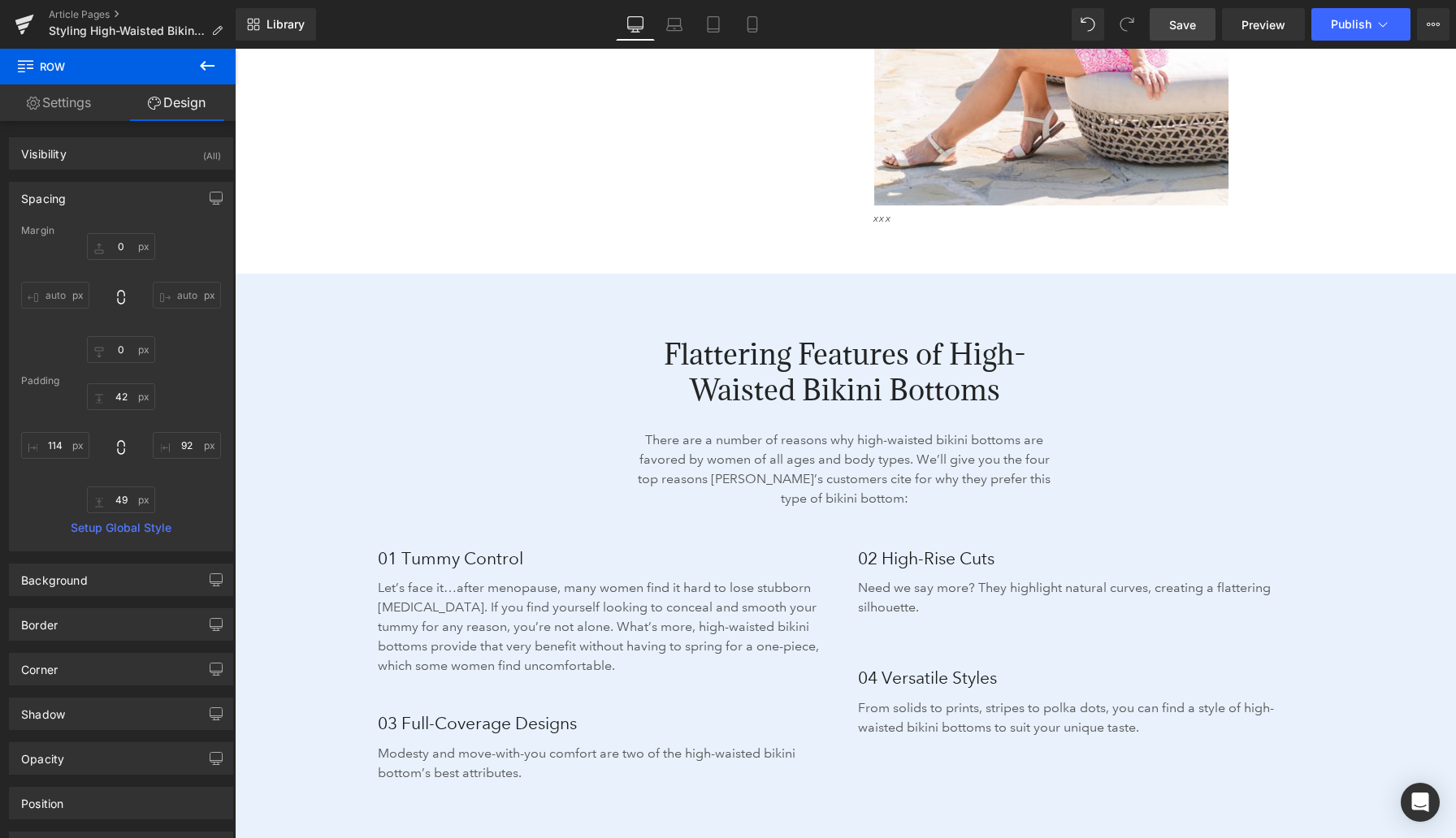
scroll to position [2092, 0]
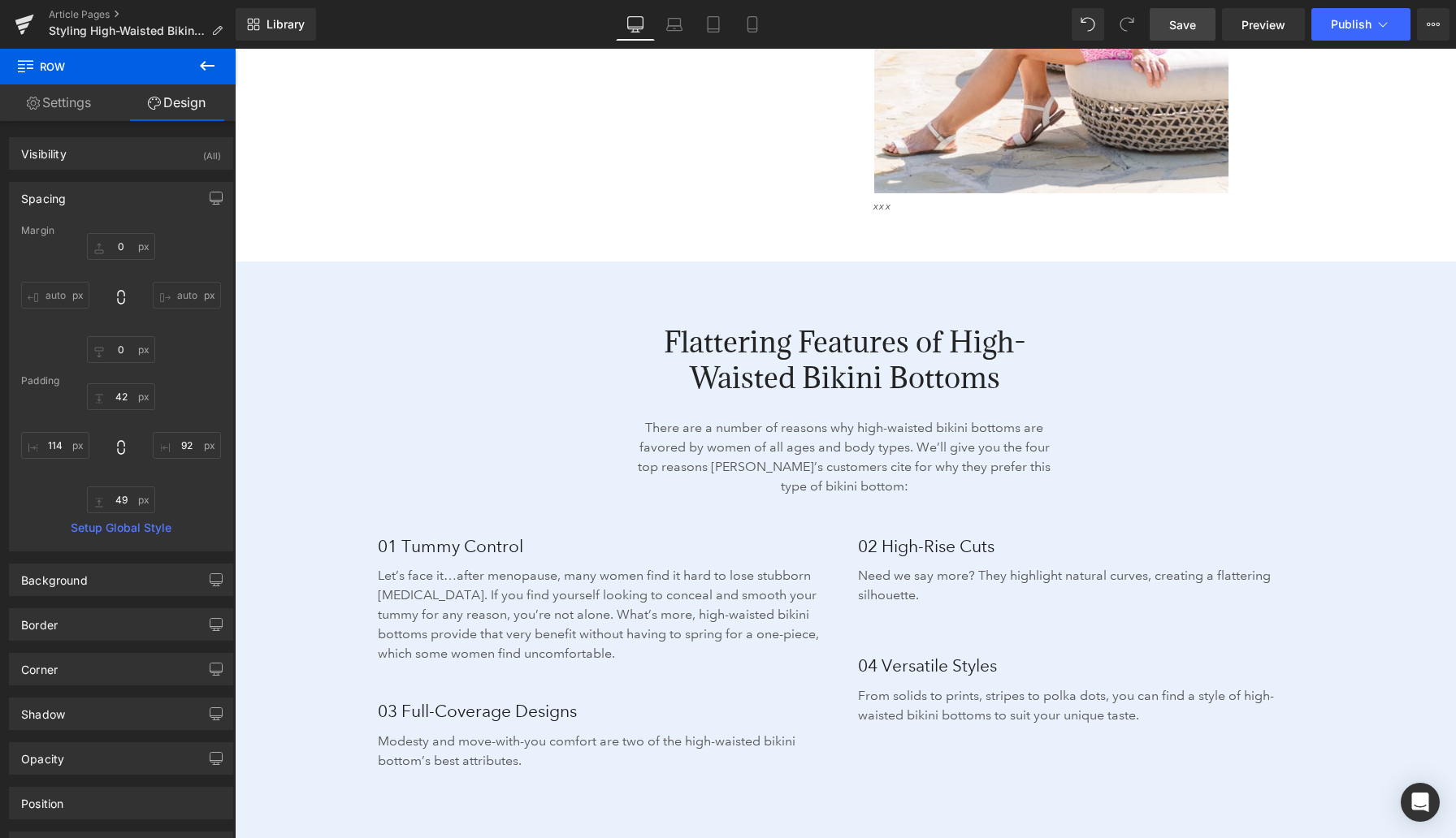
click at [1189, 24] on span "Save" at bounding box center [1181, 25] width 27 height 17
